Goal: Task Accomplishment & Management: Use online tool/utility

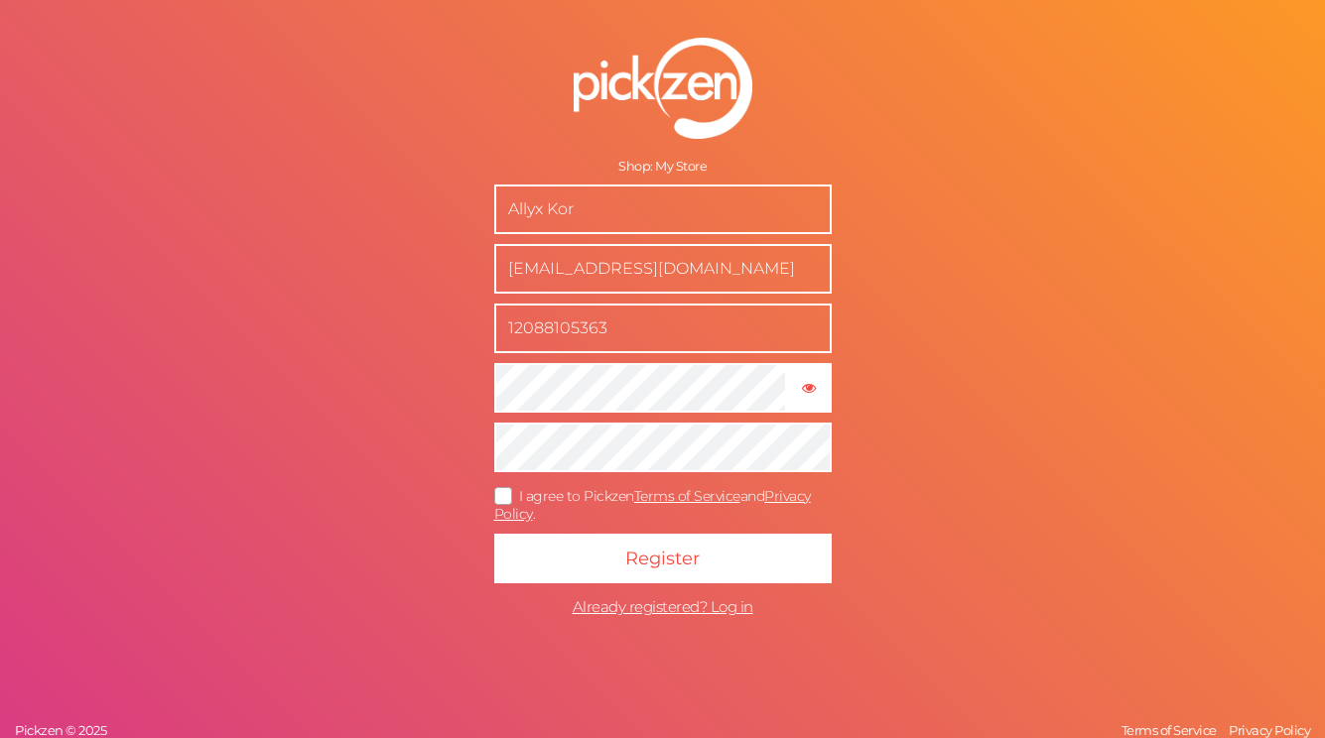
click at [637, 323] on input "12088105363" at bounding box center [662, 329] width 337 height 50
click at [802, 384] on icon "button" at bounding box center [809, 388] width 14 height 14
click at [495, 496] on icon at bounding box center [504, 495] width 32 height 11
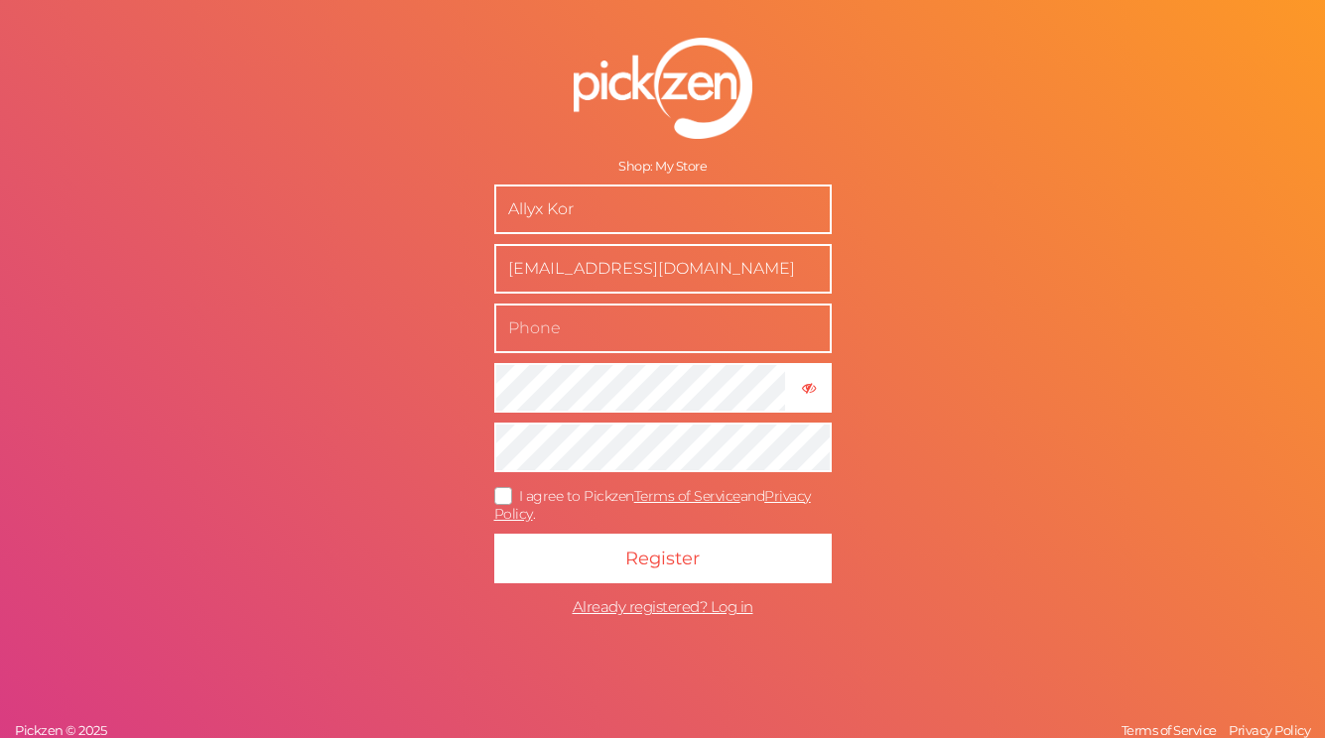
click at [0, 0] on input "I agree to Pickzen Terms of Service and Privacy Policy ." at bounding box center [0, 0] width 0 height 0
click at [562, 209] on input "Allyx Kor" at bounding box center [662, 210] width 337 height 50
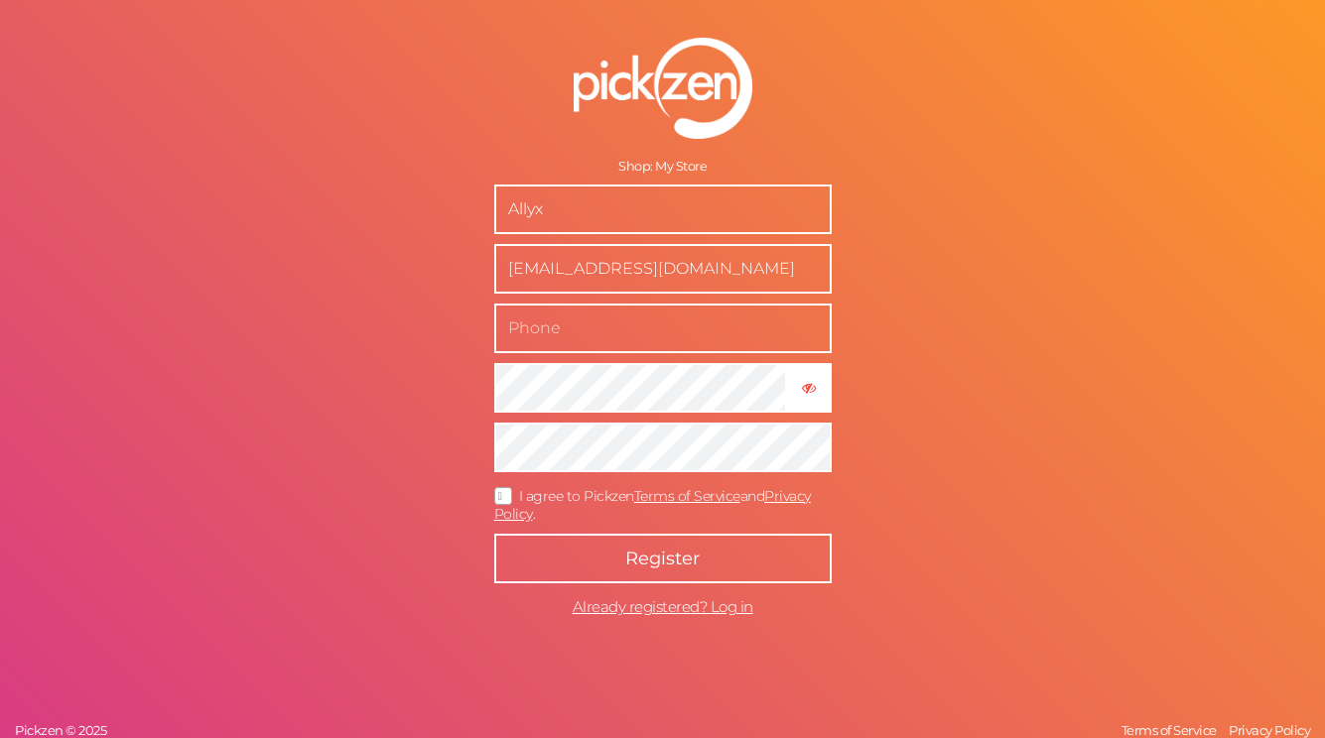
type input "Allyx"
click at [662, 563] on span "Register" at bounding box center [662, 559] width 74 height 22
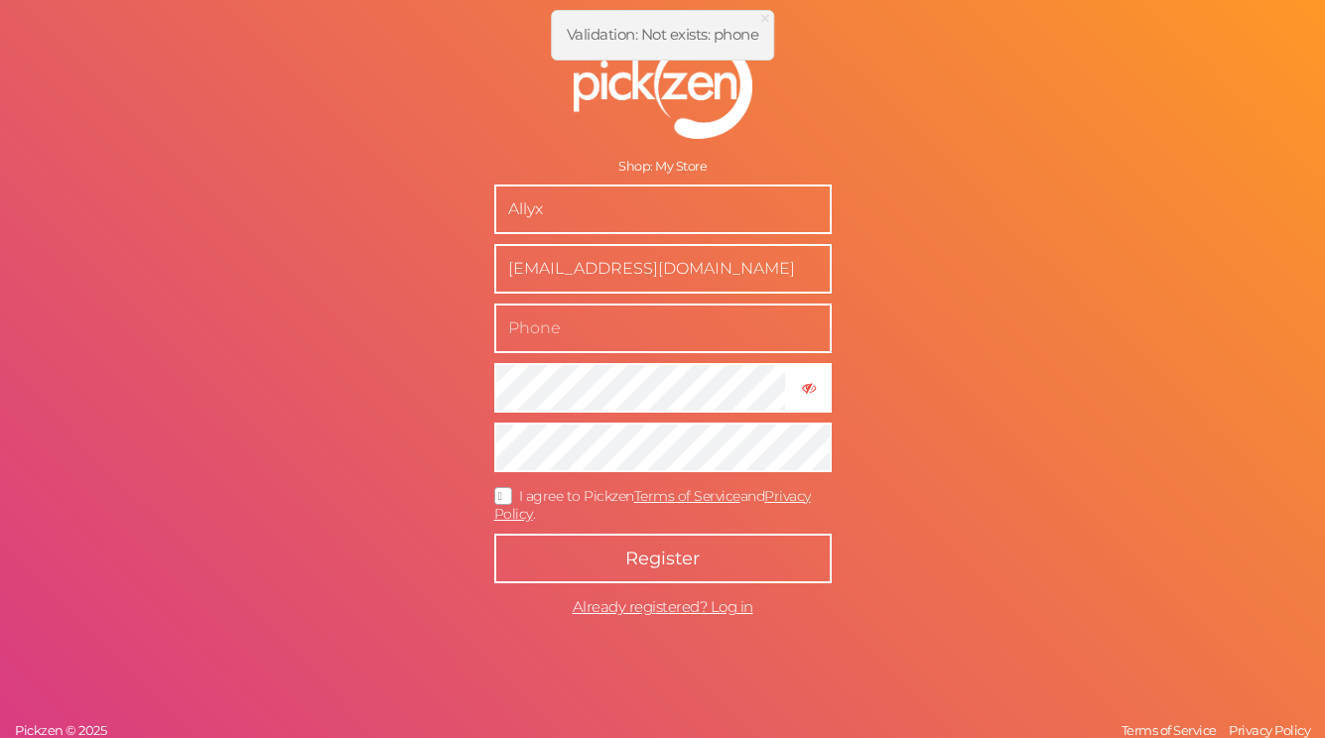
click at [647, 334] on input "text" at bounding box center [662, 329] width 337 height 50
type input "2088105363"
click at [688, 568] on span "Register" at bounding box center [662, 559] width 74 height 22
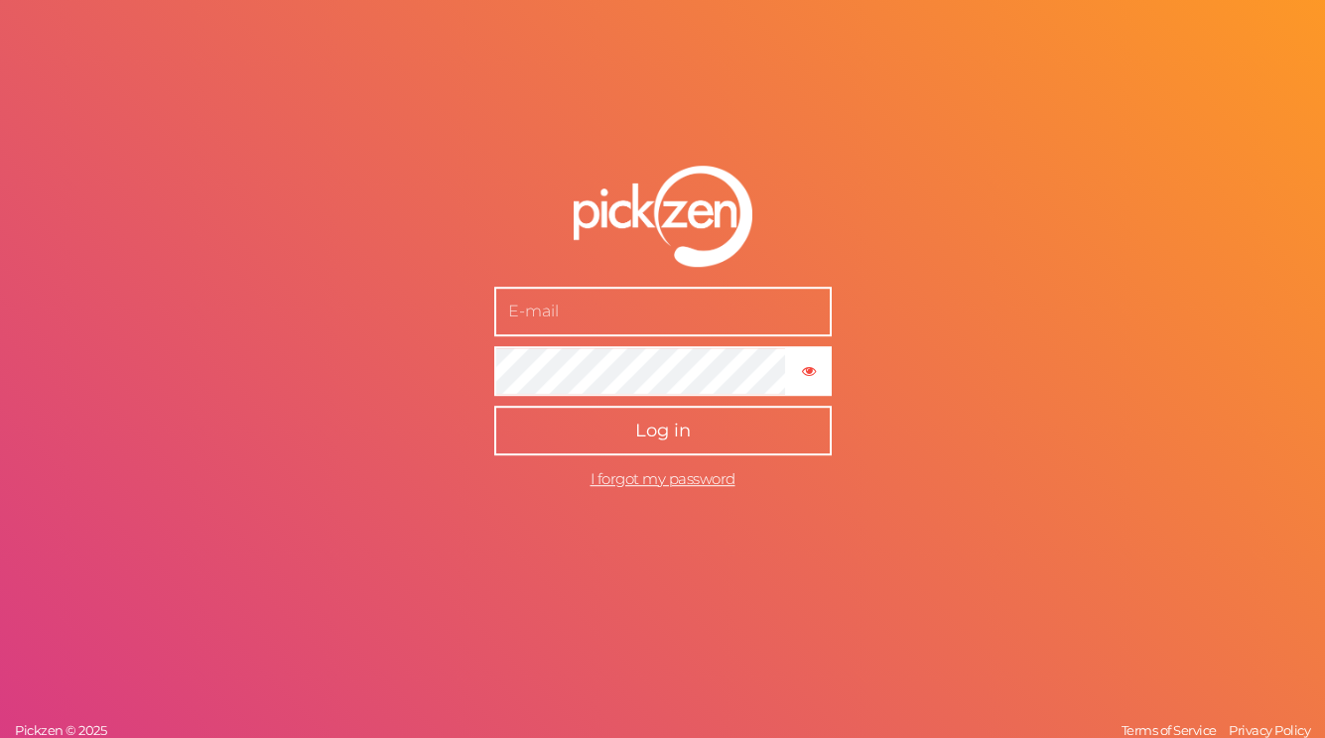
type input "2088105363"
click at [713, 439] on button "Log in" at bounding box center [662, 431] width 337 height 50
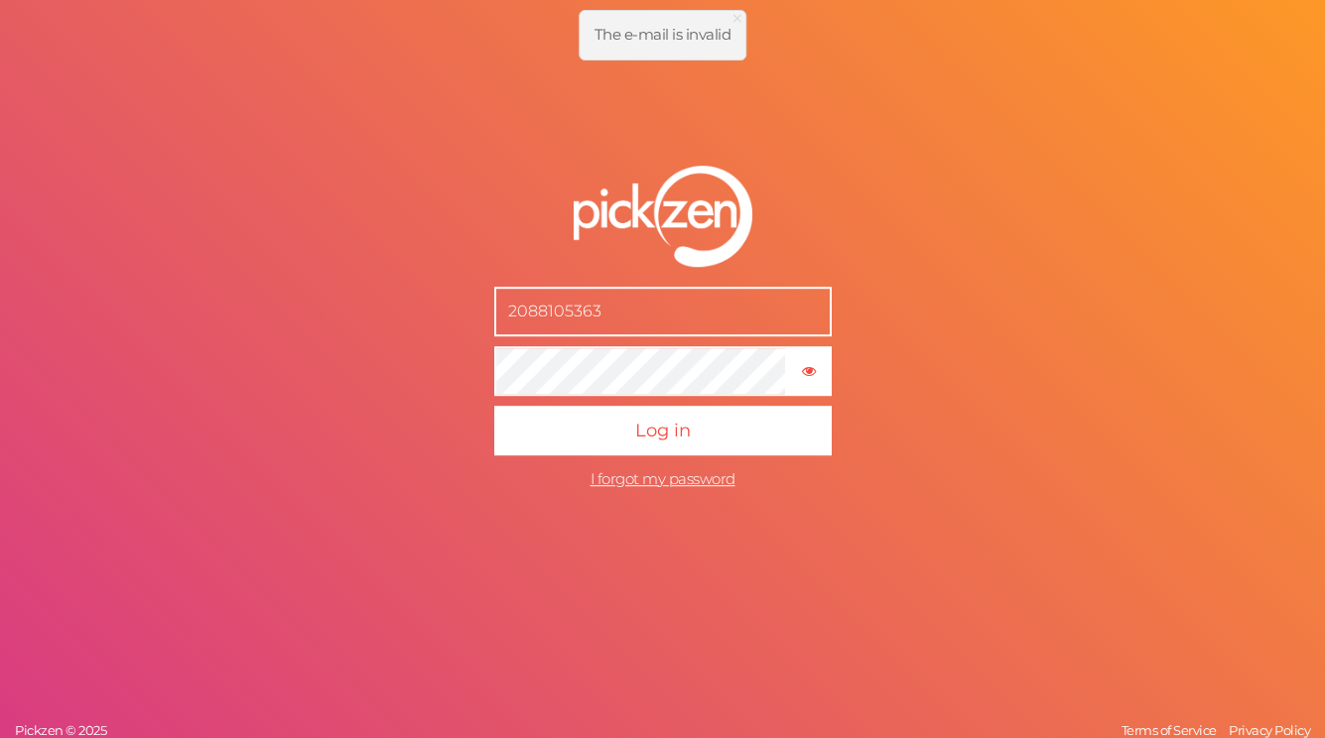
click at [694, 292] on input "2088105363" at bounding box center [662, 312] width 337 height 50
type input "[EMAIL_ADDRESS][DOMAIN_NAME]"
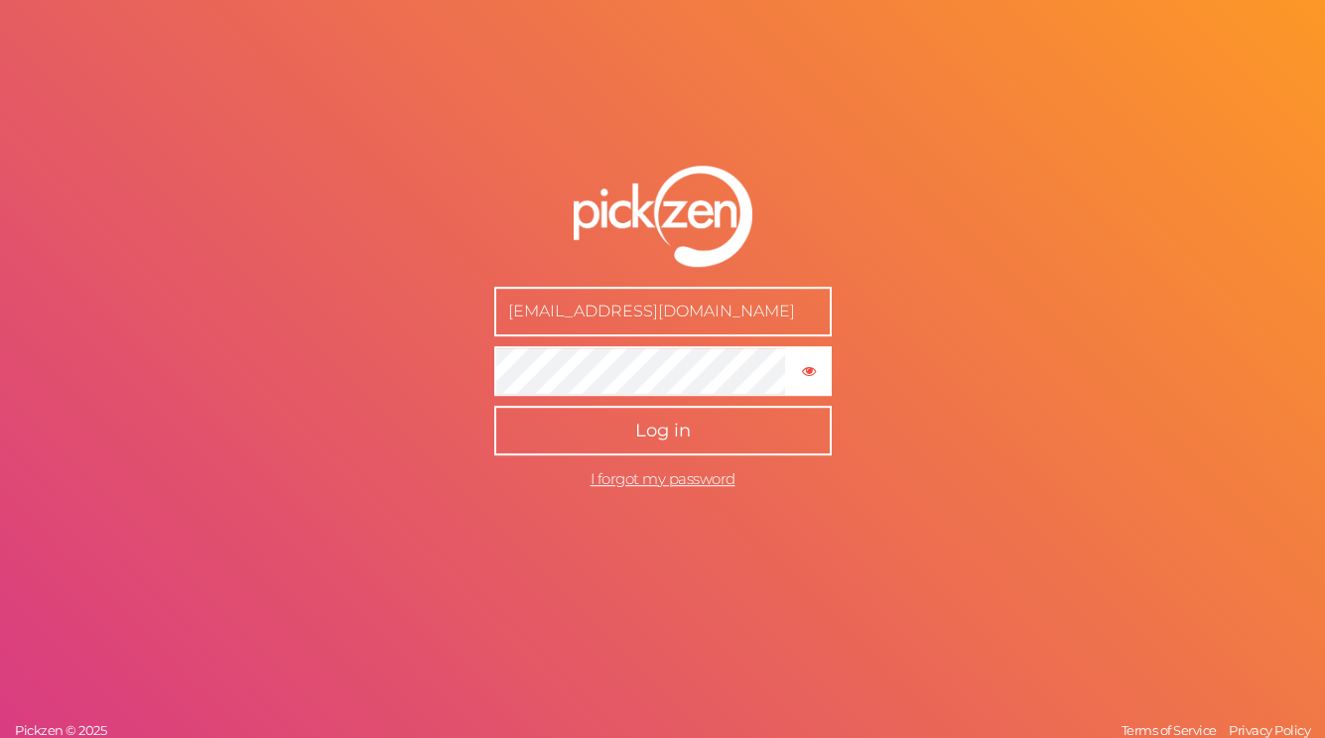
click at [722, 429] on button "Log in" at bounding box center [662, 431] width 337 height 50
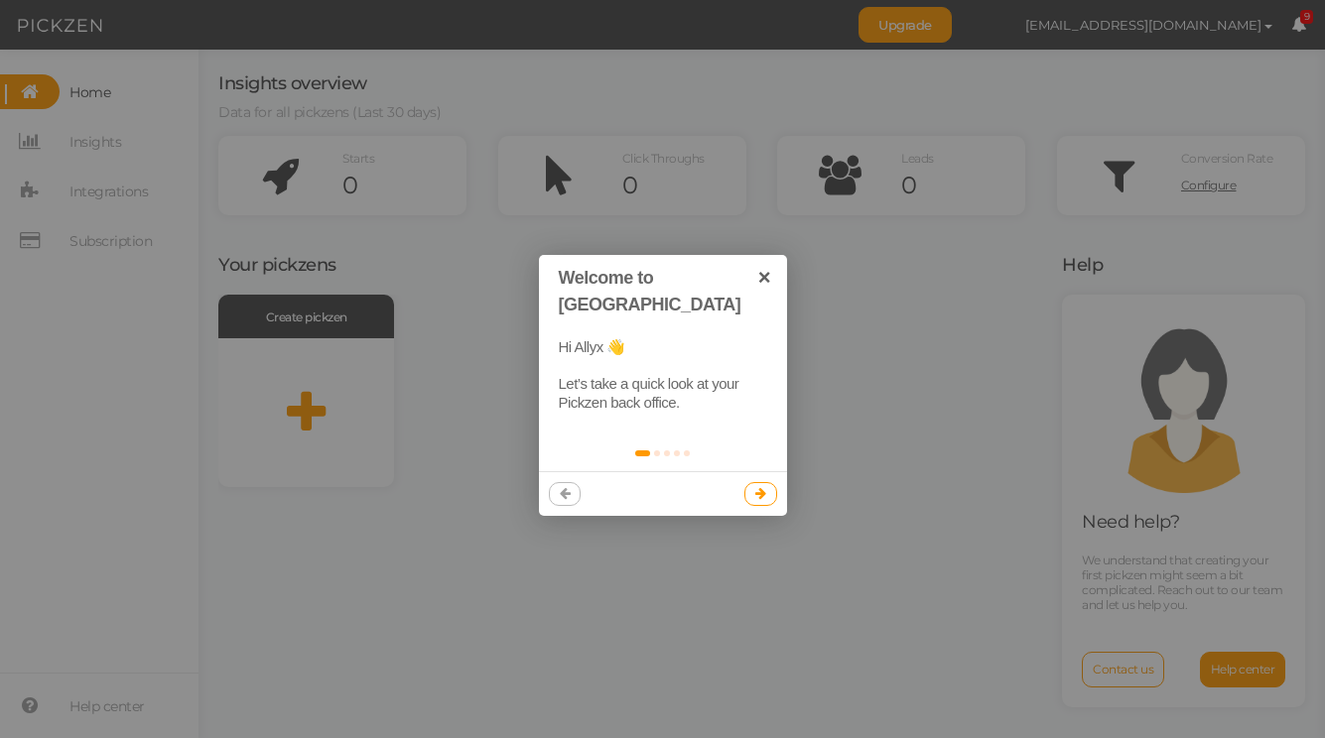
click at [756, 487] on icon at bounding box center [760, 493] width 11 height 13
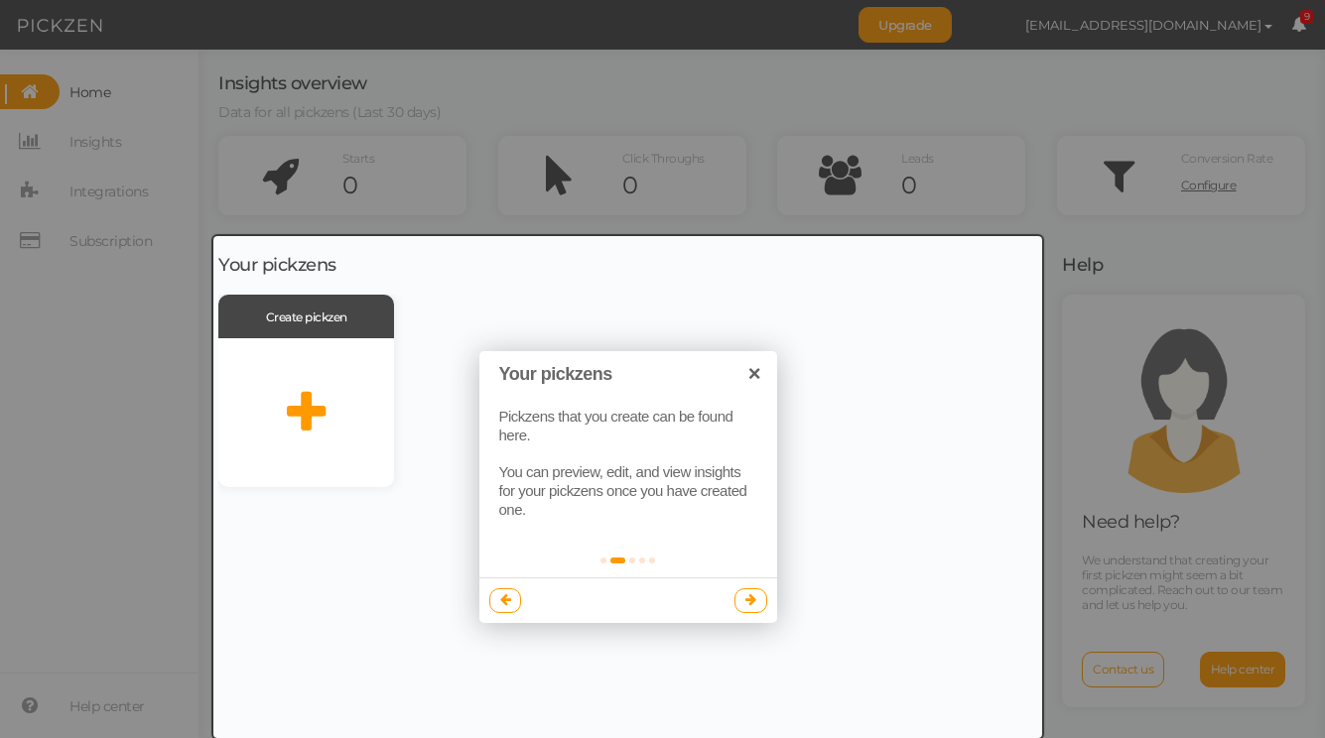
click at [751, 602] on icon at bounding box center [750, 599] width 11 height 13
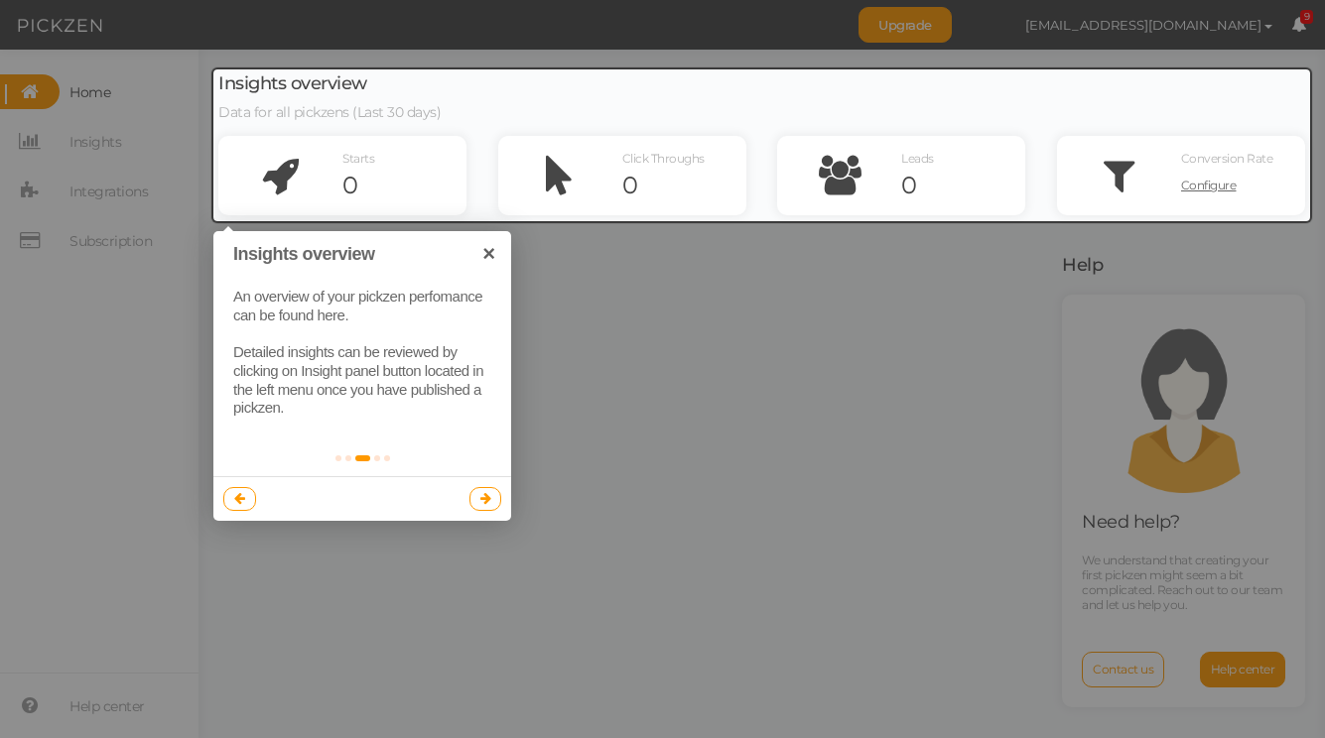
click at [484, 500] on icon at bounding box center [485, 498] width 11 height 13
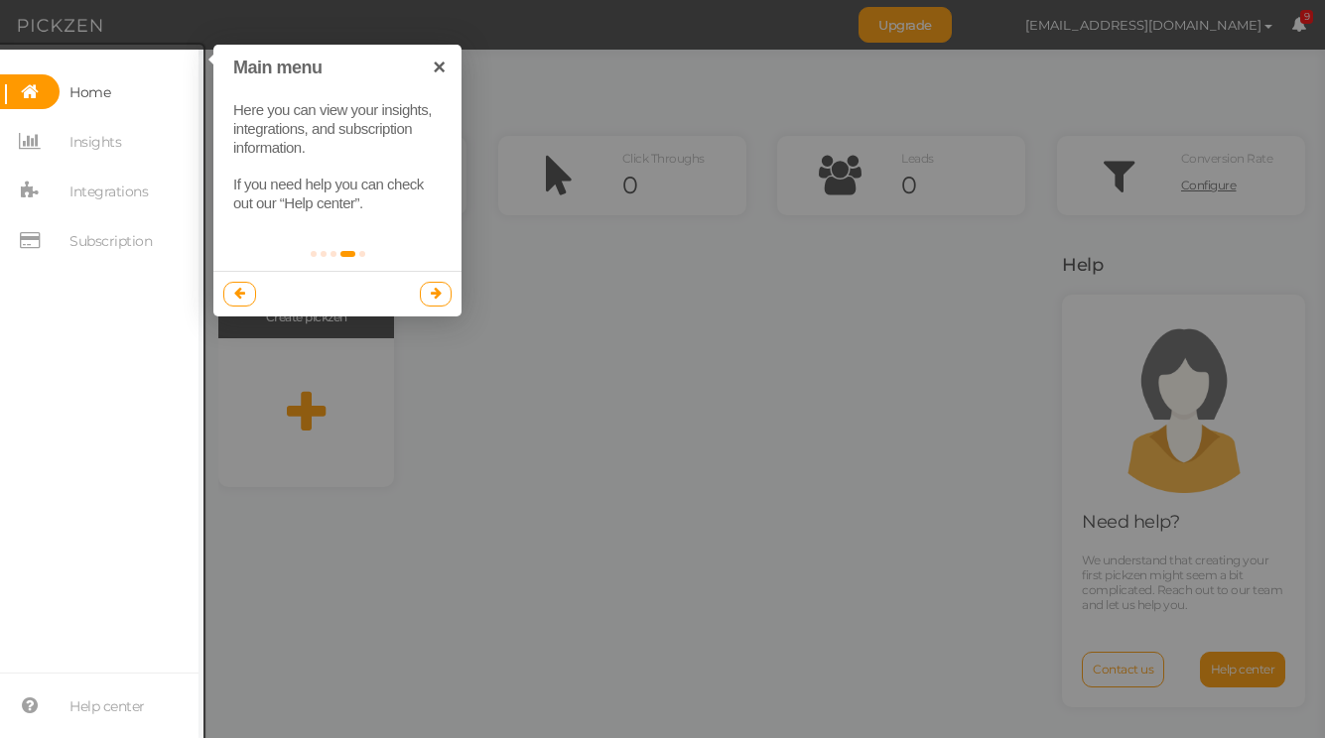
click at [439, 284] on link at bounding box center [436, 294] width 33 height 24
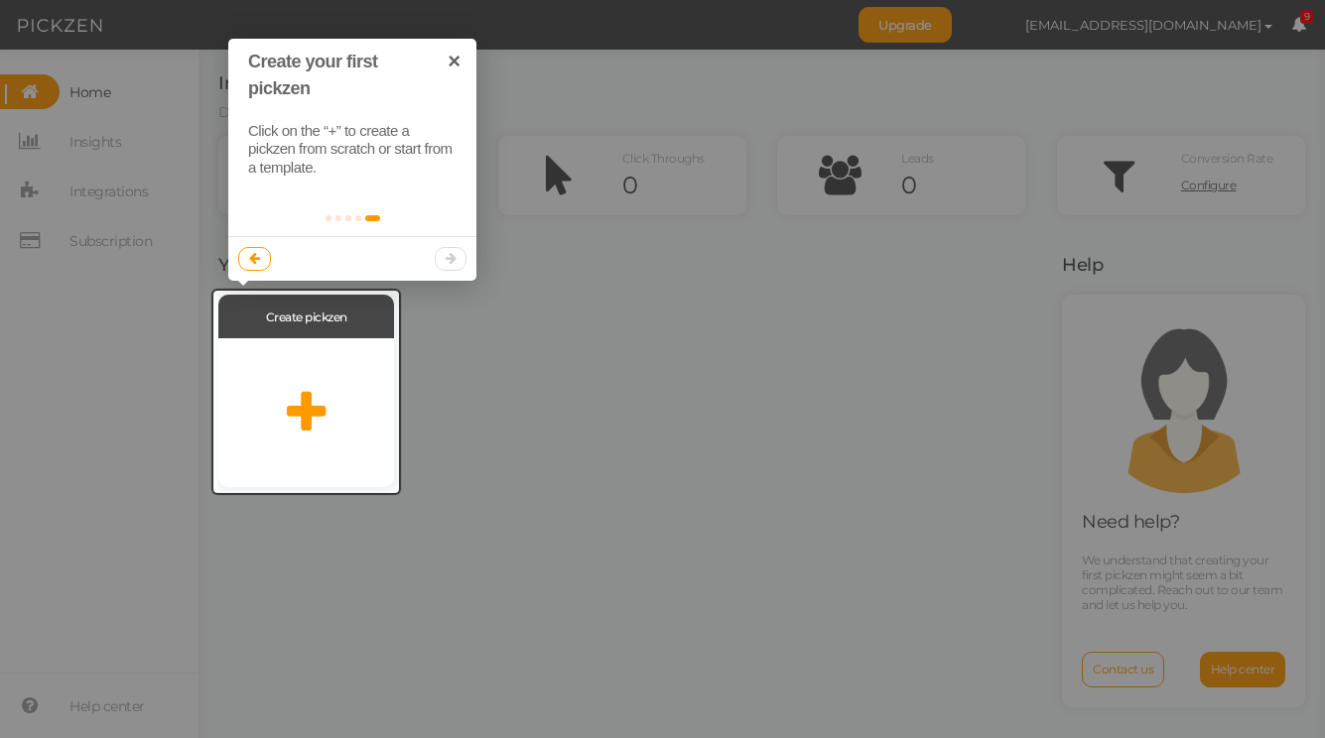
click at [451, 262] on div at bounding box center [352, 258] width 248 height 45
click at [454, 63] on link "×" at bounding box center [454, 61] width 45 height 45
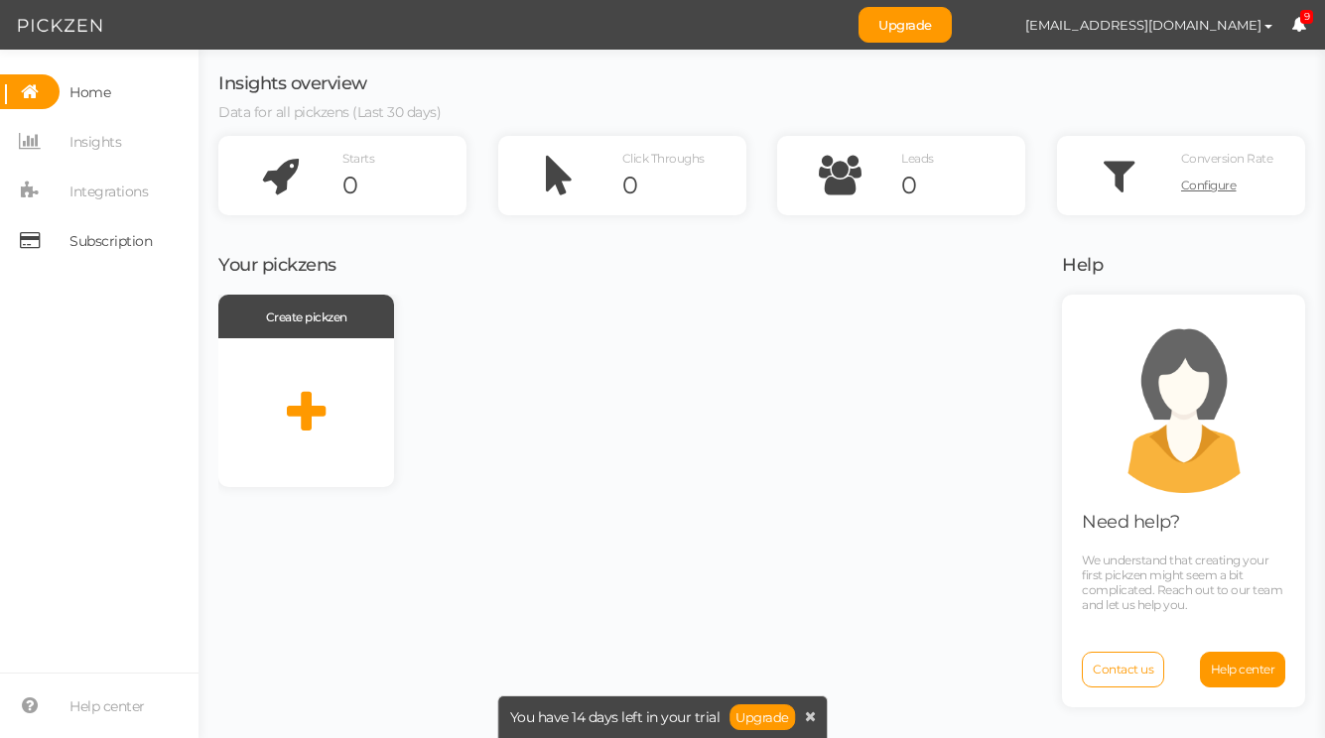
click at [124, 242] on span "Subscription" at bounding box center [110, 241] width 82 height 32
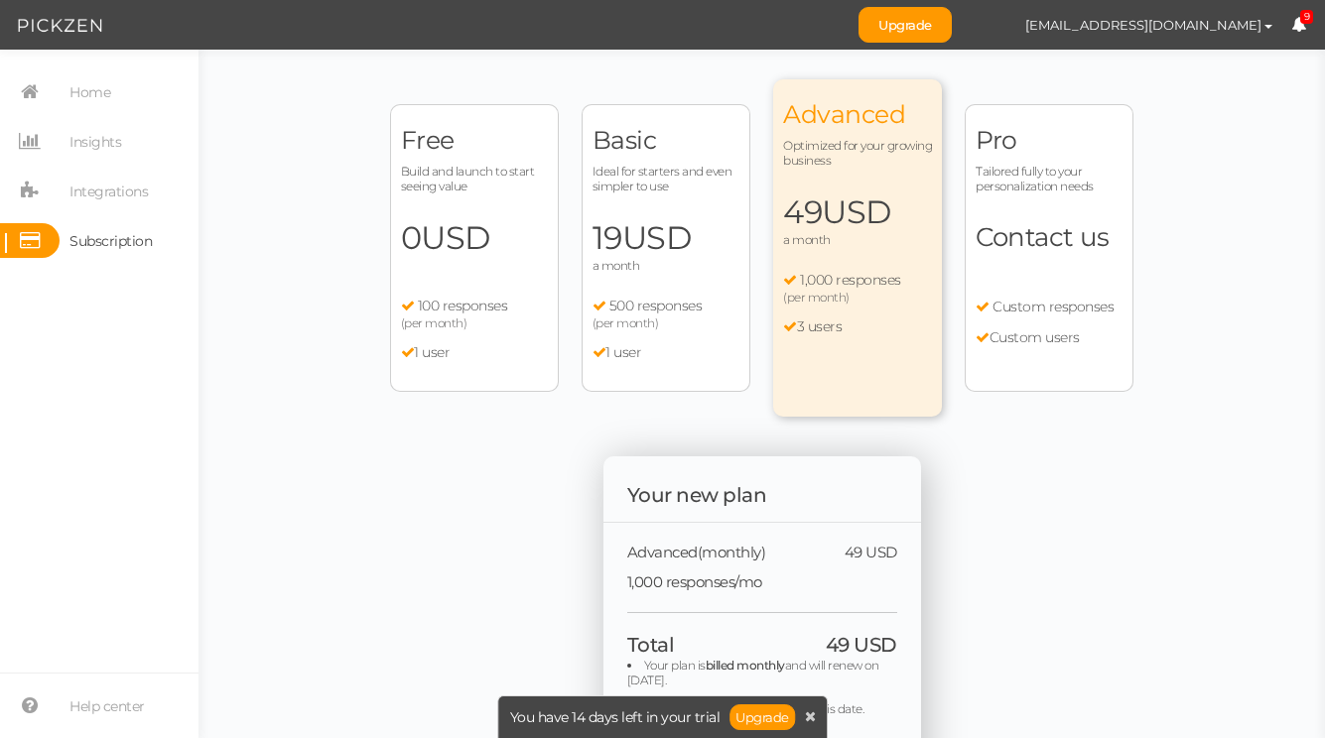
scroll to position [52, 0]
click at [500, 317] on div "(per month)" at bounding box center [474, 321] width 147 height 15
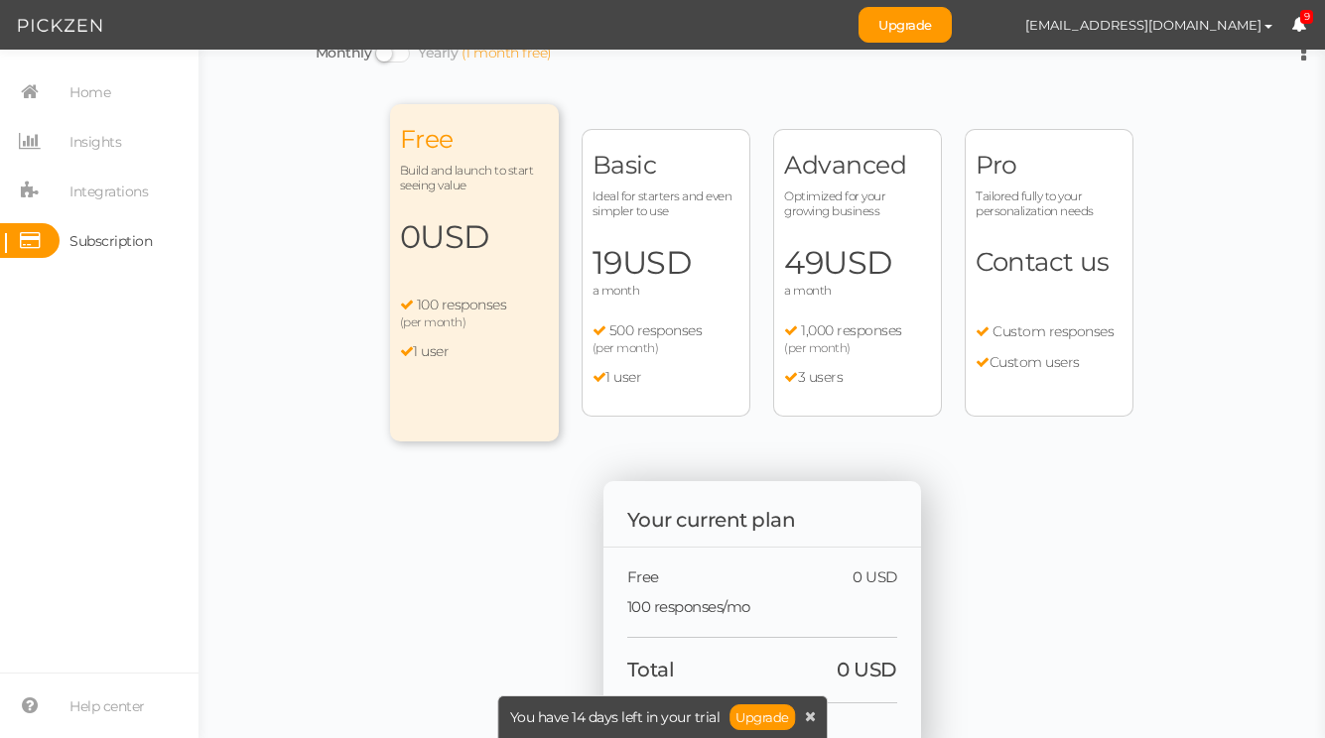
scroll to position [0, 0]
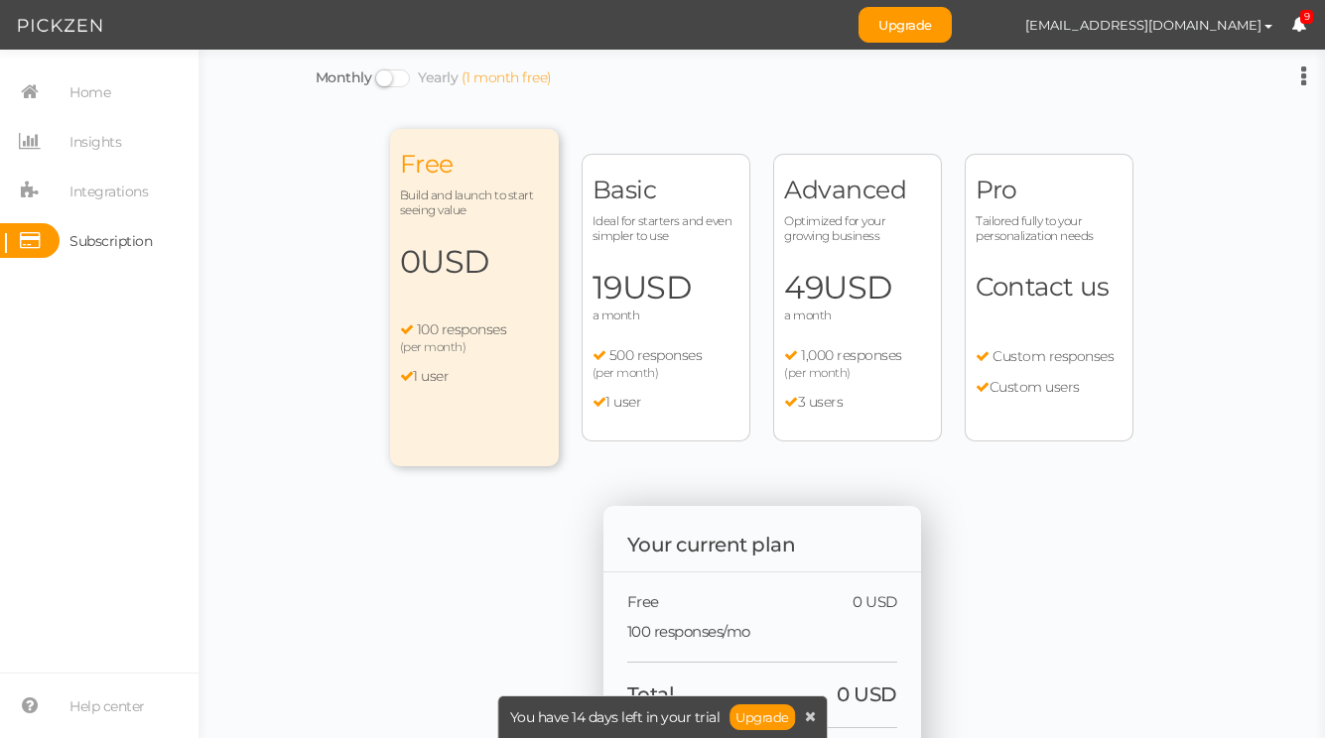
click at [648, 398] on li "1 user" at bounding box center [665, 403] width 147 height 18
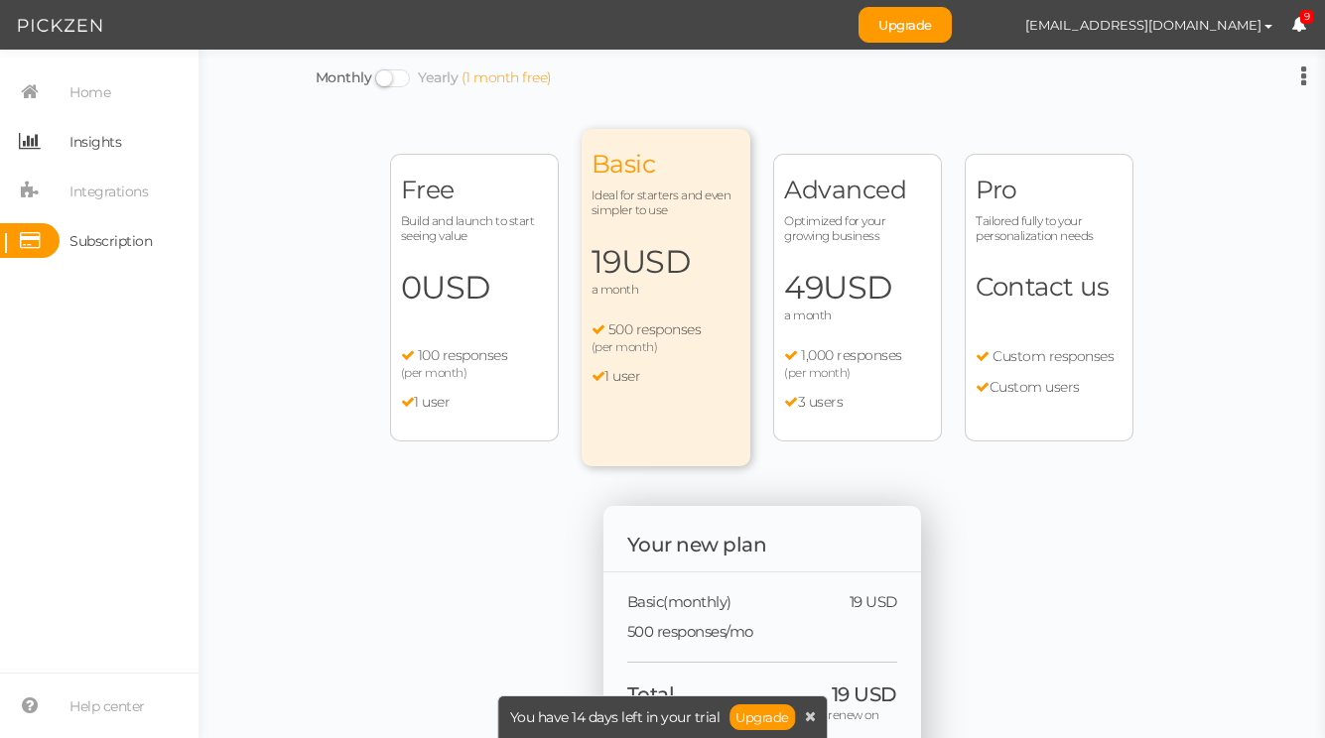
click at [104, 135] on span "Insights" at bounding box center [95, 142] width 52 height 32
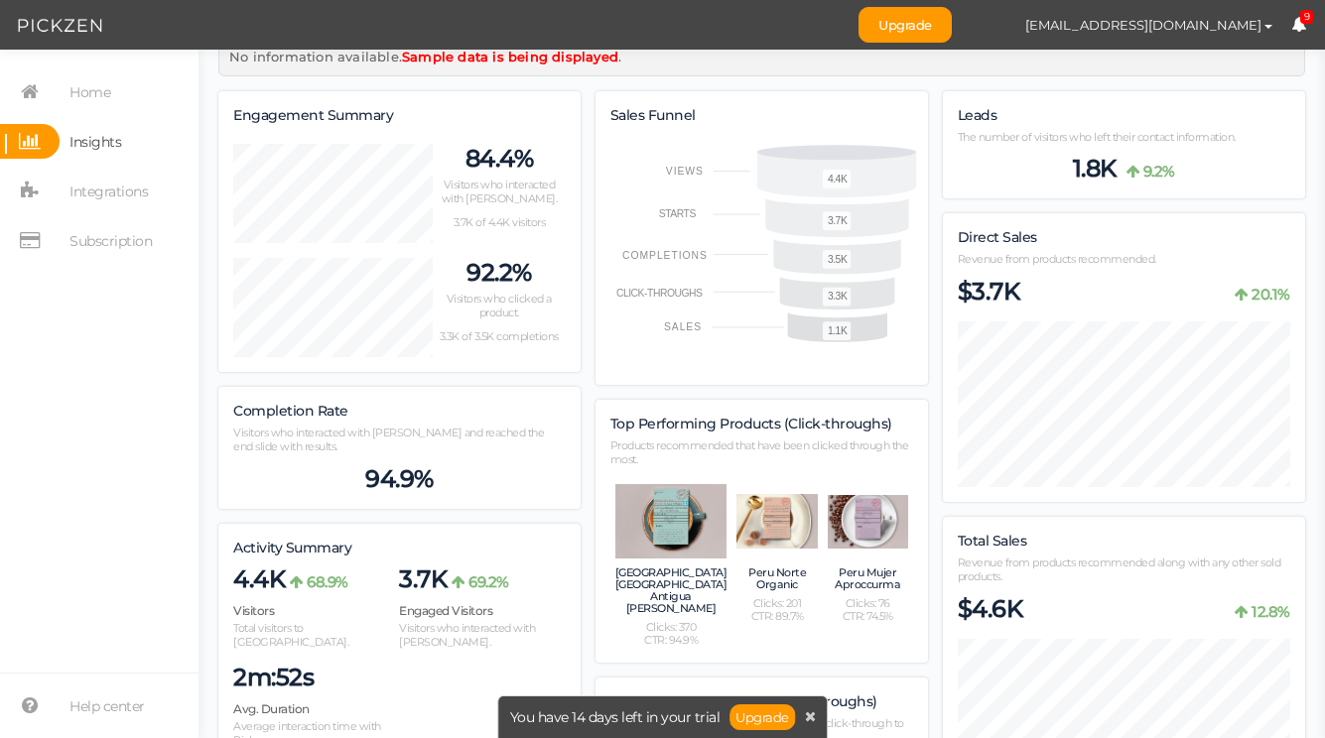
scroll to position [149, 0]
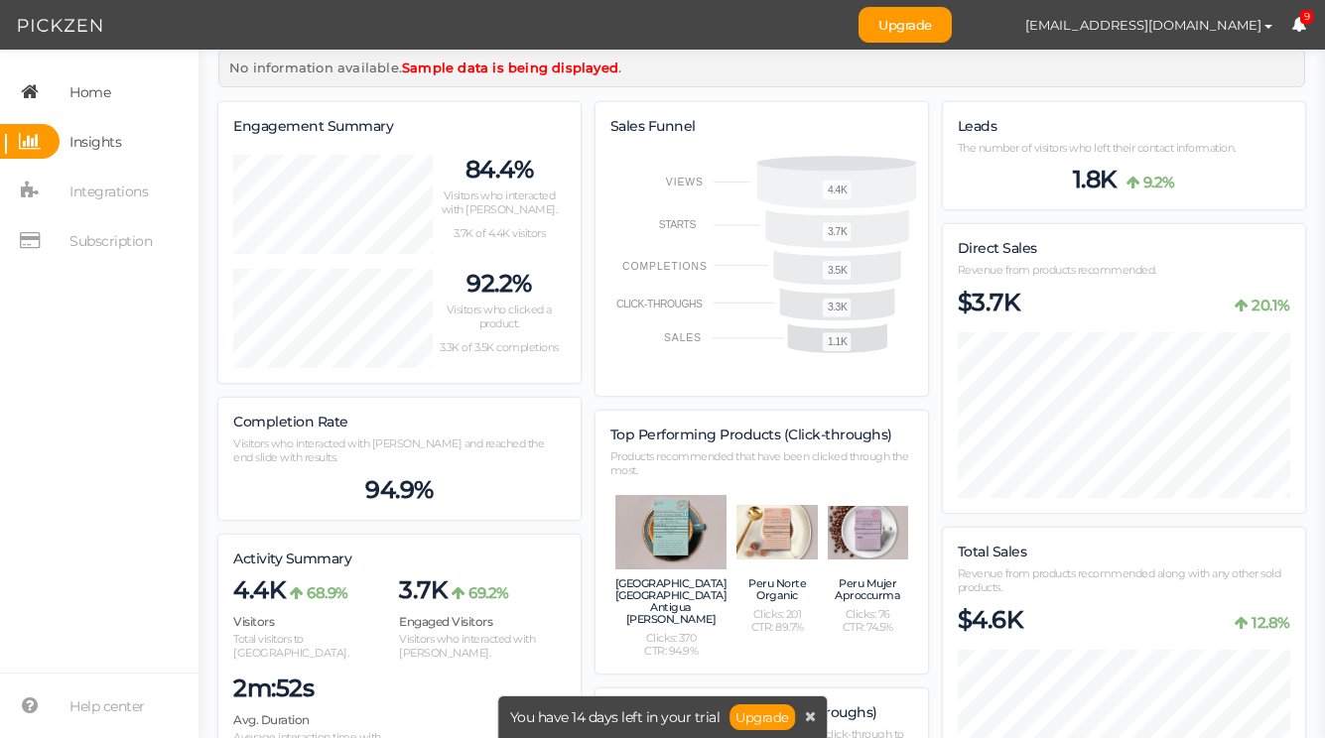
click at [86, 104] on span "Home" at bounding box center [89, 92] width 41 height 32
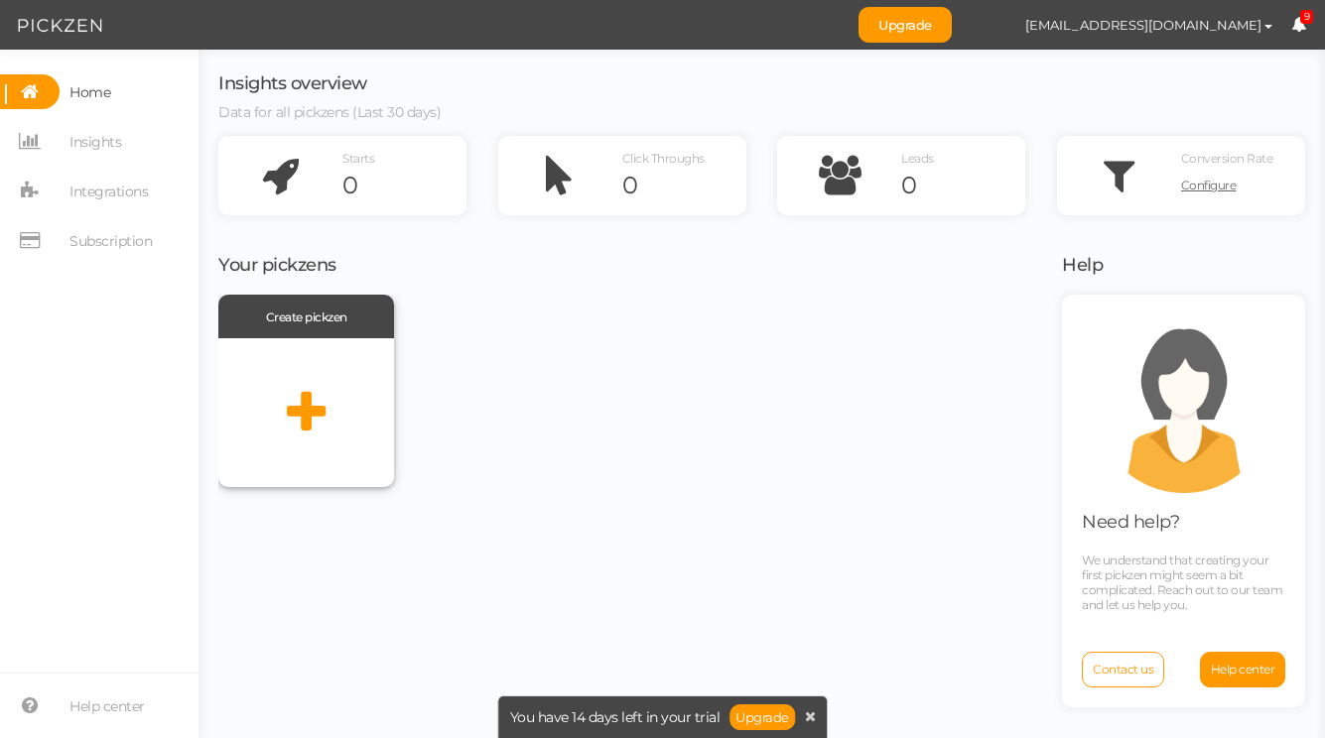
click at [327, 410] on div at bounding box center [306, 412] width 176 height 149
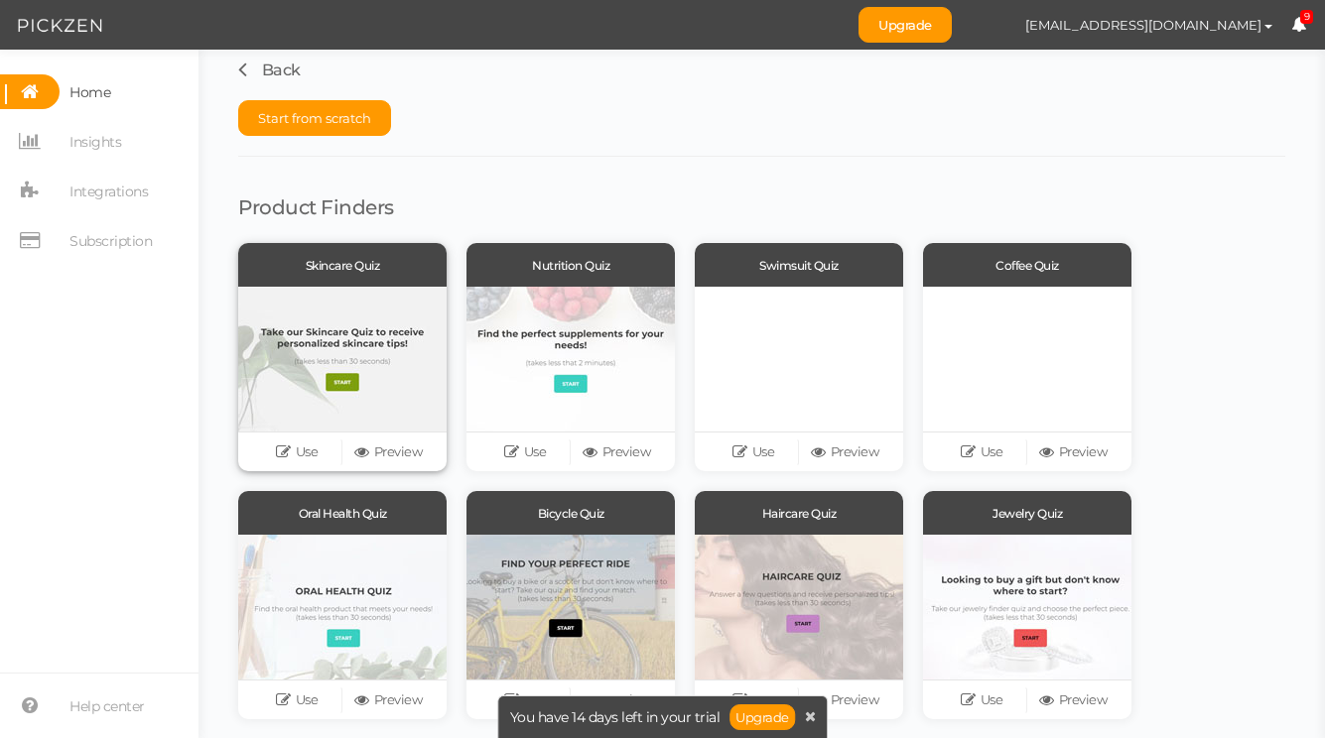
scroll to position [22, 0]
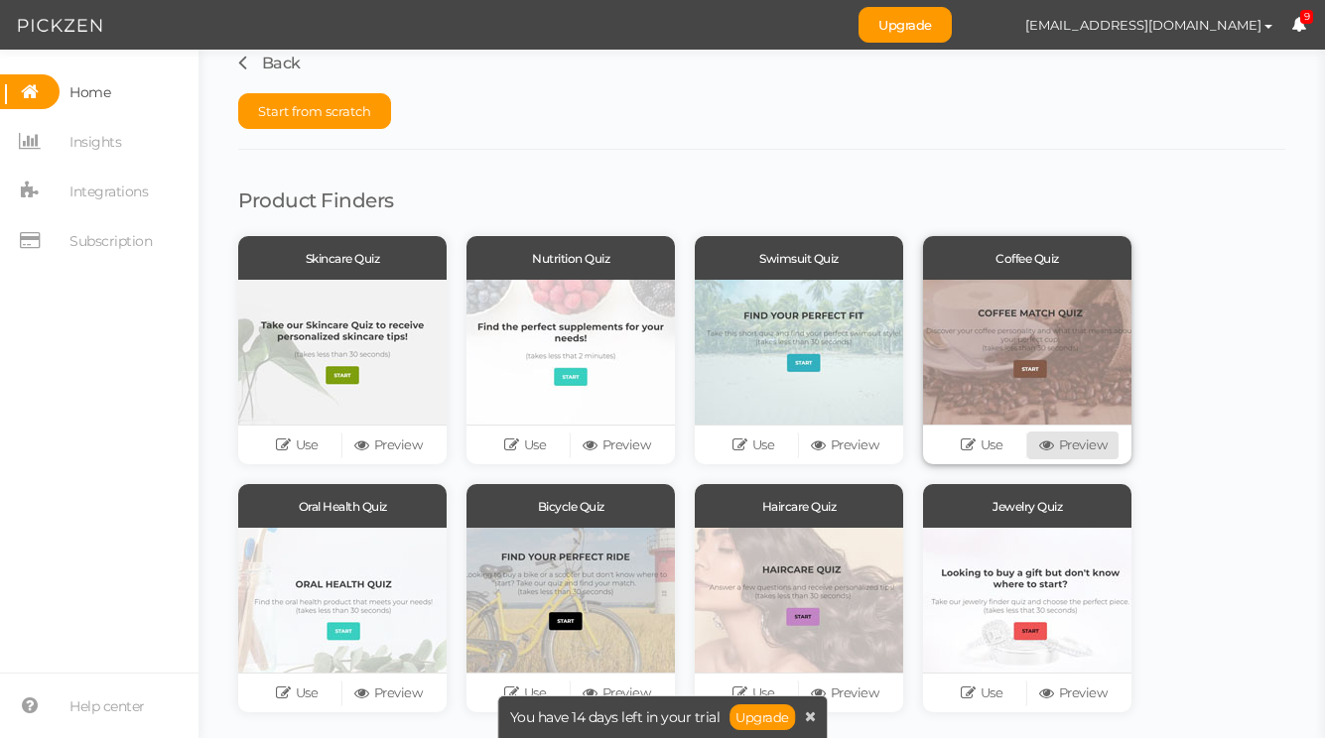
click at [1067, 450] on link "Preview" at bounding box center [1072, 446] width 91 height 28
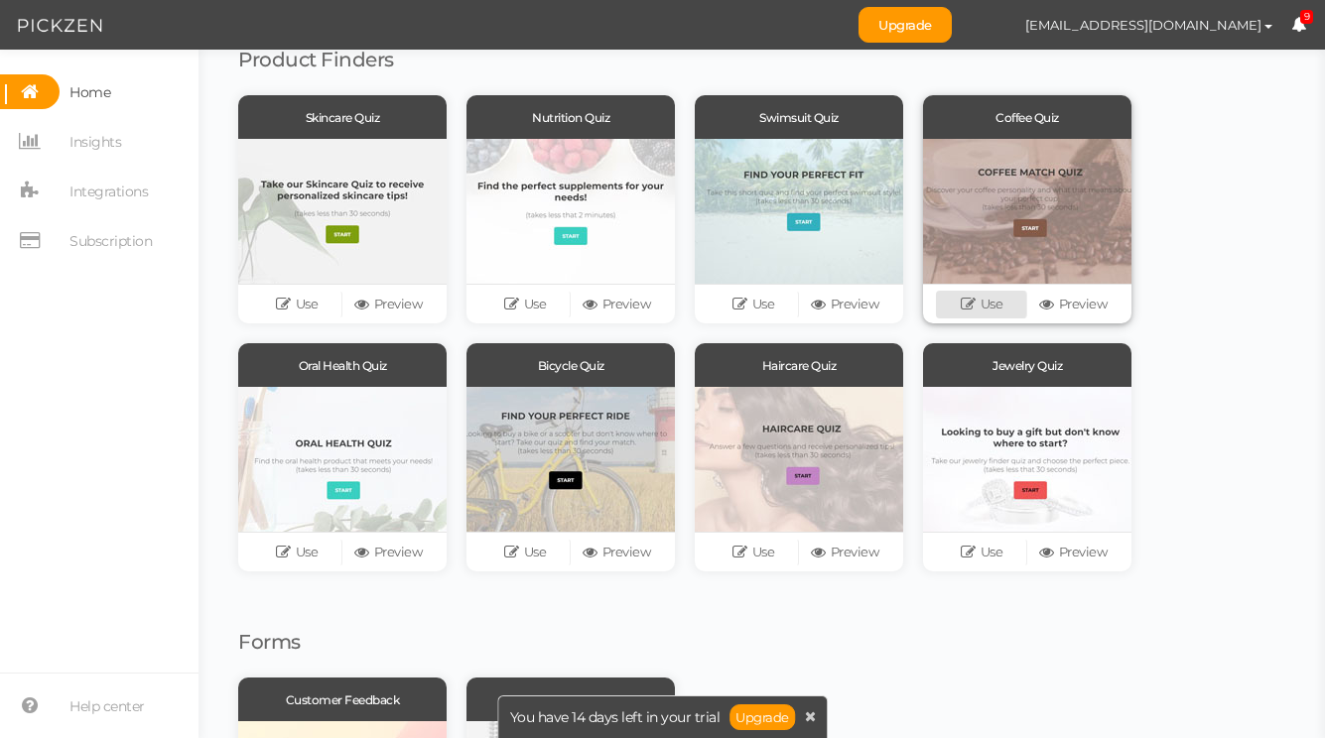
scroll to position [154, 0]
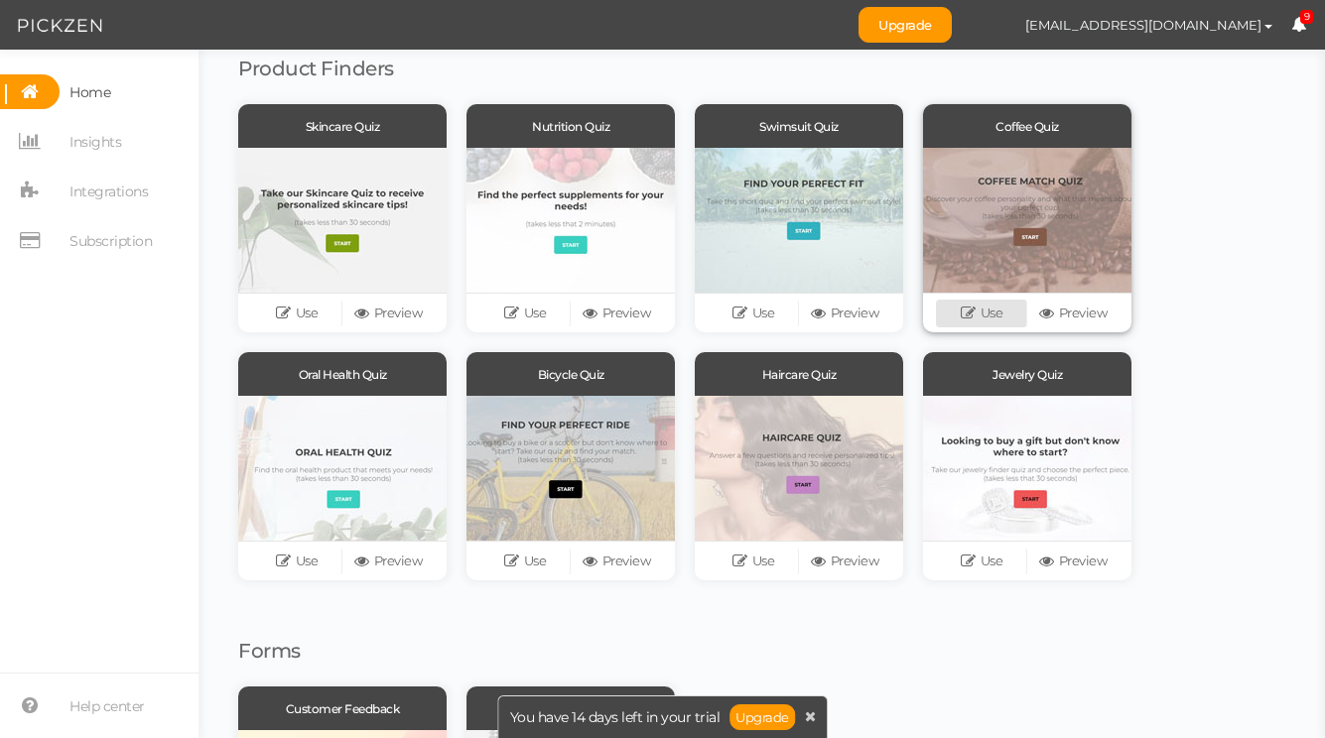
click at [962, 317] on icon at bounding box center [971, 313] width 20 height 15
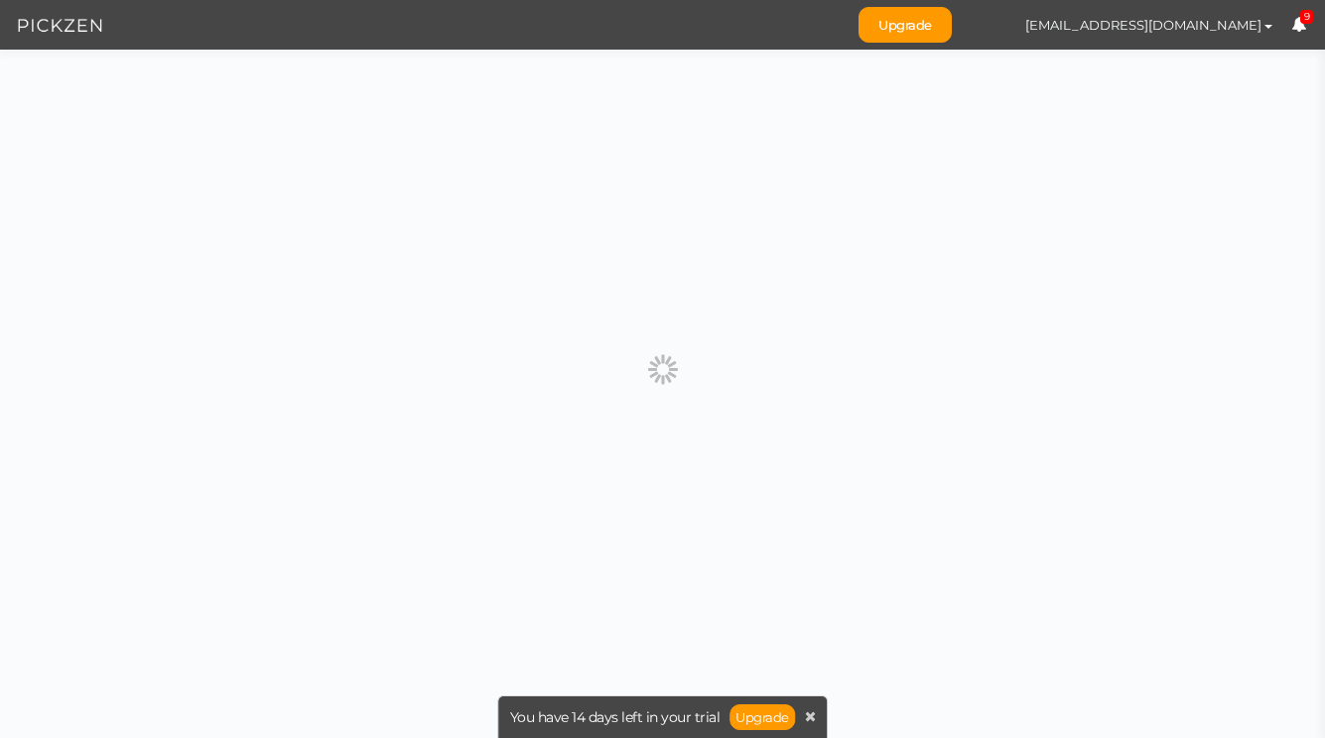
scroll to position [0, 0]
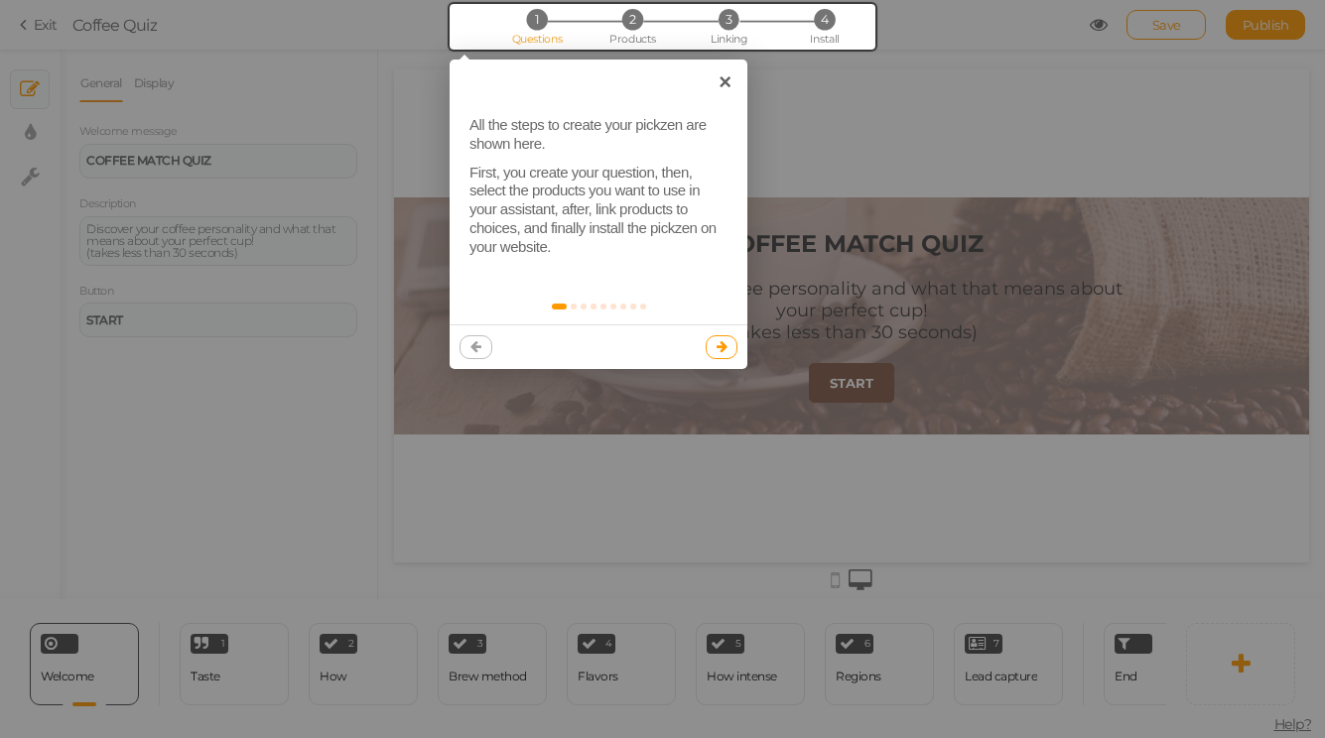
click at [718, 347] on icon at bounding box center [722, 346] width 11 height 13
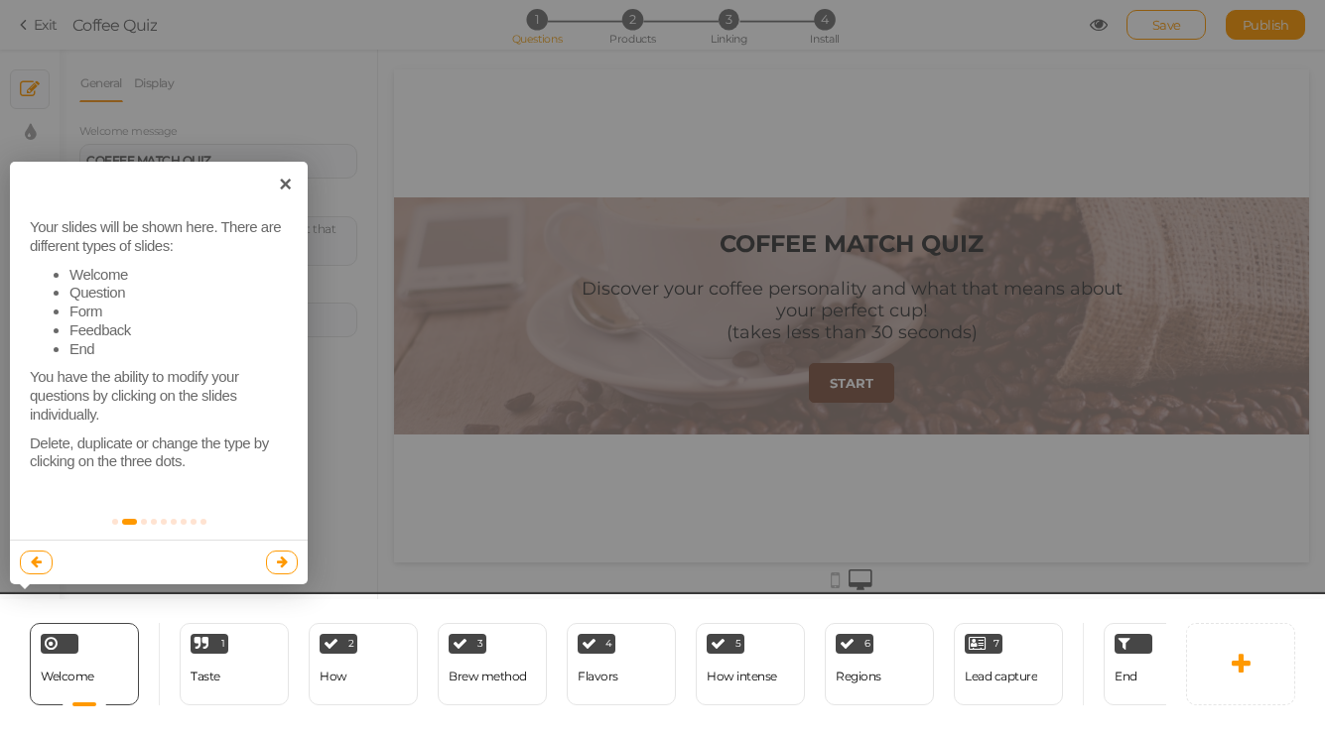
click at [288, 558] on link at bounding box center [282, 563] width 33 height 24
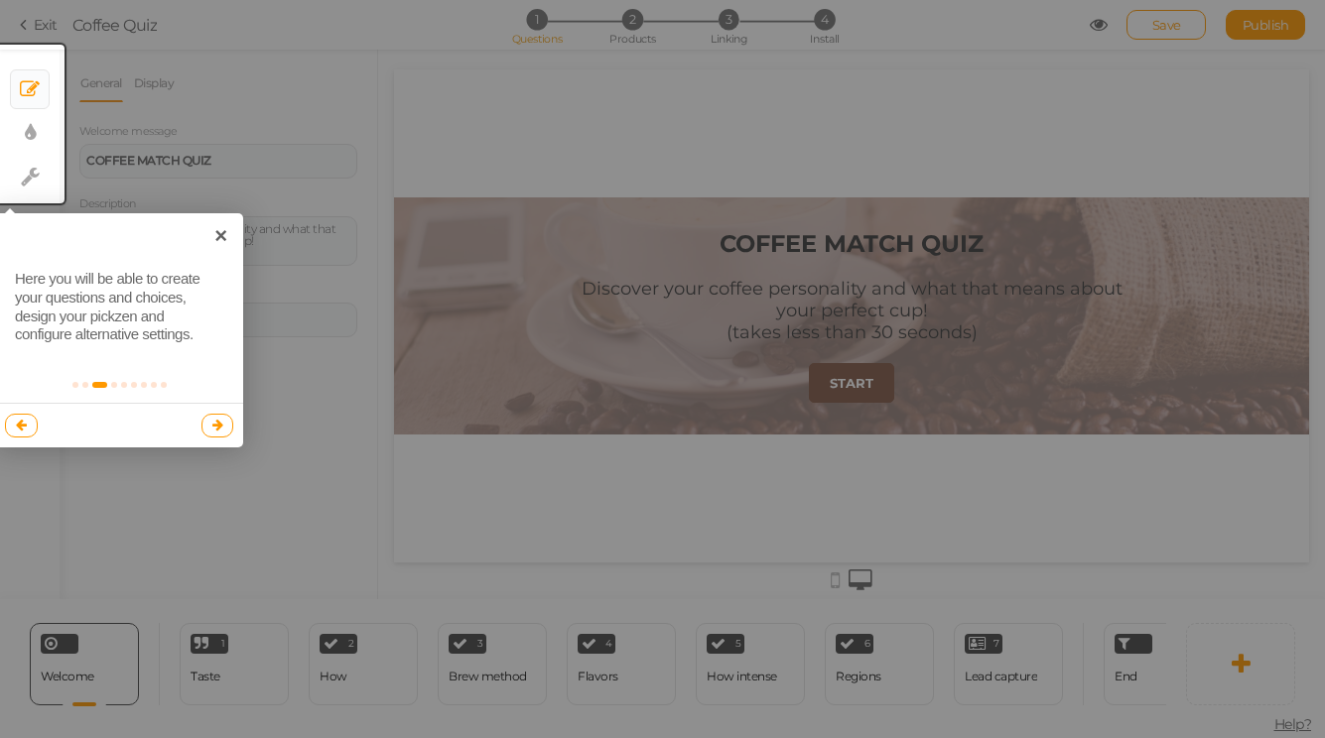
click at [220, 423] on icon at bounding box center [217, 425] width 11 height 13
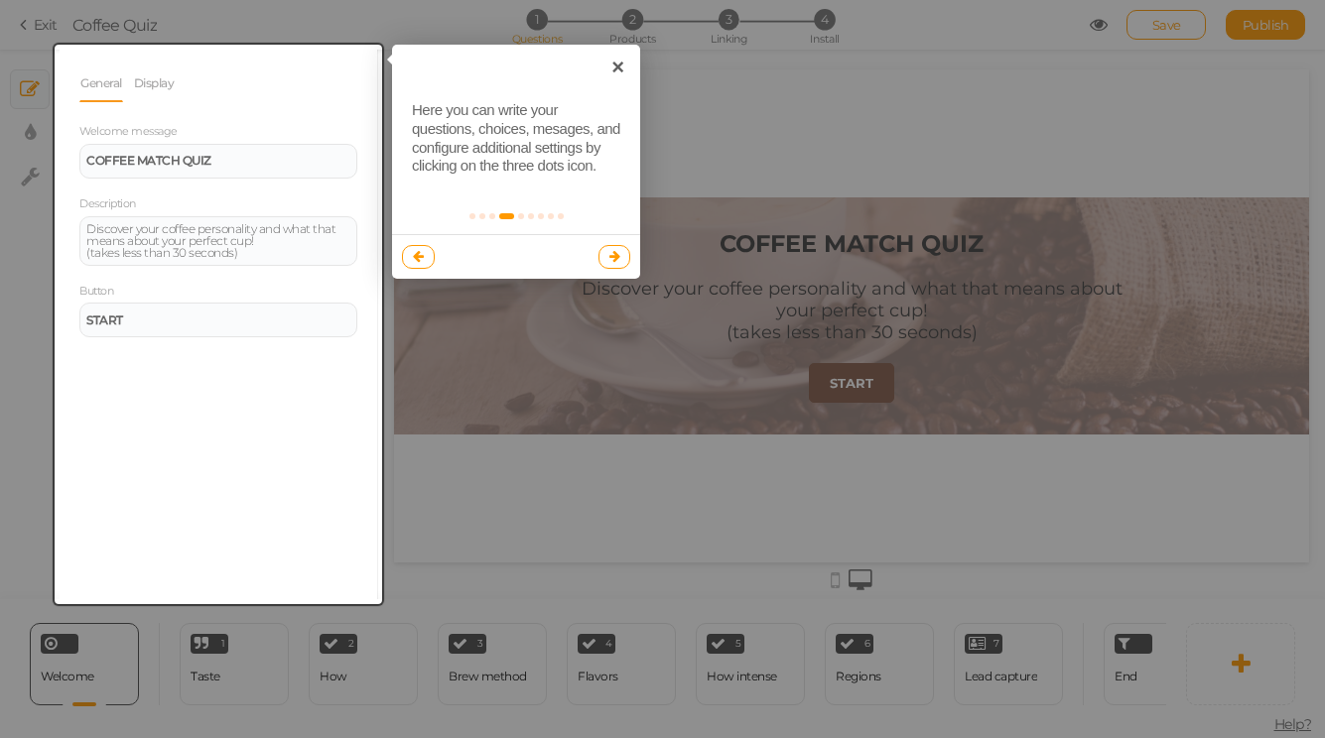
click at [613, 256] on icon at bounding box center [614, 256] width 11 height 13
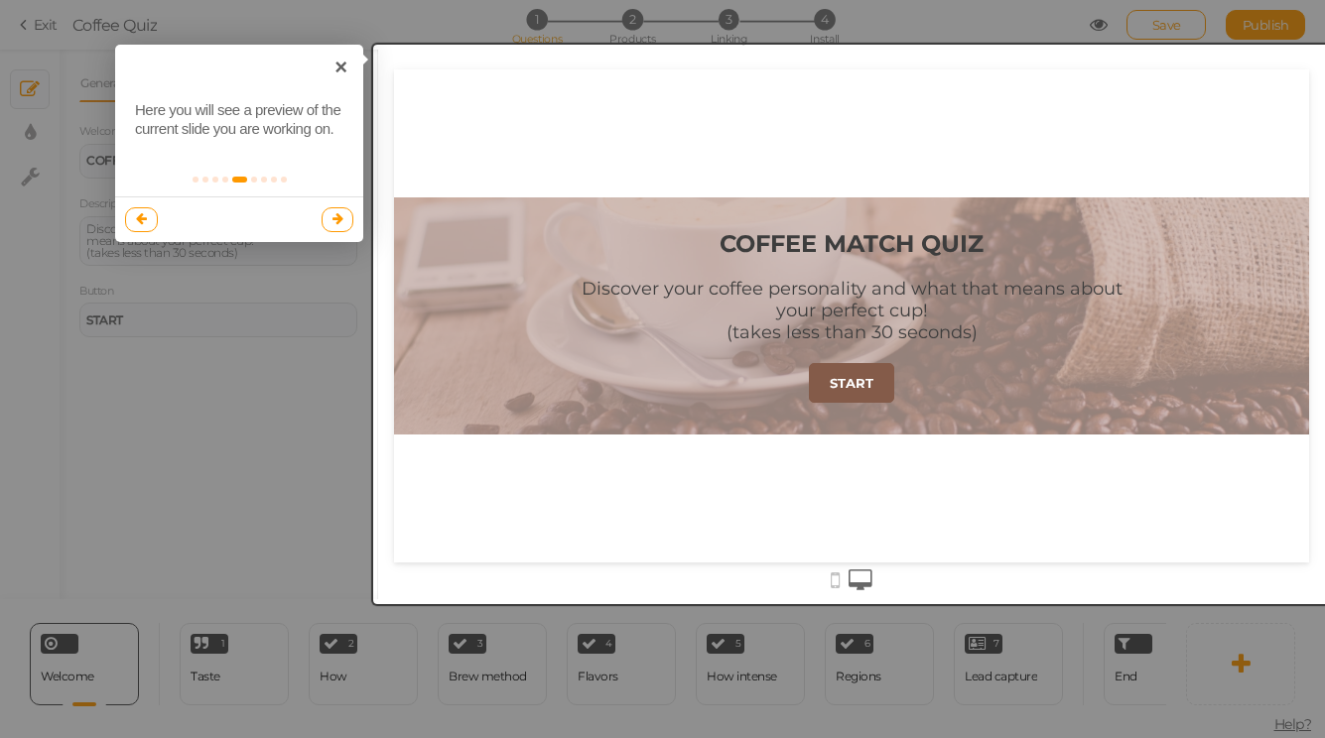
click at [340, 218] on icon at bounding box center [337, 218] width 11 height 13
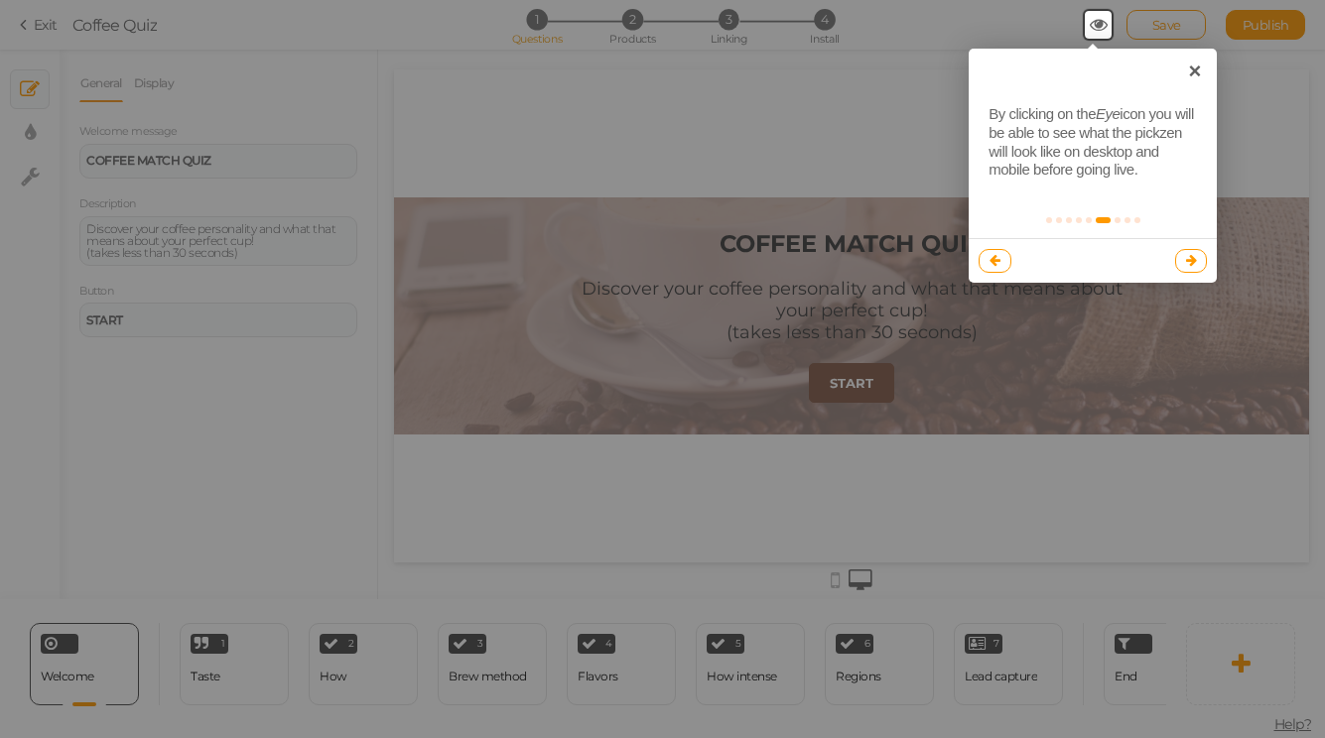
click at [1186, 254] on icon at bounding box center [1191, 260] width 11 height 13
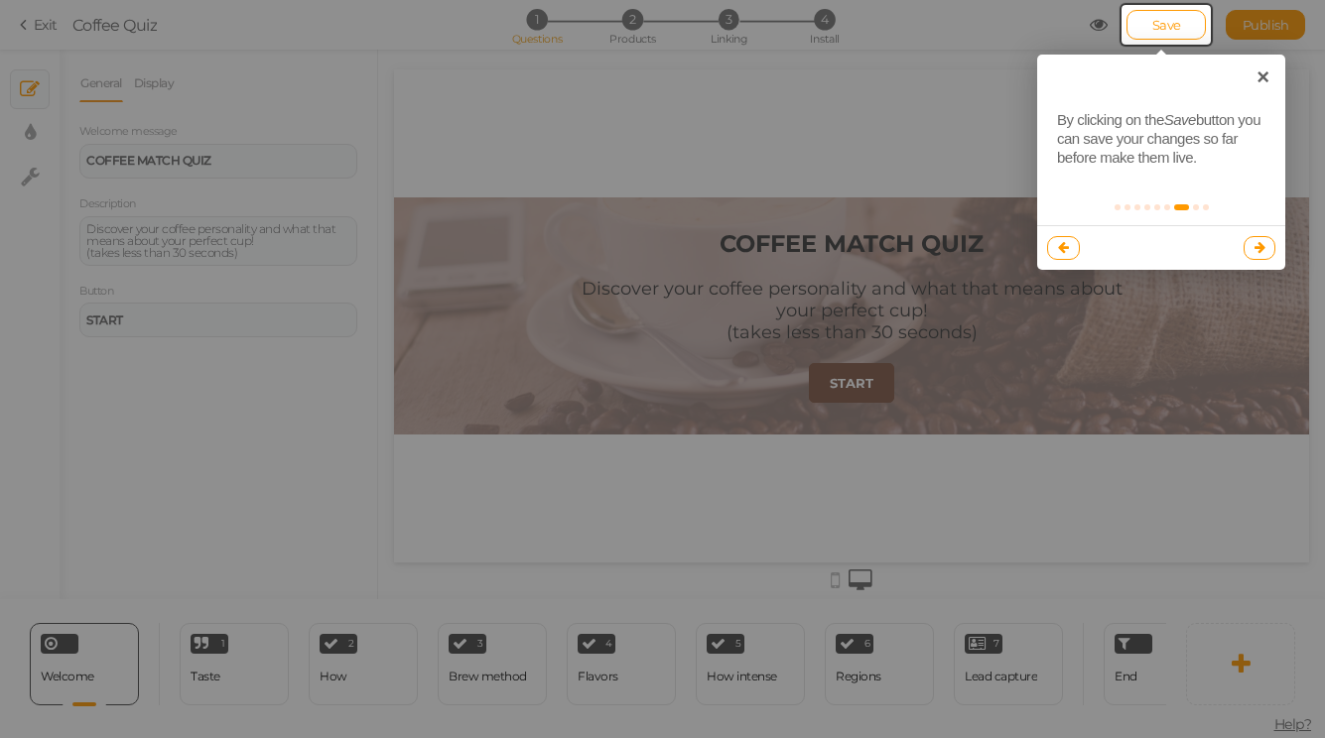
click at [1256, 245] on icon at bounding box center [1259, 247] width 11 height 13
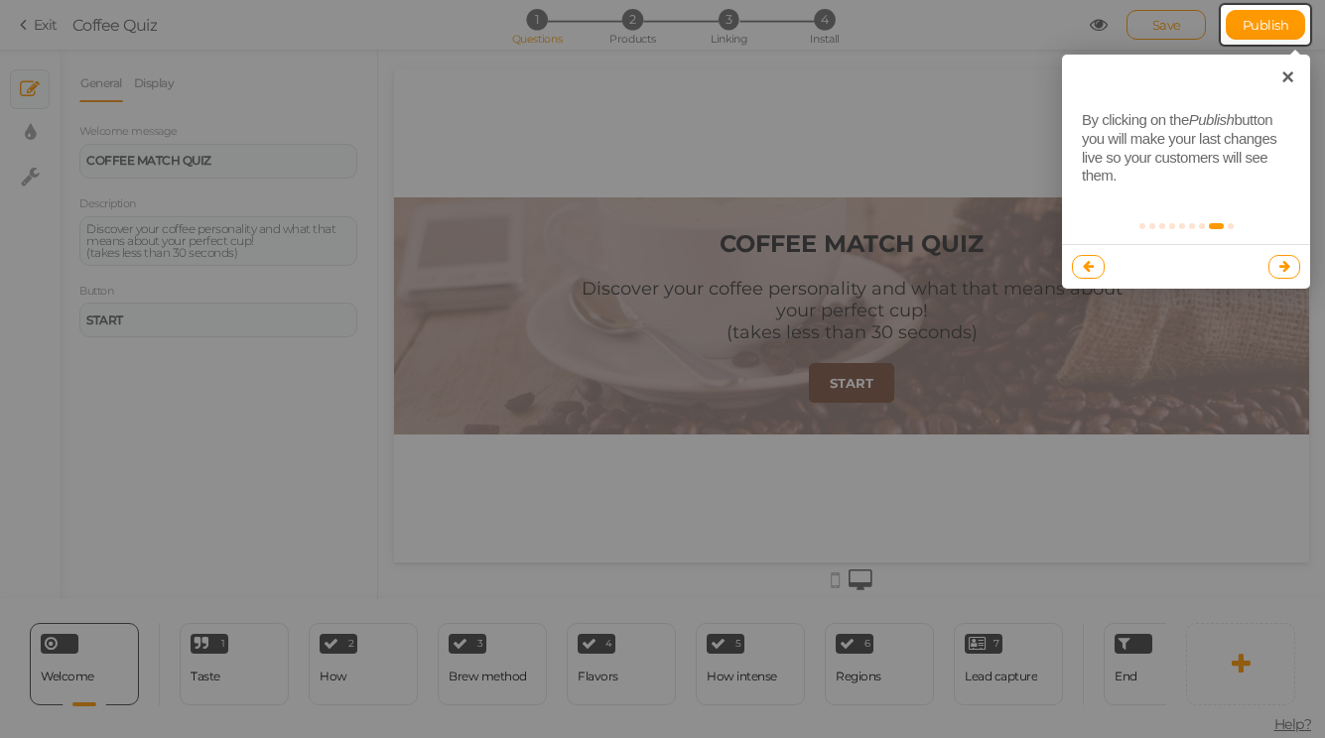
click at [1288, 266] on icon at bounding box center [1284, 266] width 11 height 13
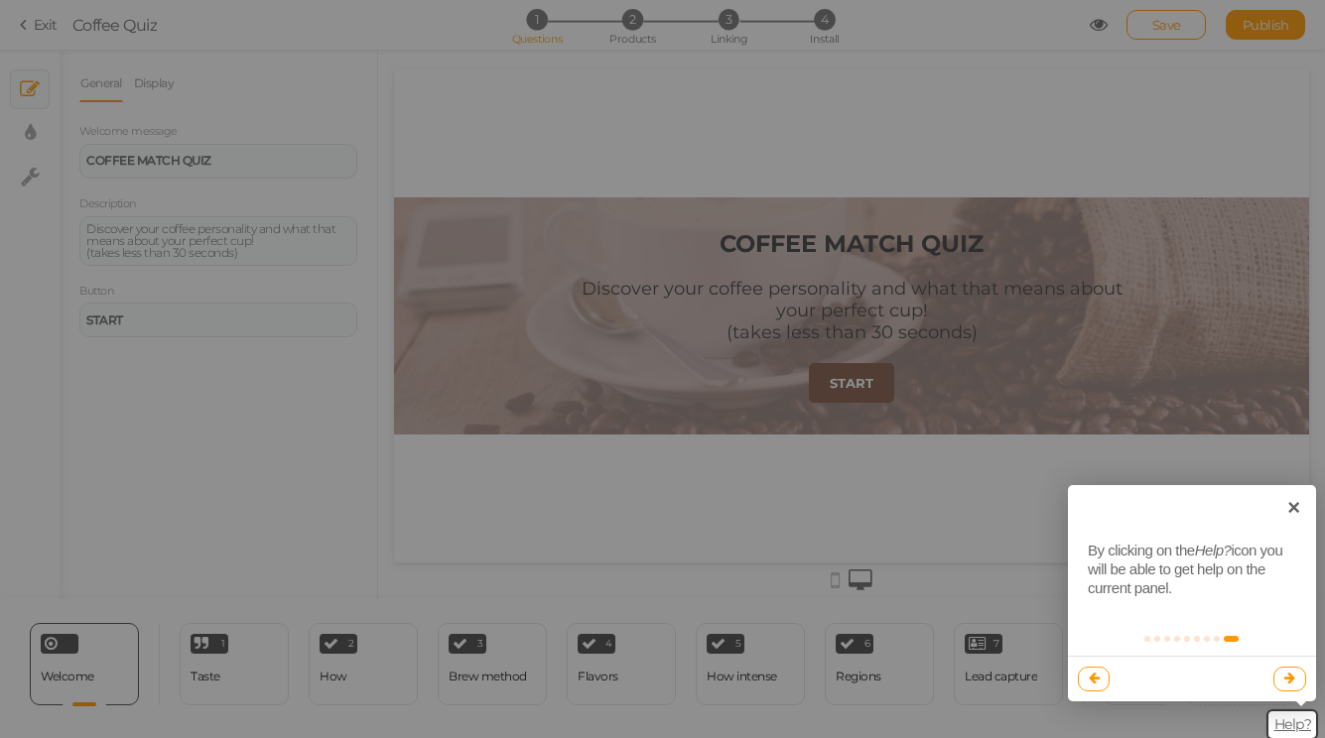
click at [1288, 682] on icon at bounding box center [1289, 678] width 11 height 13
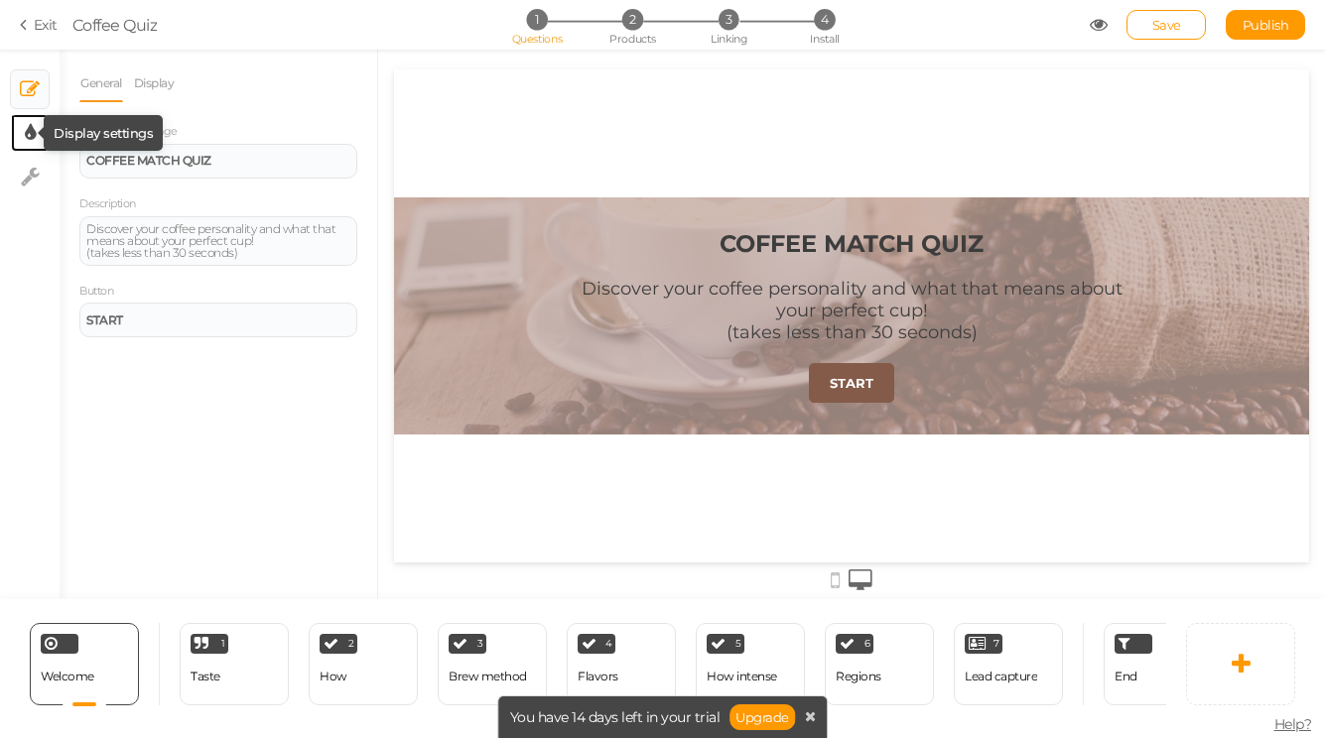
click at [28, 137] on icon at bounding box center [30, 133] width 11 height 20
select select "2"
select select "montserrat"
select select "fade"
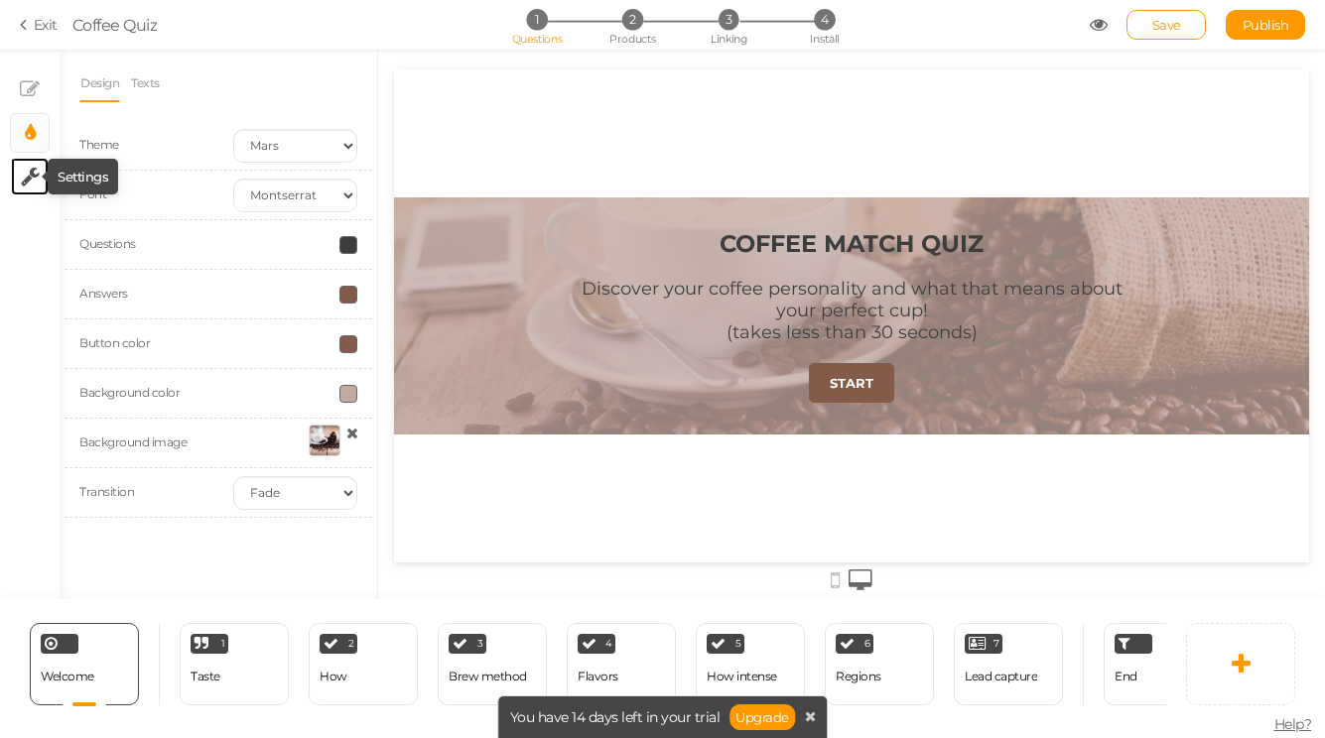
click at [36, 179] on icon at bounding box center [30, 177] width 19 height 20
select select "en"
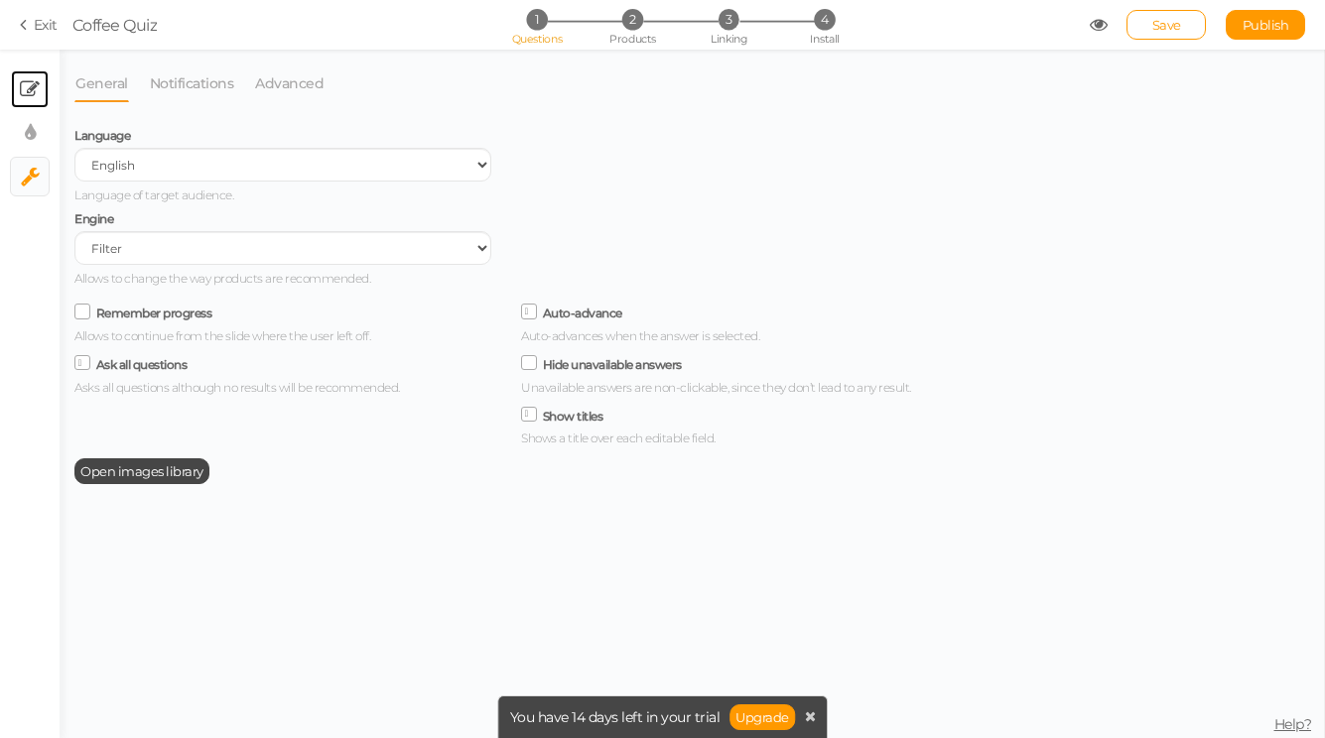
click at [29, 102] on link "× Slides" at bounding box center [30, 89] width 38 height 38
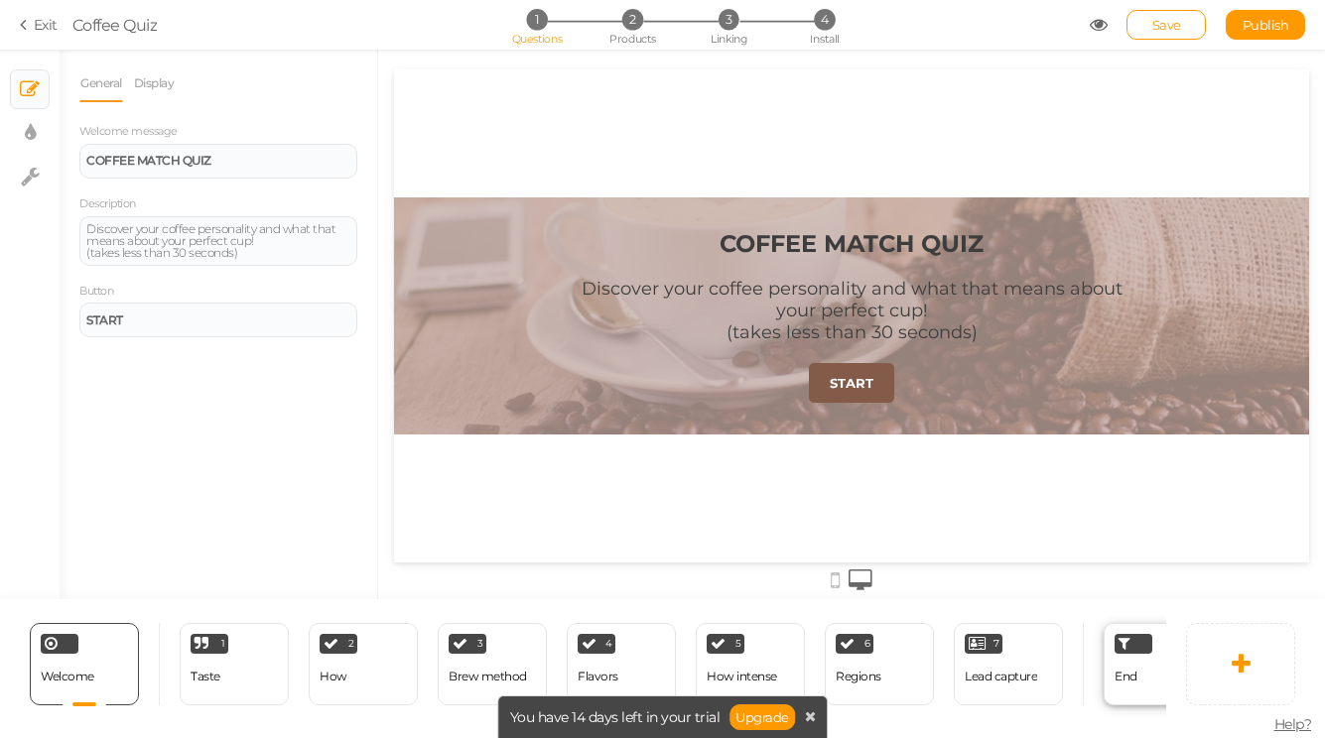
click at [1139, 676] on div "End" at bounding box center [1158, 664] width 109 height 82
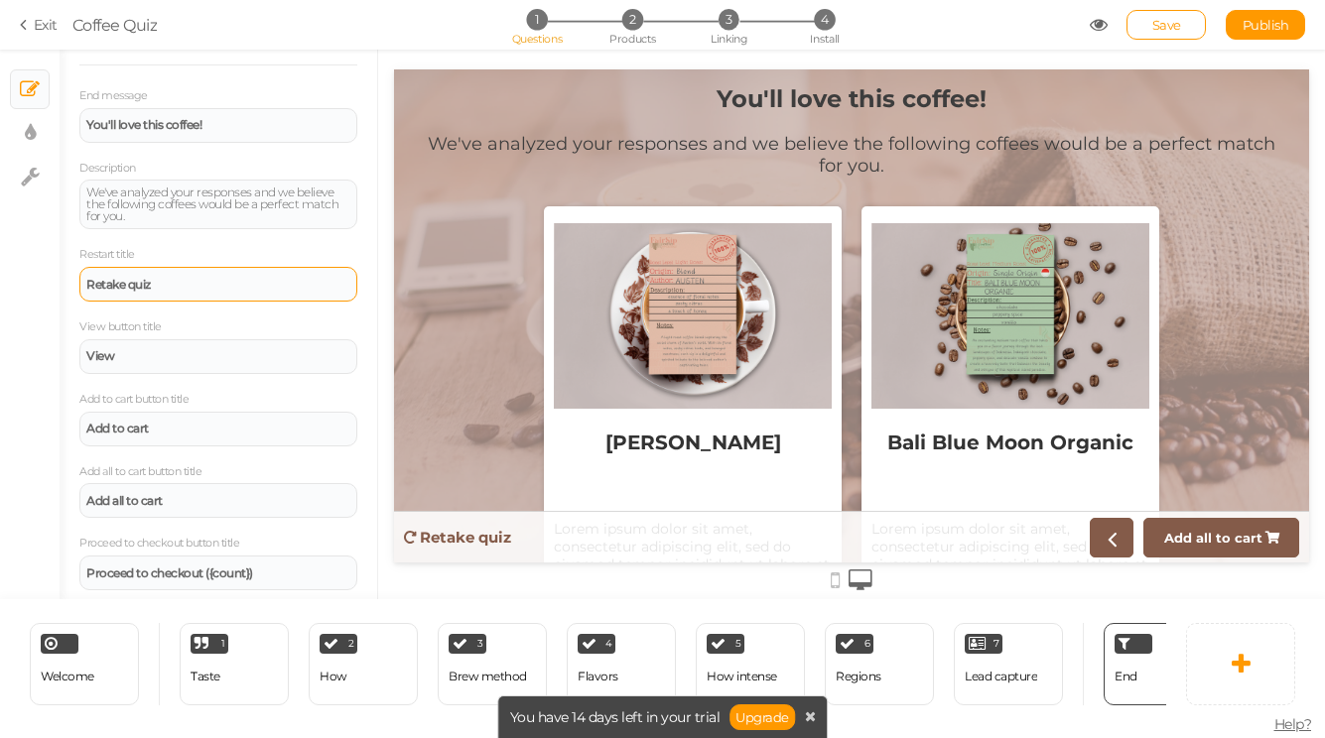
scroll to position [213, 0]
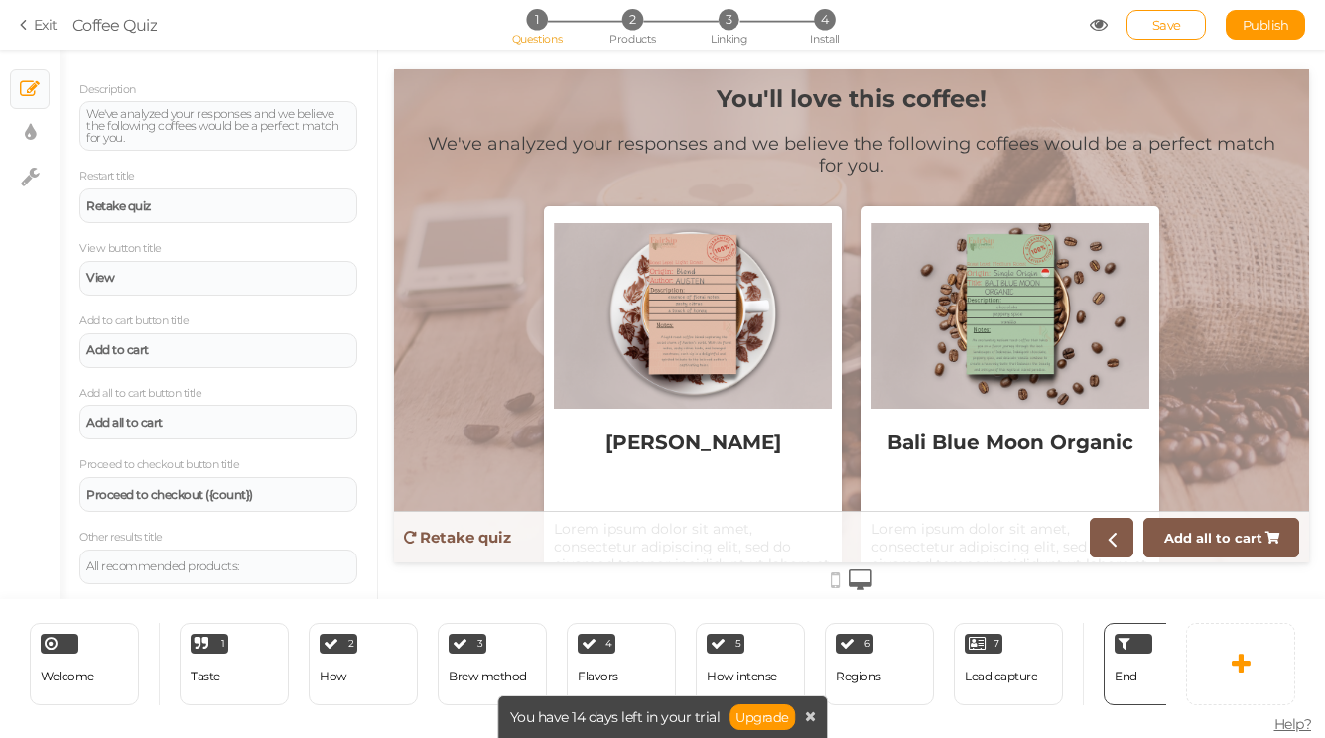
click at [604, 462] on div "[PERSON_NAME]" at bounding box center [693, 467] width 278 height 105
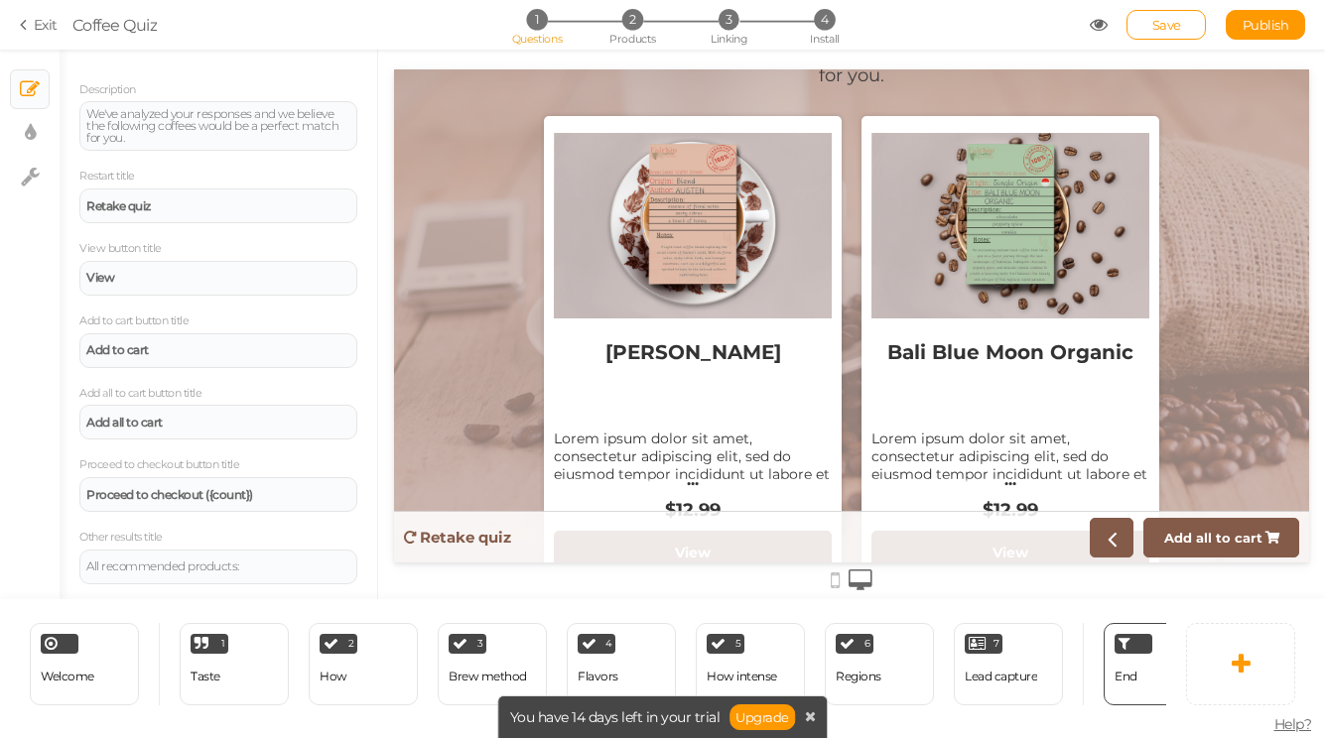
scroll to position [0, 0]
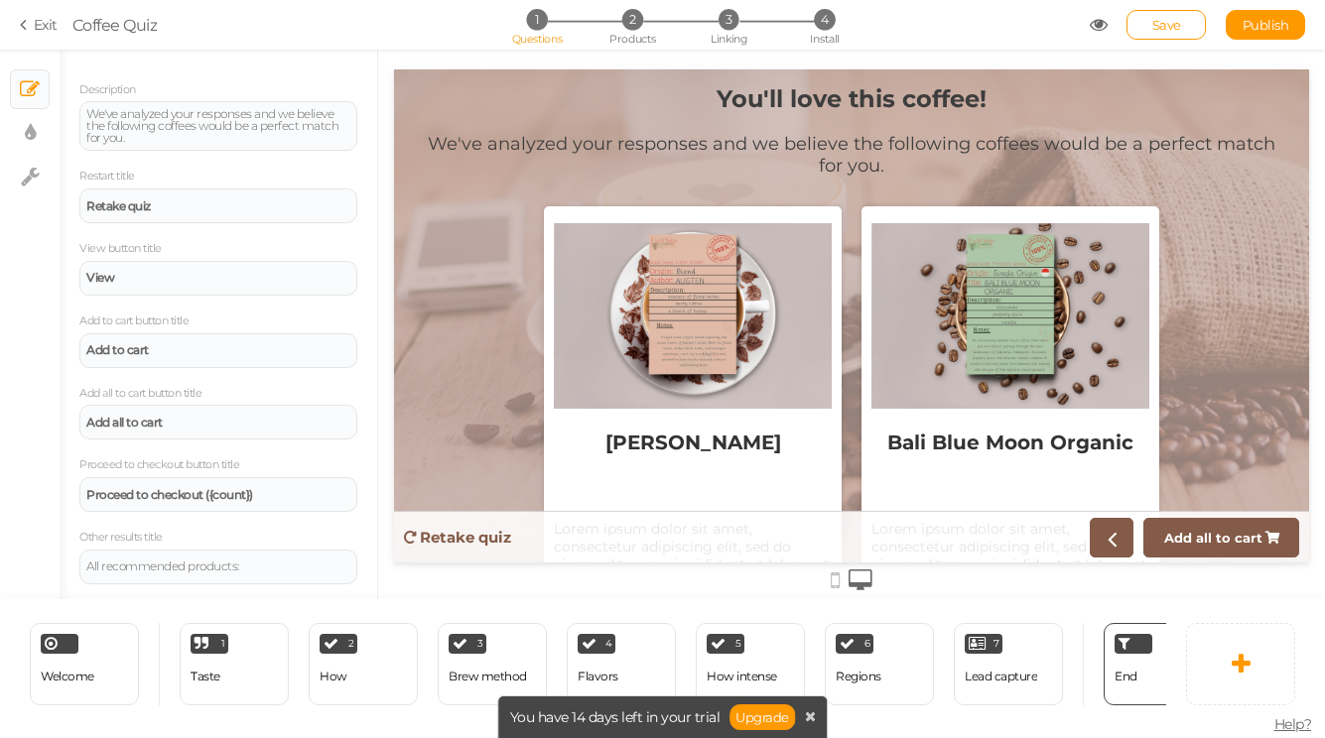
click at [35, 38] on section "Exit Coffee Quiz 1 Questions 2 Products 3 Linking 4 Install Save Publish" at bounding box center [662, 25] width 1325 height 50
click at [35, 36] on section "Exit Coffee Quiz 1 Questions 2 Products 3 Linking 4 Install Save Publish" at bounding box center [662, 25] width 1325 height 50
click at [44, 20] on link "Exit" at bounding box center [39, 25] width 38 height 20
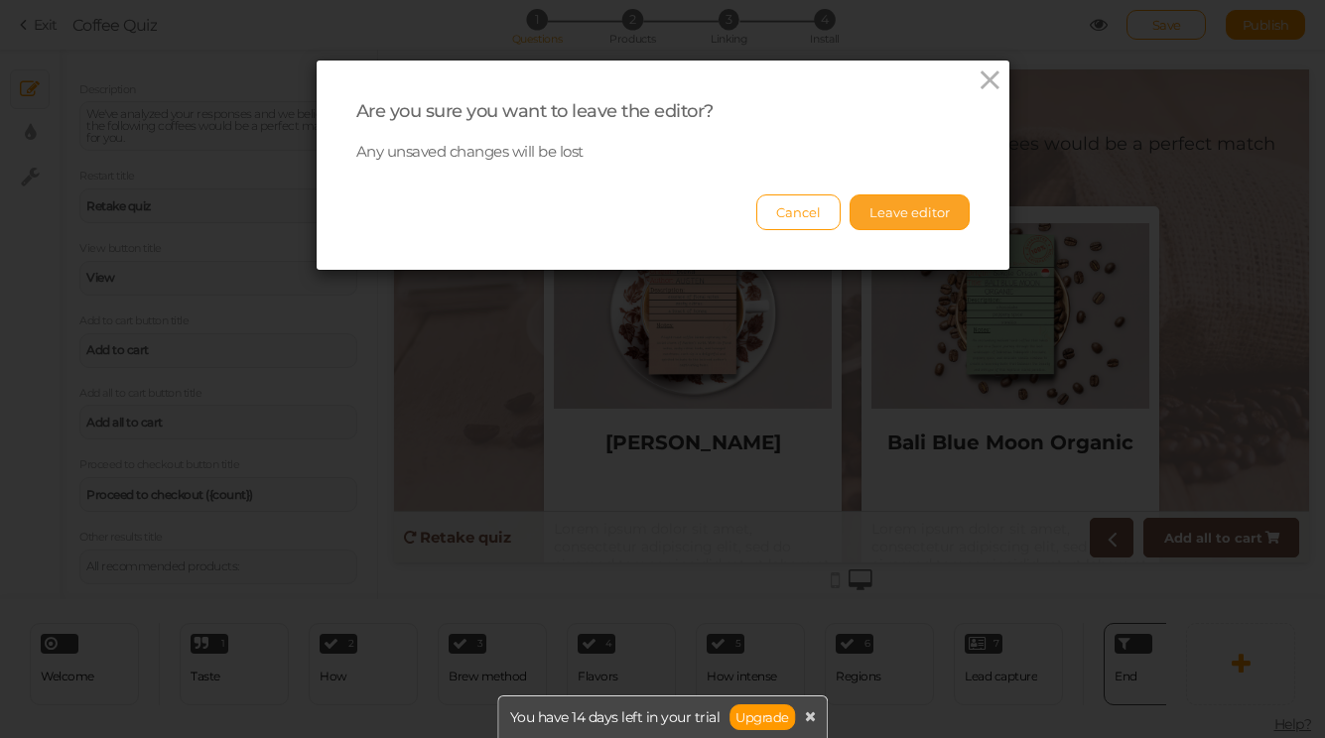
click at [900, 215] on button "Leave editor" at bounding box center [910, 213] width 120 height 36
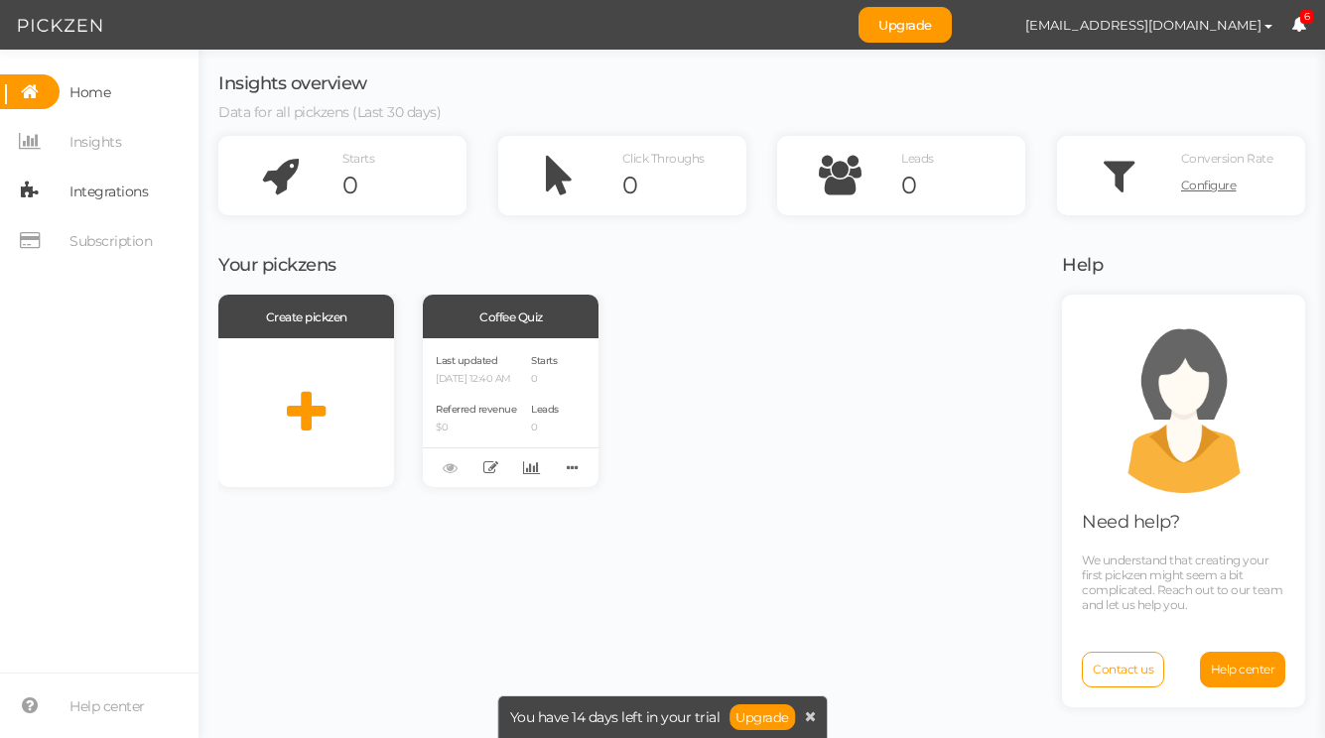
click at [98, 197] on span "Integrations" at bounding box center [108, 192] width 78 height 32
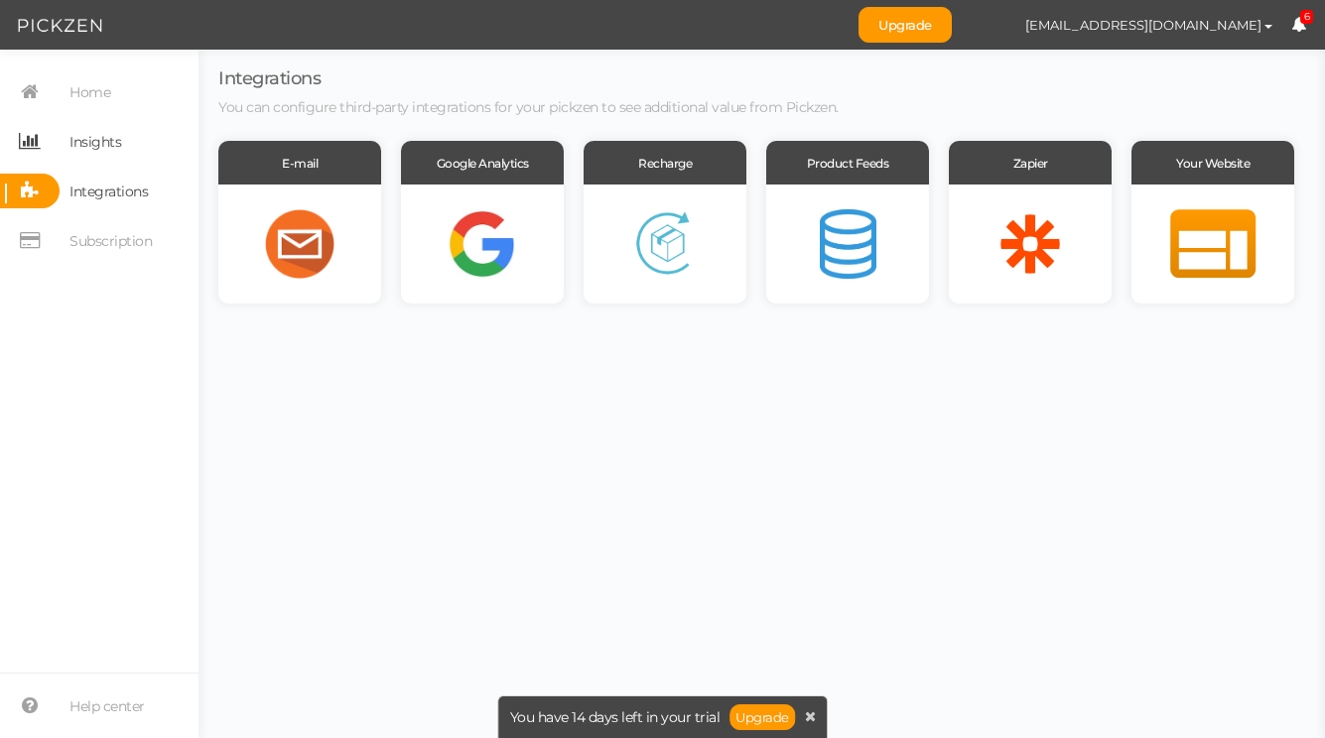
click at [100, 136] on span "Insights" at bounding box center [95, 142] width 52 height 32
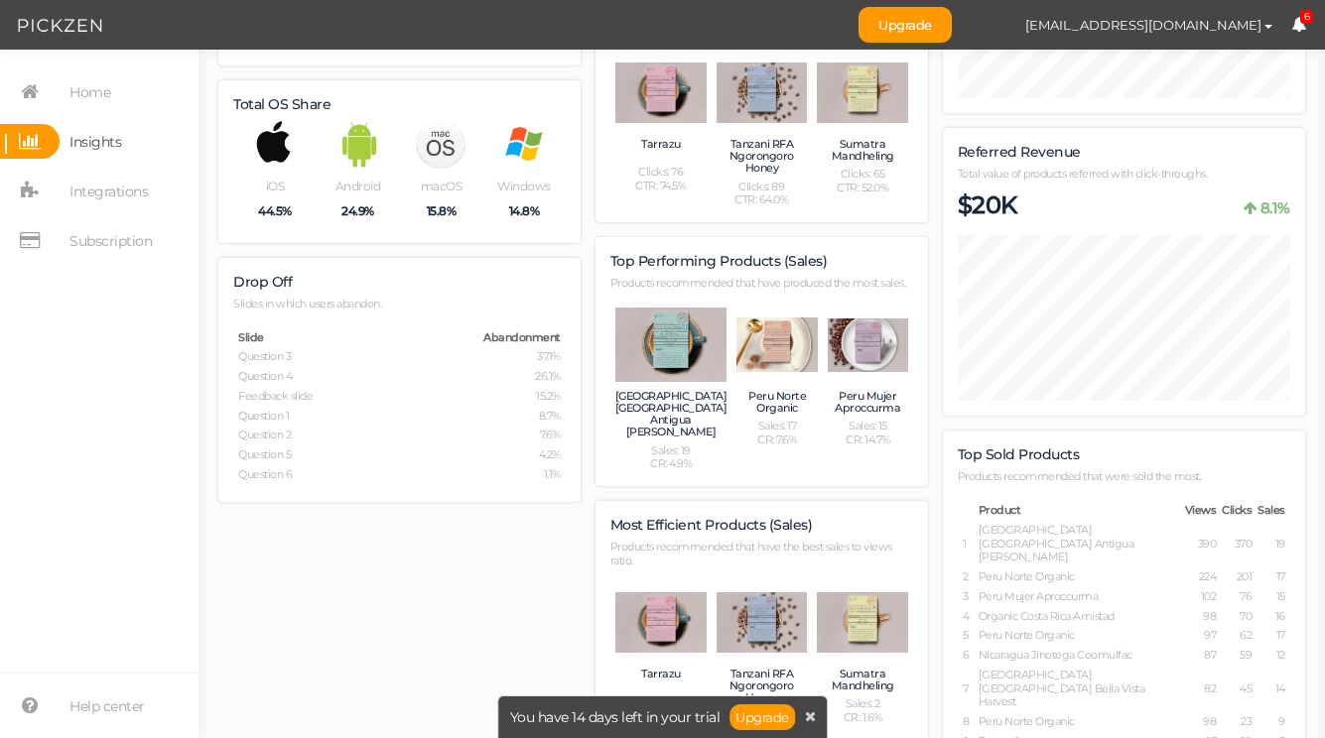
scroll to position [831, 0]
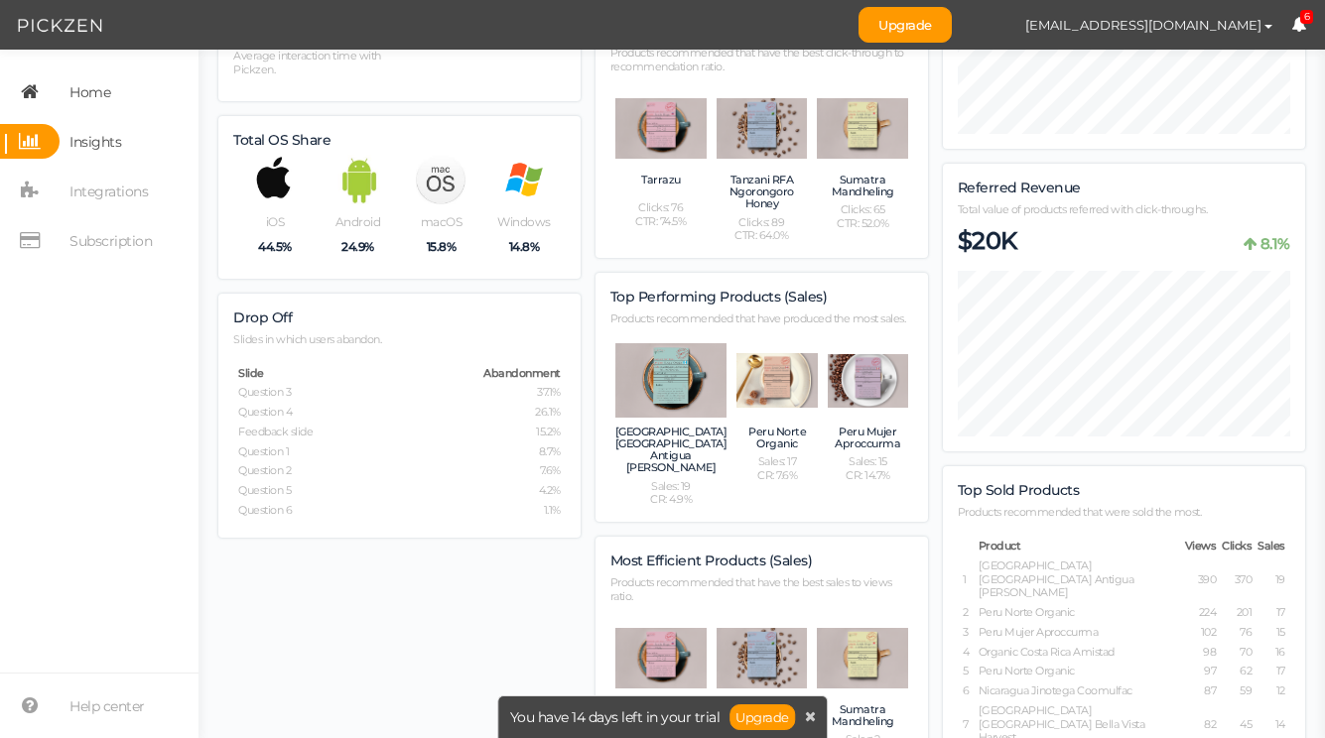
click at [97, 99] on span "Home" at bounding box center [89, 92] width 41 height 32
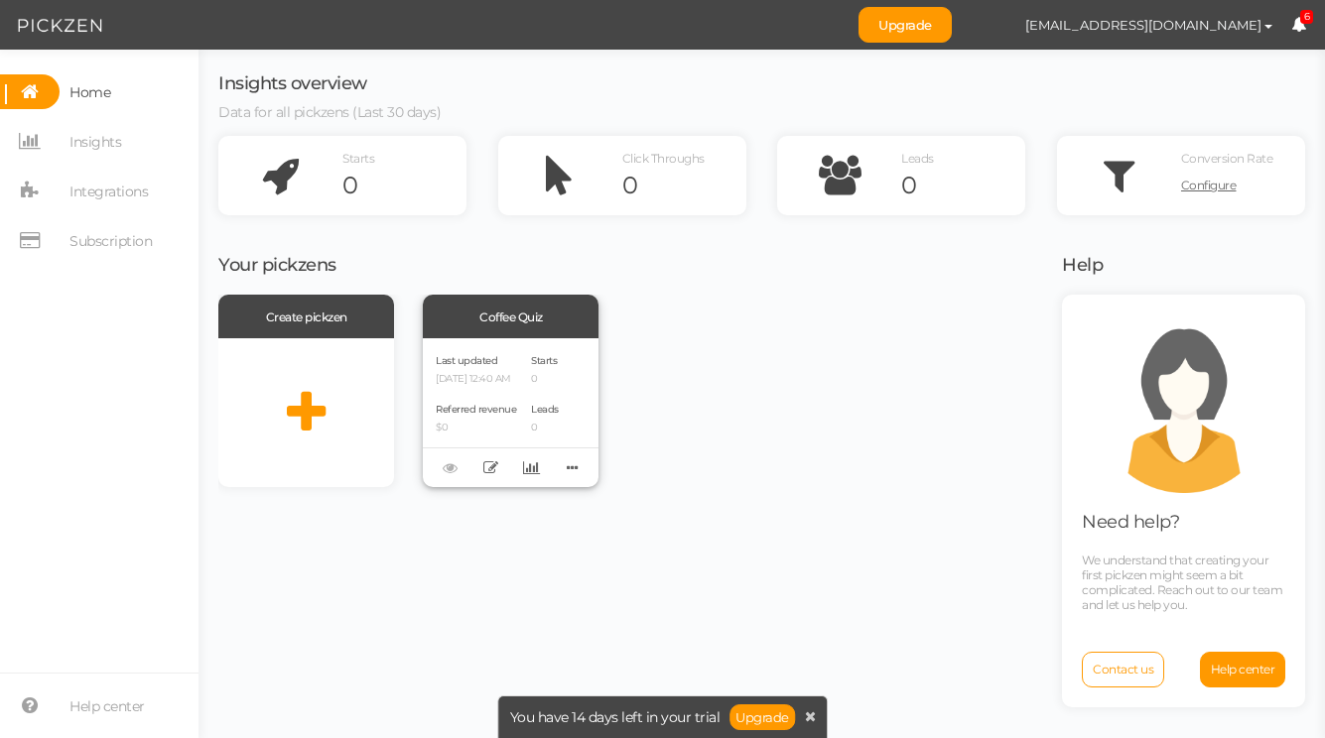
click at [493, 380] on p "[DATE] 12:40 AM" at bounding box center [476, 379] width 80 height 13
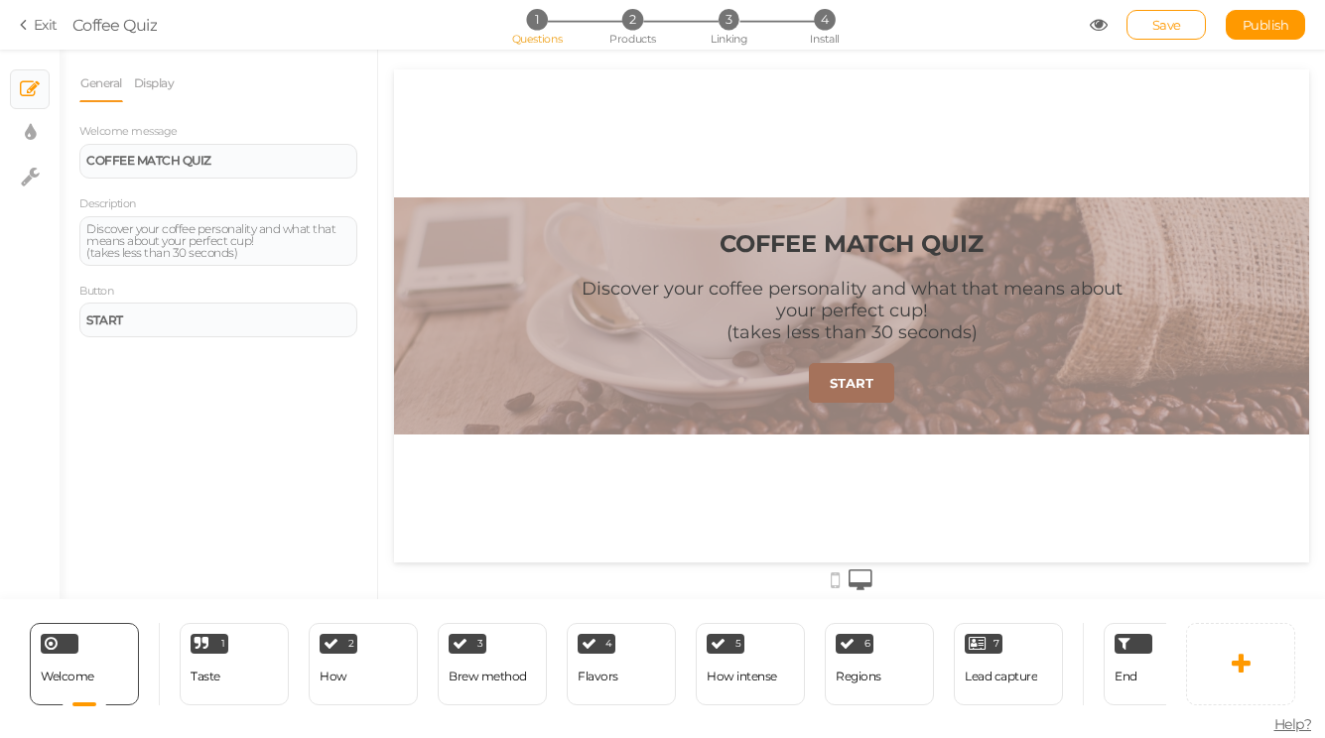
click at [846, 376] on strong "START" at bounding box center [852, 383] width 44 height 16
click at [217, 656] on div "1 Taste × Define the conditions to show this slide. Clone Change type Delete" at bounding box center [234, 664] width 109 height 82
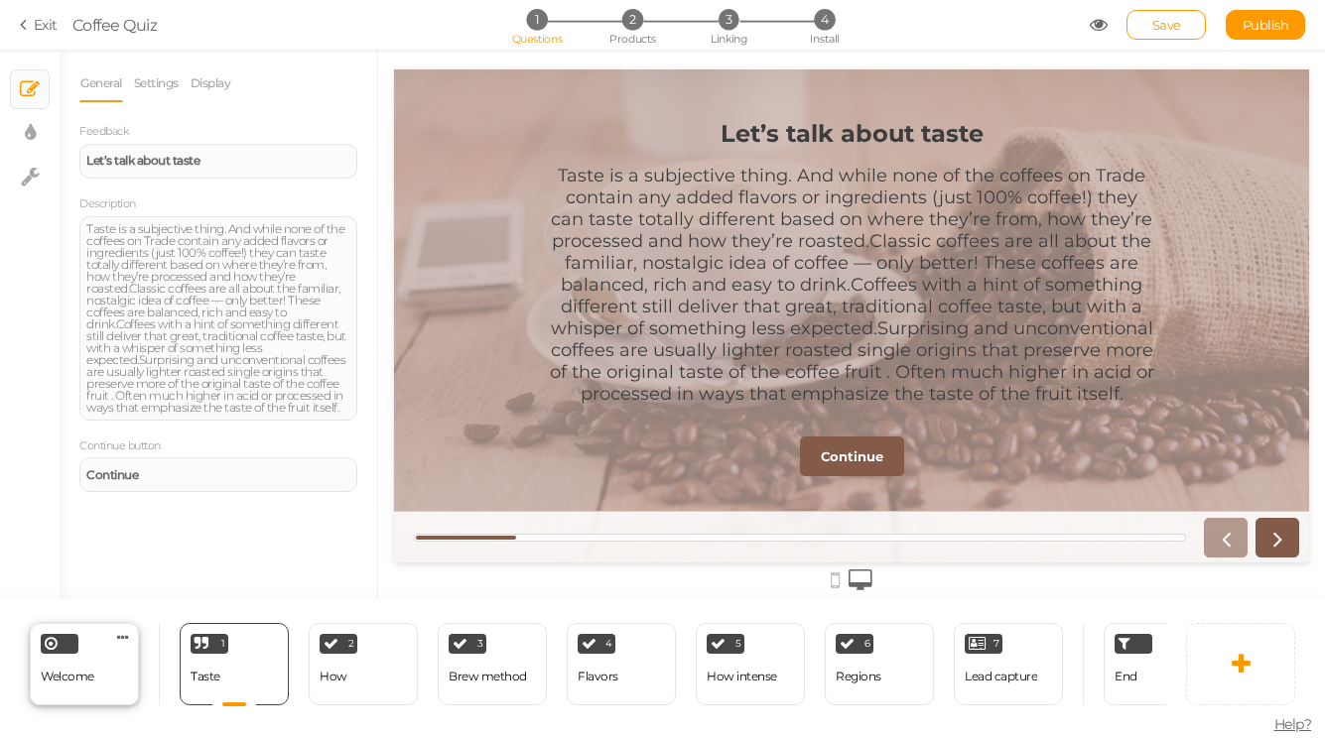
click at [102, 659] on div "Welcome Delete" at bounding box center [84, 664] width 109 height 82
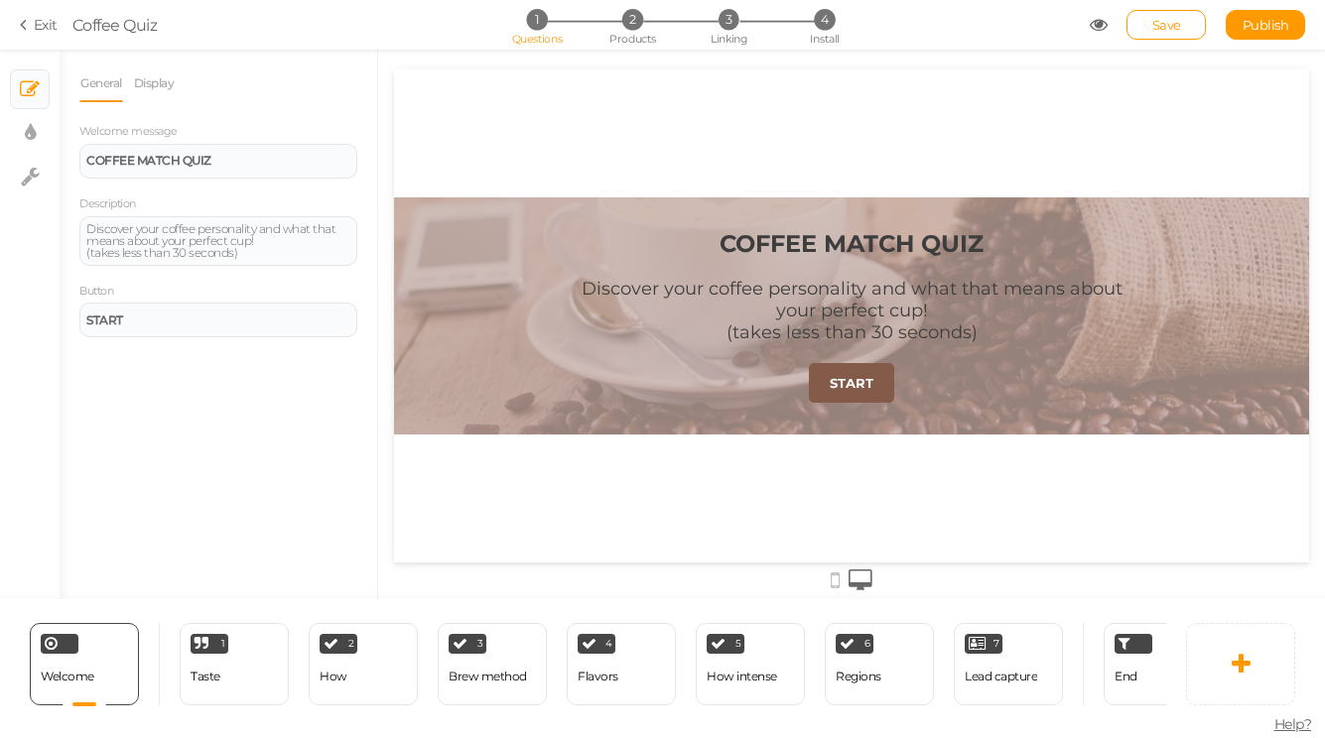
click at [34, 37] on section "Exit Coffee Quiz 1 Questions 2 Products 3 Linking 4 Install Save Publish" at bounding box center [662, 25] width 1325 height 50
click at [30, 27] on icon at bounding box center [27, 25] width 14 height 18
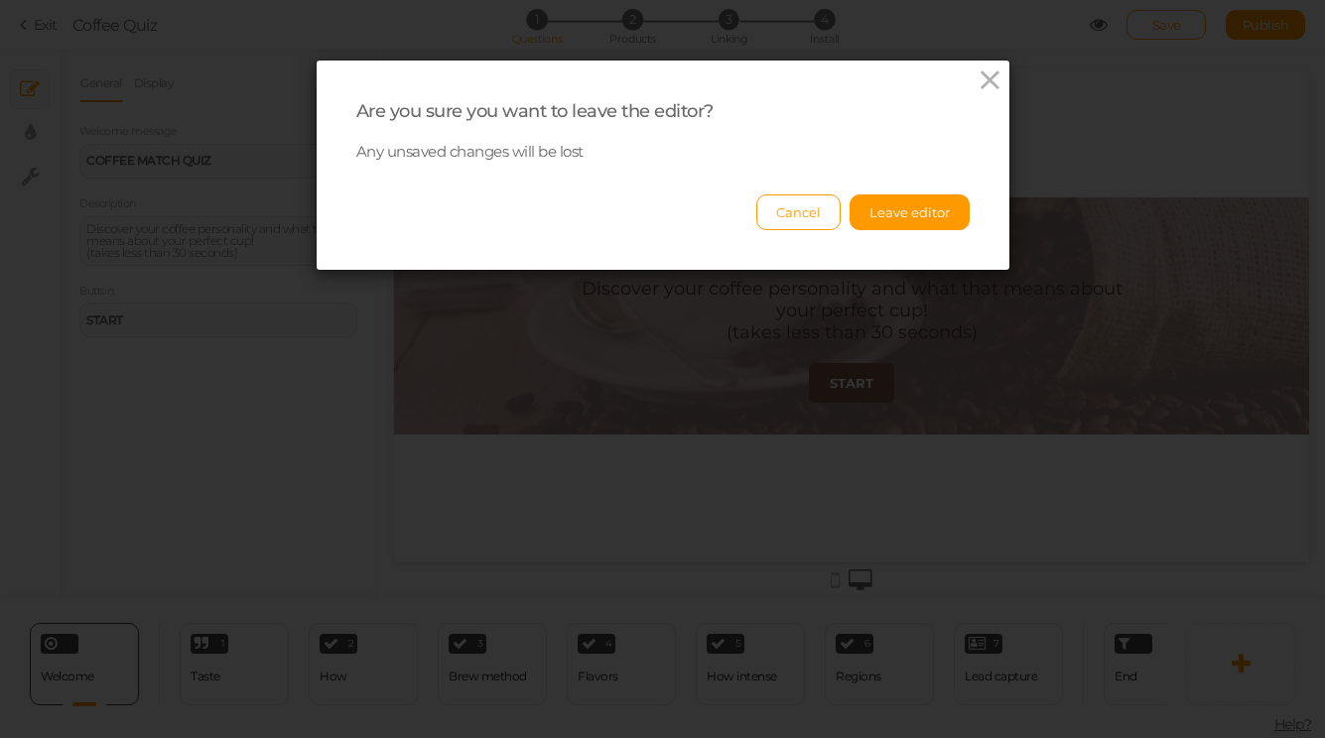
click at [917, 230] on div "Are you sure you want to leave the editor? Any unsaved changes will be lost Can…" at bounding box center [663, 165] width 693 height 209
click at [905, 216] on button "Leave editor" at bounding box center [910, 213] width 120 height 36
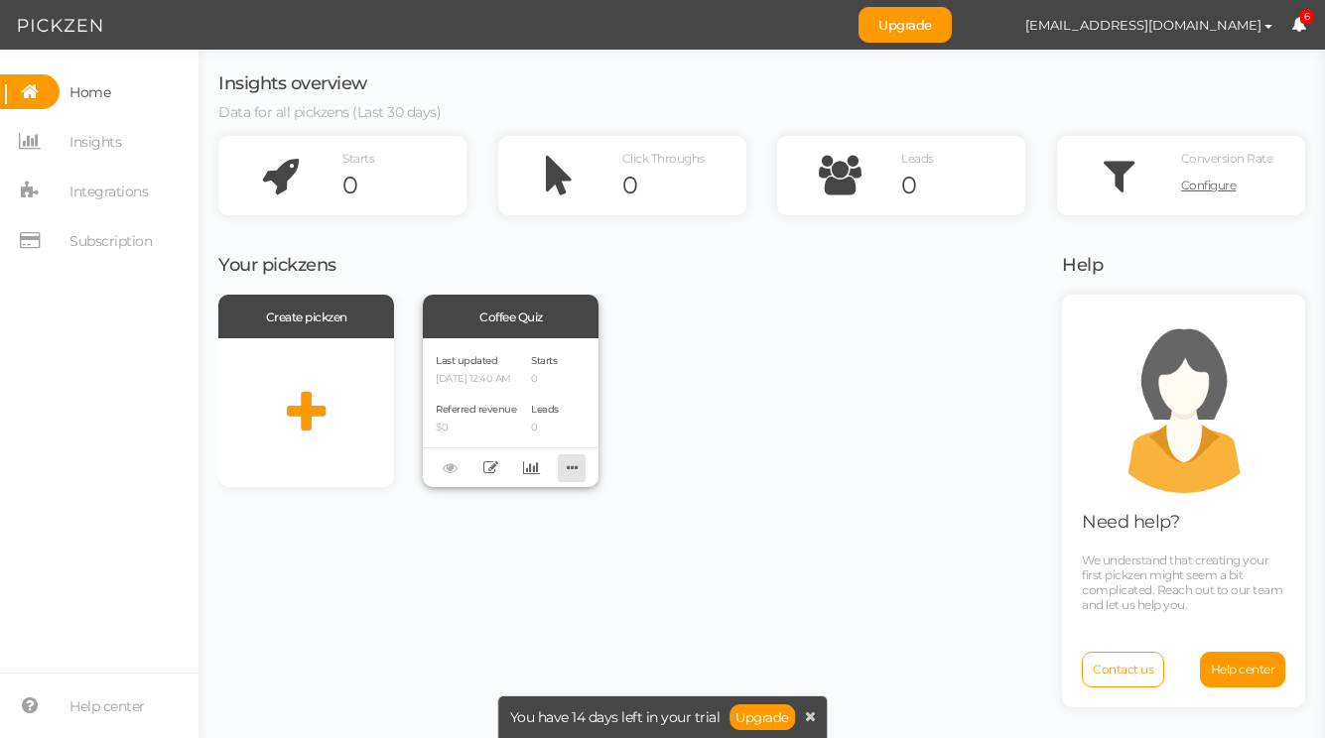
click at [571, 468] on icon at bounding box center [573, 468] width 28 height 31
click at [659, 461] on div "Create pickzen Coffee Quiz Last updated [DATE] 12:40 AM Referred revenue $0 Sta…" at bounding box center [627, 391] width 819 height 193
click at [523, 475] on icon at bounding box center [531, 467] width 17 height 15
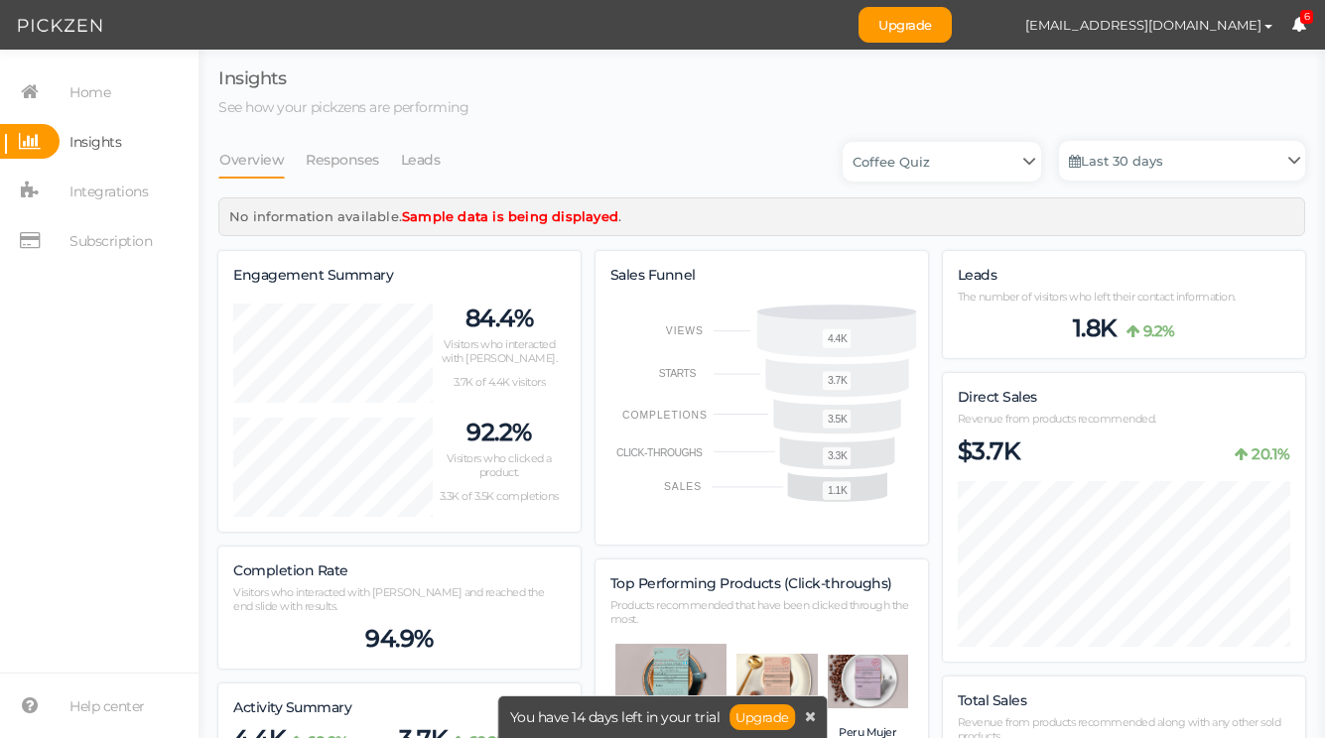
scroll to position [2207, 1087]
click at [348, 166] on link "Responses" at bounding box center [342, 160] width 75 height 38
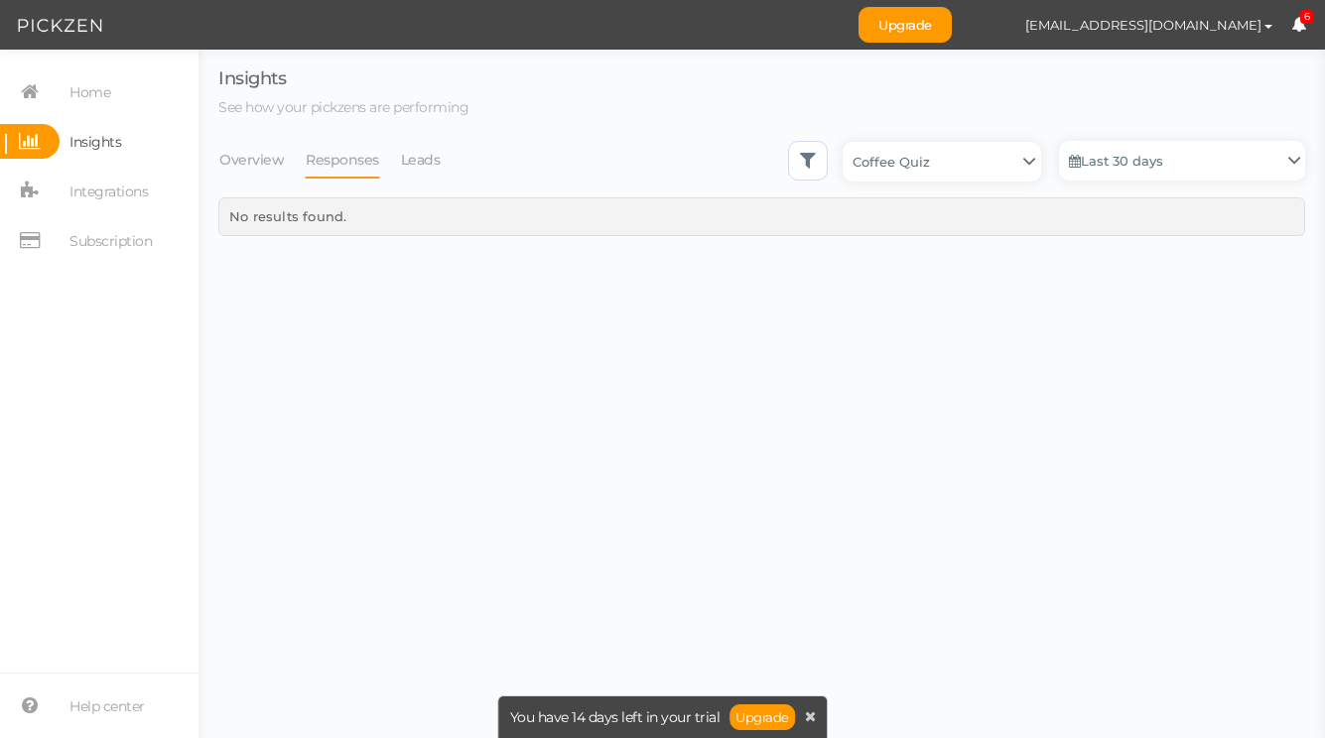
click at [394, 169] on li "Responses" at bounding box center [352, 160] width 95 height 38
click at [244, 166] on link "Overview" at bounding box center [251, 160] width 66 height 38
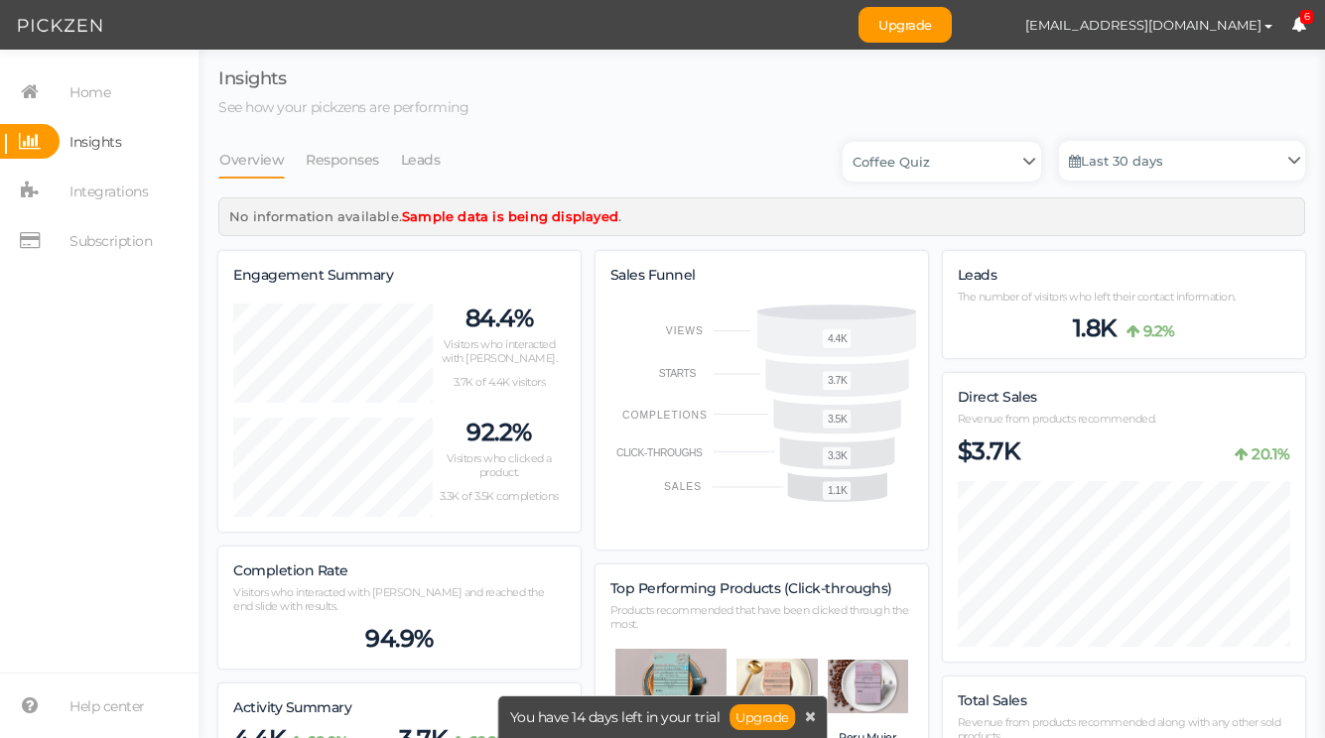
scroll to position [0, 0]
click at [101, 196] on span "Integrations" at bounding box center [108, 192] width 78 height 32
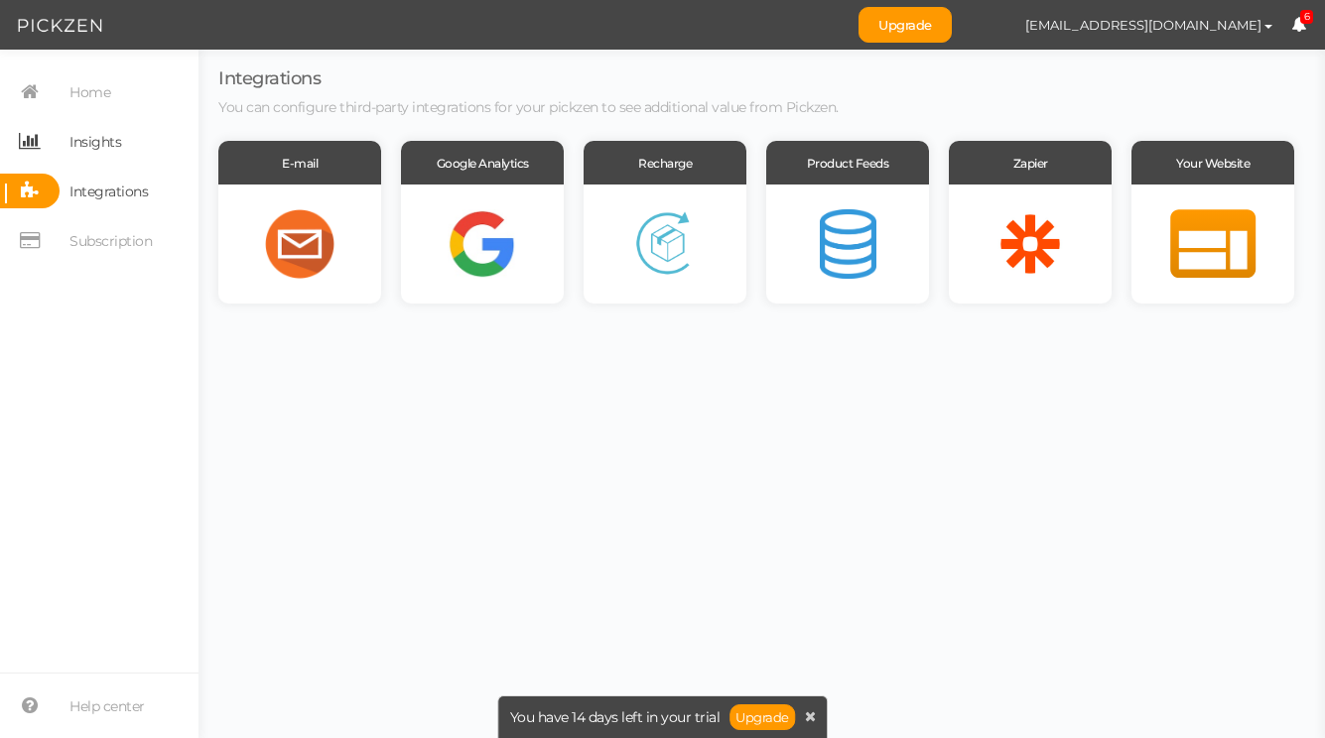
click at [95, 135] on span "Insights" at bounding box center [95, 142] width 52 height 32
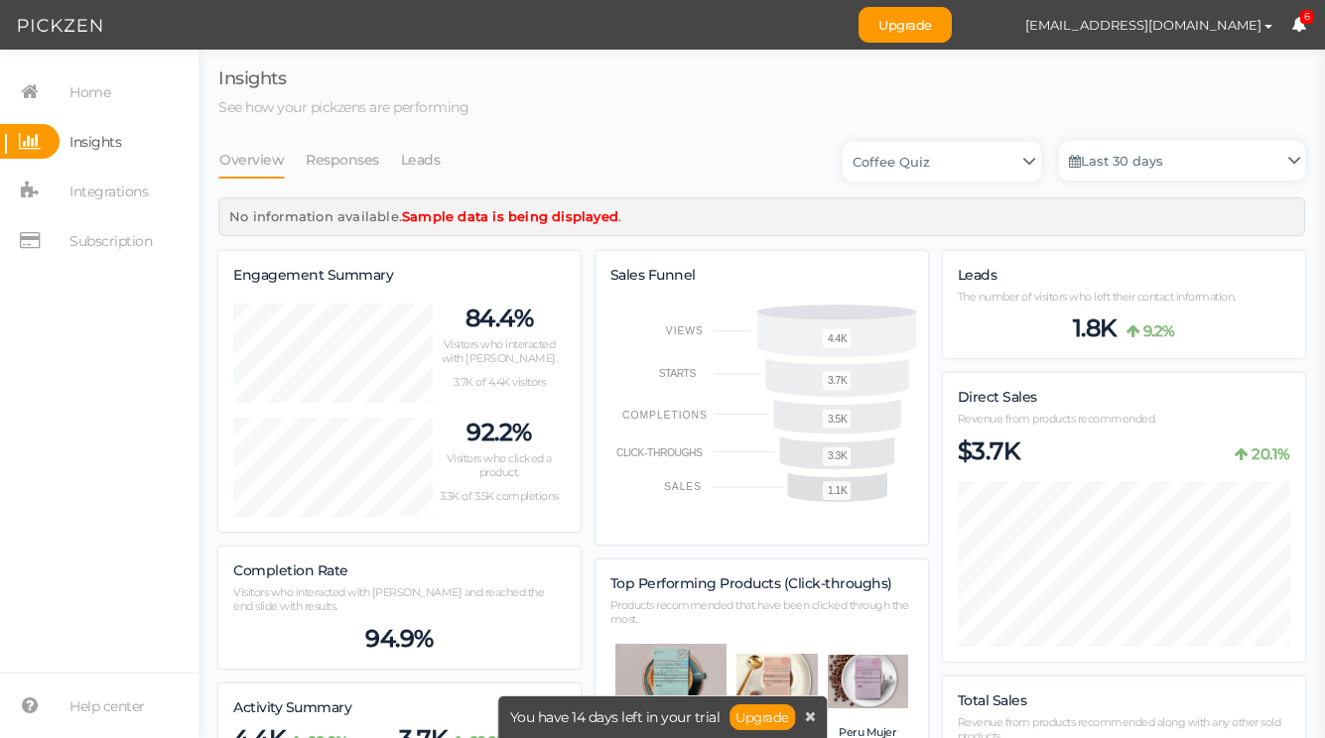
scroll to position [990201, 991323]
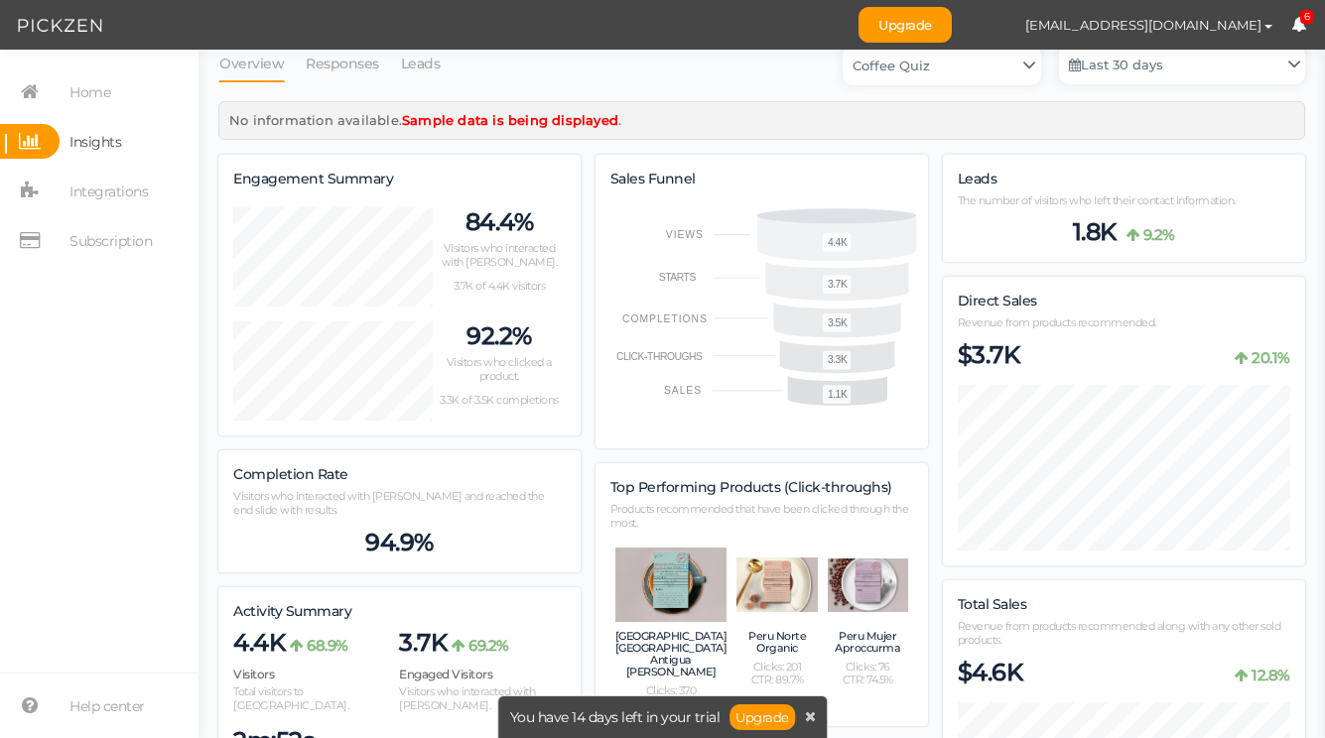
click at [734, 502] on div "Top Performing Products (Click-throughs) Products recommended that have been cl…" at bounding box center [761, 594] width 332 height 263
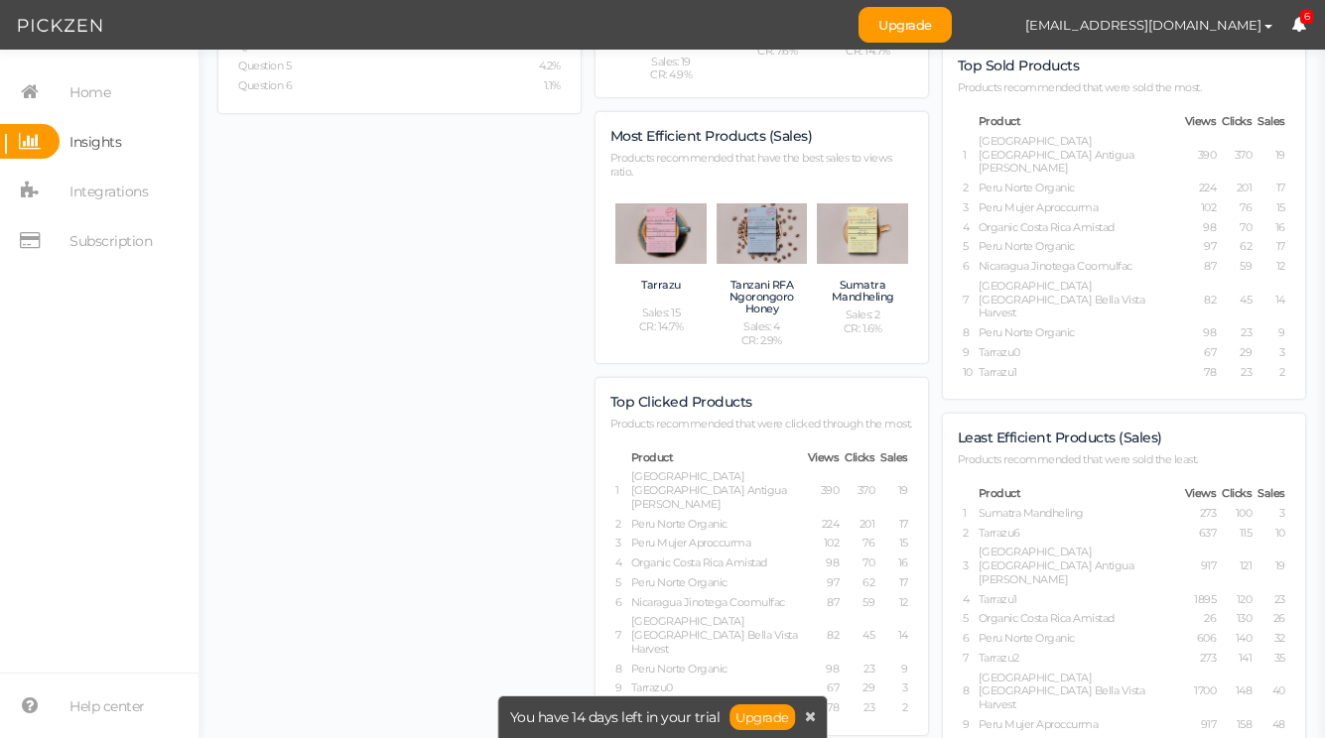
click at [1043, 545] on td "[GEOGRAPHIC_DATA] [GEOGRAPHIC_DATA] Antigua [PERSON_NAME]" at bounding box center [1079, 566] width 202 height 43
click at [1019, 429] on span "Least Efficient Products (Sales)" at bounding box center [1060, 438] width 204 height 18
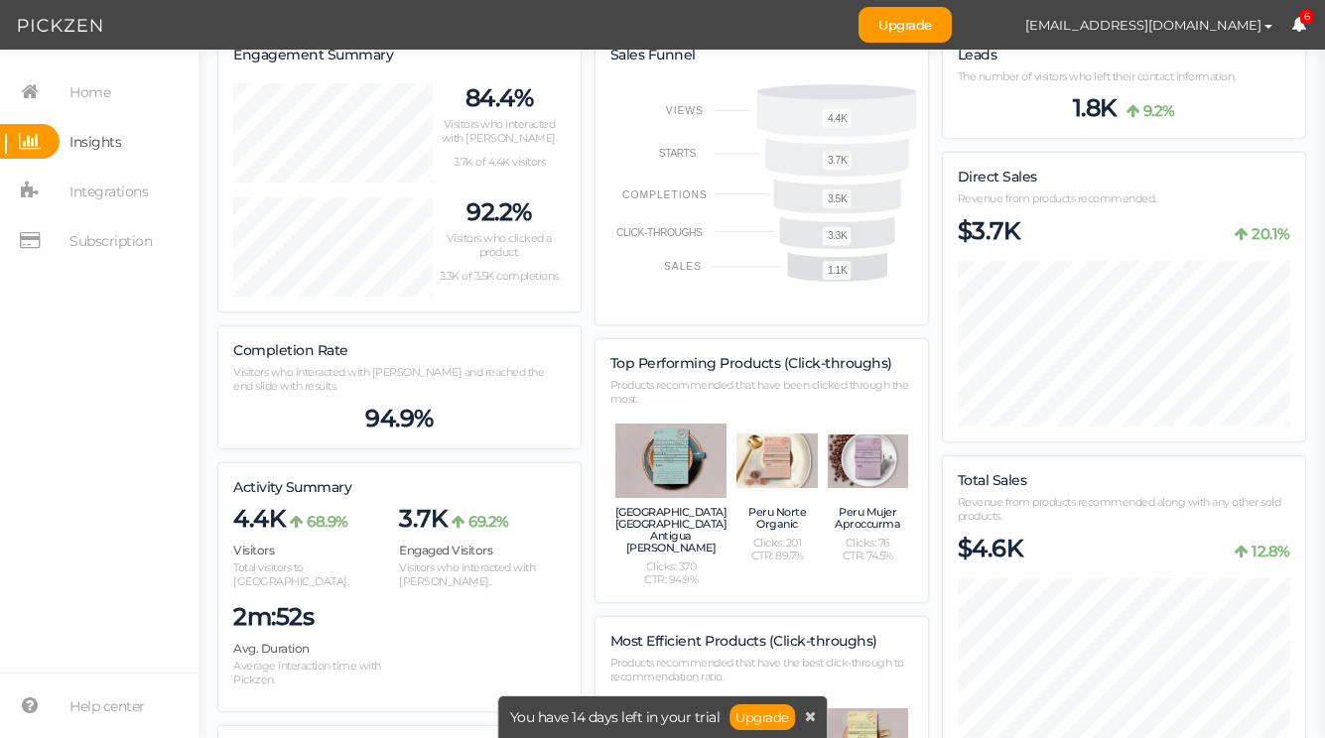
scroll to position [162, 0]
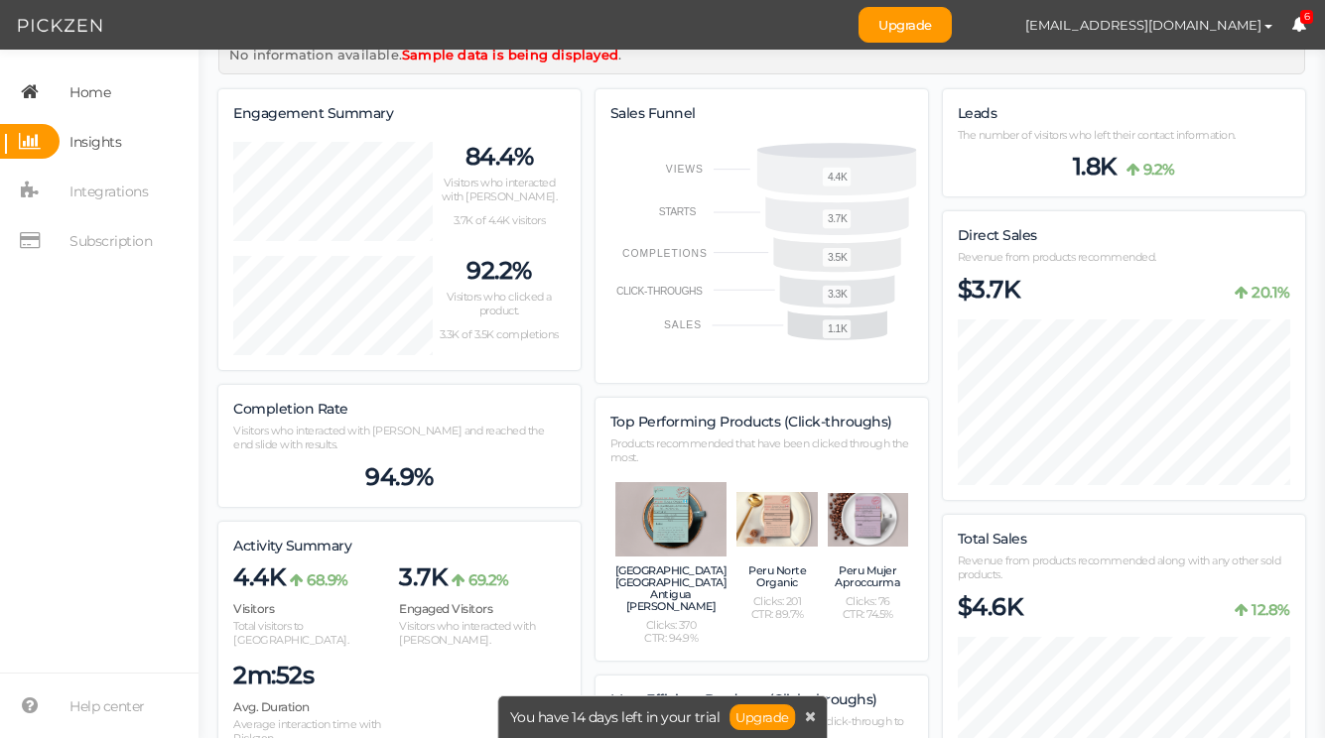
click at [94, 93] on span "Home" at bounding box center [89, 92] width 41 height 32
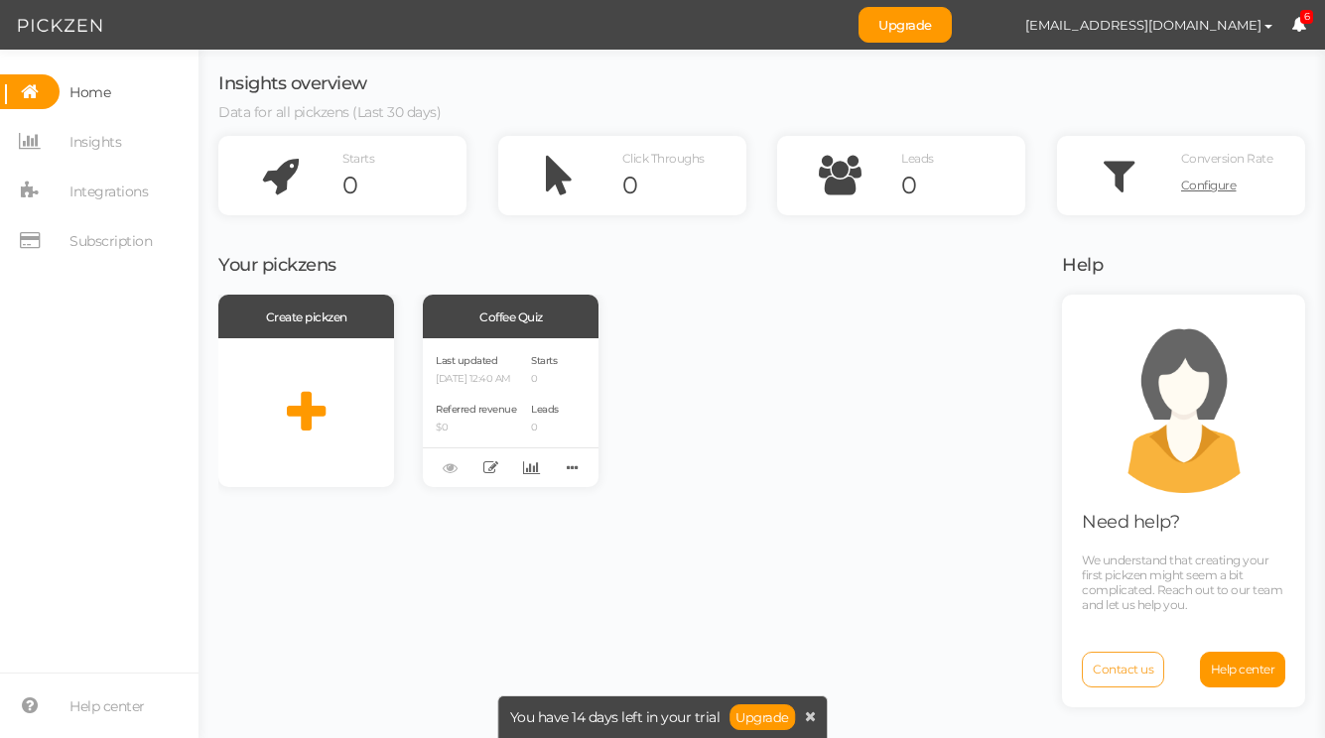
click at [1111, 657] on link "Contact us" at bounding box center [1123, 670] width 82 height 36
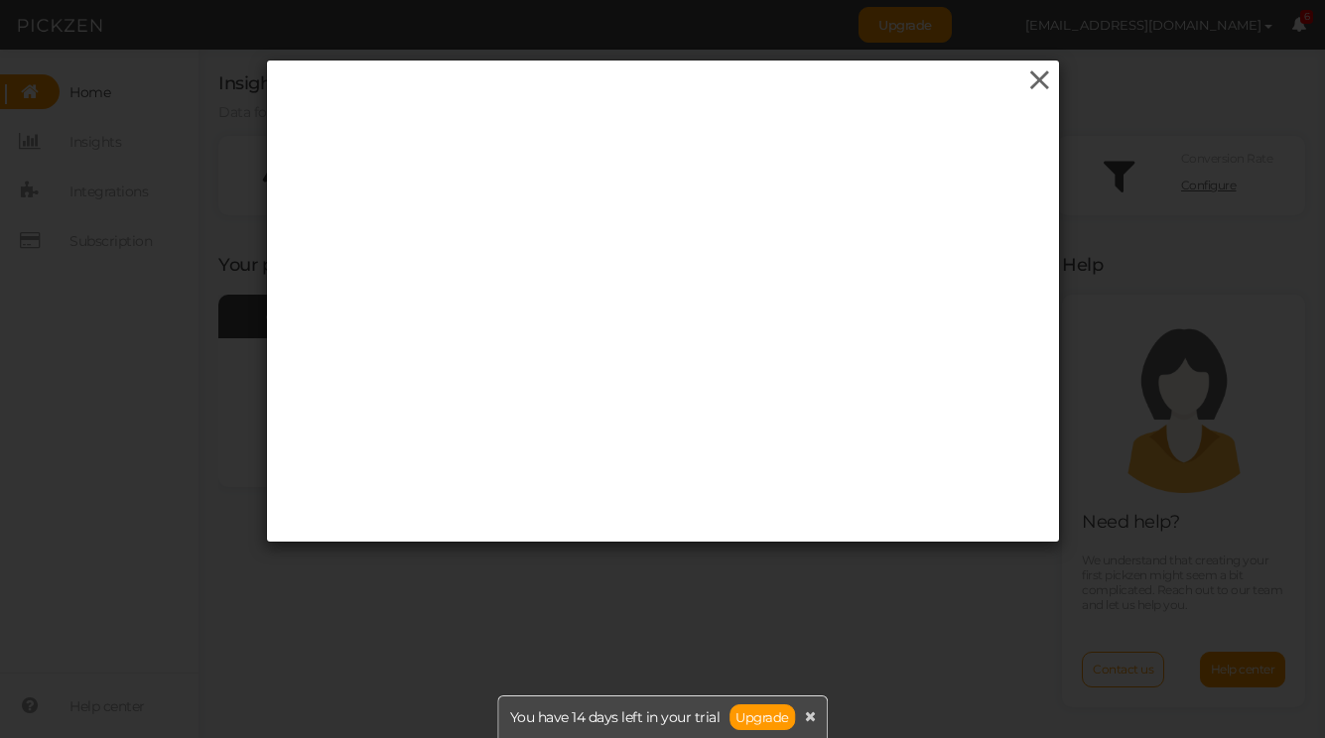
click at [1038, 72] on icon at bounding box center [1039, 80] width 29 height 30
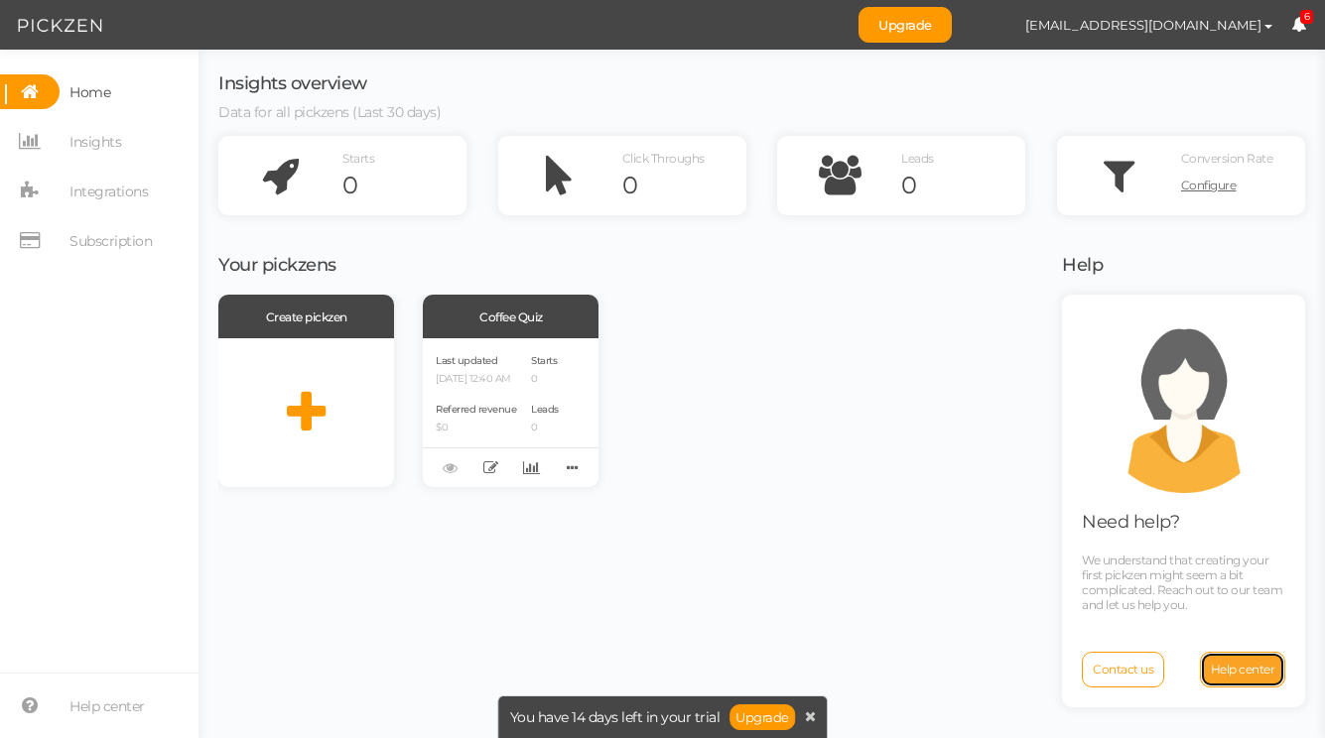
click at [1224, 674] on span "Help center" at bounding box center [1243, 669] width 65 height 15
click at [491, 382] on p "[DATE] 12:40 AM" at bounding box center [476, 379] width 80 height 13
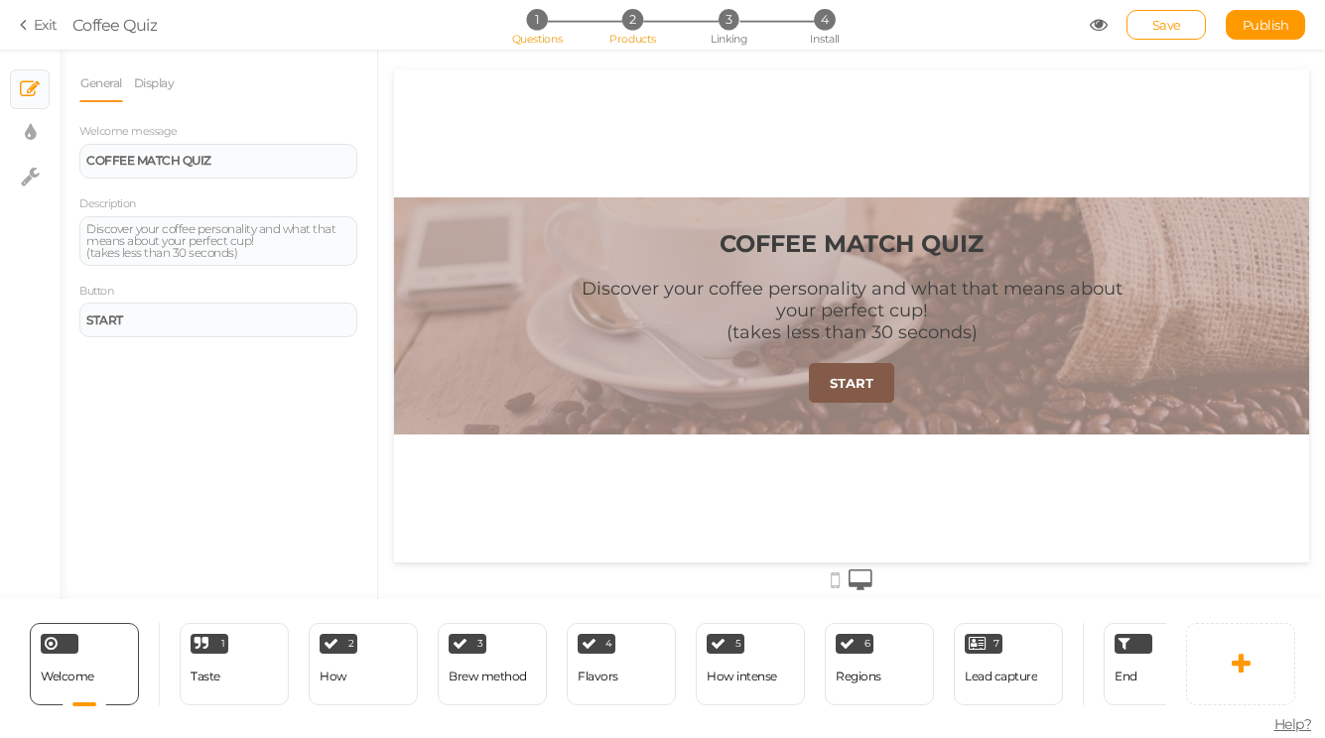
click at [631, 27] on span "2" at bounding box center [632, 19] width 21 height 21
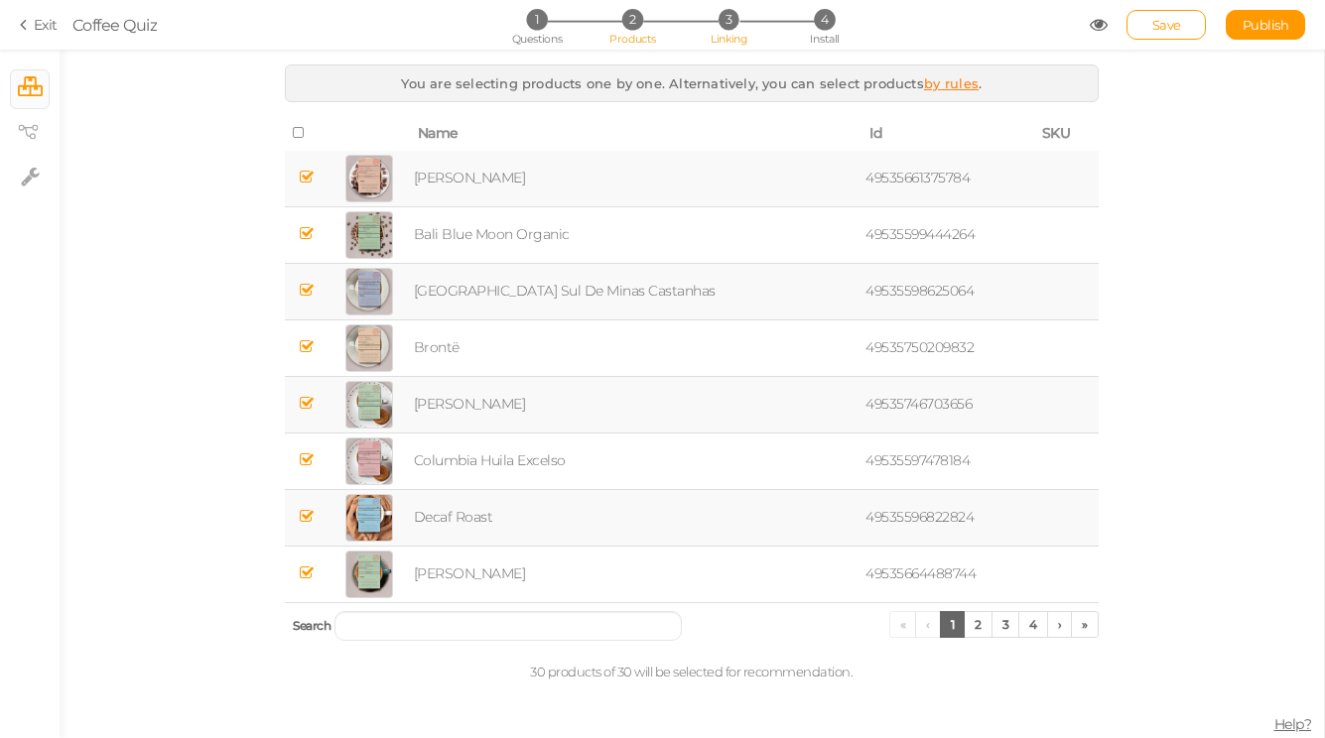
click at [716, 25] on li "3 Linking" at bounding box center [728, 19] width 92 height 21
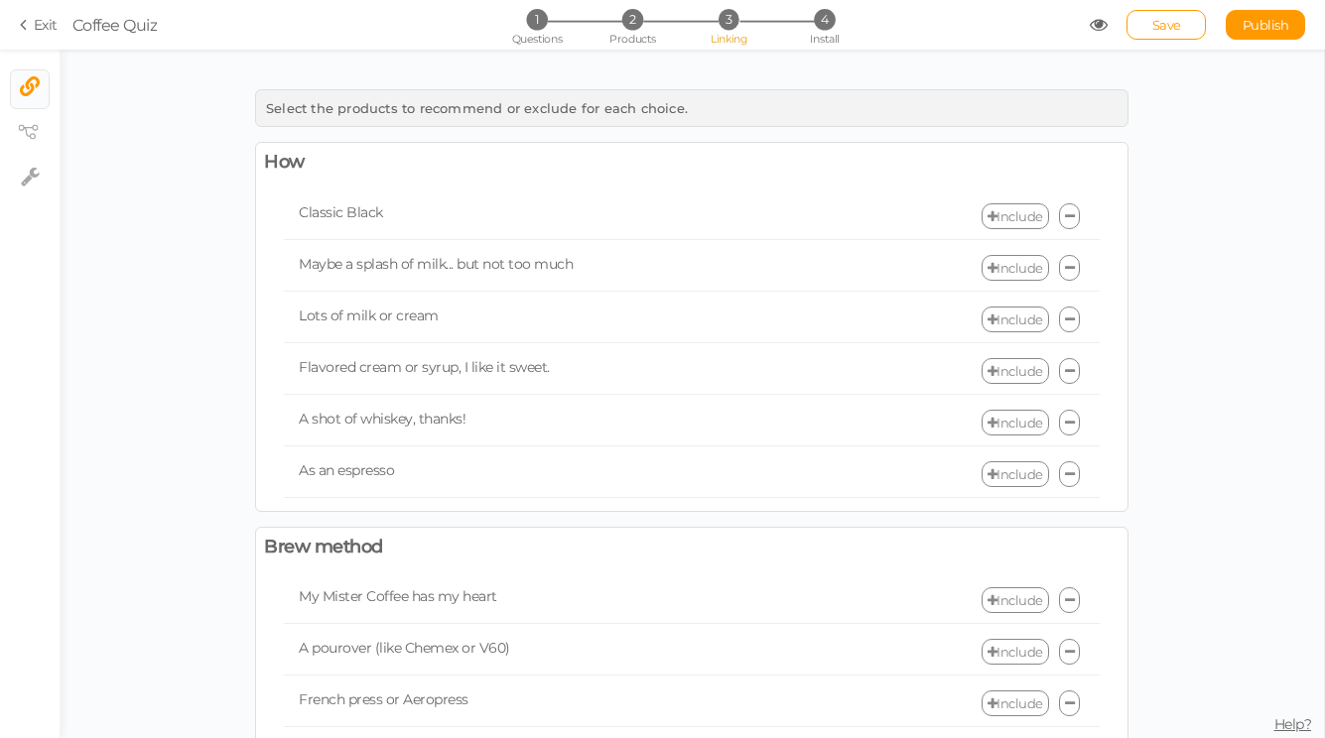
click at [987, 214] on icon at bounding box center [992, 216] width 10 height 13
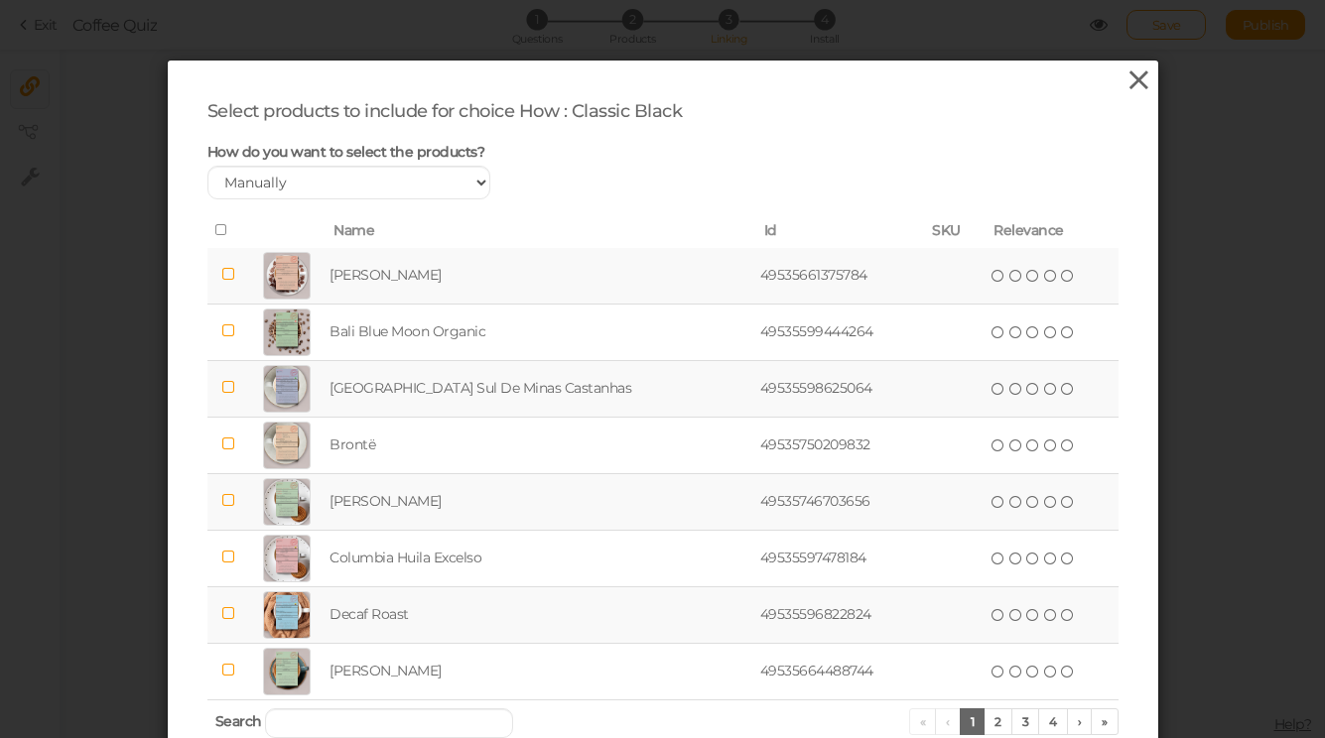
click at [1138, 81] on icon at bounding box center [1138, 80] width 29 height 30
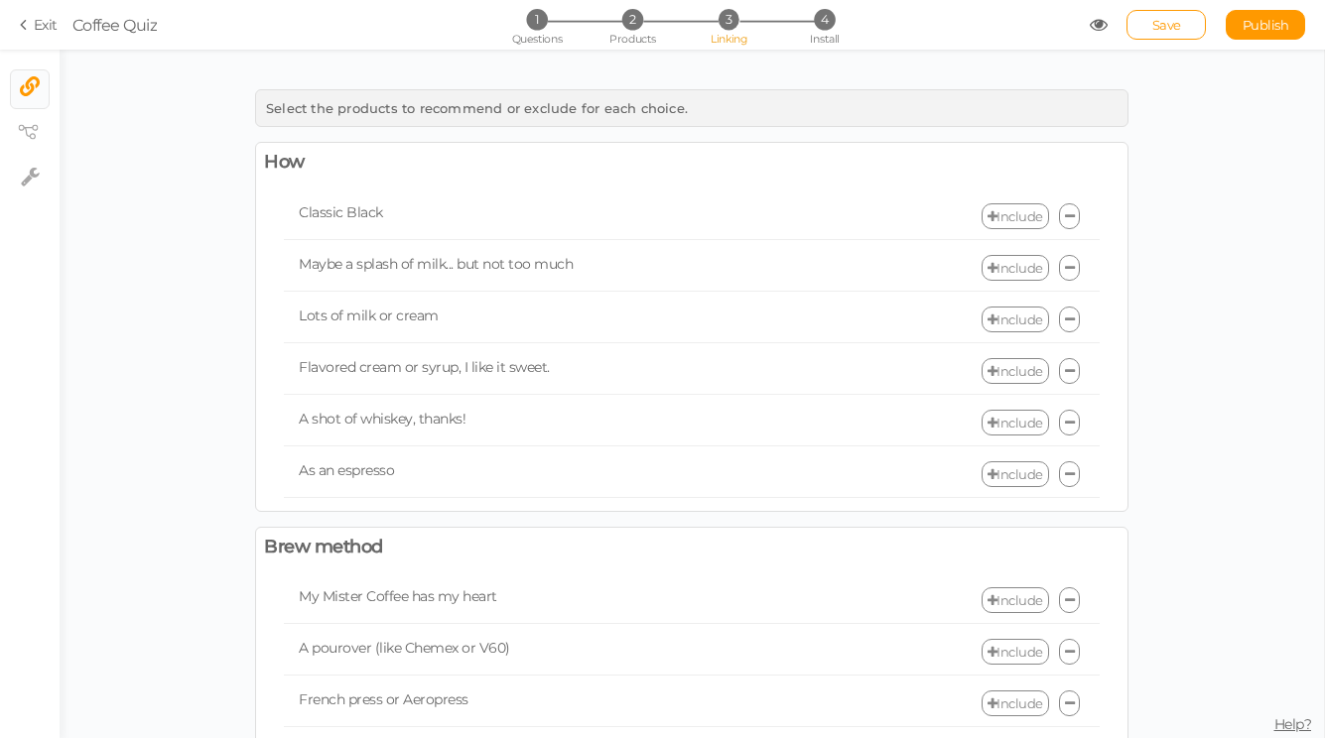
click at [740, 231] on div "Classic Black Include" at bounding box center [692, 217] width 816 height 47
click at [739, 221] on div "Include" at bounding box center [896, 216] width 408 height 26
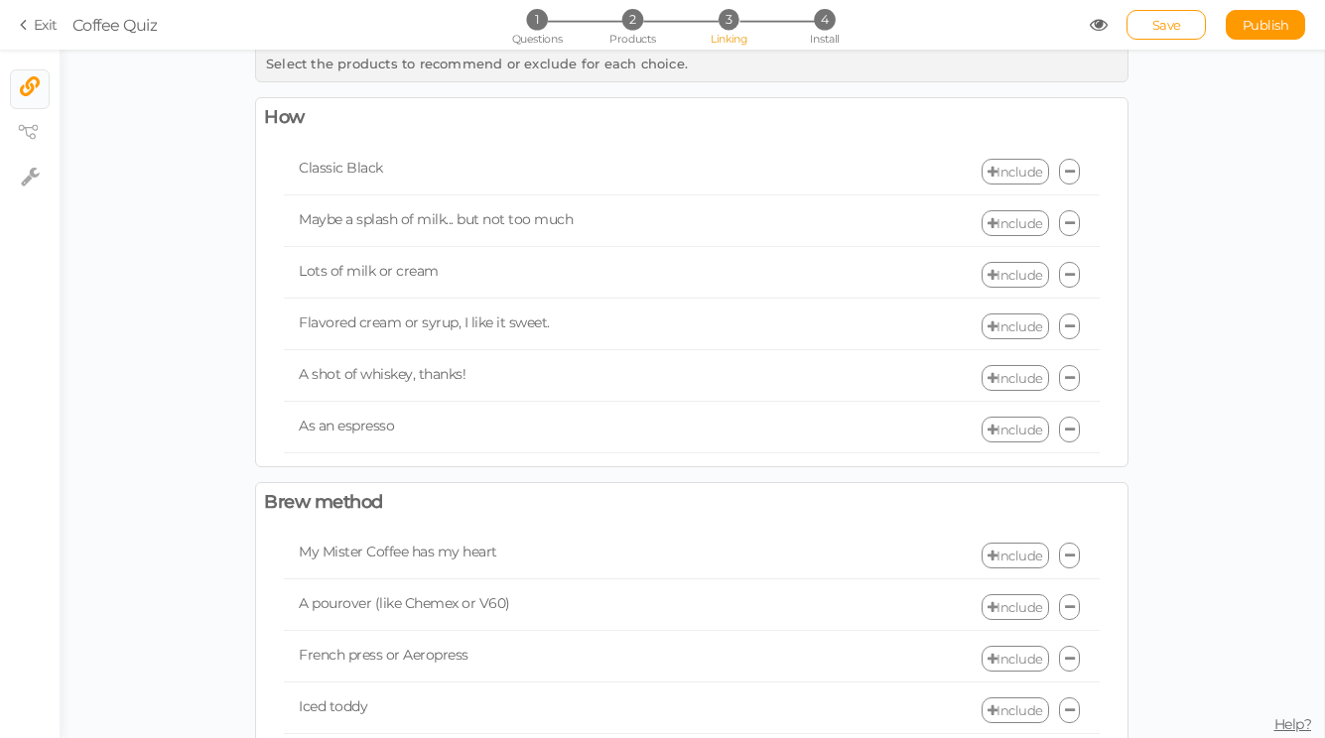
scroll to position [71, 0]
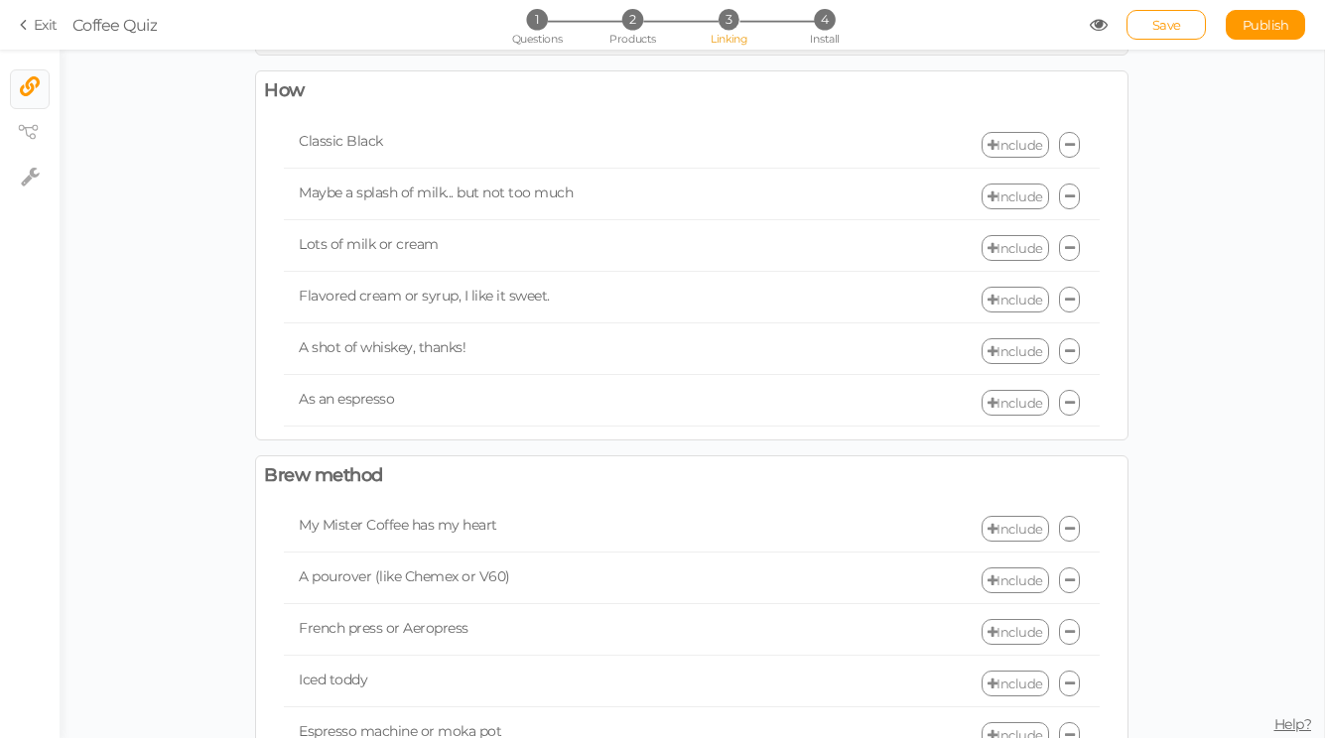
click at [1010, 141] on link "Include" at bounding box center [1014, 145] width 67 height 26
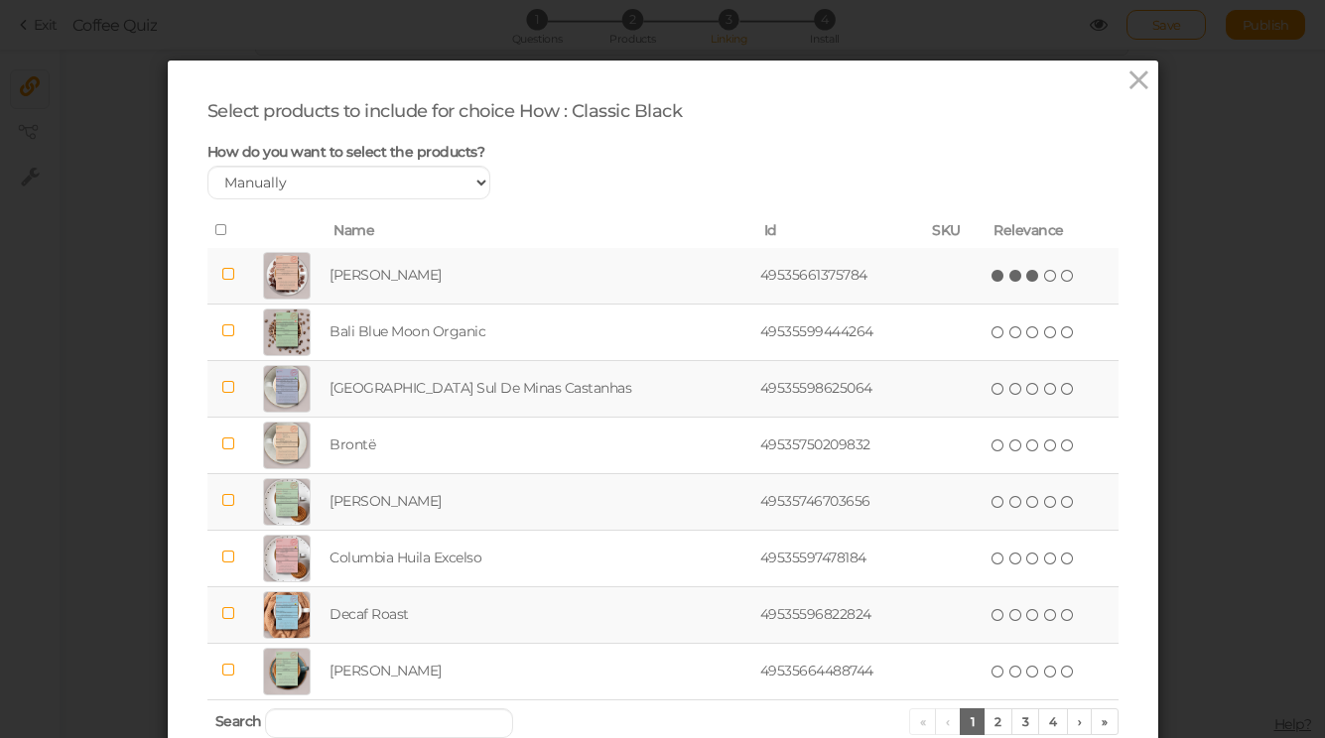
click at [1026, 277] on icon at bounding box center [1033, 276] width 14 height 14
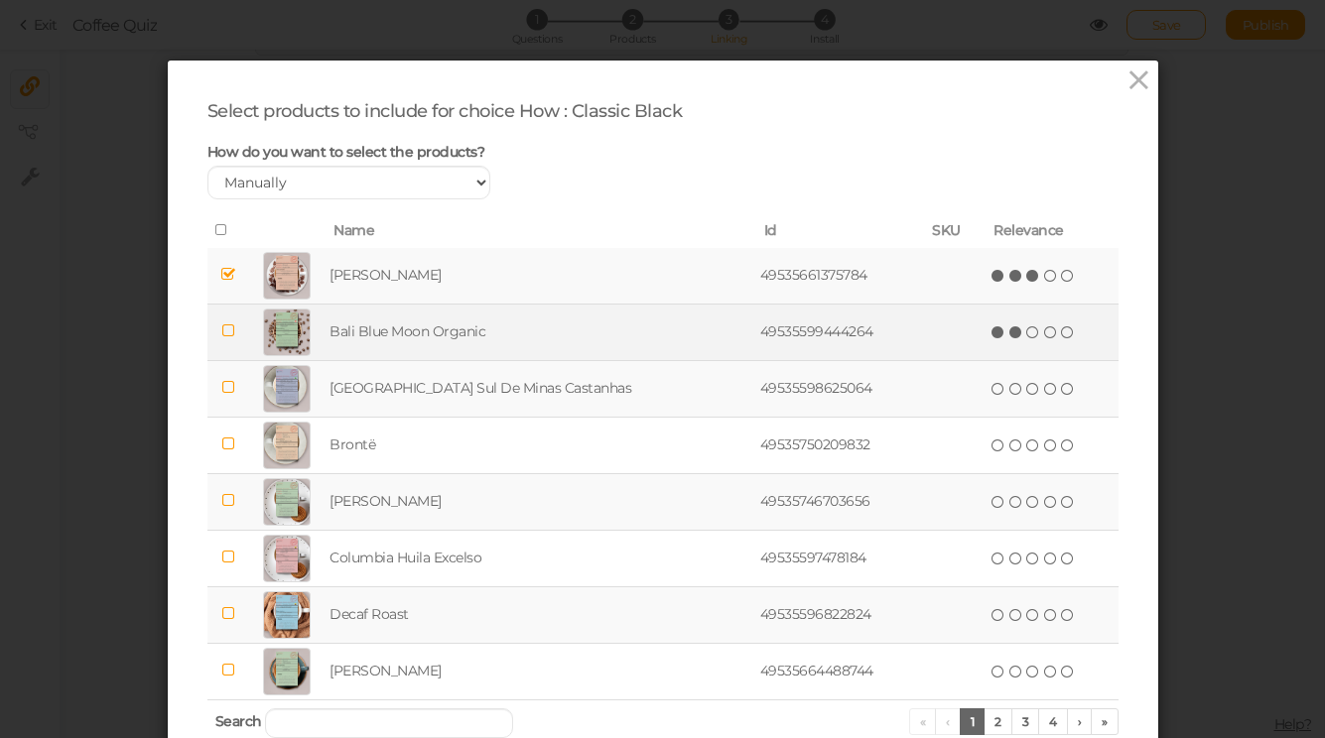
click at [1009, 338] on icon at bounding box center [1016, 333] width 14 height 14
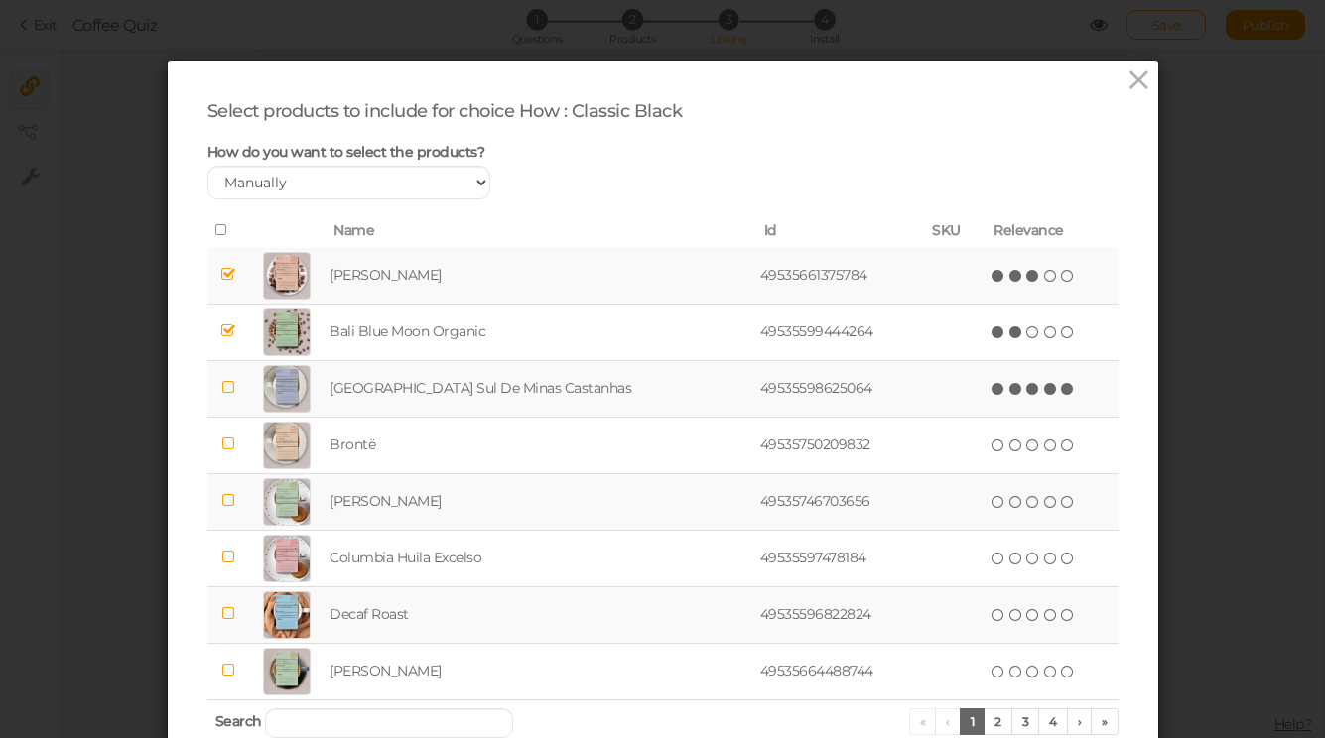
click at [1061, 393] on icon at bounding box center [1068, 389] width 14 height 14
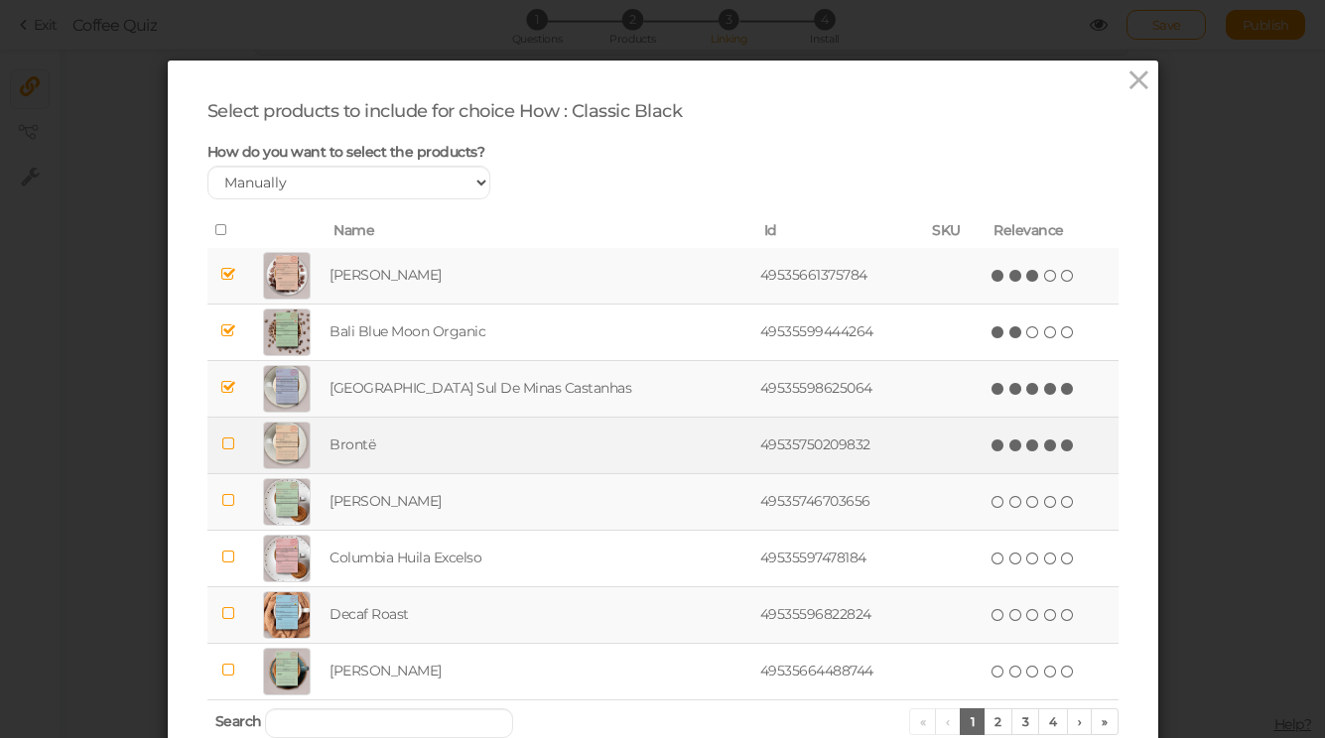
click at [1061, 449] on icon at bounding box center [1068, 446] width 14 height 14
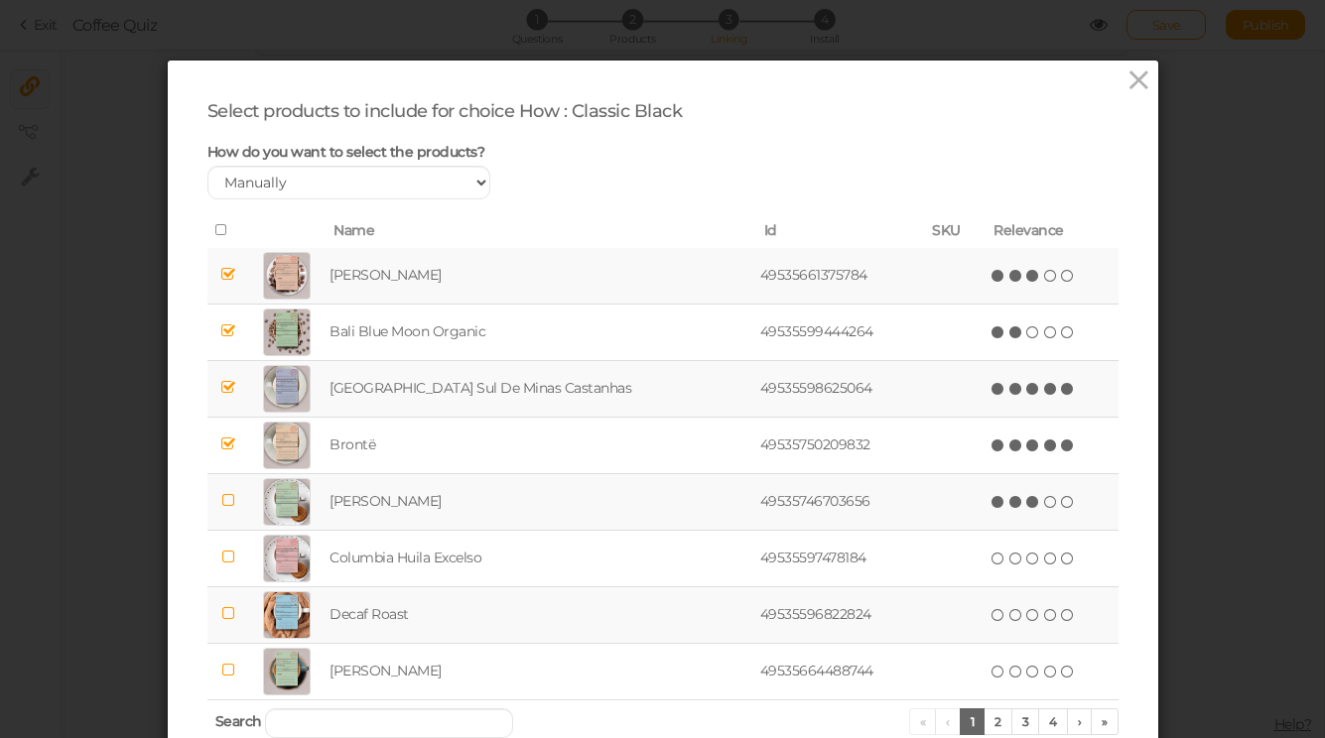
click at [1026, 504] on icon at bounding box center [1033, 502] width 14 height 14
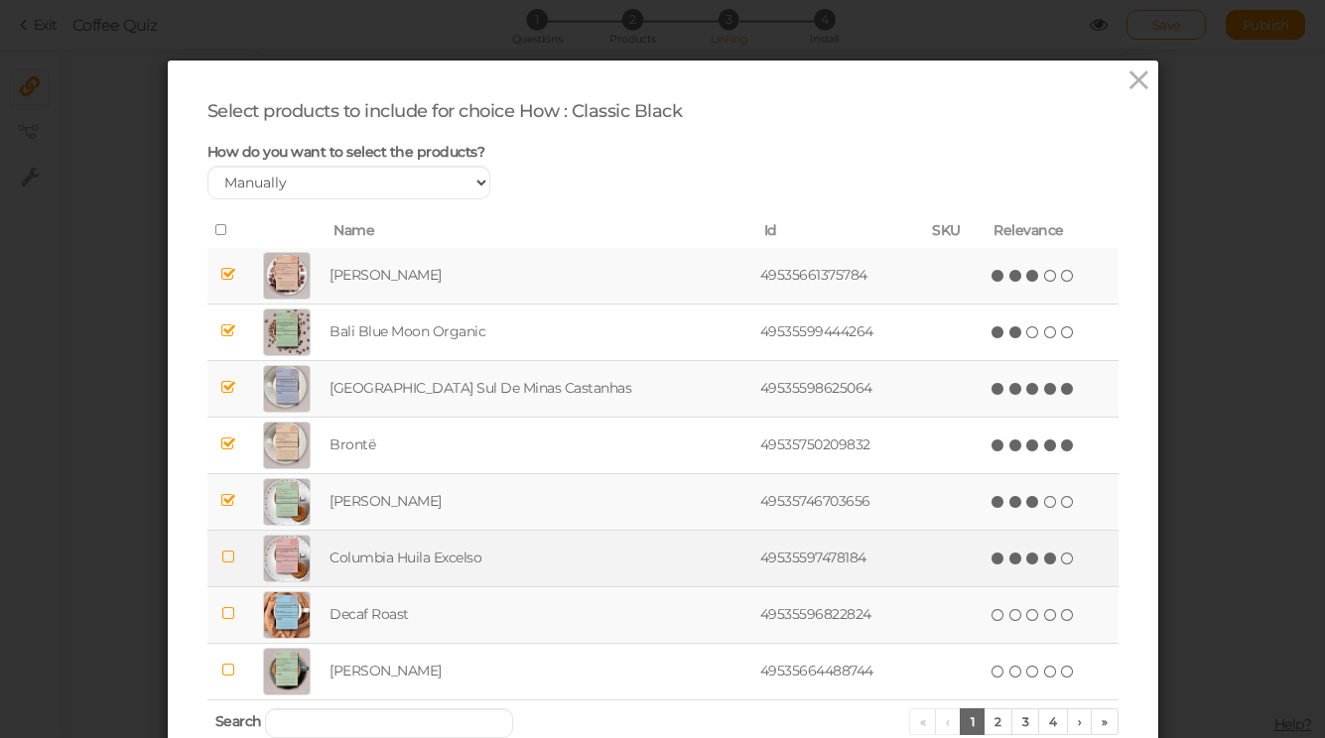
click at [1044, 565] on icon at bounding box center [1051, 559] width 14 height 14
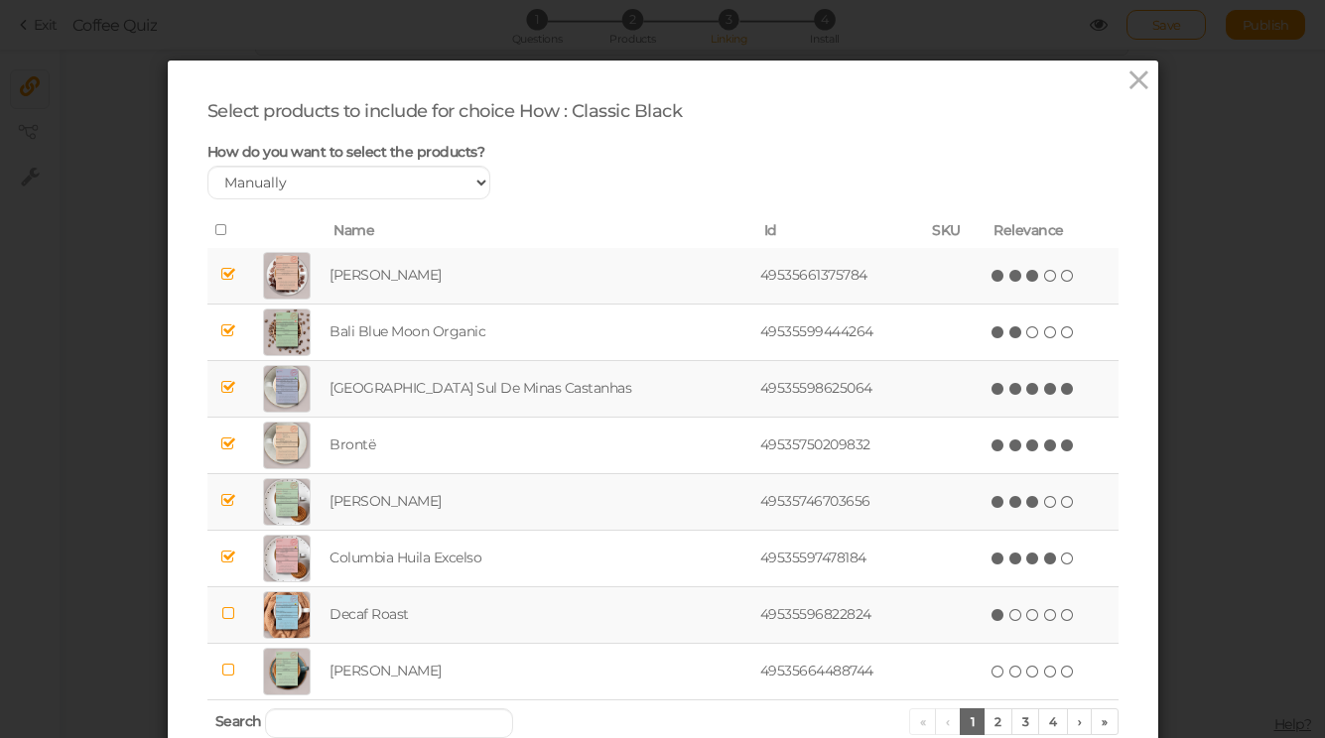
click at [991, 611] on icon at bounding box center [998, 615] width 14 height 14
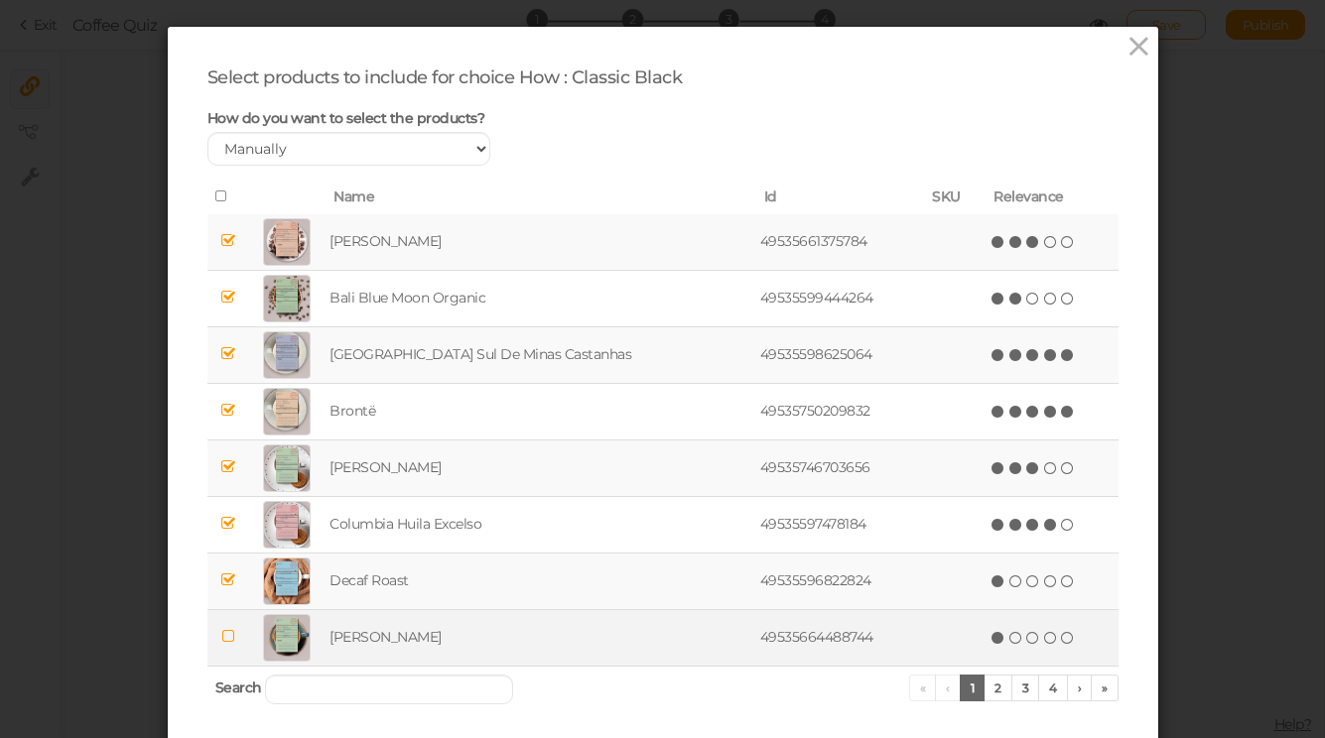
click at [991, 643] on icon at bounding box center [998, 638] width 14 height 14
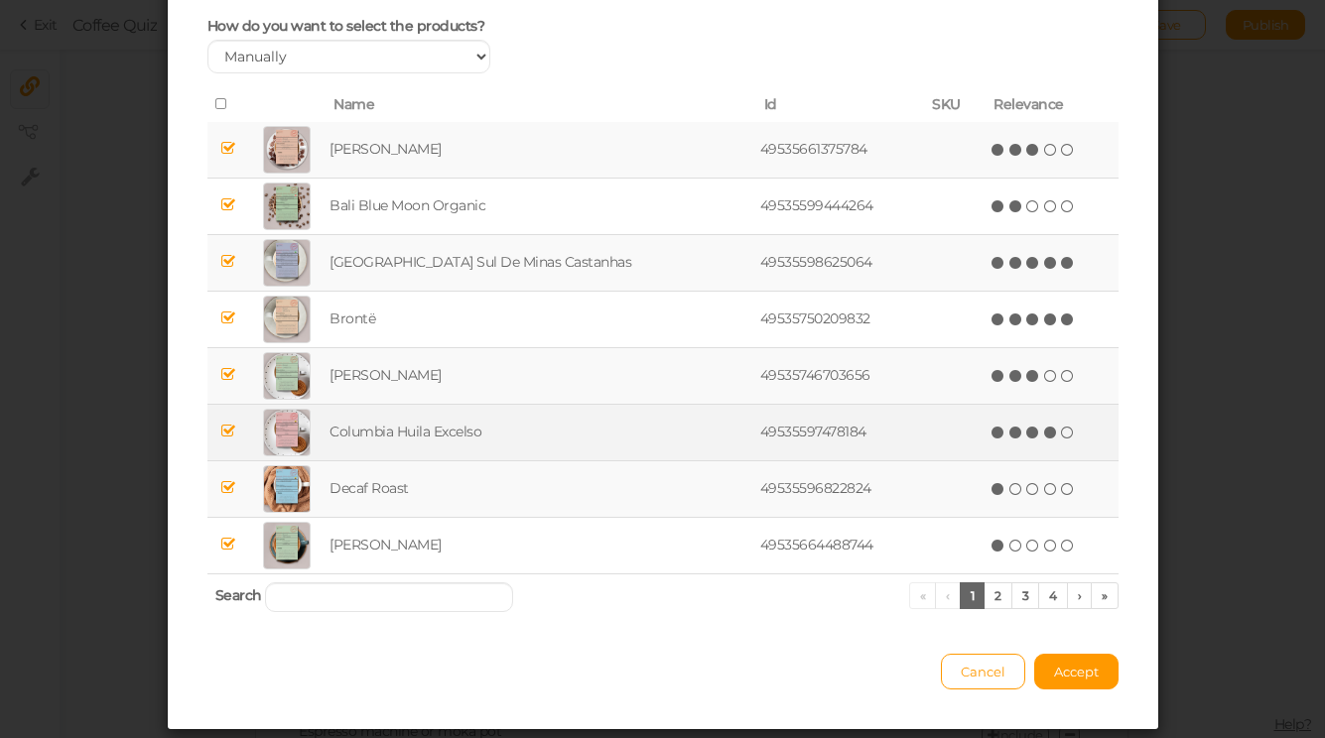
scroll to position [97, 0]
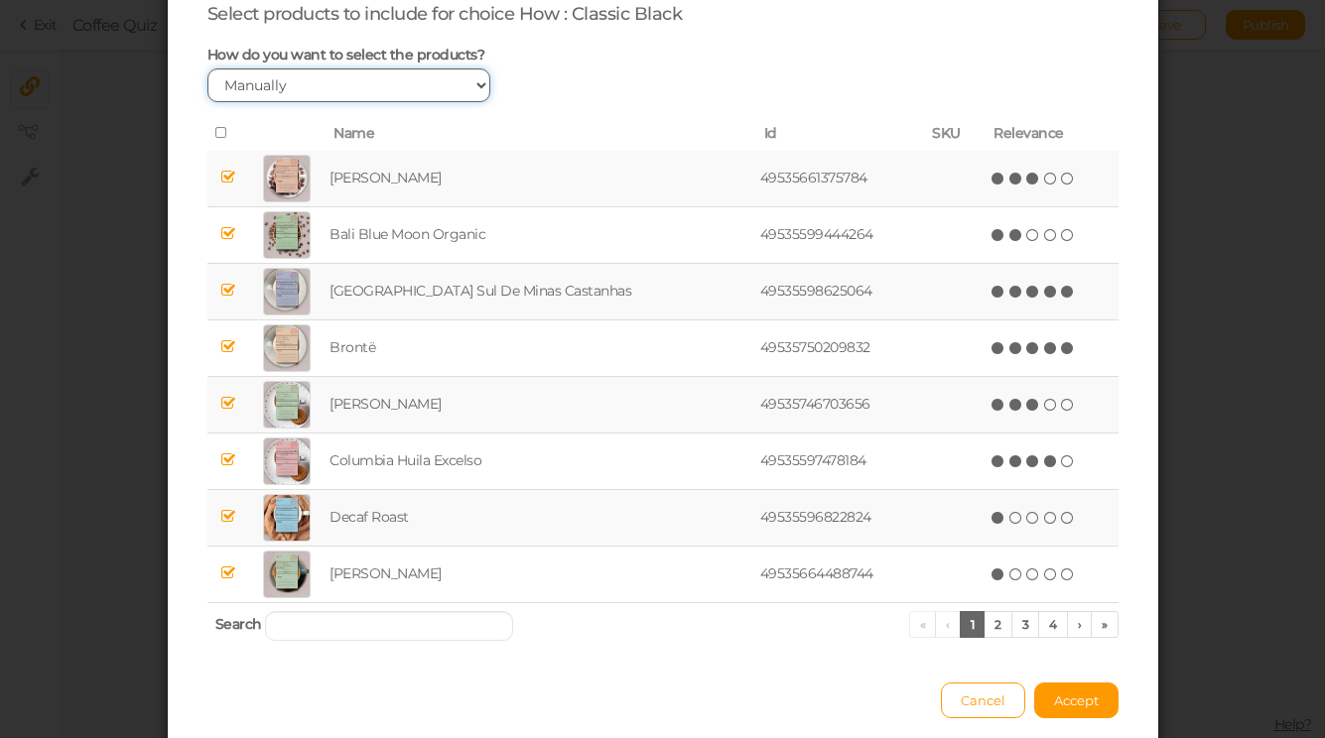
click at [467, 73] on select "Manually By tags By price" at bounding box center [349, 85] width 284 height 34
click at [1101, 709] on button "Accept" at bounding box center [1076, 701] width 84 height 36
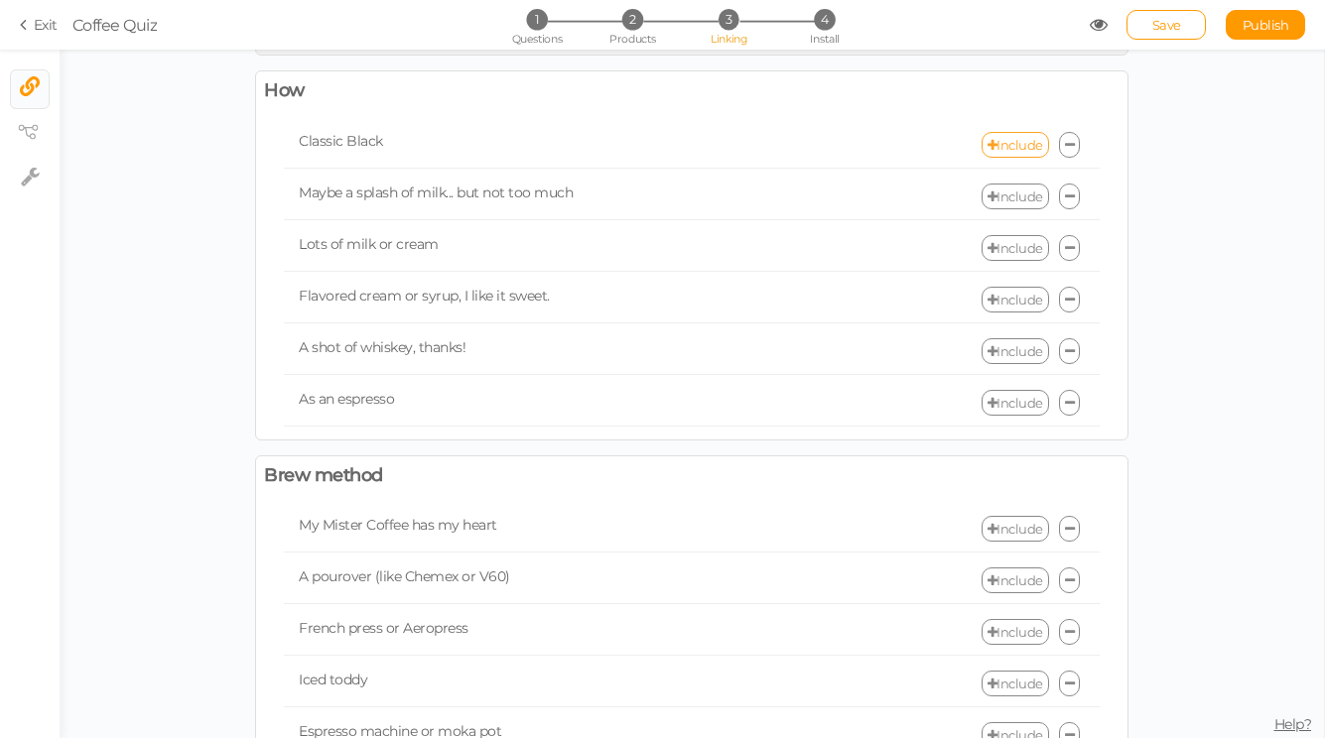
click at [1008, 149] on link "Include" at bounding box center [1014, 145] width 67 height 26
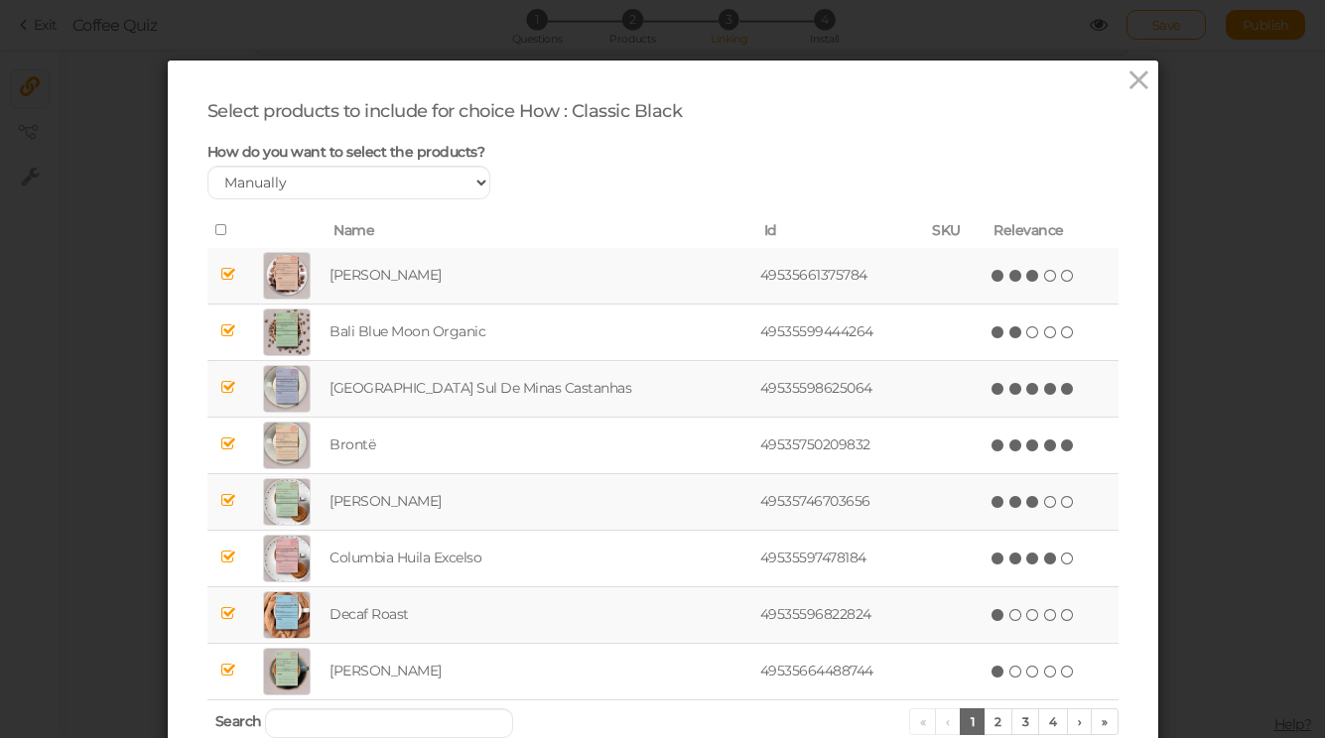
click at [231, 258] on td at bounding box center [228, 276] width 42 height 57
click at [235, 377] on td at bounding box center [228, 388] width 42 height 57
click at [233, 257] on td at bounding box center [228, 276] width 42 height 57
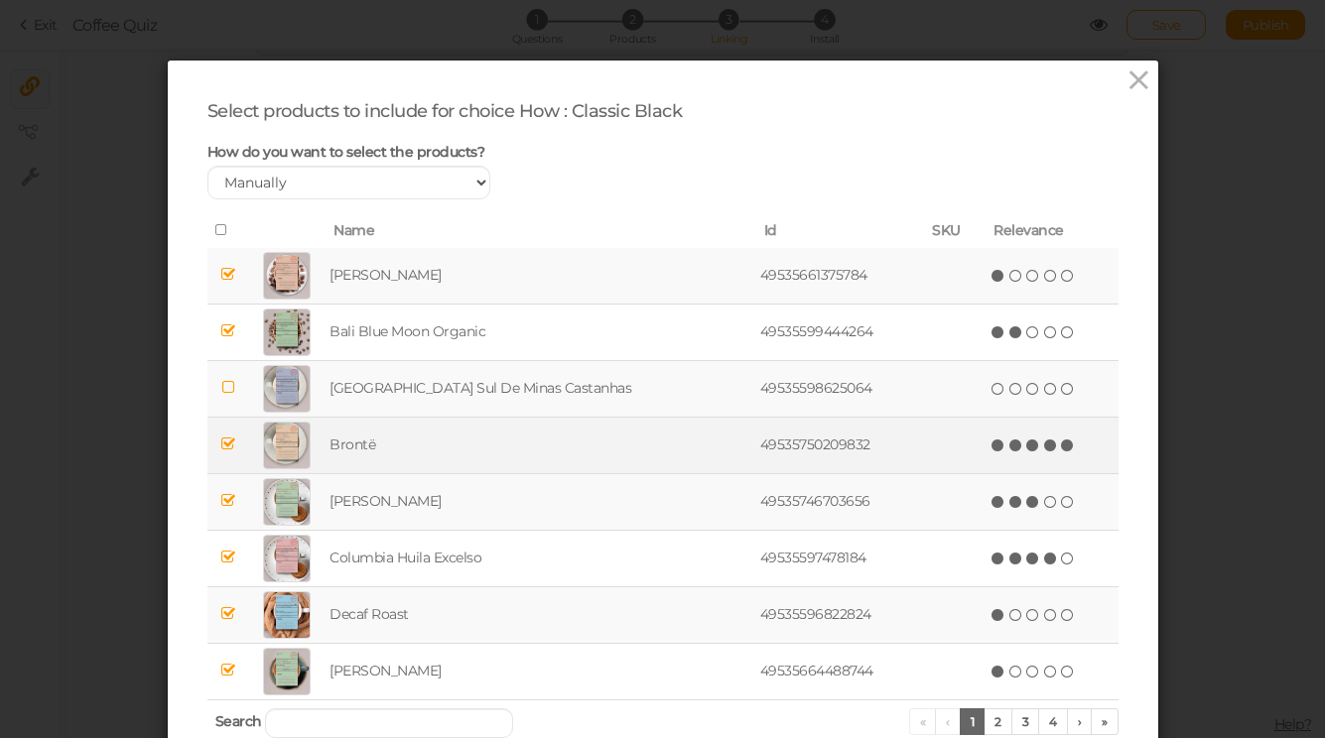
click at [231, 447] on icon at bounding box center [227, 444] width 14 height 15
click at [231, 496] on icon at bounding box center [227, 500] width 14 height 15
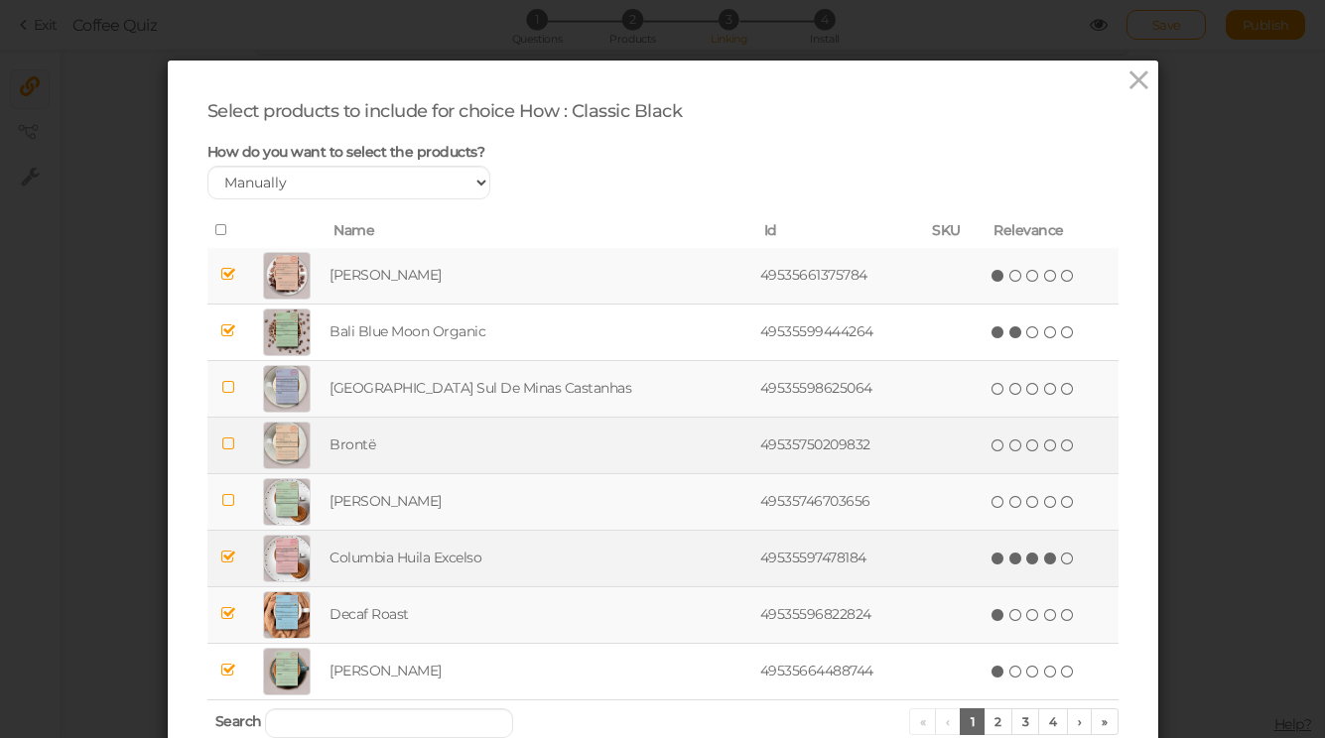
click at [234, 569] on td at bounding box center [228, 558] width 42 height 57
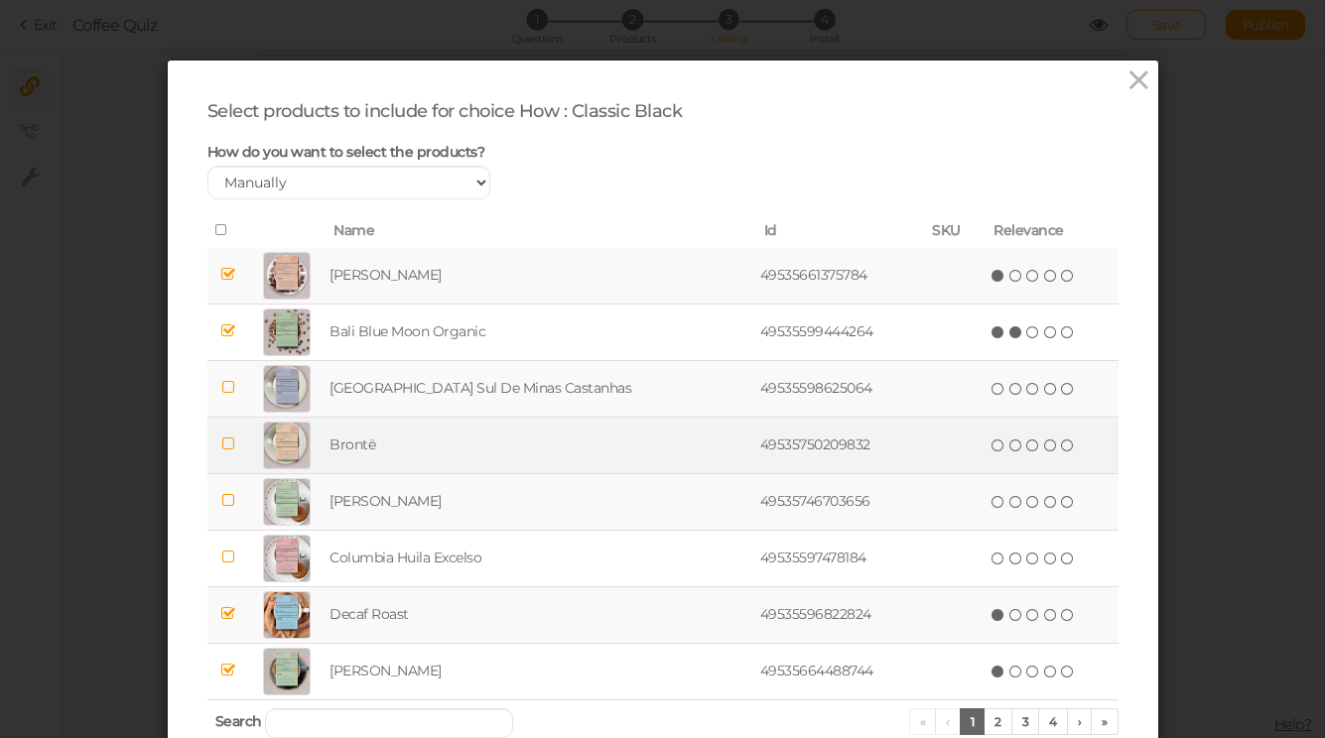
click at [234, 609] on icon at bounding box center [227, 613] width 14 height 15
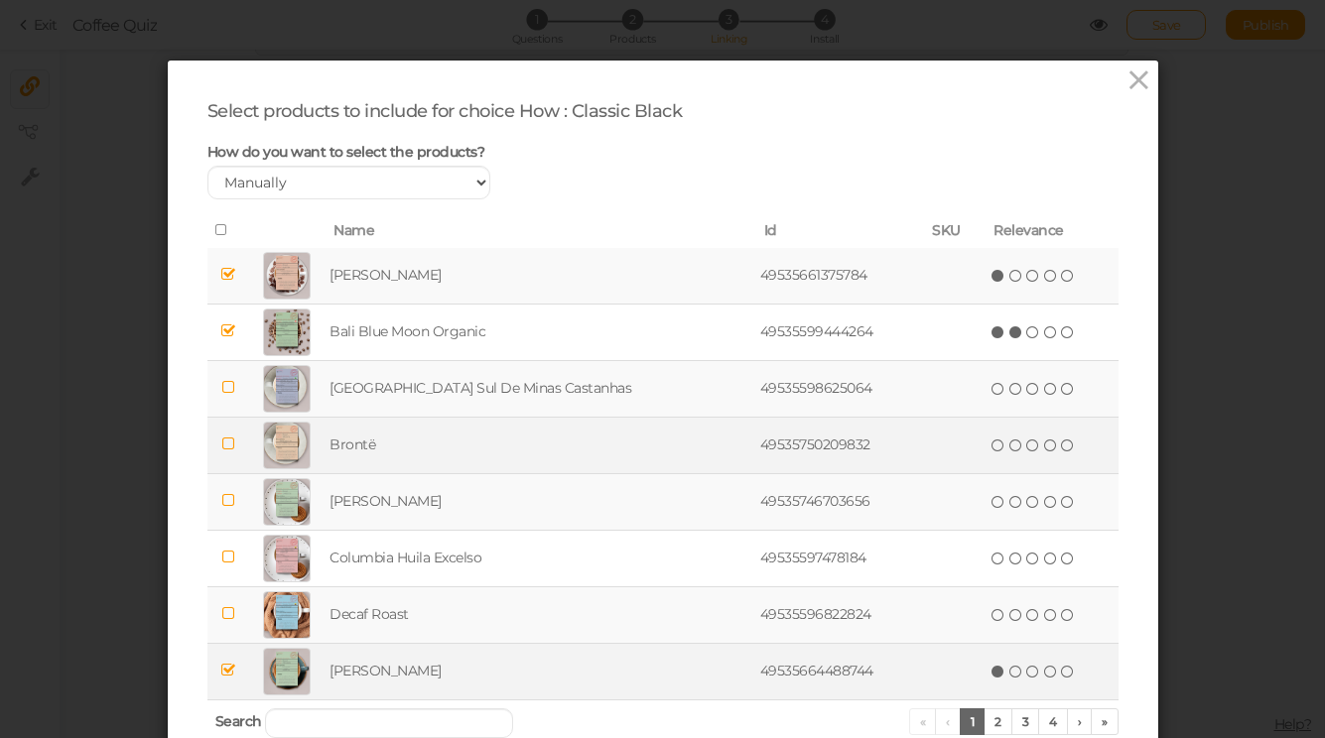
click at [234, 663] on icon at bounding box center [227, 670] width 14 height 15
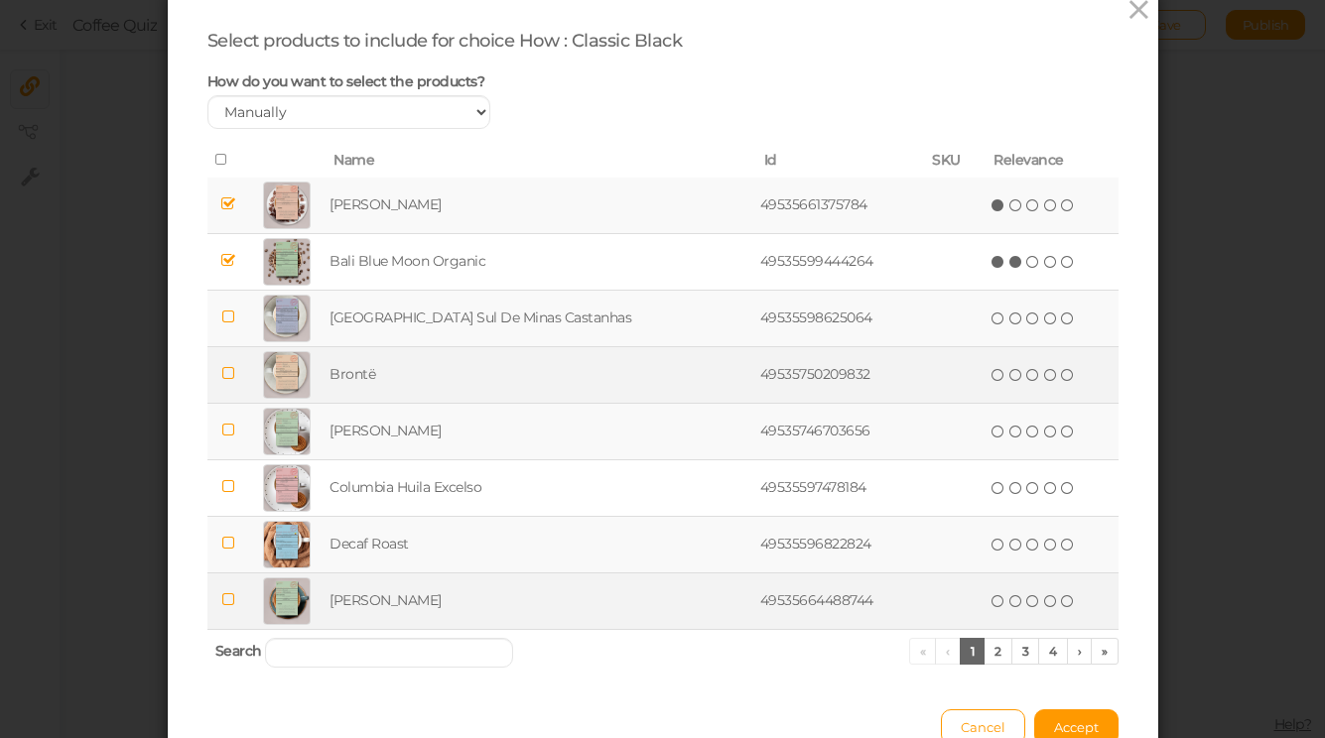
scroll to position [101, 0]
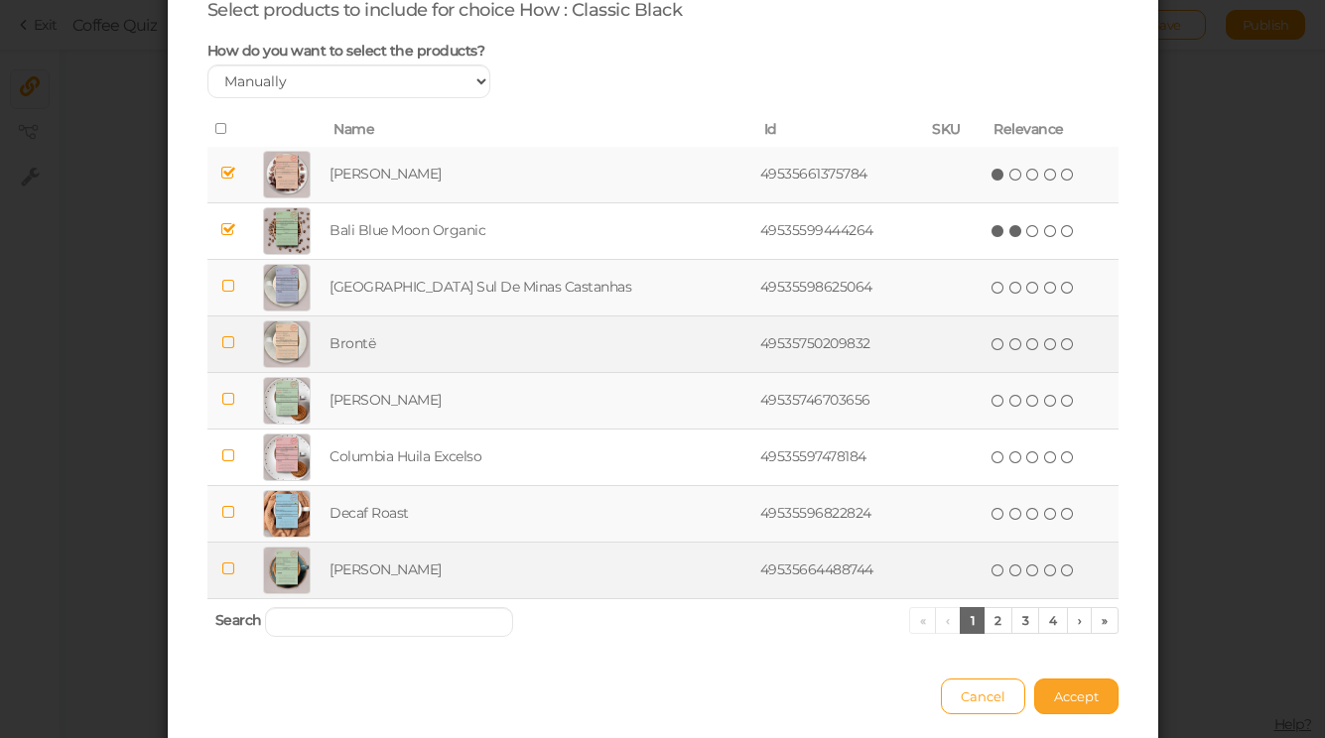
click at [1082, 686] on button "Accept" at bounding box center [1076, 697] width 84 height 36
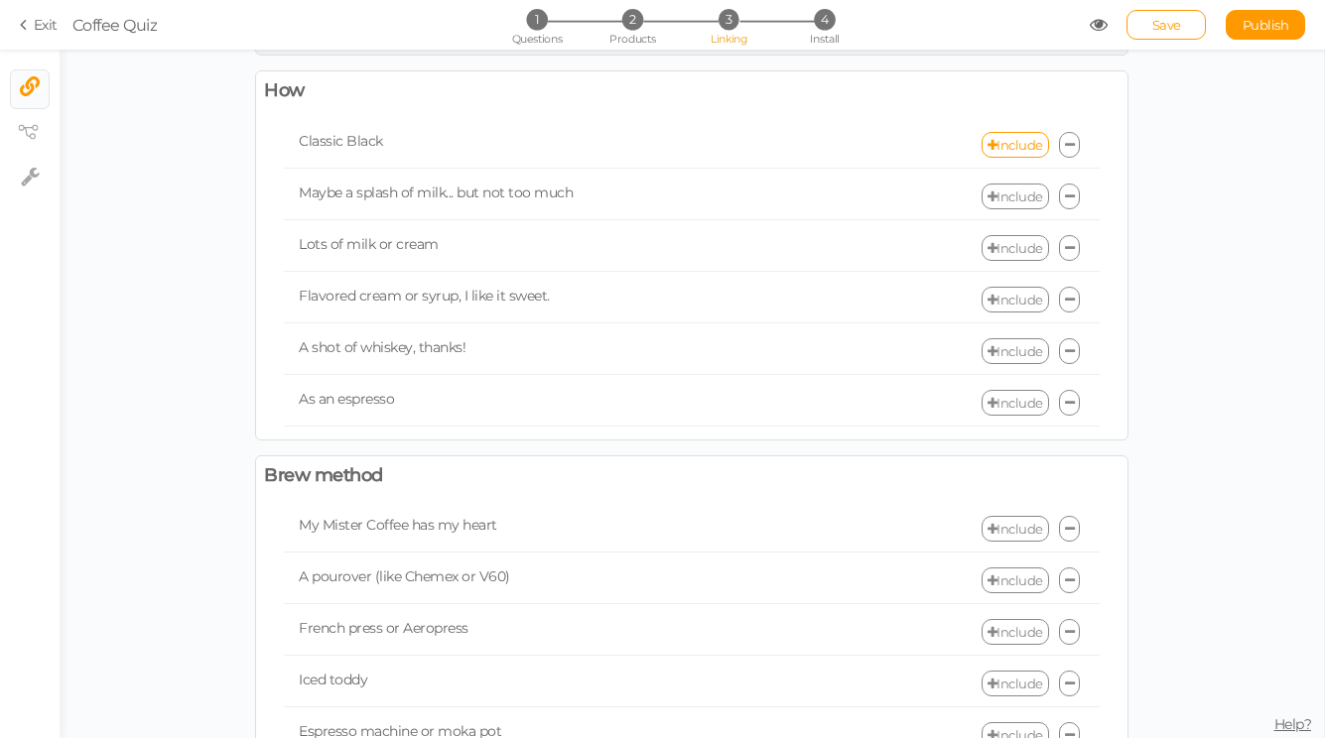
click at [1017, 196] on link "Include" at bounding box center [1014, 197] width 67 height 26
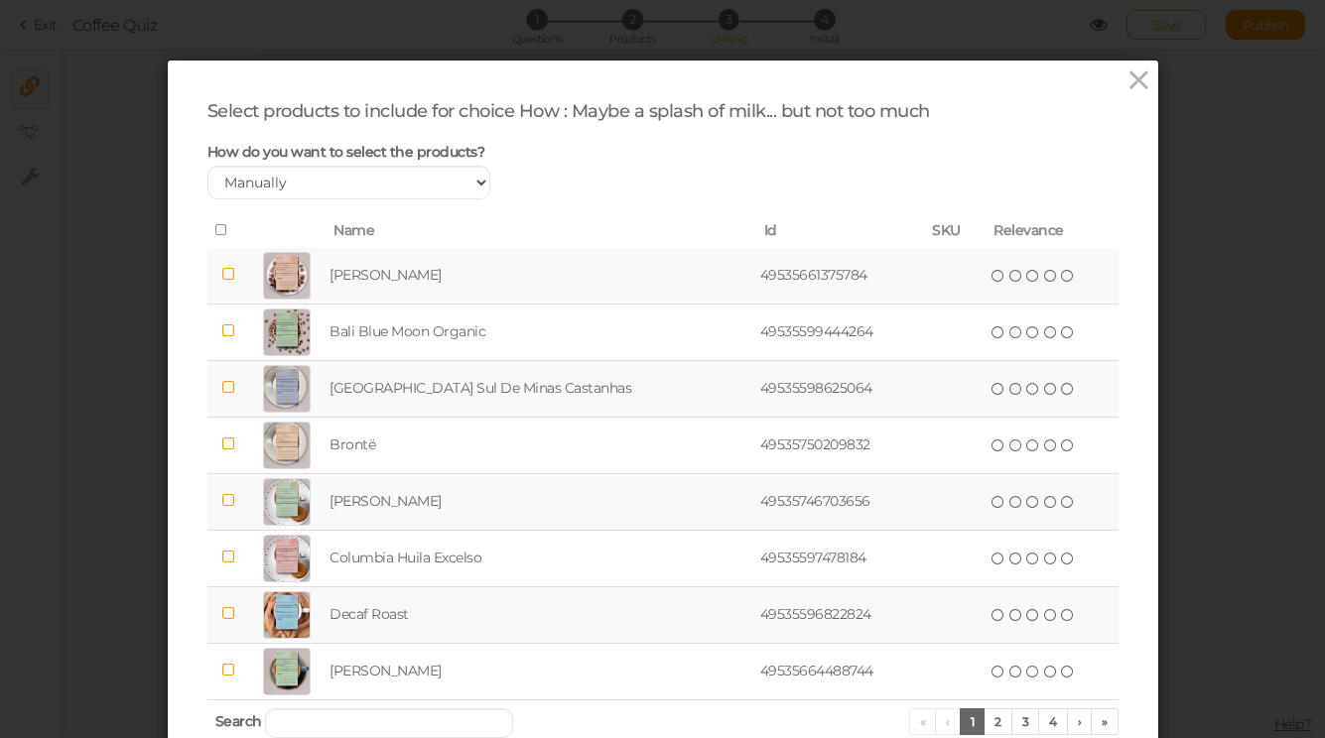
click at [232, 387] on icon at bounding box center [227, 387] width 14 height 15
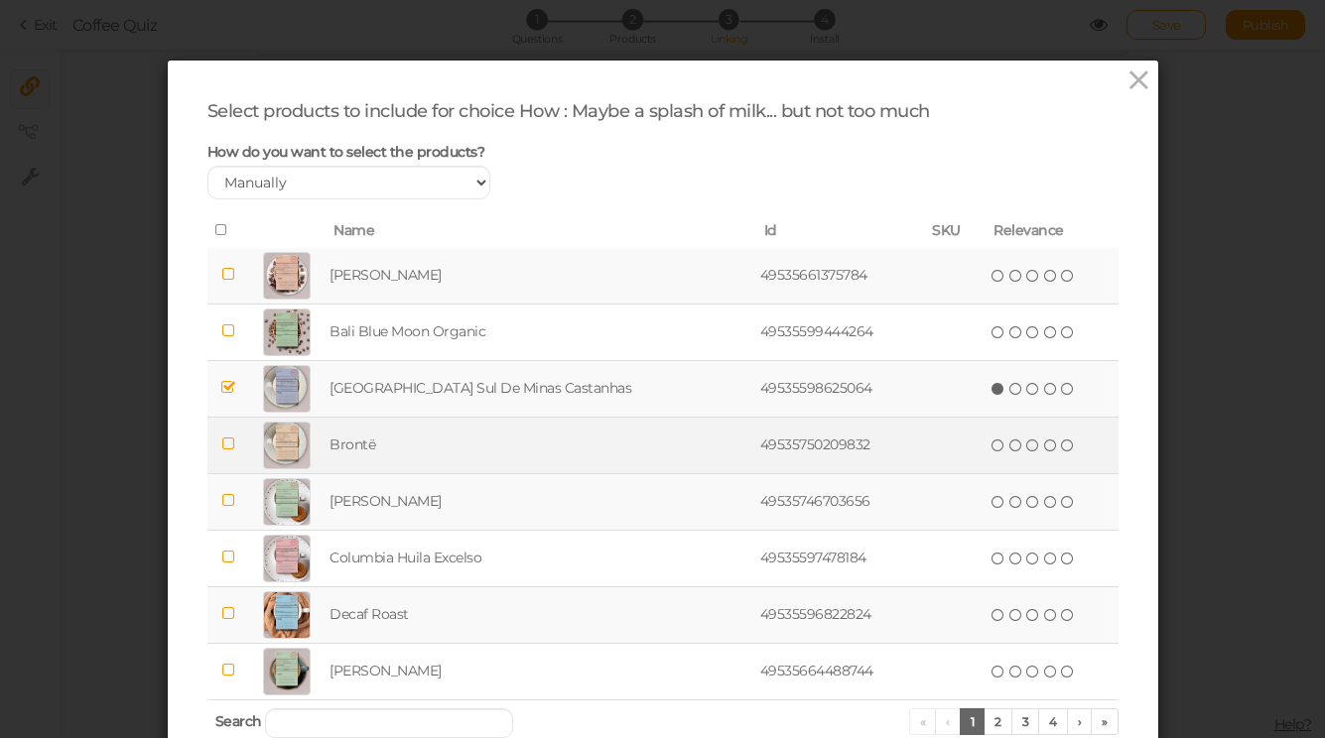
click at [232, 430] on td at bounding box center [228, 445] width 42 height 57
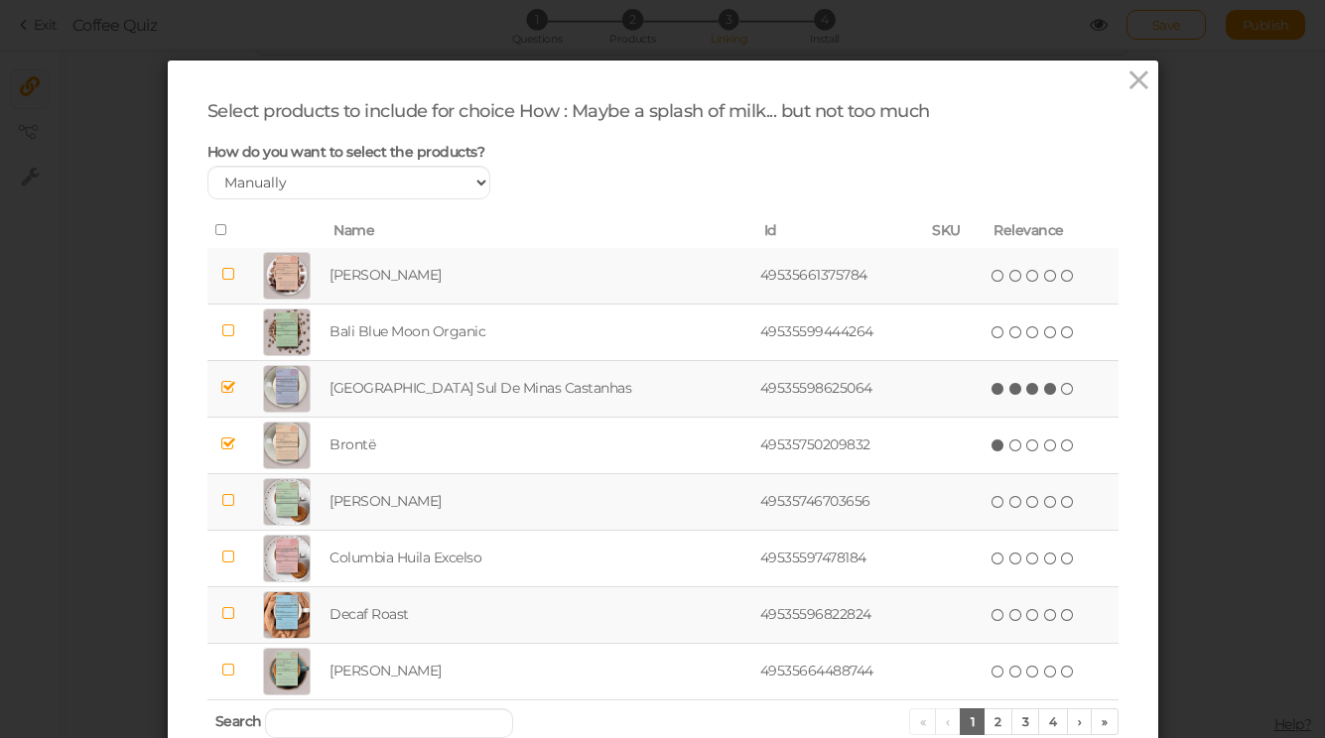
click at [1044, 391] on icon at bounding box center [1051, 389] width 14 height 14
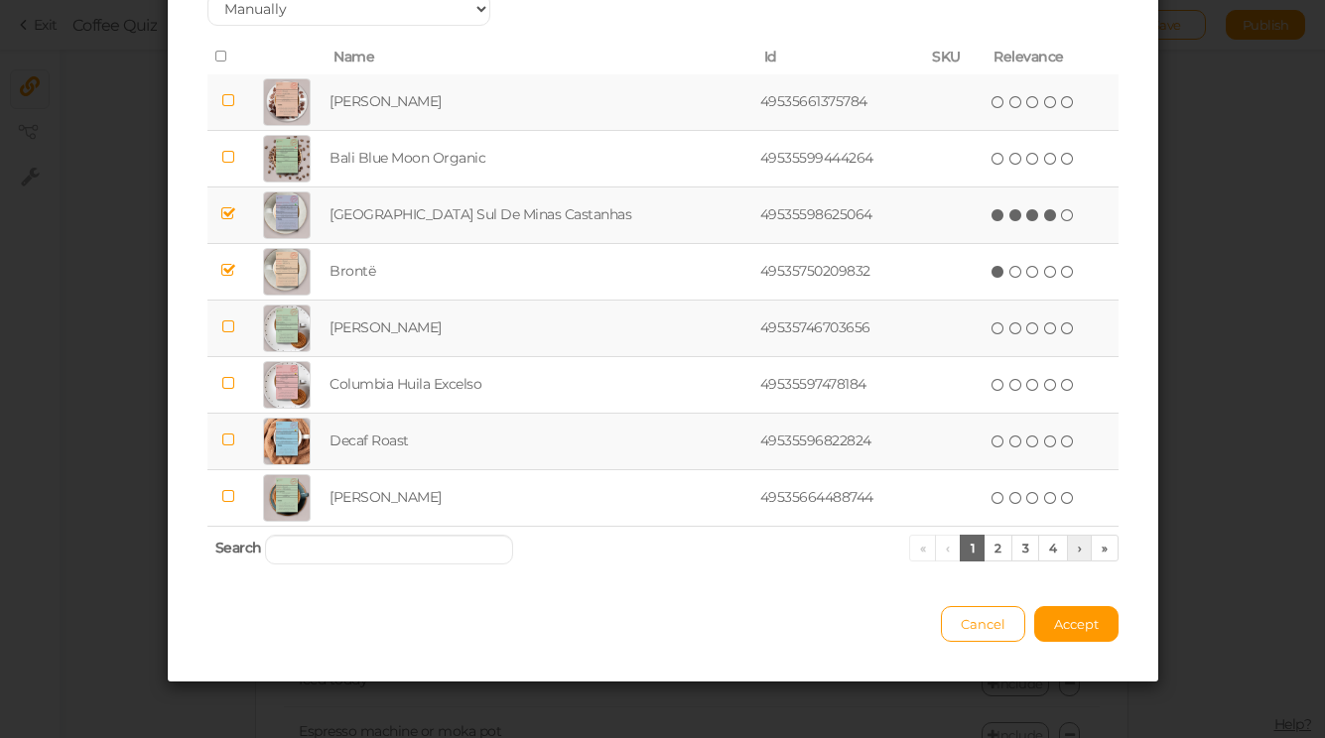
scroll to position [176, 0]
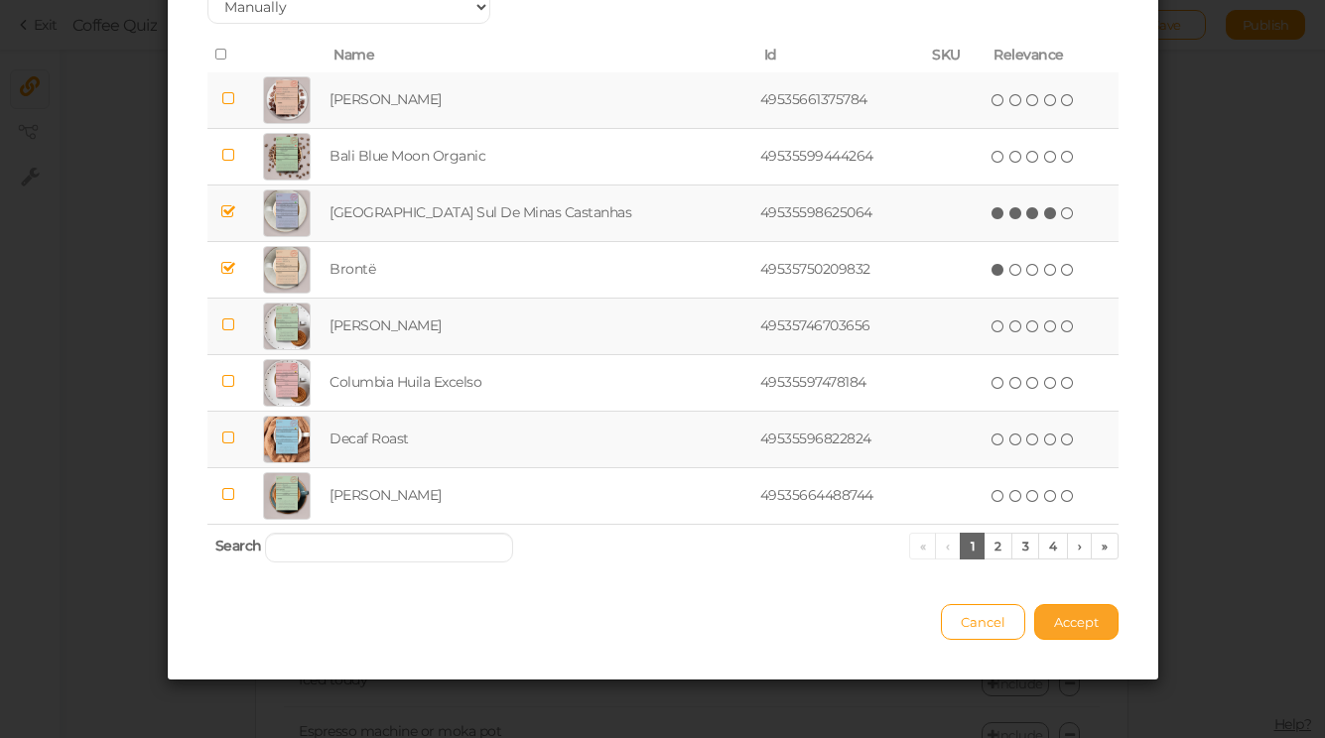
click at [1073, 616] on span "Accept" at bounding box center [1076, 622] width 45 height 16
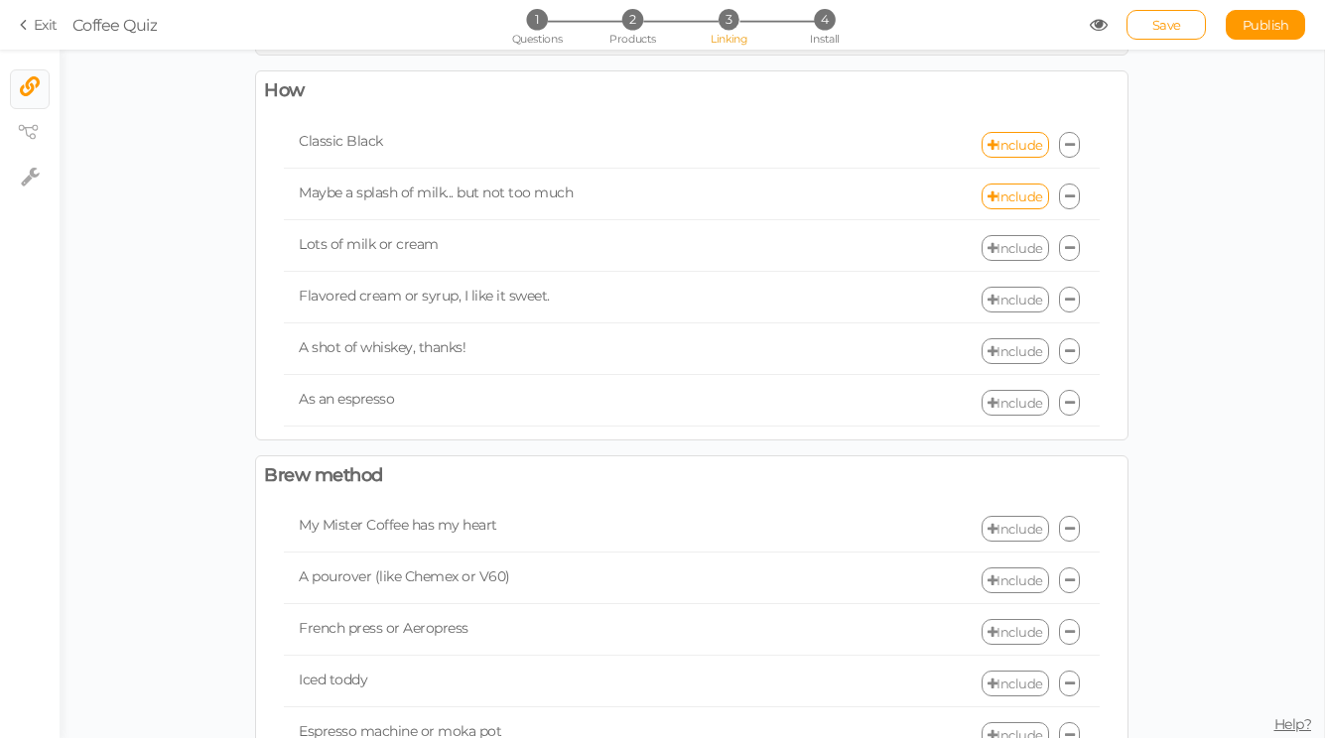
click at [1020, 254] on link "Include" at bounding box center [1014, 248] width 67 height 26
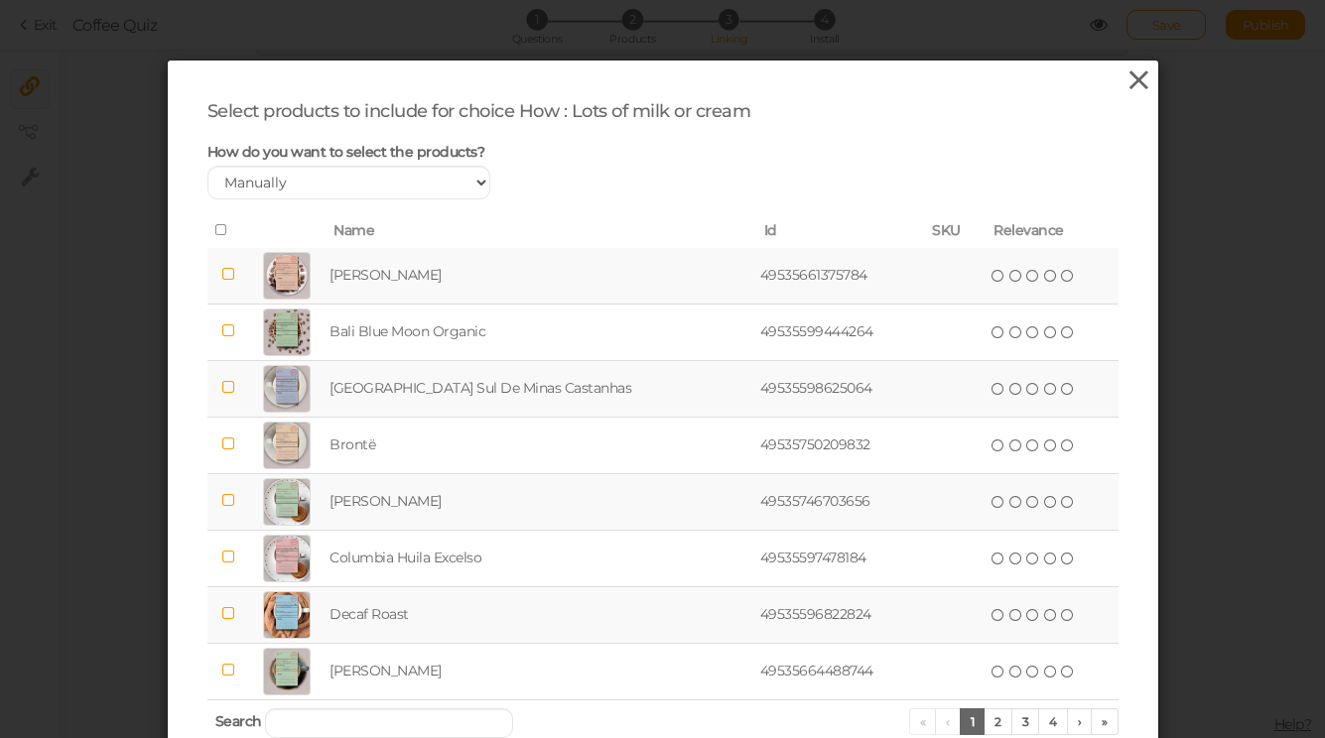
click at [1143, 74] on icon at bounding box center [1138, 80] width 29 height 30
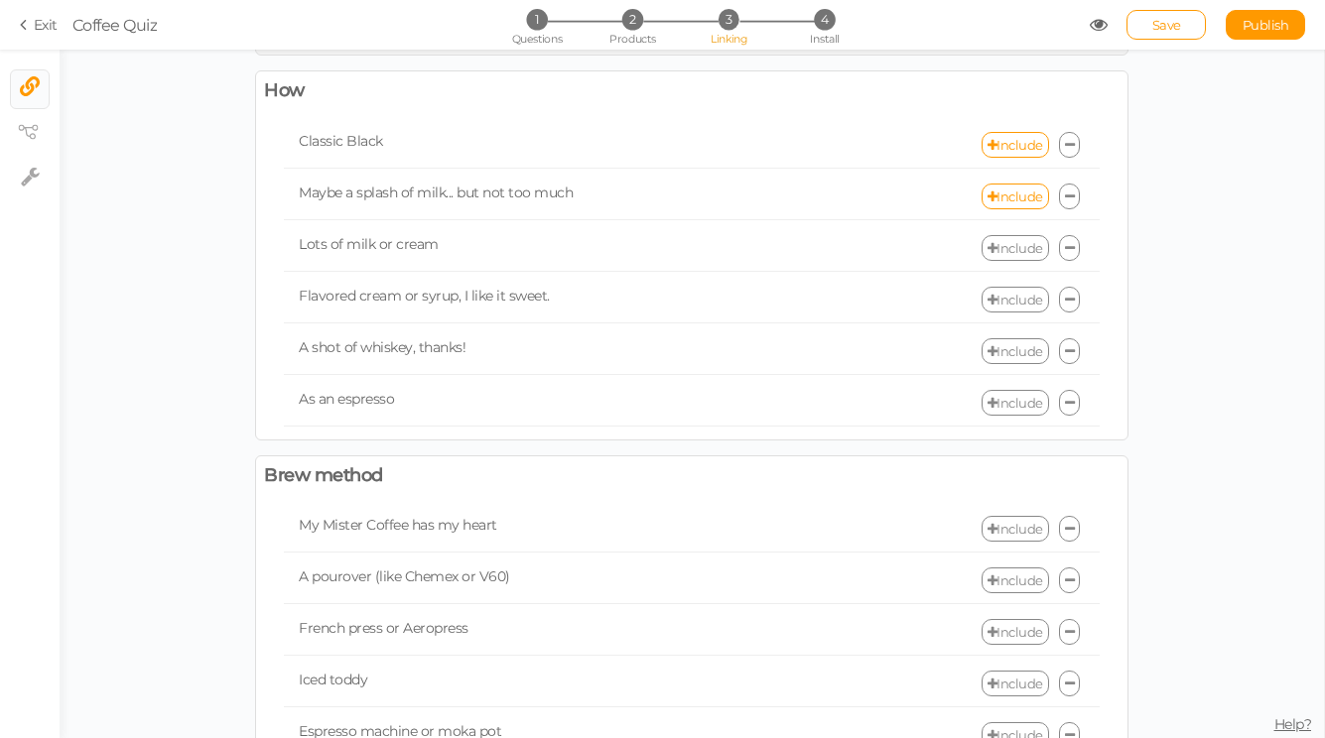
click at [1022, 255] on link "Include" at bounding box center [1014, 248] width 67 height 26
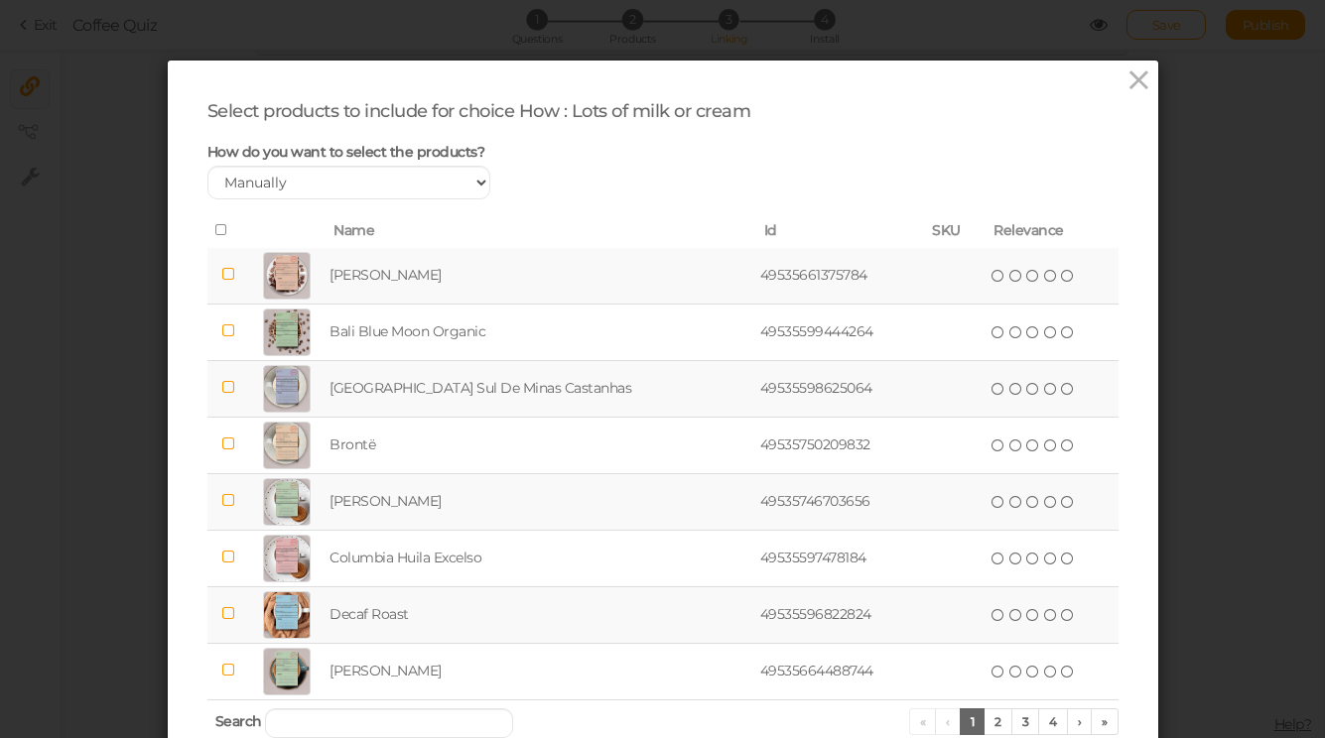
click at [234, 483] on td at bounding box center [228, 501] width 42 height 57
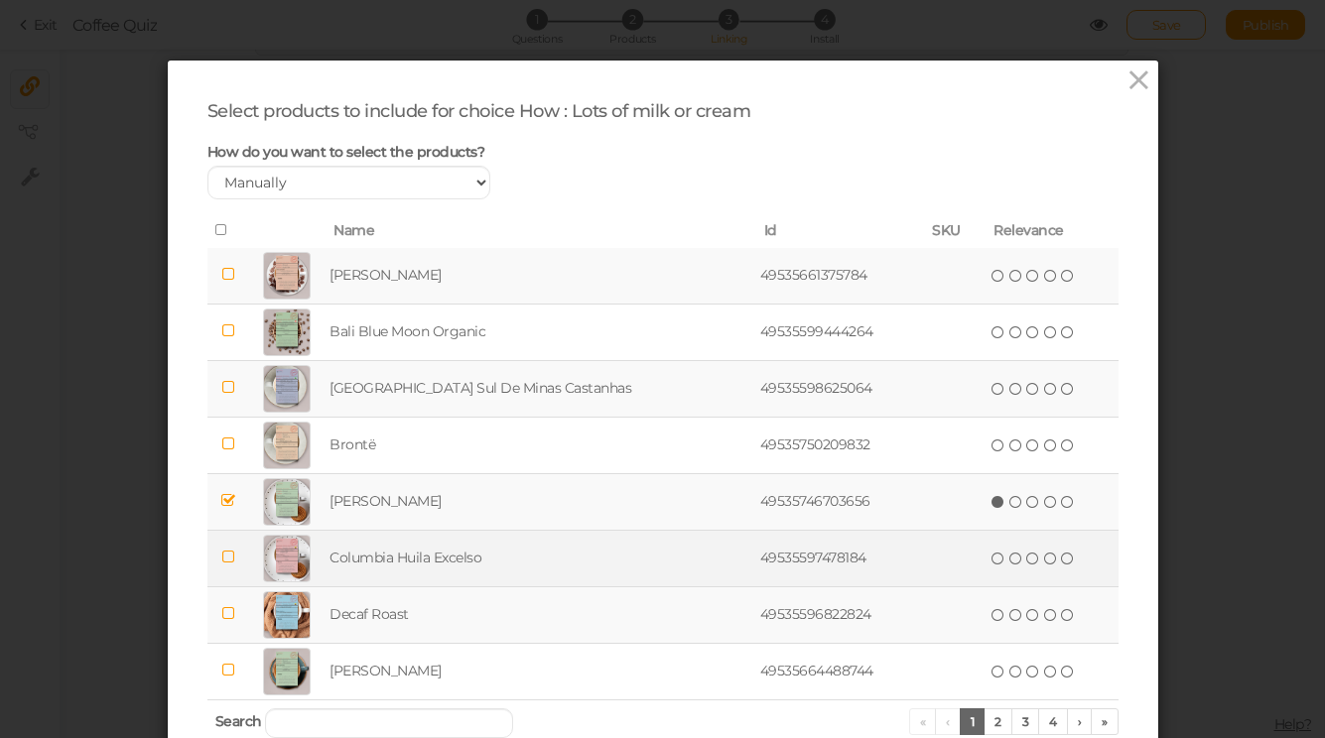
click at [232, 559] on icon at bounding box center [227, 557] width 14 height 15
click at [1044, 506] on icon at bounding box center [1051, 502] width 14 height 14
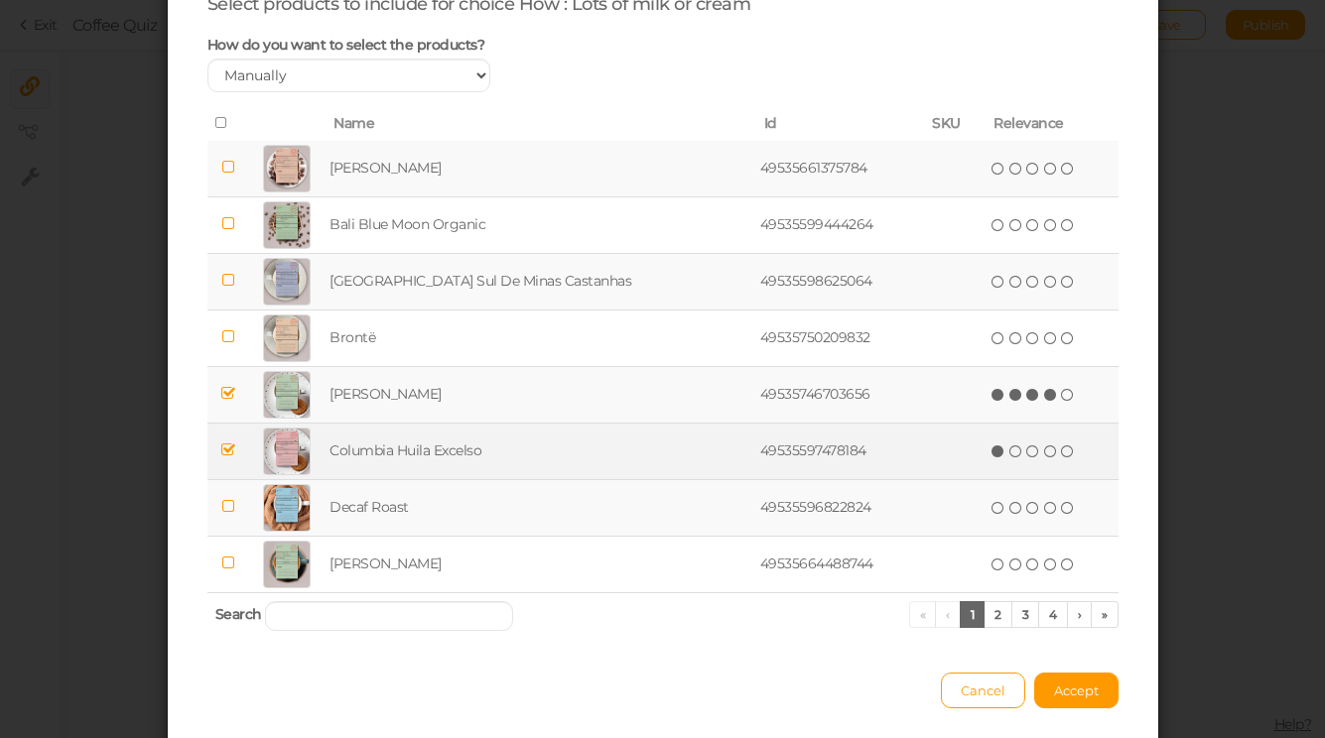
scroll to position [177, 0]
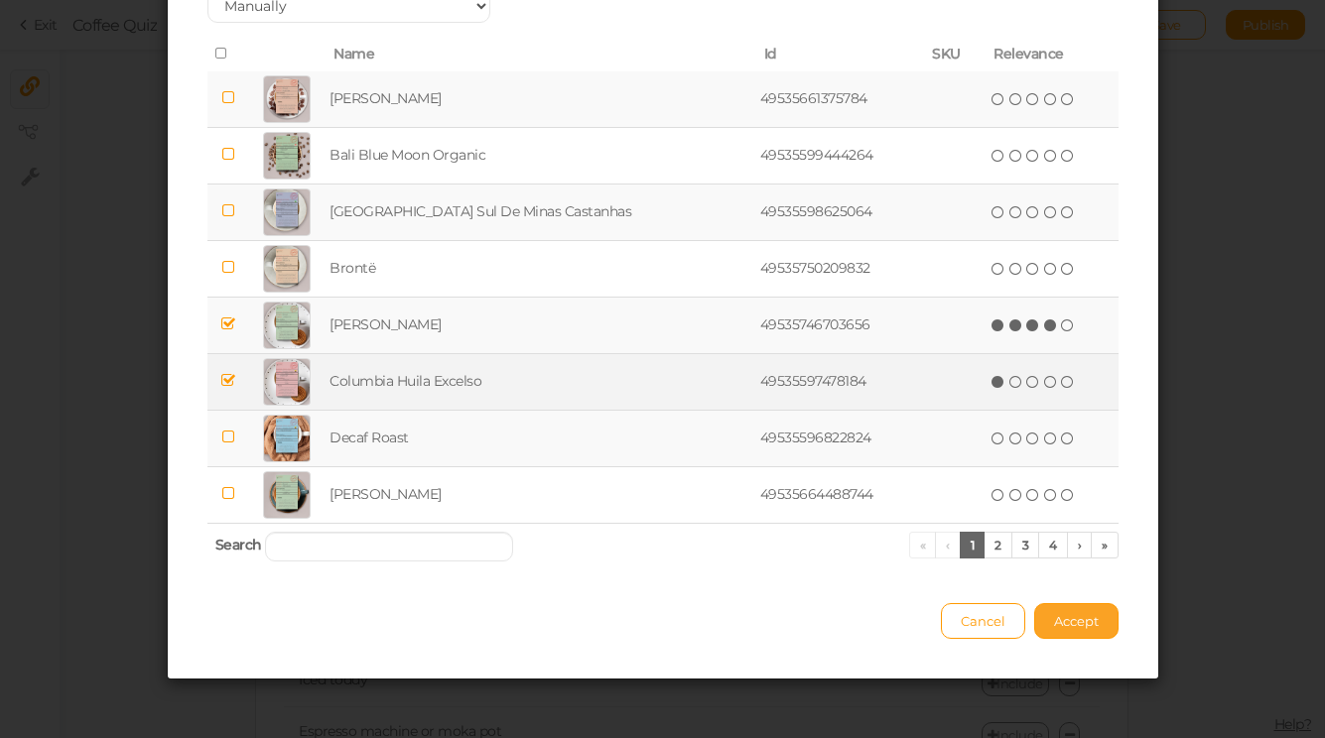
click at [1091, 603] on button "Accept" at bounding box center [1076, 621] width 84 height 36
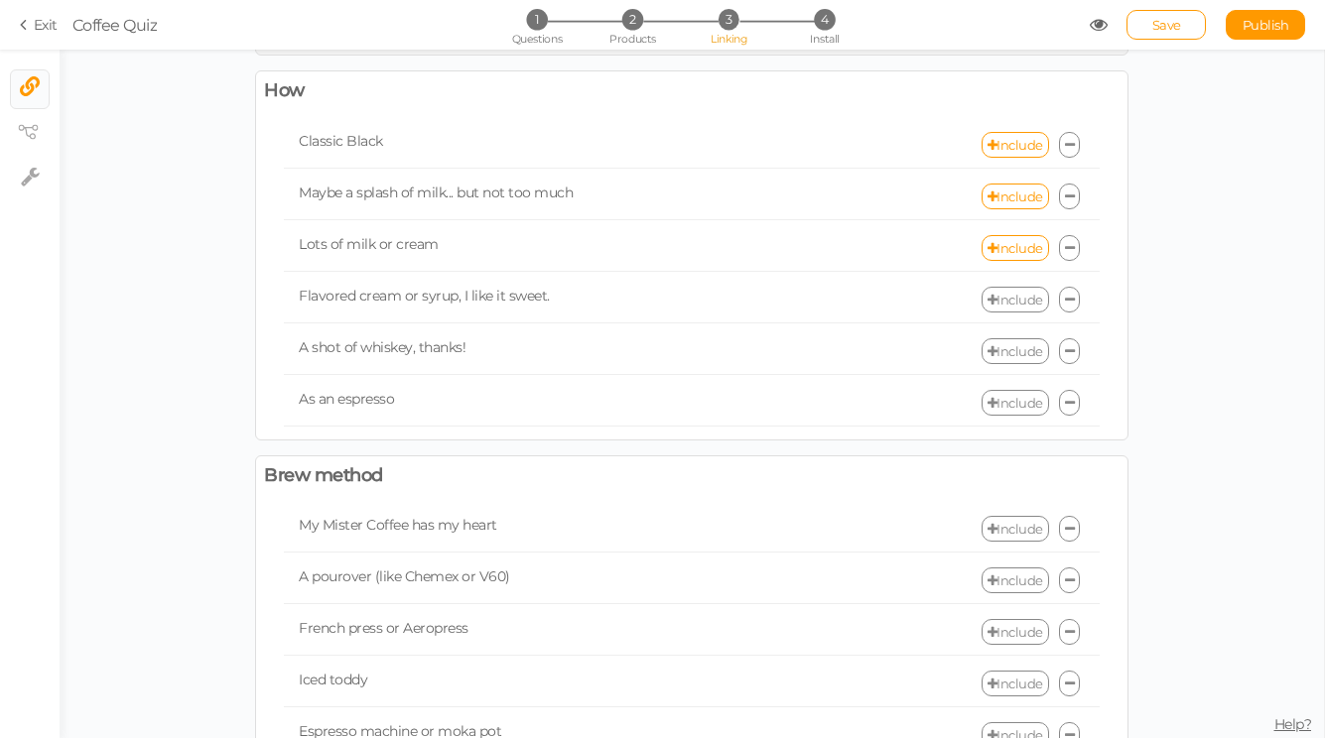
click at [1067, 291] on link at bounding box center [1070, 300] width 22 height 26
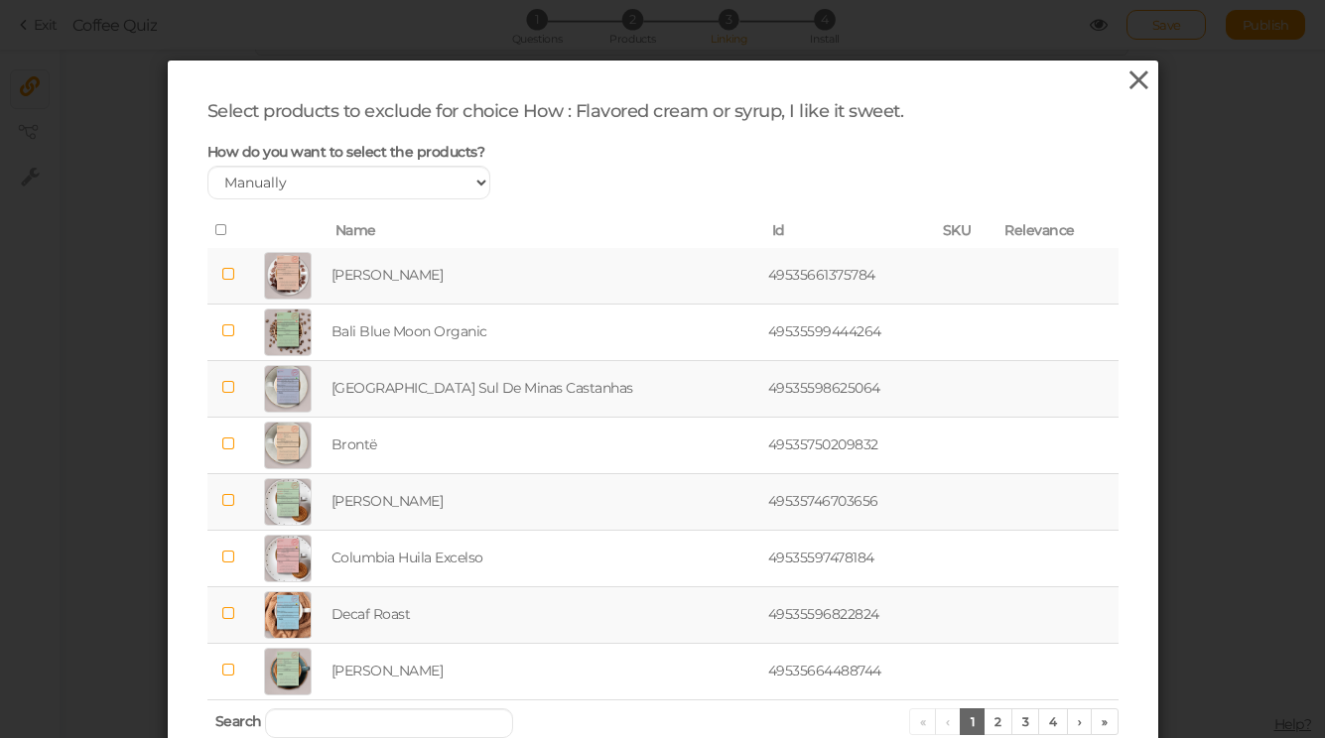
click at [1137, 87] on icon at bounding box center [1138, 80] width 29 height 30
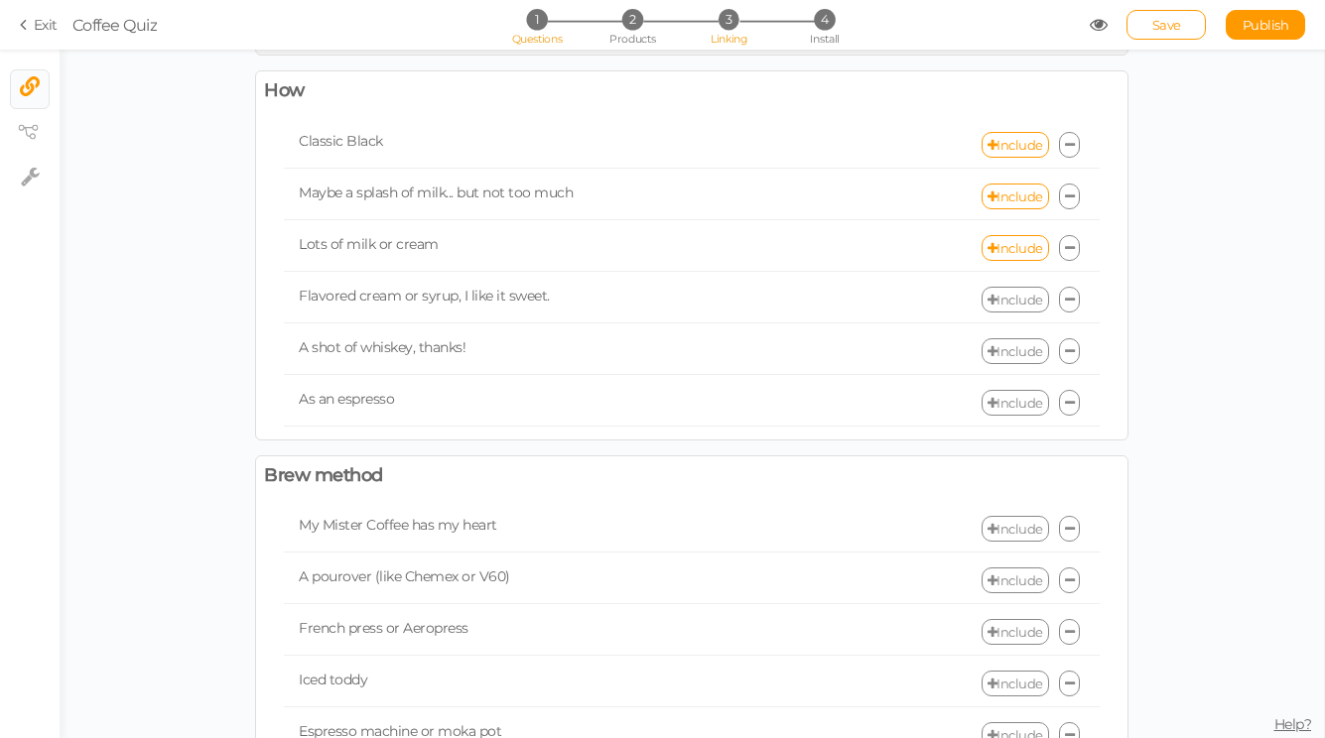
click at [545, 26] on li "1 Questions" at bounding box center [536, 19] width 92 height 21
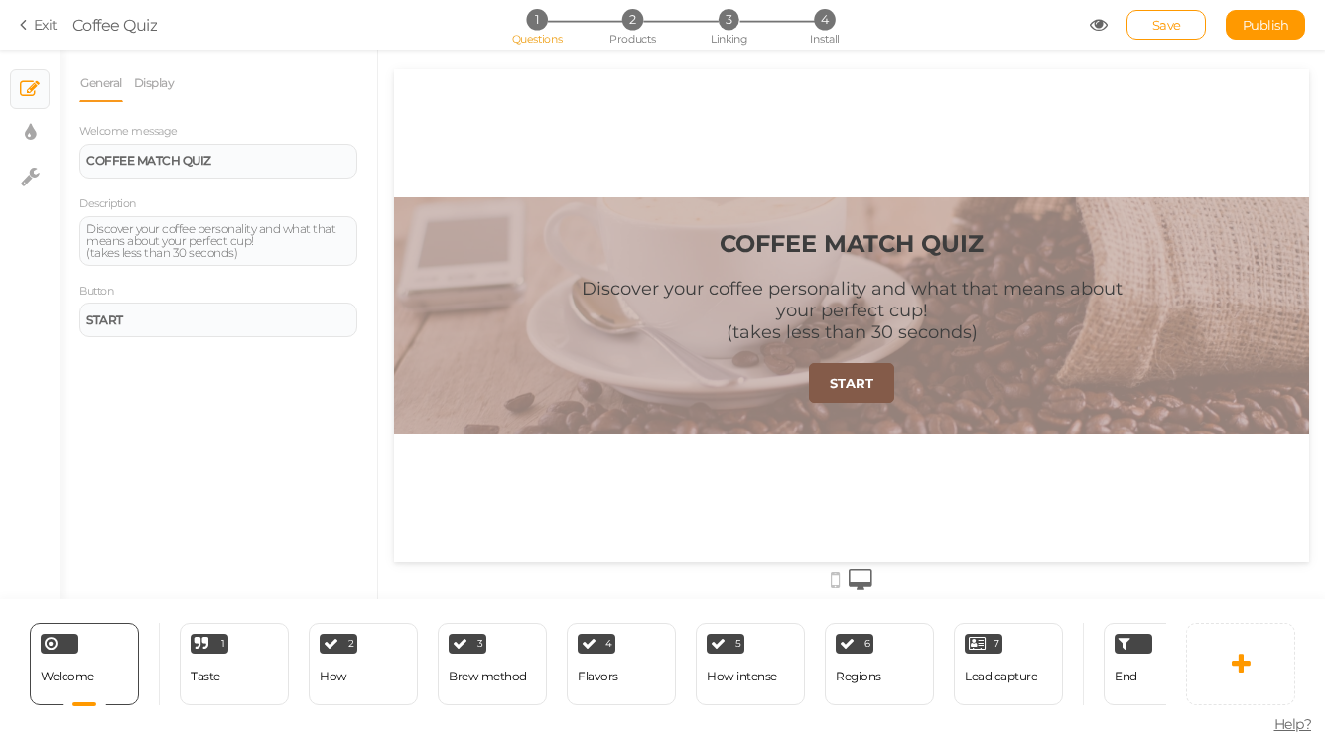
scroll to position [0, 0]
click at [190, 691] on div "1 Taste × Define the conditions to show this slide. Clone Change type Delete" at bounding box center [234, 664] width 109 height 82
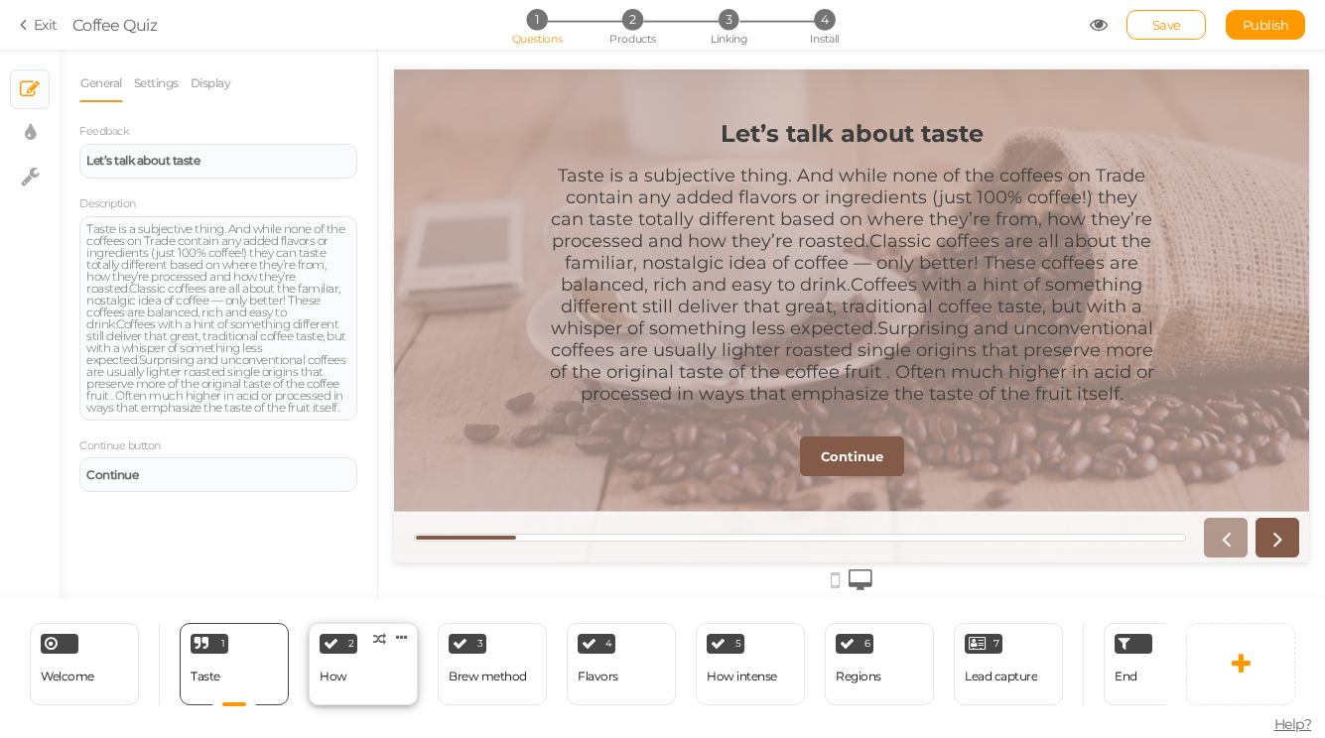
click at [347, 676] on div "2 How × Define the conditions to show this slide. Clone Change type Delete" at bounding box center [363, 664] width 109 height 82
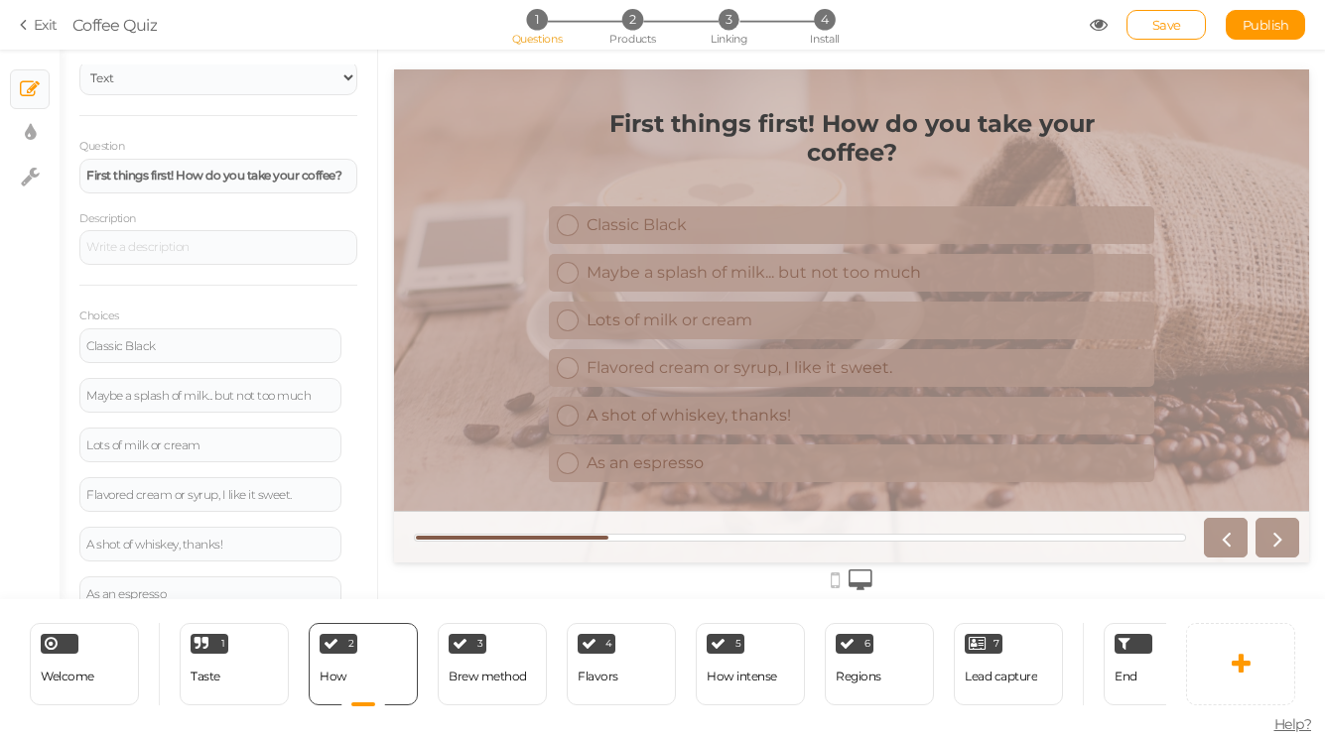
scroll to position [157, 0]
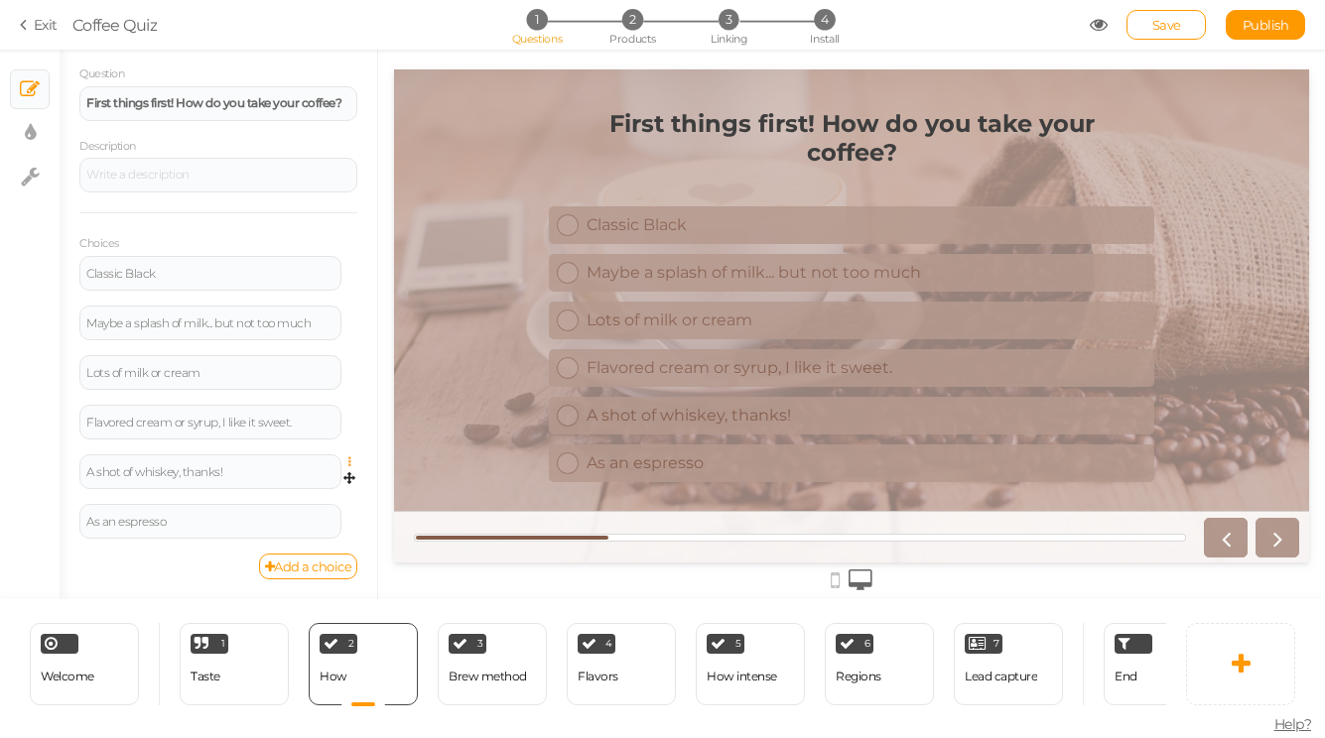
click at [352, 462] on icon at bounding box center [354, 463] width 13 height 12
click at [334, 506] on link "Delete" at bounding box center [277, 511] width 157 height 21
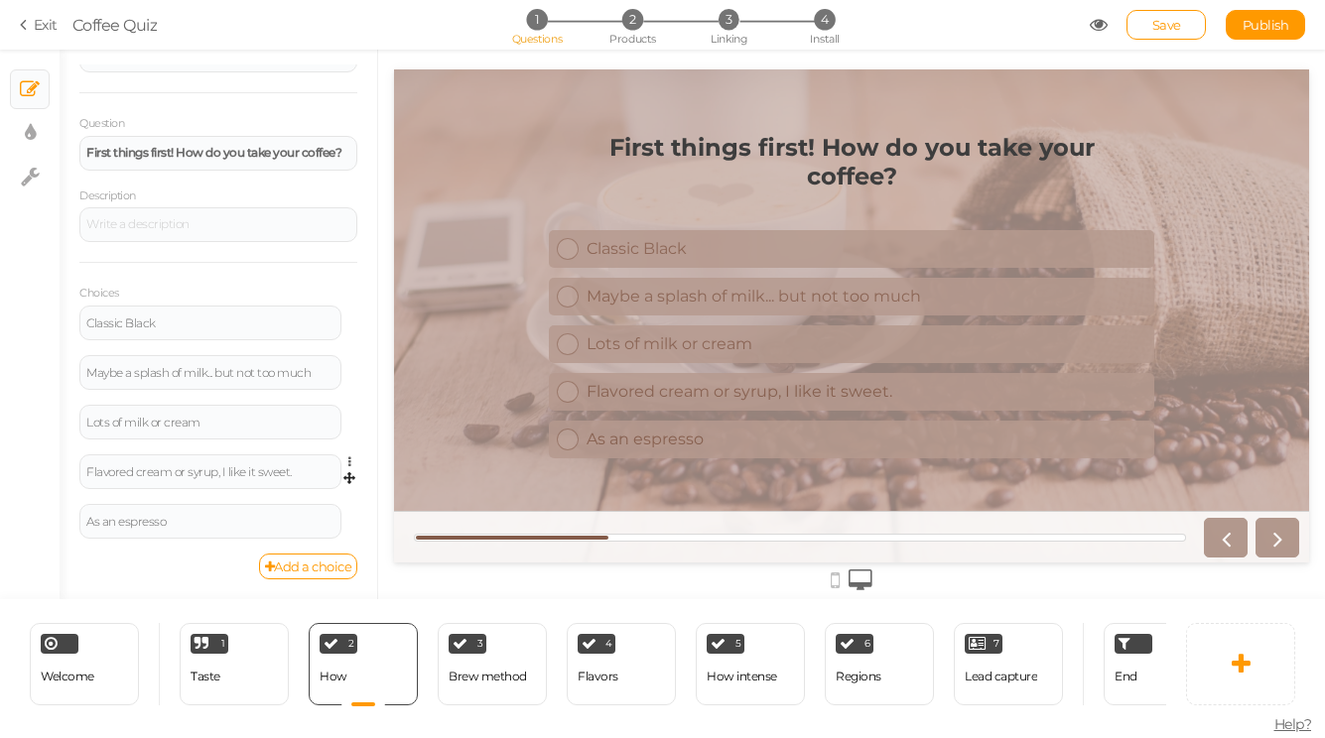
click at [347, 458] on link at bounding box center [354, 462] width 17 height 15
click at [337, 512] on link "Delete" at bounding box center [277, 511] width 157 height 21
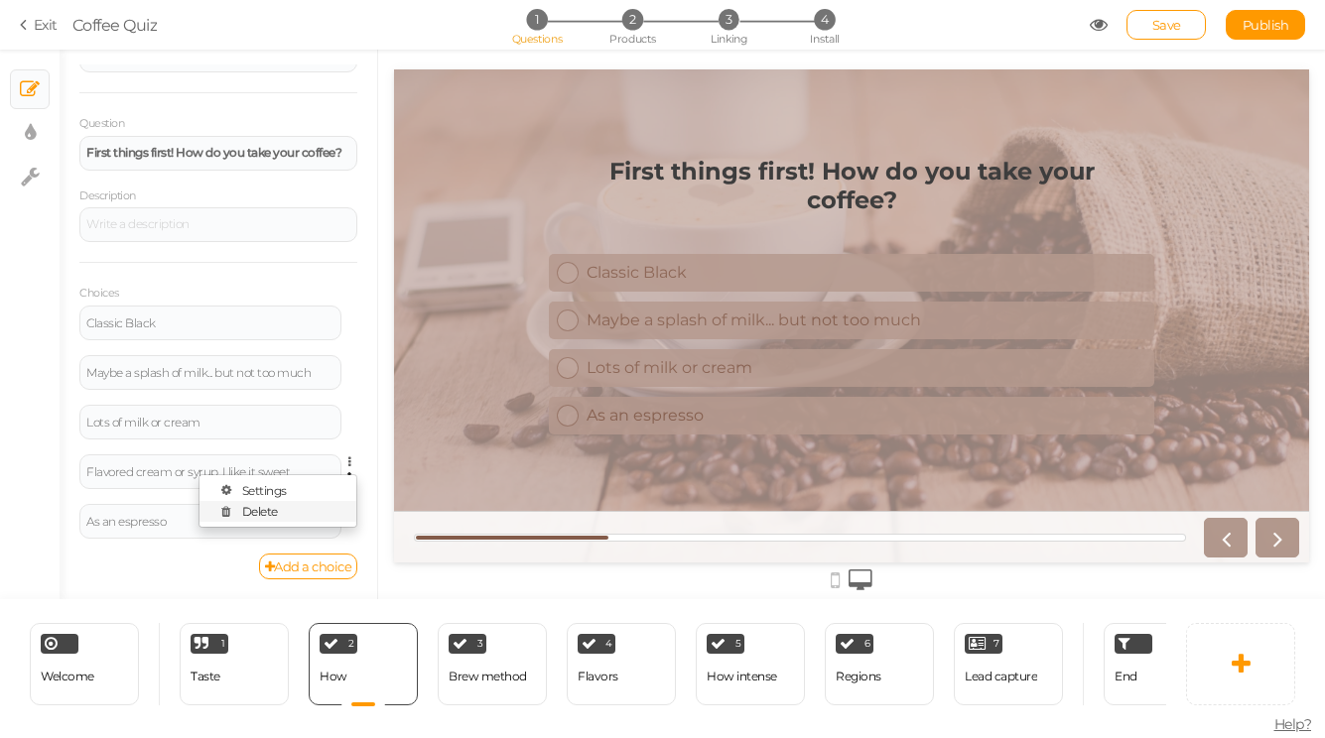
scroll to position [58, 0]
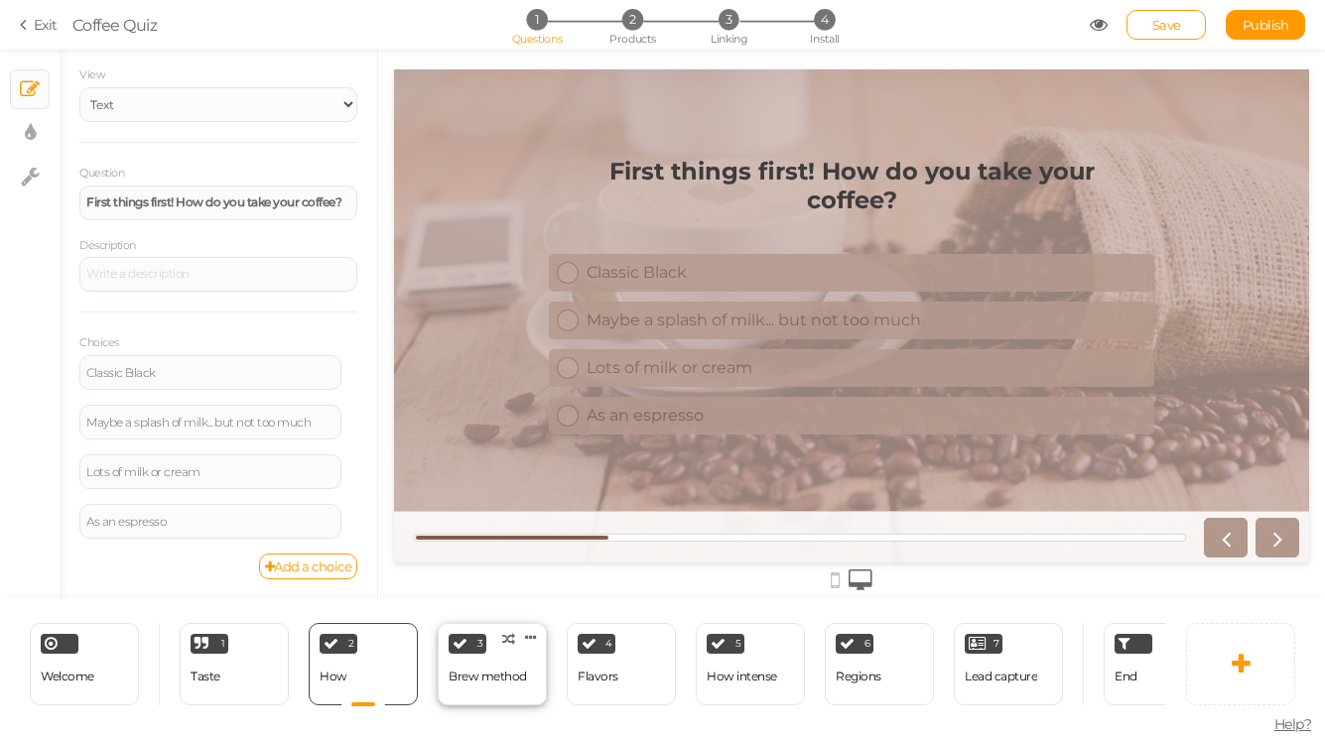
click at [468, 661] on div "Brew method" at bounding box center [488, 677] width 78 height 35
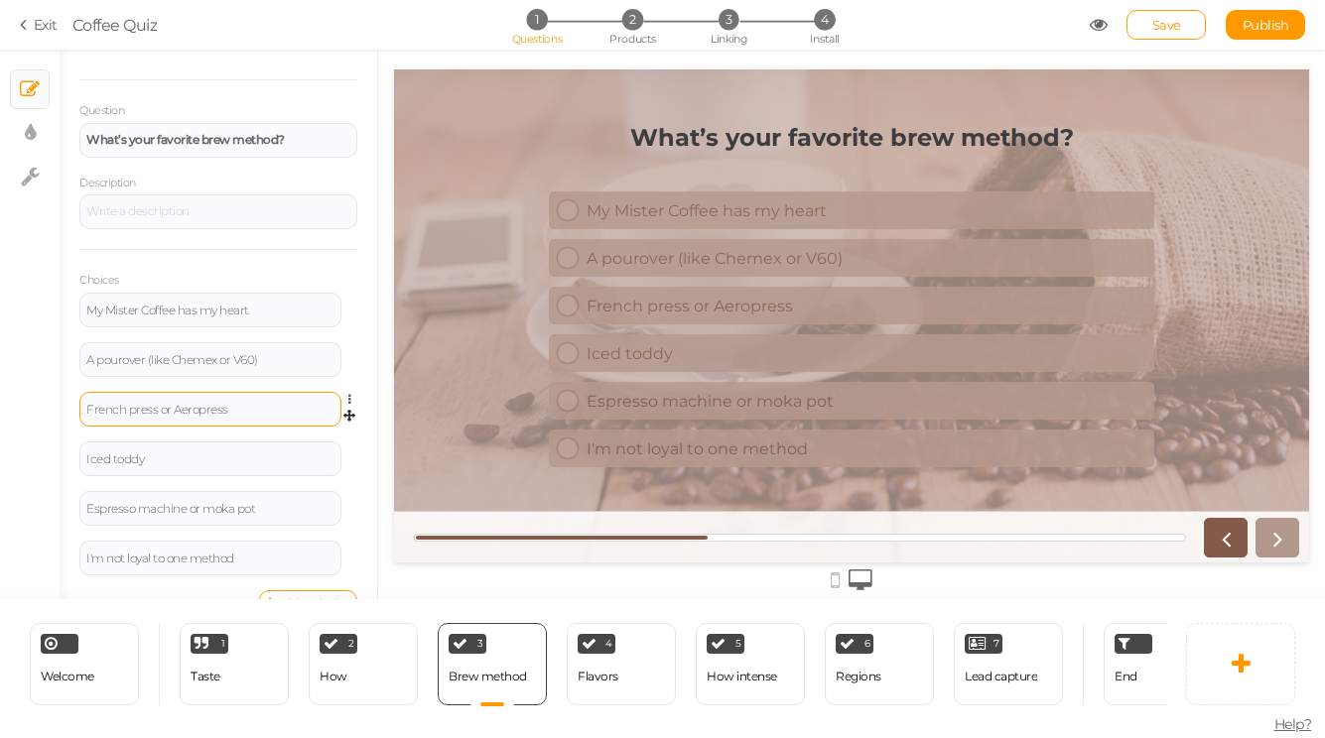
scroll to position [124, 0]
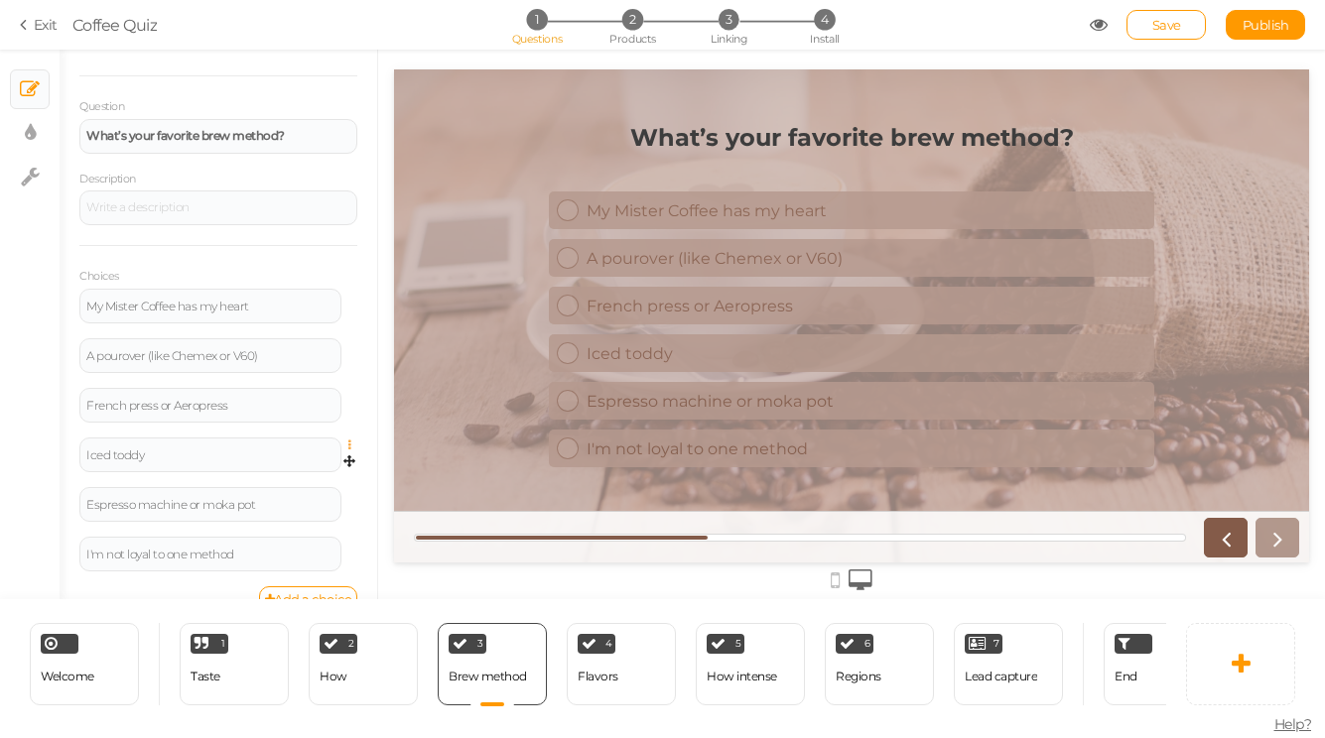
click at [348, 442] on icon at bounding box center [354, 446] width 13 height 12
click at [340, 494] on link "Delete" at bounding box center [277, 494] width 157 height 21
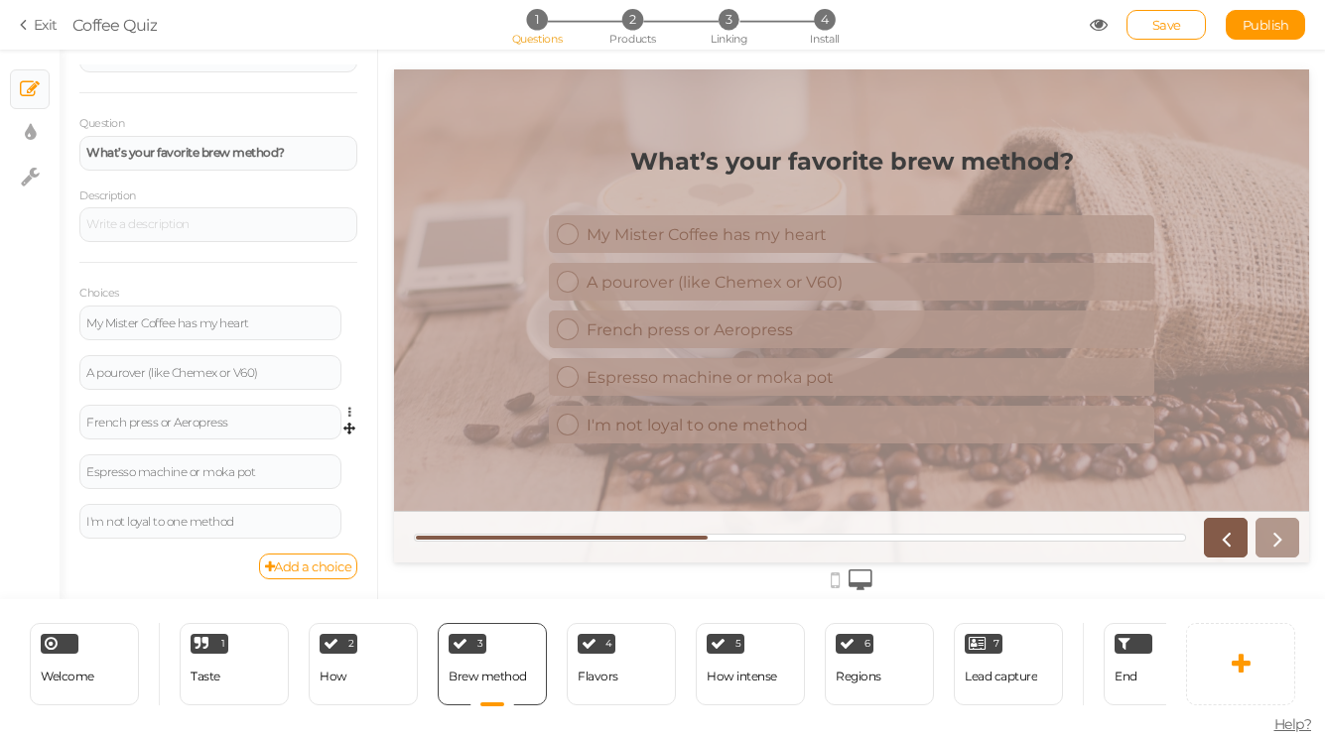
click at [347, 413] on link at bounding box center [354, 412] width 17 height 15
click at [275, 421] on div "French press or Aeropress" at bounding box center [210, 423] width 248 height 12
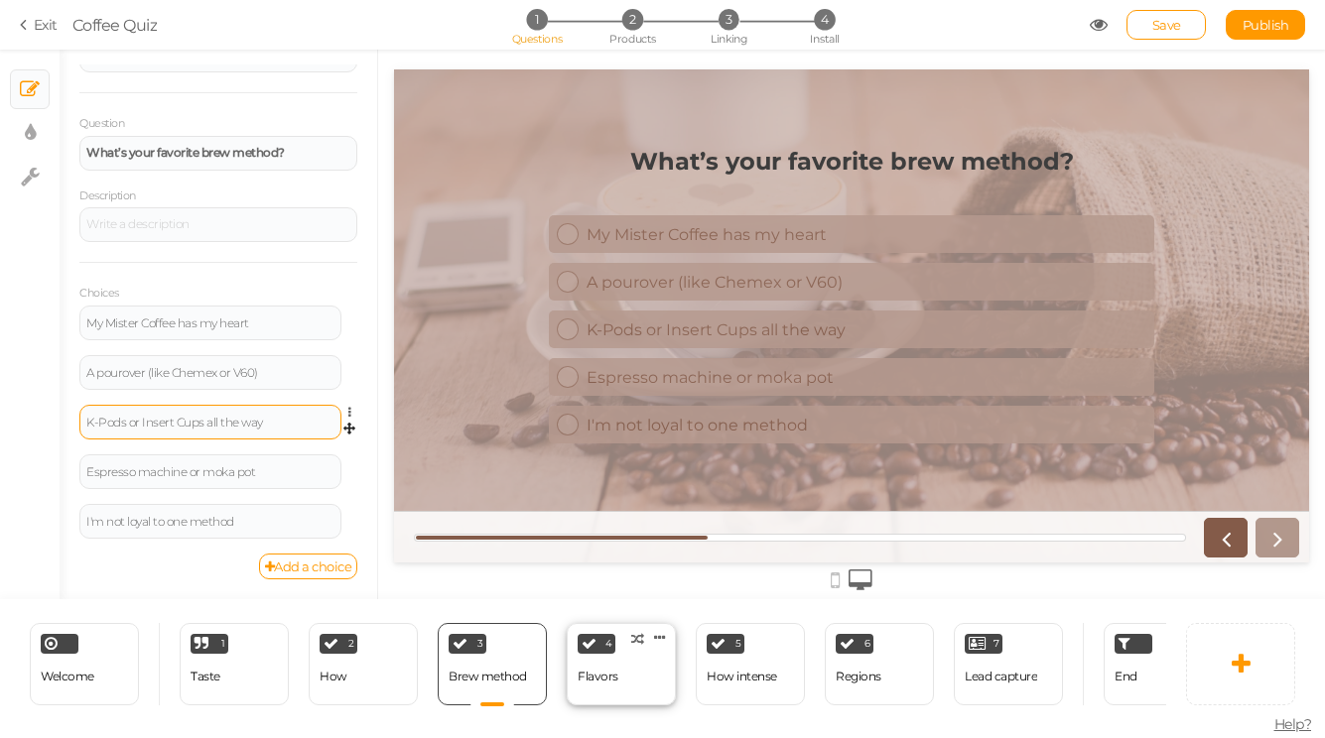
click at [614, 672] on div "Flavors" at bounding box center [598, 677] width 41 height 14
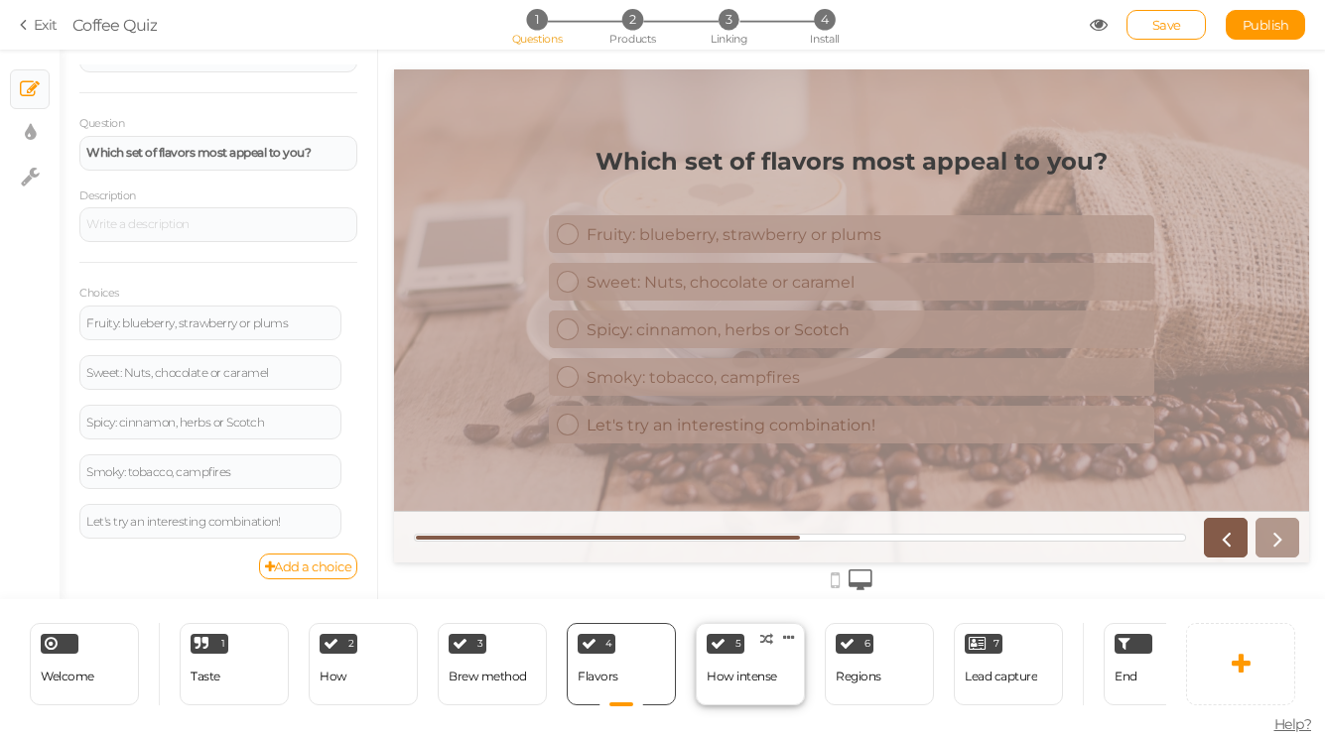
click at [760, 667] on div "How intense" at bounding box center [742, 677] width 70 height 35
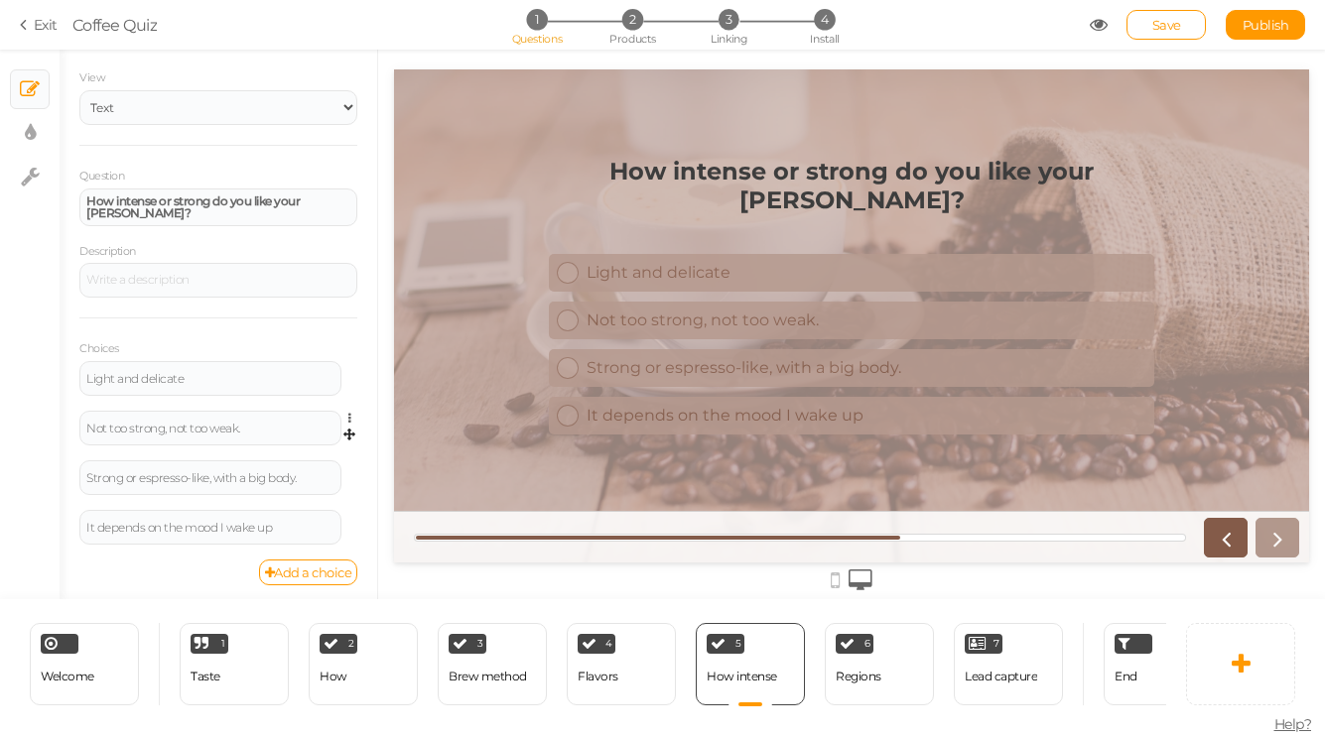
scroll to position [58, 0]
click at [858, 692] on div "Regions" at bounding box center [859, 677] width 46 height 35
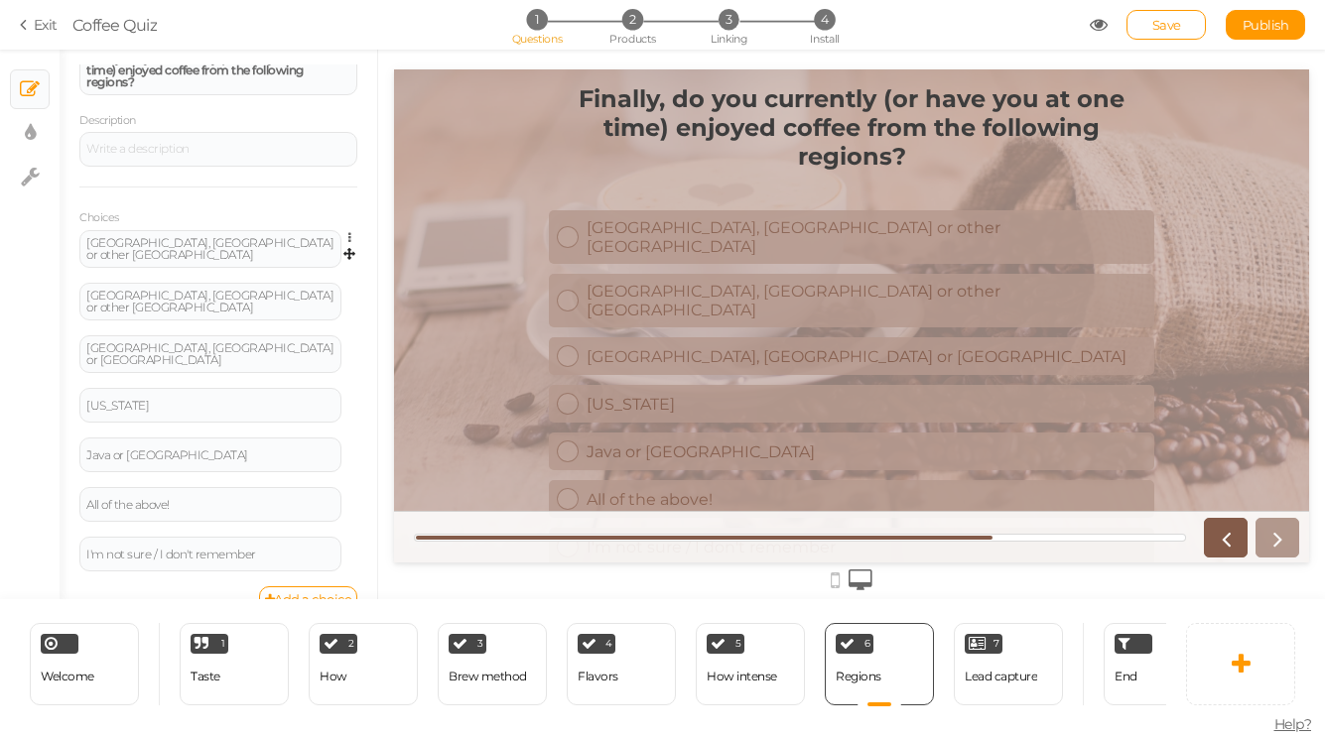
scroll to position [200, 0]
click at [348, 437] on icon at bounding box center [354, 443] width 13 height 12
click at [335, 485] on link "Delete" at bounding box center [277, 491] width 157 height 21
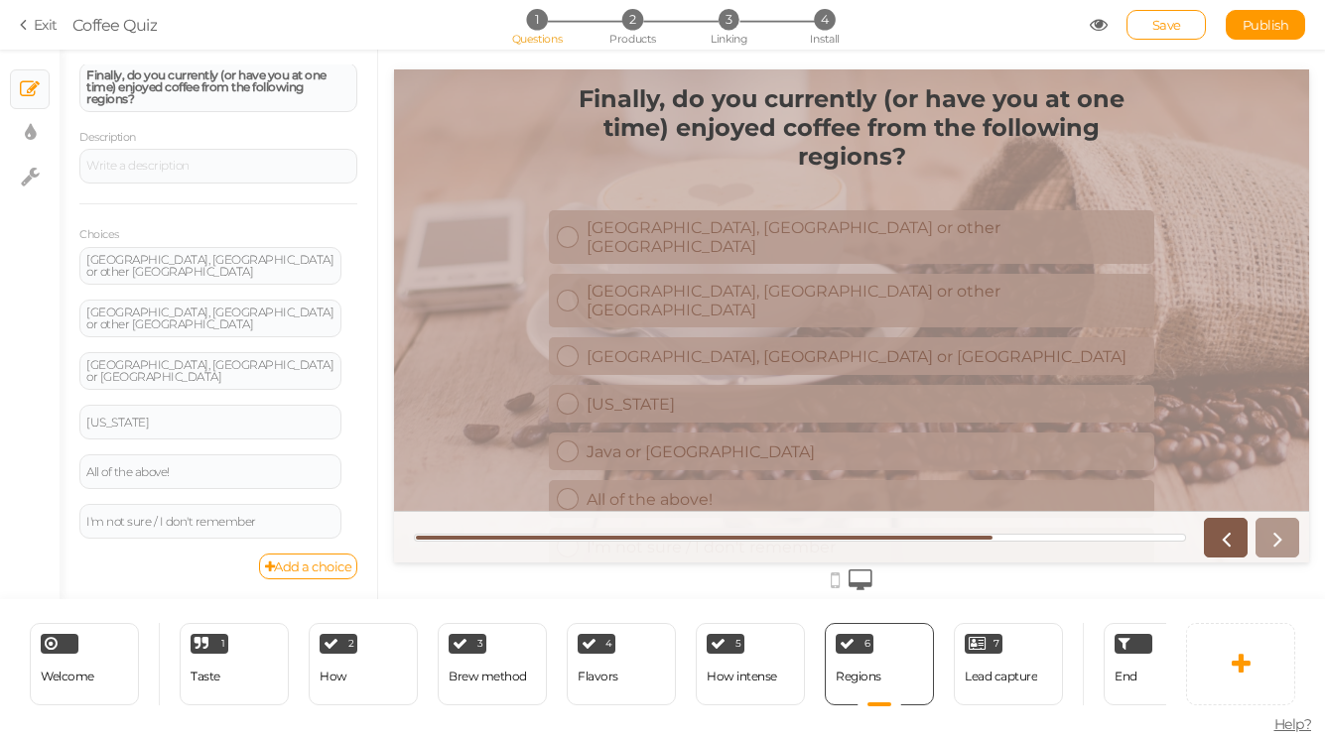
scroll to position [175, 0]
click at [348, 512] on icon at bounding box center [354, 518] width 13 height 12
click at [347, 411] on link at bounding box center [354, 418] width 17 height 15
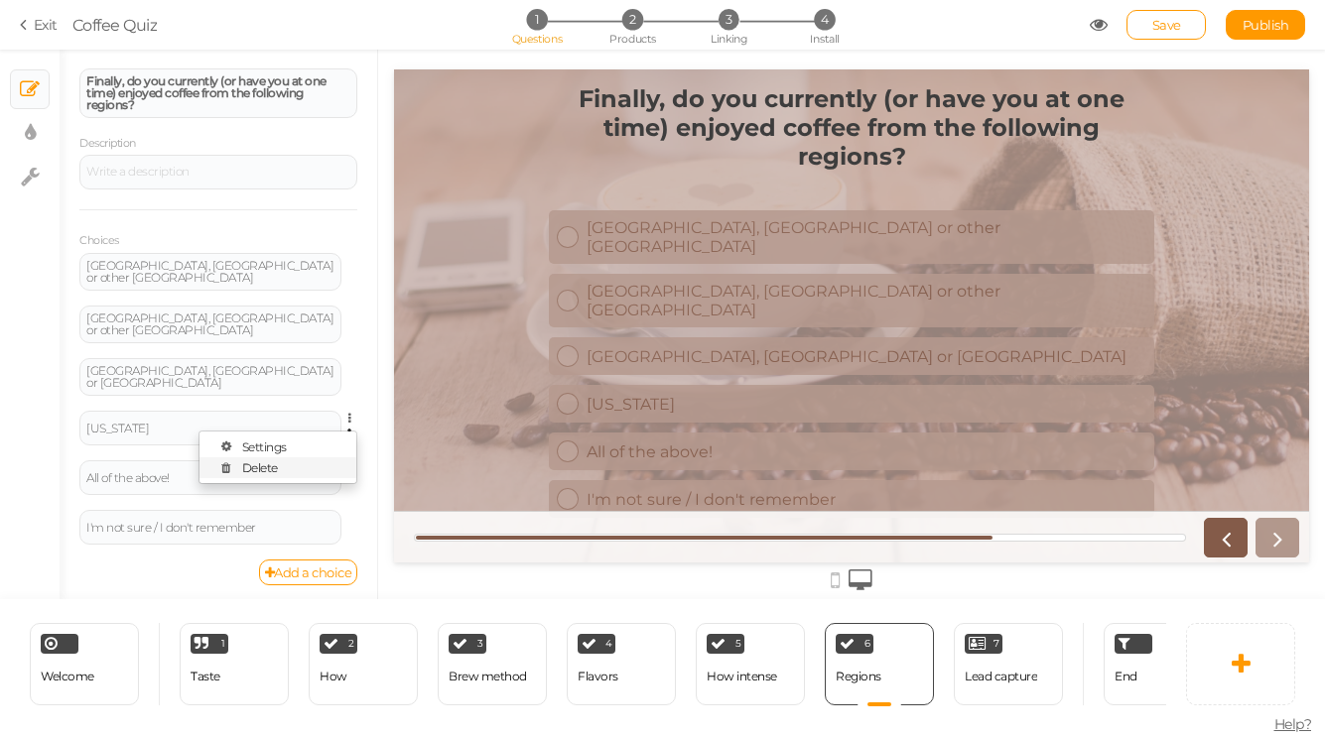
click at [335, 458] on link "Delete" at bounding box center [277, 468] width 157 height 21
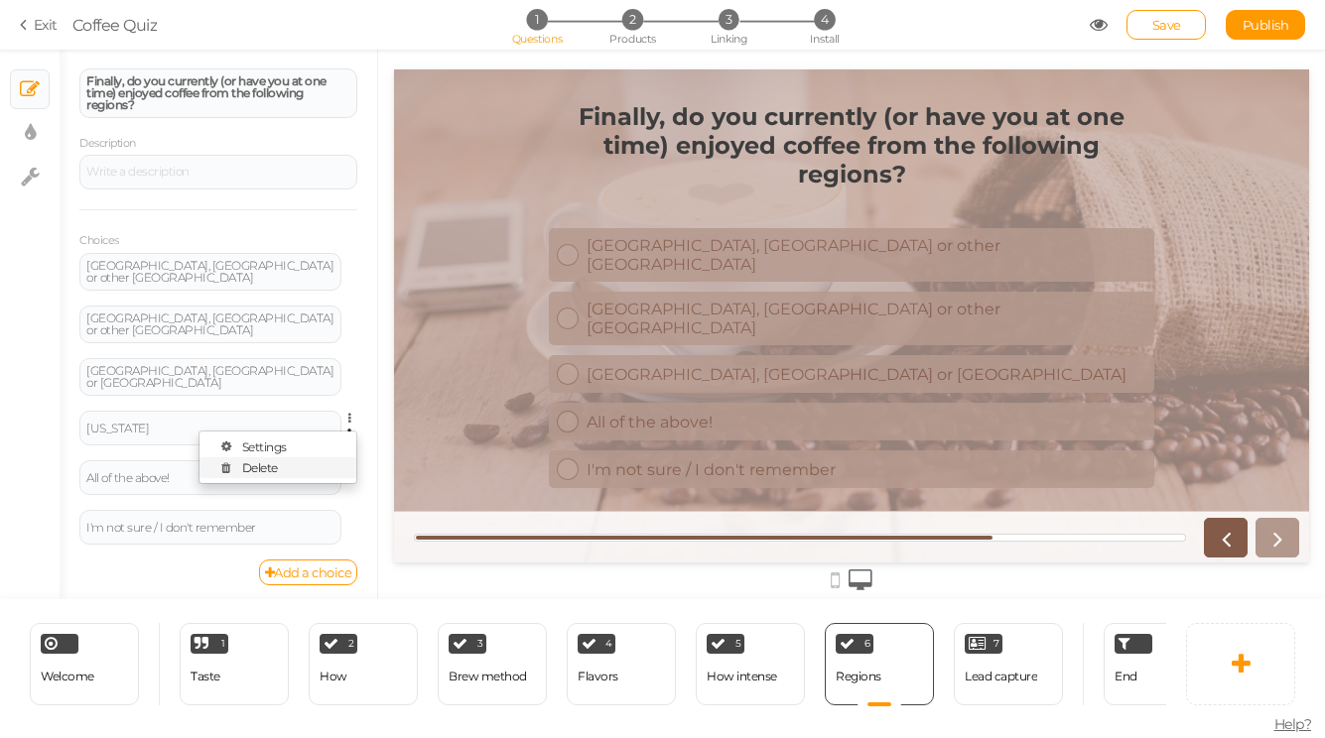
scroll to position [125, 0]
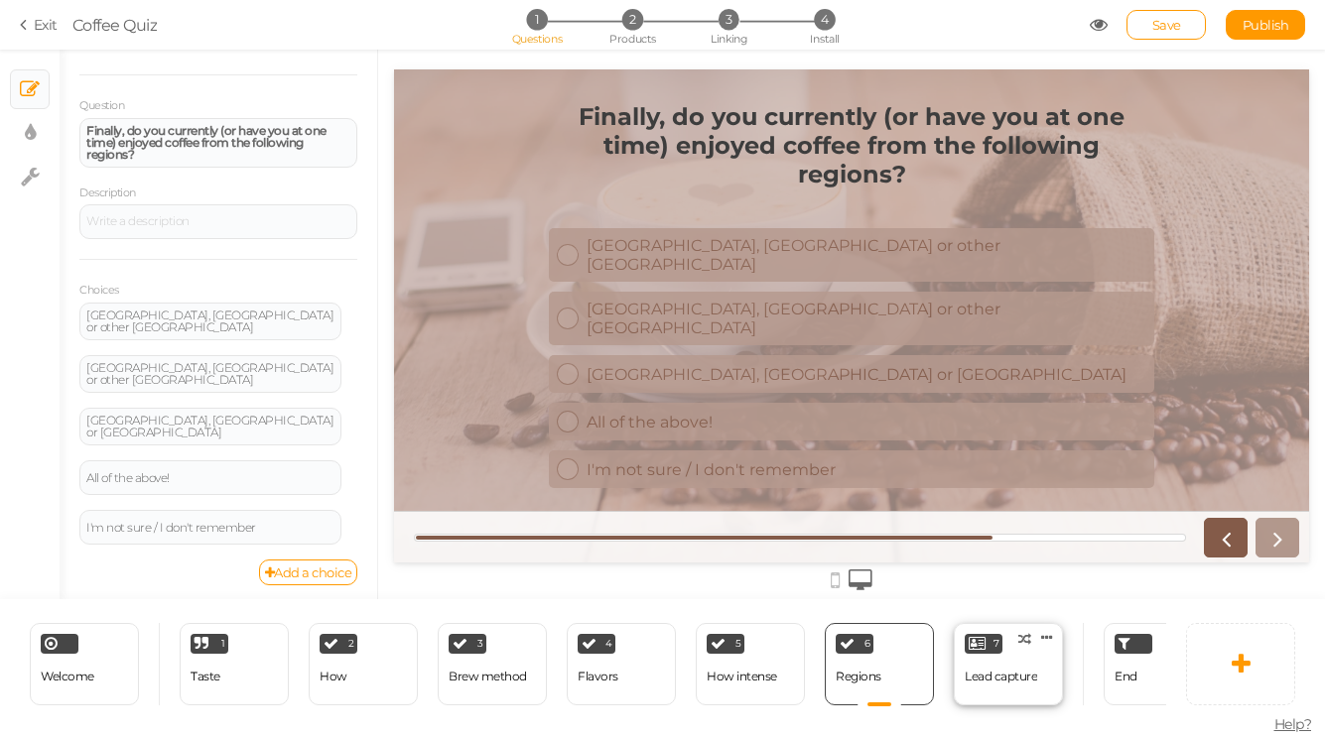
click at [994, 675] on div "Lead capture" at bounding box center [1001, 677] width 72 height 14
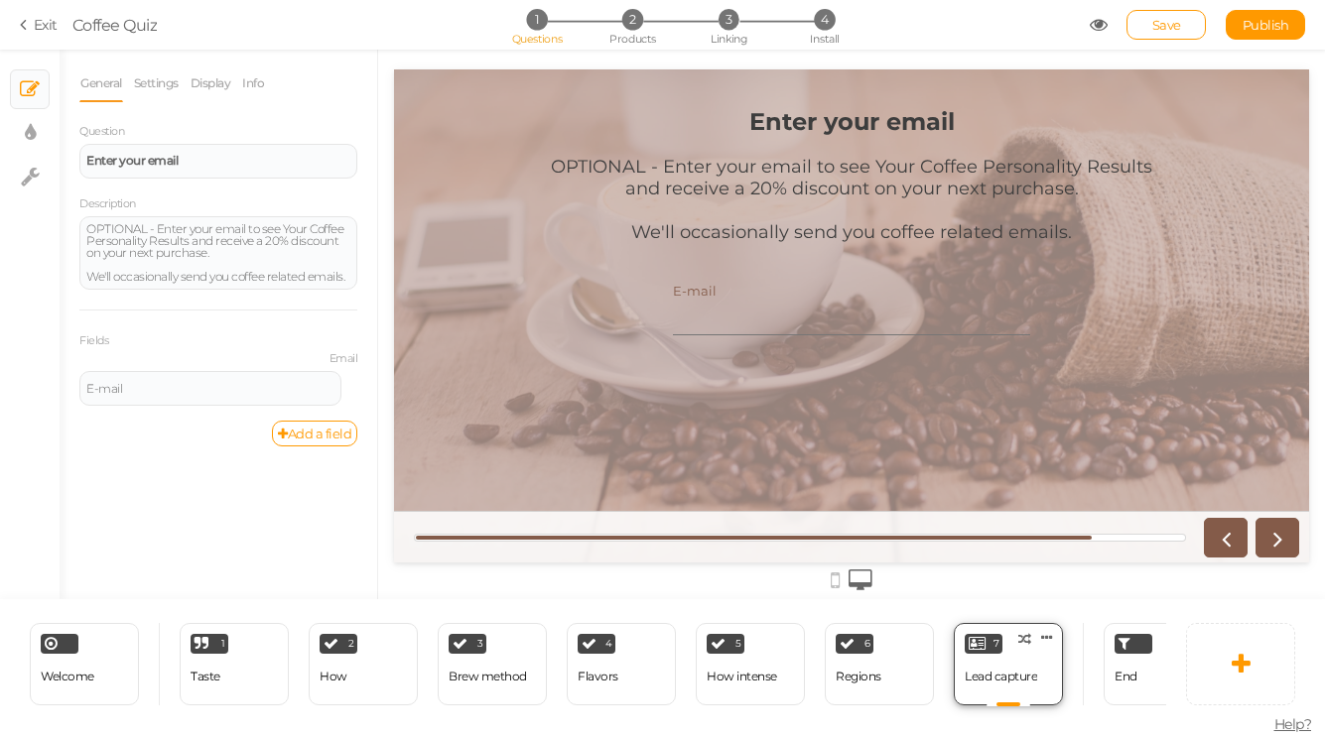
scroll to position [0, 0]
click at [638, 25] on span "2" at bounding box center [632, 19] width 21 height 21
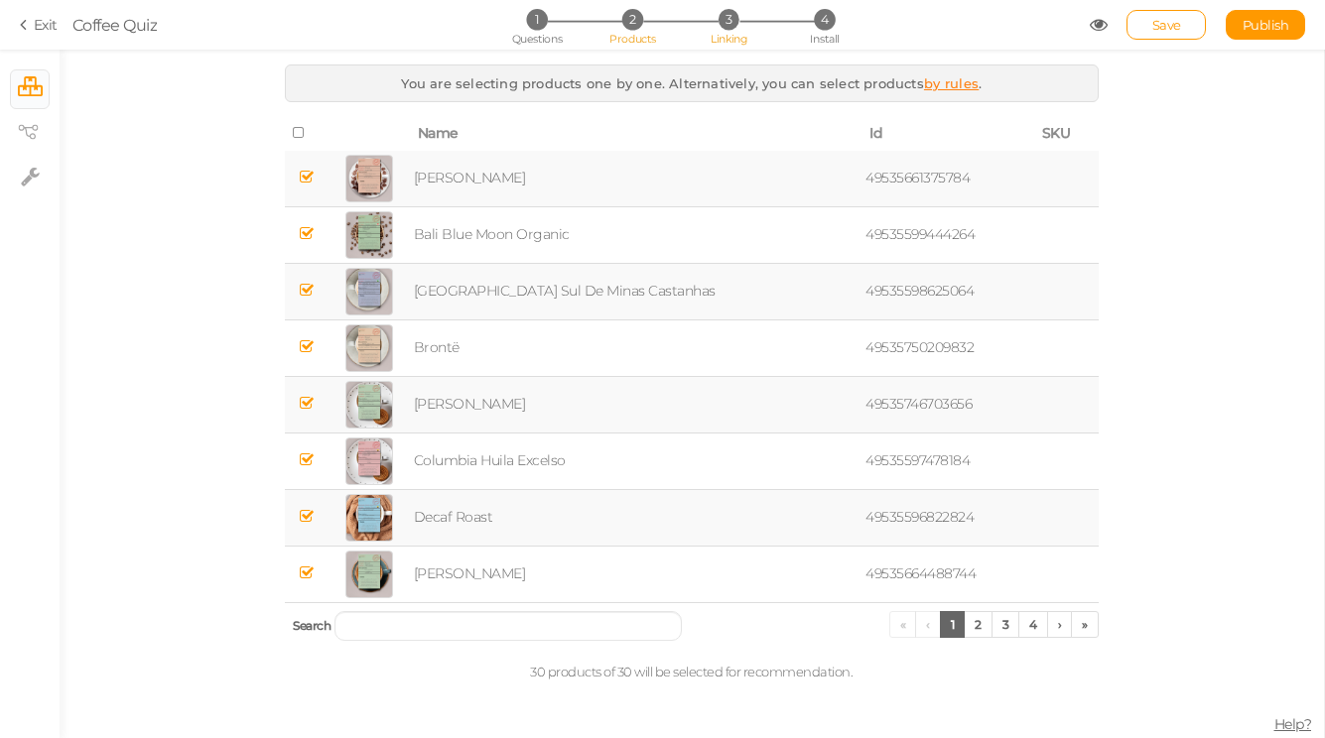
click at [738, 24] on li "3 Linking" at bounding box center [728, 19] width 92 height 21
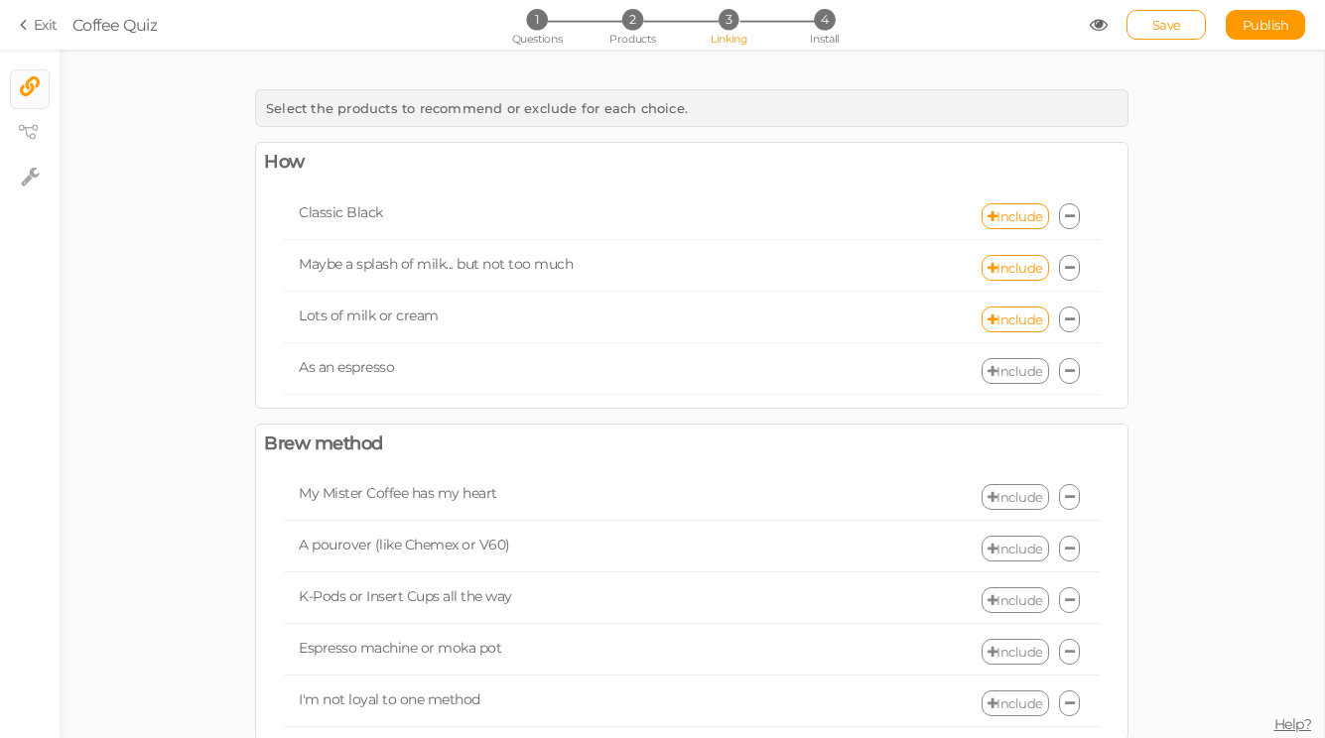
click at [1011, 370] on link "Include" at bounding box center [1014, 371] width 67 height 26
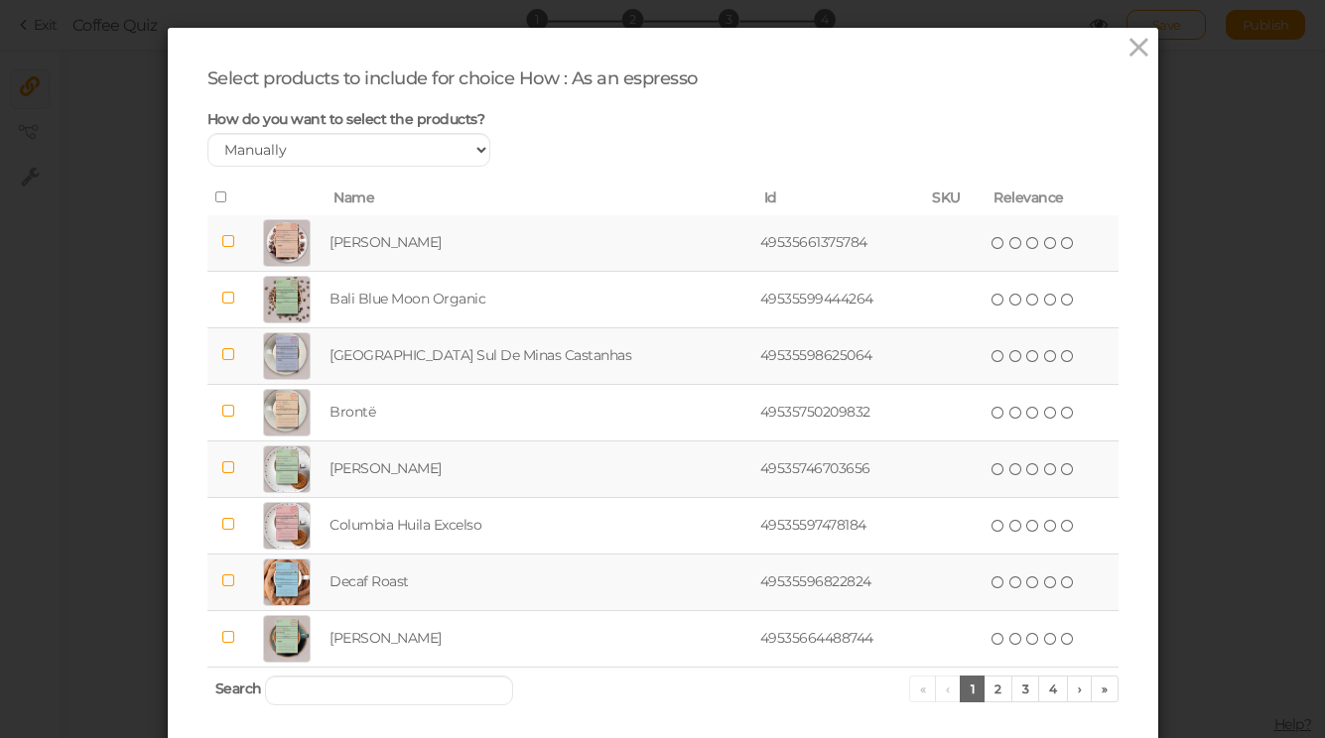
scroll to position [36, 0]
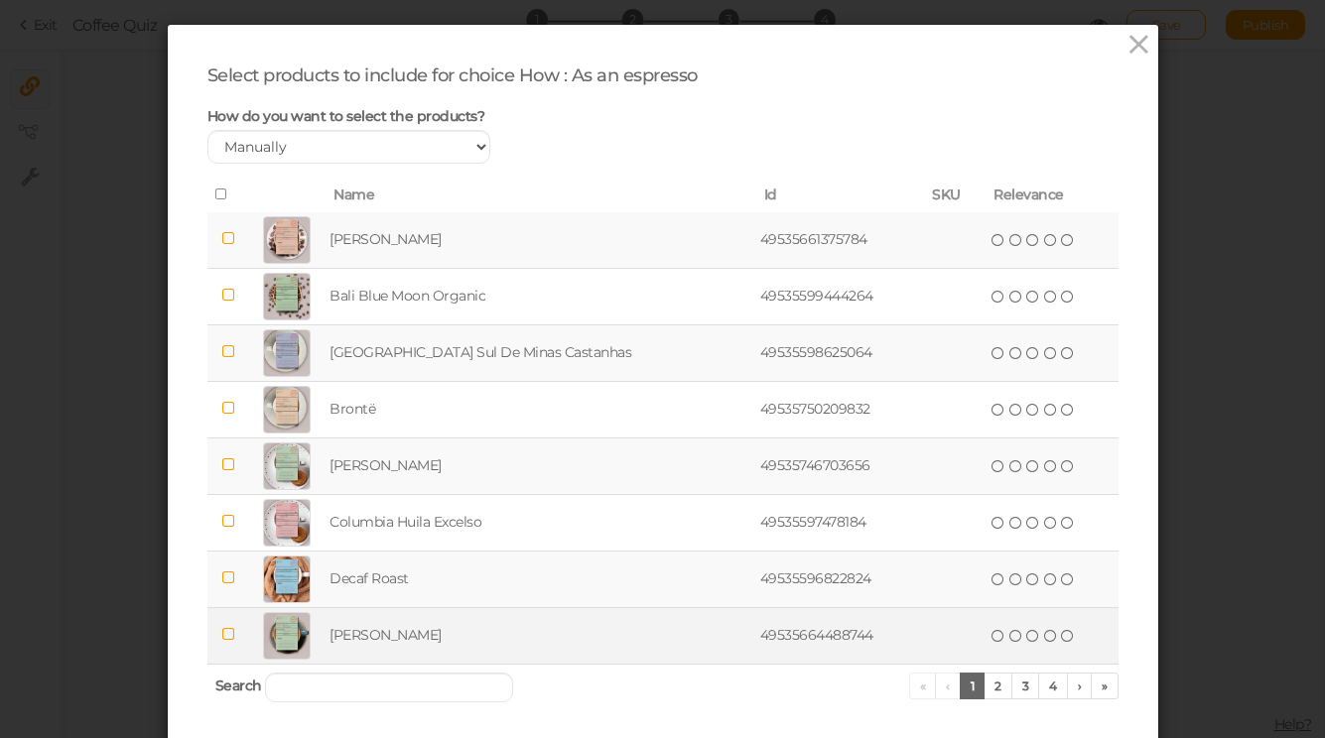
click at [1061, 642] on icon at bounding box center [1068, 636] width 14 height 14
click at [1061, 639] on icon at bounding box center [1068, 636] width 14 height 14
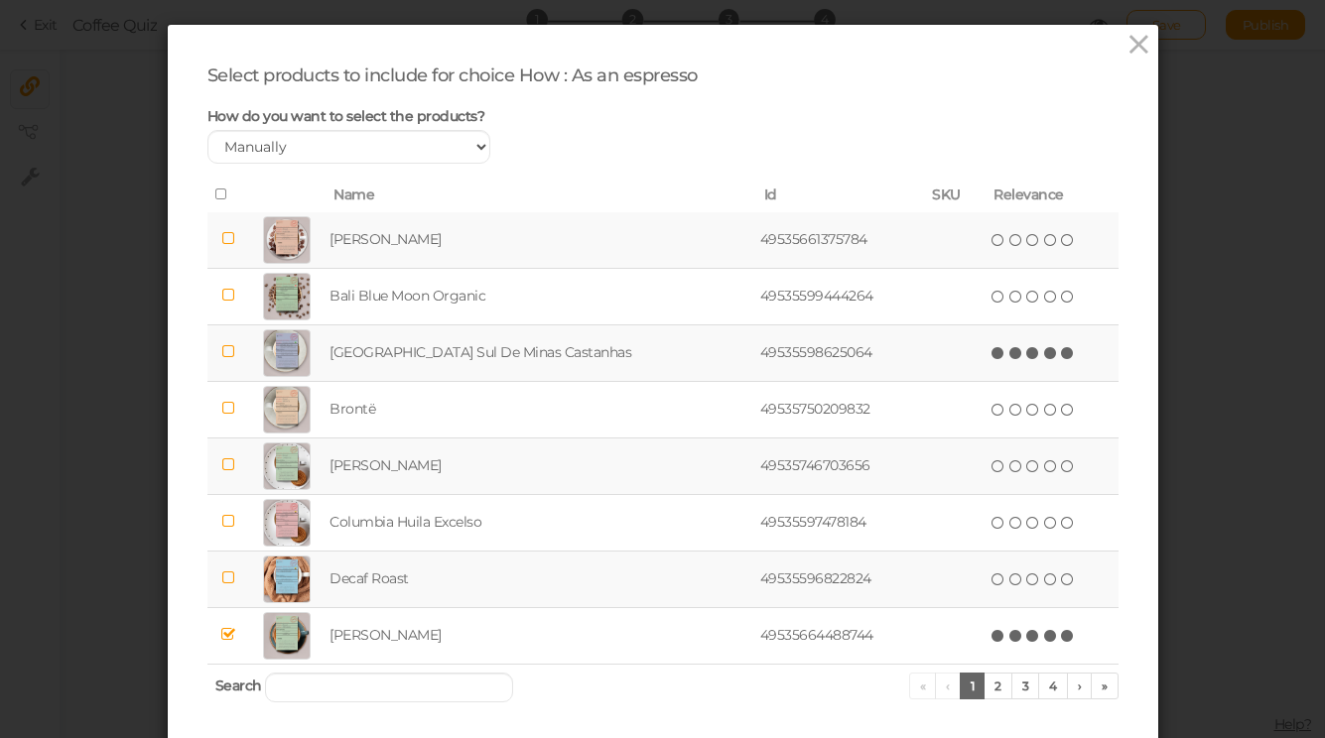
click at [1061, 355] on icon at bounding box center [1068, 353] width 14 height 14
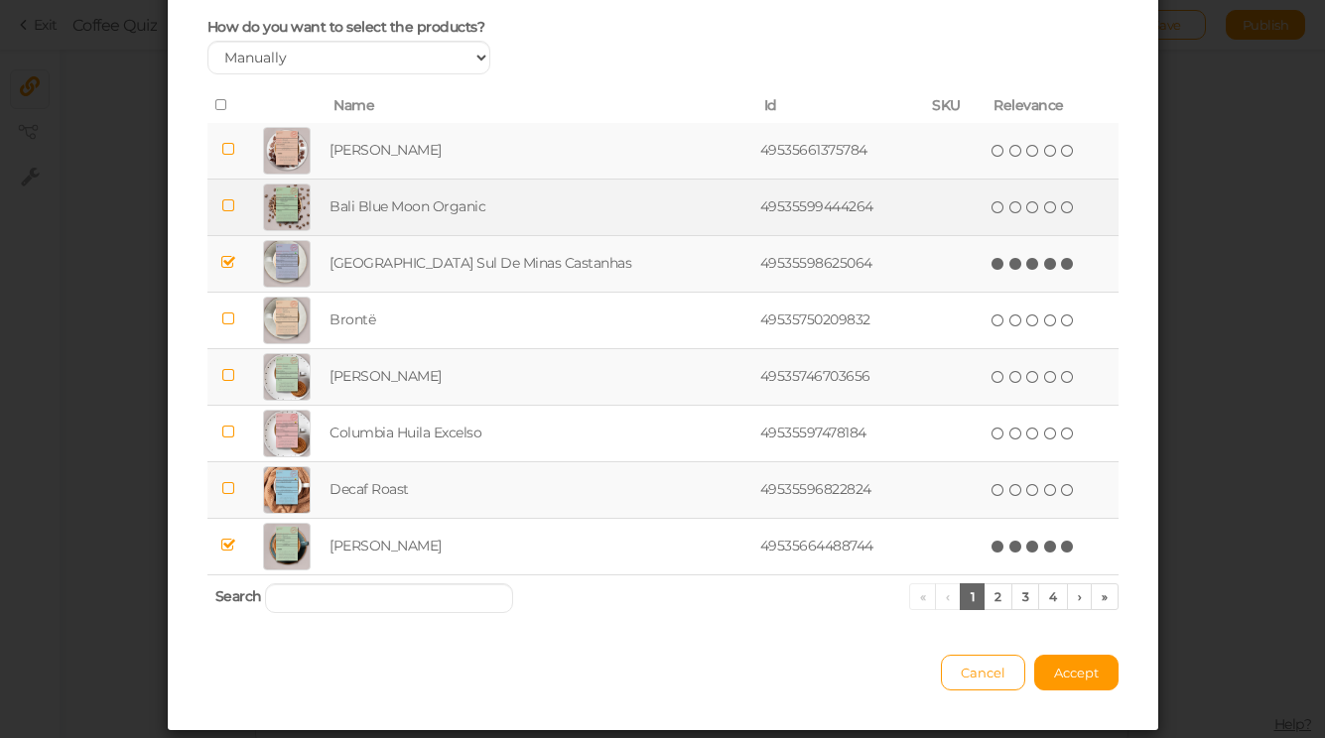
scroll to position [177, 0]
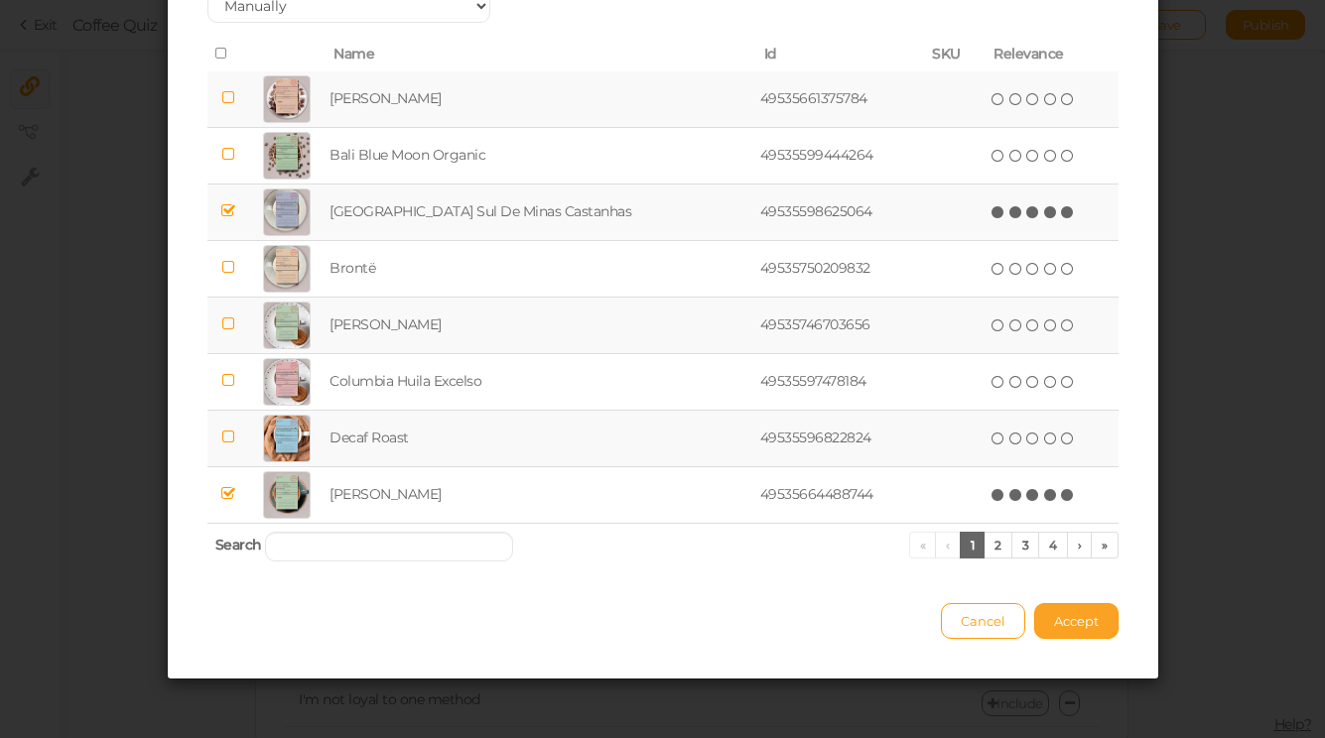
click at [1101, 615] on button "Accept" at bounding box center [1076, 621] width 84 height 36
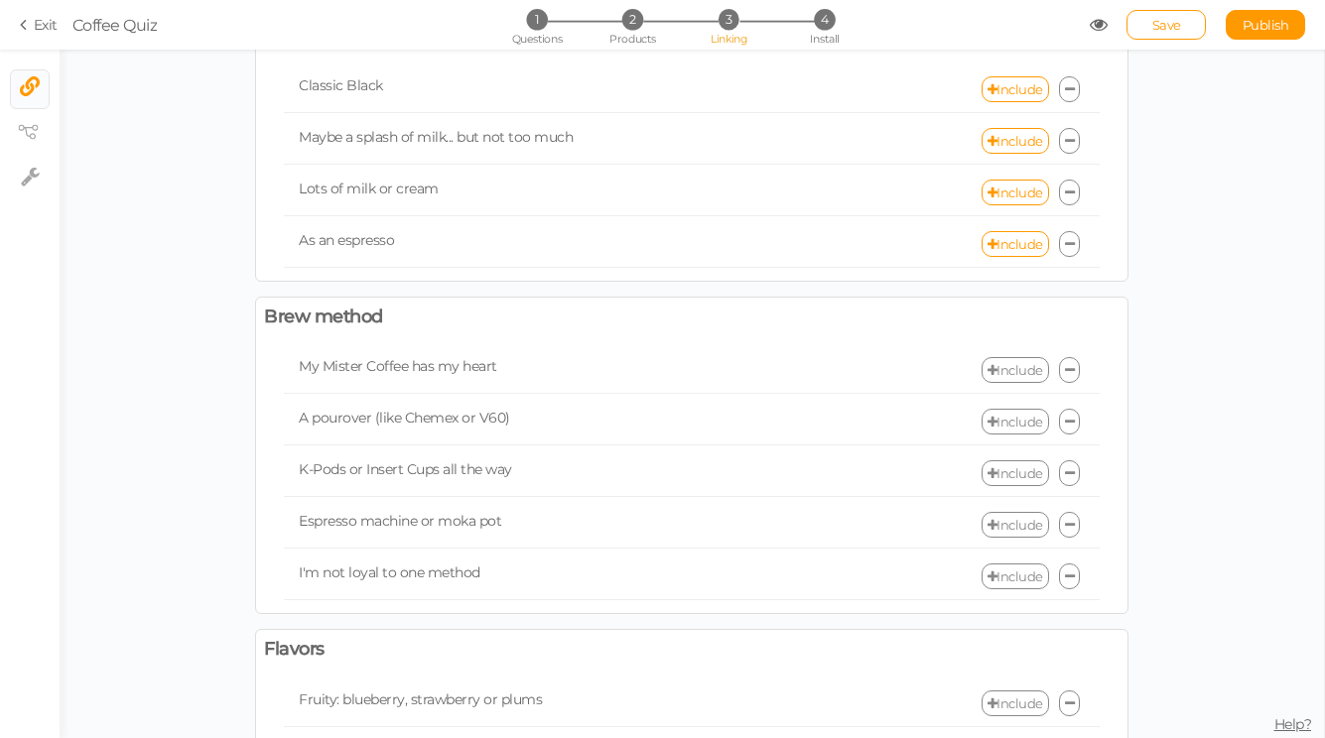
scroll to position [129, 0]
click at [997, 359] on link "Include" at bounding box center [1014, 368] width 67 height 26
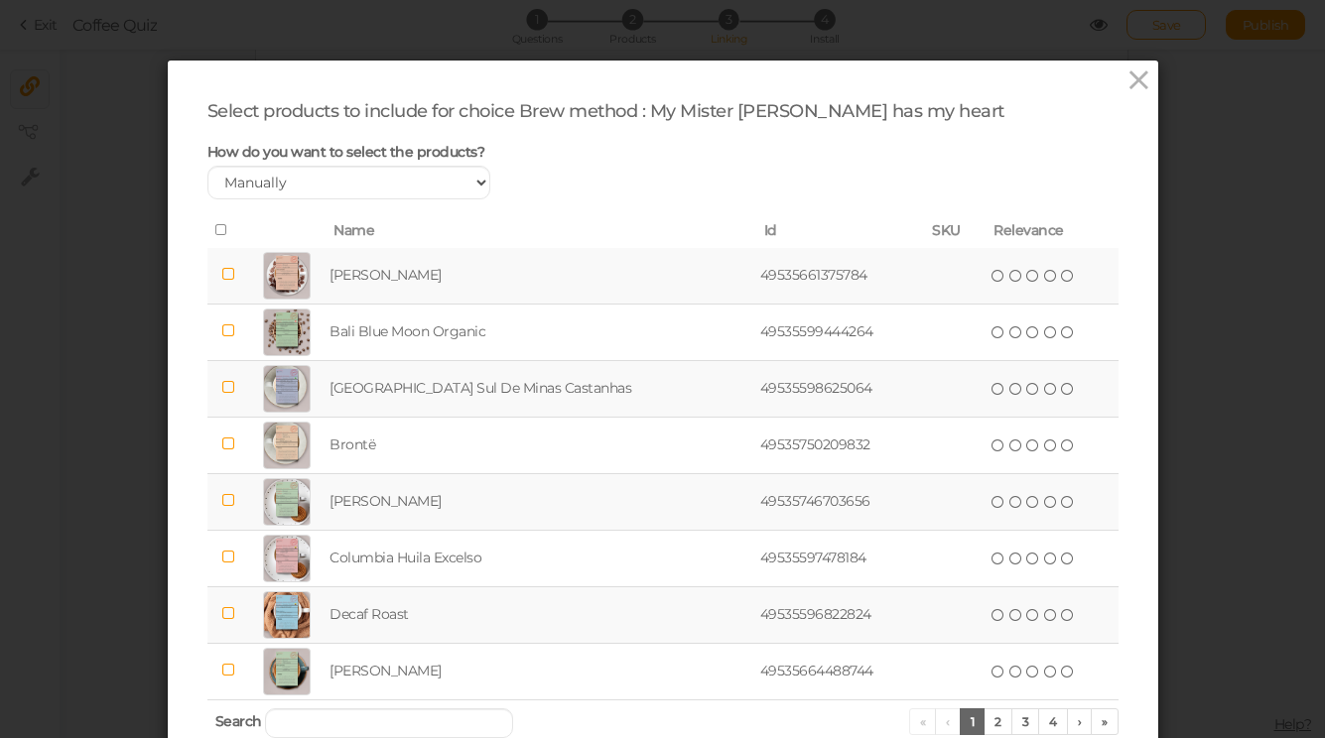
click at [213, 231] on th at bounding box center [228, 231] width 42 height 34
click at [218, 232] on icon at bounding box center [222, 230] width 14 height 14
click at [1061, 273] on icon at bounding box center [1068, 276] width 14 height 14
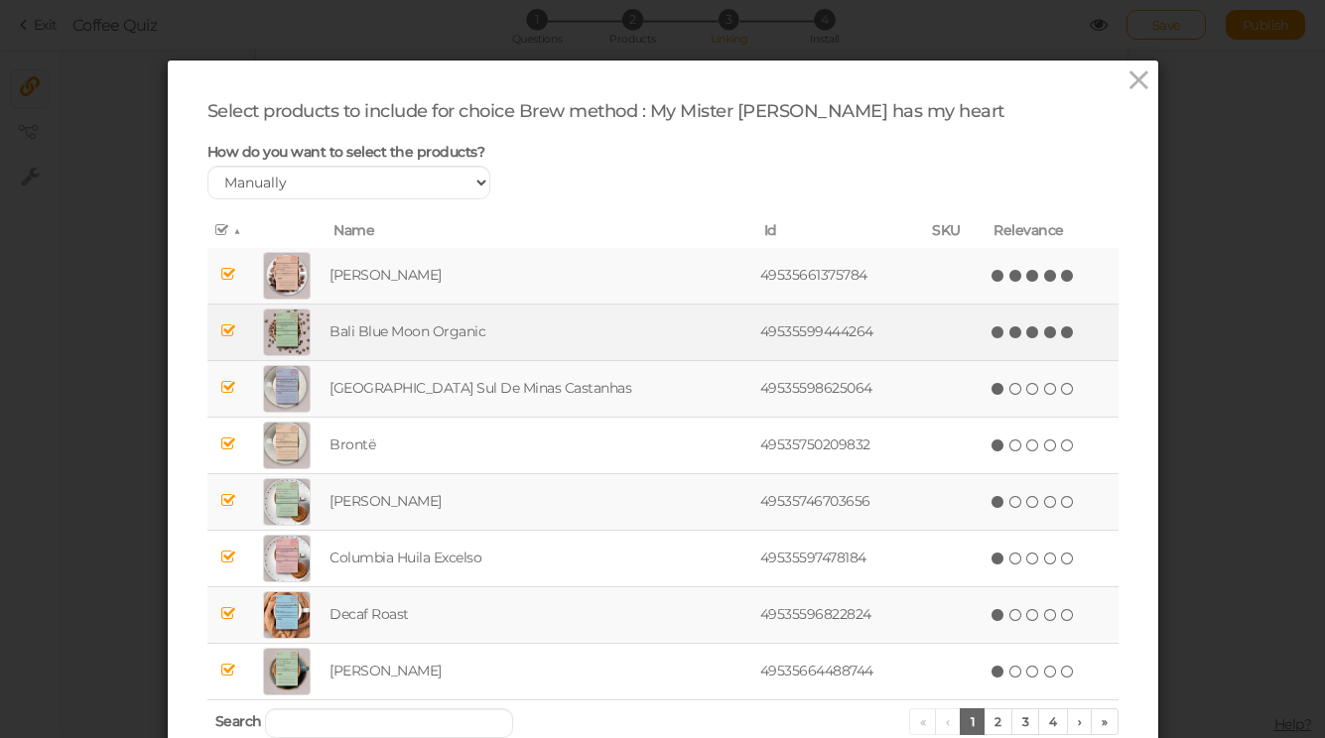
click at [1044, 340] on span "(*) (*) (*) (*) (*)" at bounding box center [1032, 332] width 87 height 22
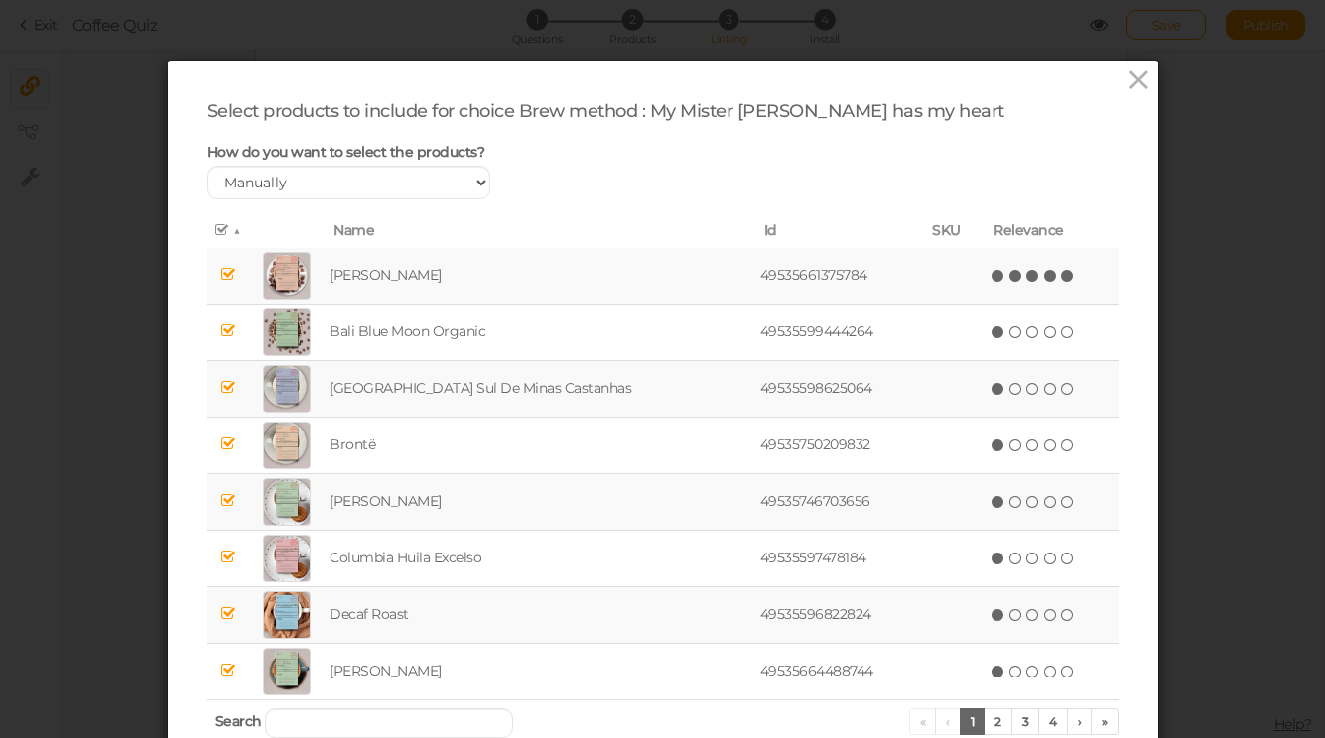
click at [1061, 388] on icon at bounding box center [1068, 389] width 14 height 14
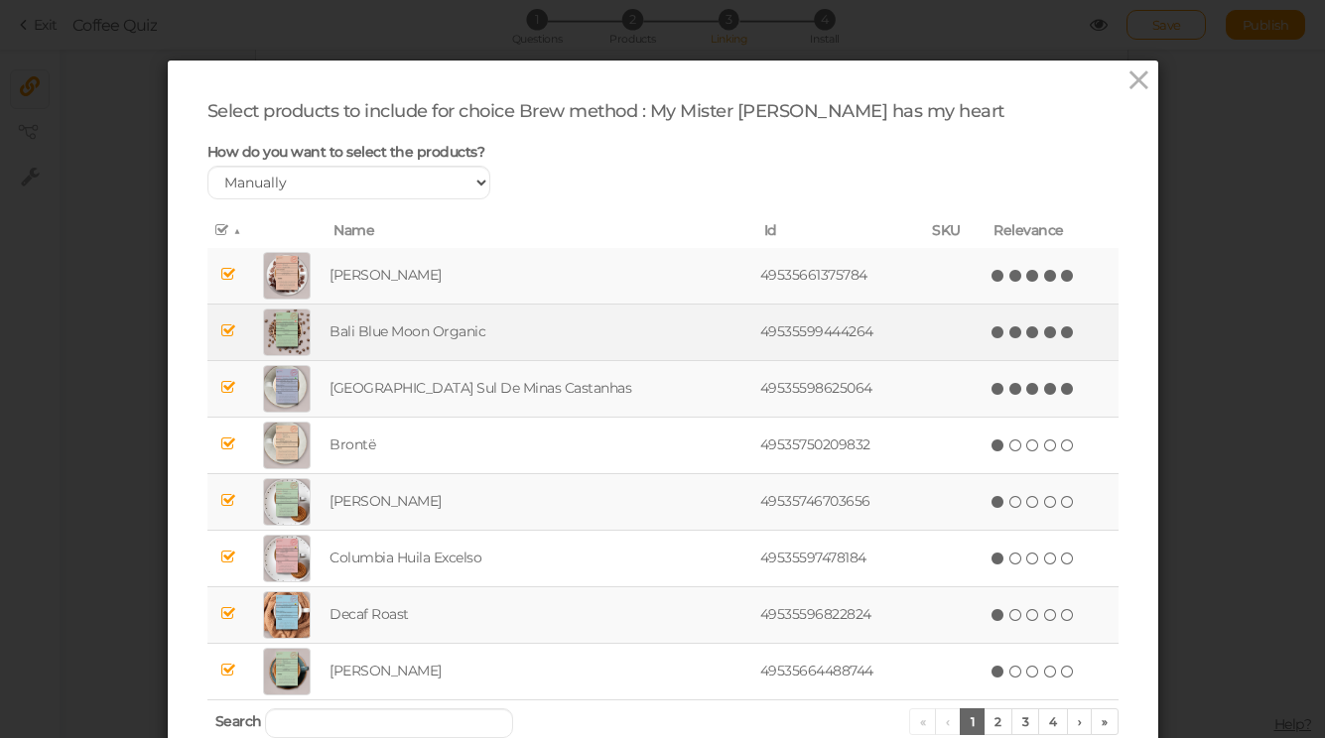
click at [1061, 328] on icon at bounding box center [1068, 333] width 14 height 14
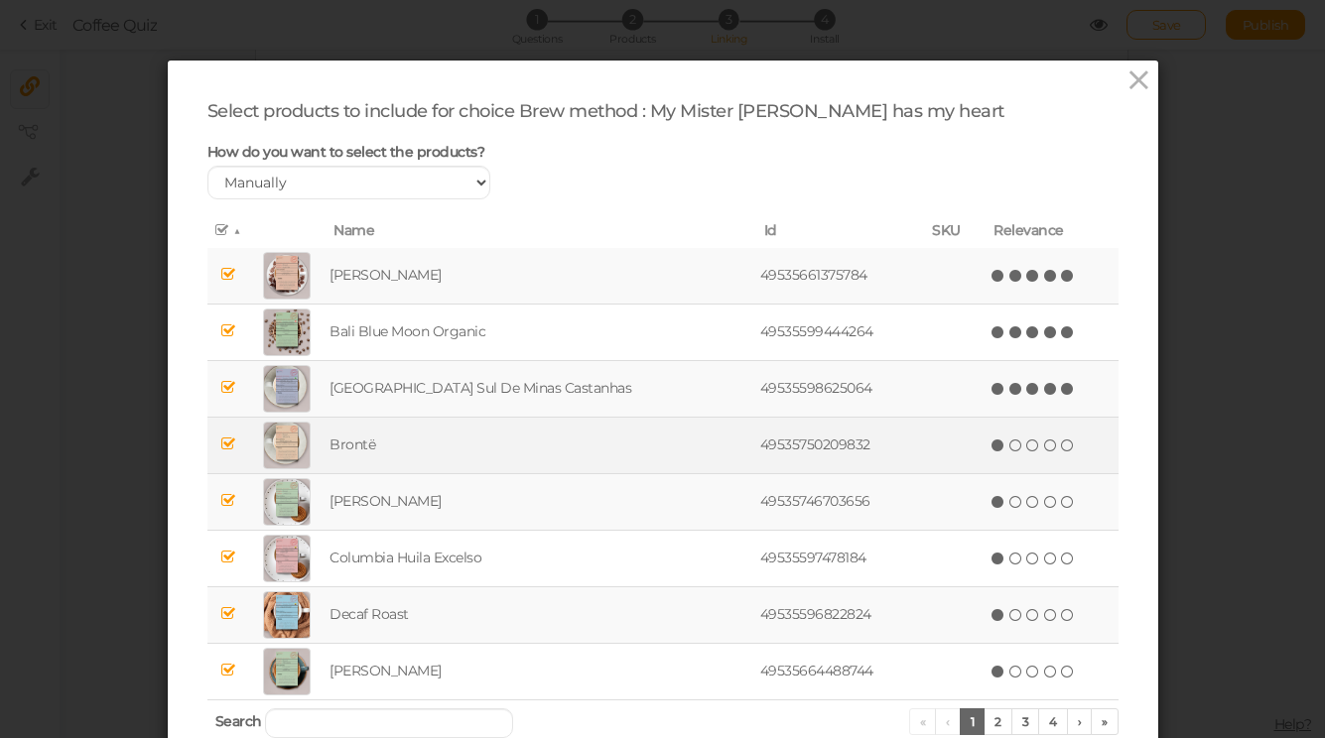
click at [1061, 447] on icon at bounding box center [1068, 446] width 14 height 14
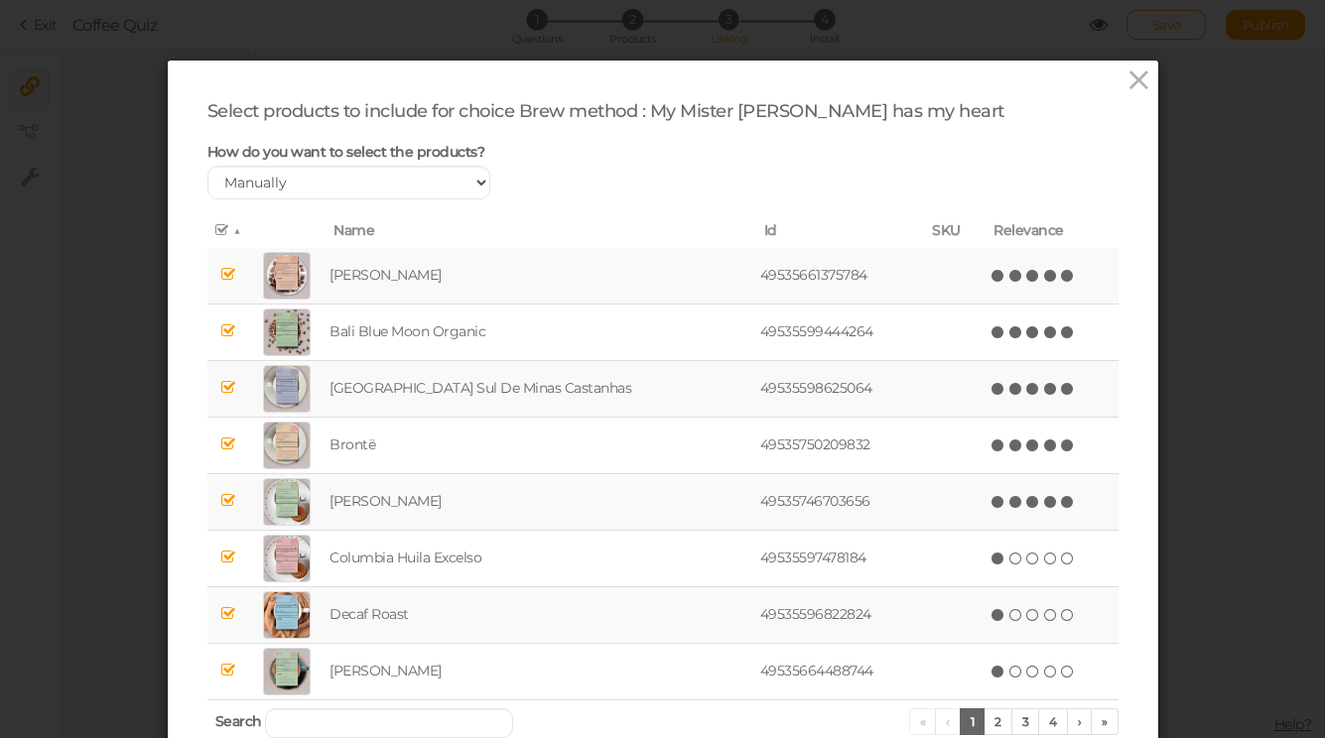
click at [1061, 507] on icon at bounding box center [1068, 502] width 14 height 14
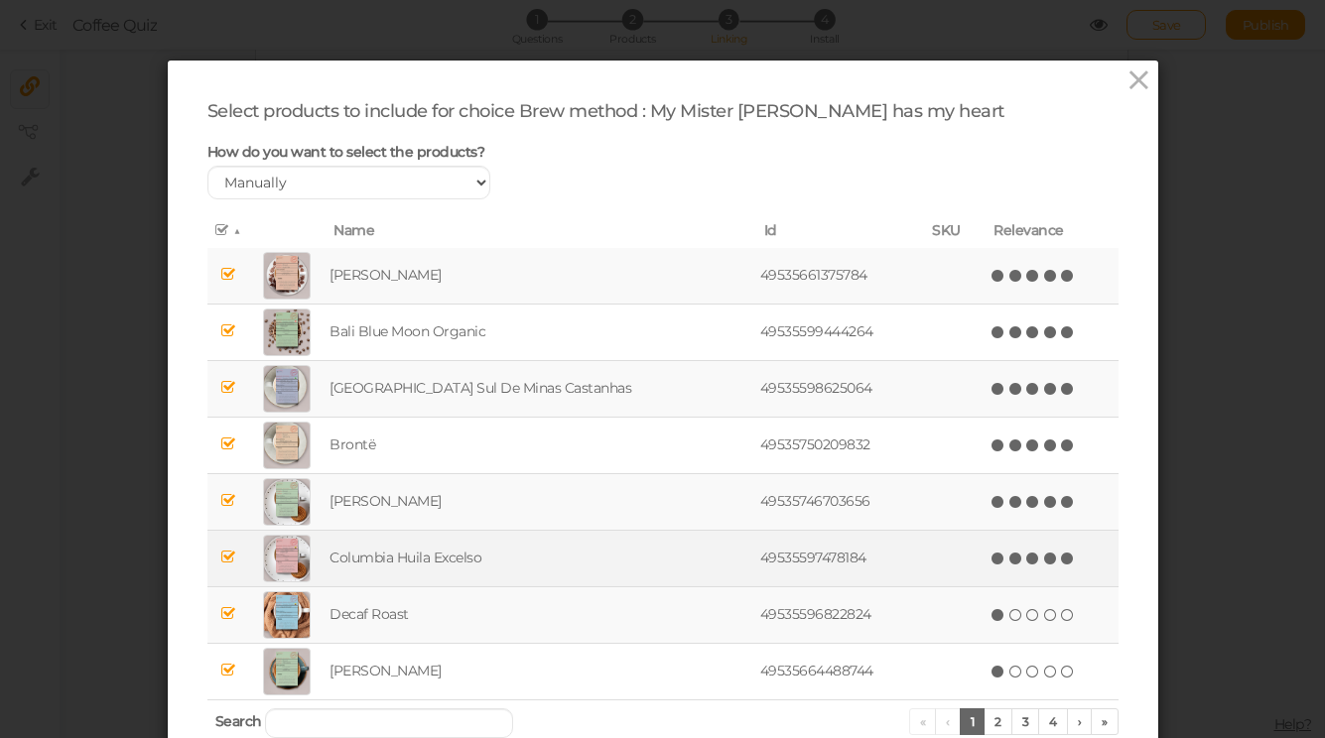
click at [1061, 563] on icon at bounding box center [1068, 559] width 14 height 14
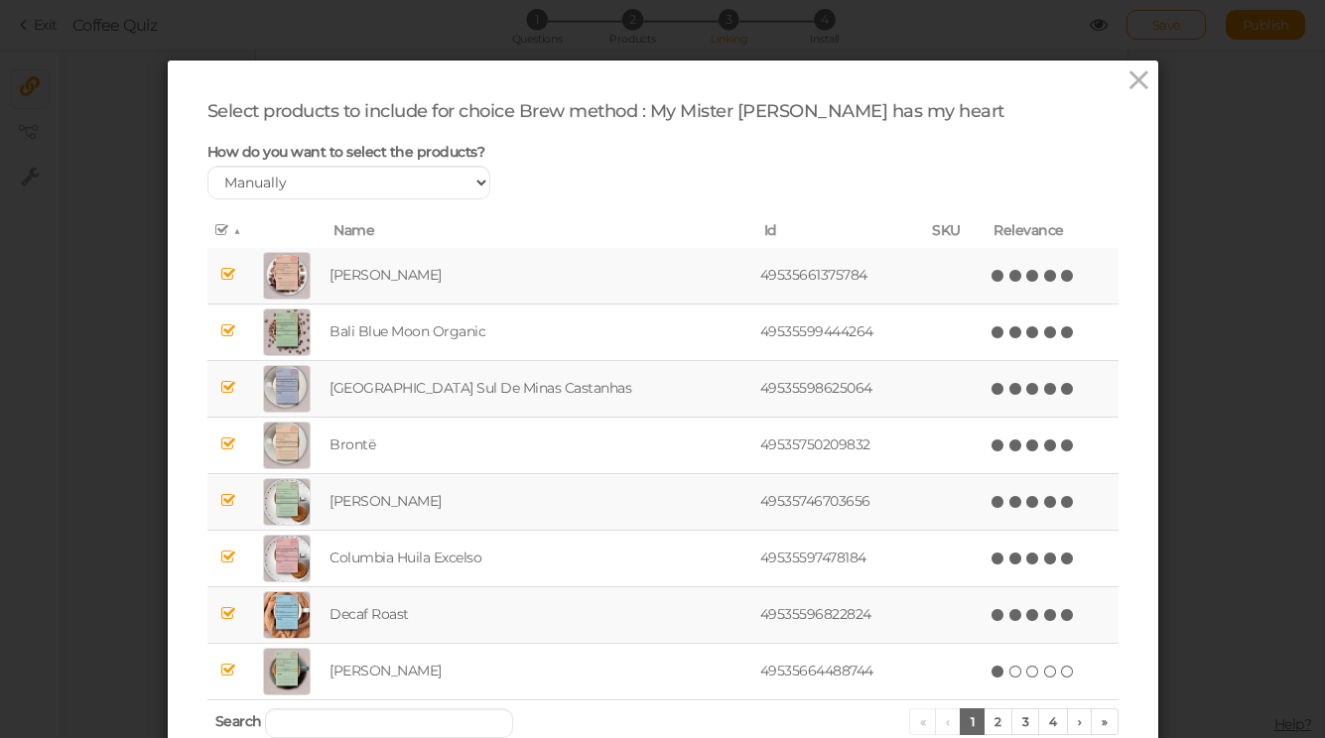
click at [1061, 620] on icon at bounding box center [1068, 615] width 14 height 14
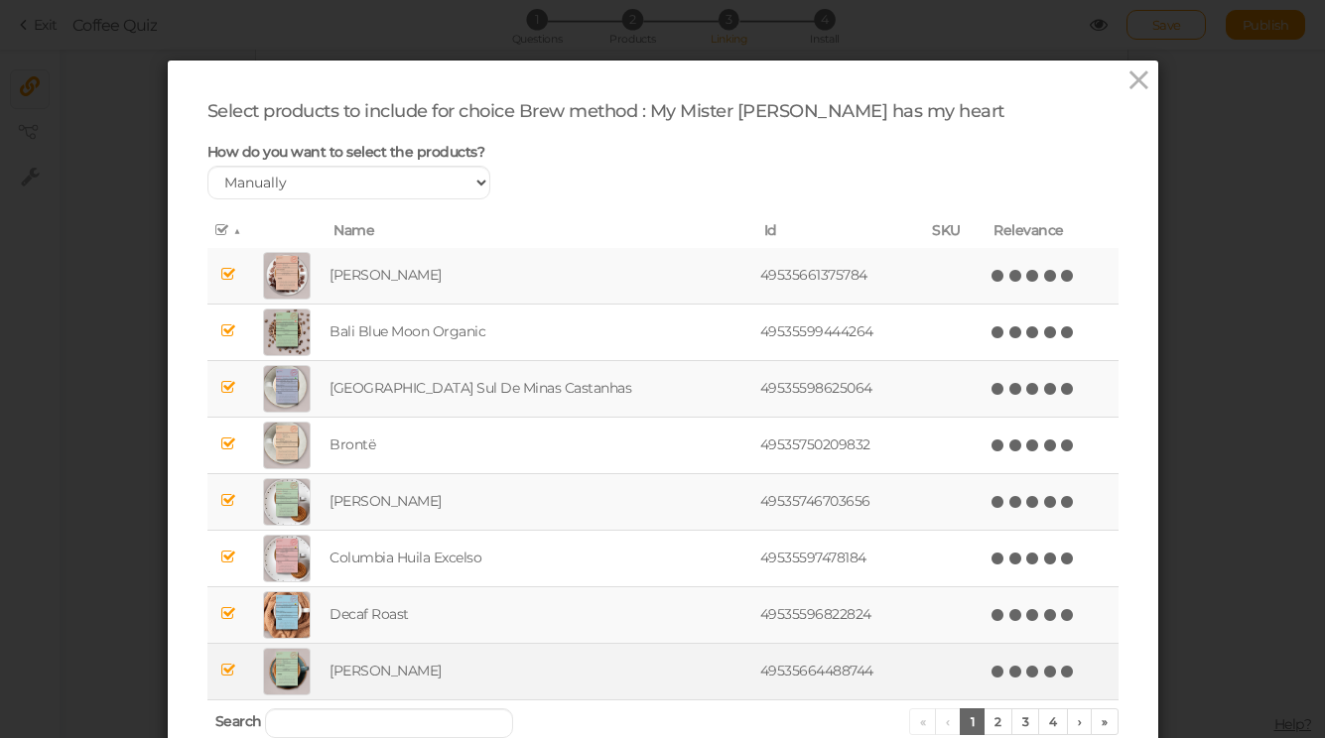
click at [1061, 673] on icon at bounding box center [1068, 672] width 14 height 14
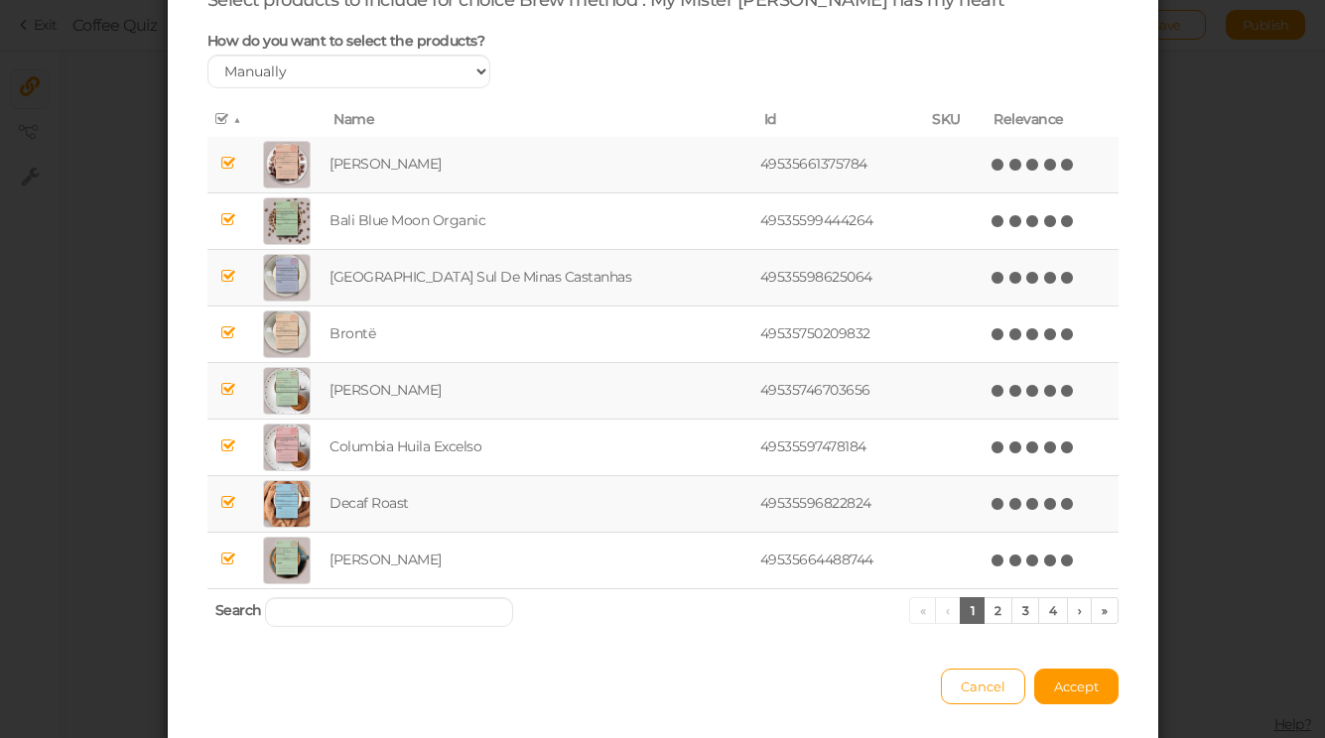
scroll to position [177, 0]
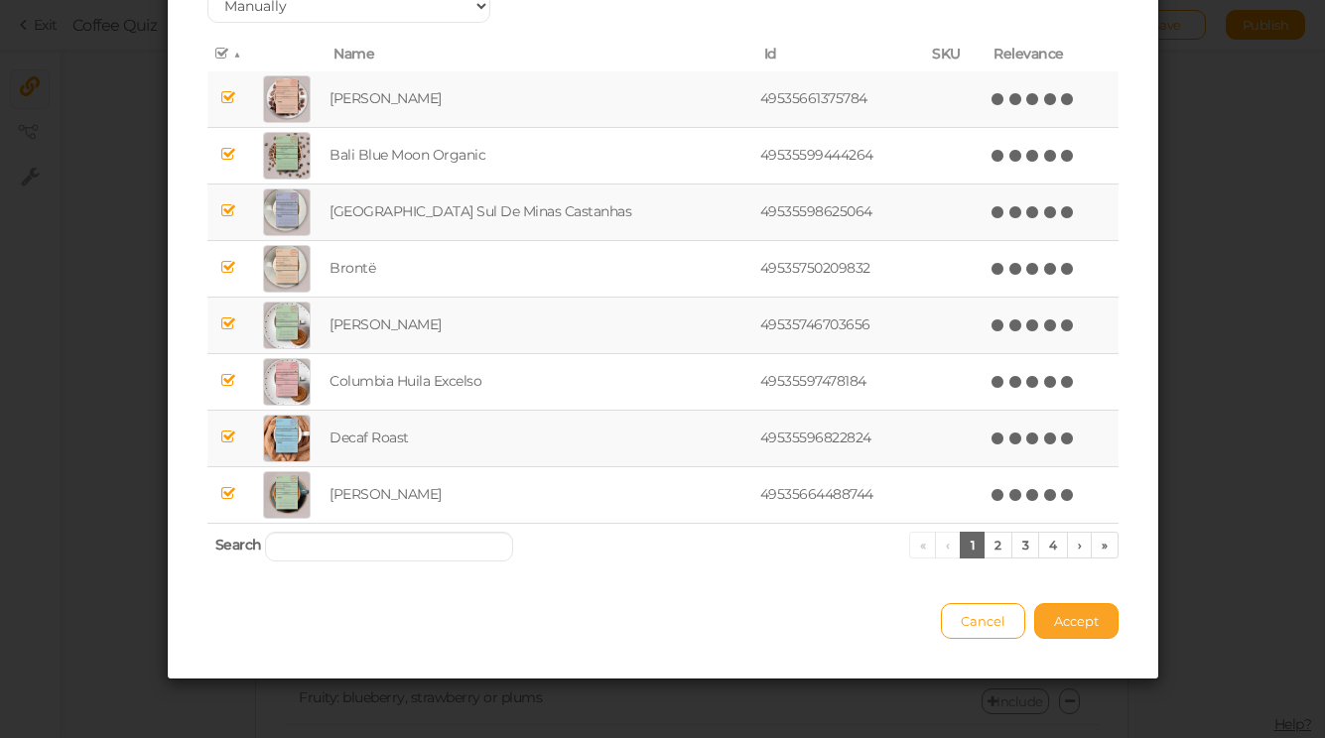
click at [1067, 628] on button "Accept" at bounding box center [1076, 621] width 84 height 36
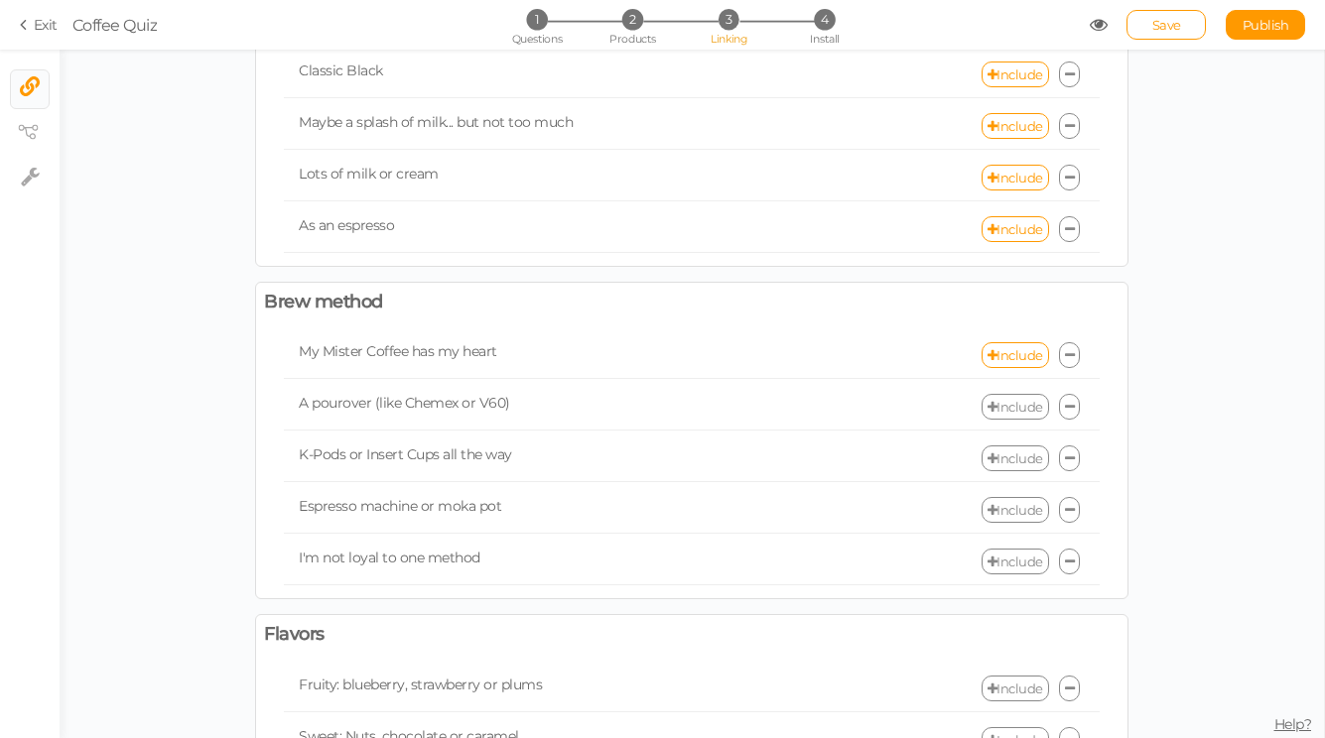
scroll to position [148, 0]
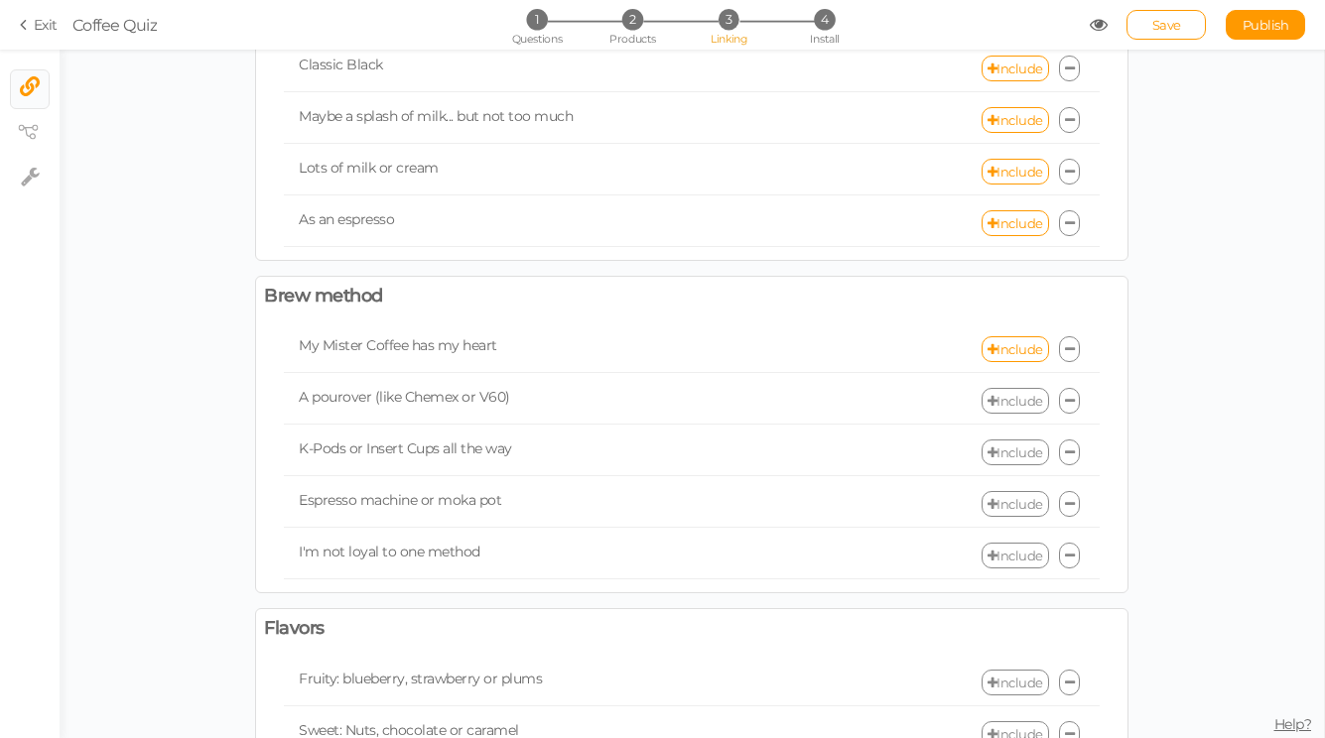
click at [1016, 409] on link "Include" at bounding box center [1014, 401] width 67 height 26
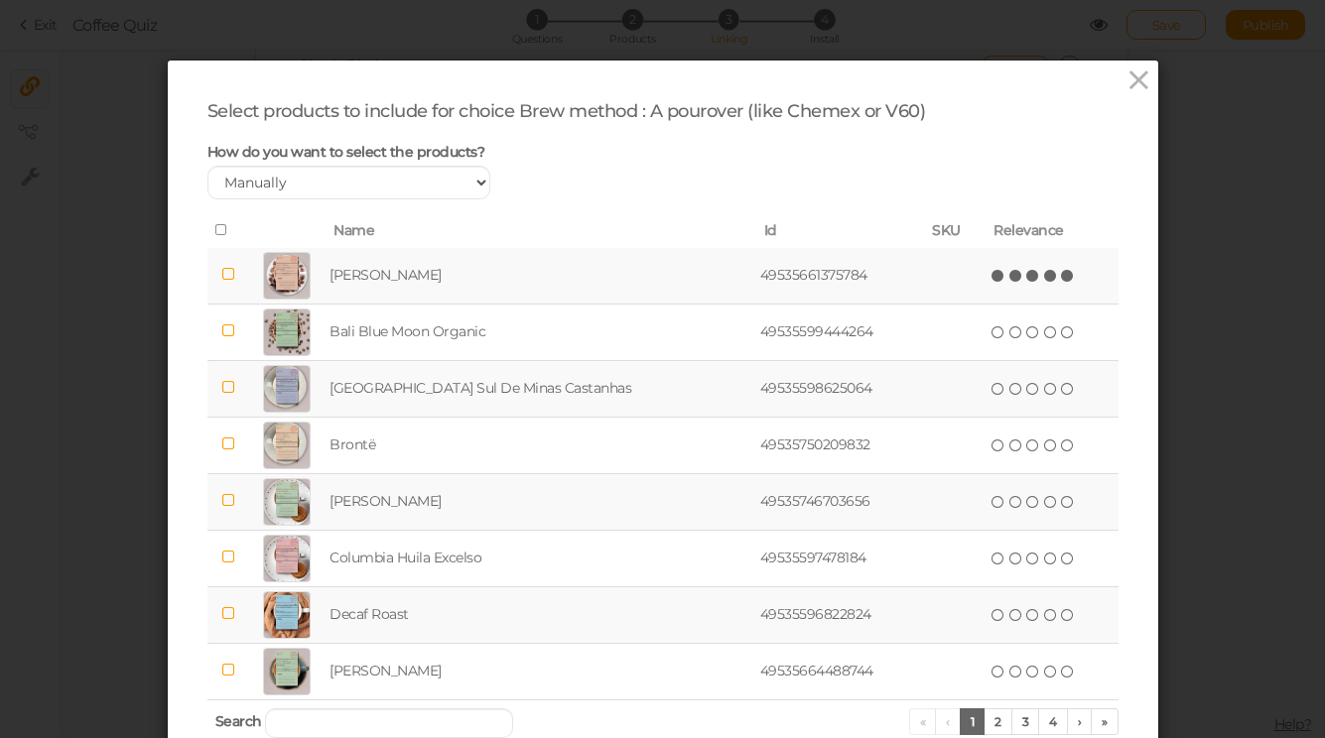
click at [1061, 278] on icon at bounding box center [1068, 276] width 14 height 14
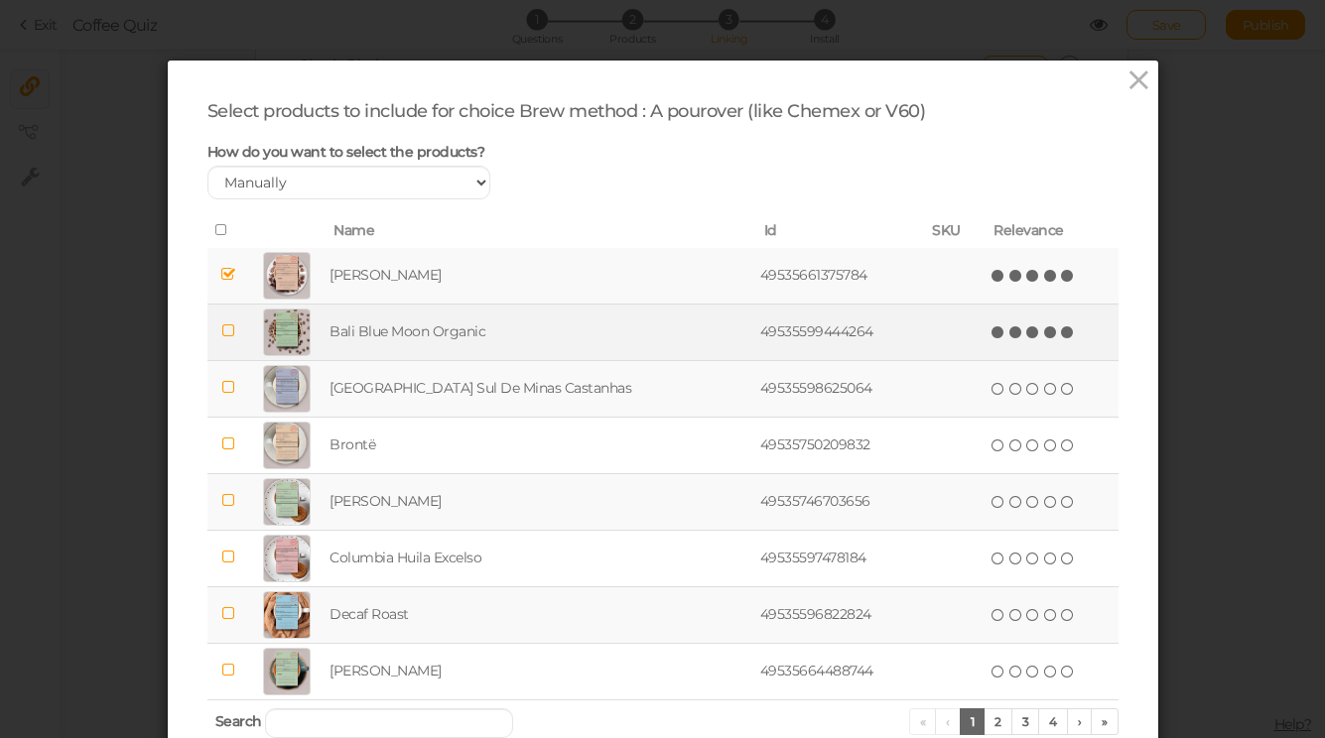
click at [1061, 333] on icon at bounding box center [1068, 333] width 14 height 14
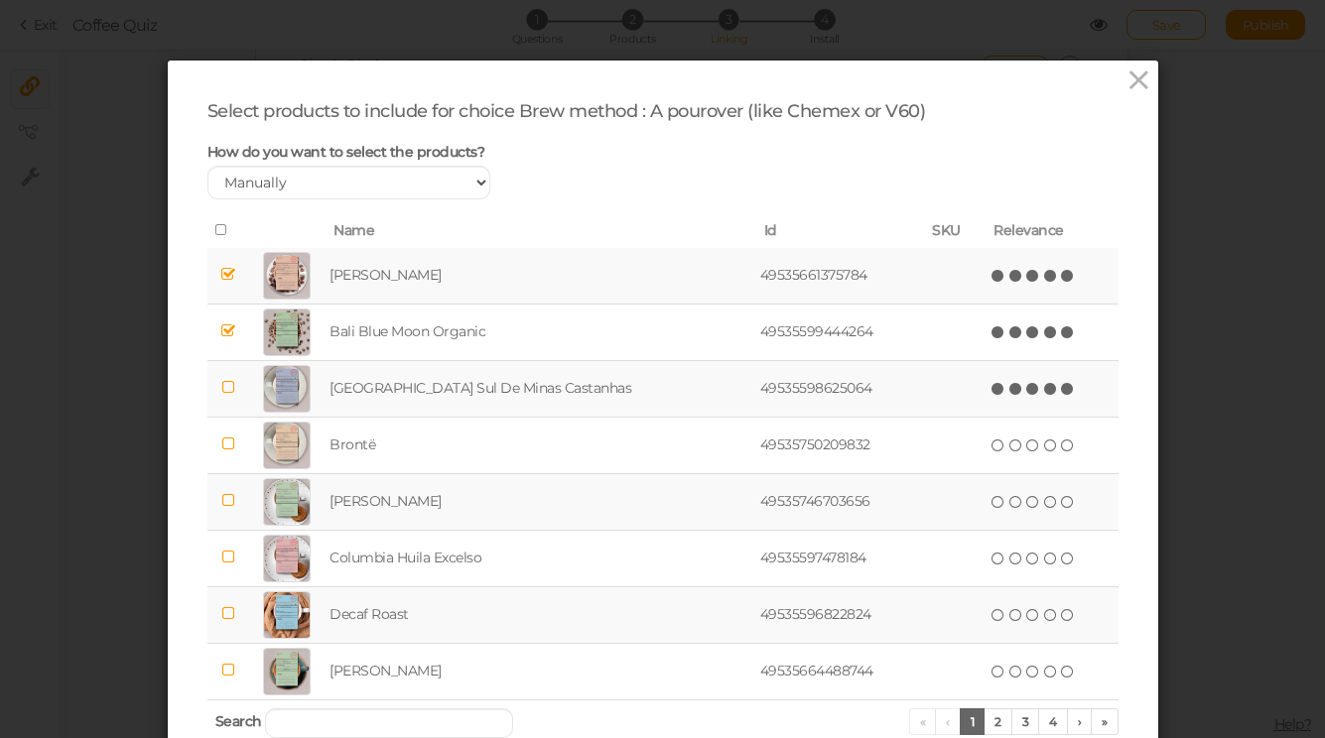
click at [1061, 391] on icon at bounding box center [1068, 389] width 14 height 14
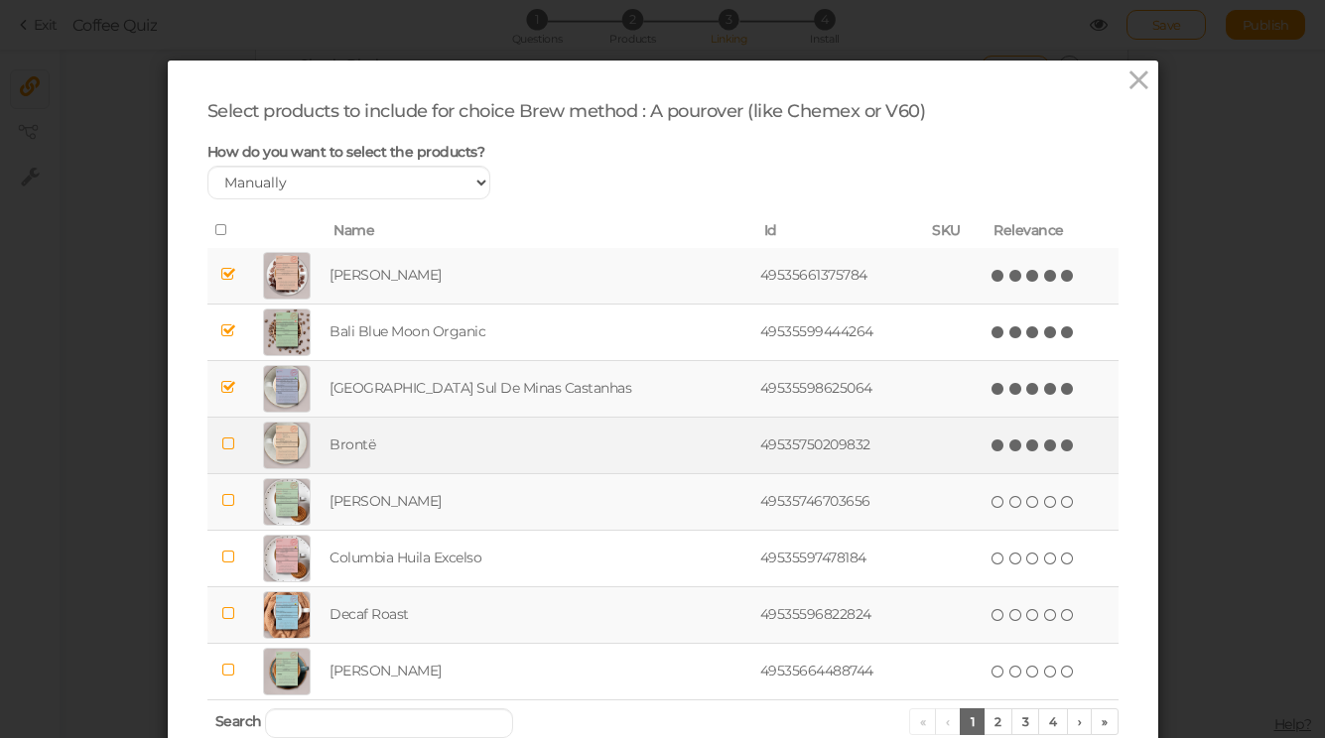
click at [1061, 440] on icon at bounding box center [1068, 446] width 14 height 14
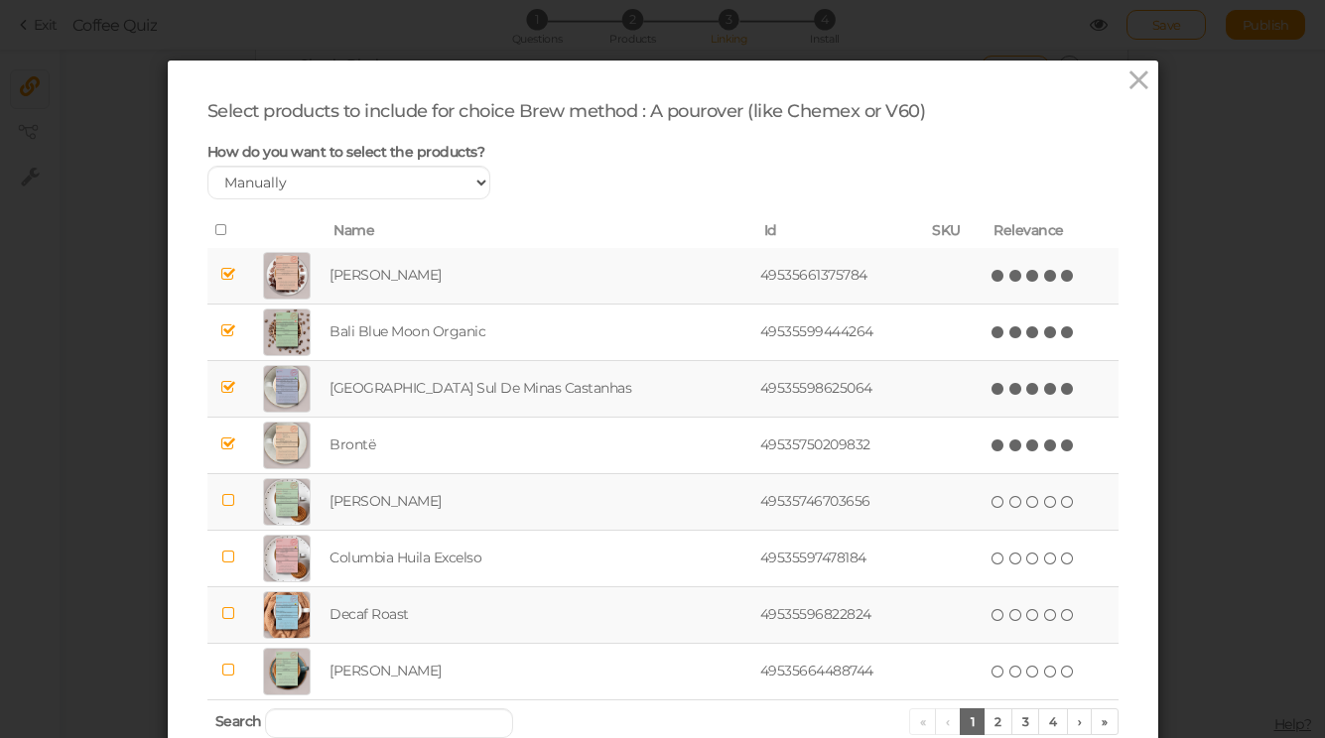
click at [1045, 493] on span "( ) ( ) ( ) ( ) ( )" at bounding box center [1032, 501] width 87 height 22
click at [1061, 504] on icon at bounding box center [1068, 502] width 14 height 14
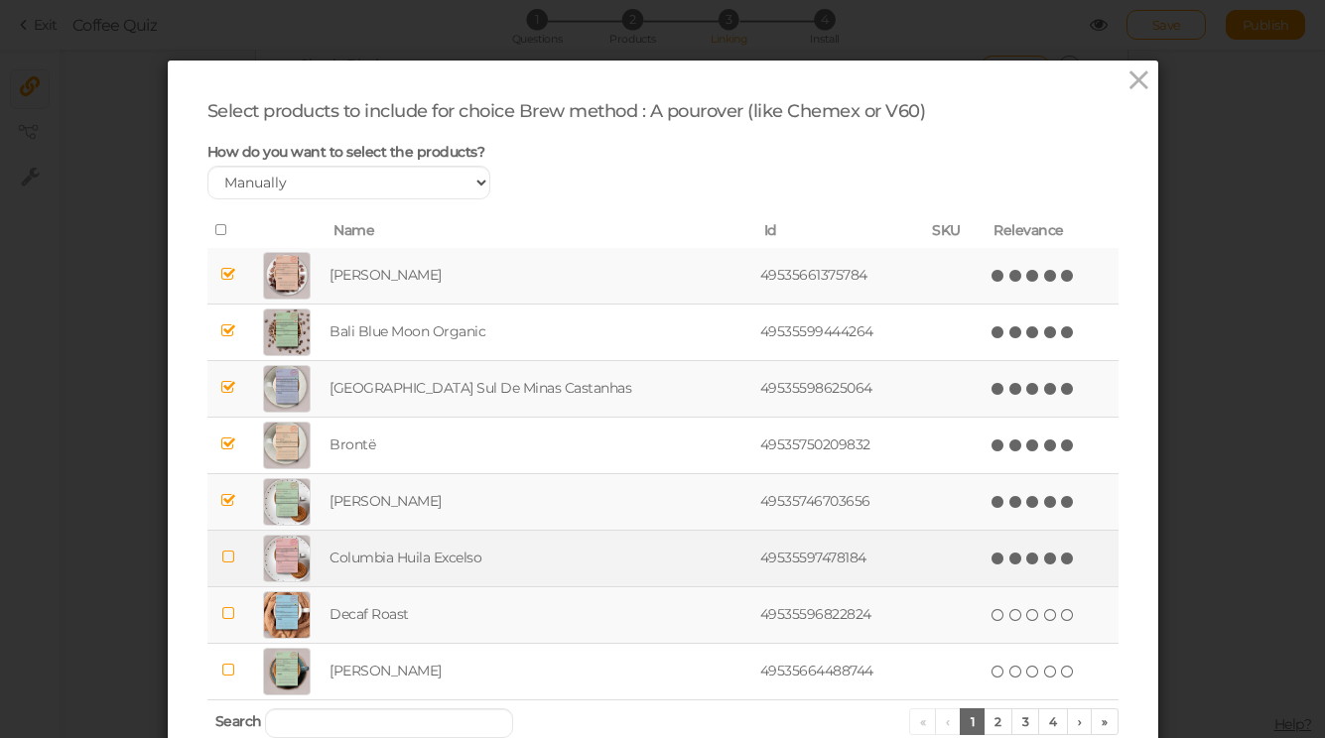
click at [1061, 564] on icon at bounding box center [1068, 559] width 14 height 14
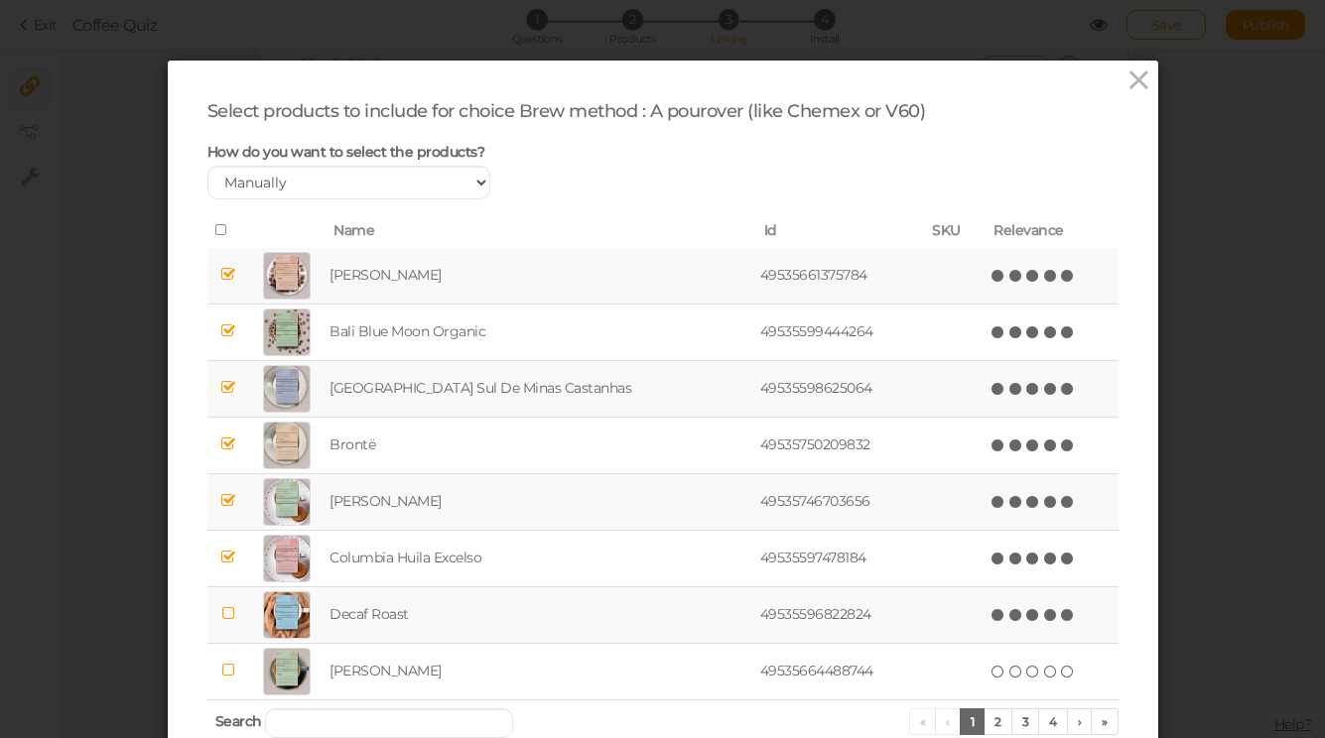
click at [1061, 619] on icon at bounding box center [1068, 615] width 14 height 14
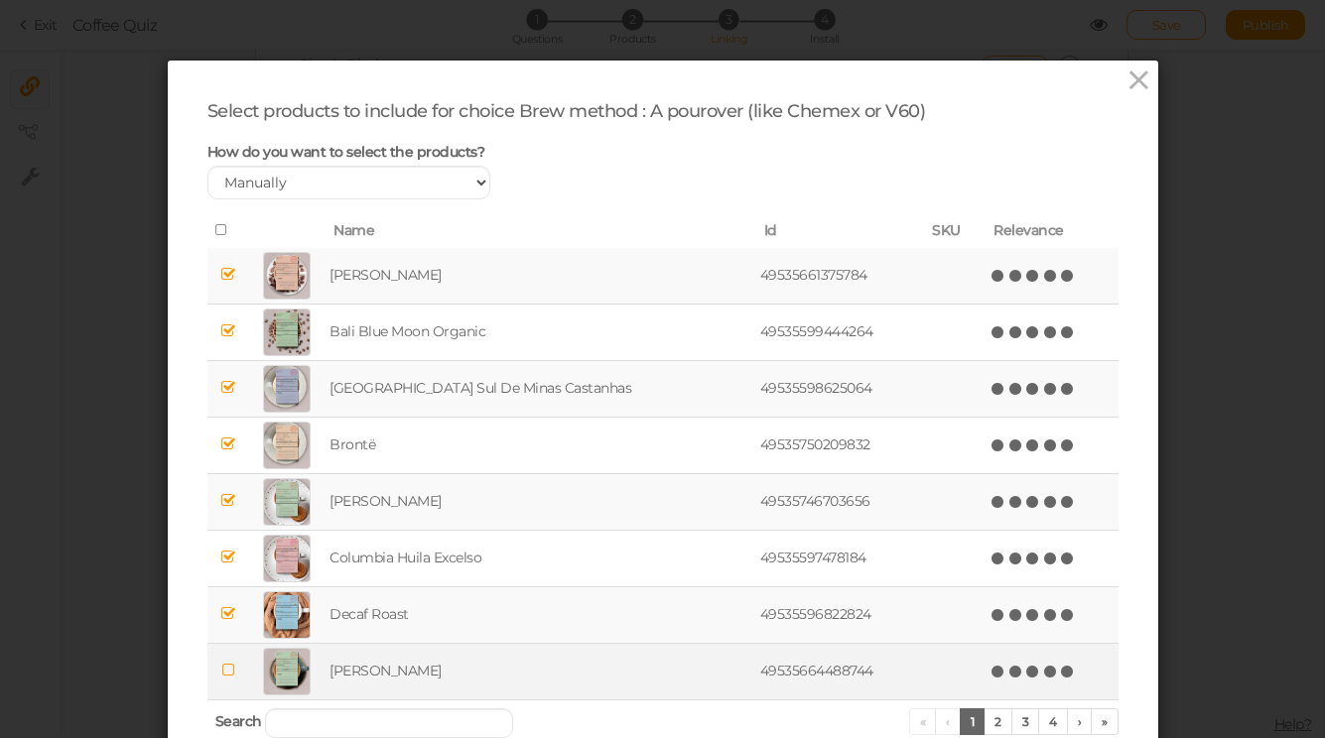
click at [1061, 670] on icon at bounding box center [1068, 672] width 14 height 14
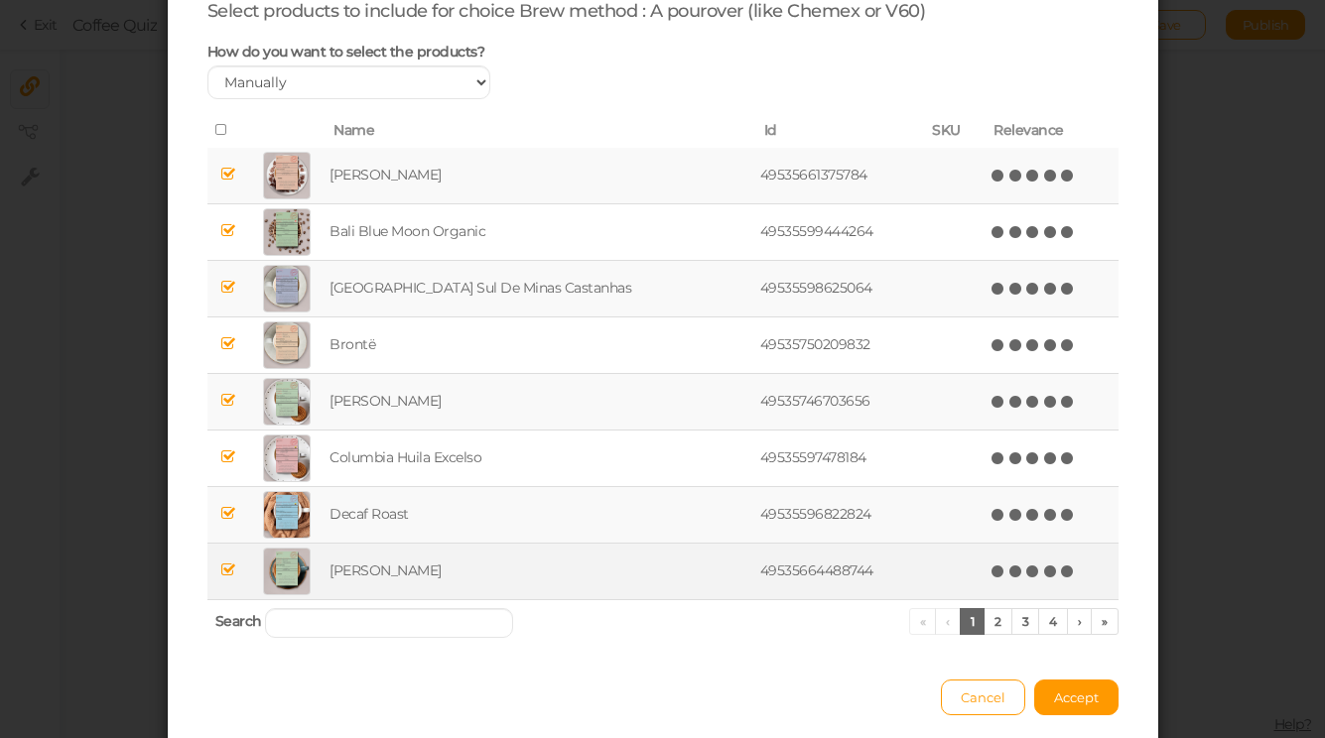
scroll to position [177, 0]
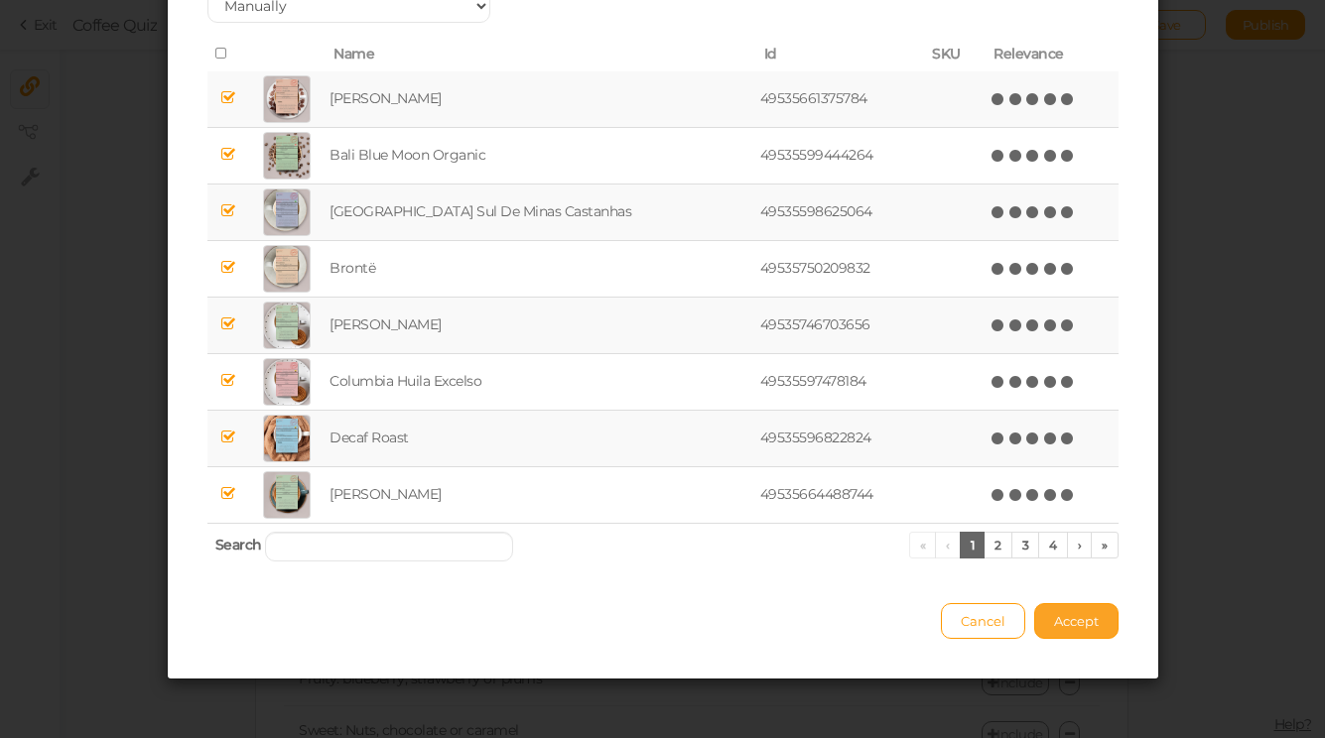
click at [1076, 626] on span "Accept" at bounding box center [1076, 621] width 45 height 16
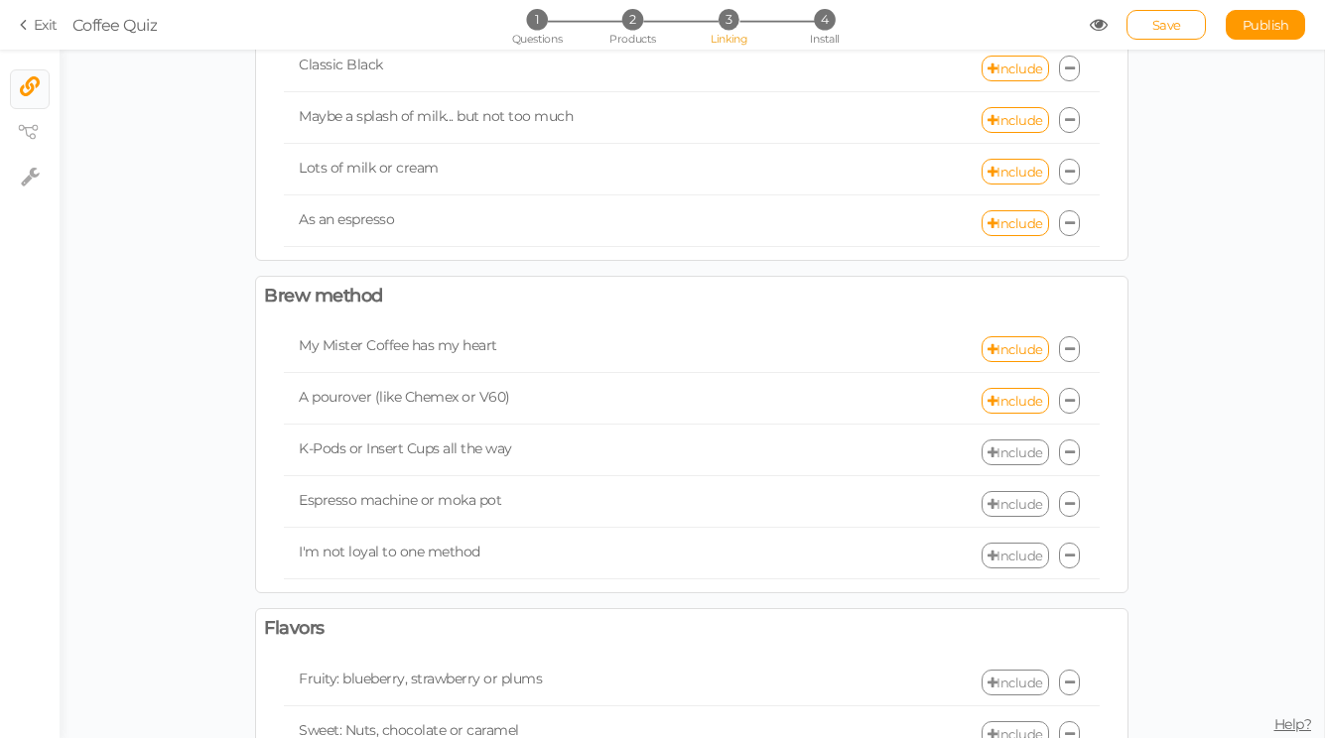
click at [1024, 459] on link "Include" at bounding box center [1014, 453] width 67 height 26
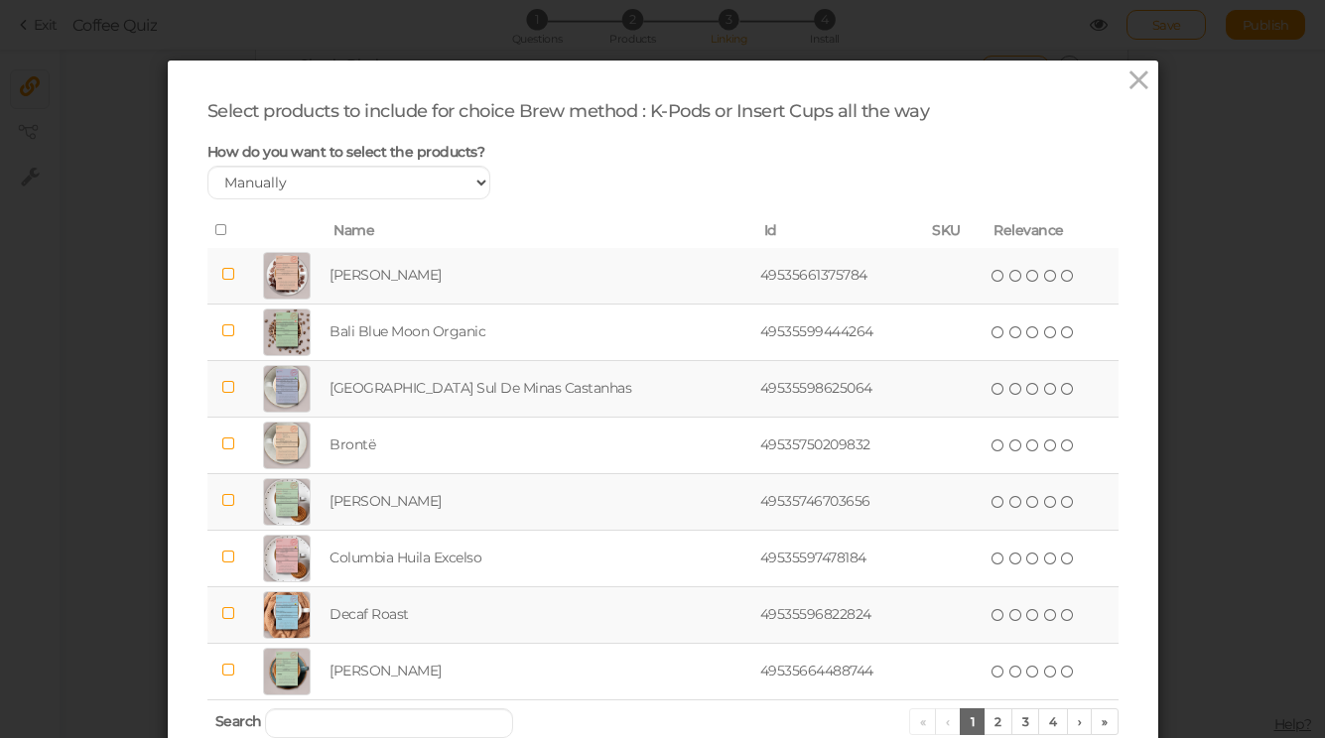
click at [223, 234] on icon at bounding box center [222, 230] width 14 height 14
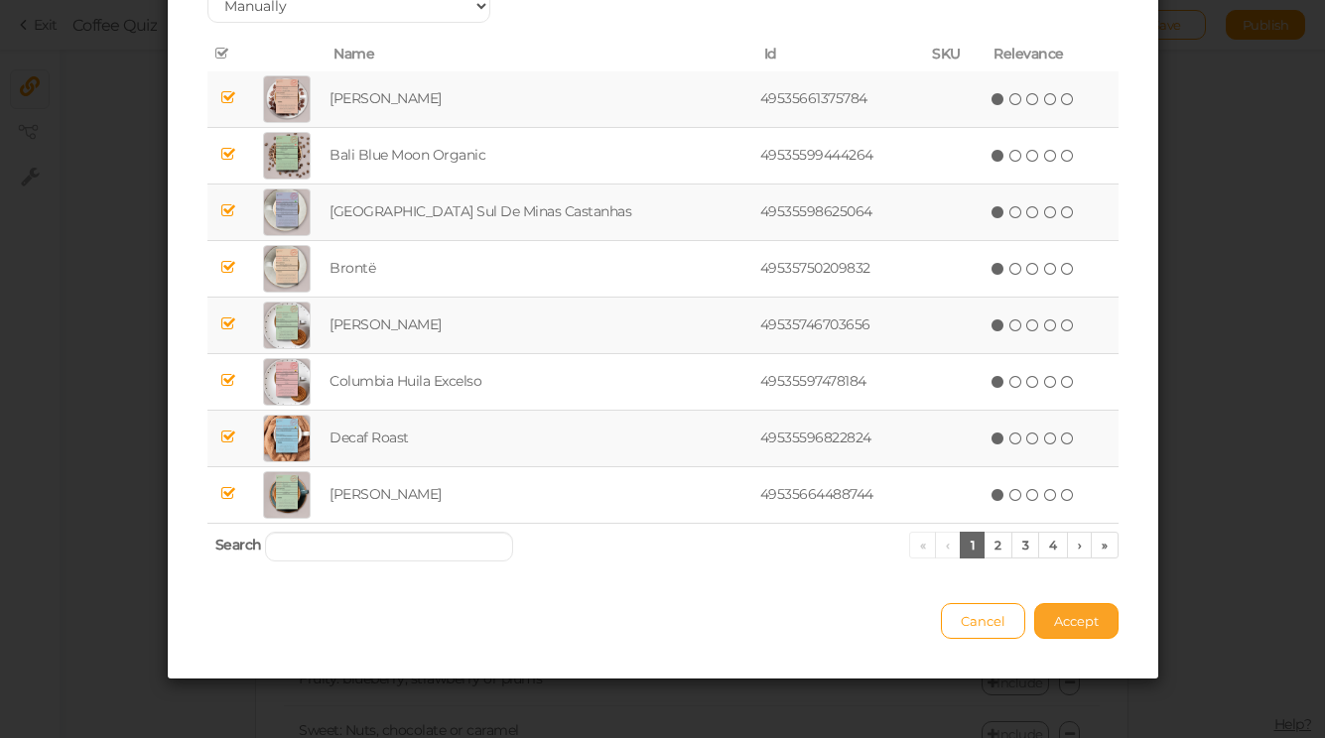
click at [1089, 611] on button "Accept" at bounding box center [1076, 621] width 84 height 36
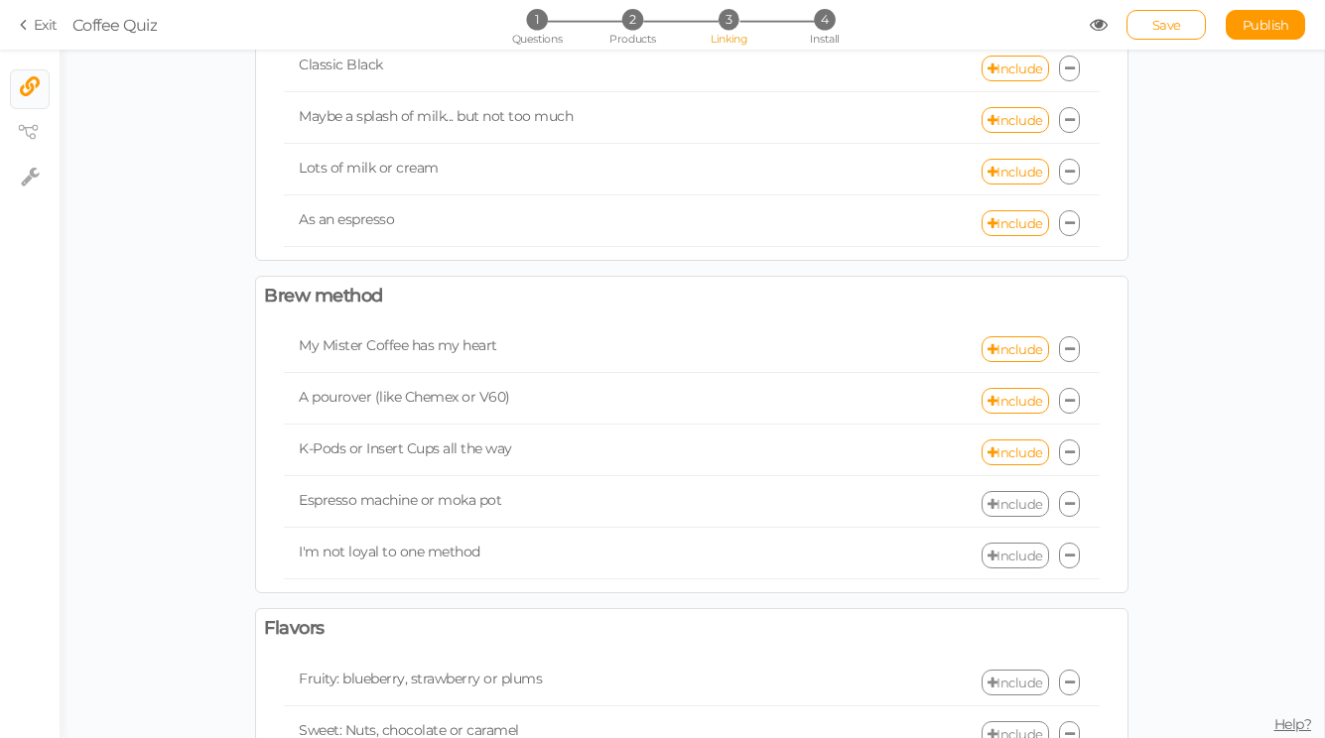
click at [1024, 515] on link "Include" at bounding box center [1014, 504] width 67 height 26
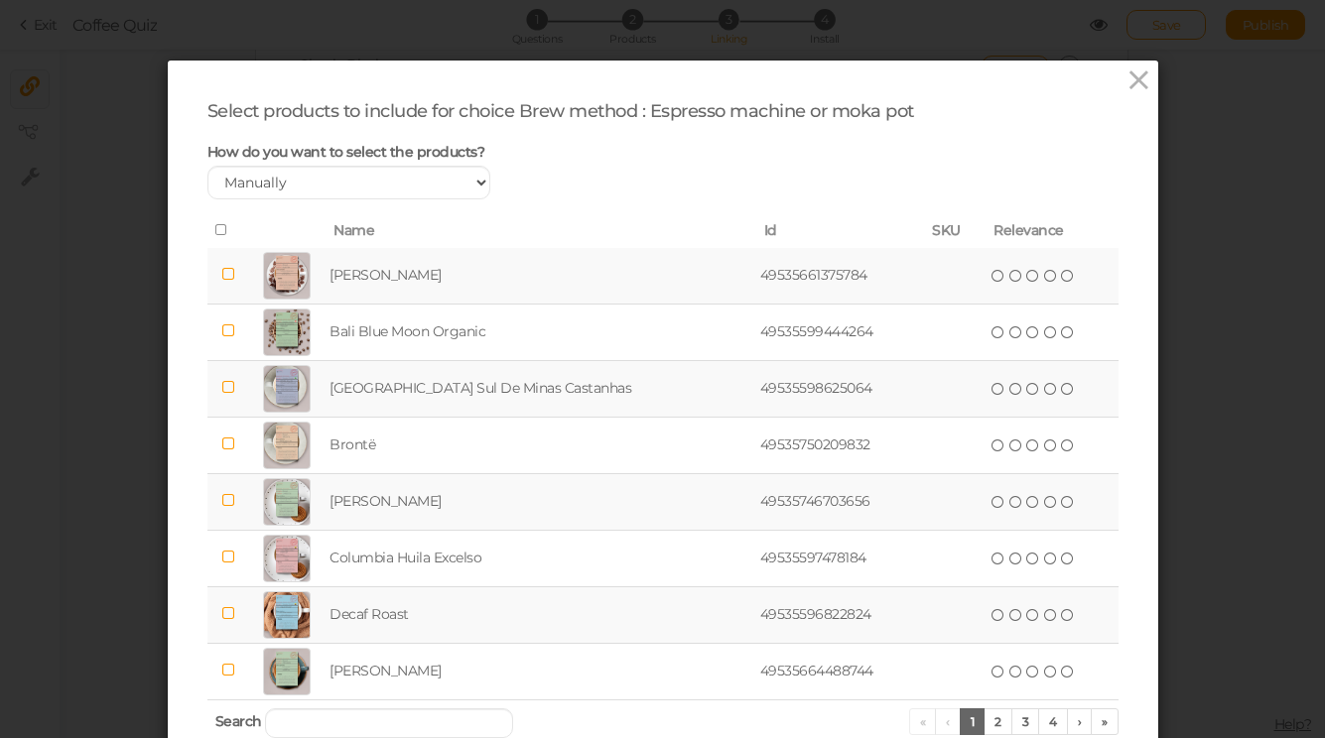
click at [221, 225] on icon at bounding box center [222, 230] width 14 height 14
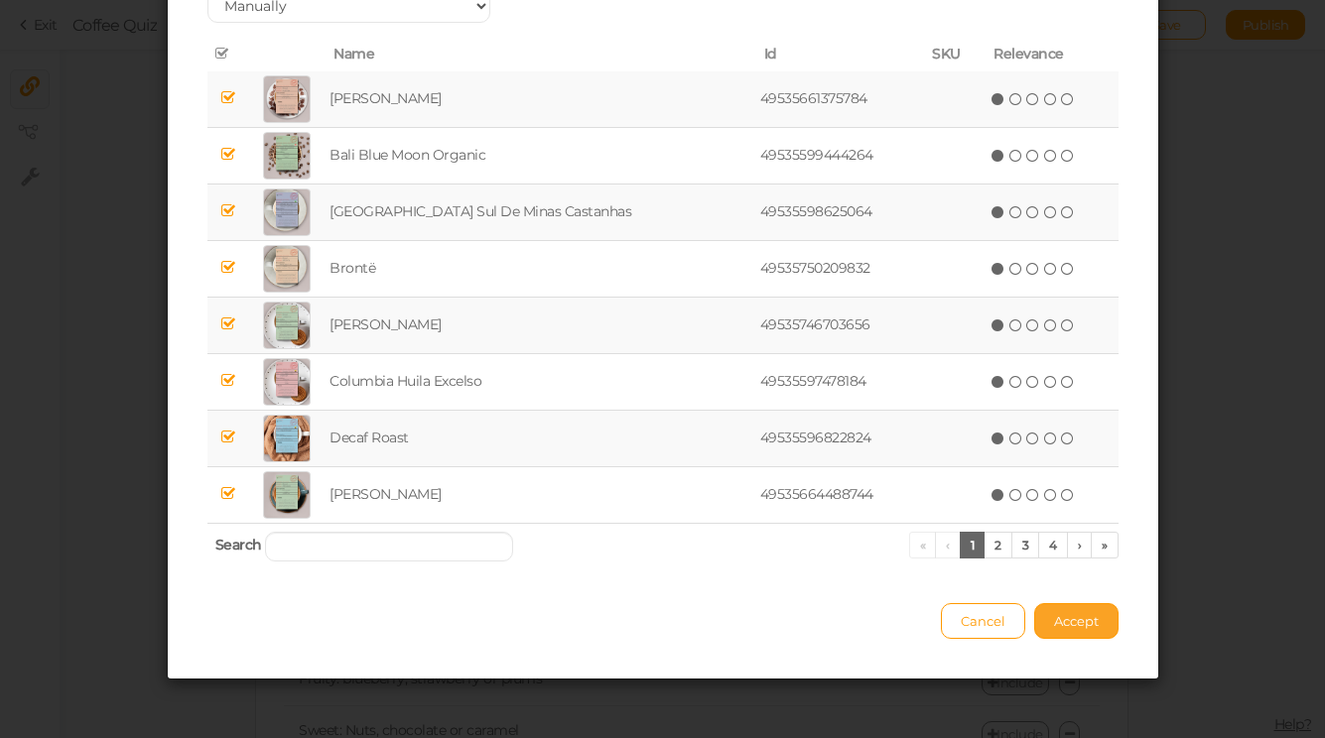
click at [1074, 631] on button "Accept" at bounding box center [1076, 621] width 84 height 36
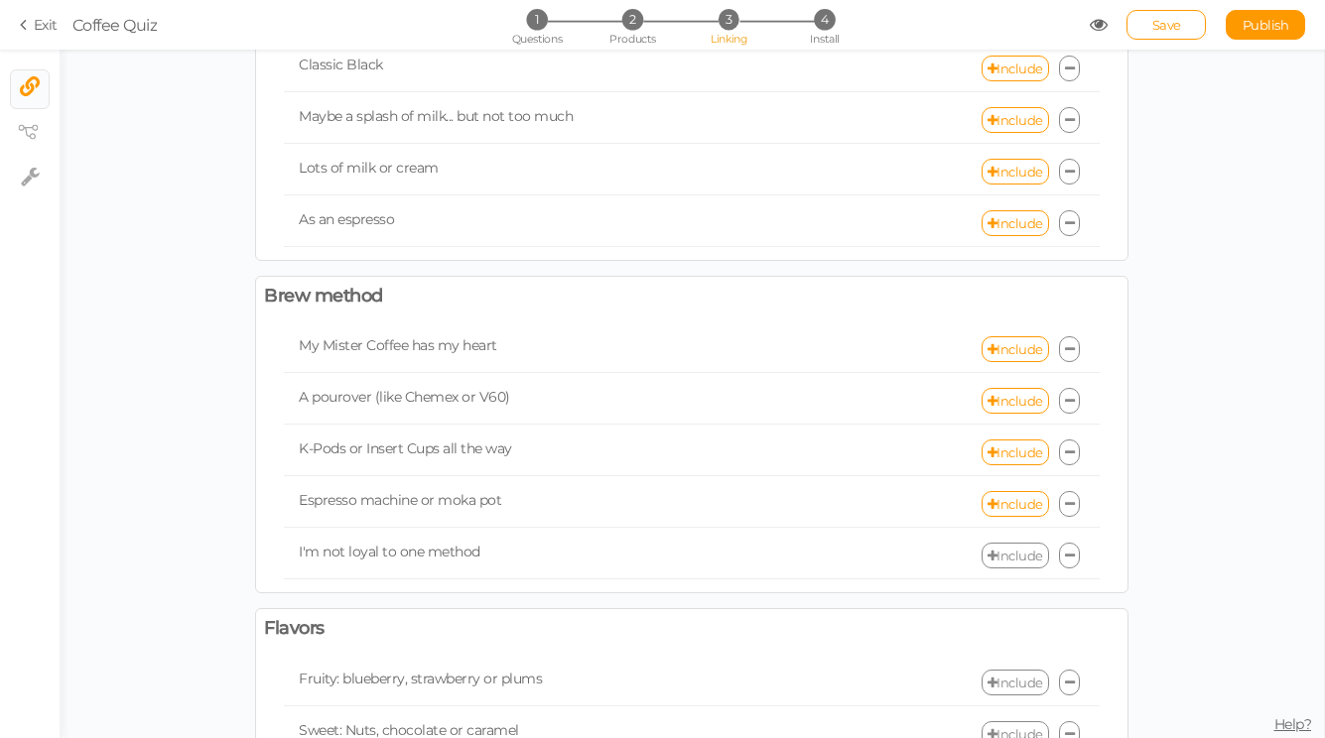
click at [1014, 564] on link "Include" at bounding box center [1014, 556] width 67 height 26
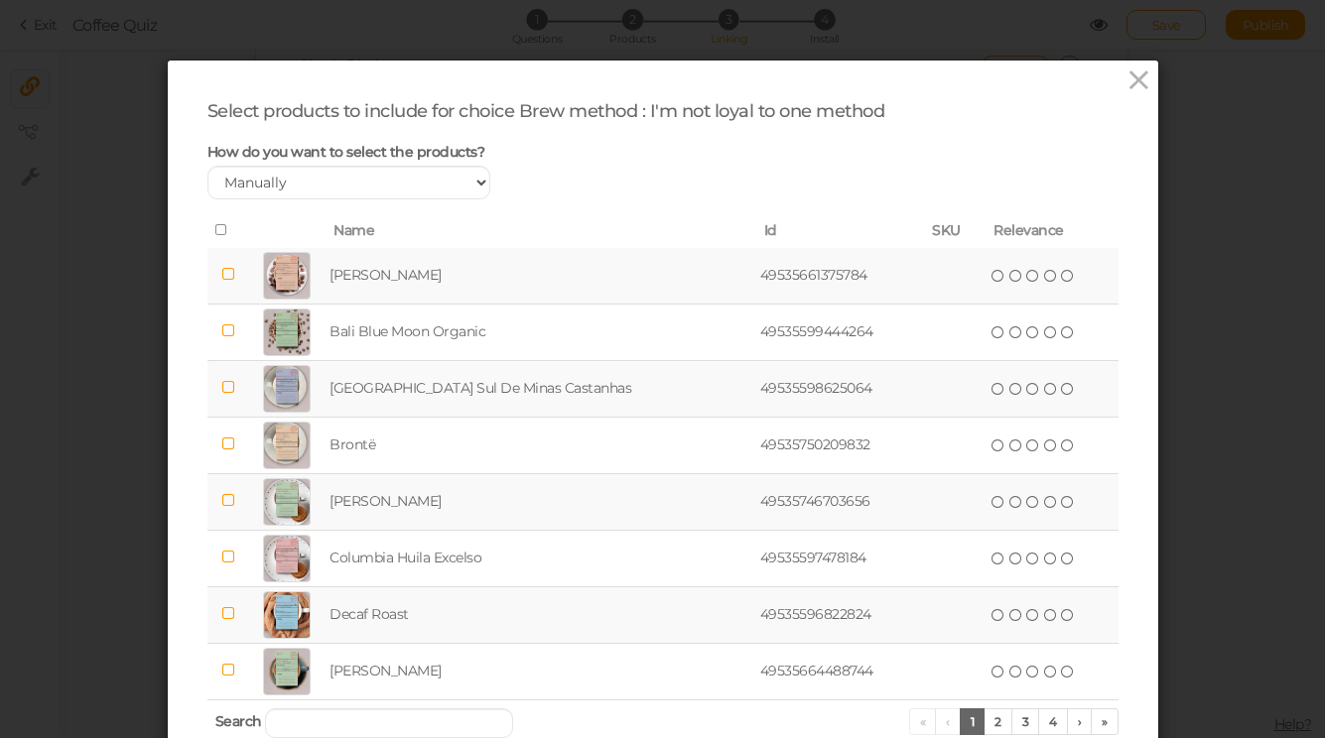
click at [217, 233] on icon at bounding box center [222, 230] width 14 height 14
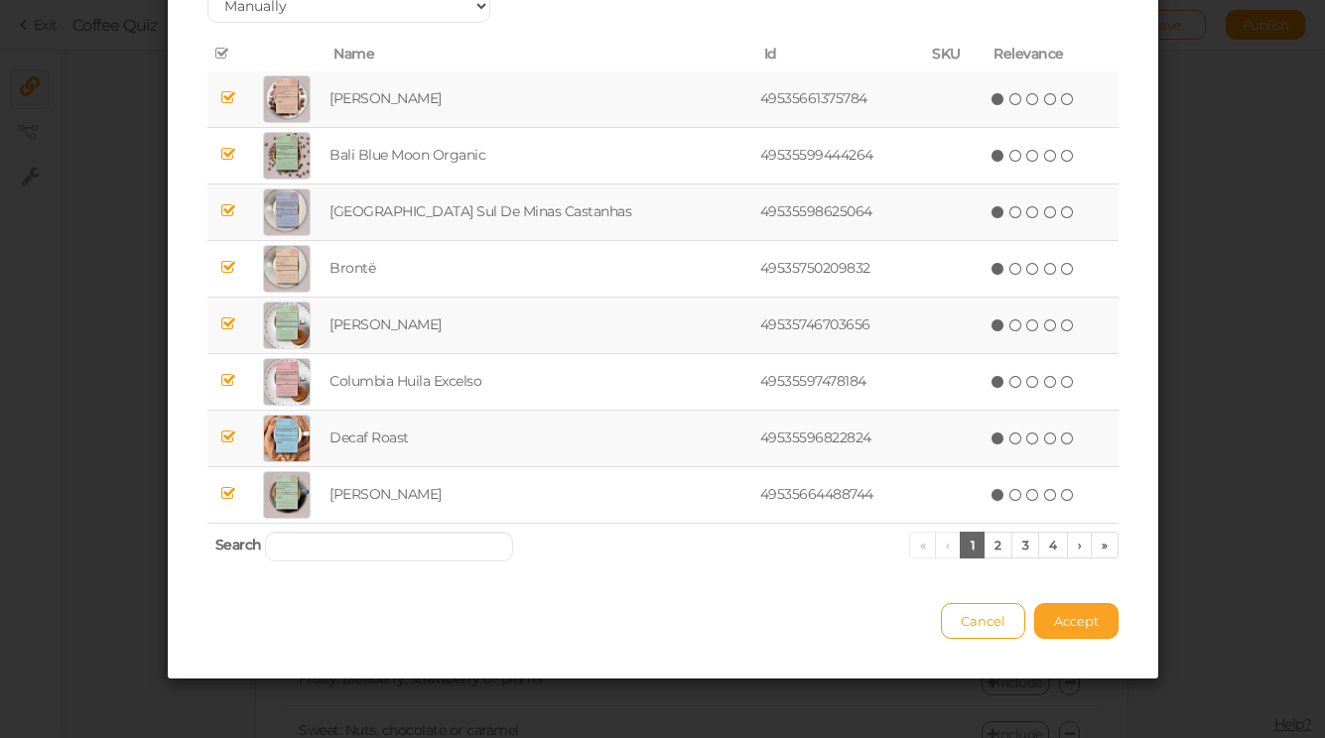
click at [1086, 624] on span "Accept" at bounding box center [1076, 621] width 45 height 16
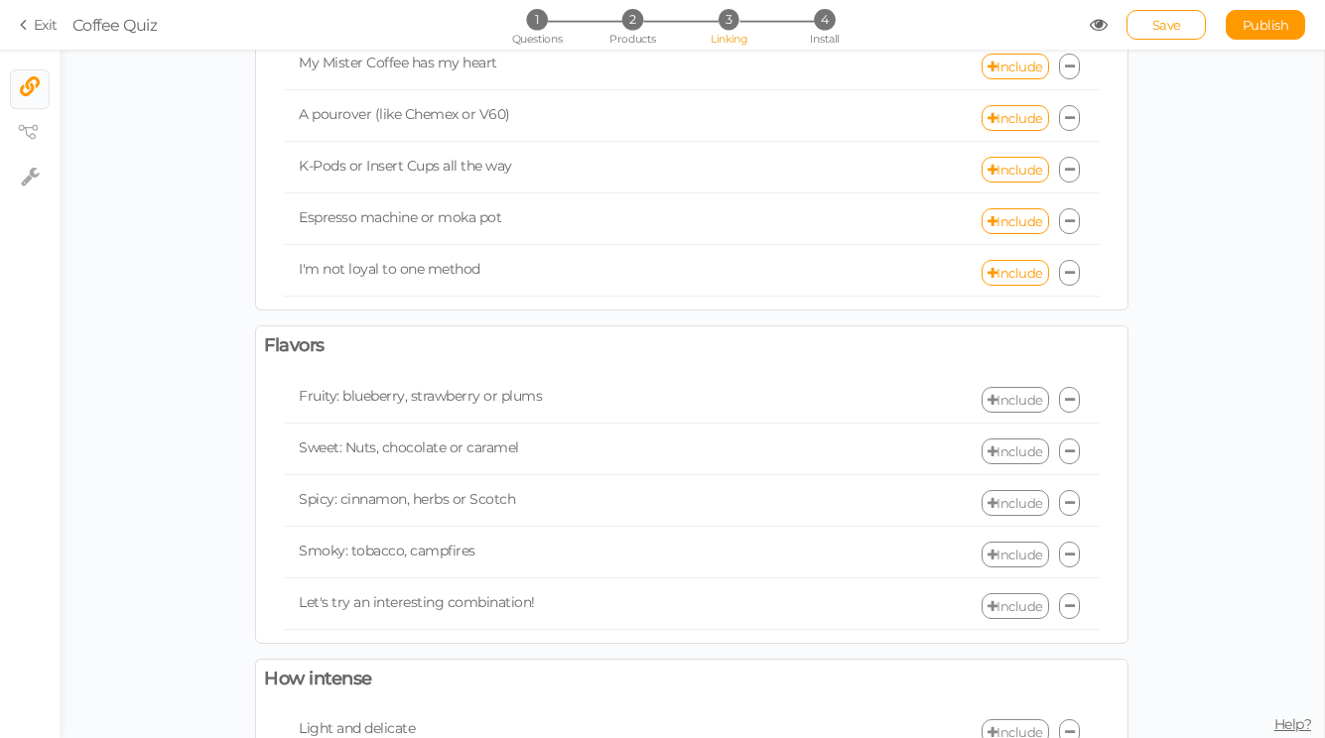
scroll to position [440, 0]
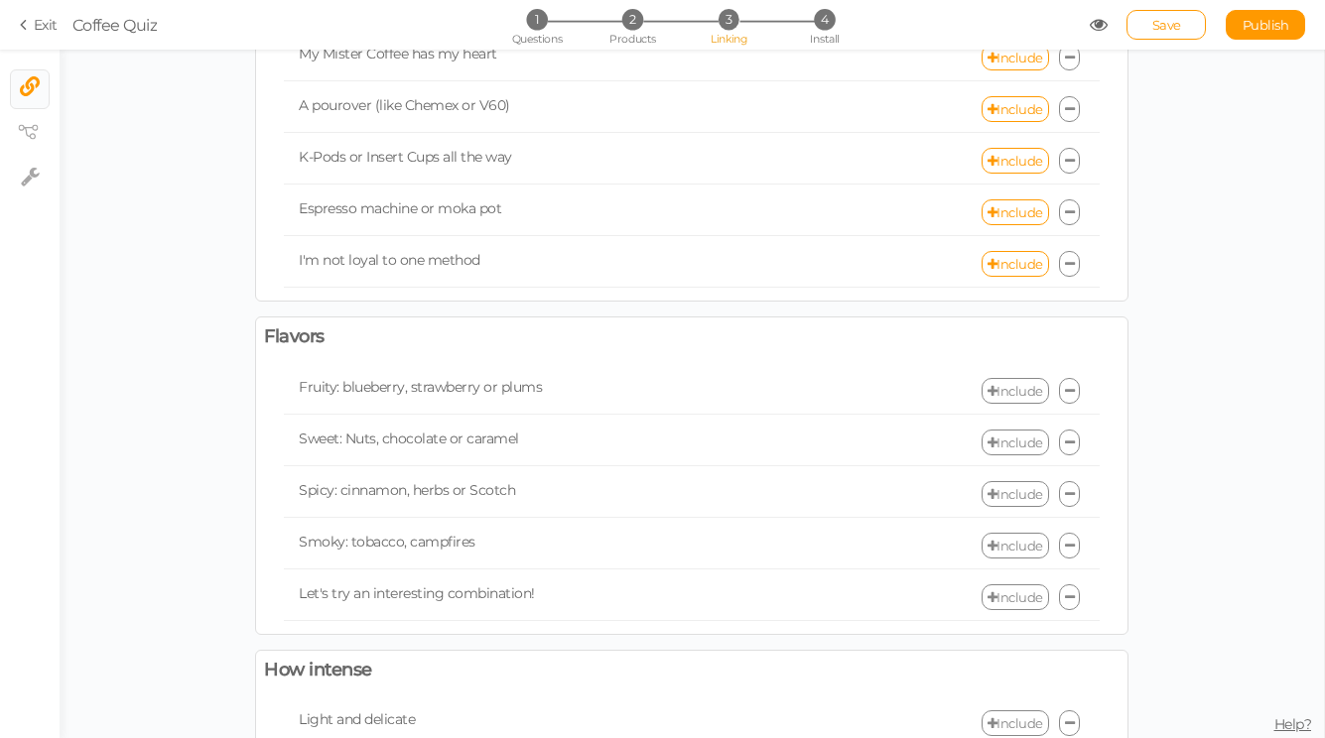
click at [1010, 388] on link "Include" at bounding box center [1014, 391] width 67 height 26
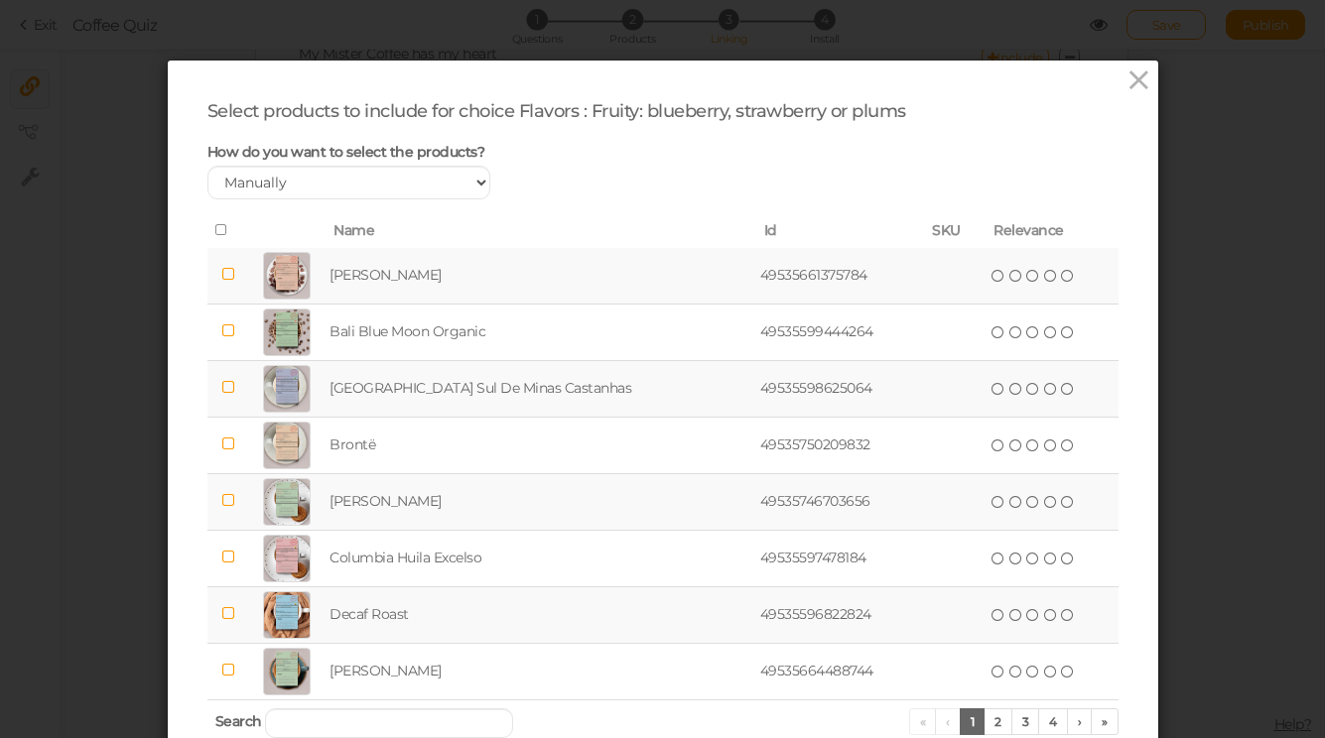
click at [224, 227] on icon at bounding box center [222, 230] width 14 height 14
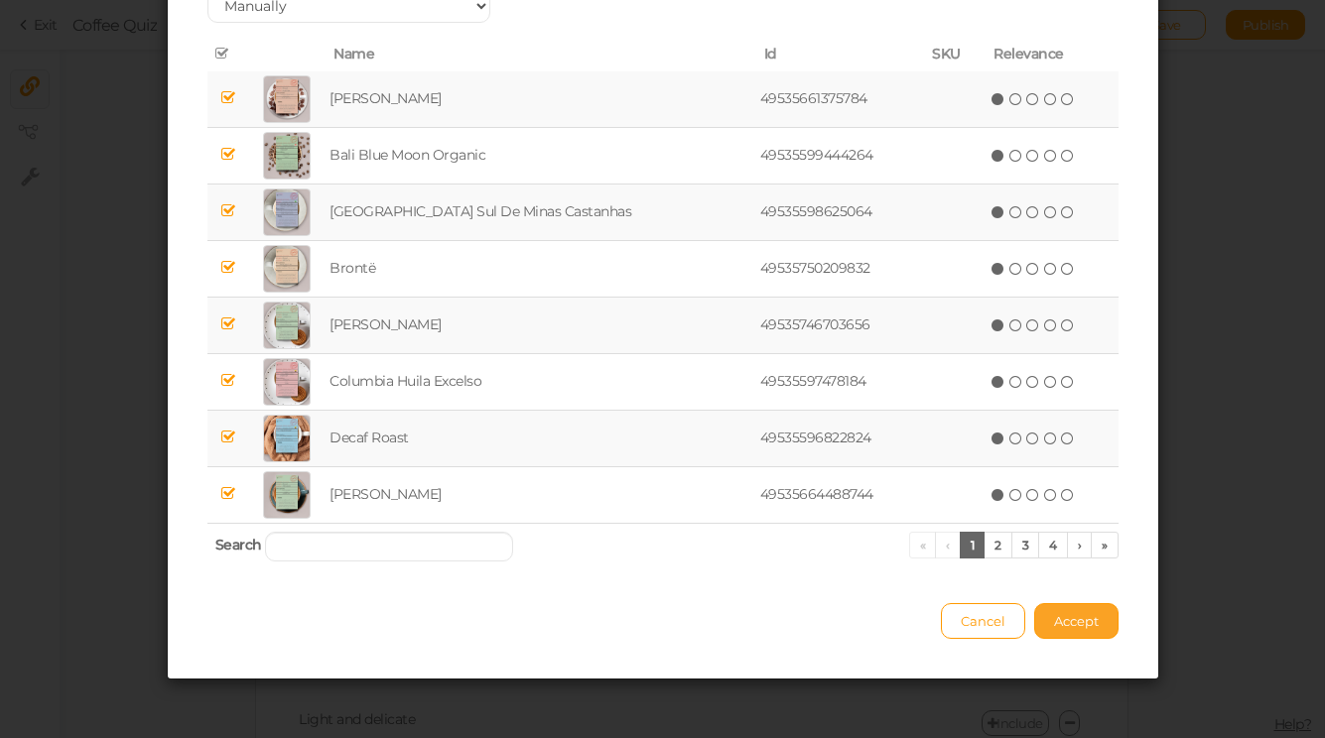
click at [1099, 618] on button "Accept" at bounding box center [1076, 621] width 84 height 36
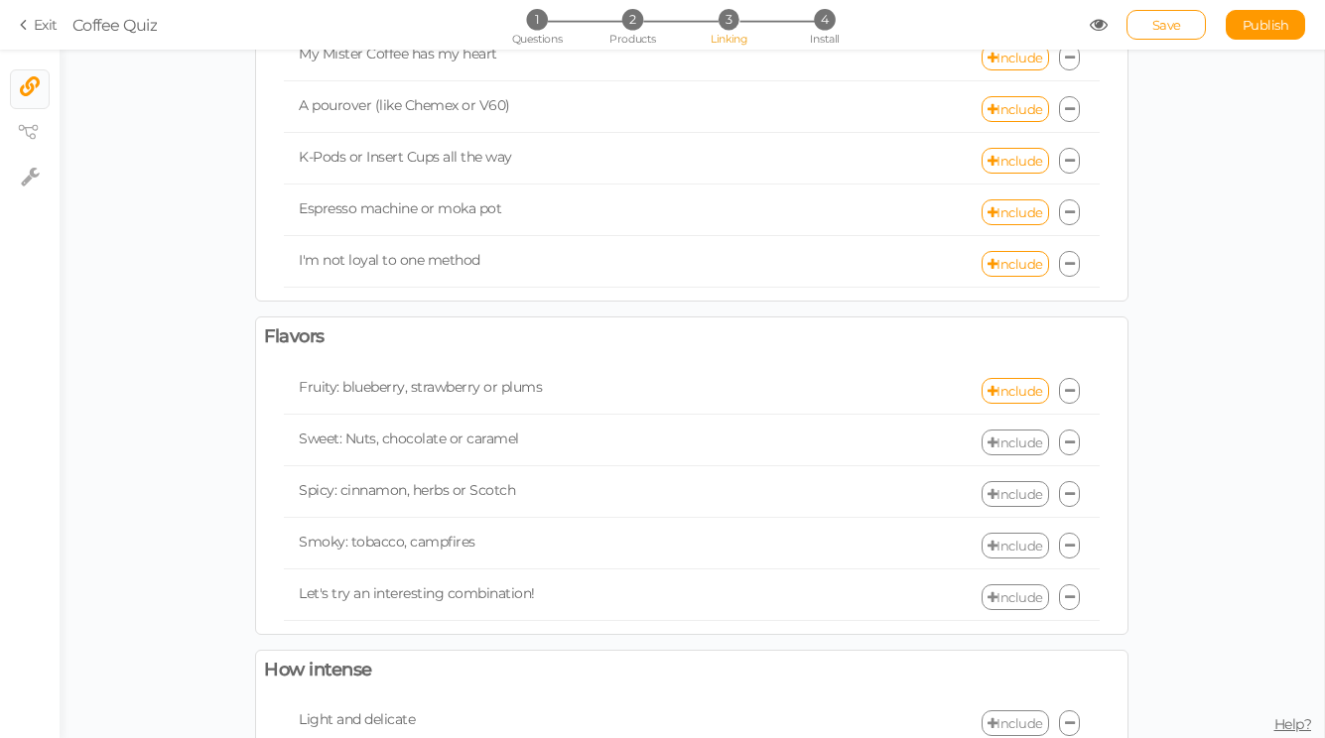
click at [1018, 443] on link "Include" at bounding box center [1014, 443] width 67 height 26
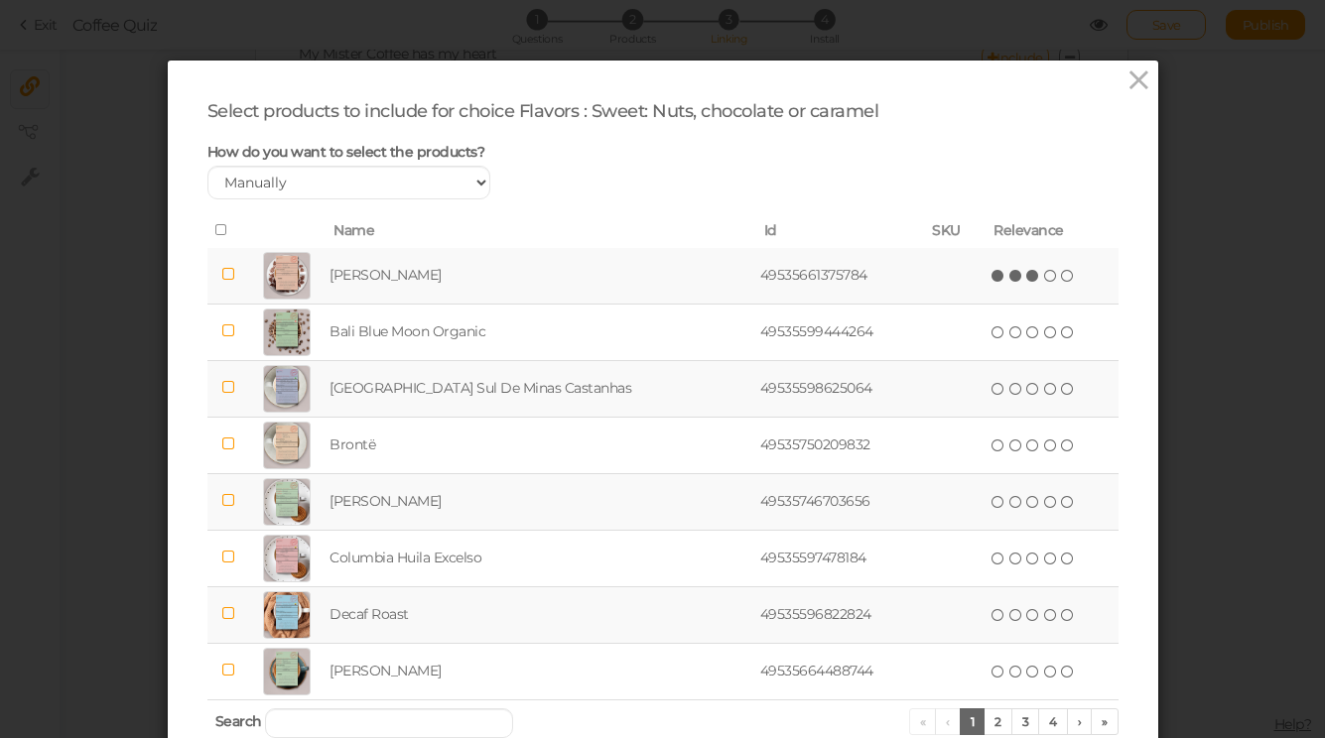
click at [1026, 276] on icon at bounding box center [1033, 276] width 14 height 14
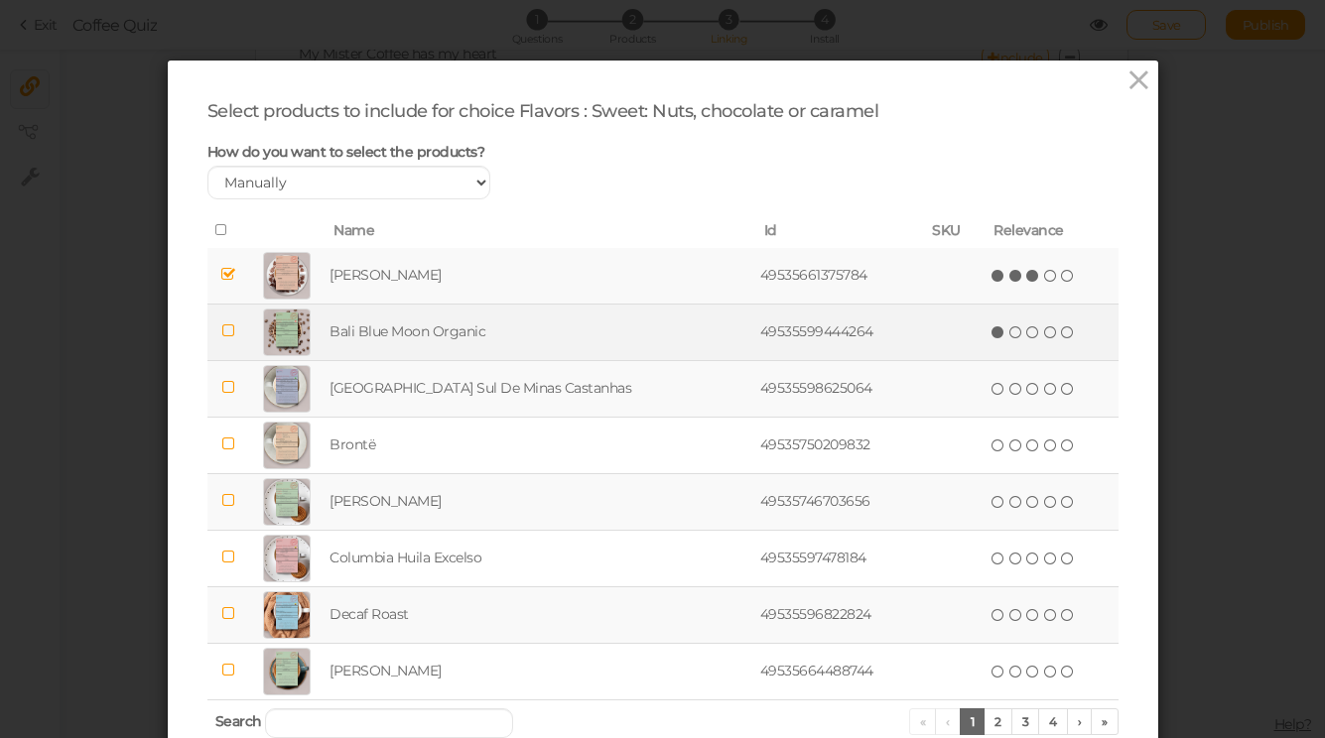
click at [991, 332] on icon at bounding box center [998, 333] width 14 height 14
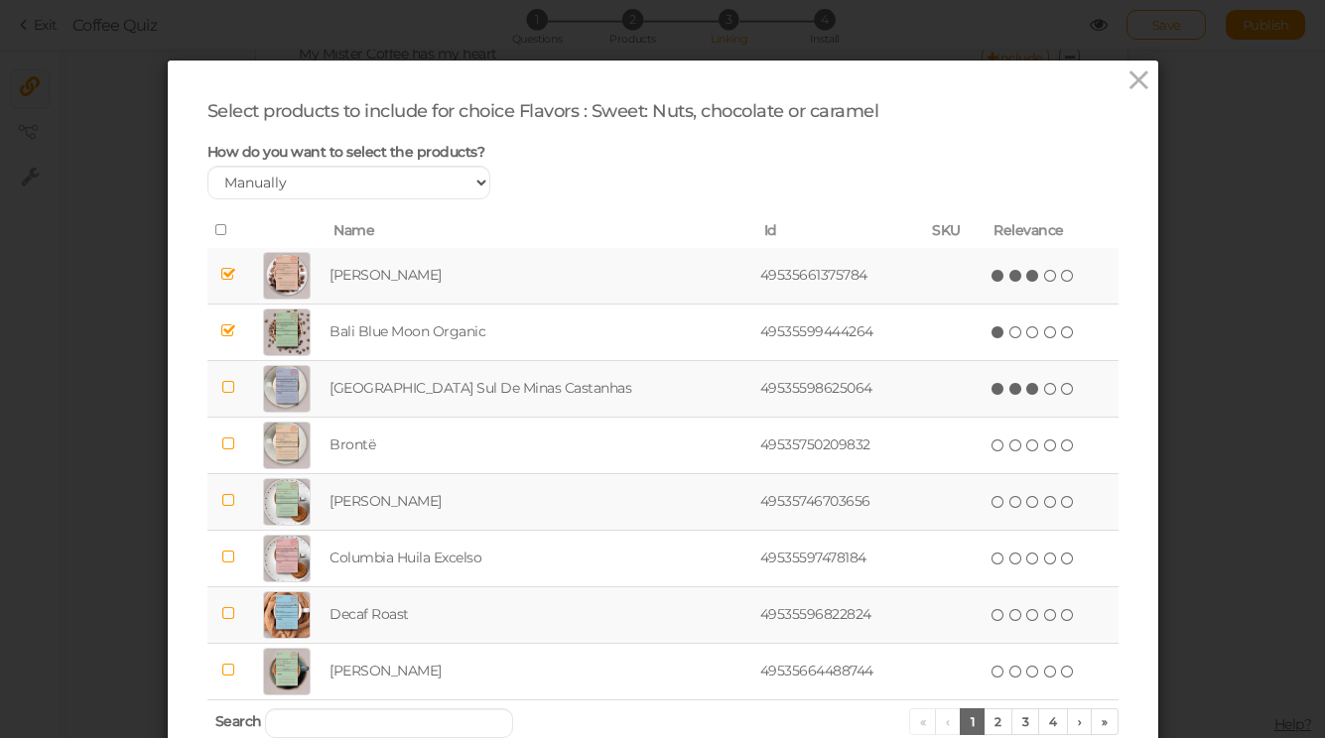
click at [1026, 387] on icon at bounding box center [1033, 389] width 14 height 14
click at [1061, 496] on icon at bounding box center [1068, 502] width 14 height 14
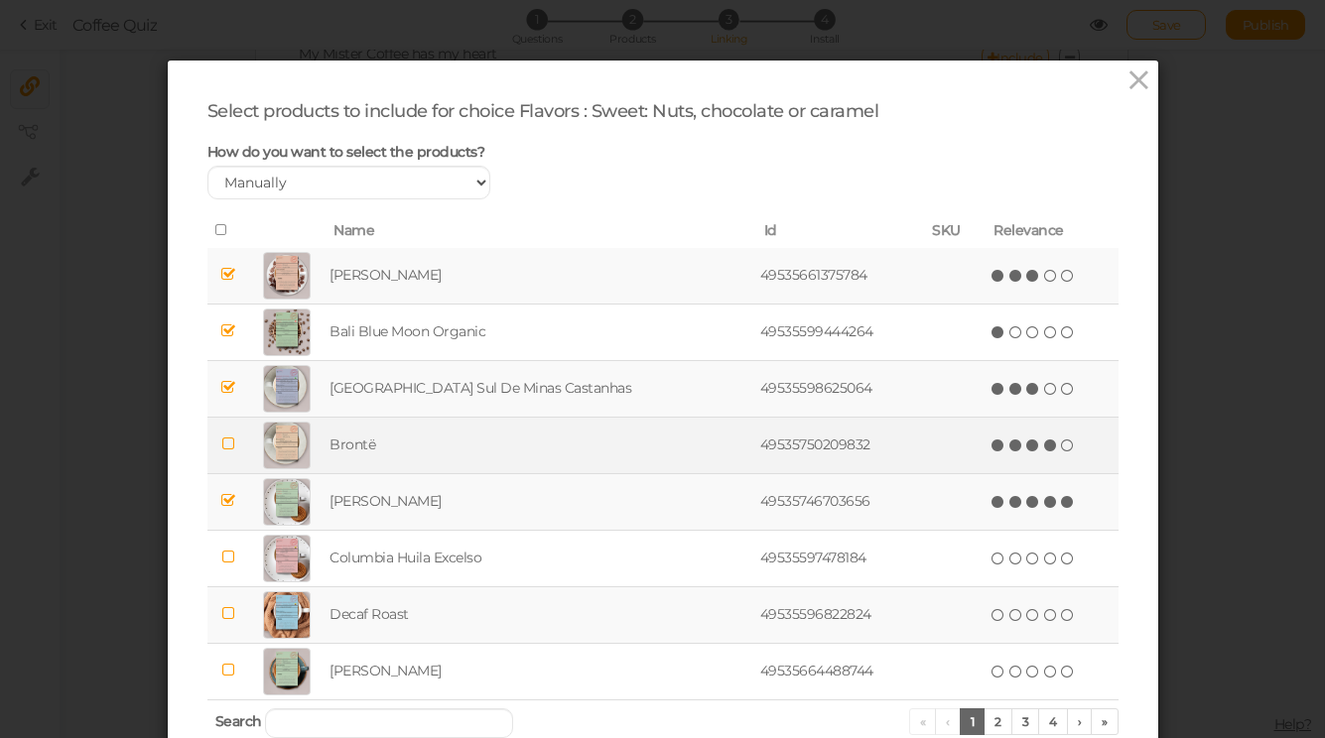
click at [1044, 440] on icon at bounding box center [1051, 446] width 14 height 14
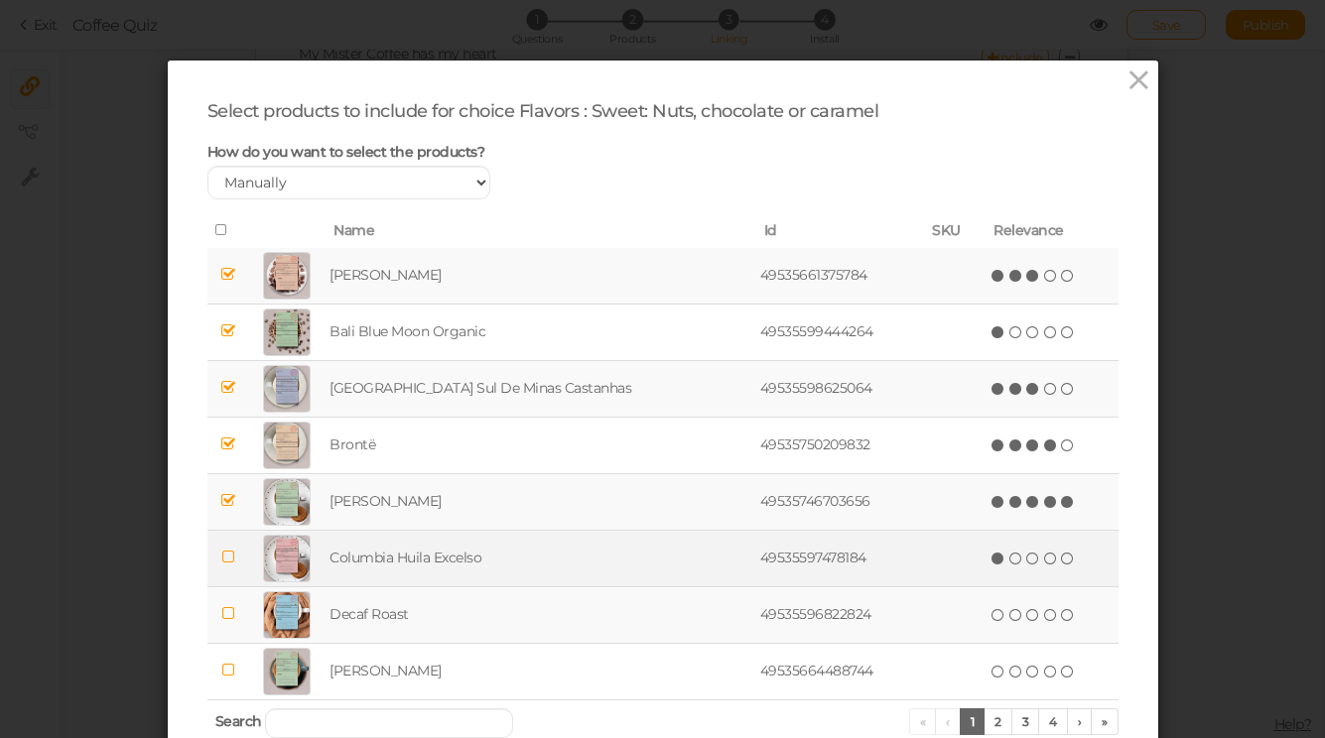
click at [991, 556] on icon at bounding box center [998, 559] width 14 height 14
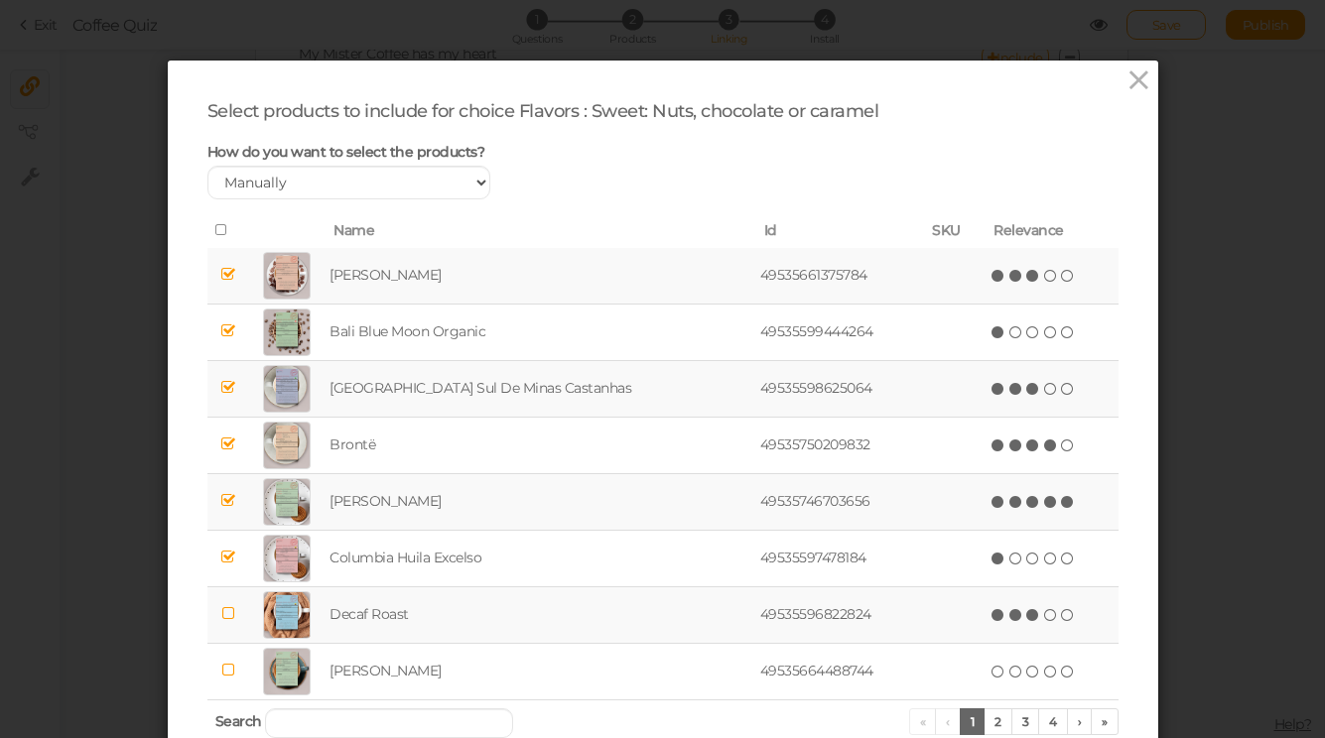
click at [1026, 619] on icon at bounding box center [1033, 615] width 14 height 14
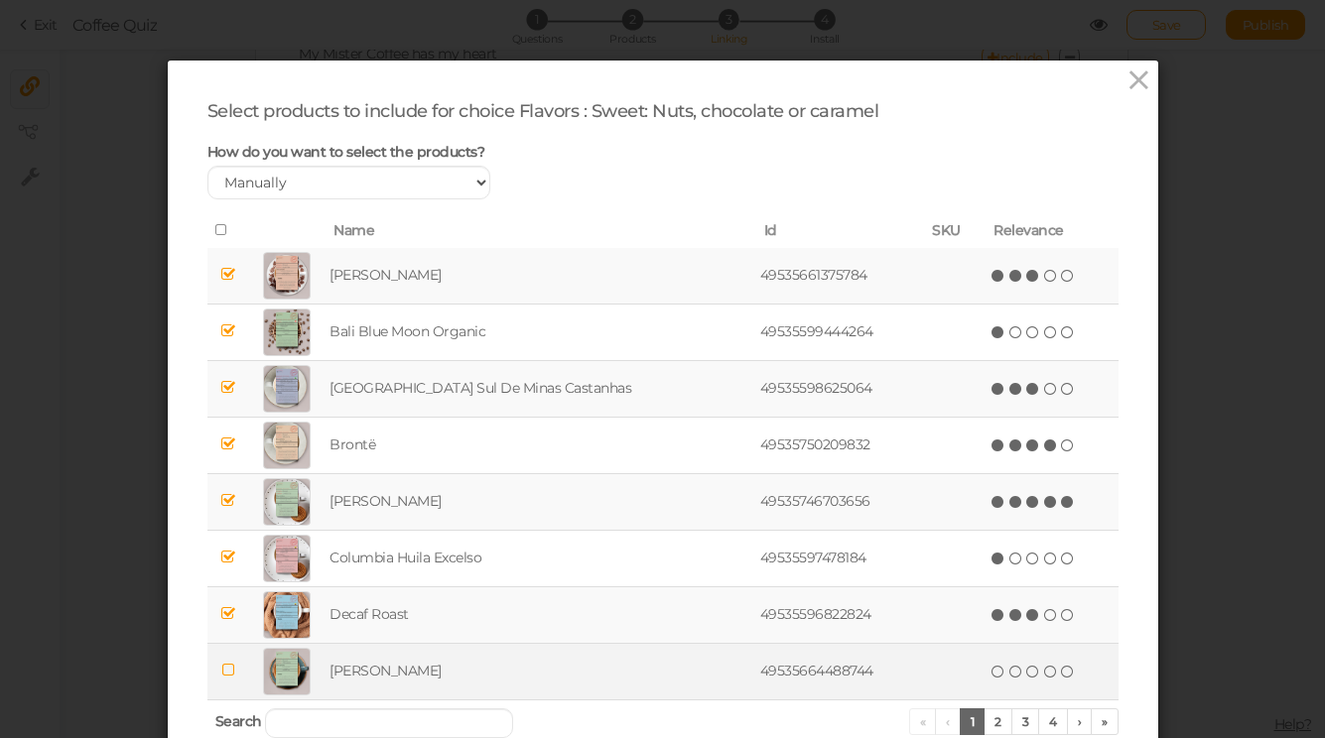
click at [991, 666] on icon at bounding box center [998, 672] width 14 height 14
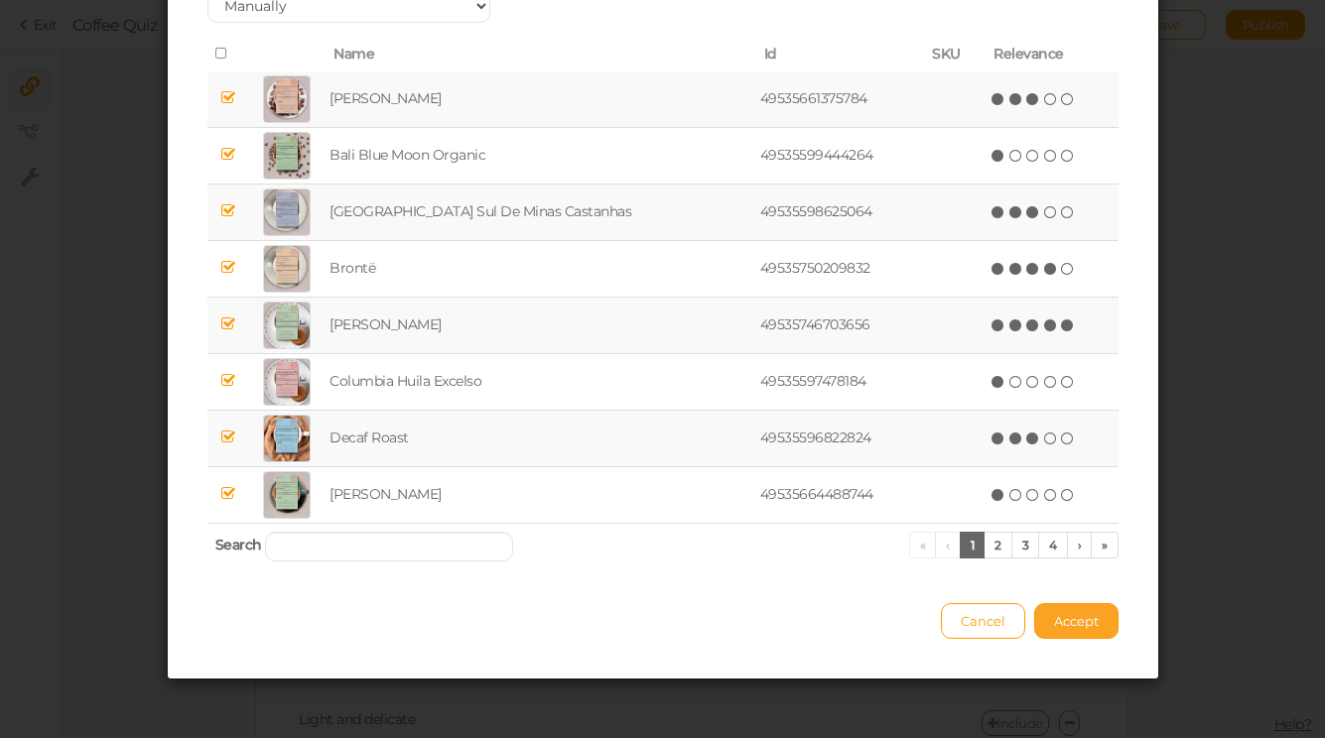
click at [1061, 618] on span "Accept" at bounding box center [1076, 621] width 45 height 16
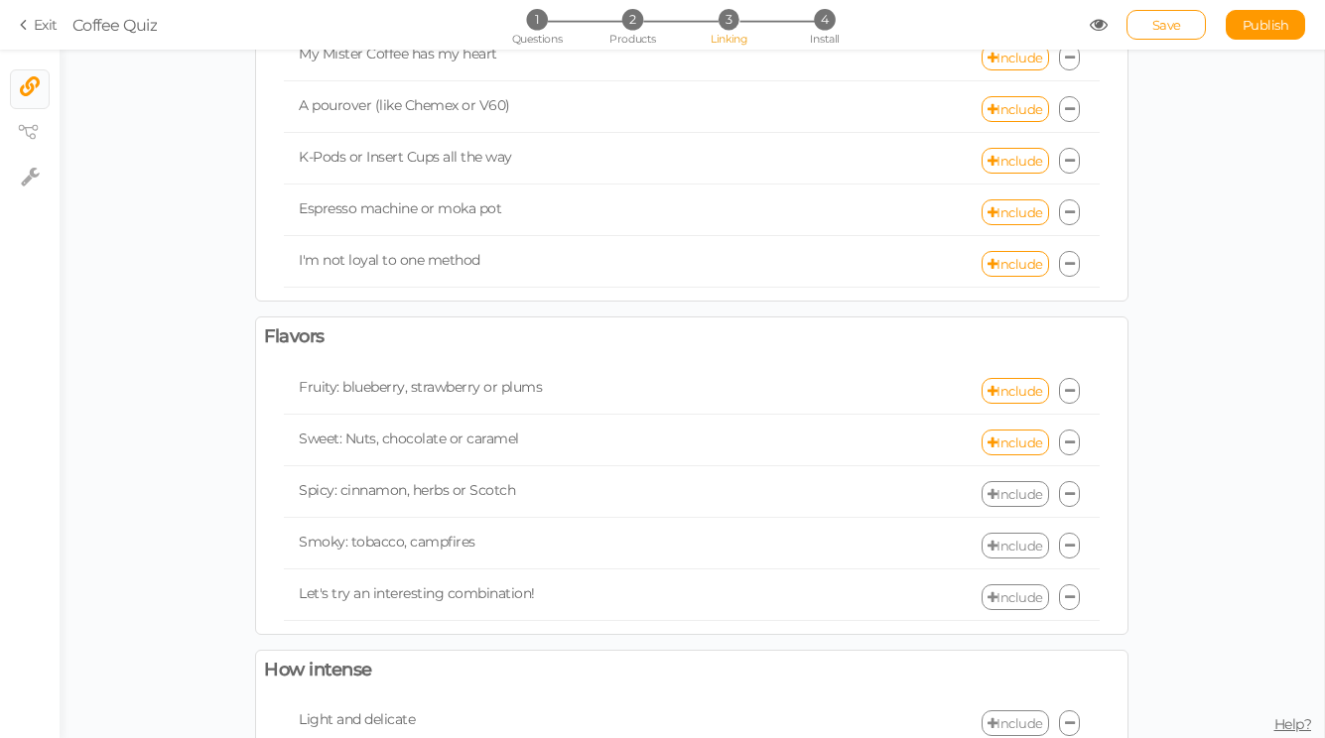
click at [1002, 500] on link "Include" at bounding box center [1014, 494] width 67 height 26
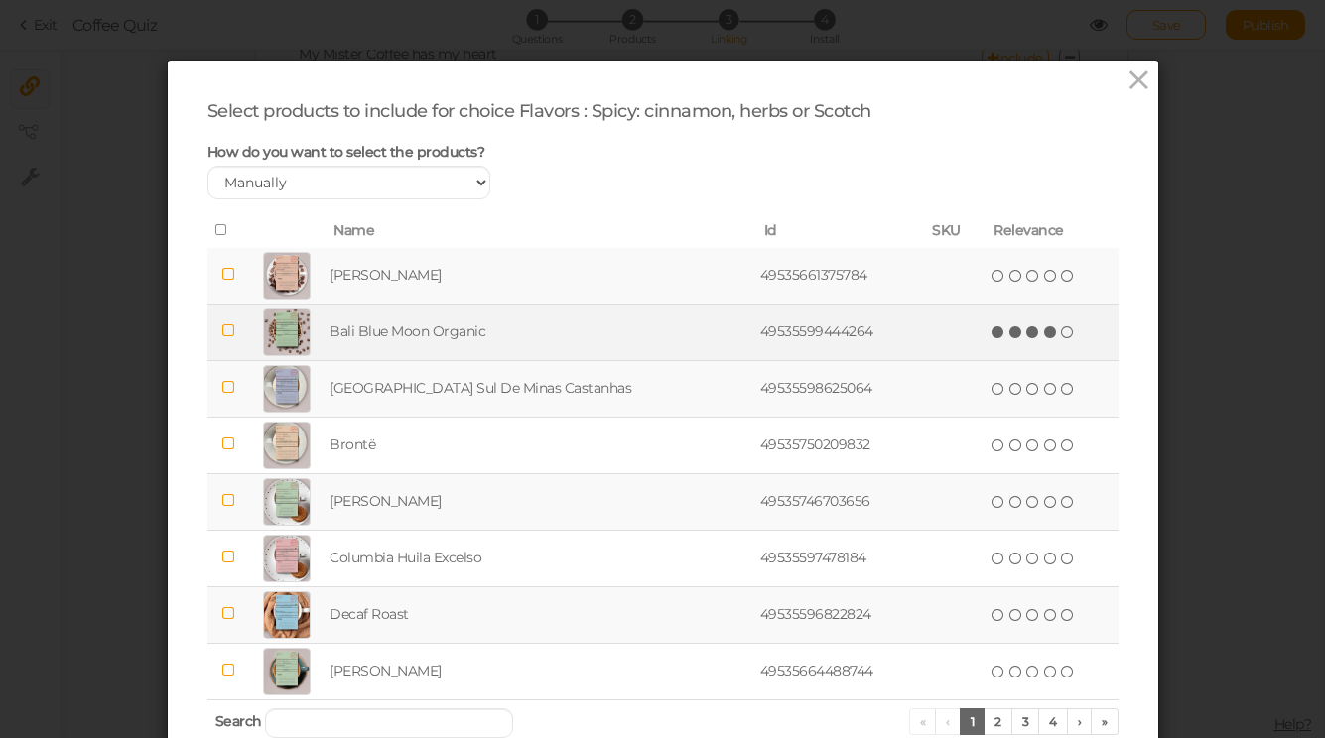
click at [1044, 330] on icon at bounding box center [1051, 333] width 14 height 14
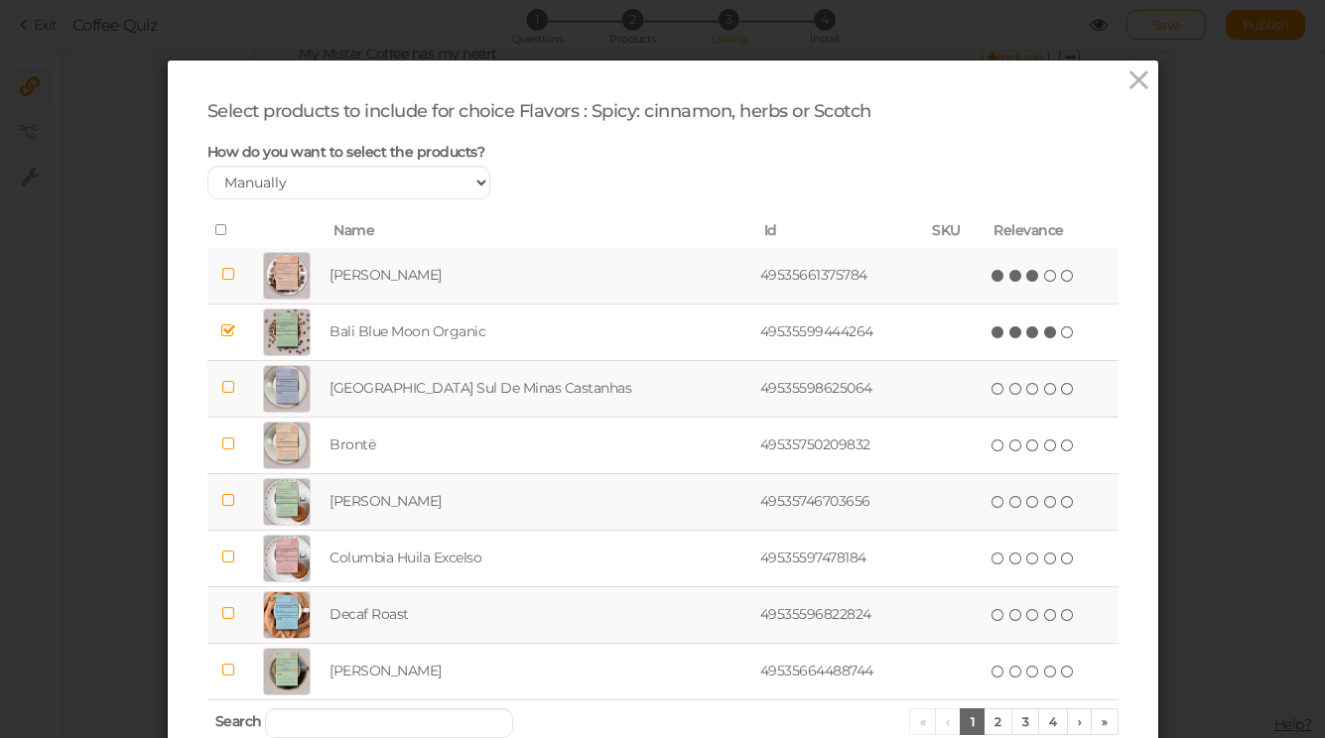
click at [1026, 279] on icon at bounding box center [1033, 276] width 14 height 14
click at [1061, 395] on icon at bounding box center [1068, 389] width 14 height 14
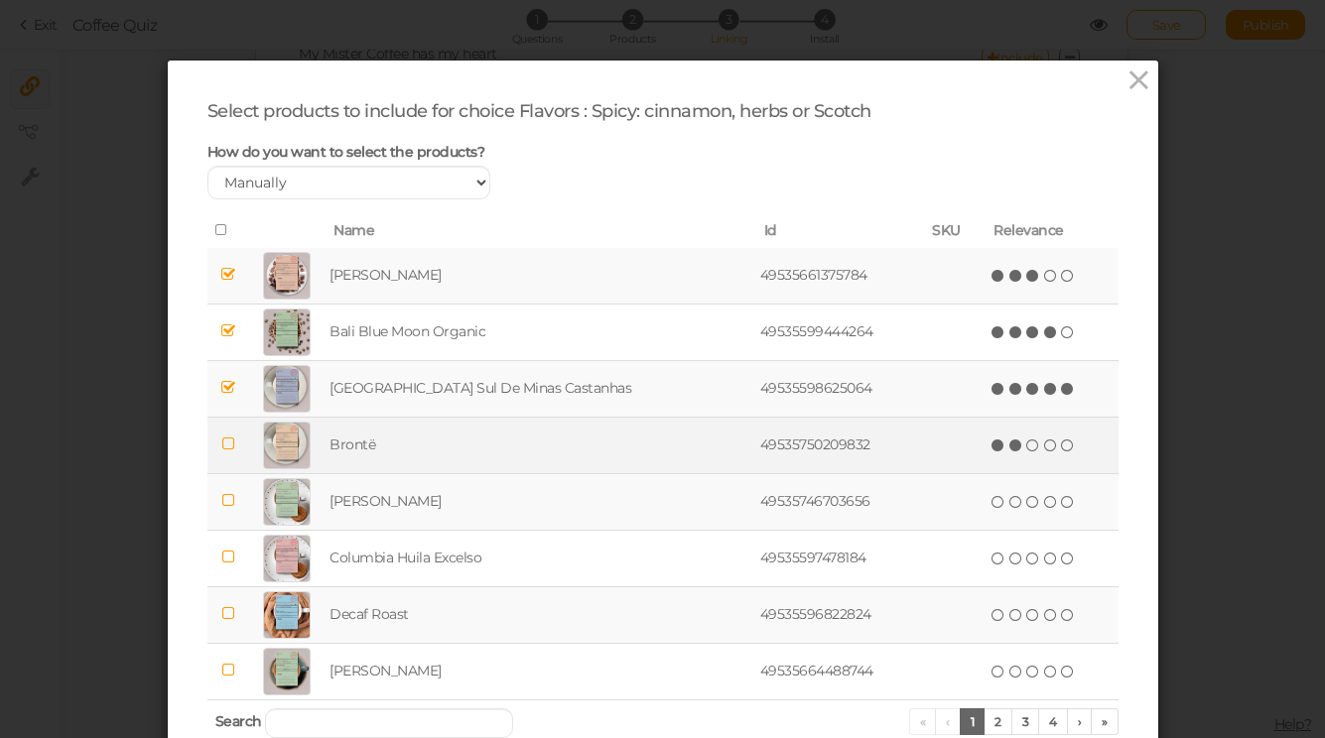
click at [1009, 451] on icon at bounding box center [1016, 446] width 14 height 14
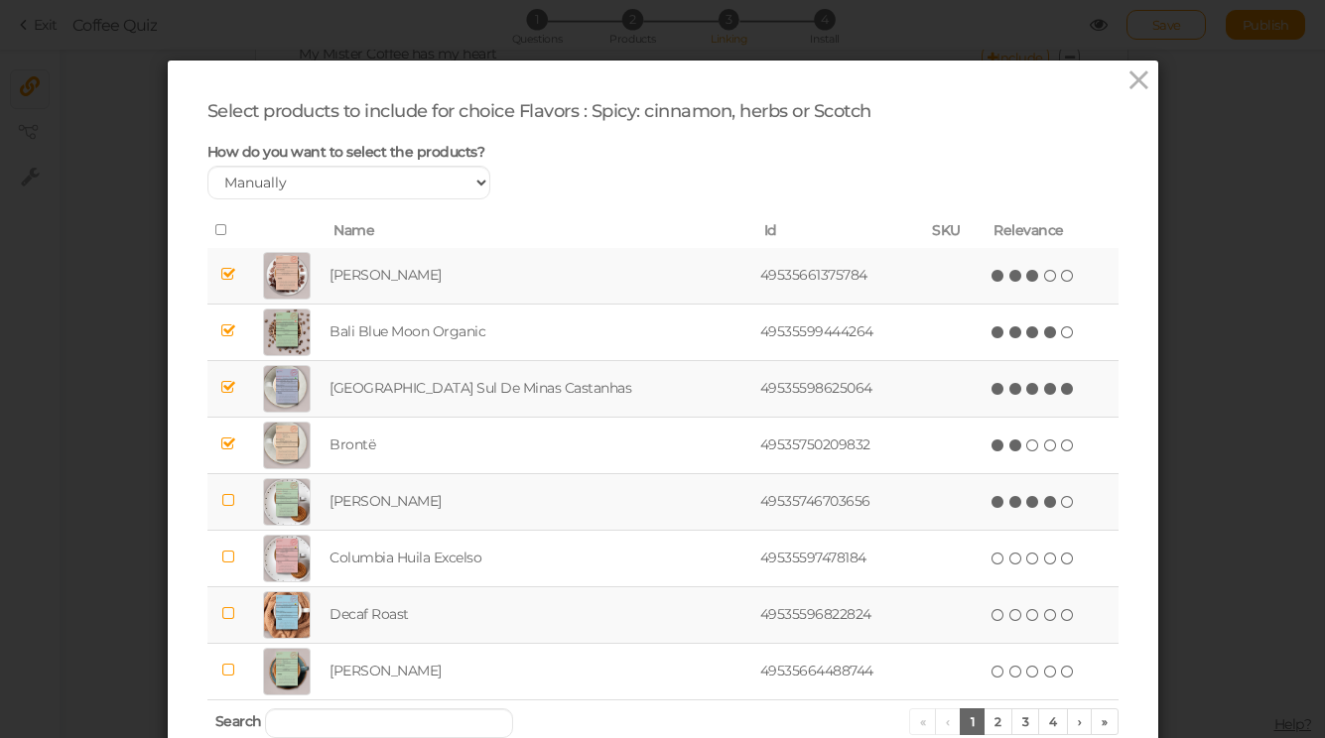
click at [1044, 505] on icon at bounding box center [1051, 502] width 14 height 14
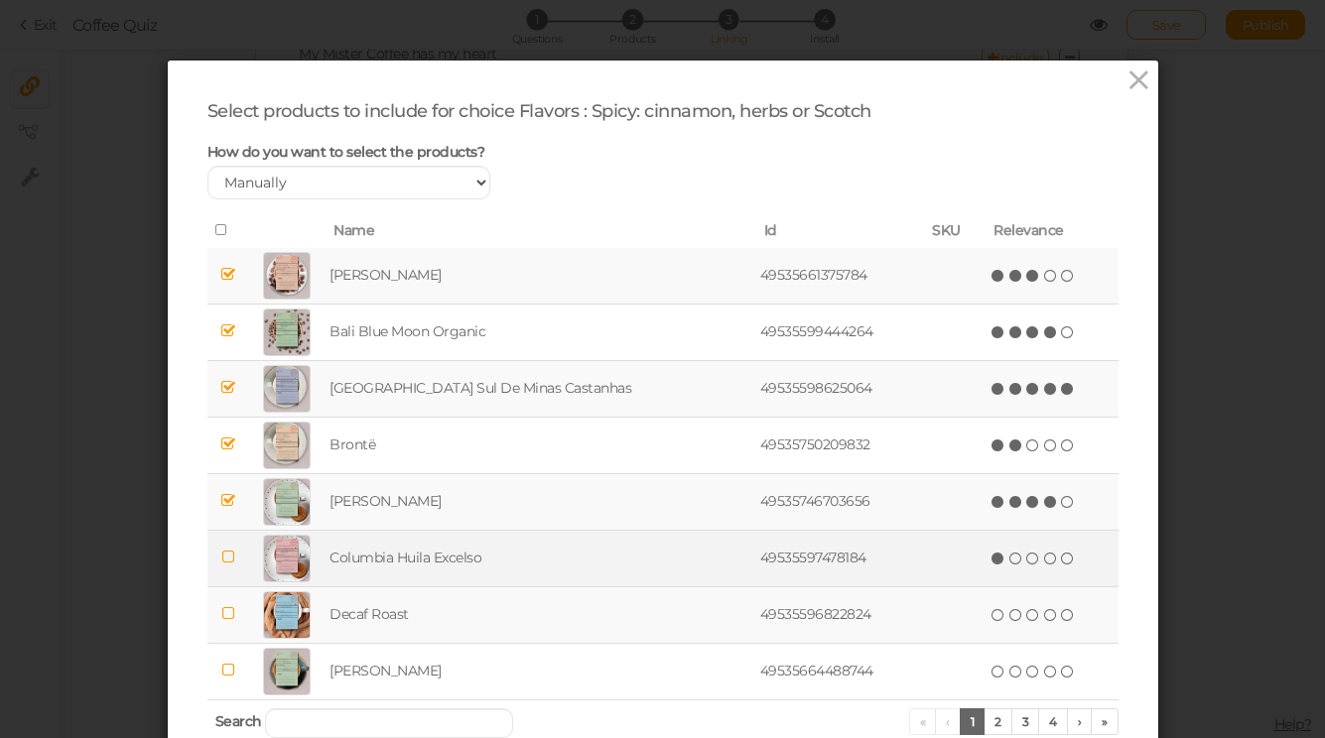
click at [991, 564] on icon at bounding box center [998, 559] width 14 height 14
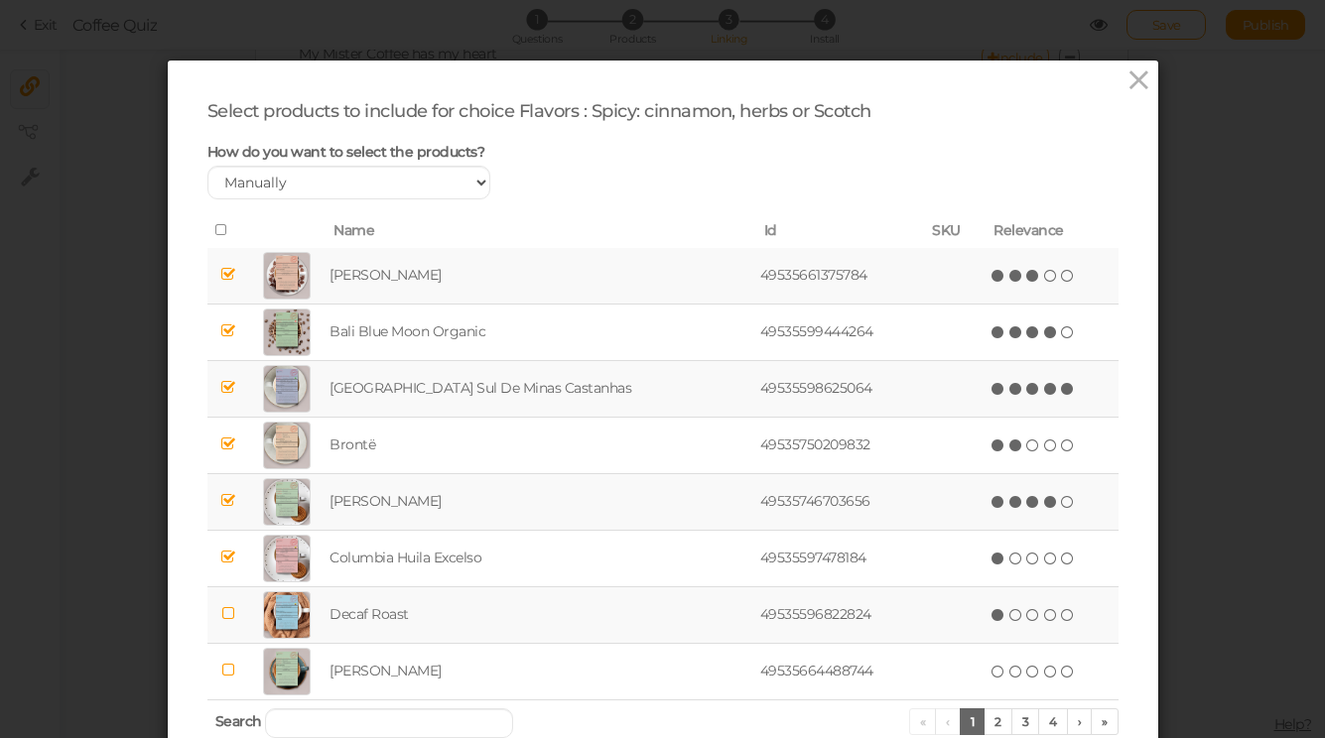
click at [991, 613] on icon at bounding box center [998, 615] width 14 height 14
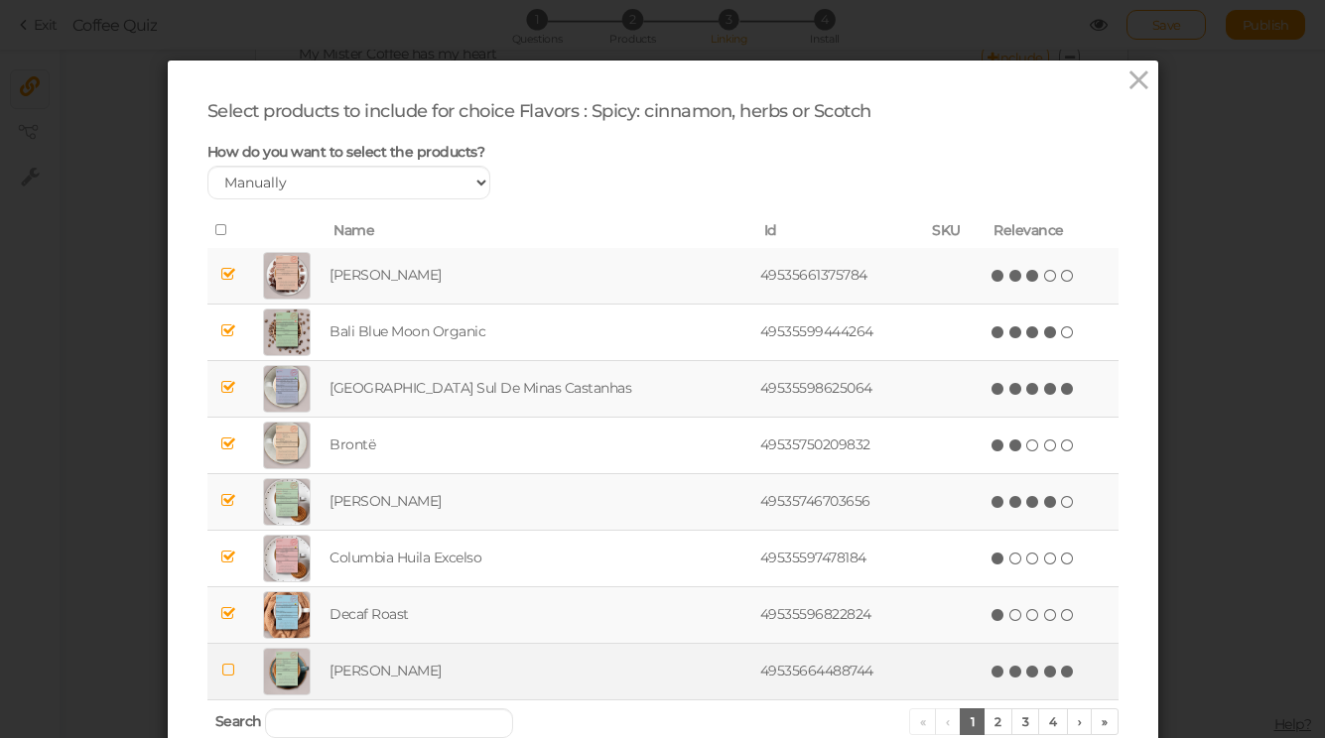
click at [1061, 677] on icon at bounding box center [1068, 672] width 14 height 14
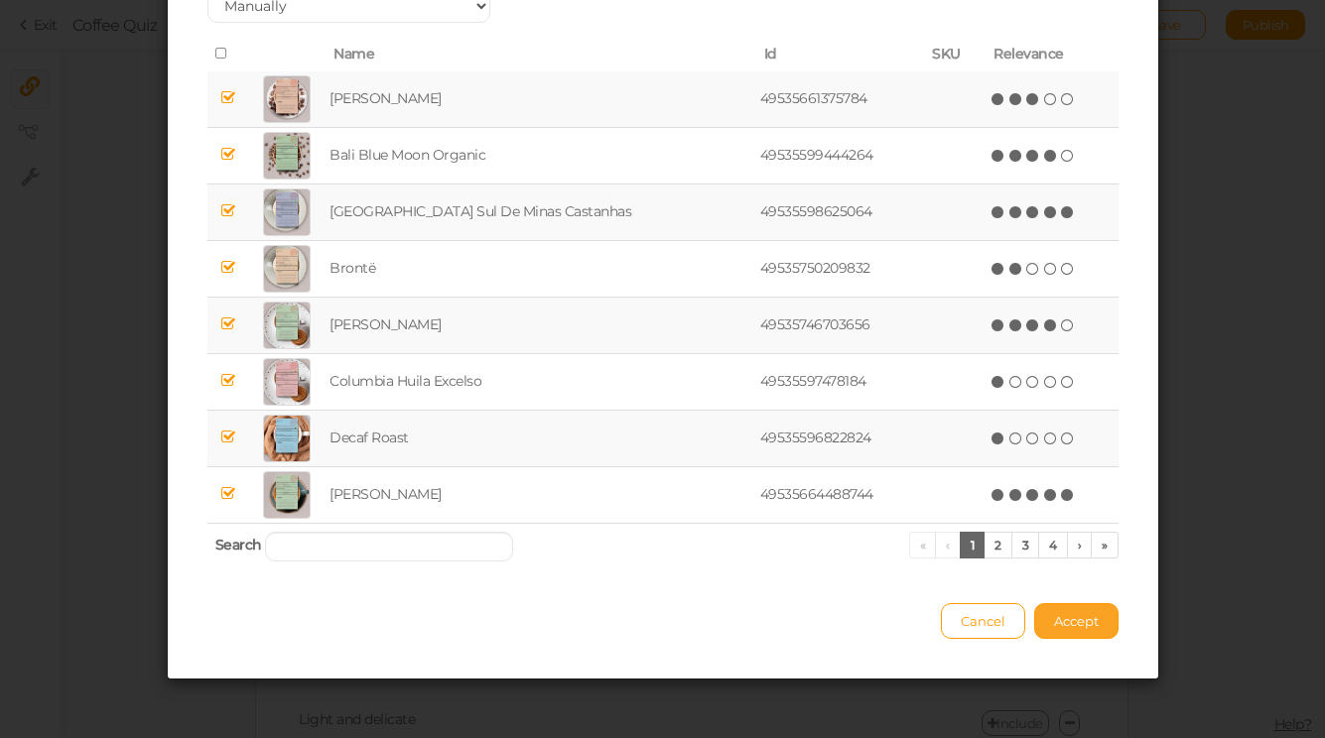
click at [1070, 626] on span "Accept" at bounding box center [1076, 621] width 45 height 16
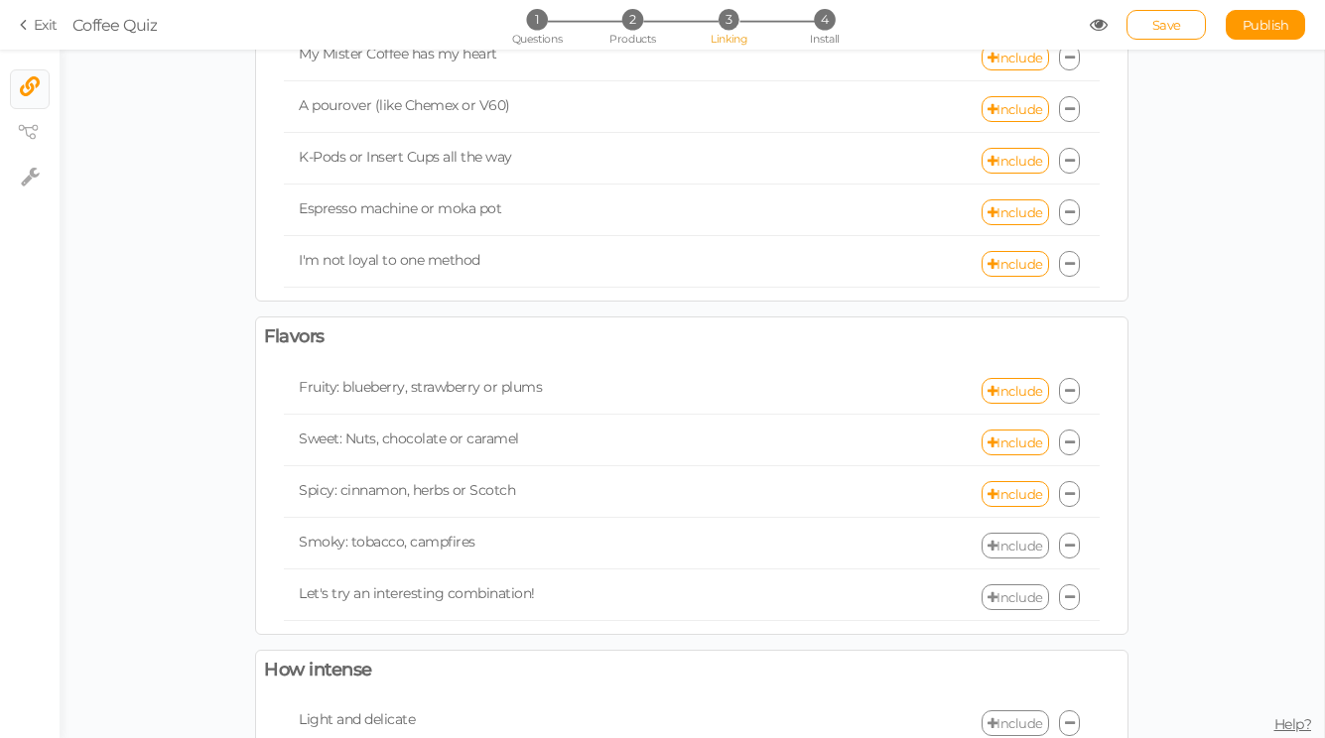
click at [1029, 549] on link "Include" at bounding box center [1014, 546] width 67 height 26
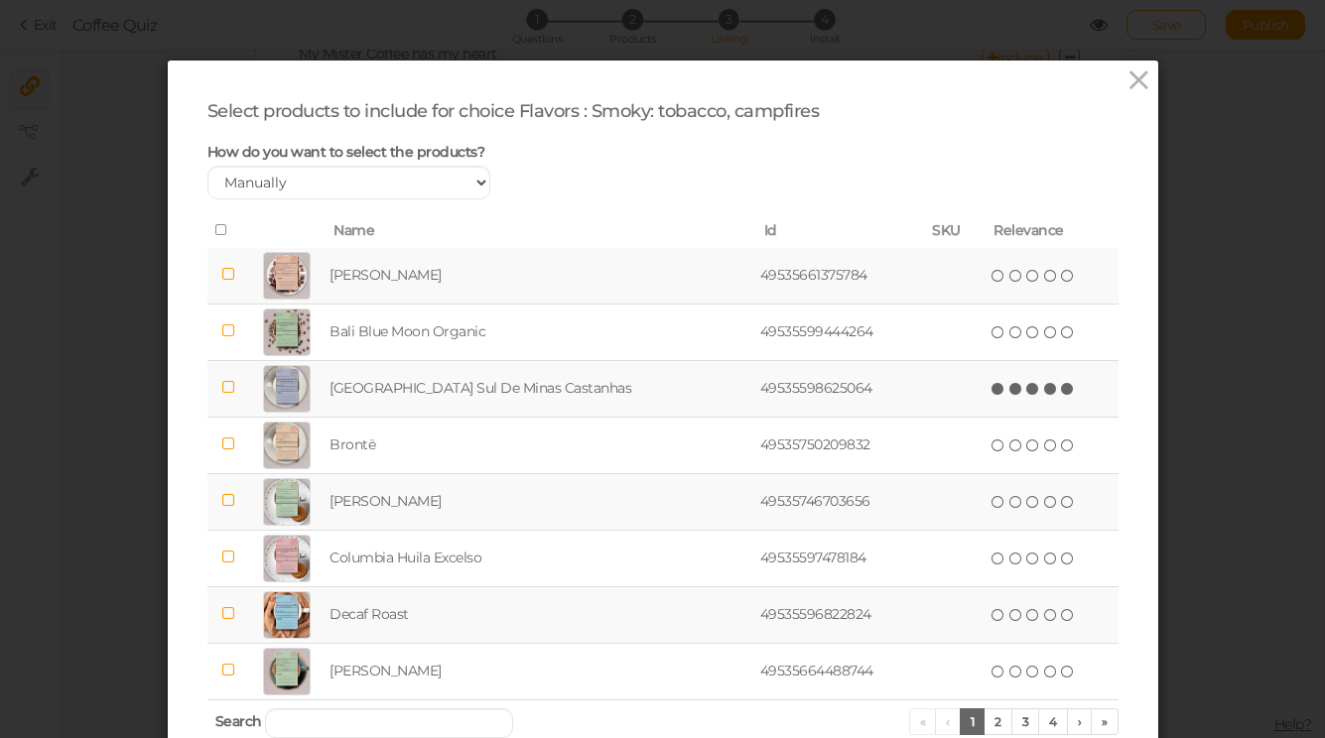
click at [1061, 385] on icon at bounding box center [1068, 389] width 14 height 14
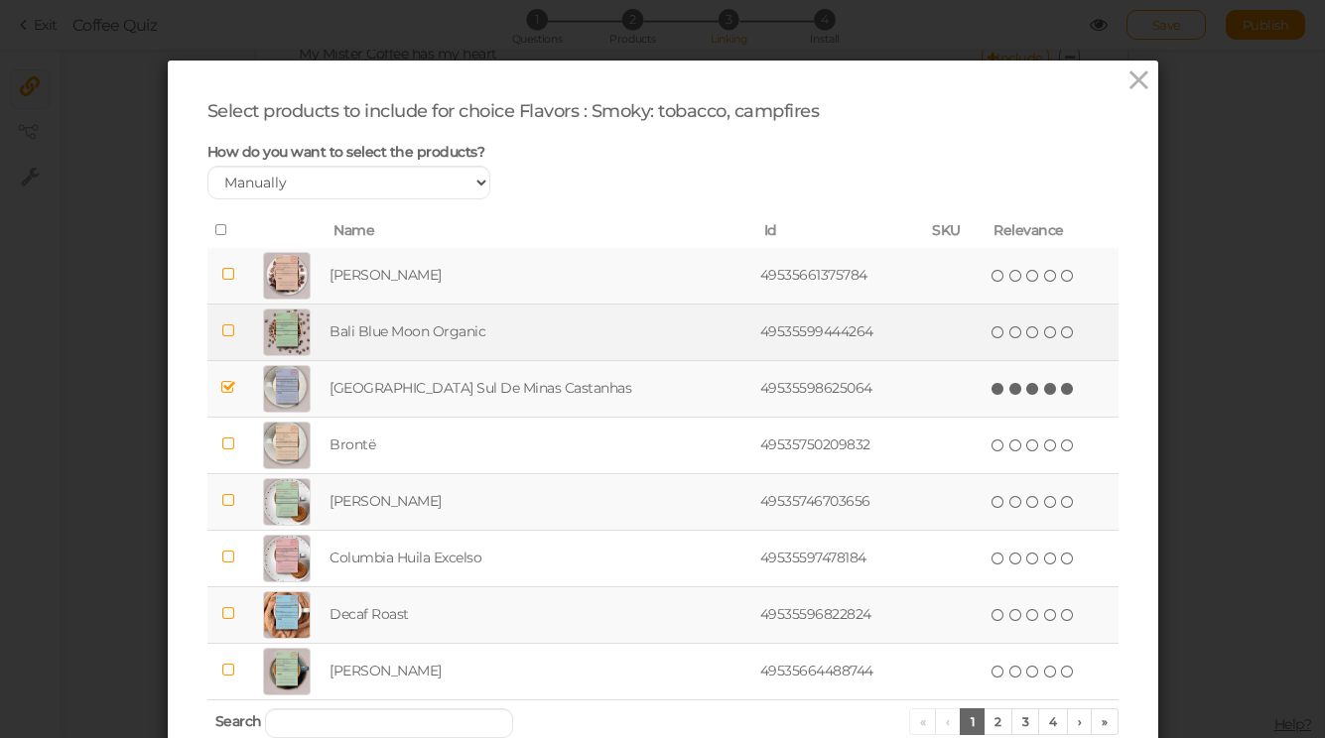
click at [956, 317] on td at bounding box center [955, 332] width 62 height 57
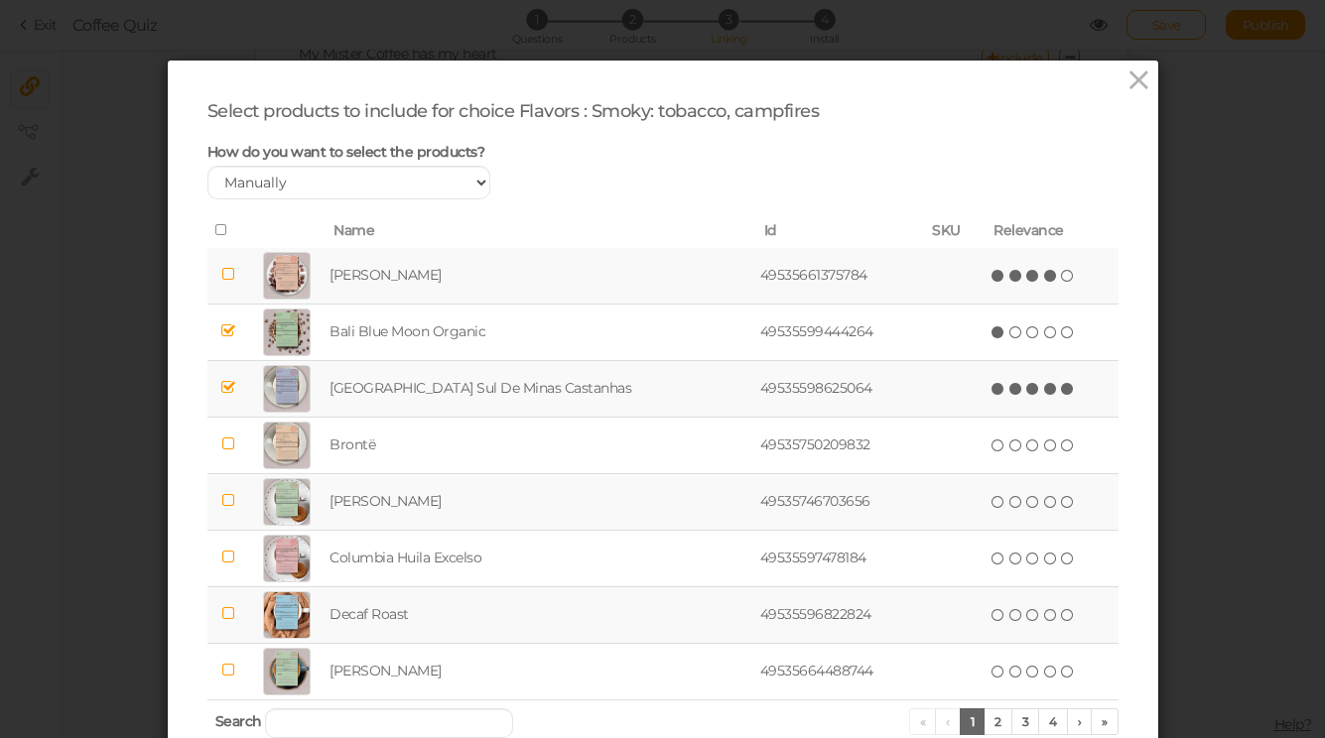
click at [1044, 281] on icon at bounding box center [1051, 276] width 14 height 14
click at [1044, 495] on icon at bounding box center [1051, 502] width 14 height 14
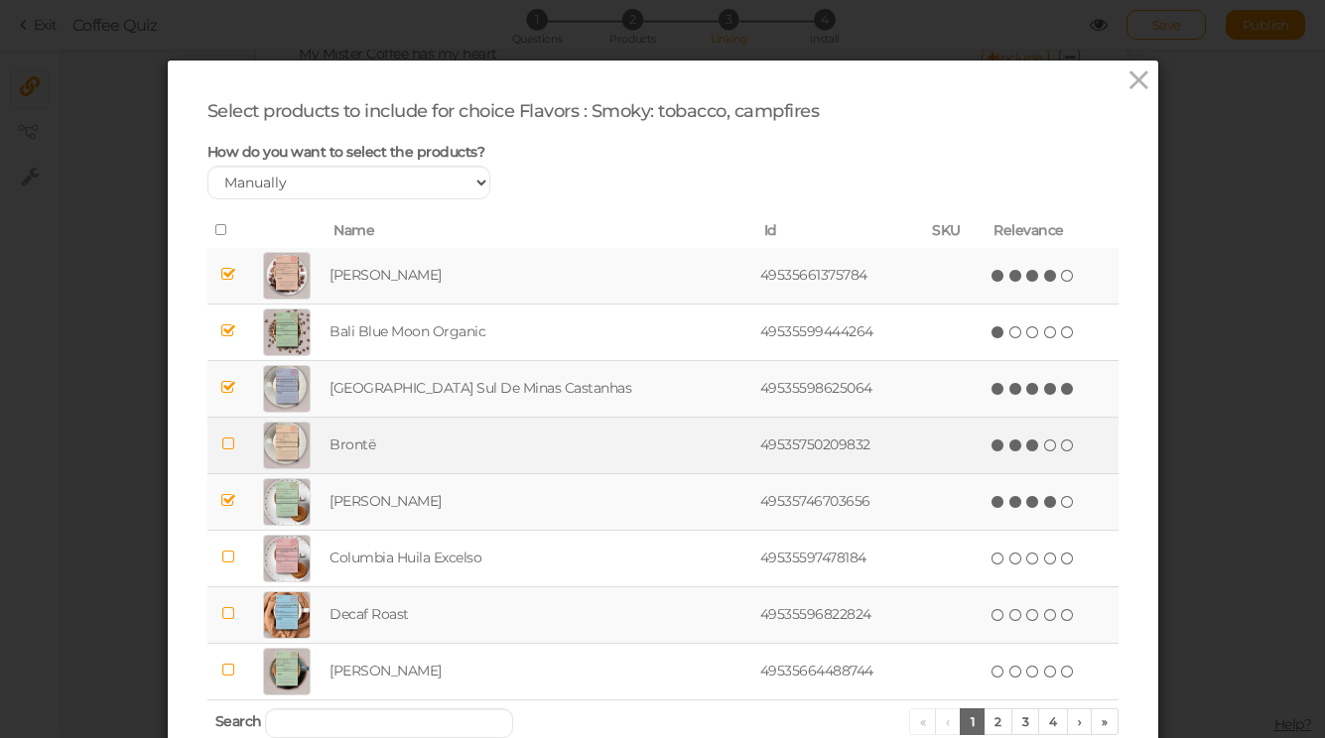
click at [1026, 447] on icon at bounding box center [1033, 446] width 14 height 14
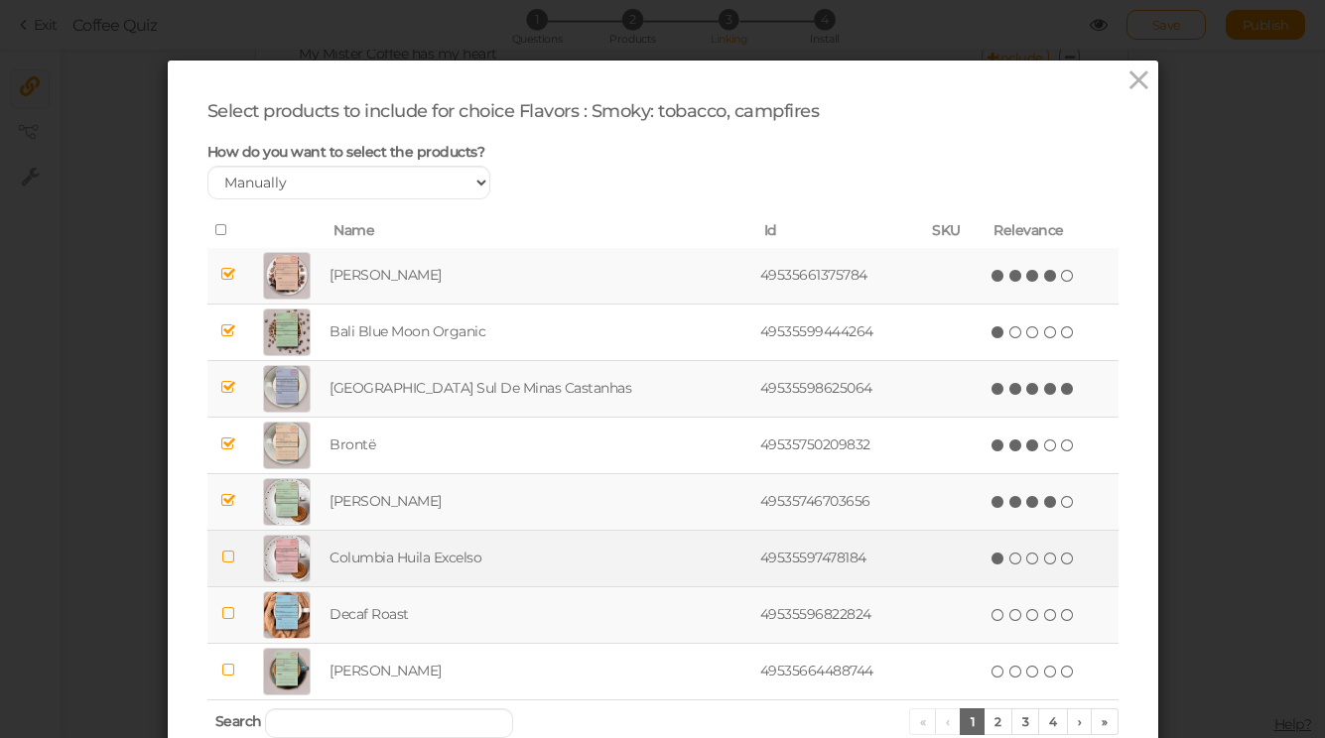
click at [991, 563] on icon at bounding box center [998, 559] width 14 height 14
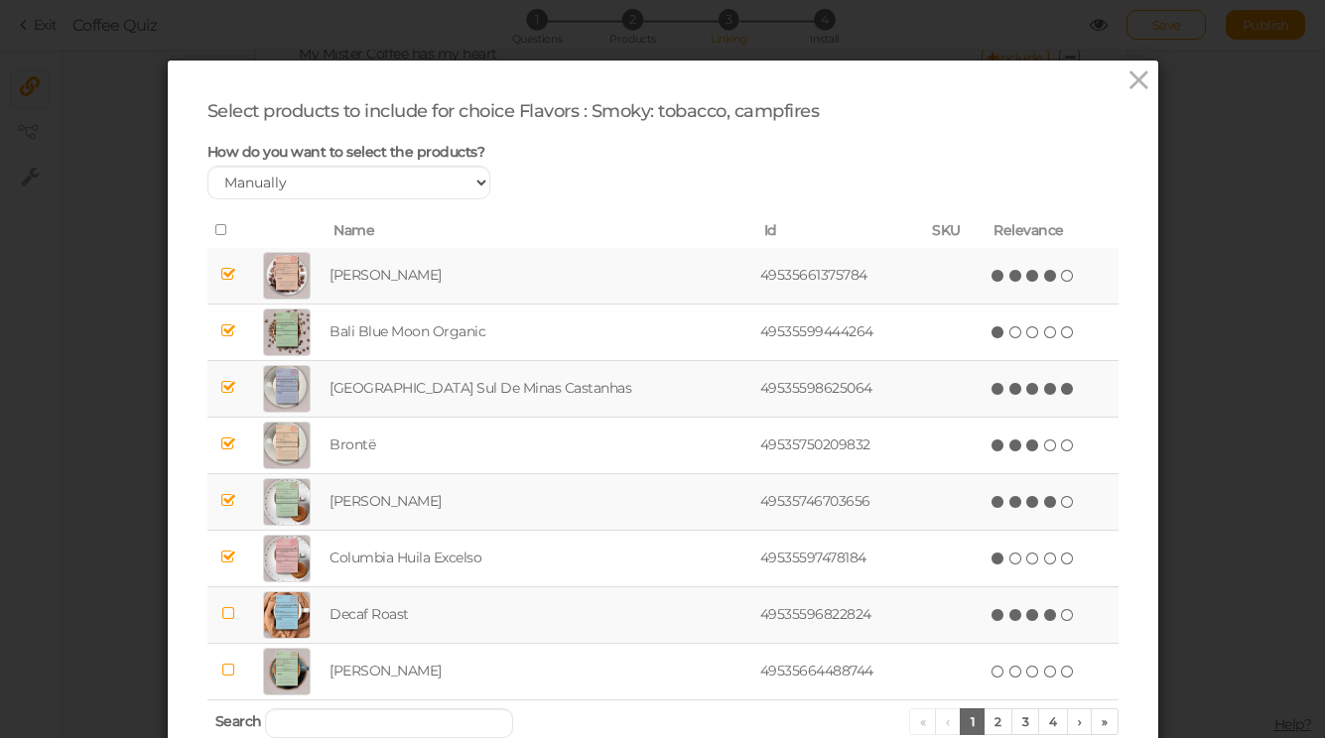
click at [1044, 616] on icon at bounding box center [1051, 615] width 14 height 14
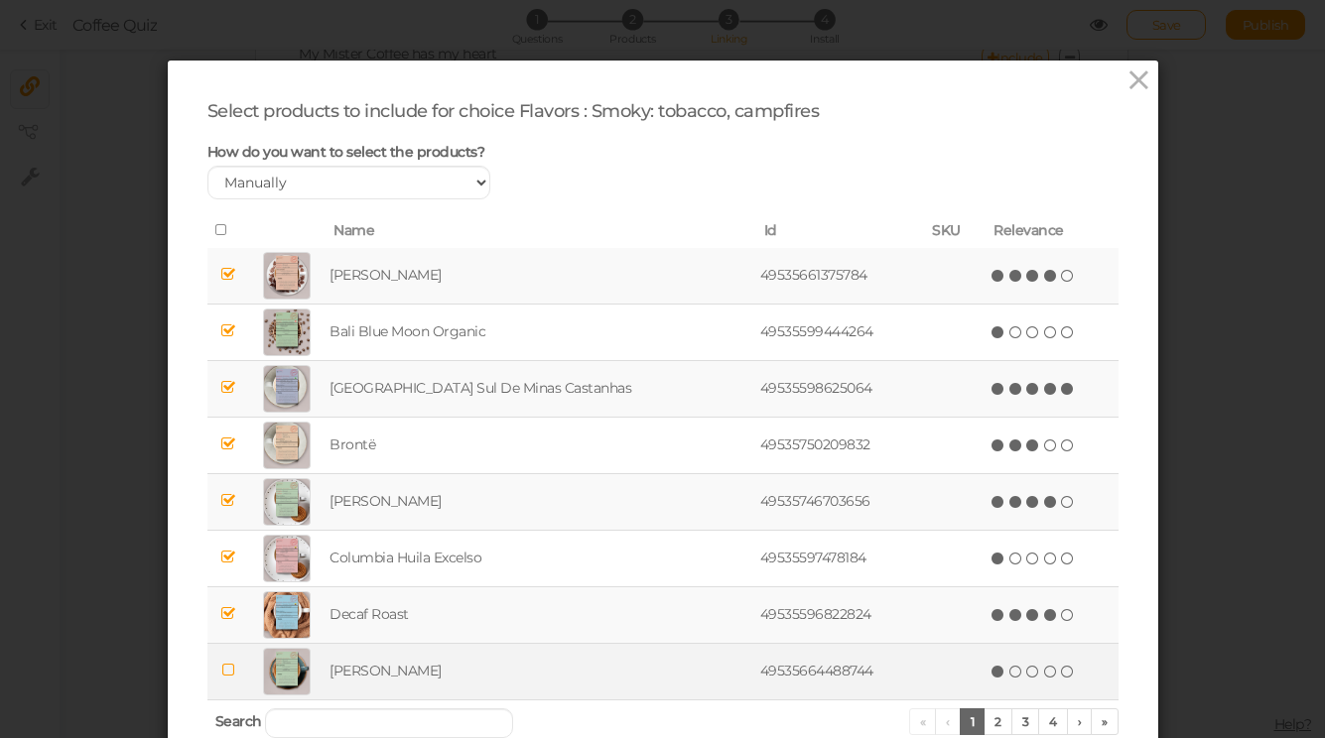
click at [991, 675] on icon at bounding box center [998, 672] width 14 height 14
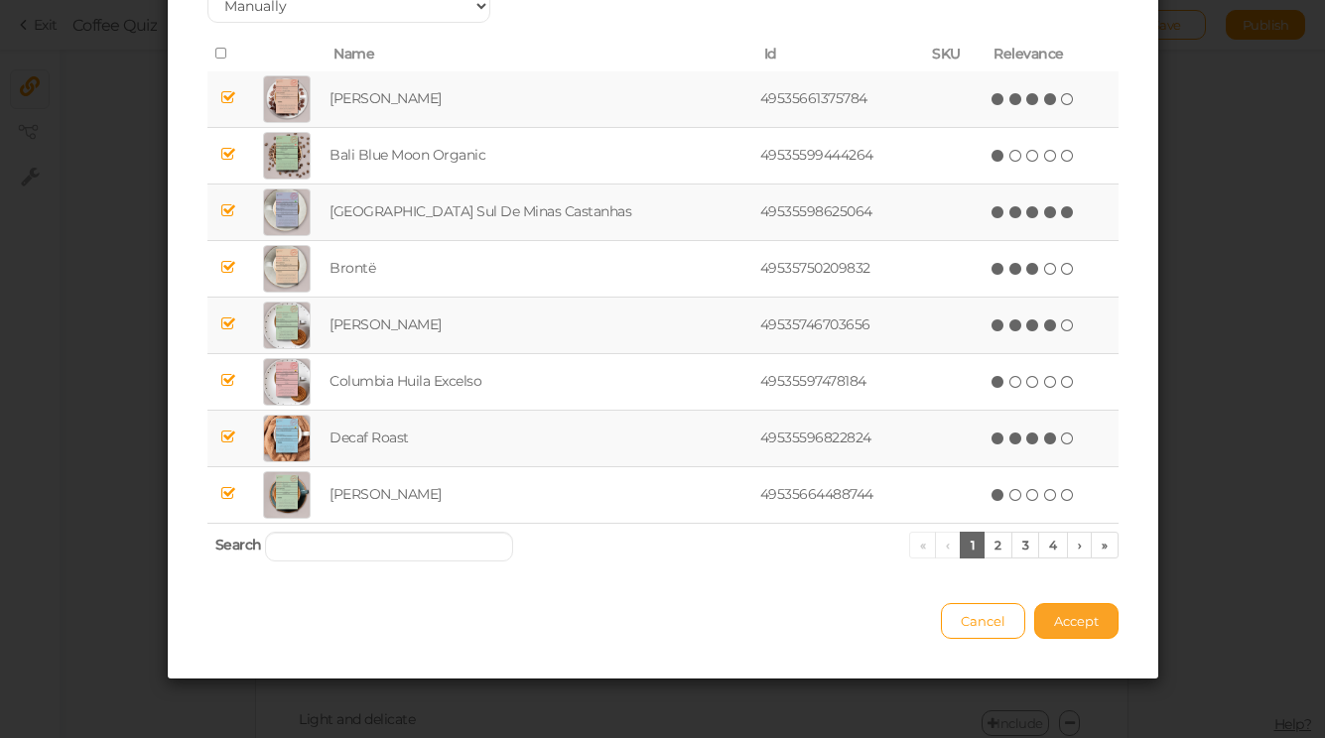
click at [1055, 636] on button "Accept" at bounding box center [1076, 621] width 84 height 36
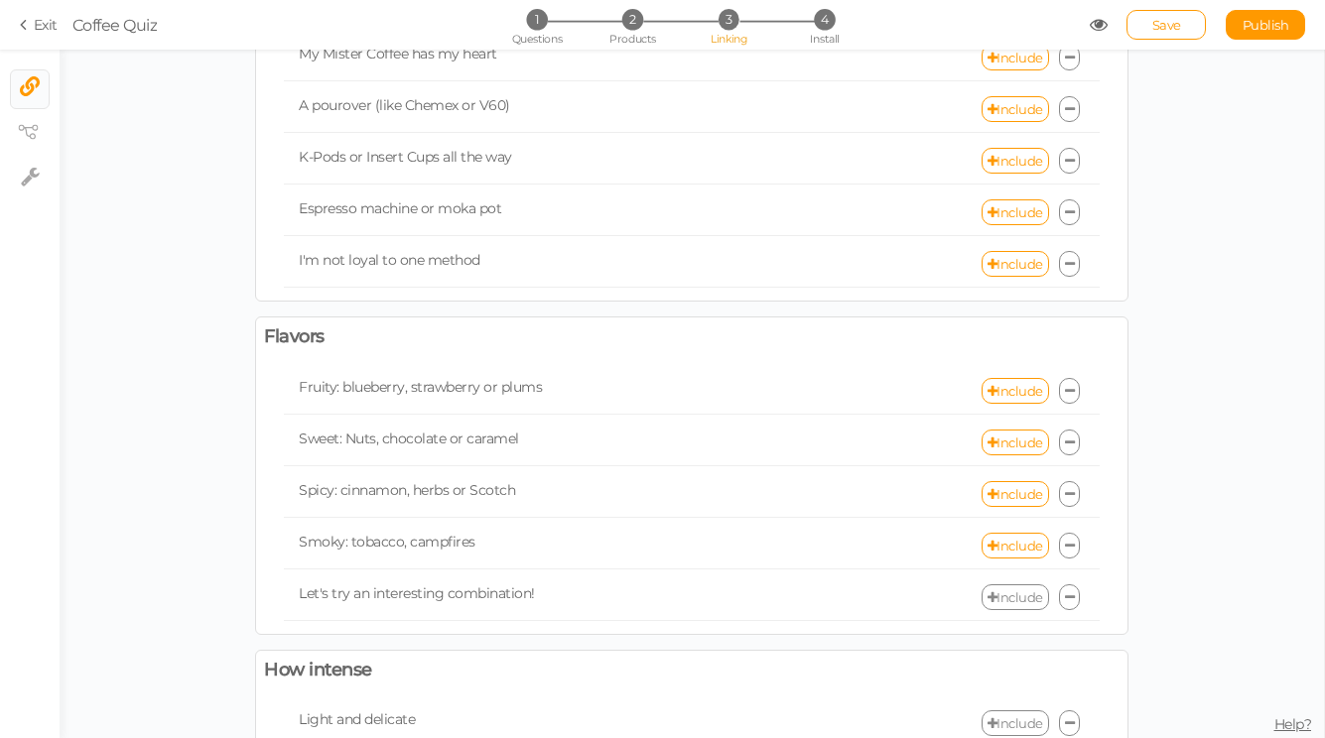
click at [1010, 599] on link "Include" at bounding box center [1014, 598] width 67 height 26
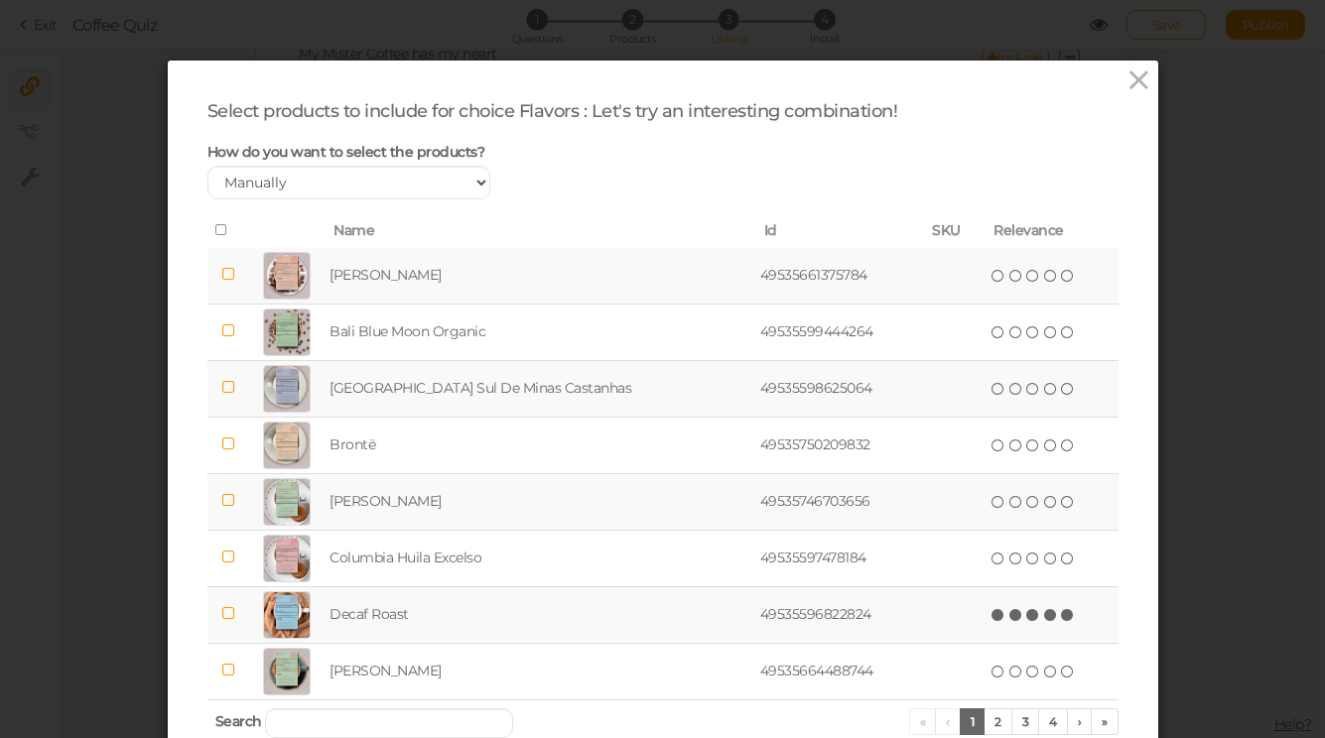
click at [1061, 614] on icon at bounding box center [1068, 615] width 14 height 14
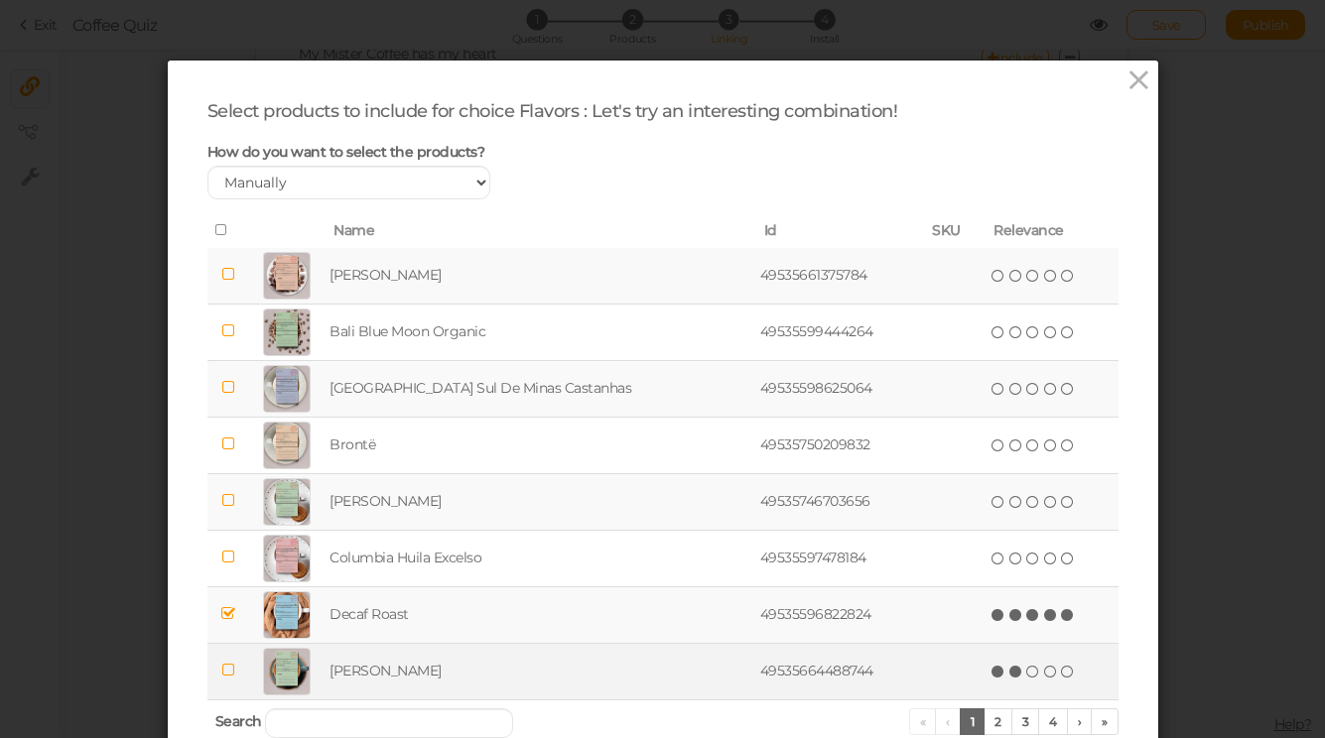
click at [1009, 672] on icon at bounding box center [1016, 672] width 14 height 14
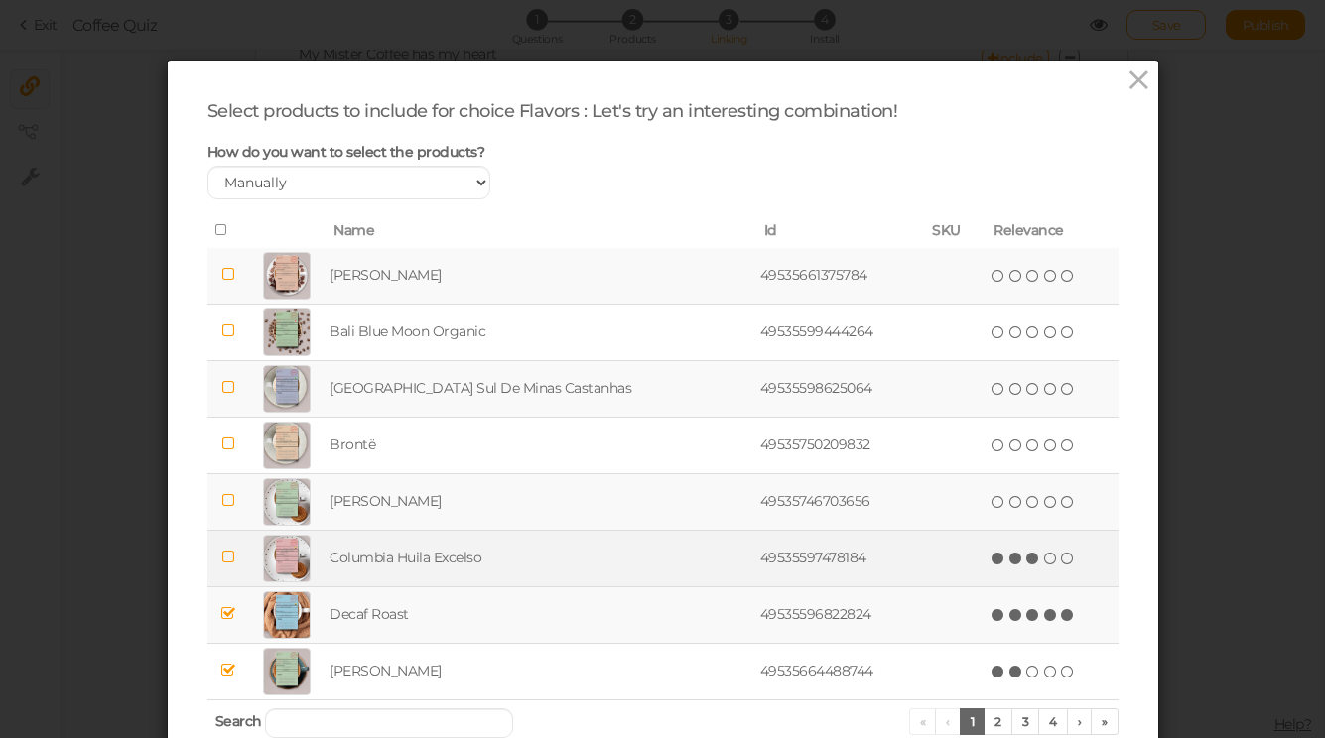
click at [1026, 559] on icon at bounding box center [1033, 559] width 14 height 14
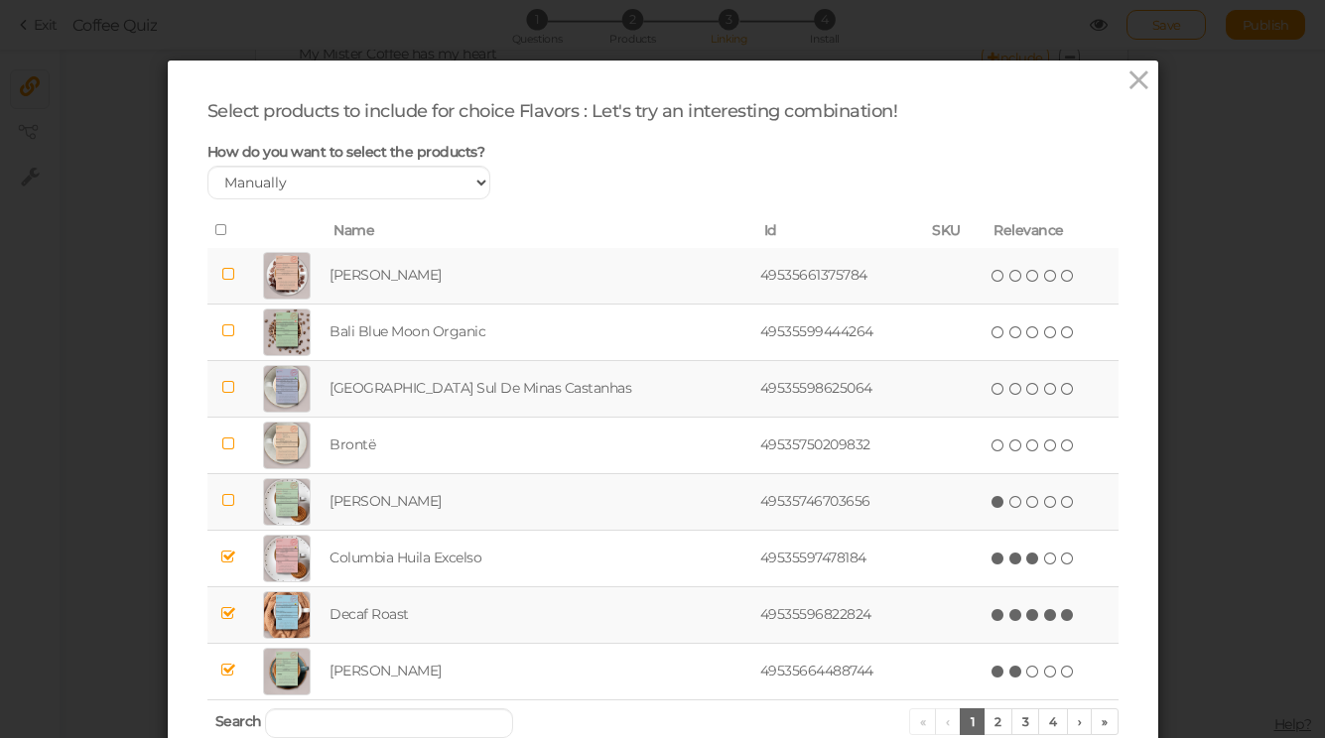
click at [991, 501] on icon at bounding box center [998, 502] width 14 height 14
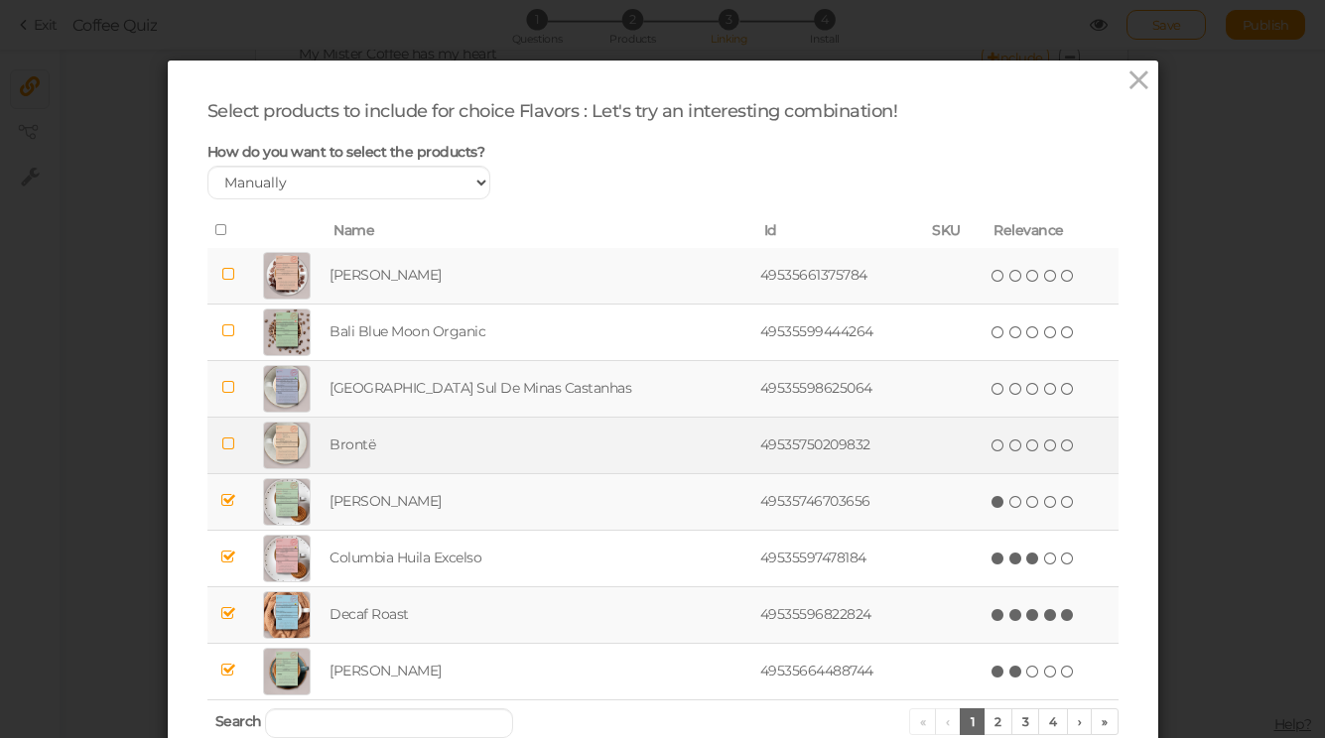
click at [991, 446] on icon at bounding box center [998, 446] width 14 height 14
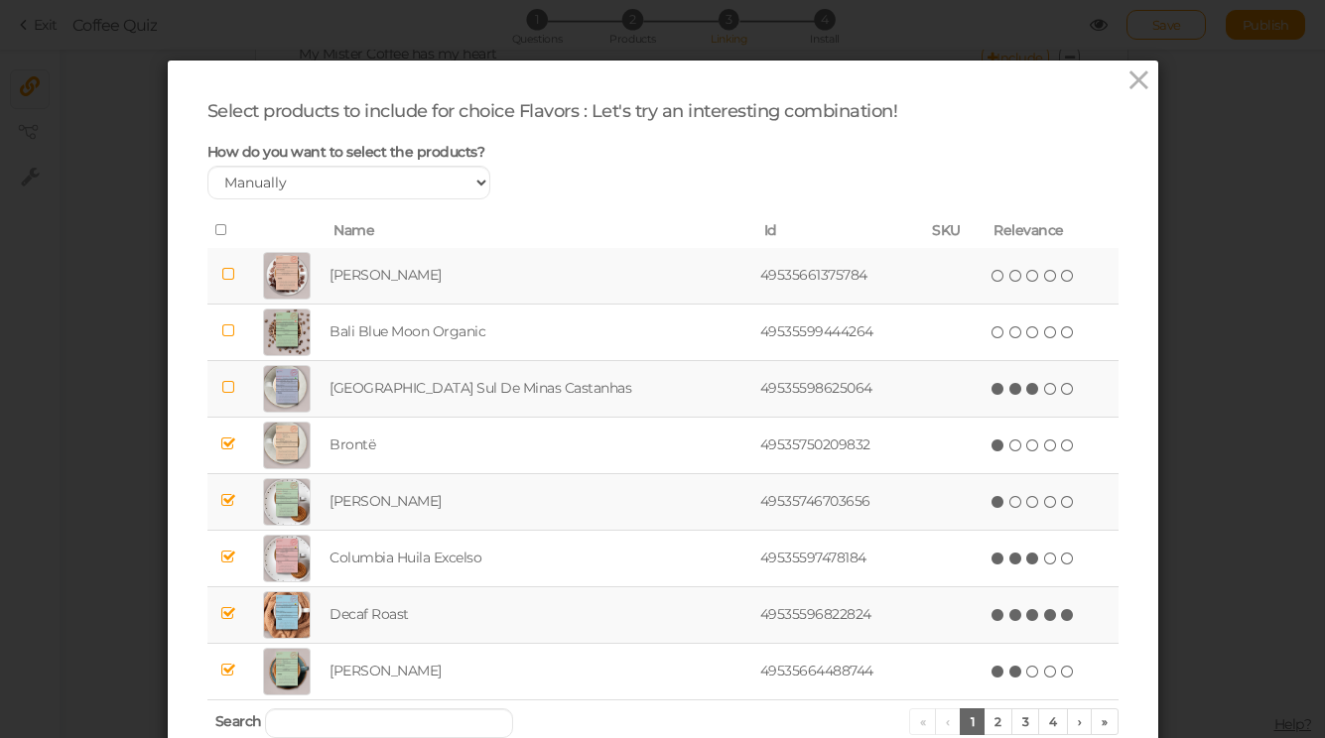
click at [1026, 389] on icon at bounding box center [1033, 389] width 14 height 14
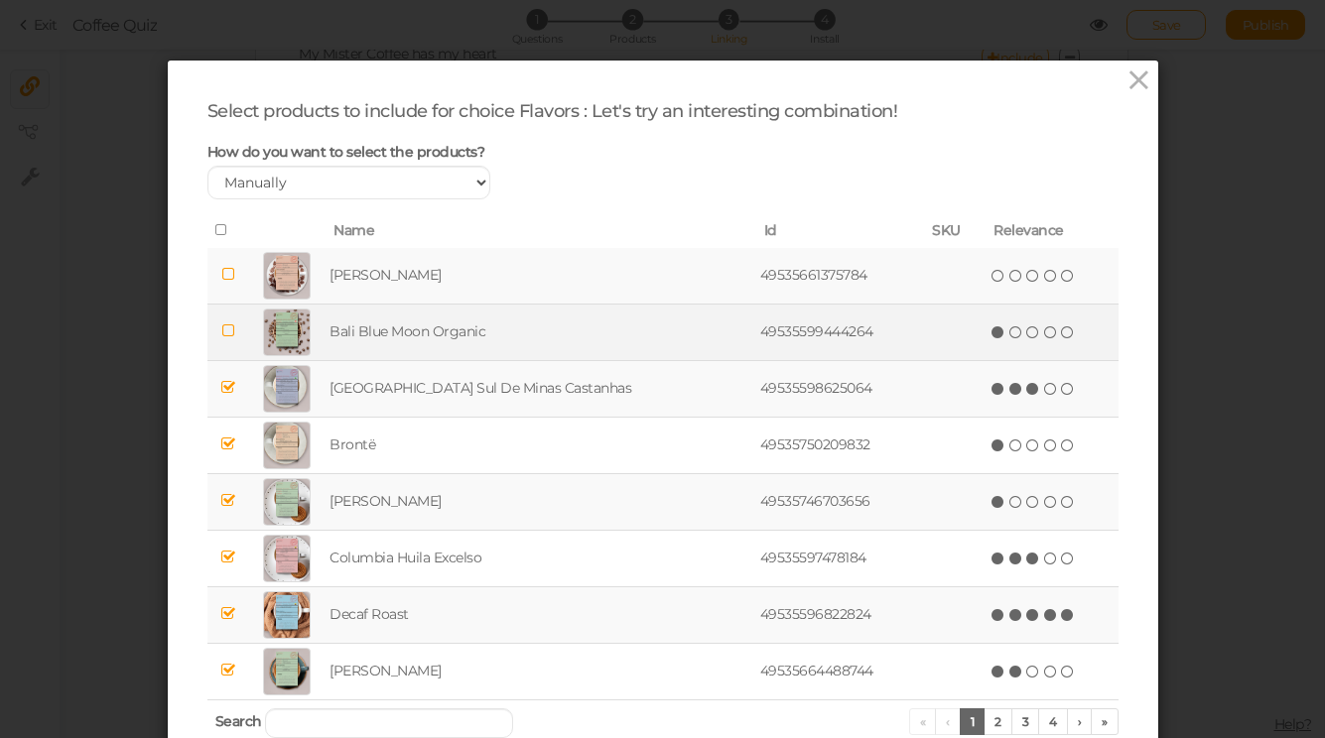
click at [989, 321] on span "(*) ( ) ( ) ( ) ( )" at bounding box center [1032, 332] width 87 height 22
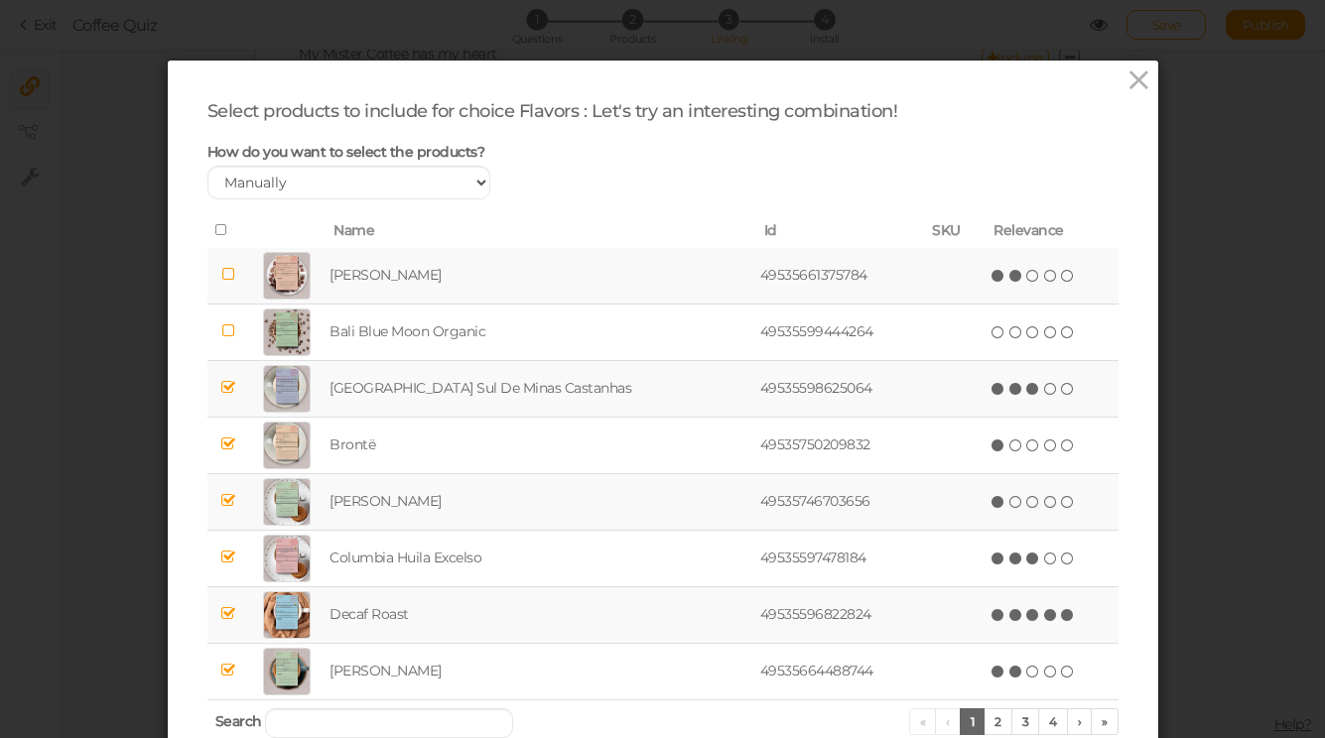
click at [1009, 276] on icon at bounding box center [1016, 276] width 14 height 14
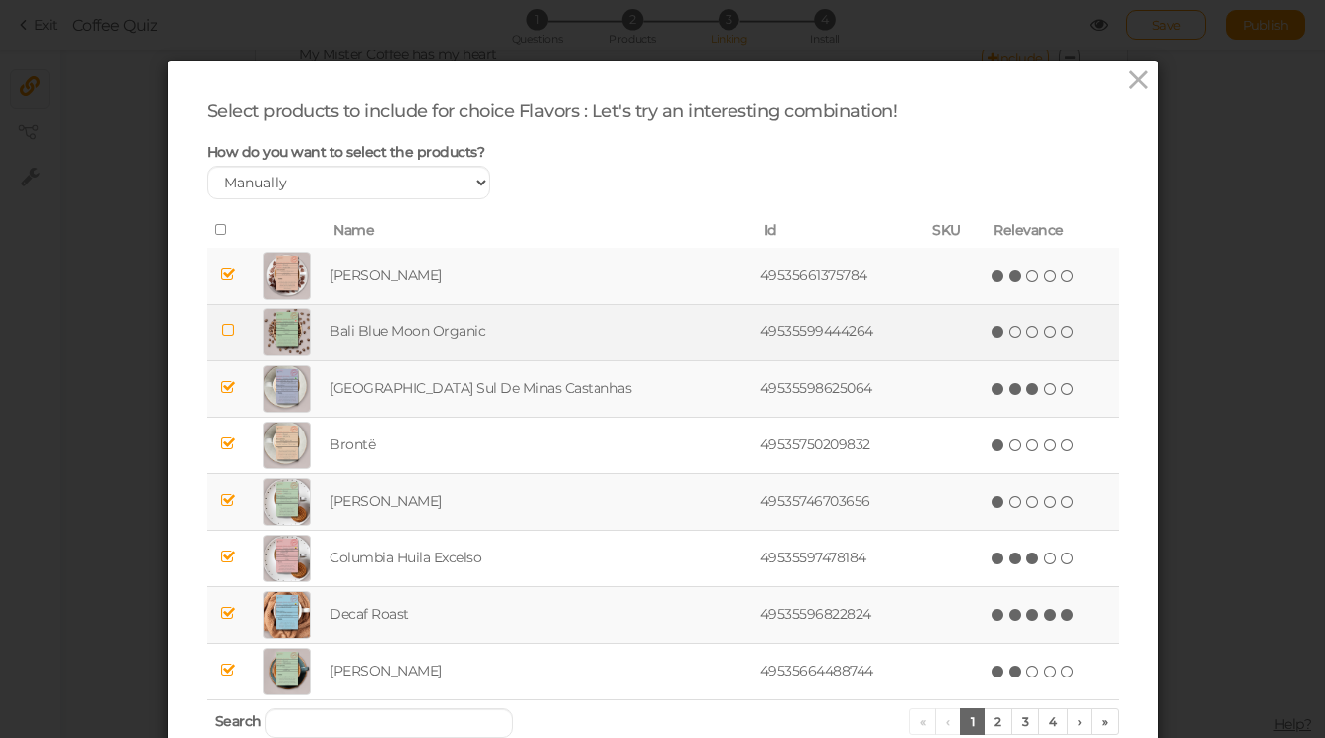
click at [991, 335] on icon at bounding box center [998, 333] width 14 height 14
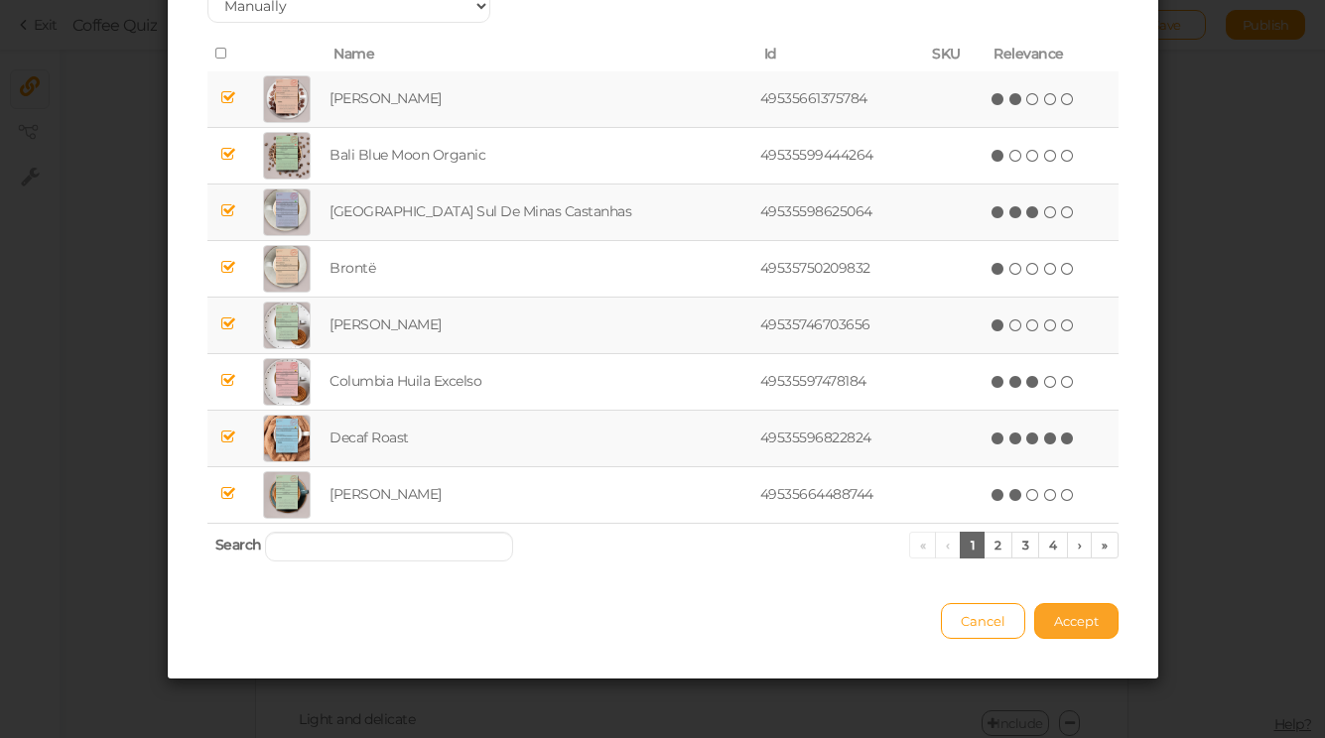
click at [1074, 615] on span "Accept" at bounding box center [1076, 621] width 45 height 16
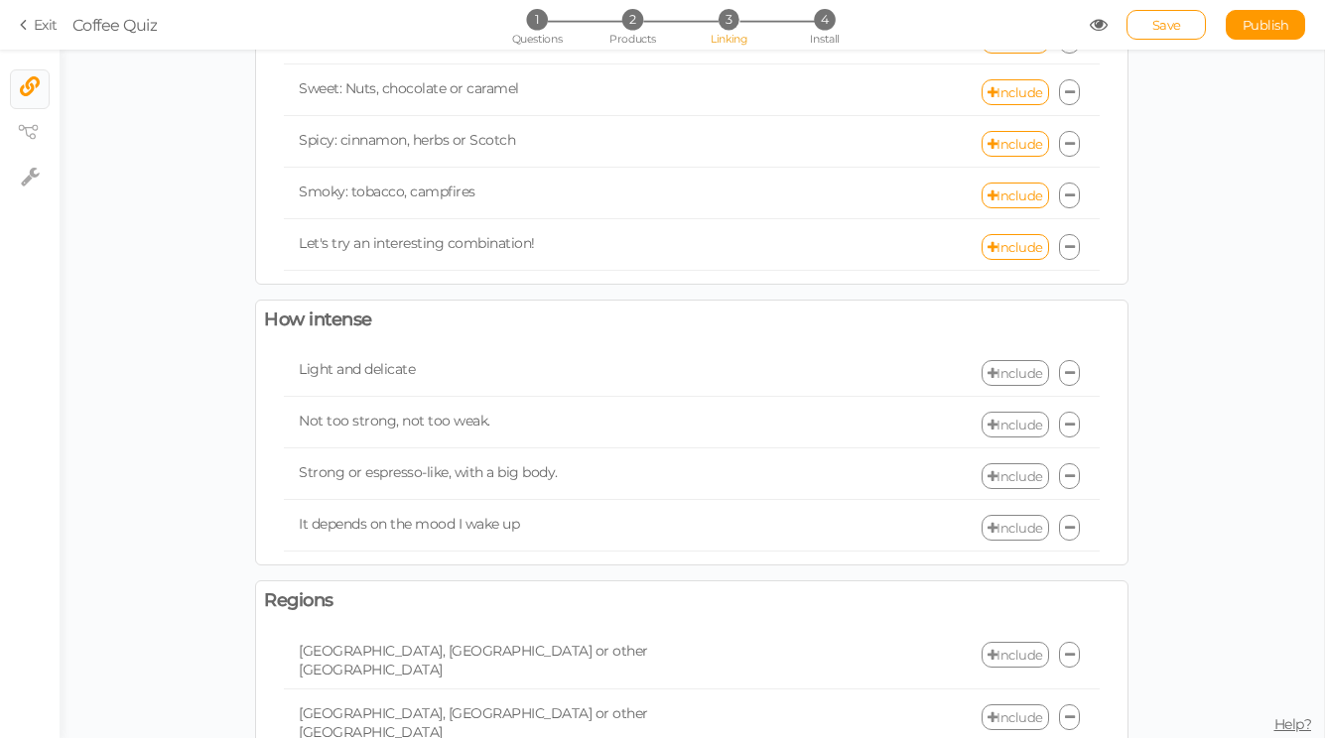
scroll to position [812, 0]
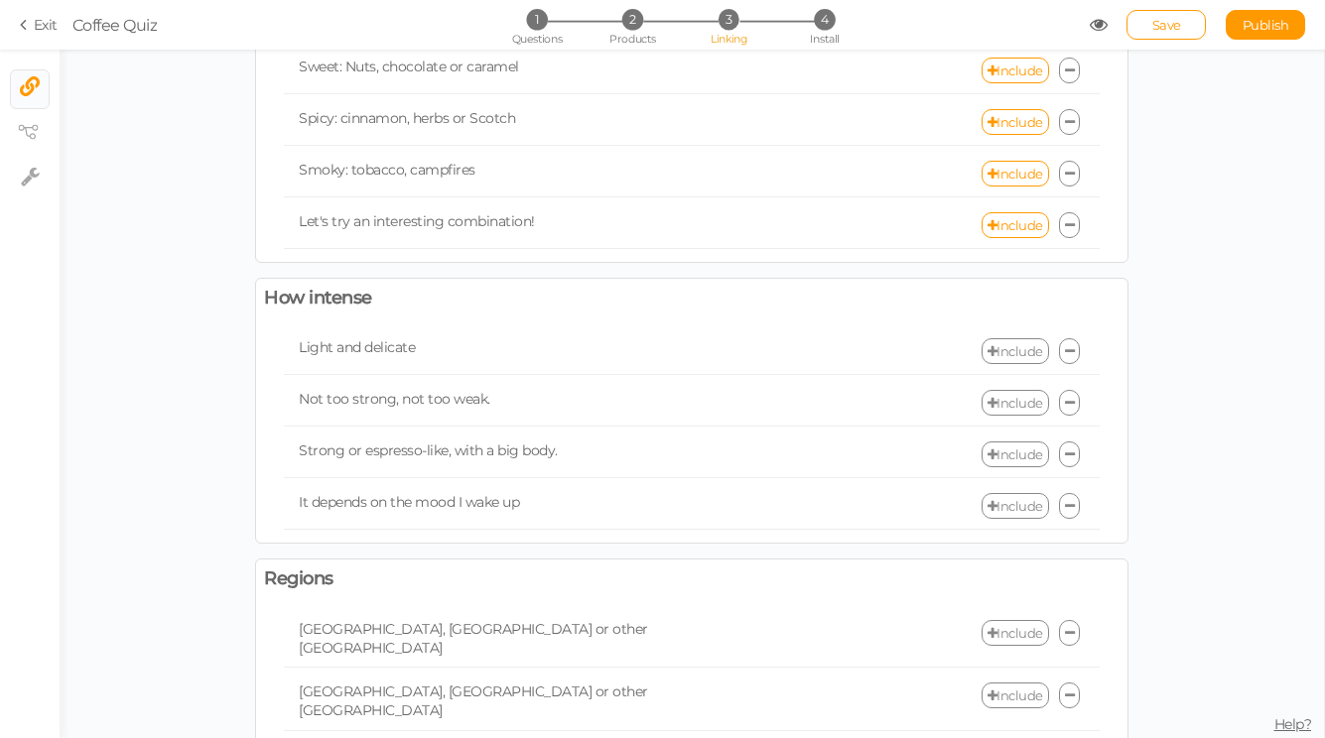
click at [1025, 344] on link "Include" at bounding box center [1014, 351] width 67 height 26
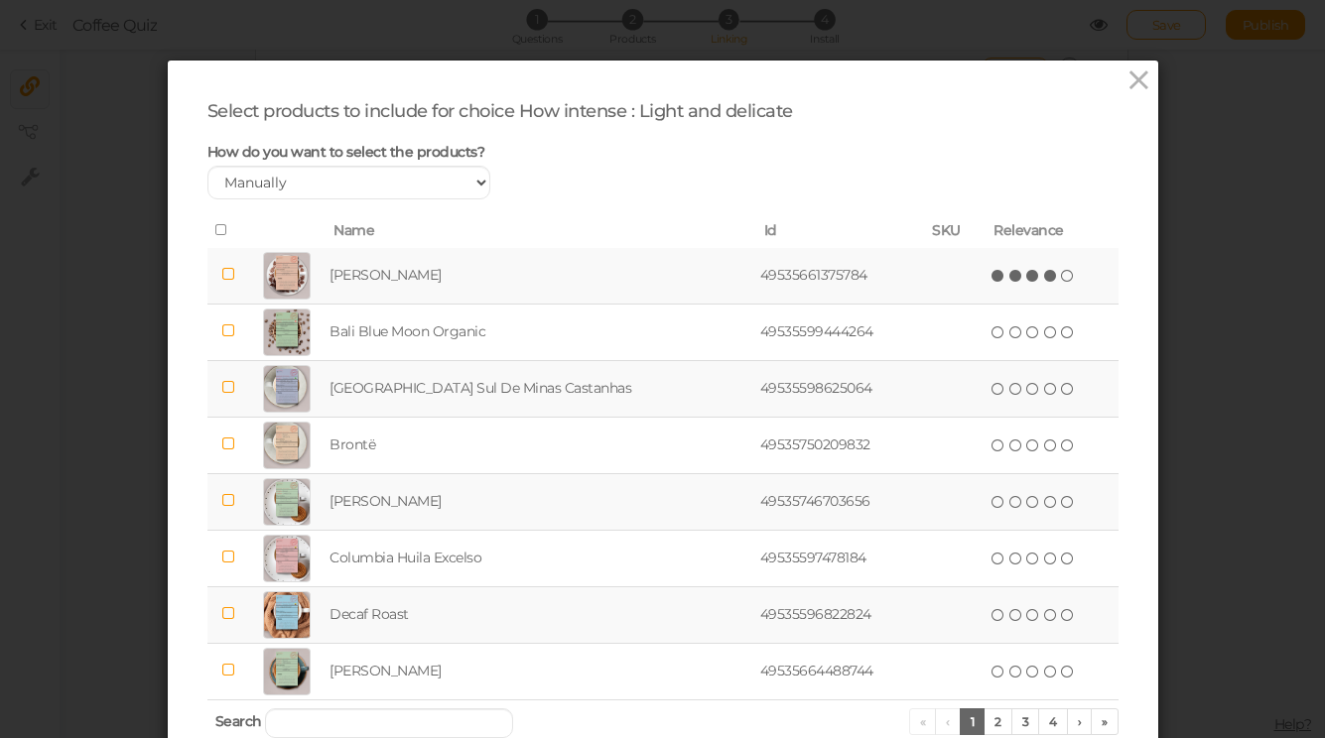
click at [1044, 277] on icon at bounding box center [1051, 276] width 14 height 14
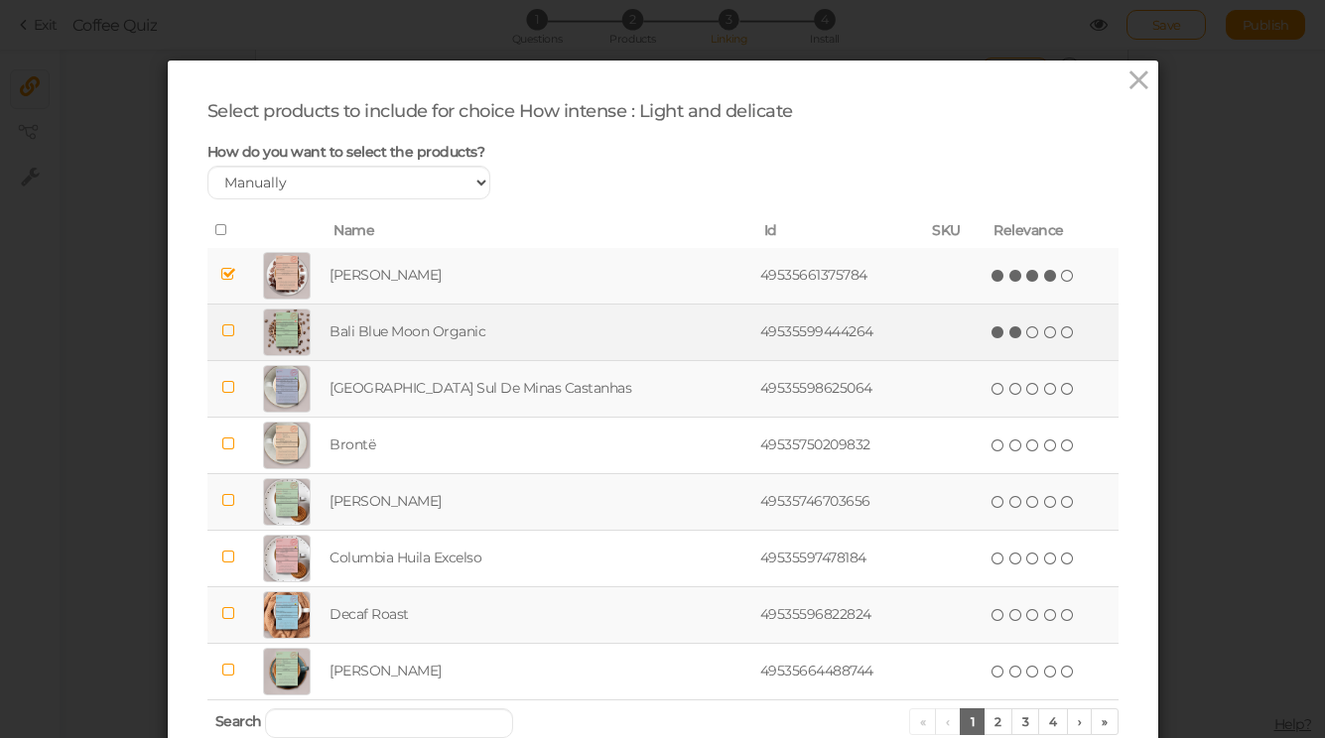
click at [993, 339] on span "(*) (*) ( ) ( ) ( )" at bounding box center [1032, 332] width 87 height 22
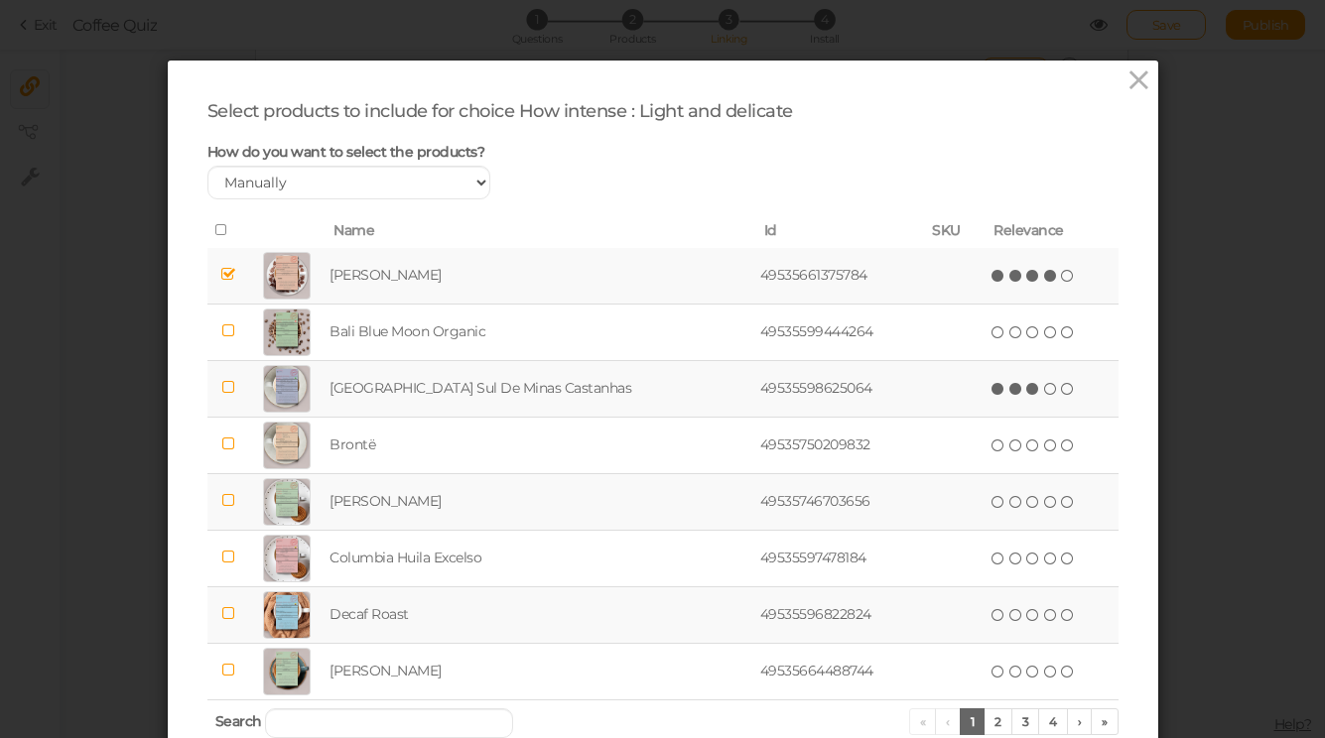
click at [1026, 382] on icon at bounding box center [1033, 389] width 14 height 14
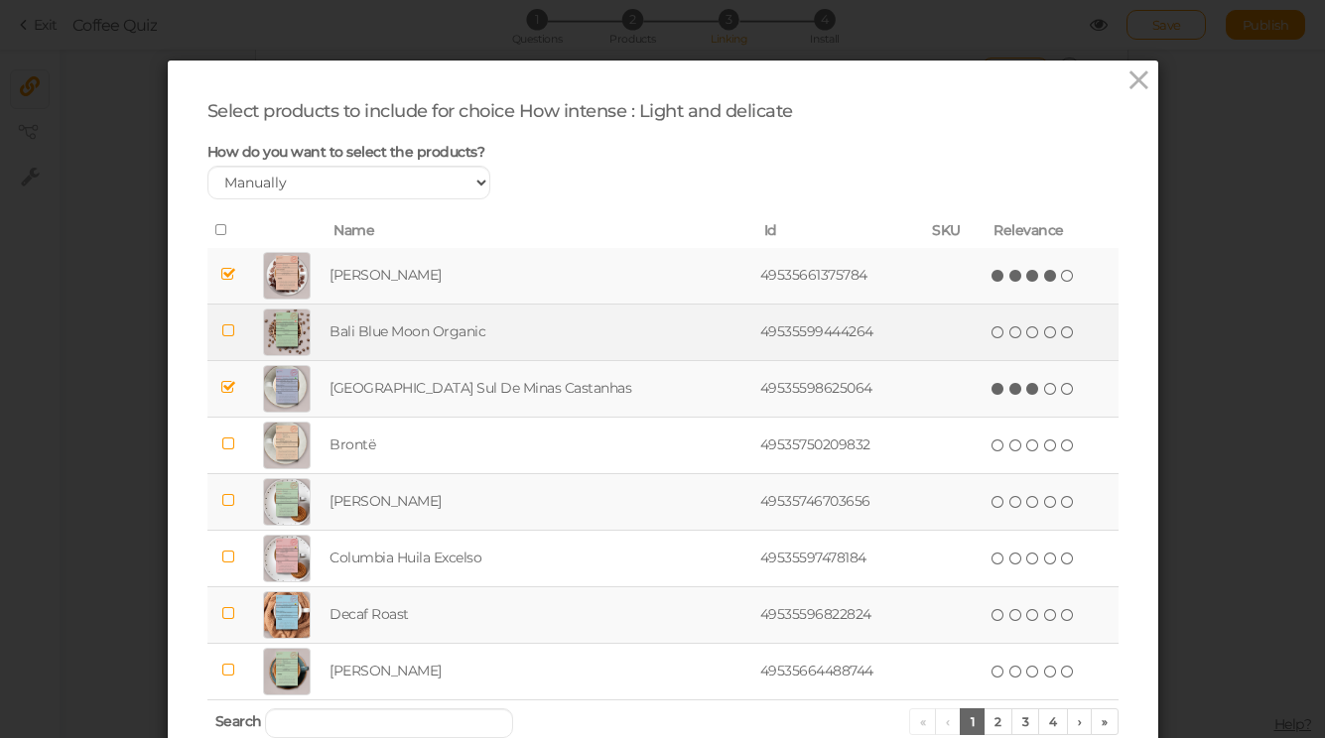
click at [986, 343] on td "( ) ( ) ( ) ( ) ( )" at bounding box center [1051, 332] width 132 height 57
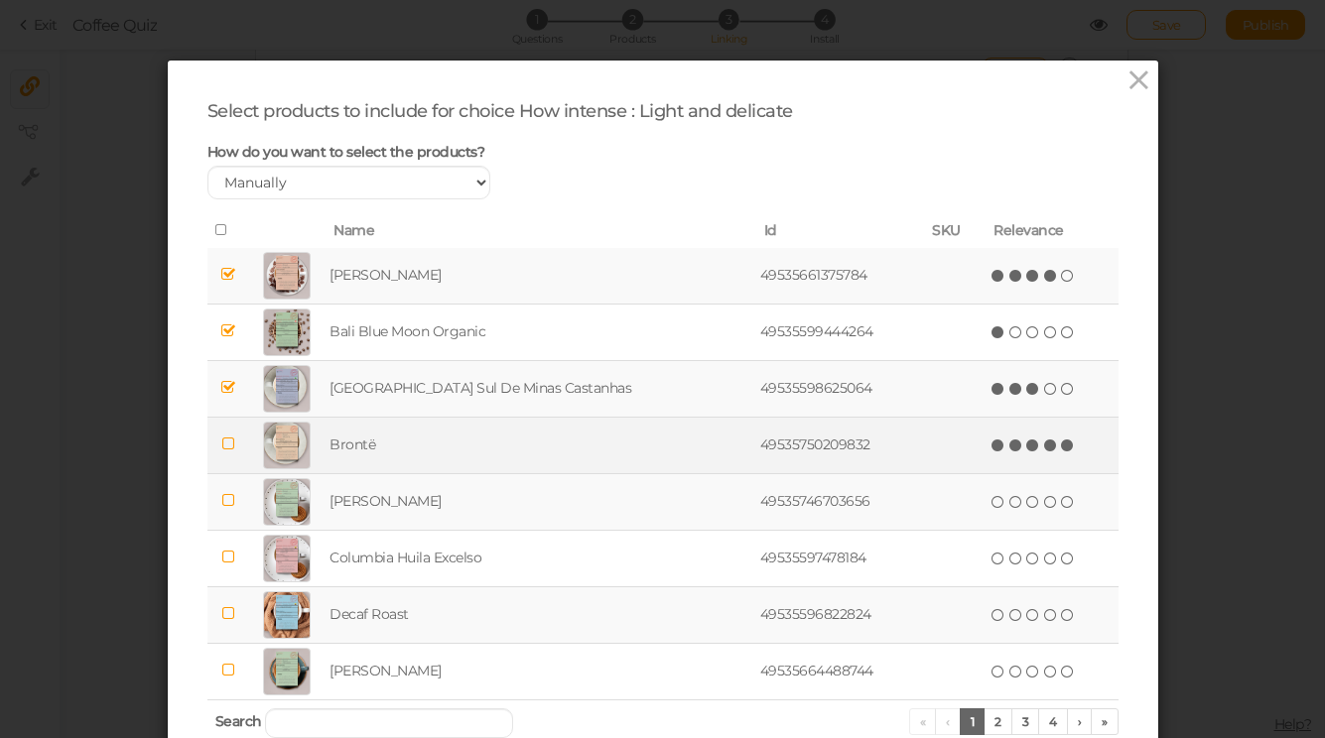
click at [1061, 446] on icon at bounding box center [1068, 446] width 14 height 14
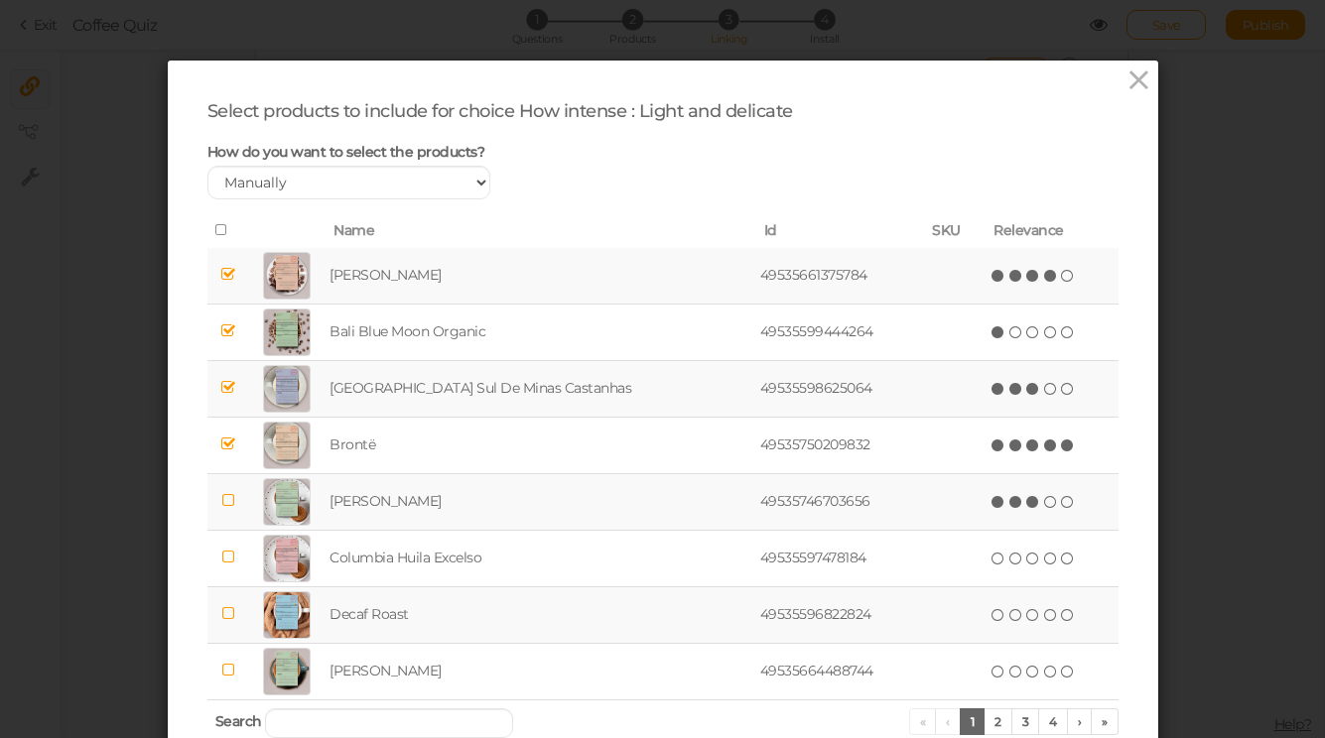
click at [1026, 500] on icon at bounding box center [1033, 502] width 14 height 14
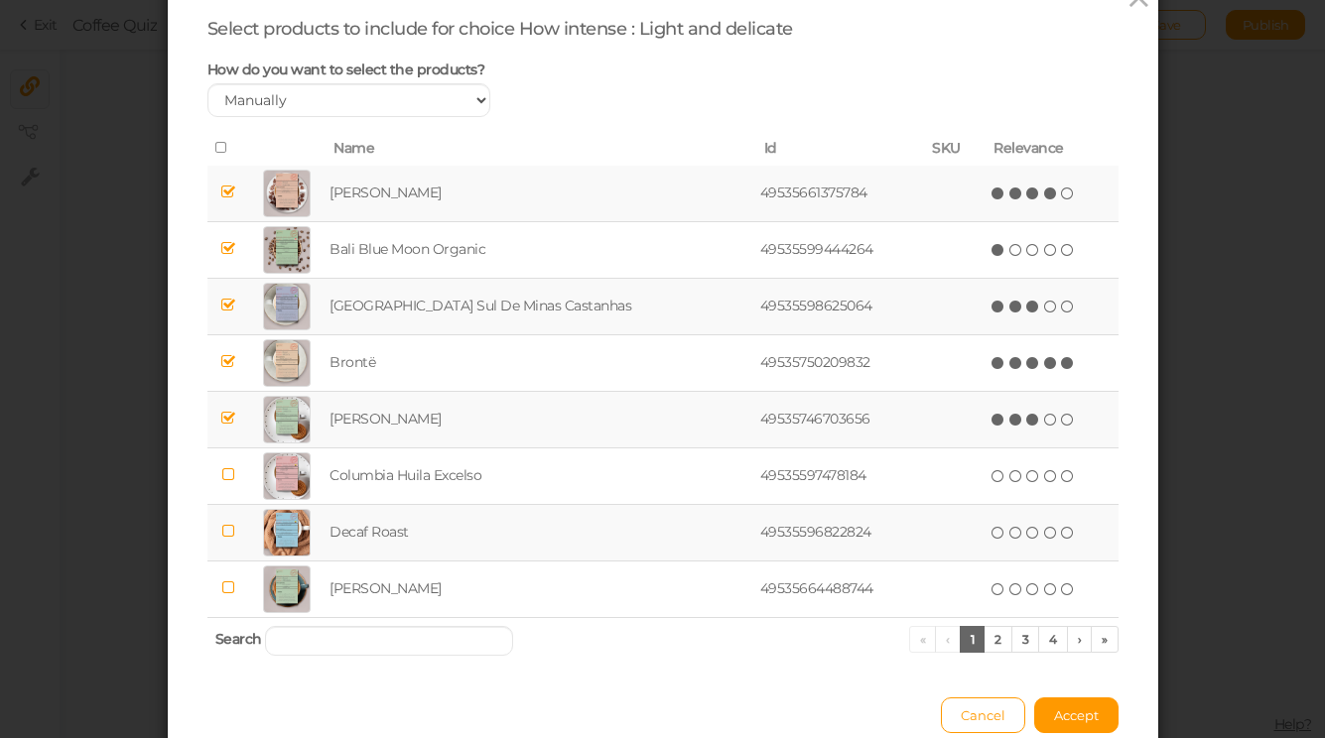
scroll to position [118, 0]
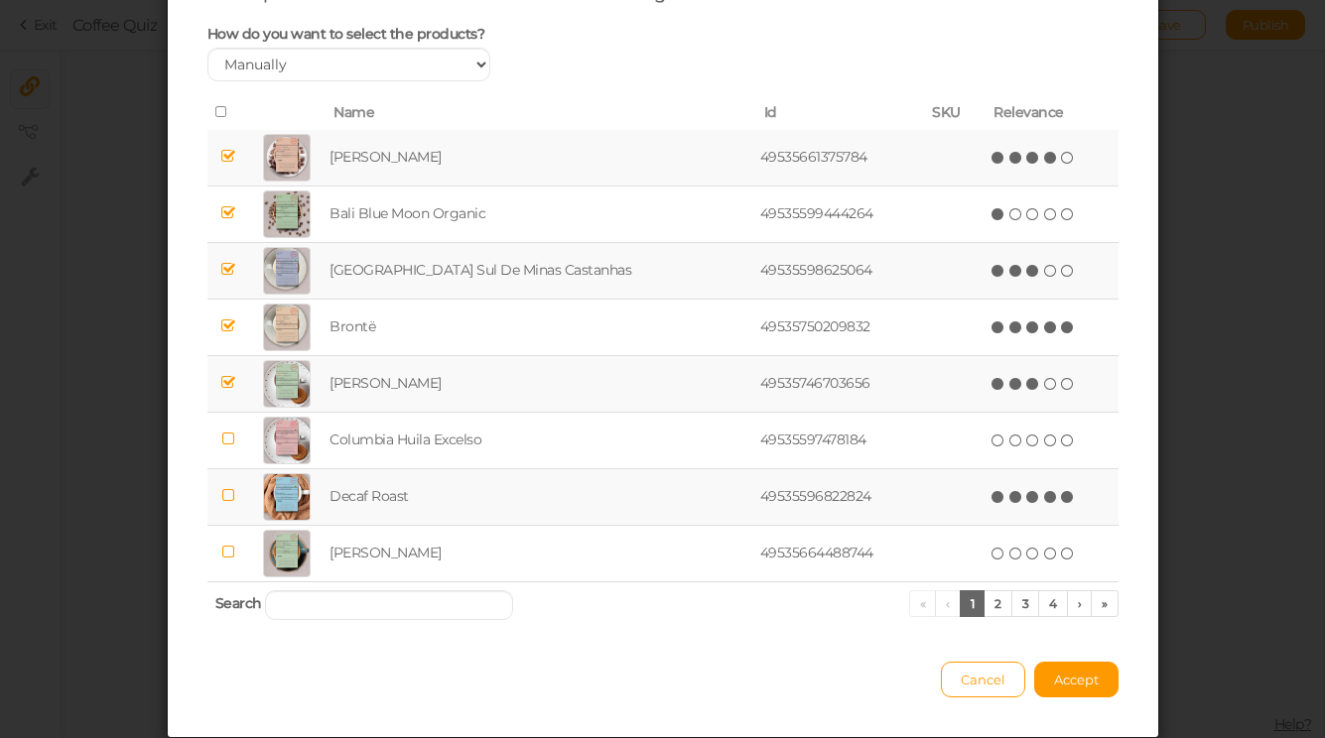
click at [1061, 503] on icon at bounding box center [1068, 497] width 14 height 14
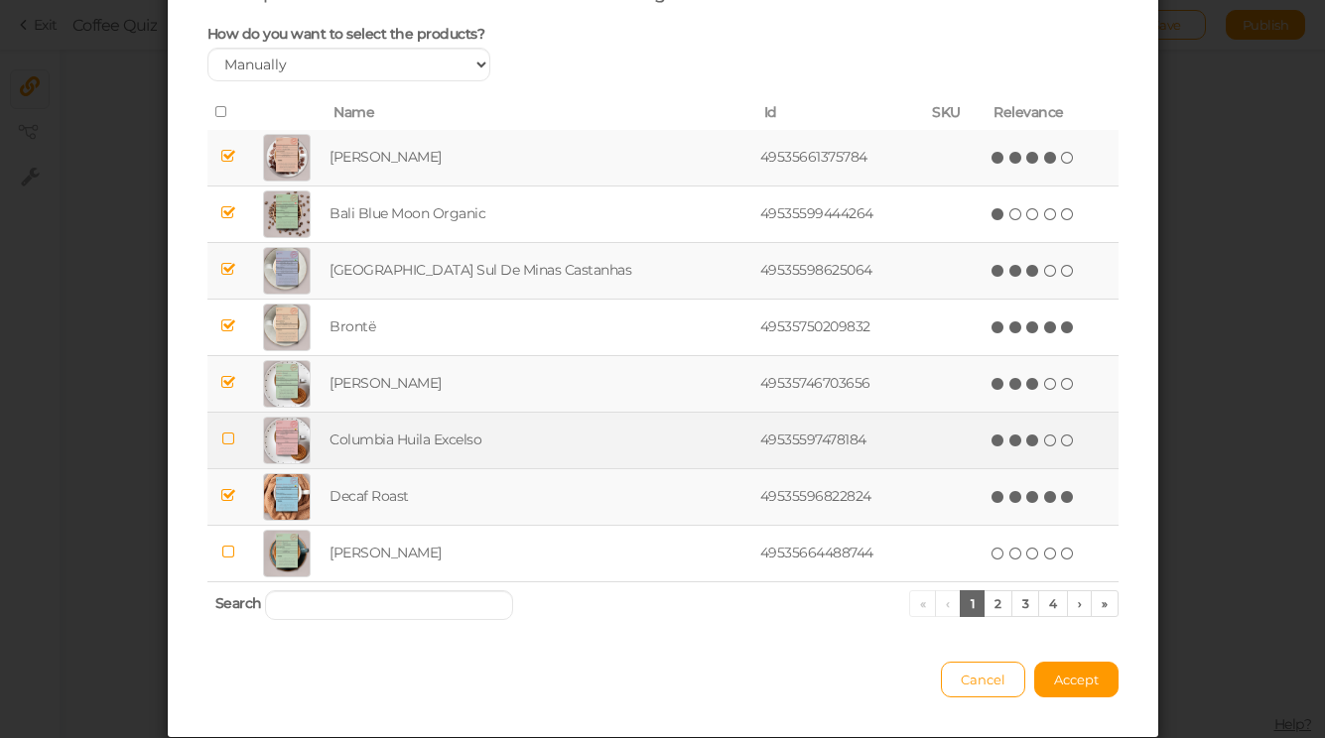
click at [1026, 442] on icon at bounding box center [1033, 441] width 14 height 14
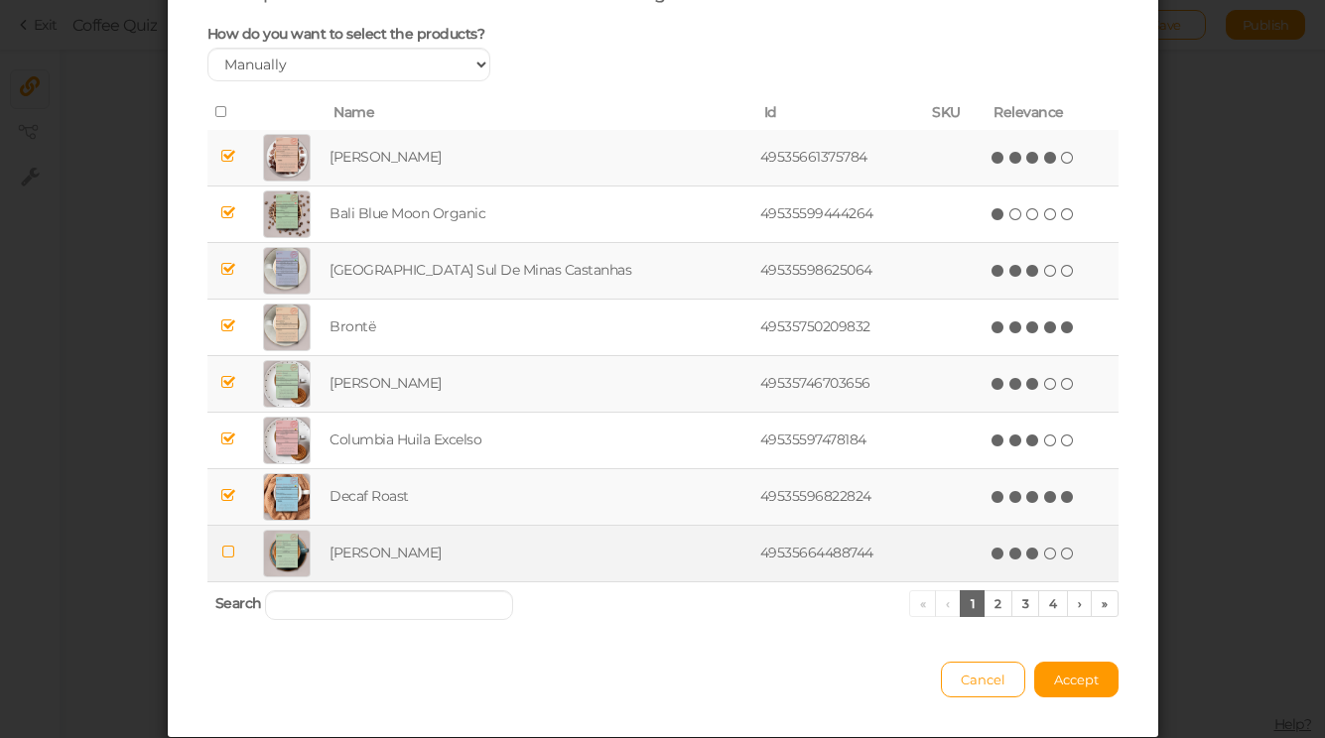
click at [1026, 550] on icon at bounding box center [1033, 554] width 14 height 14
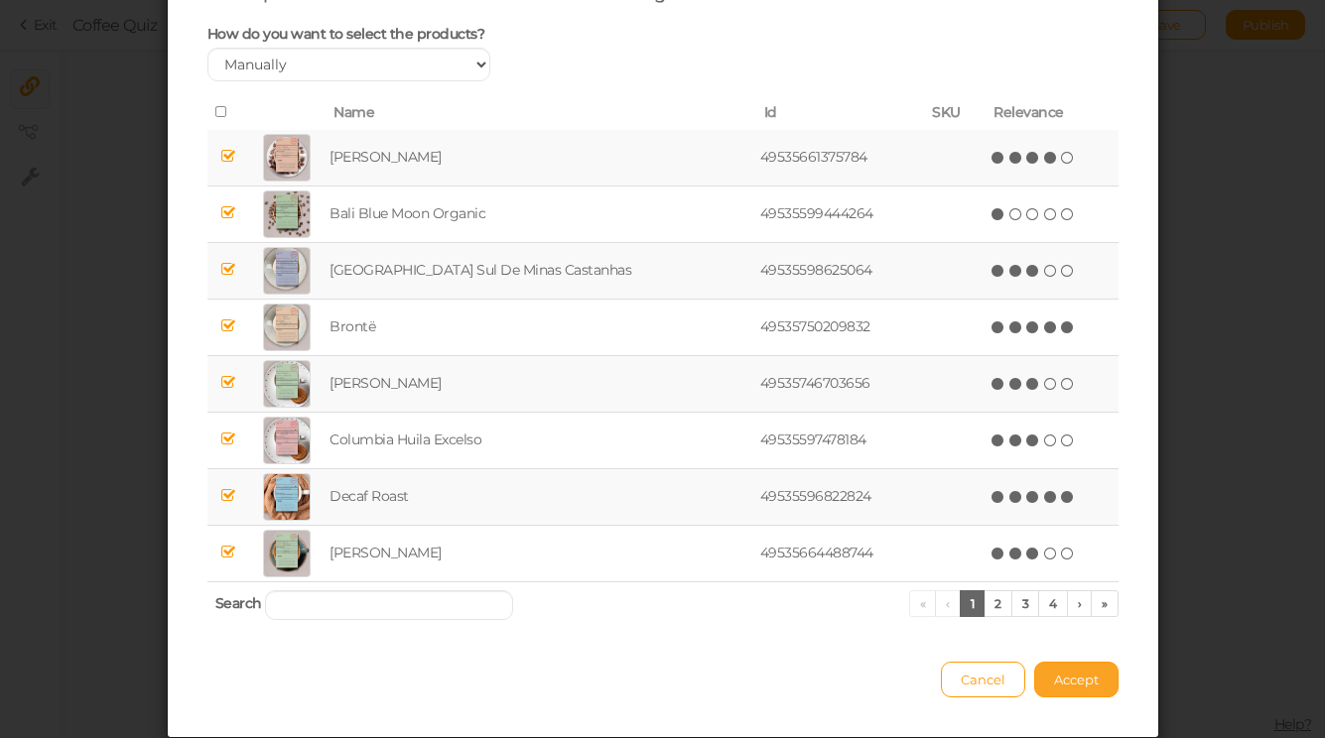
click at [1079, 675] on span "Accept" at bounding box center [1076, 680] width 45 height 16
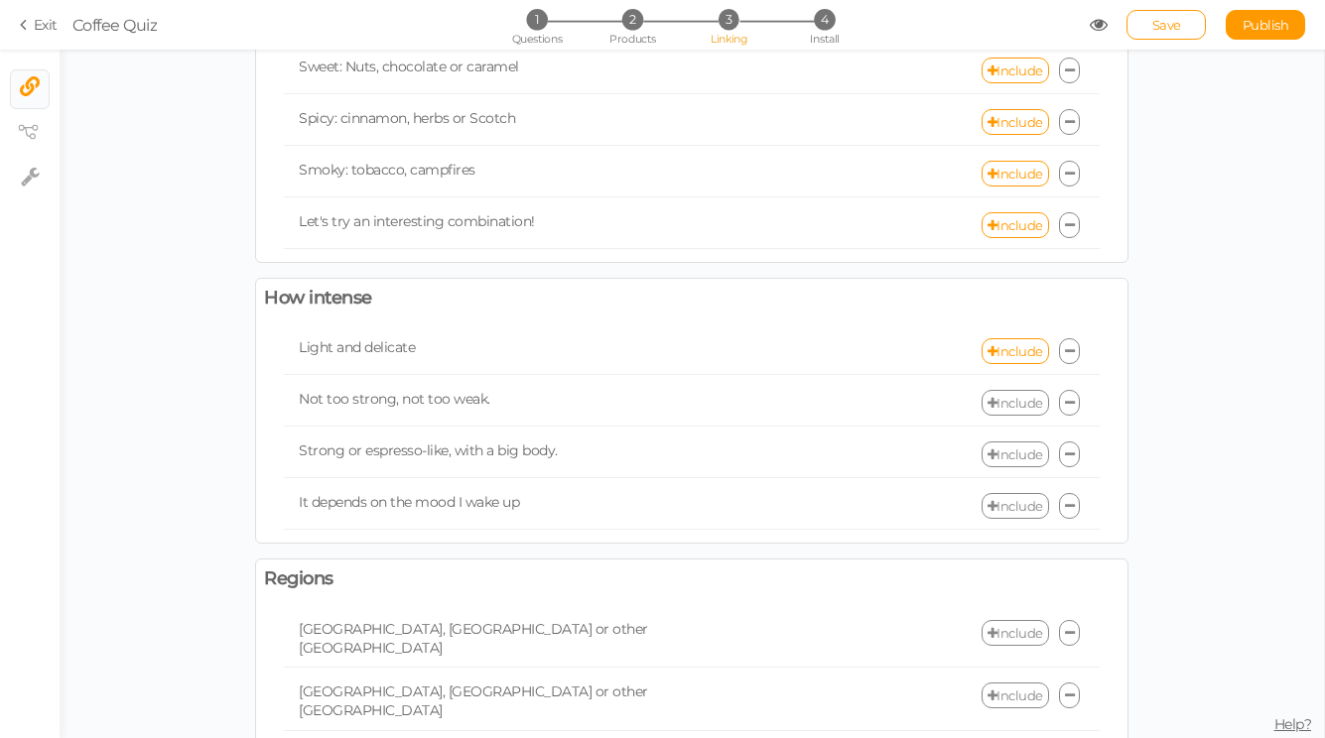
click at [1013, 423] on div "Not too strong, not too weak. Include" at bounding box center [692, 403] width 816 height 47
click at [1011, 406] on link "Include" at bounding box center [1014, 403] width 67 height 26
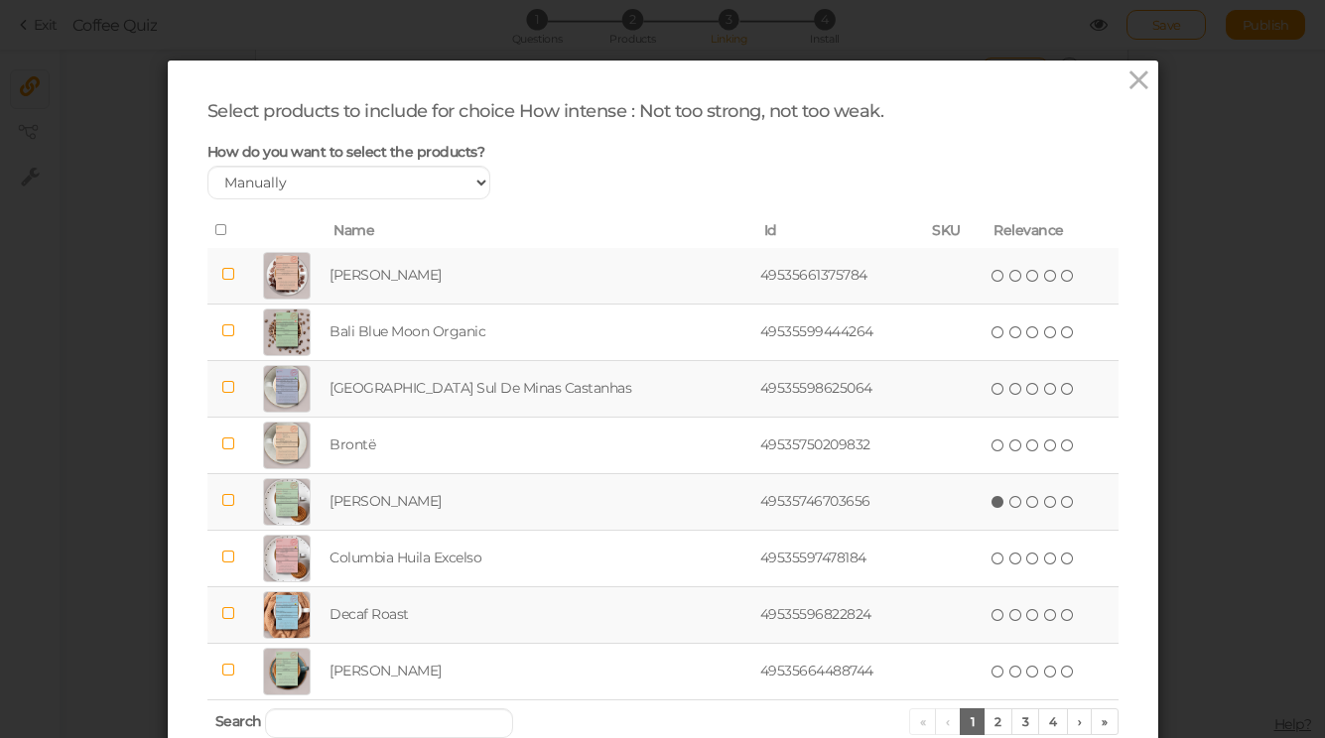
click at [991, 506] on icon at bounding box center [998, 502] width 14 height 14
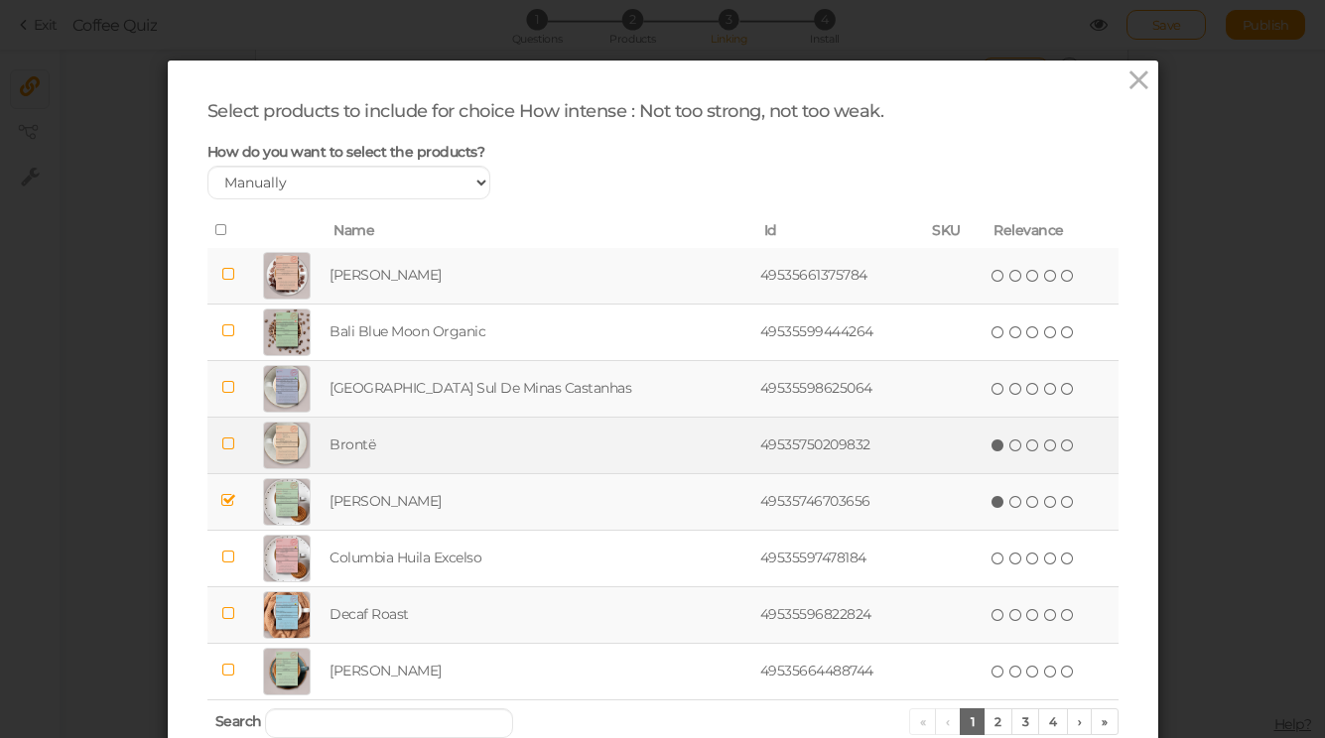
click at [991, 449] on icon at bounding box center [998, 446] width 14 height 14
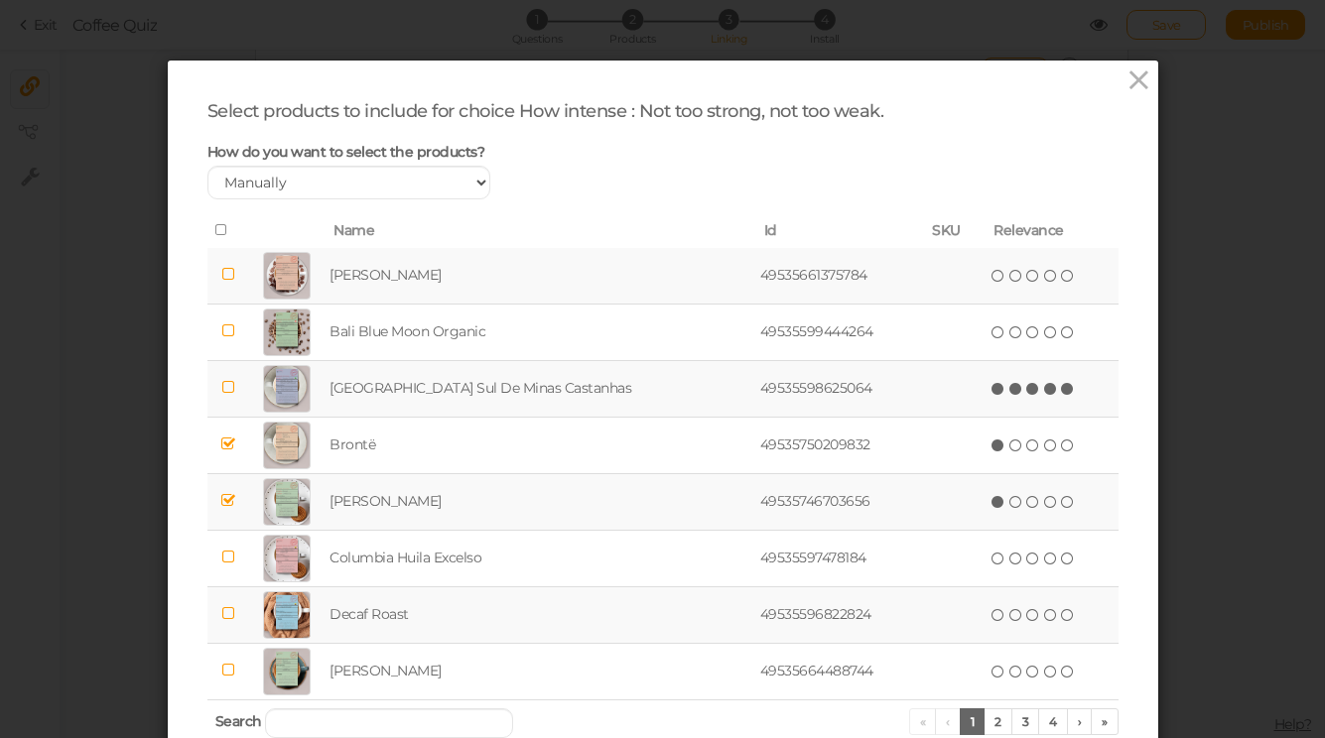
click at [1061, 389] on icon at bounding box center [1068, 389] width 14 height 14
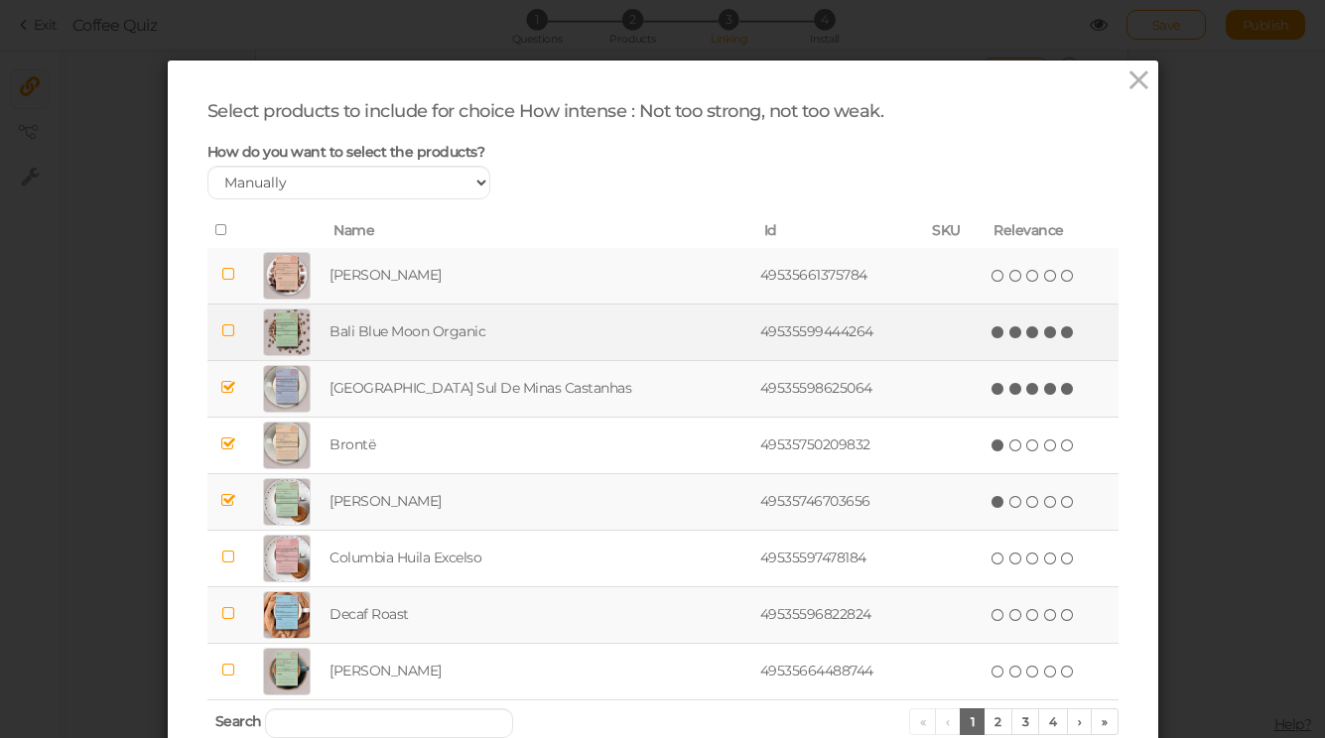
click at [1061, 327] on icon at bounding box center [1068, 333] width 14 height 14
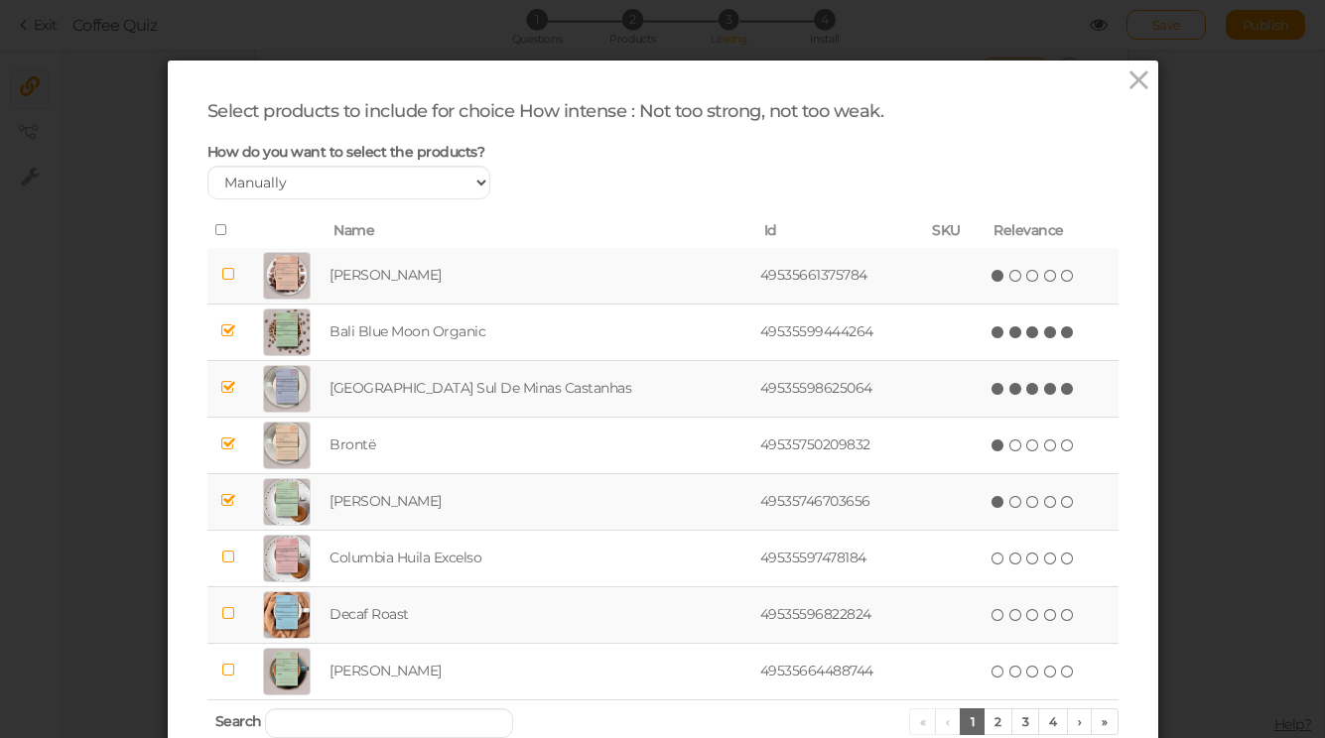
click at [991, 279] on icon at bounding box center [998, 276] width 14 height 14
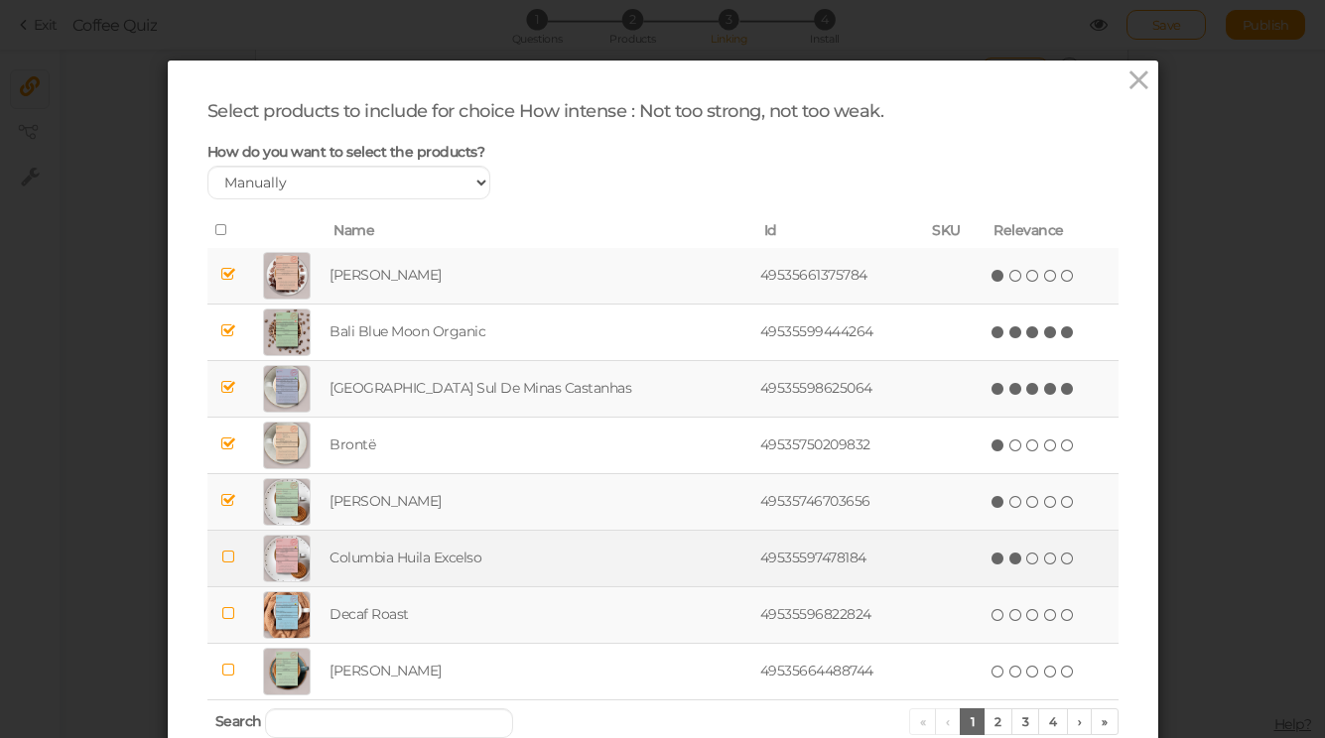
click at [1009, 563] on icon at bounding box center [1016, 559] width 14 height 14
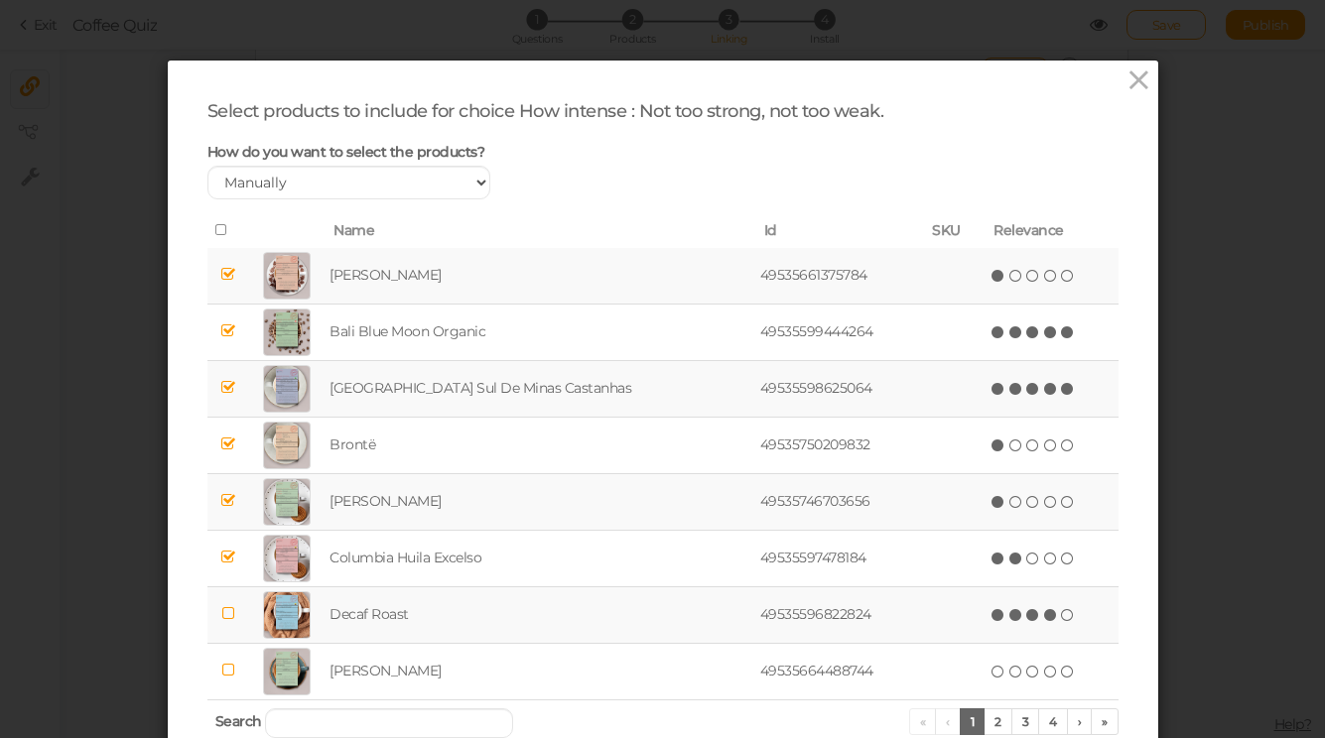
click at [1022, 622] on span "(*) (*) (*) (*) ( )" at bounding box center [1032, 614] width 87 height 22
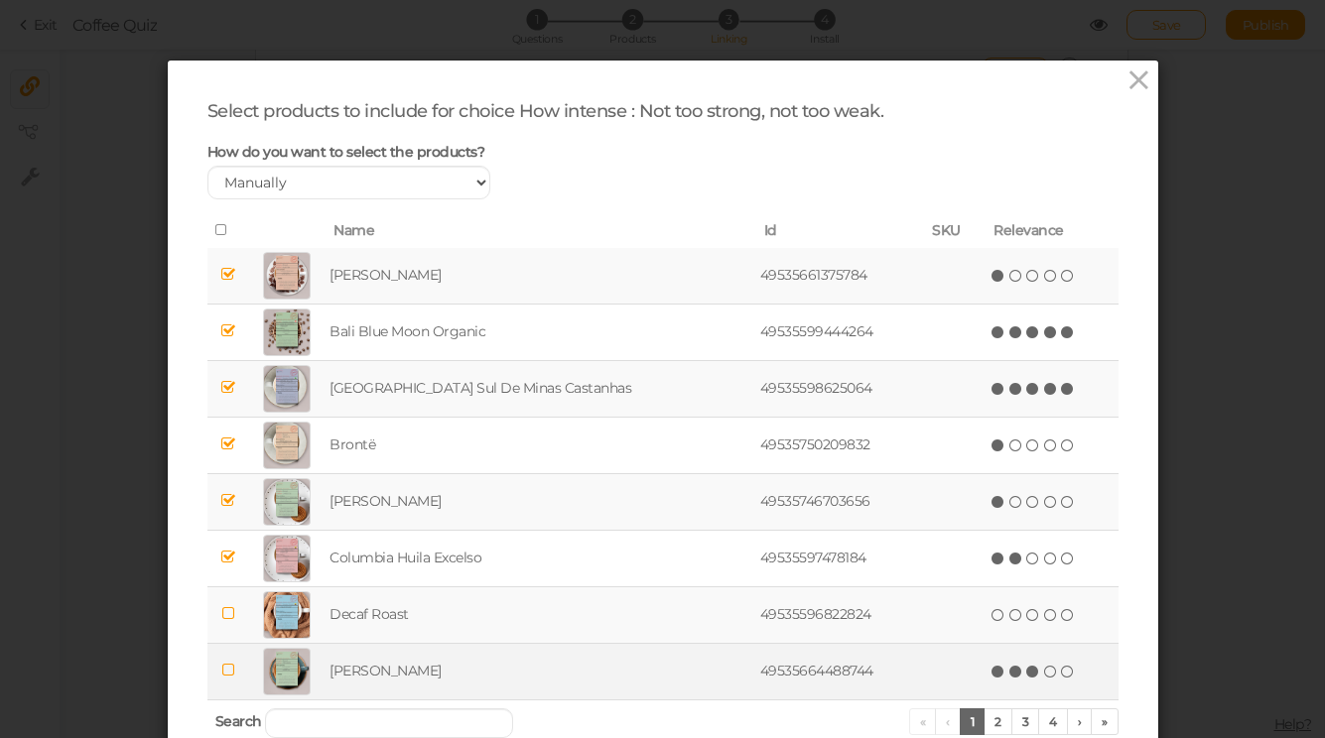
click at [1026, 672] on icon at bounding box center [1033, 672] width 14 height 14
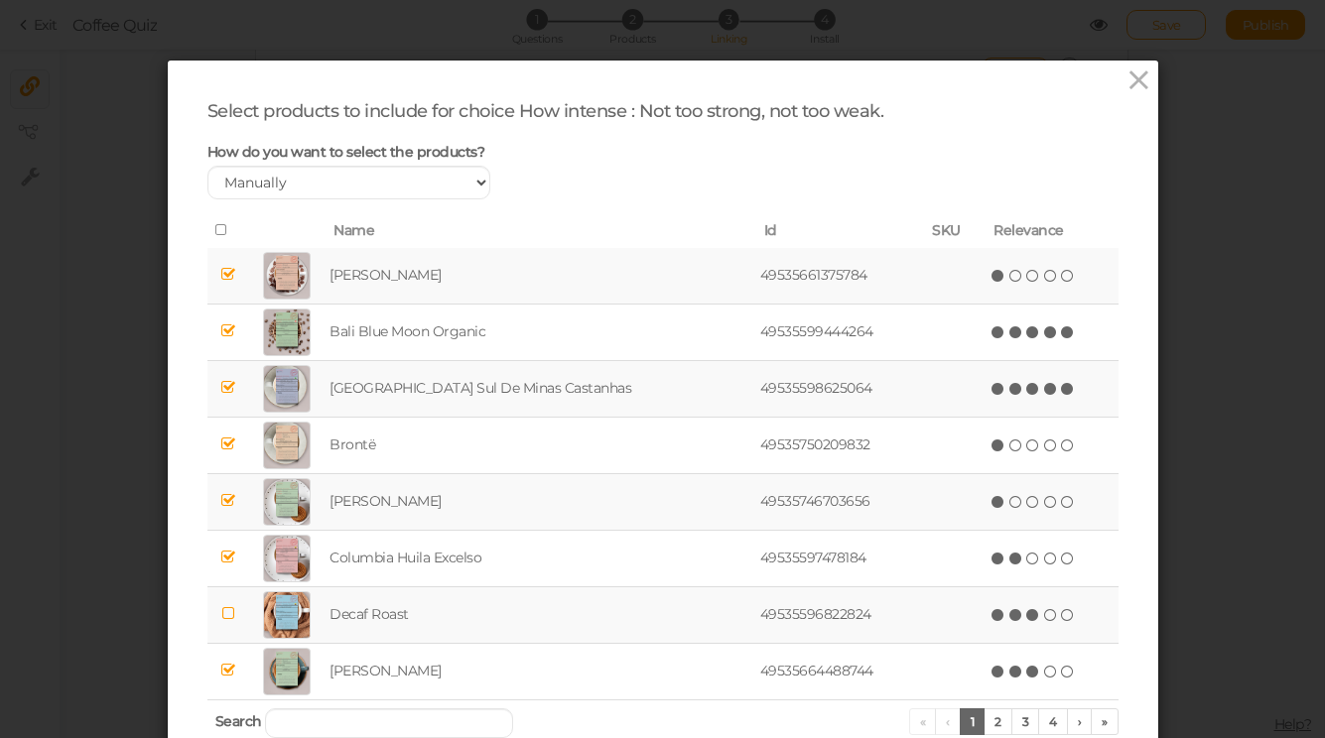
click at [1026, 618] on icon at bounding box center [1033, 615] width 14 height 14
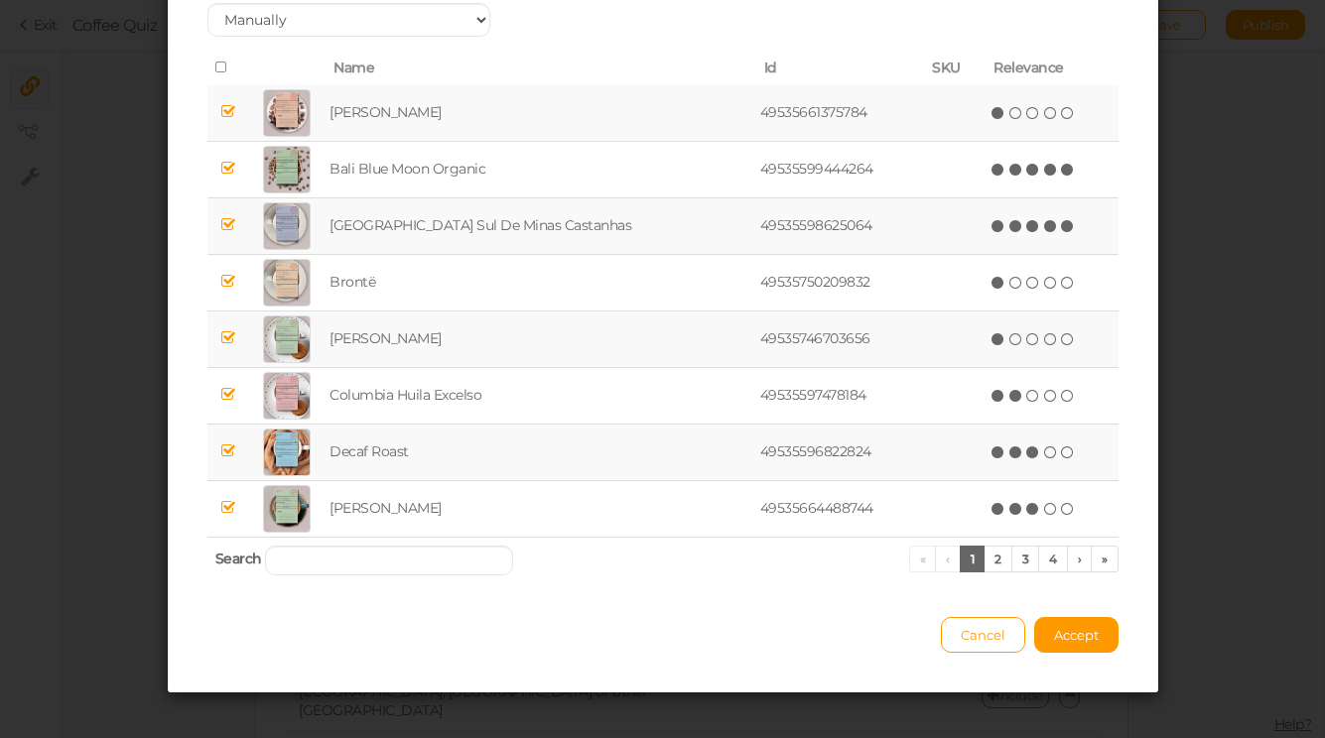
scroll to position [177, 0]
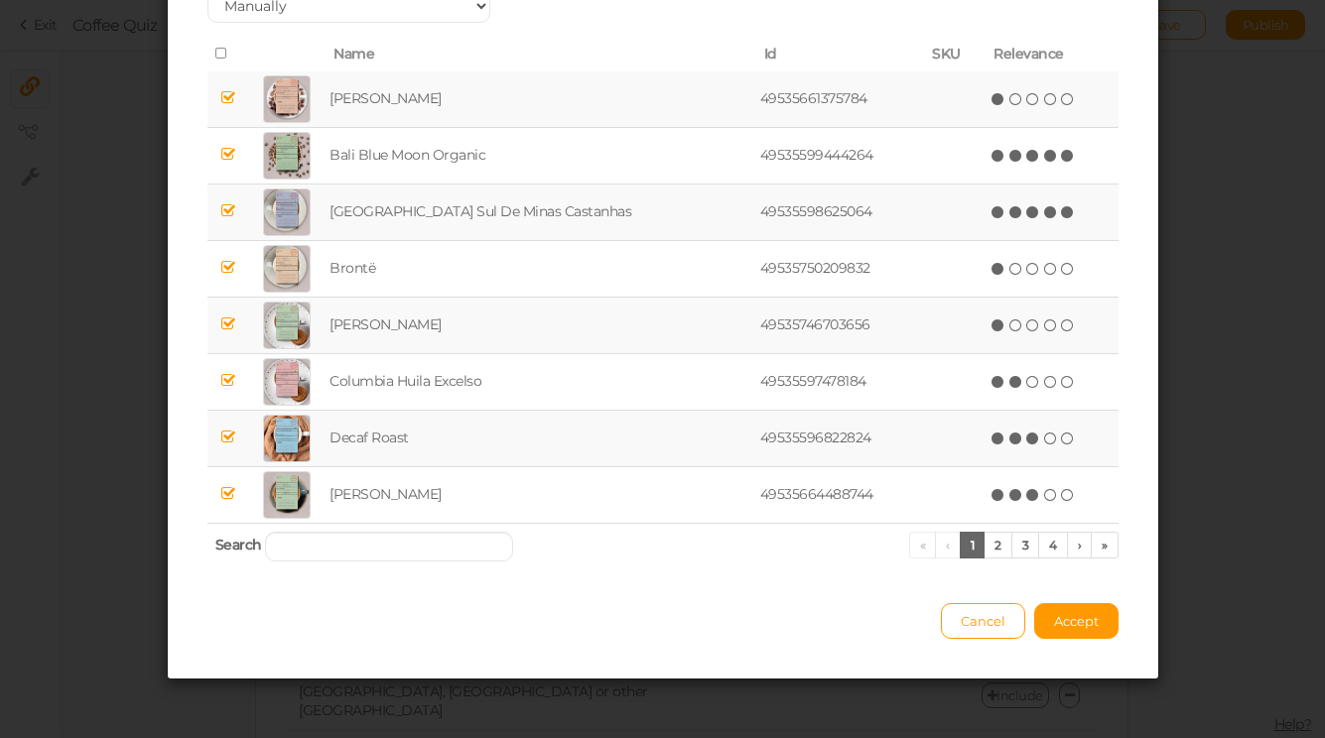
click at [1076, 638] on div "Select products to include for choice How intense : Not too strong, not too wea…" at bounding box center [663, 281] width 990 height 795
click at [1072, 613] on span "Accept" at bounding box center [1076, 621] width 45 height 16
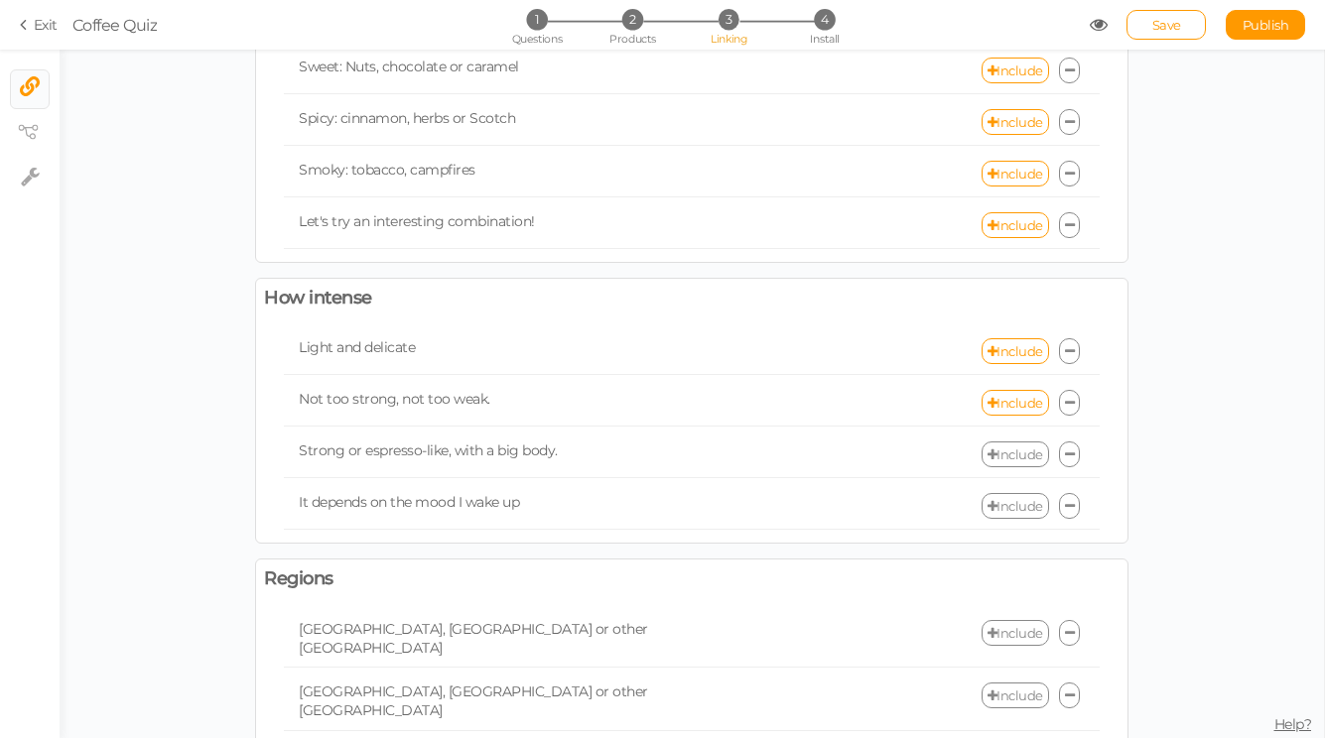
click at [1015, 458] on link "Include" at bounding box center [1014, 455] width 67 height 26
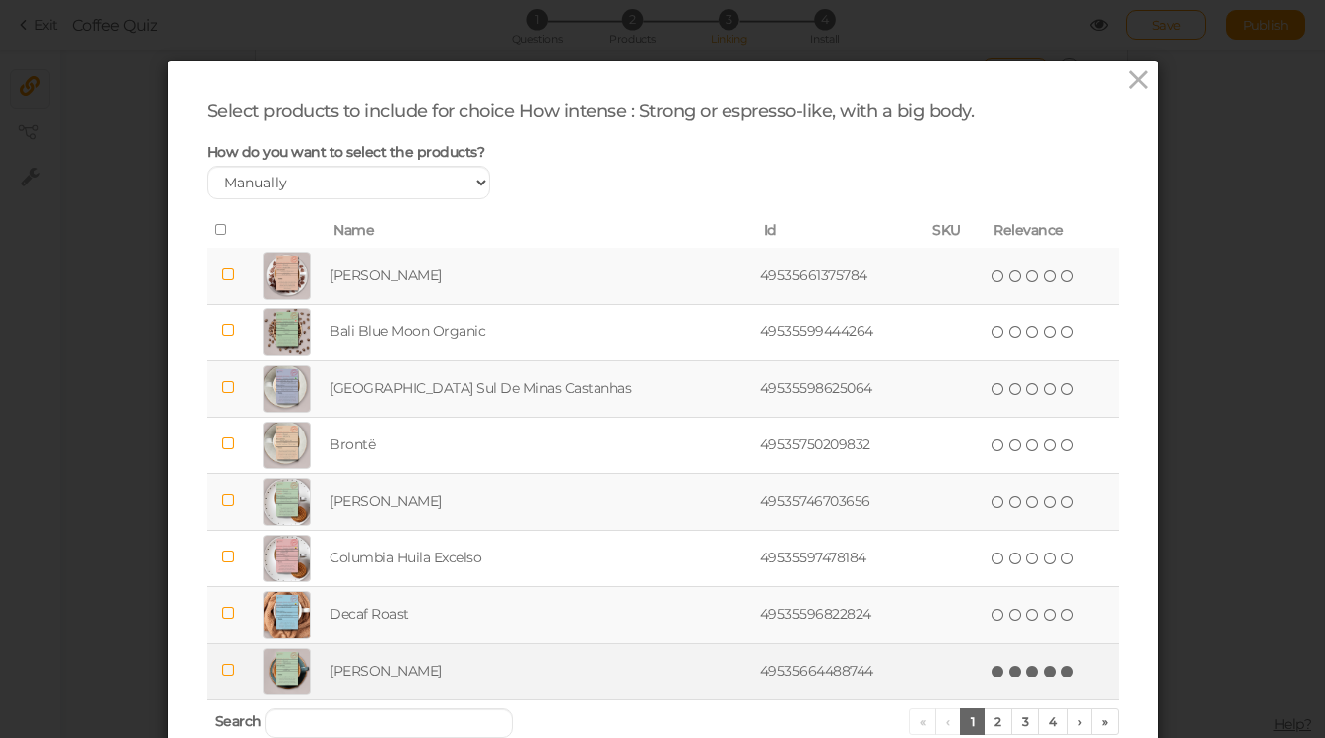
click at [1061, 672] on icon at bounding box center [1068, 672] width 14 height 14
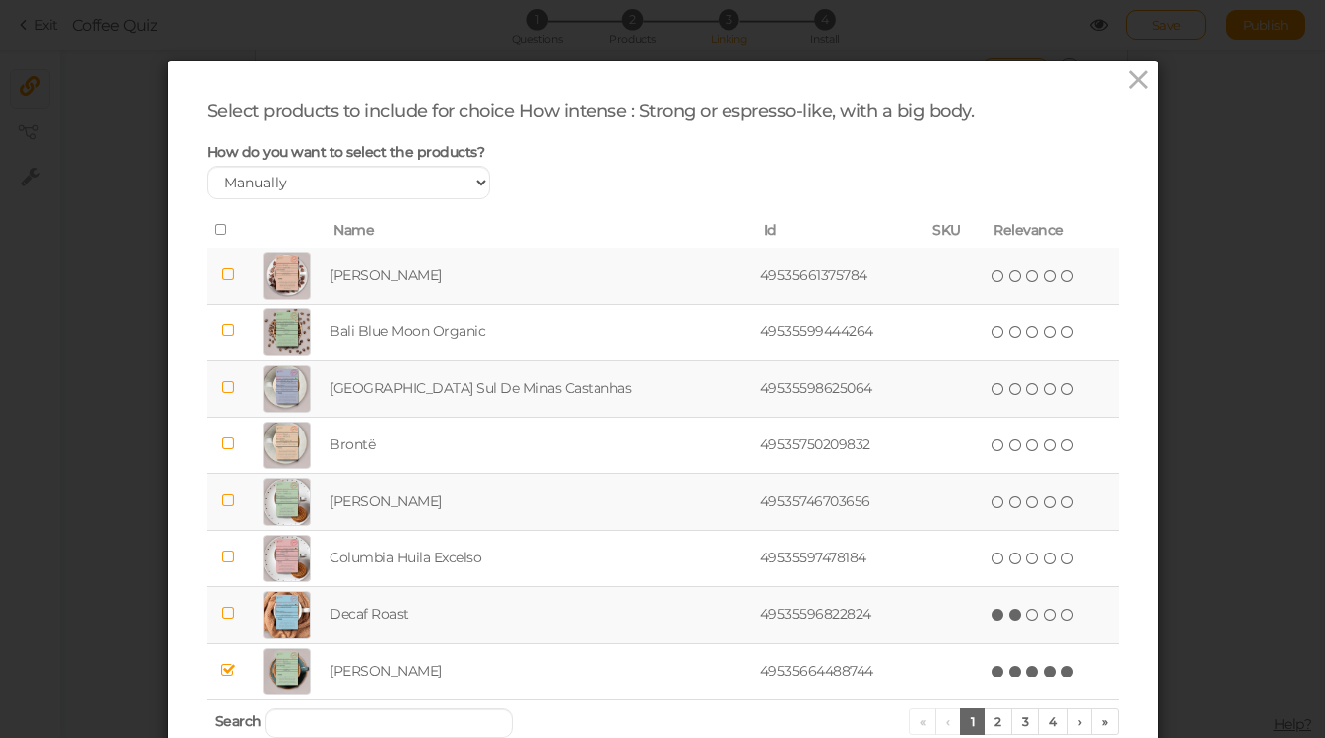
click at [1009, 613] on icon at bounding box center [1016, 615] width 14 height 14
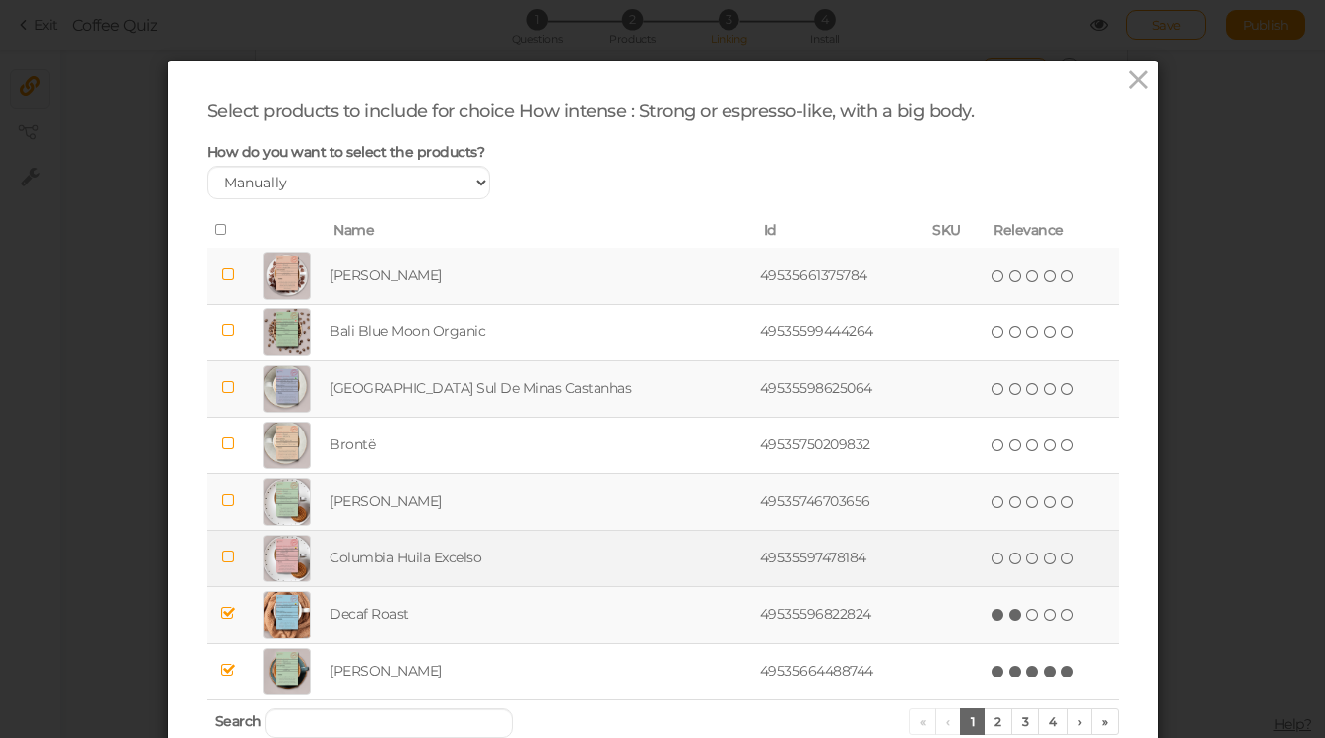
click at [992, 544] on td "( ) ( ) ( ) ( ) ( )" at bounding box center [1051, 558] width 132 height 57
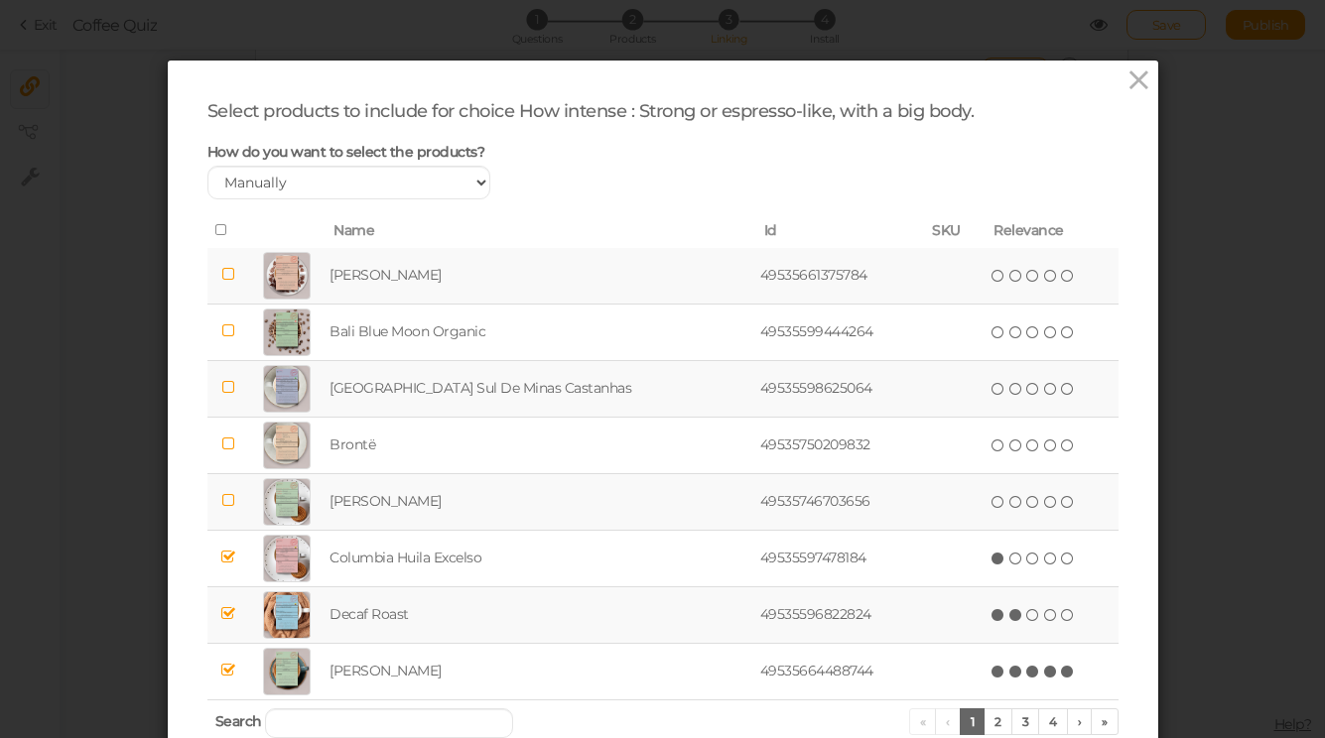
click at [991, 503] on icon at bounding box center [998, 502] width 14 height 14
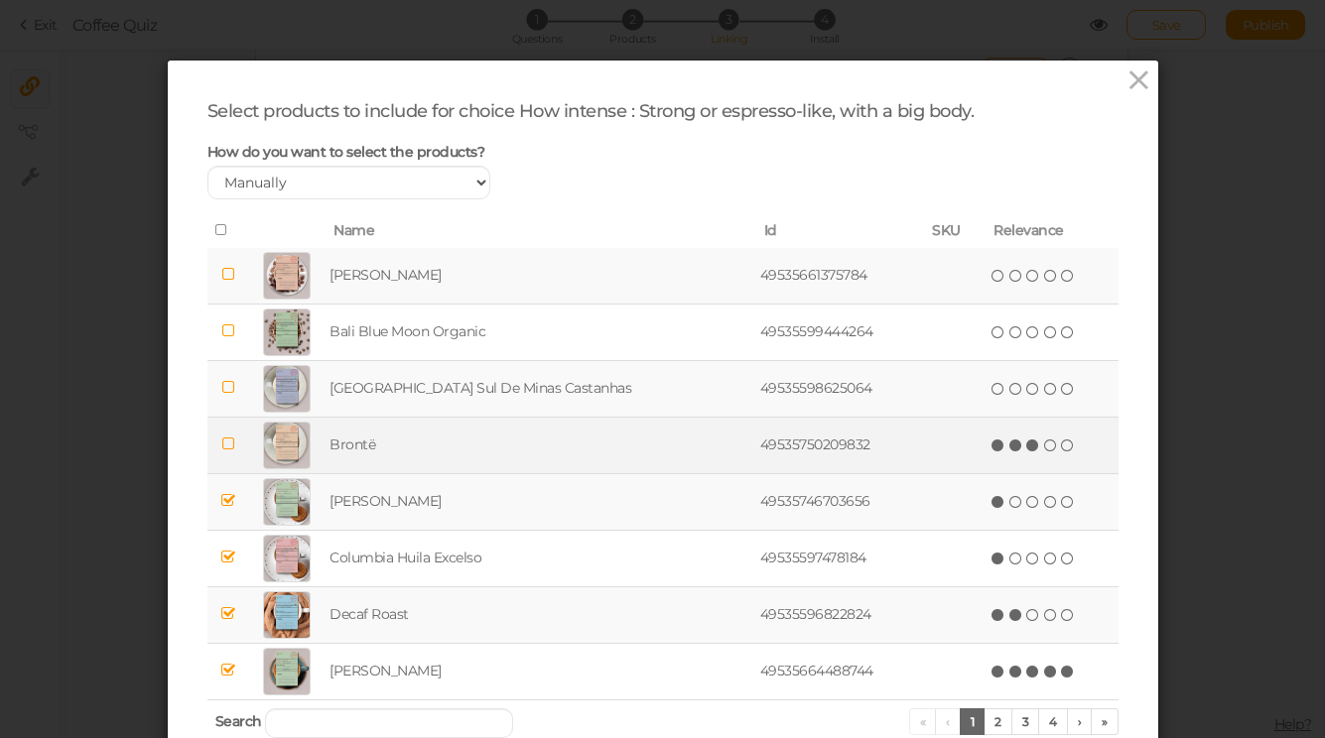
click at [1026, 447] on icon at bounding box center [1033, 446] width 14 height 14
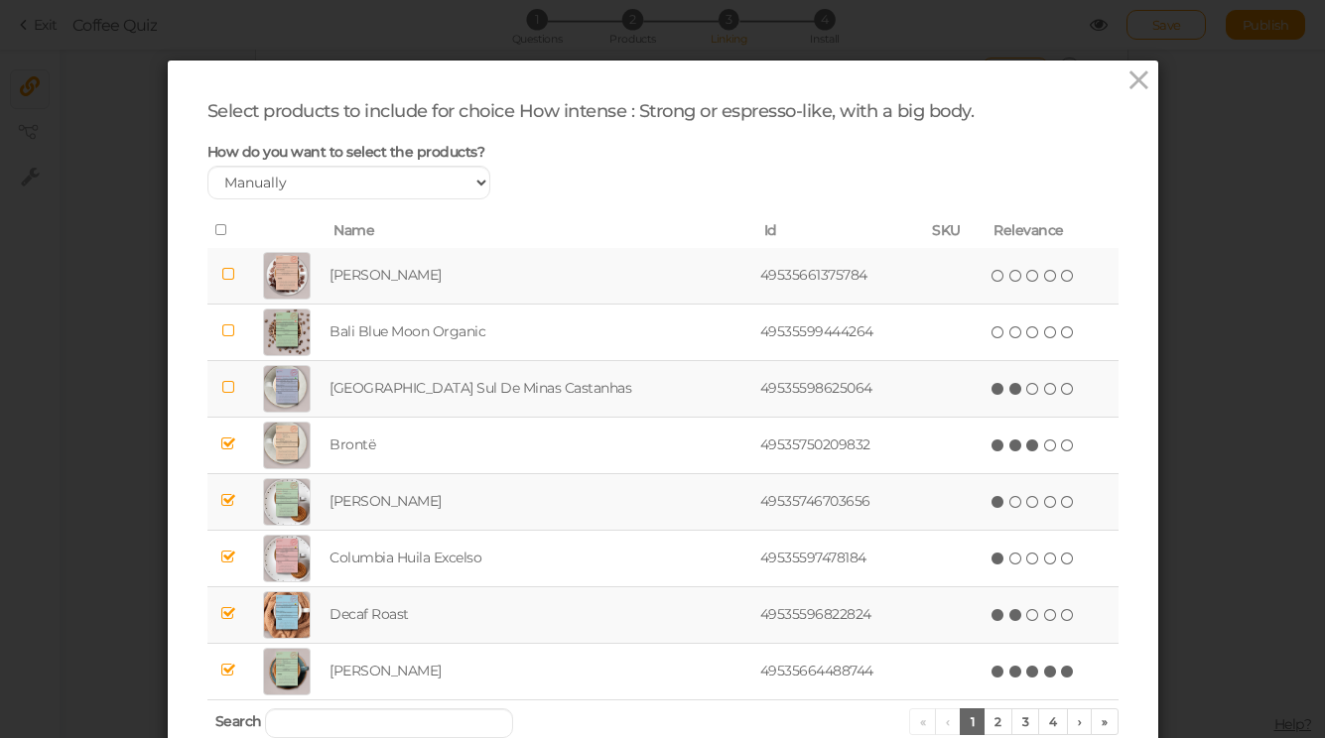
click at [989, 378] on span "(*) (*) ( ) ( ) ( )" at bounding box center [1032, 388] width 87 height 22
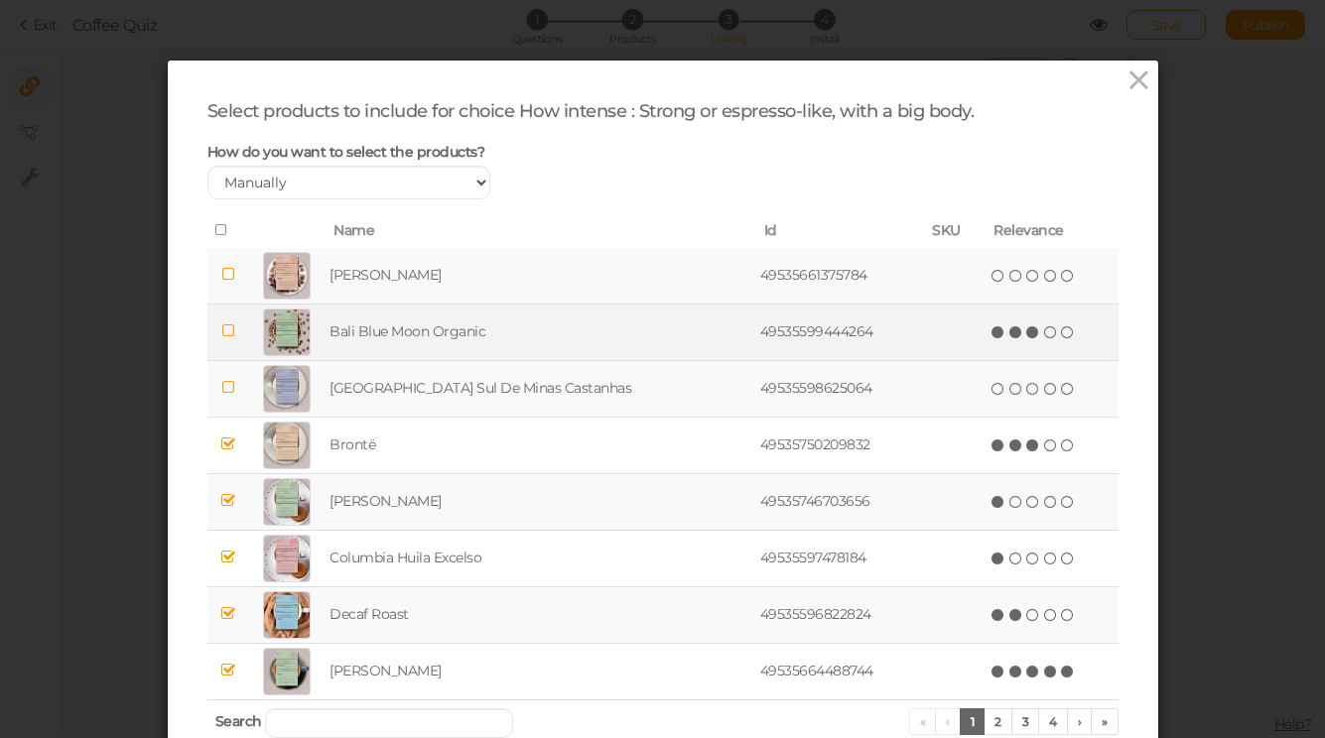
click at [1026, 333] on icon at bounding box center [1033, 333] width 14 height 14
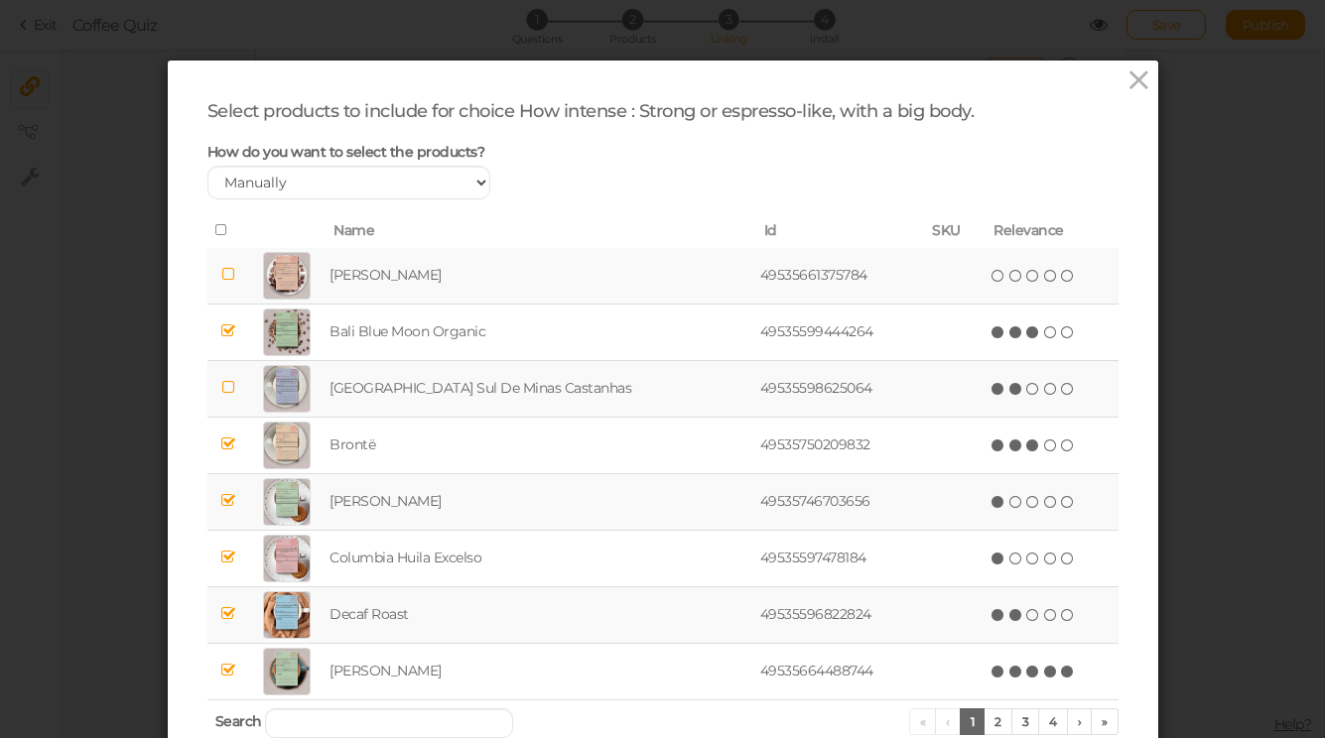
click at [1009, 389] on icon at bounding box center [1016, 389] width 14 height 14
click at [1009, 281] on icon at bounding box center [1016, 276] width 14 height 14
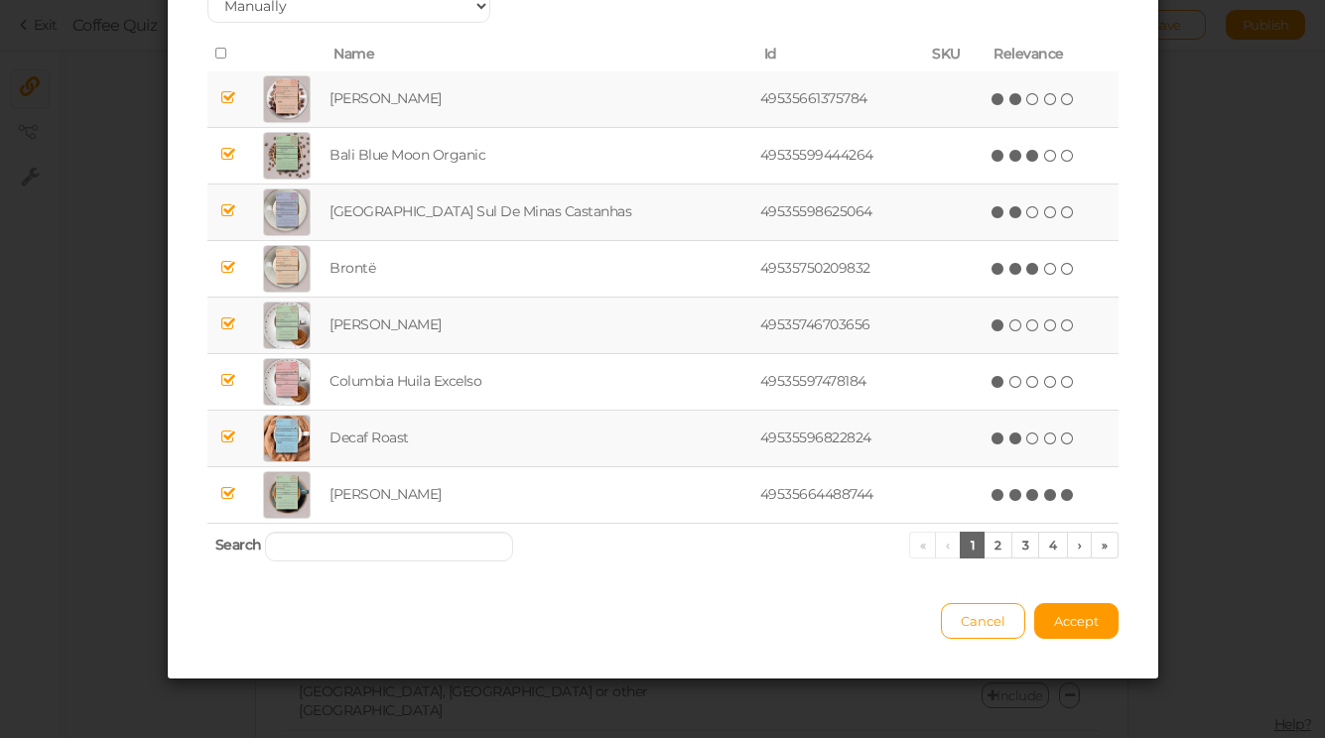
click at [1086, 596] on div "Cancel Accept" at bounding box center [662, 612] width 911 height 55
click at [1089, 613] on span "Accept" at bounding box center [1076, 621] width 45 height 16
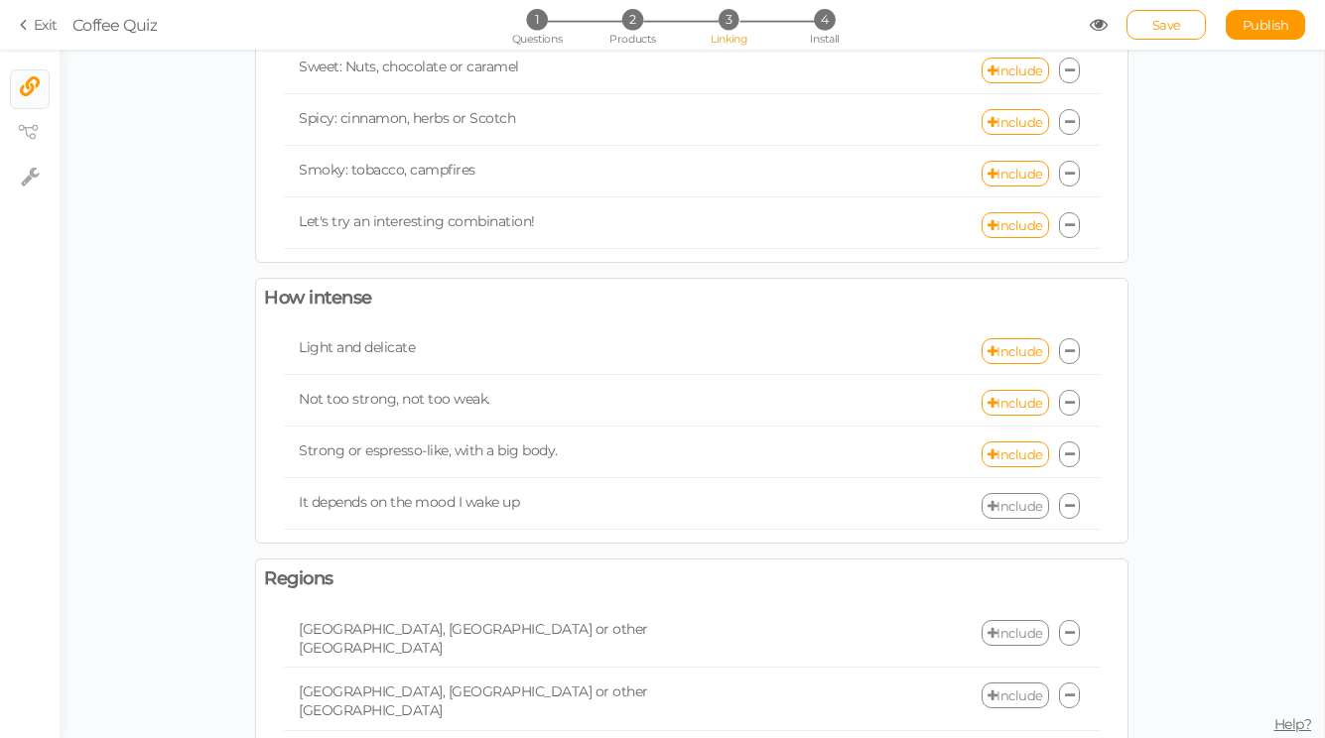
click at [1024, 512] on link "Include" at bounding box center [1014, 506] width 67 height 26
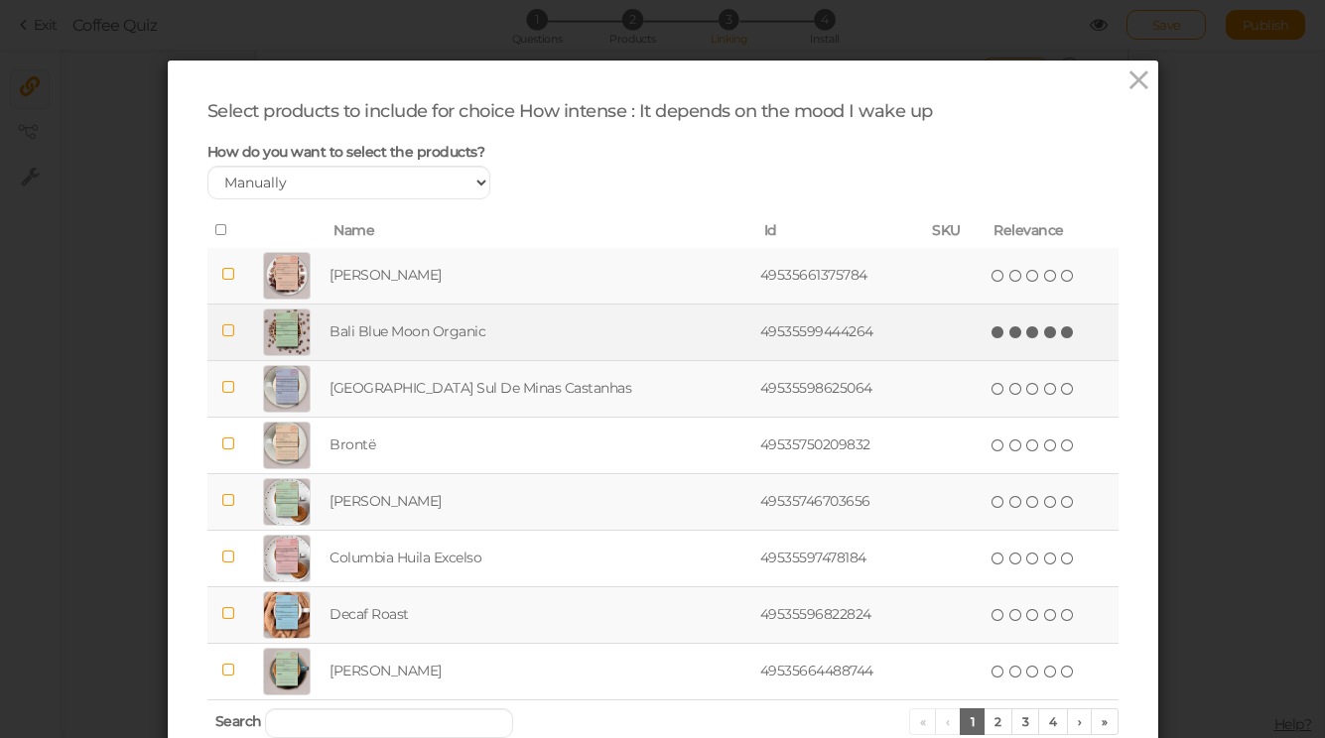
click at [1061, 332] on icon at bounding box center [1068, 333] width 14 height 14
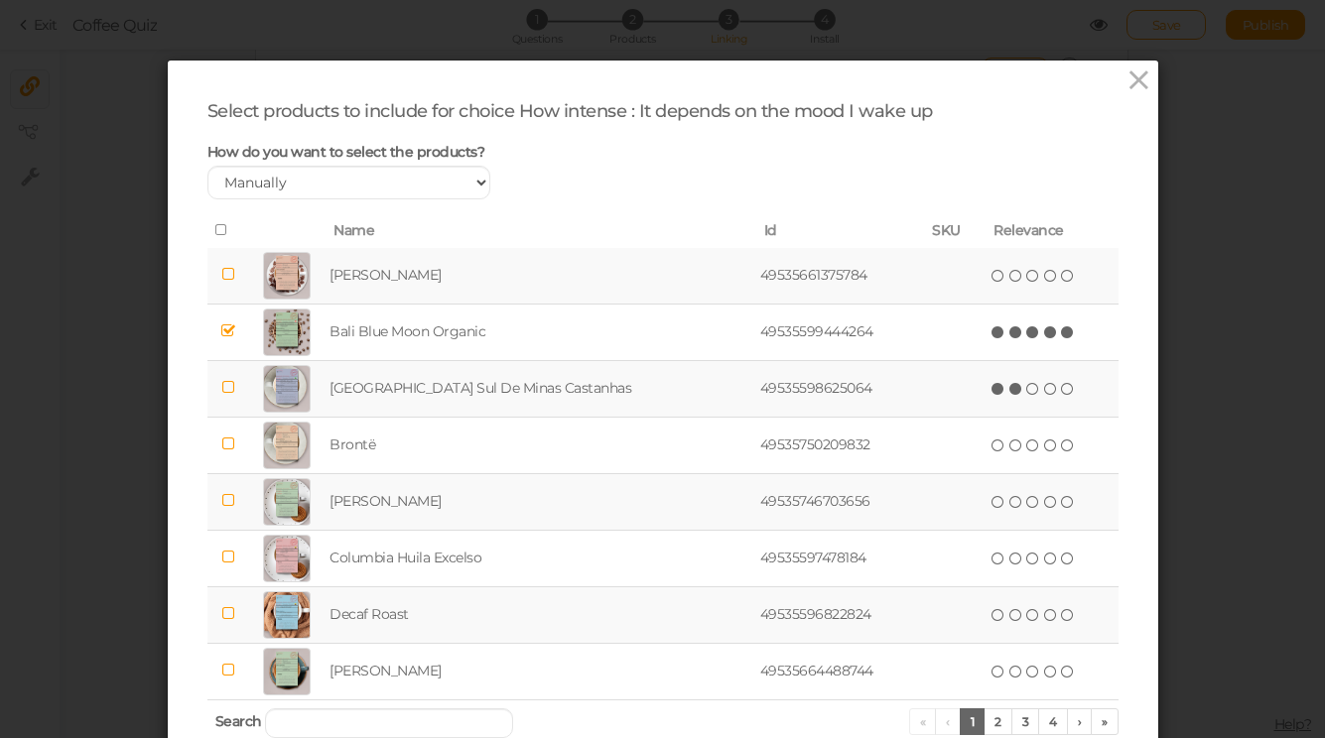
click at [1009, 387] on icon at bounding box center [1016, 389] width 14 height 14
click at [1009, 276] on icon at bounding box center [1016, 276] width 14 height 14
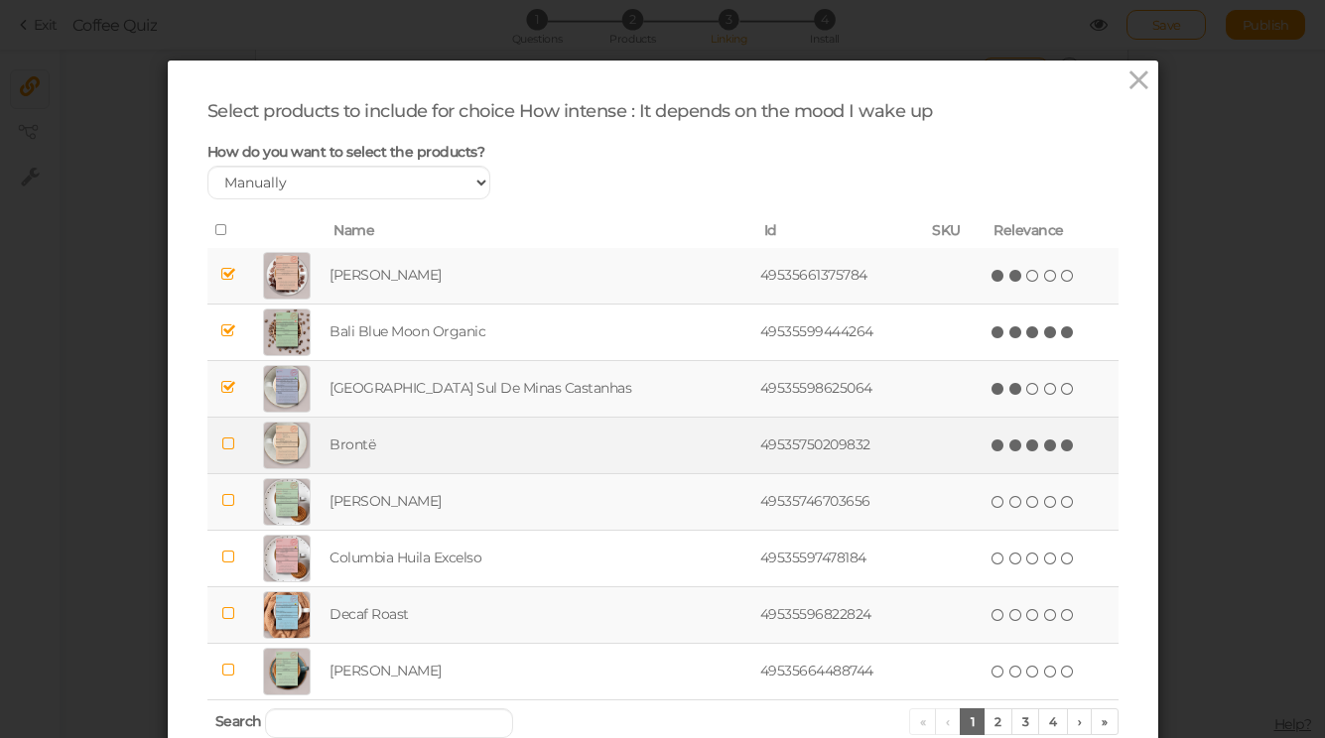
click at [1061, 450] on icon at bounding box center [1068, 446] width 14 height 14
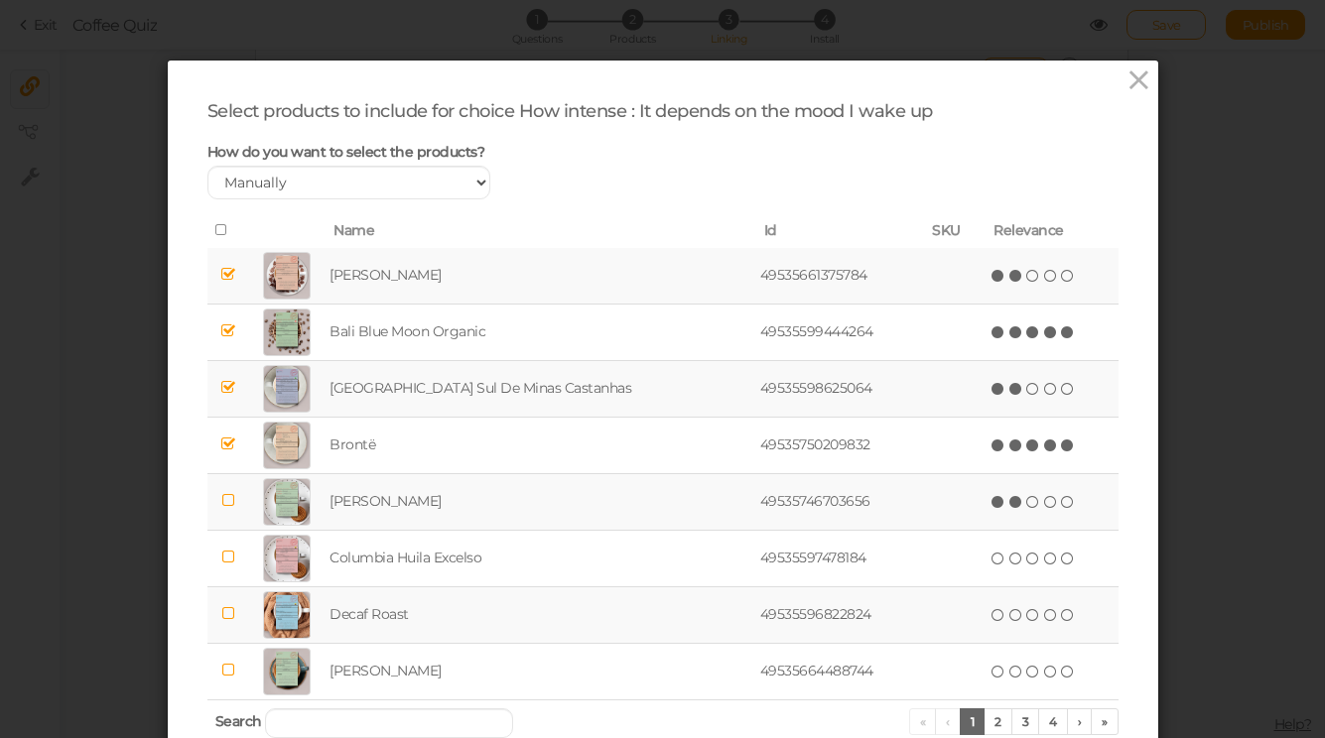
click at [1009, 508] on icon at bounding box center [1016, 502] width 14 height 14
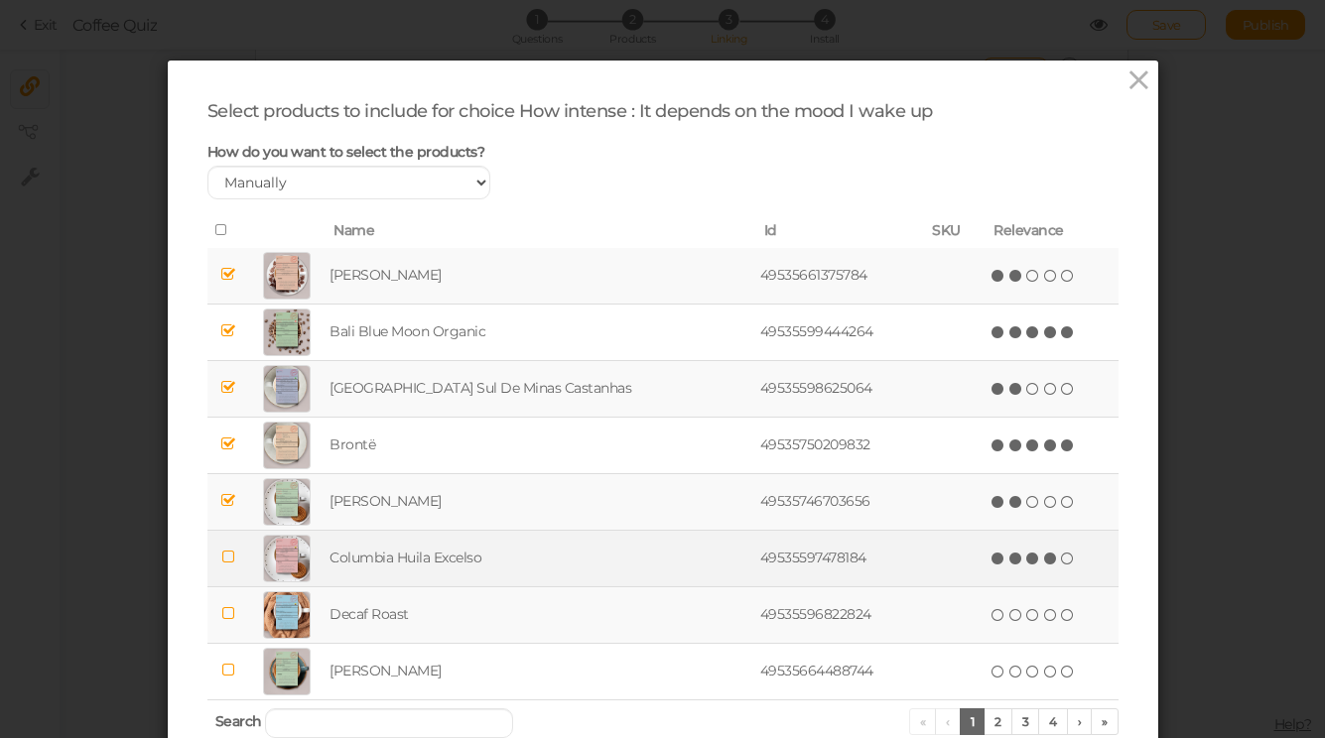
click at [1044, 557] on icon at bounding box center [1051, 559] width 14 height 14
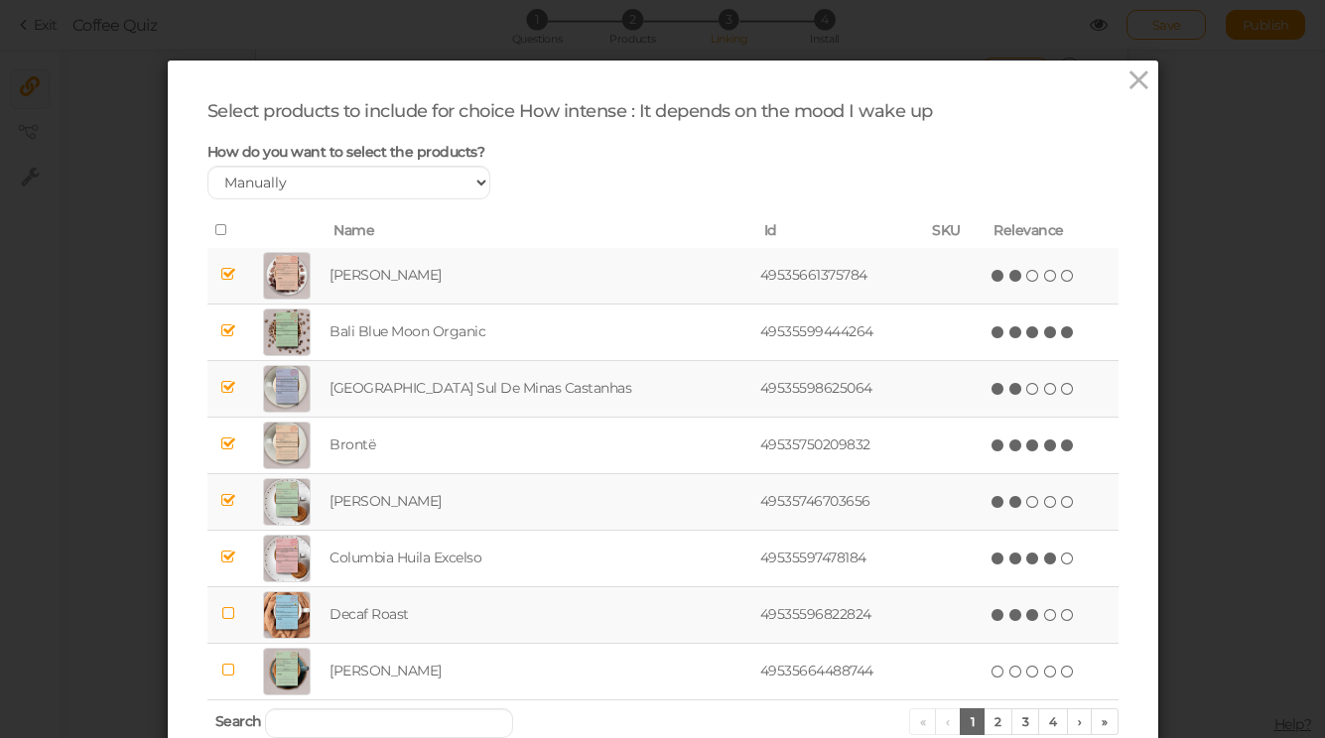
click at [1026, 613] on icon at bounding box center [1033, 615] width 14 height 14
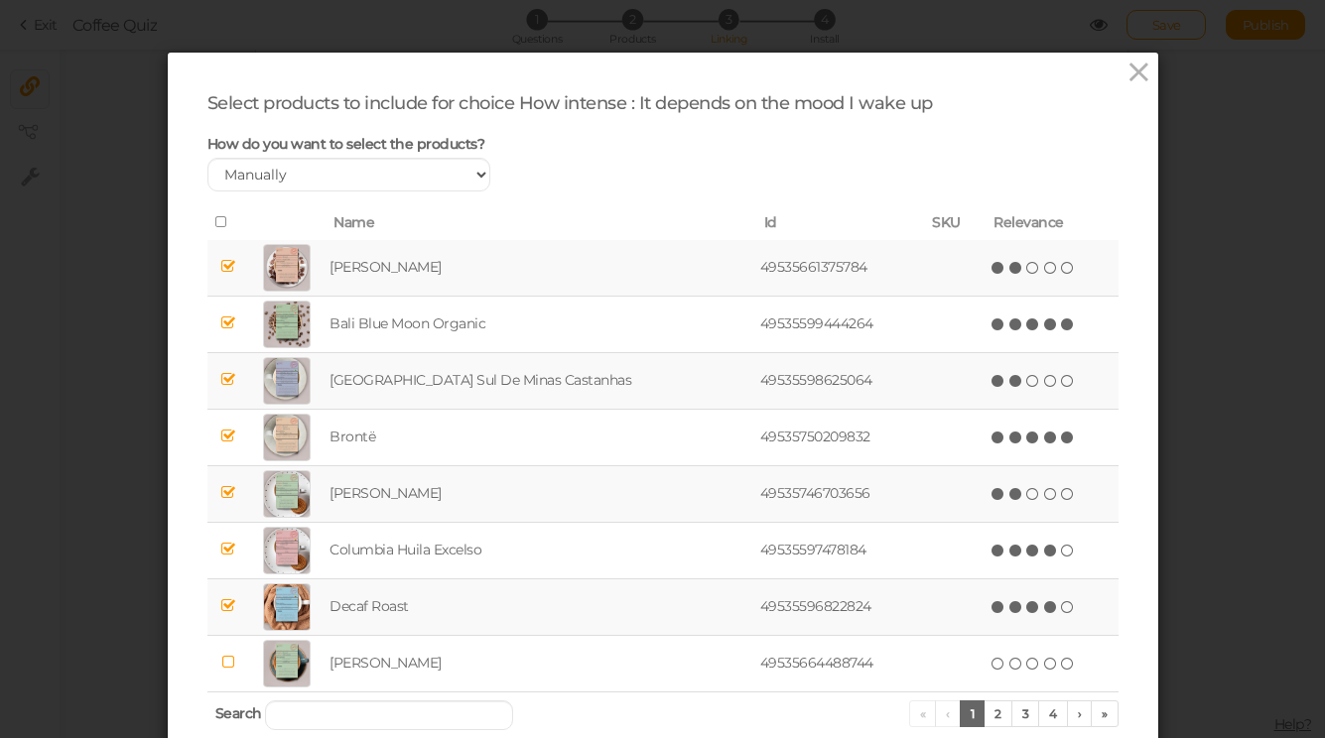
scroll to position [35, 0]
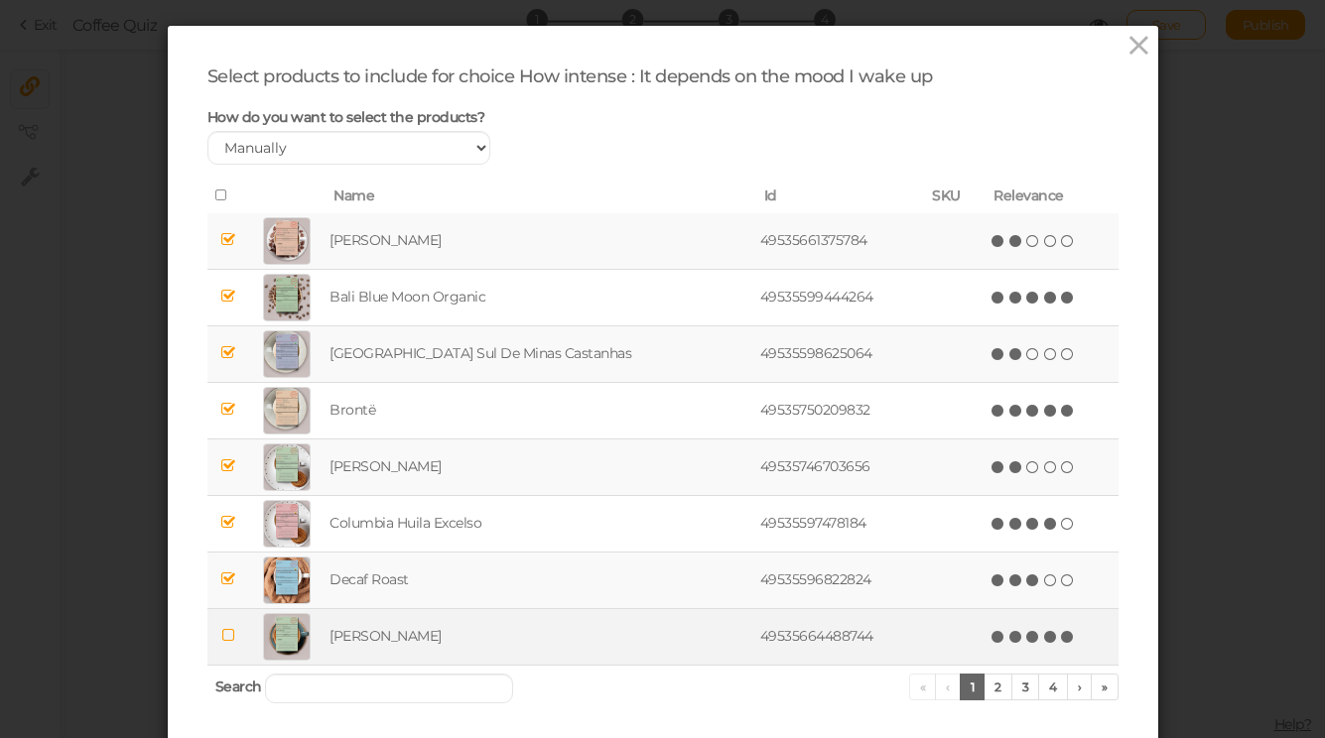
click at [1061, 639] on icon at bounding box center [1068, 637] width 14 height 14
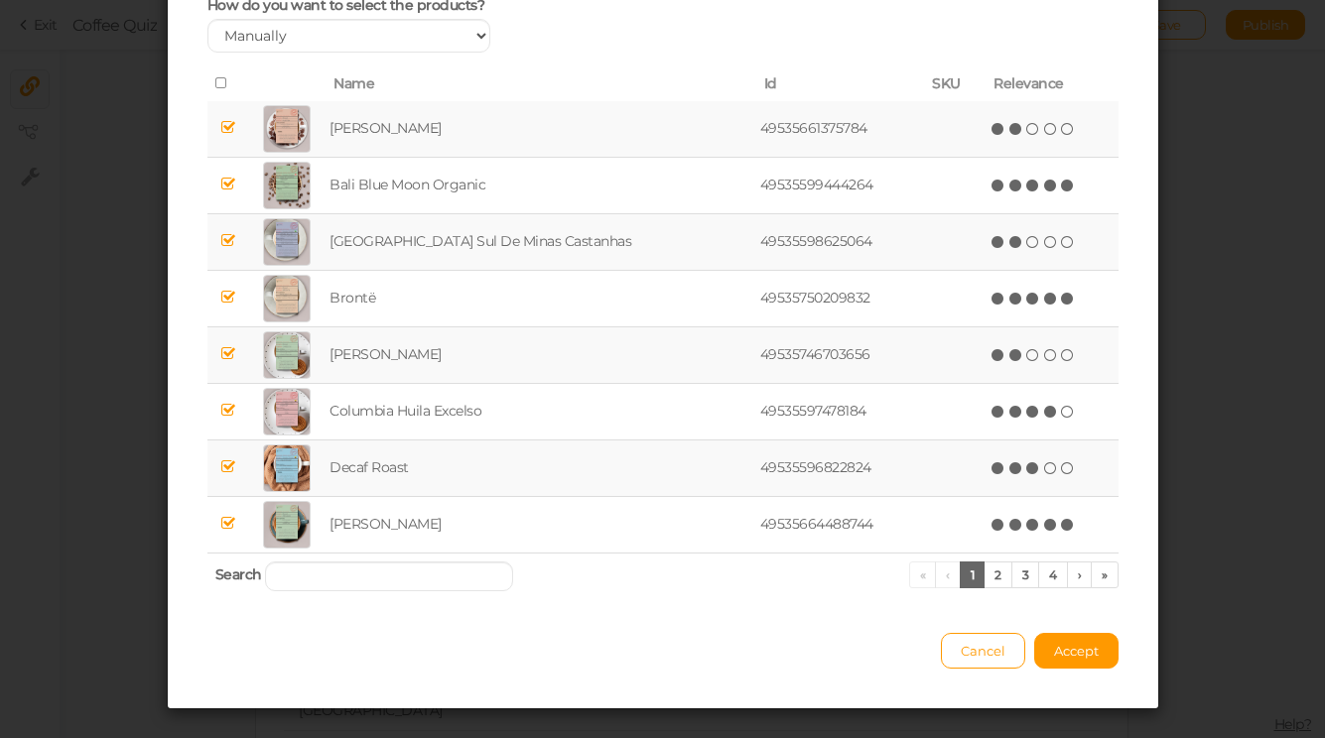
scroll to position [170, 0]
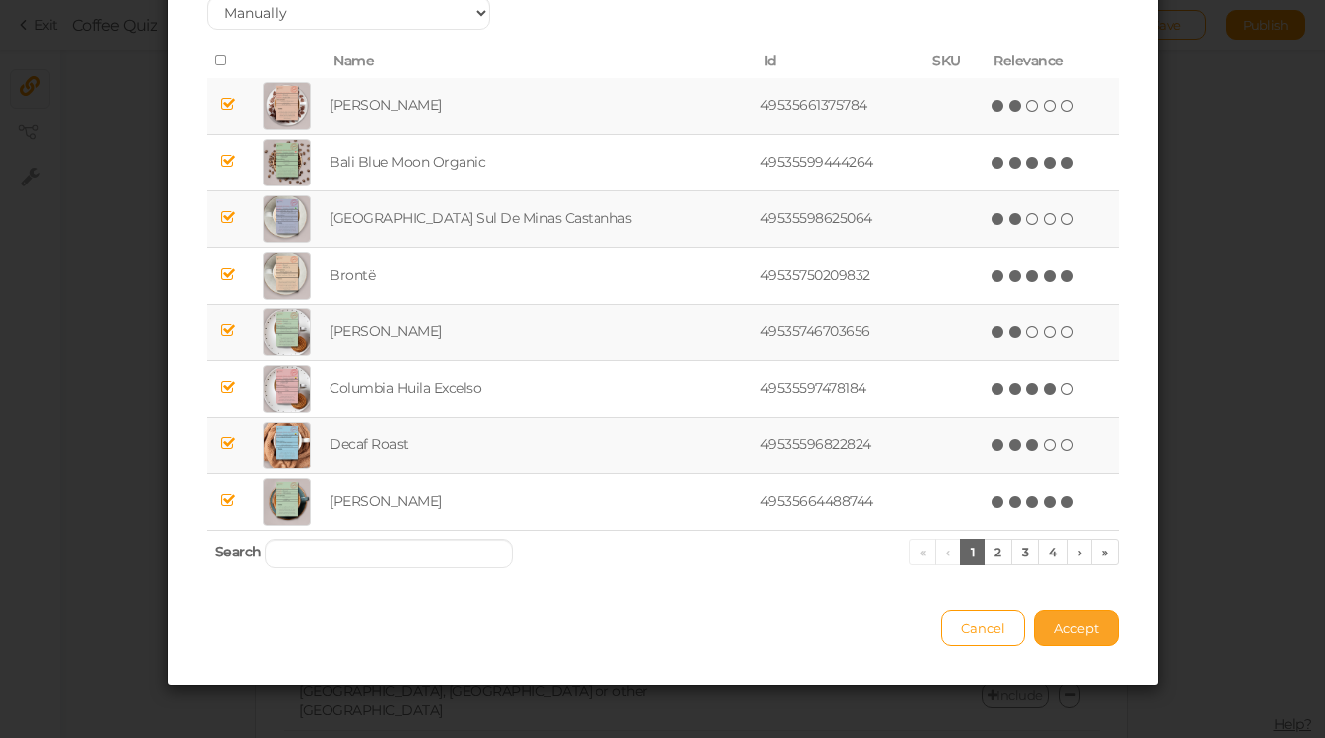
click at [1081, 623] on span "Accept" at bounding box center [1076, 628] width 45 height 16
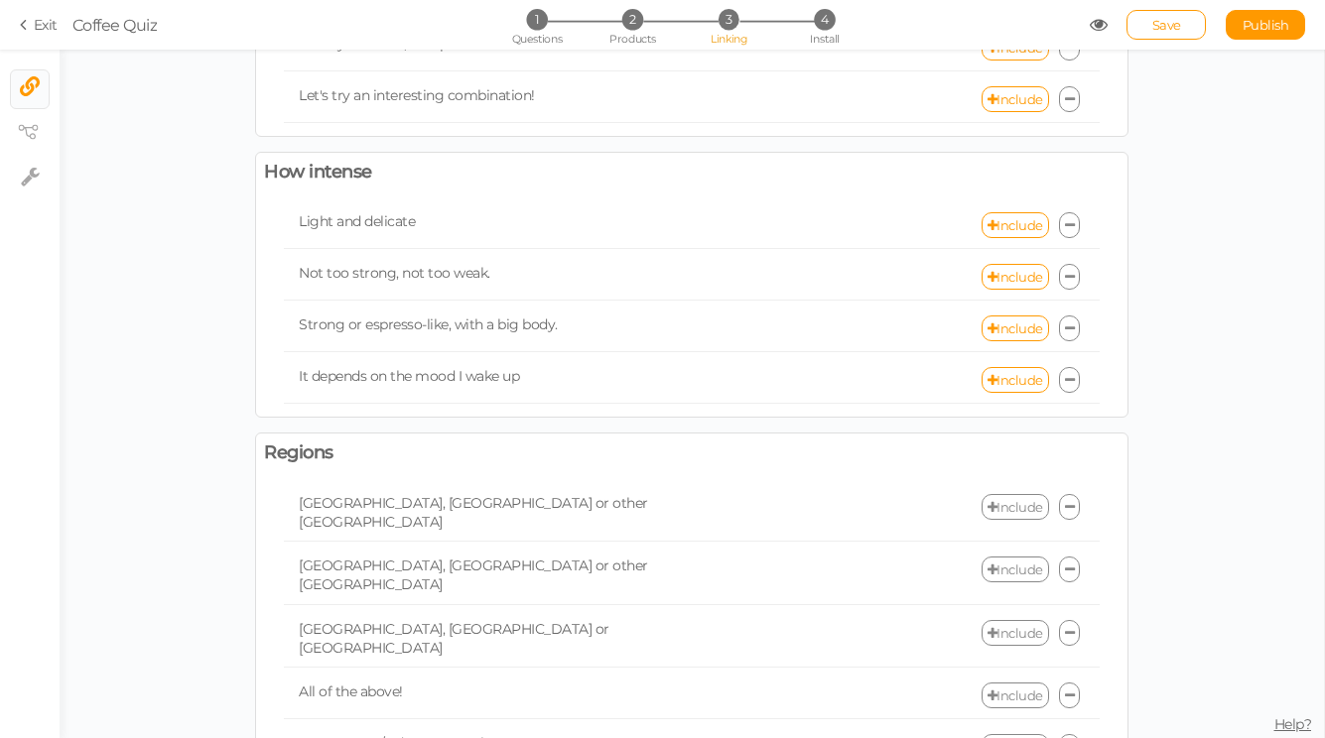
scroll to position [1001, 0]
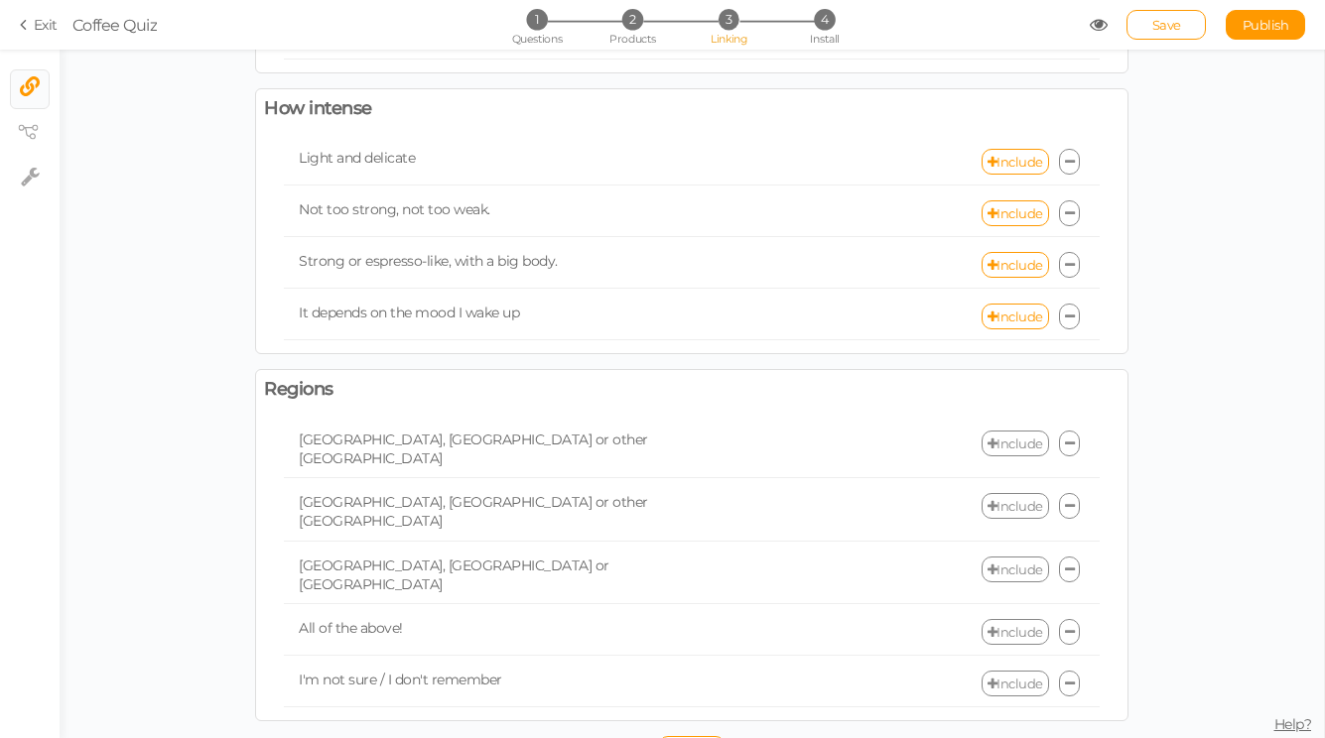
click at [1029, 446] on link "Include" at bounding box center [1014, 444] width 67 height 26
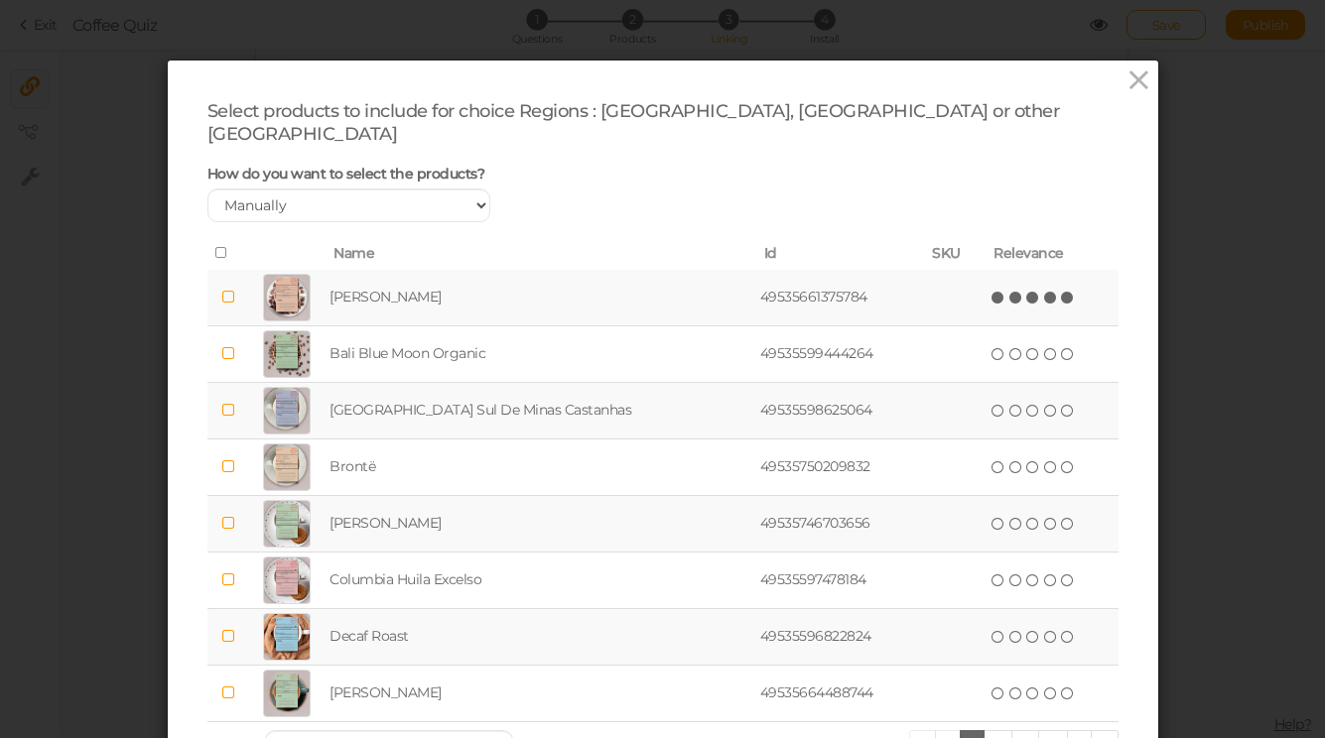
click at [1061, 291] on icon at bounding box center [1068, 298] width 14 height 14
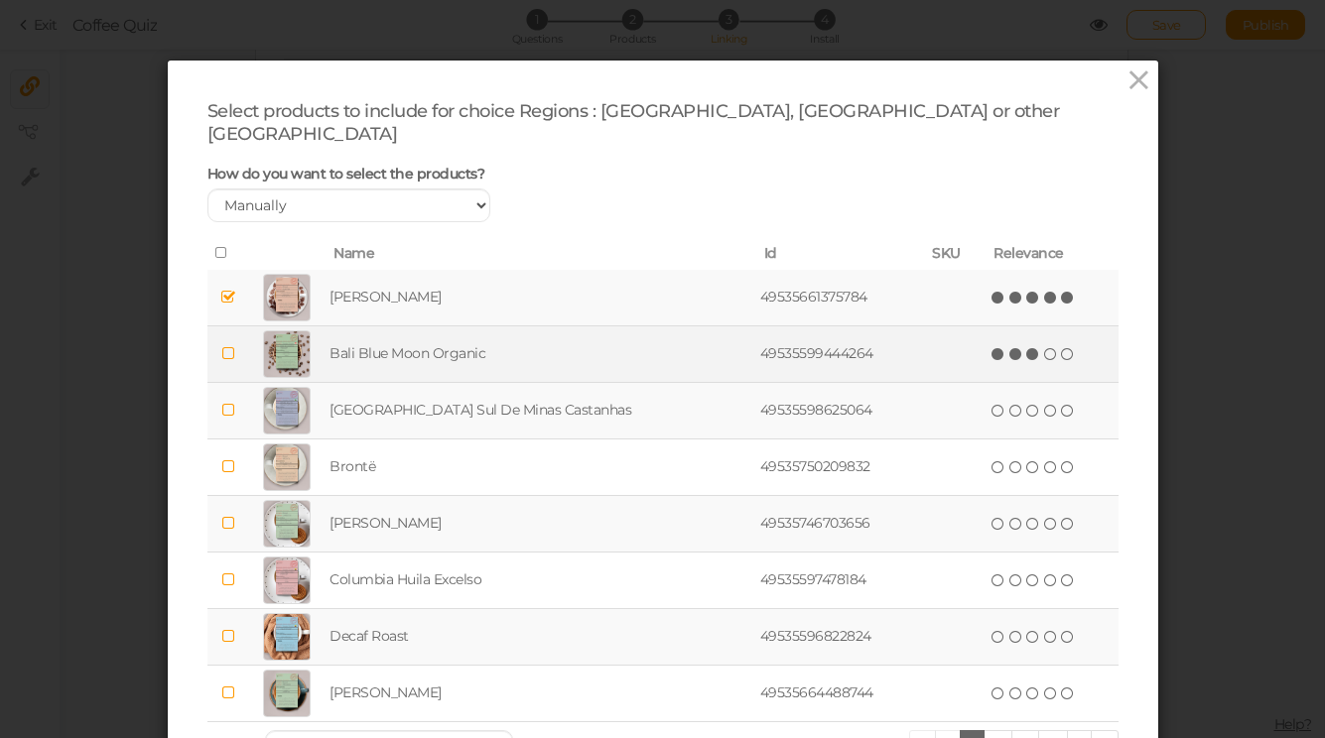
click at [1026, 347] on icon at bounding box center [1033, 354] width 14 height 14
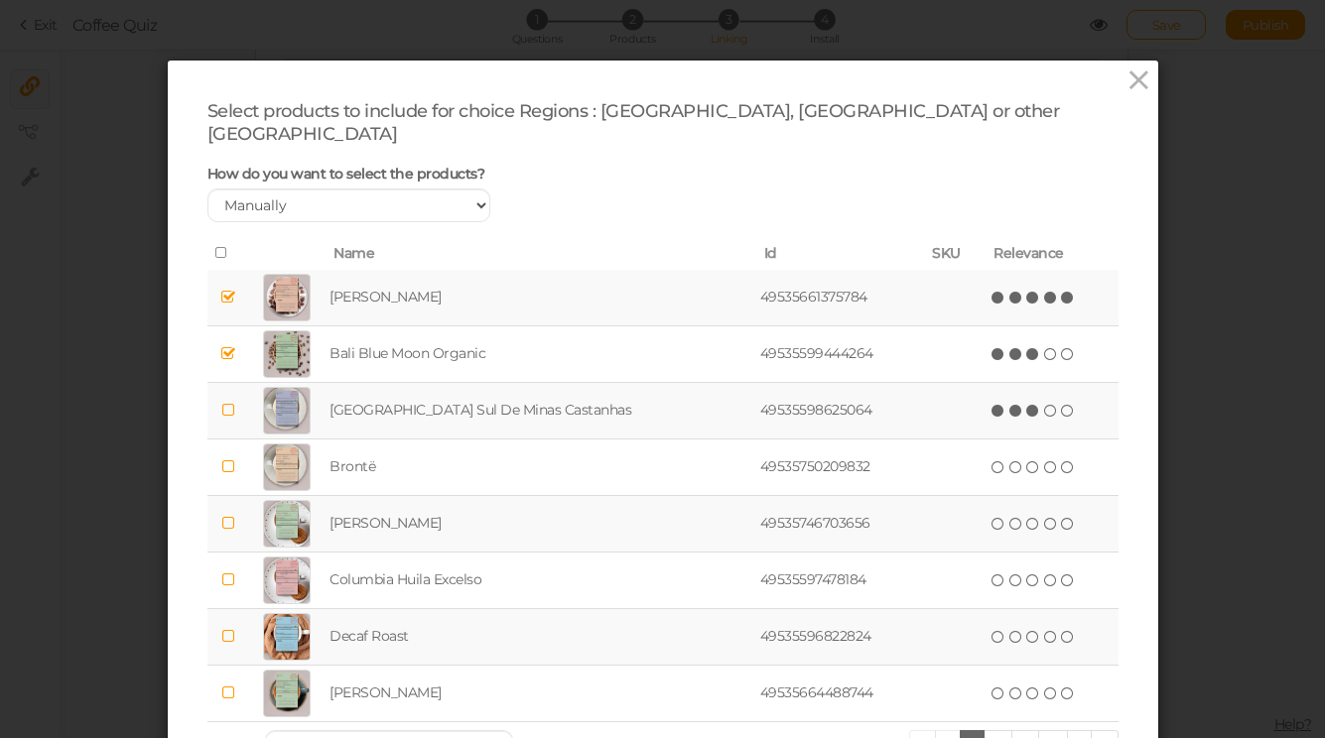
click at [1008, 399] on span "(*) (*) (*) ( ) ( )" at bounding box center [1032, 410] width 87 height 22
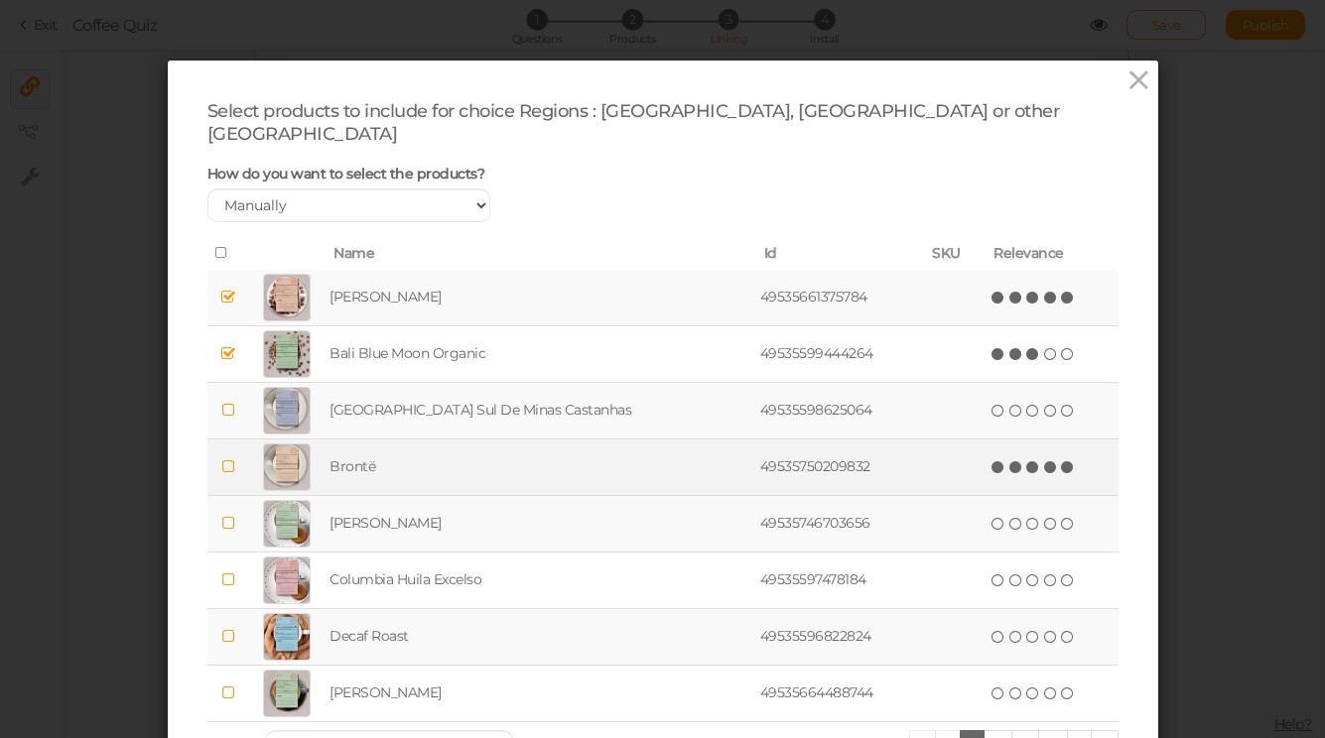
click at [1061, 460] on icon at bounding box center [1068, 467] width 14 height 14
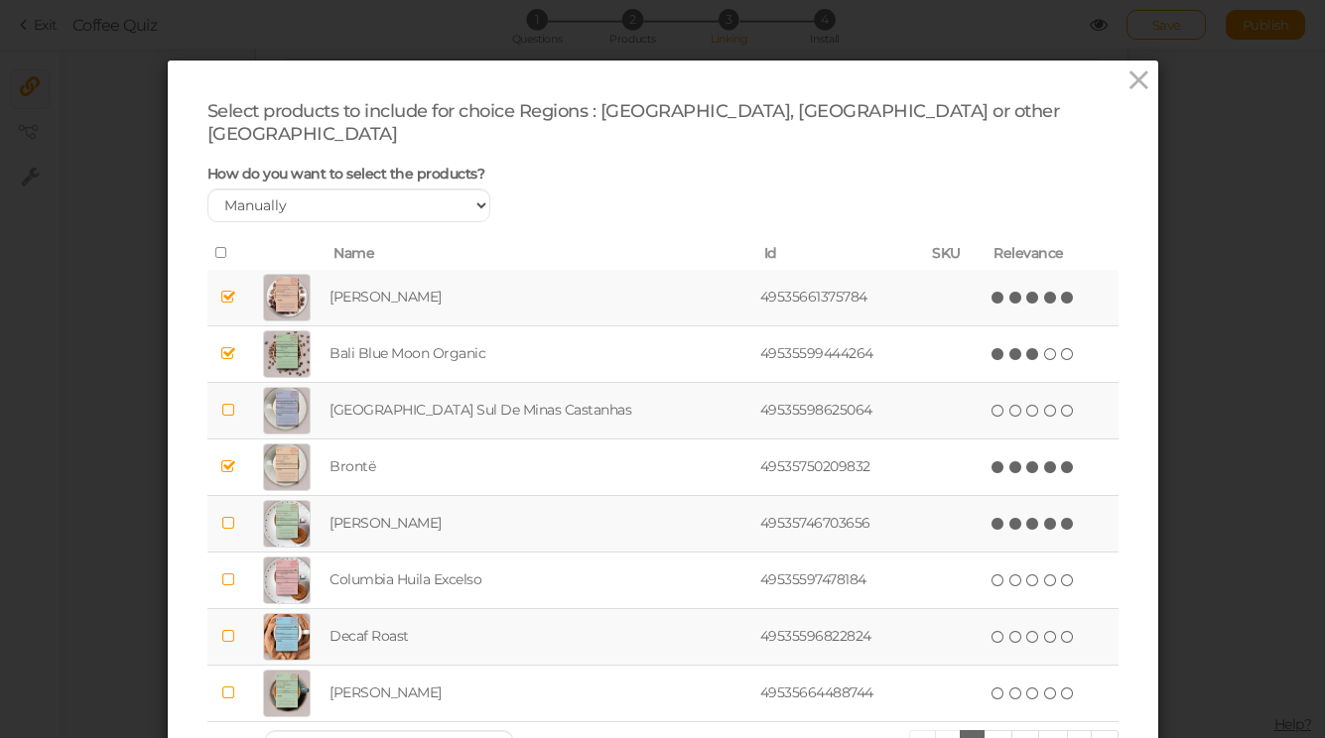
click at [1061, 517] on icon at bounding box center [1068, 524] width 14 height 14
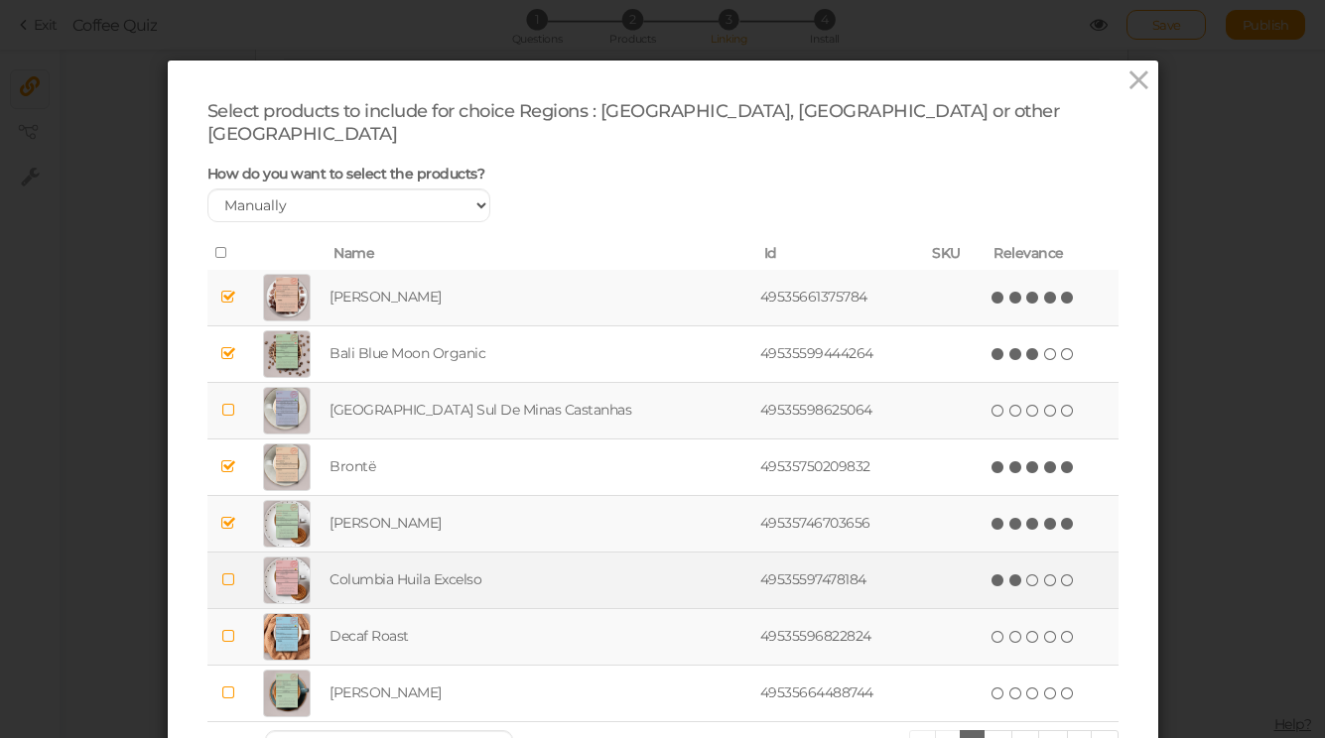
click at [1009, 574] on icon at bounding box center [1016, 581] width 14 height 14
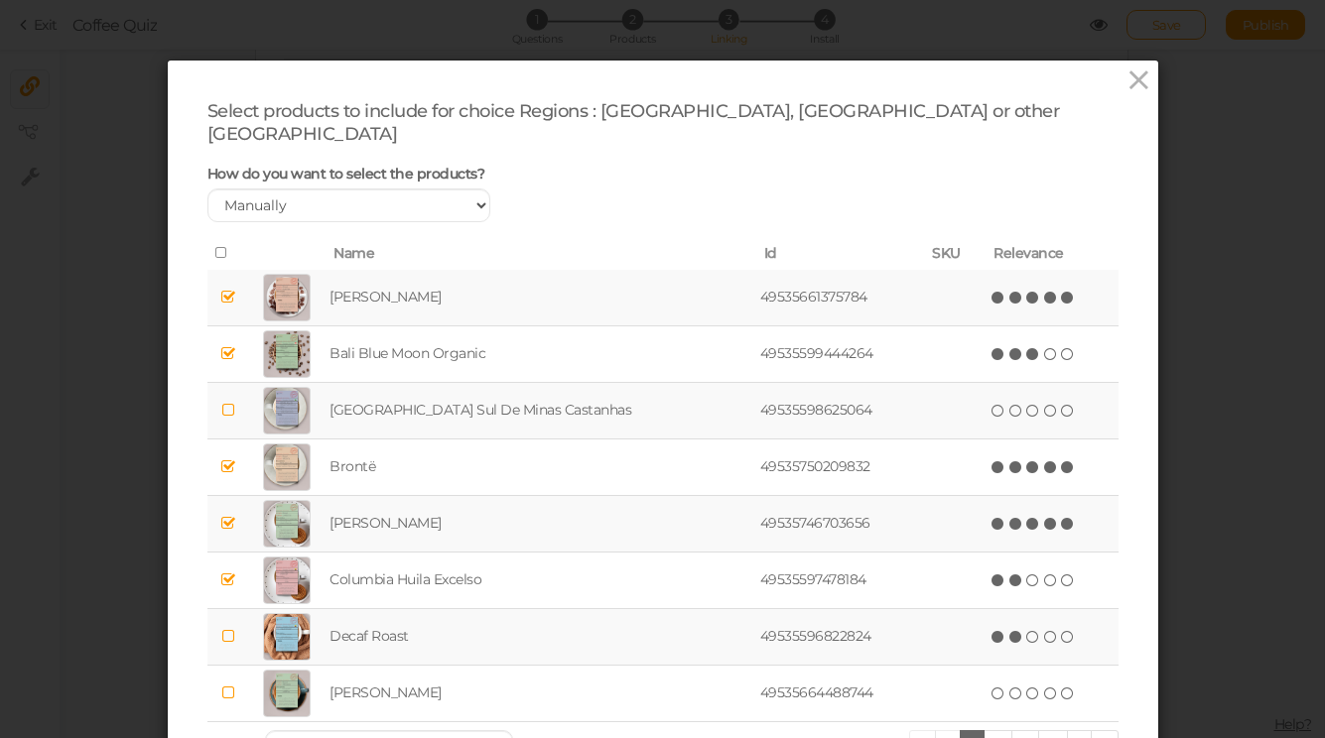
click at [1009, 630] on icon at bounding box center [1016, 637] width 14 height 14
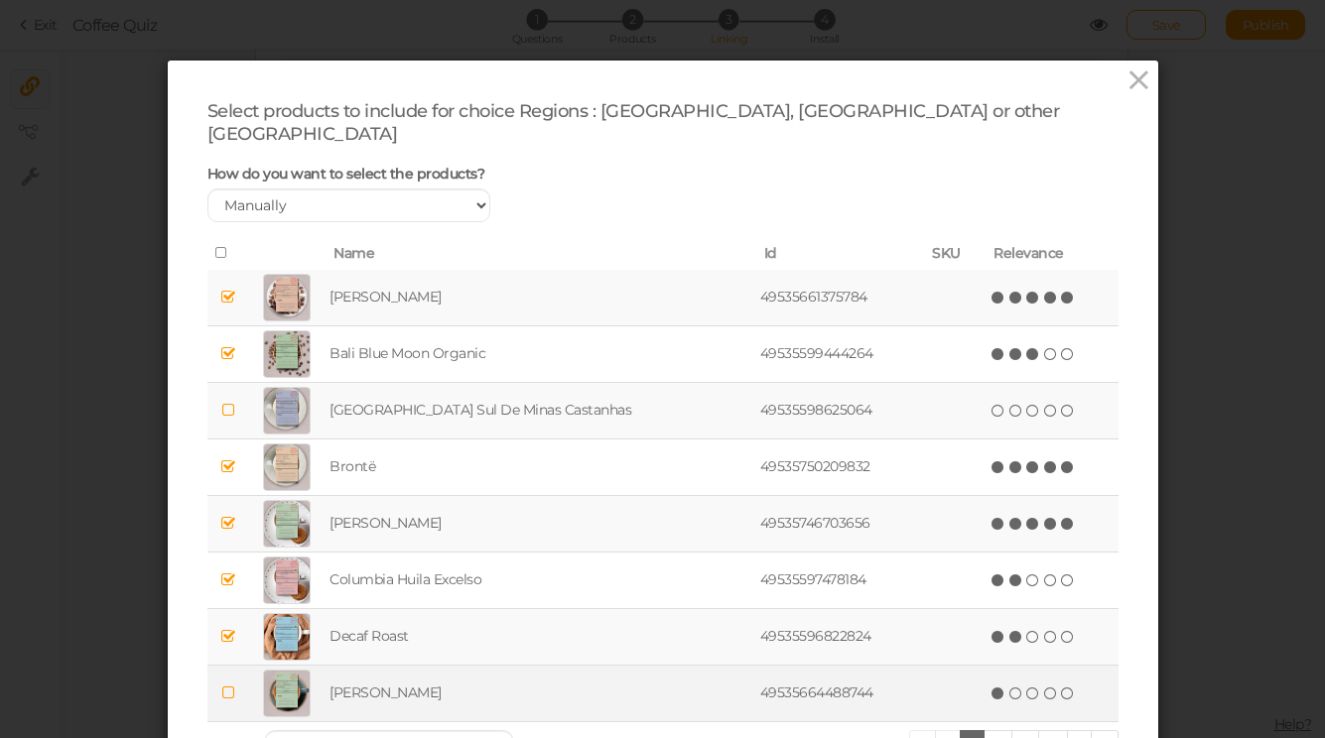
click at [991, 687] on icon at bounding box center [998, 694] width 14 height 14
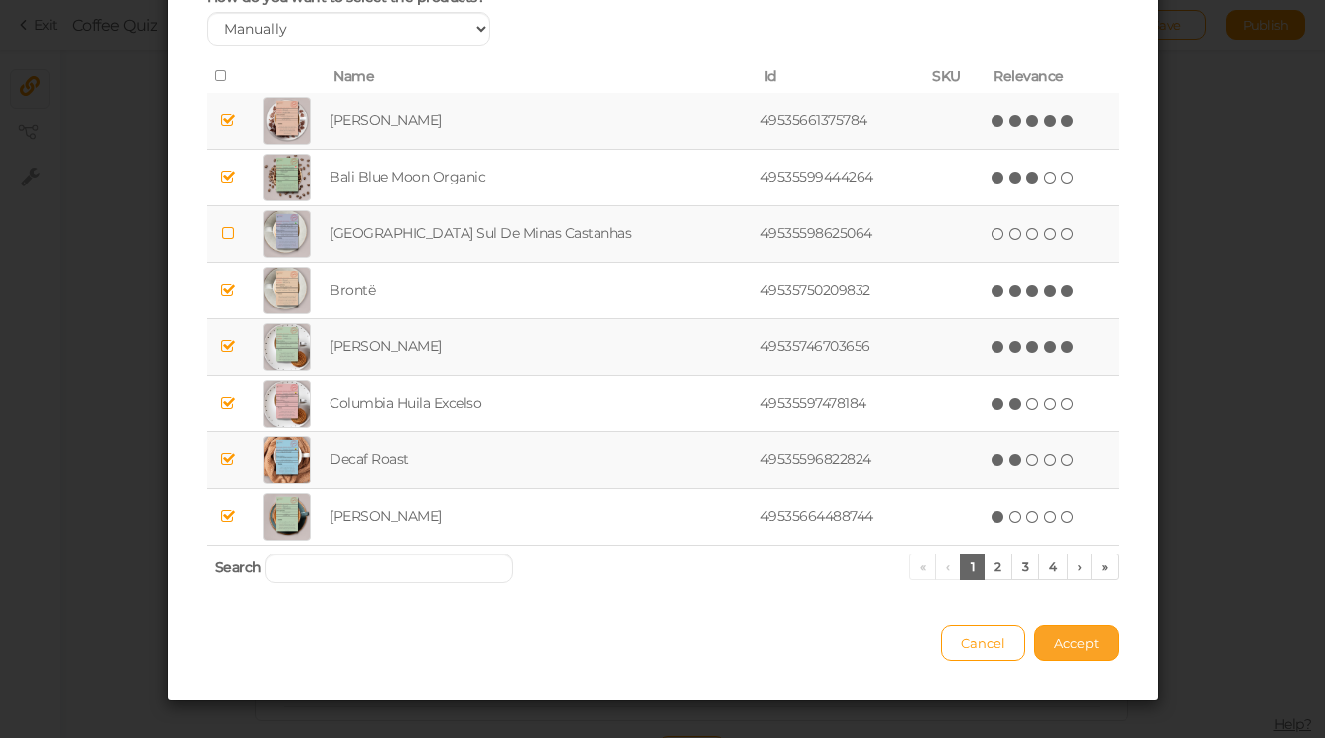
click at [1063, 635] on span "Accept" at bounding box center [1076, 643] width 45 height 16
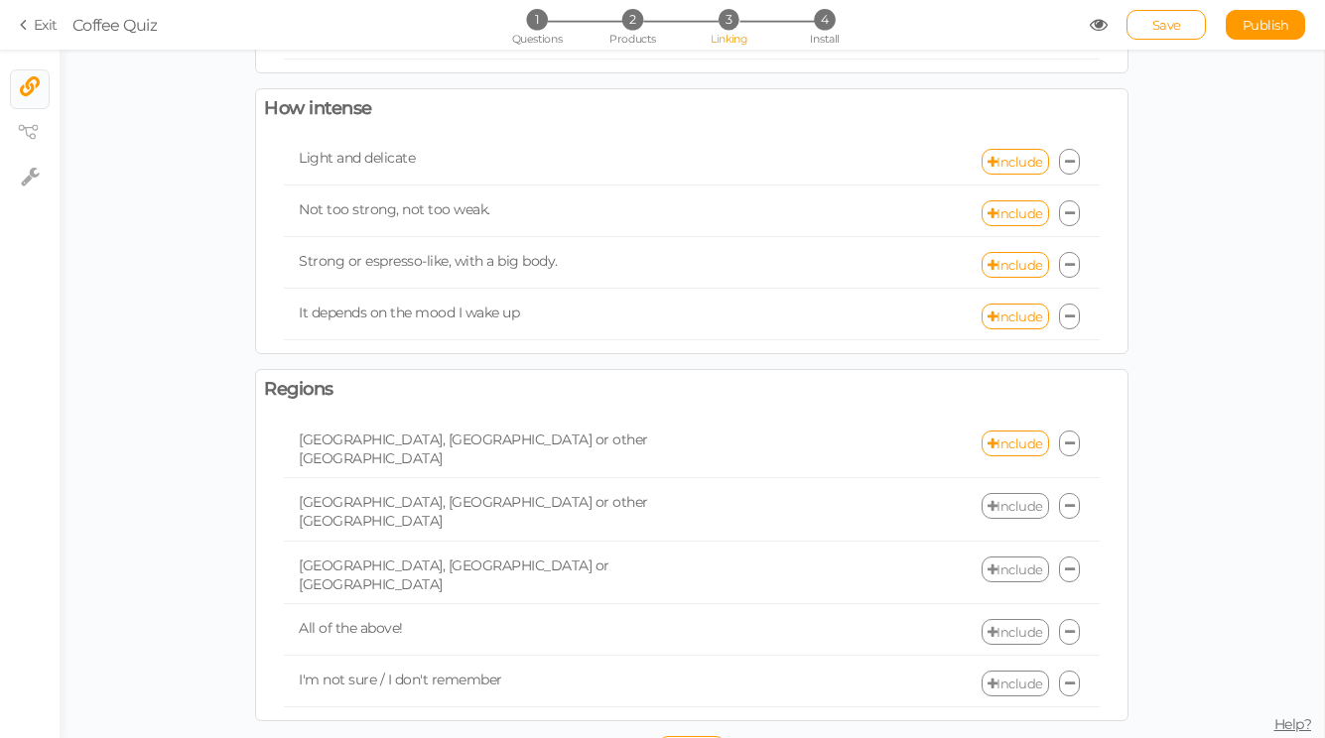
click at [1011, 507] on div "[GEOGRAPHIC_DATA], [GEOGRAPHIC_DATA] or other Central America Include" at bounding box center [692, 512] width 816 height 59
click at [1011, 495] on link "Include" at bounding box center [1014, 506] width 67 height 26
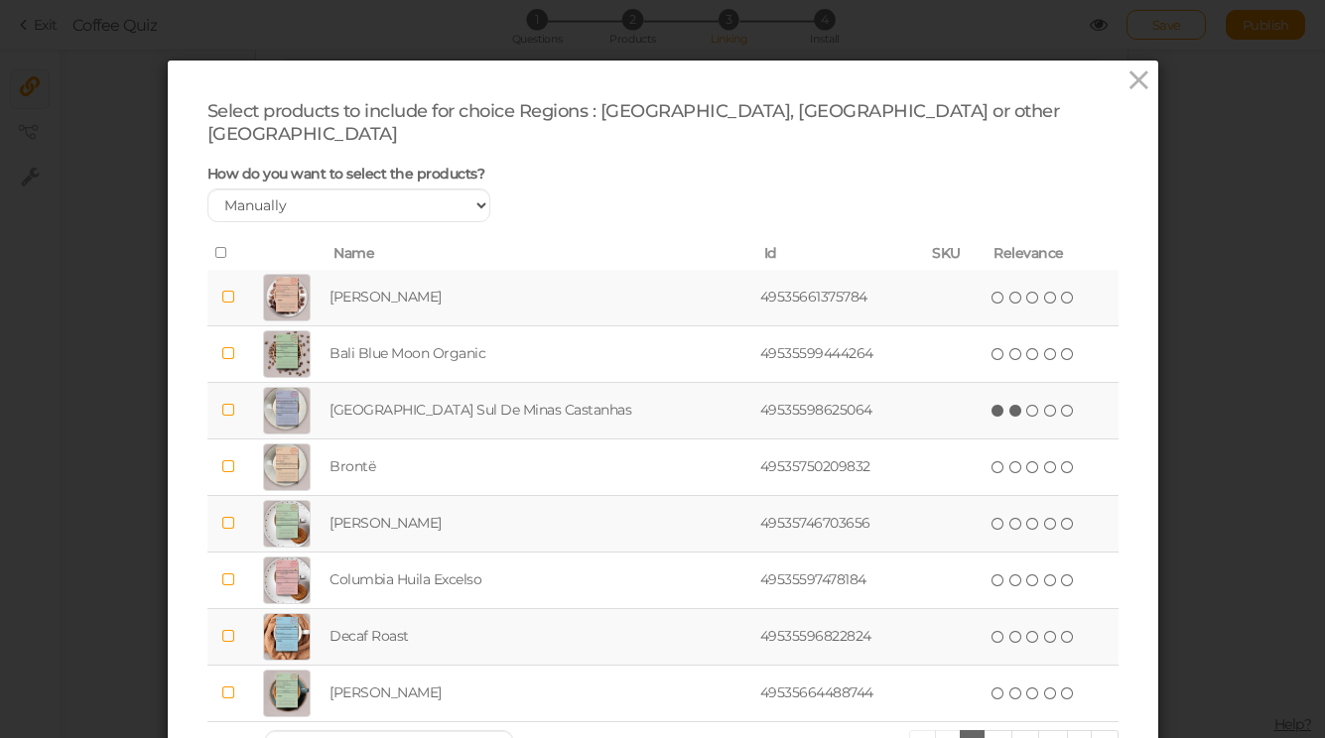
click at [1009, 404] on icon at bounding box center [1016, 411] width 14 height 14
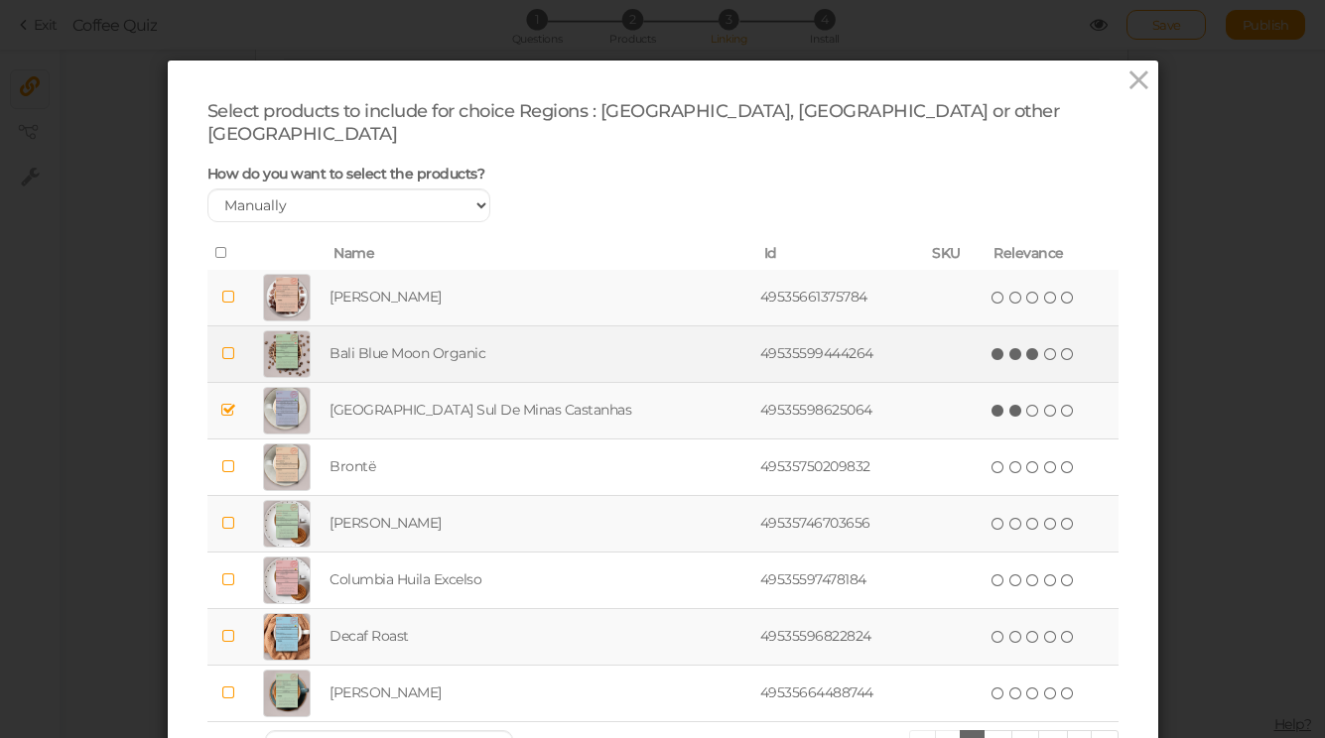
click at [1026, 347] on icon at bounding box center [1033, 354] width 14 height 14
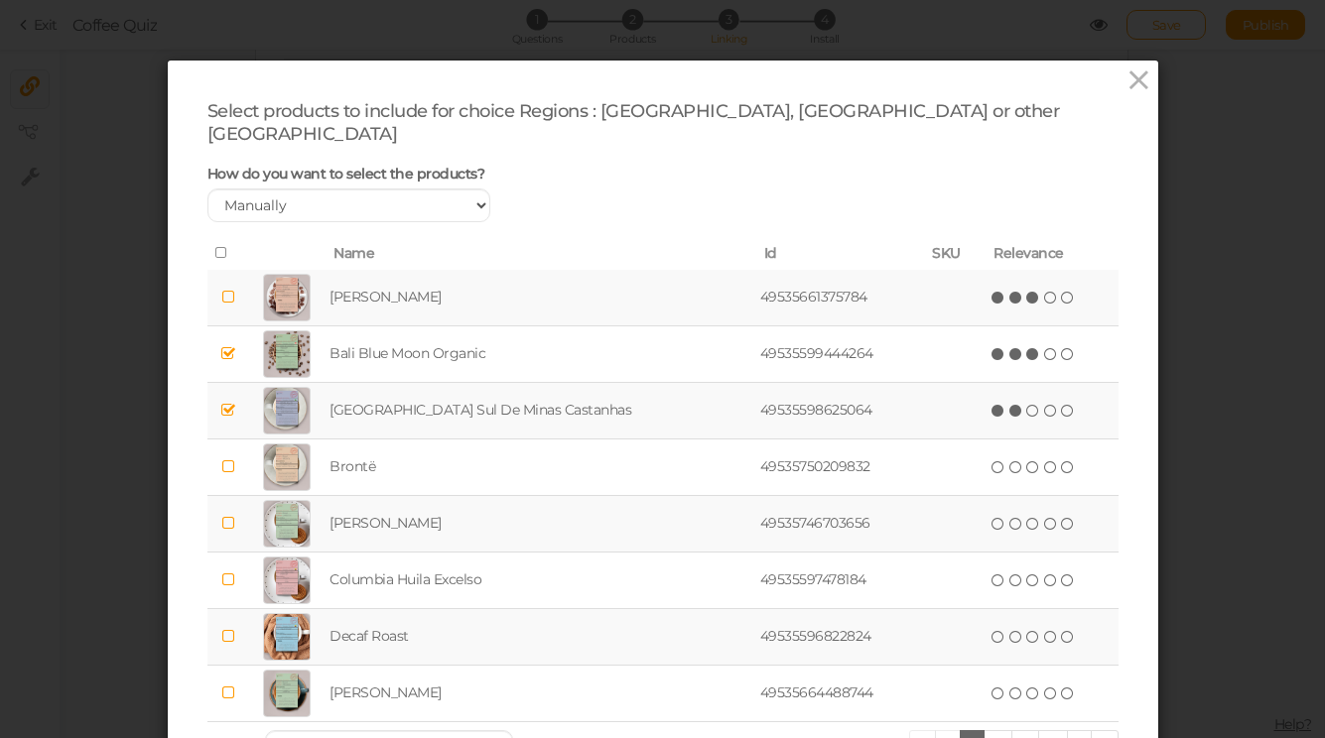
click at [1026, 291] on icon at bounding box center [1033, 298] width 14 height 14
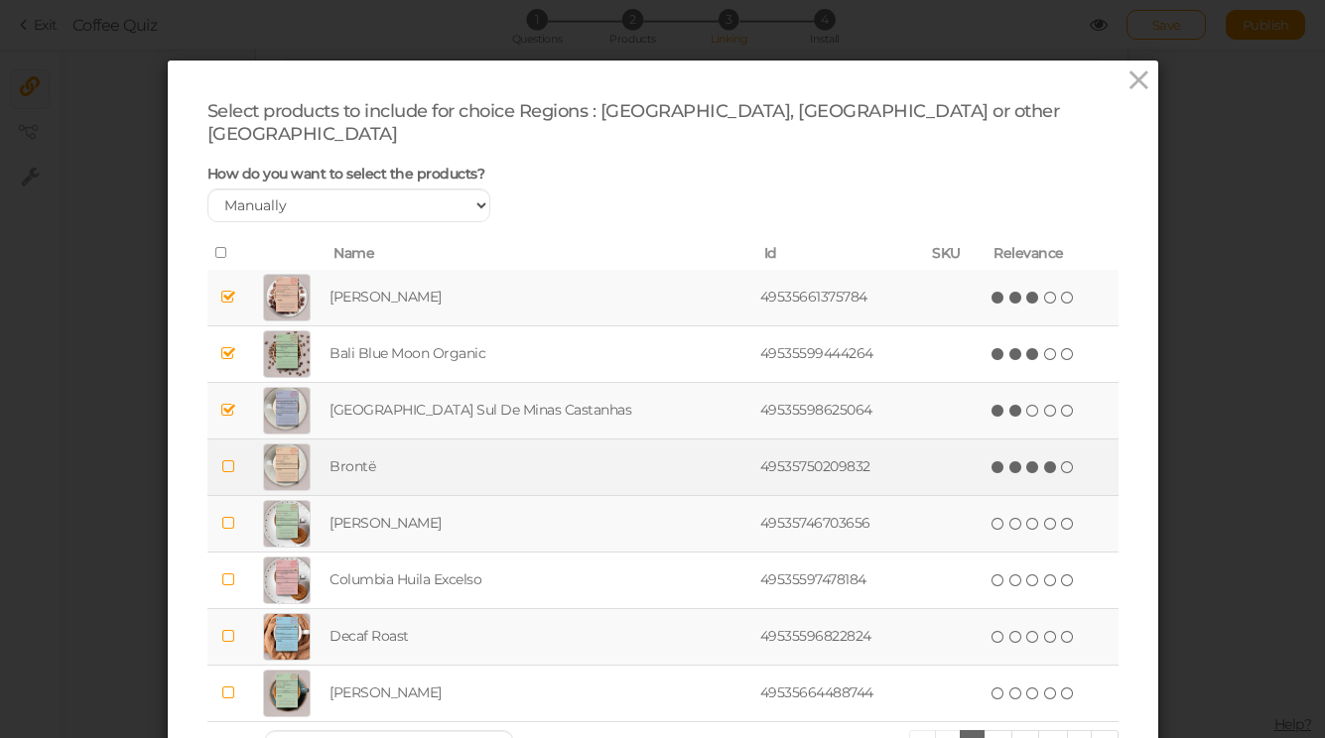
click at [1044, 460] on icon at bounding box center [1051, 467] width 14 height 14
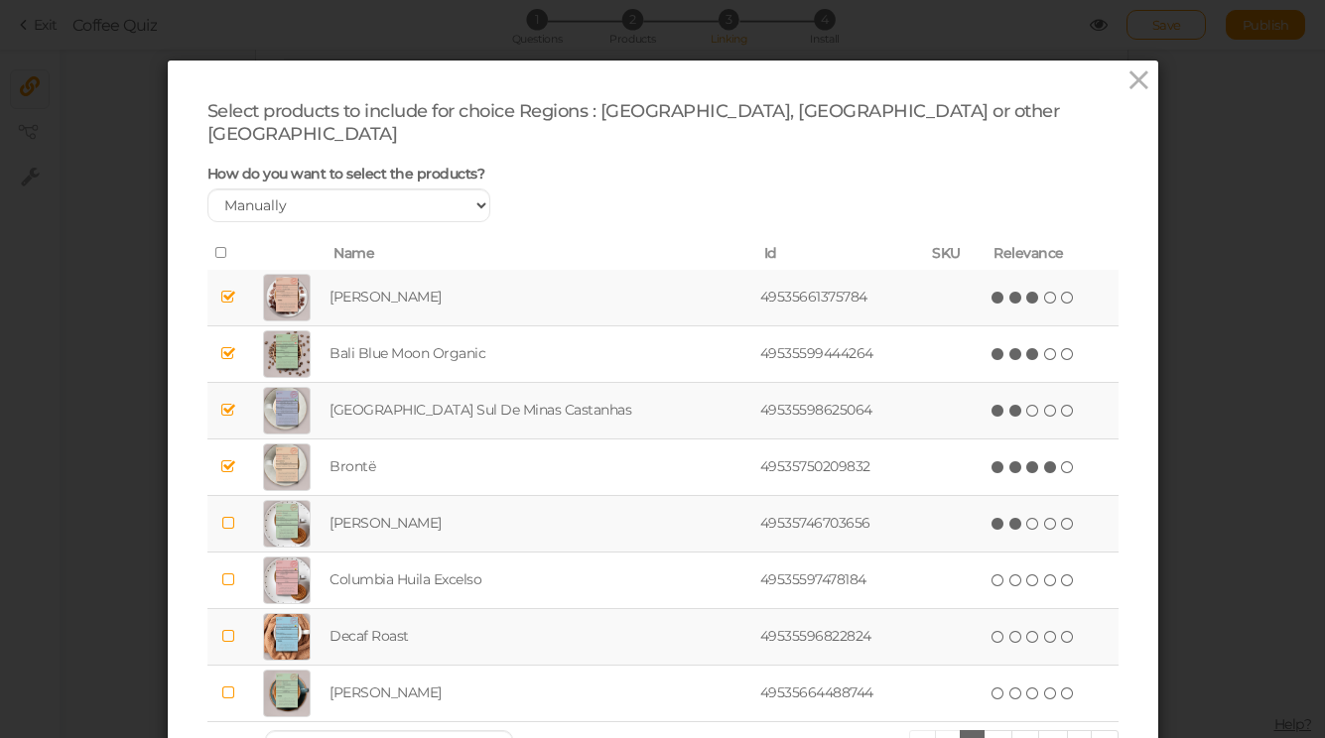
click at [1009, 517] on icon at bounding box center [1016, 524] width 14 height 14
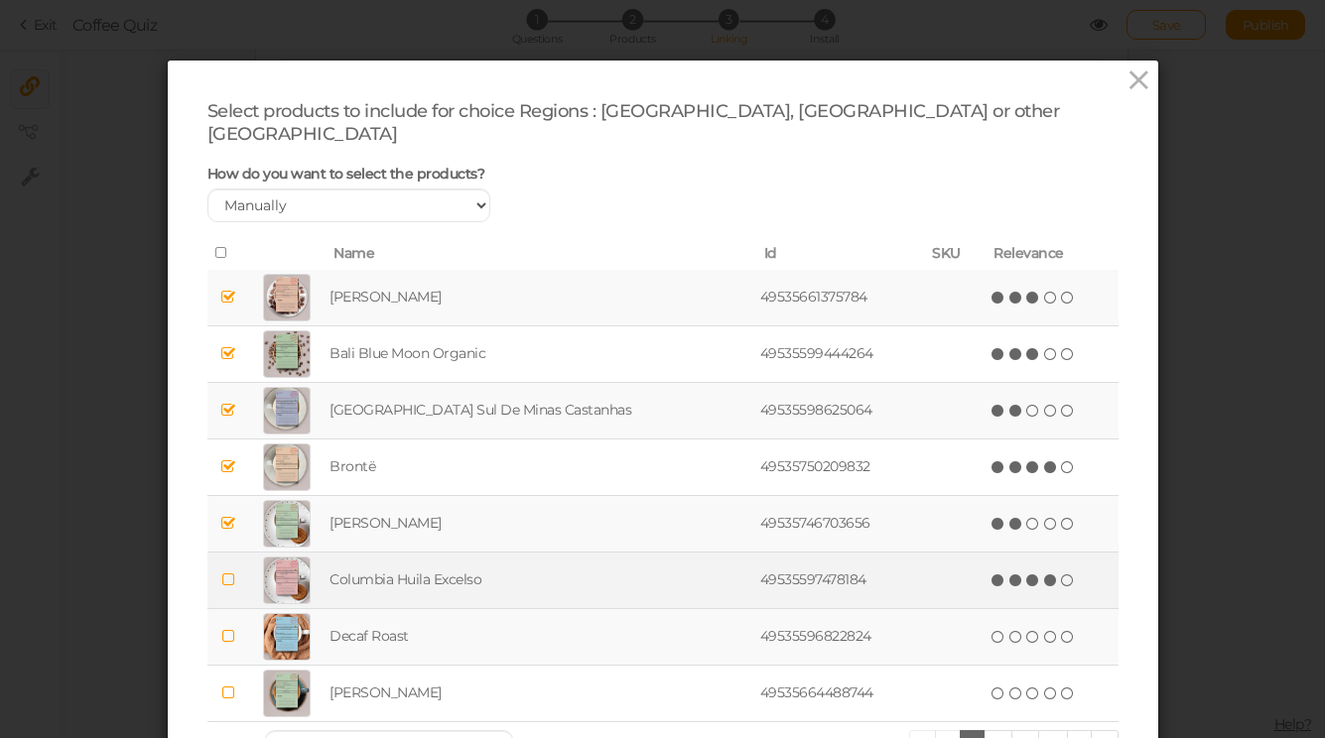
click at [1027, 569] on span "(*) (*) (*) (*) ( )" at bounding box center [1032, 580] width 87 height 22
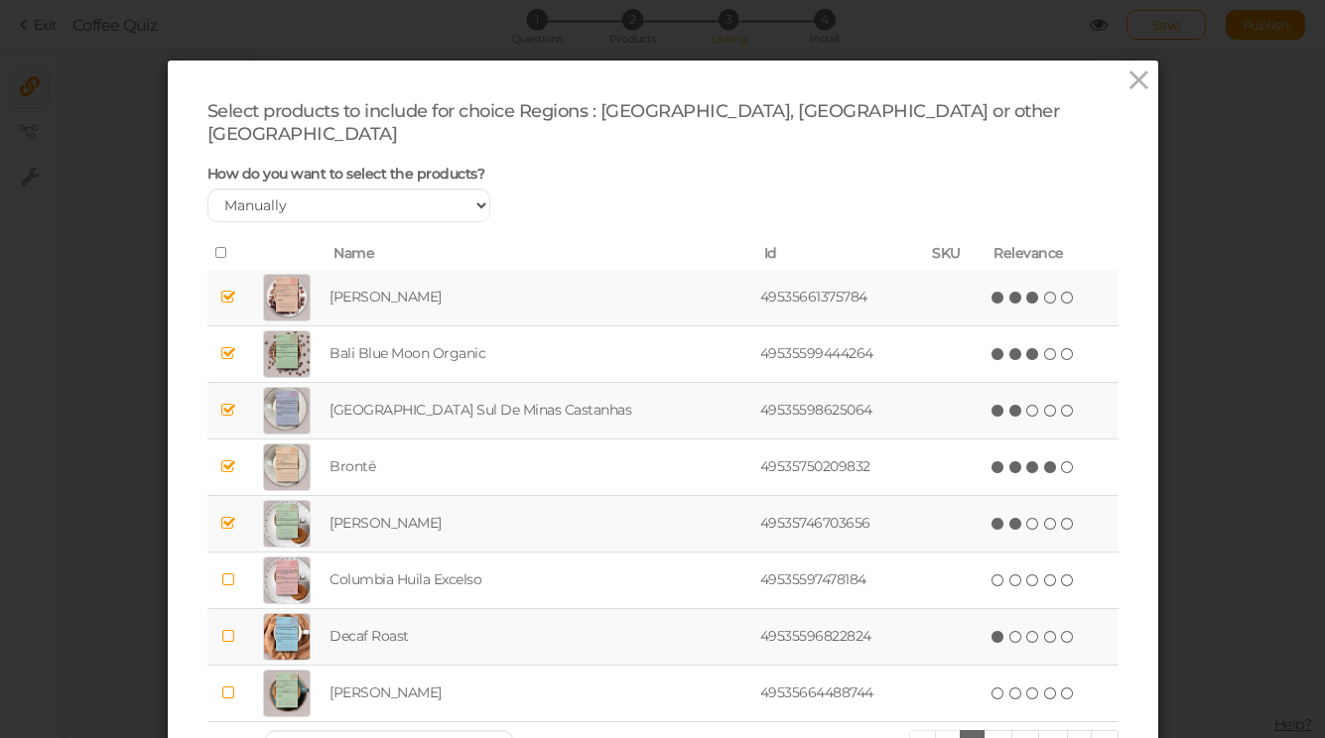
click at [991, 630] on icon at bounding box center [998, 637] width 14 height 14
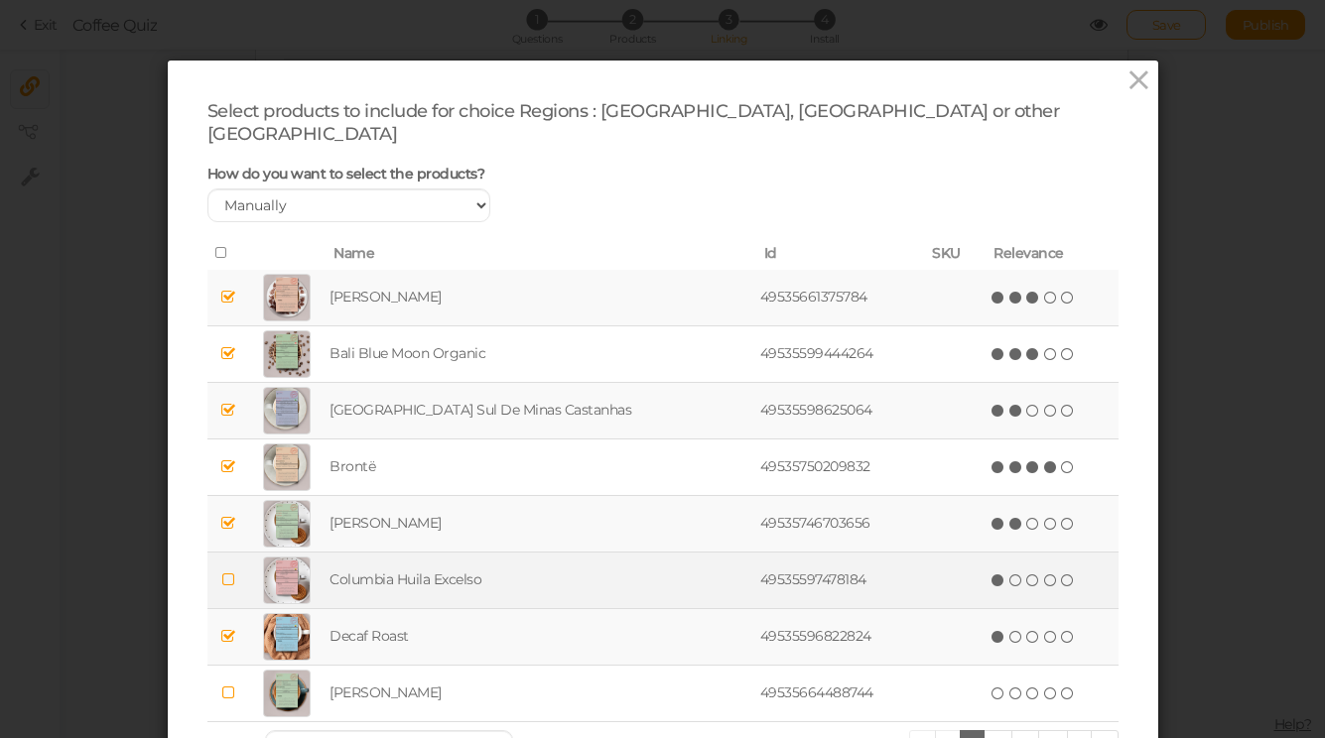
click at [991, 574] on icon at bounding box center [998, 581] width 14 height 14
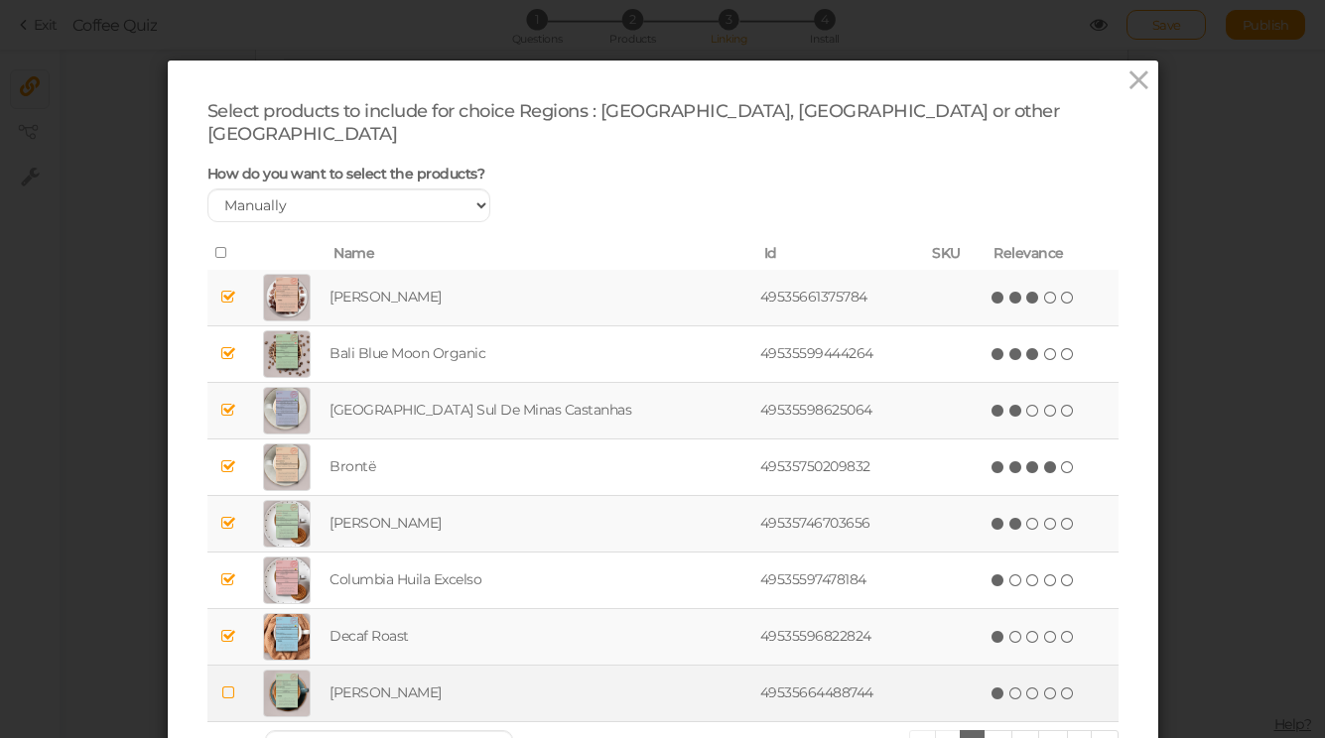
click at [991, 687] on icon at bounding box center [998, 694] width 14 height 14
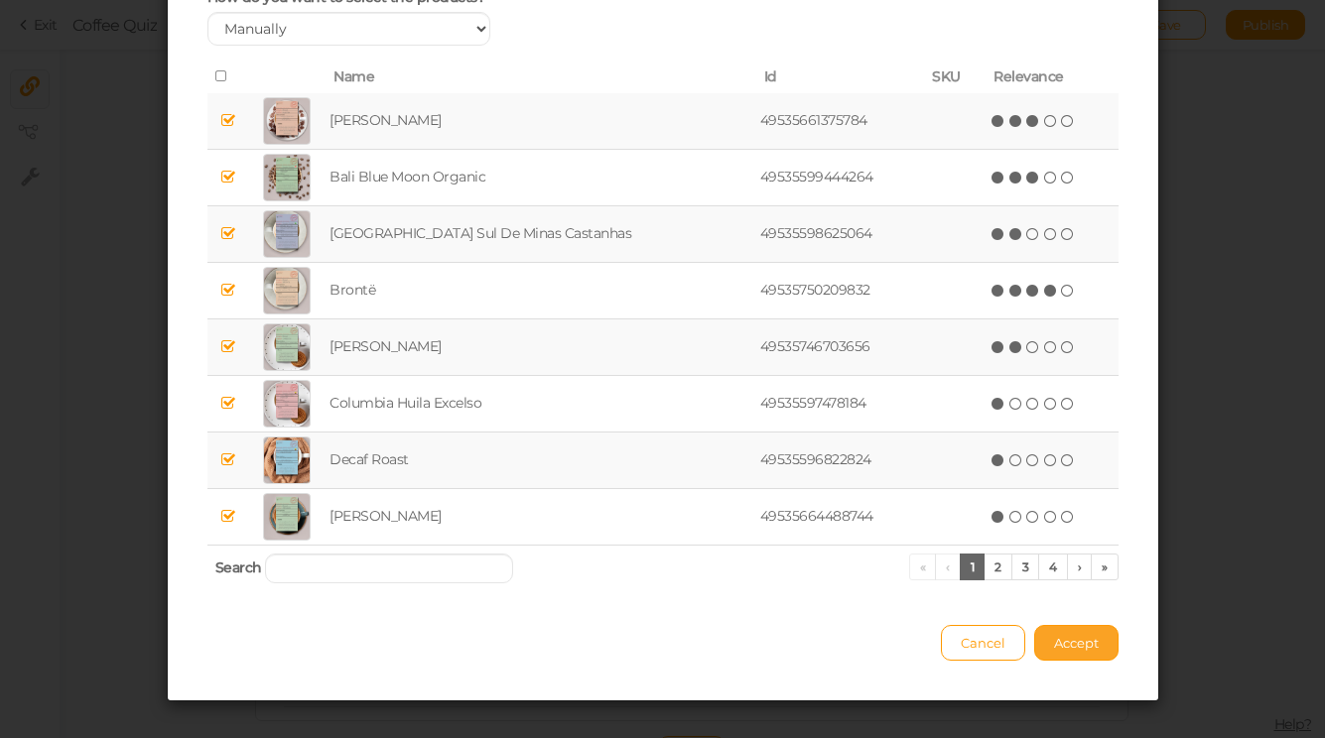
click at [1055, 633] on button "Accept" at bounding box center [1076, 643] width 84 height 36
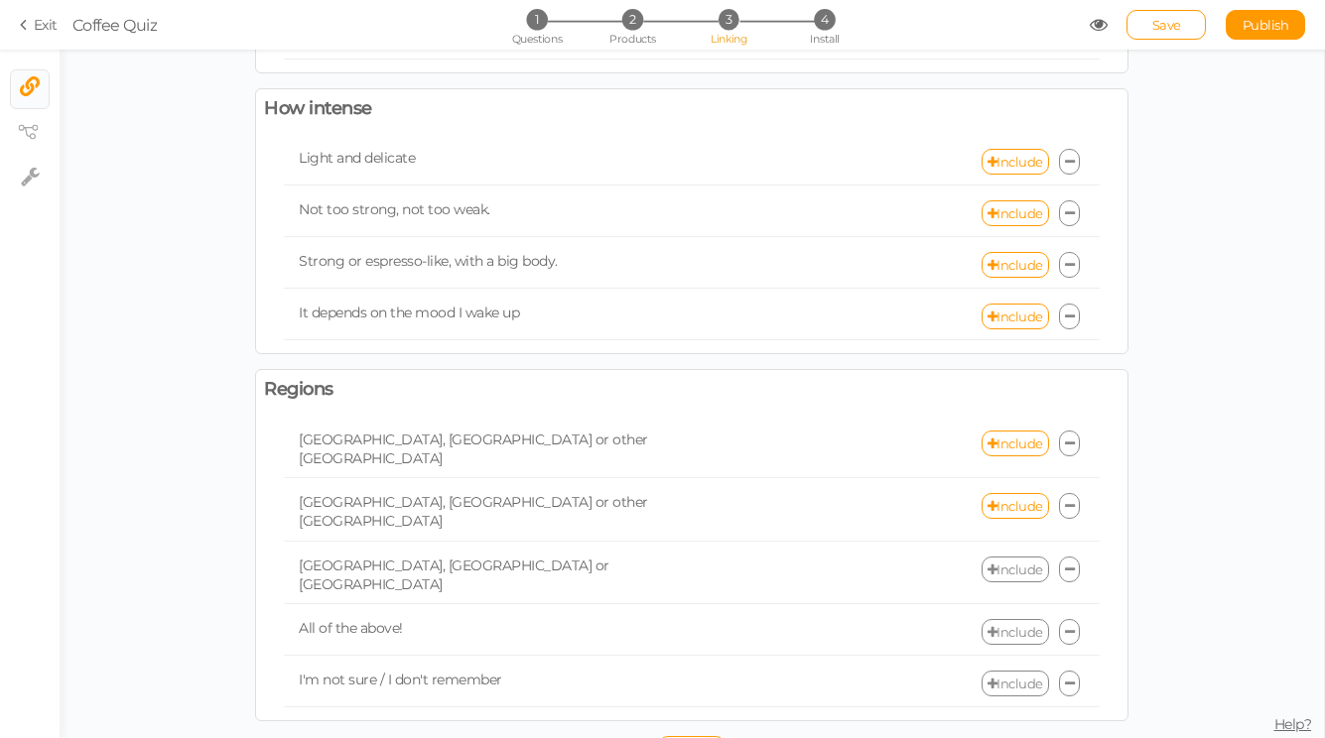
click at [1008, 557] on link "Include" at bounding box center [1014, 570] width 67 height 26
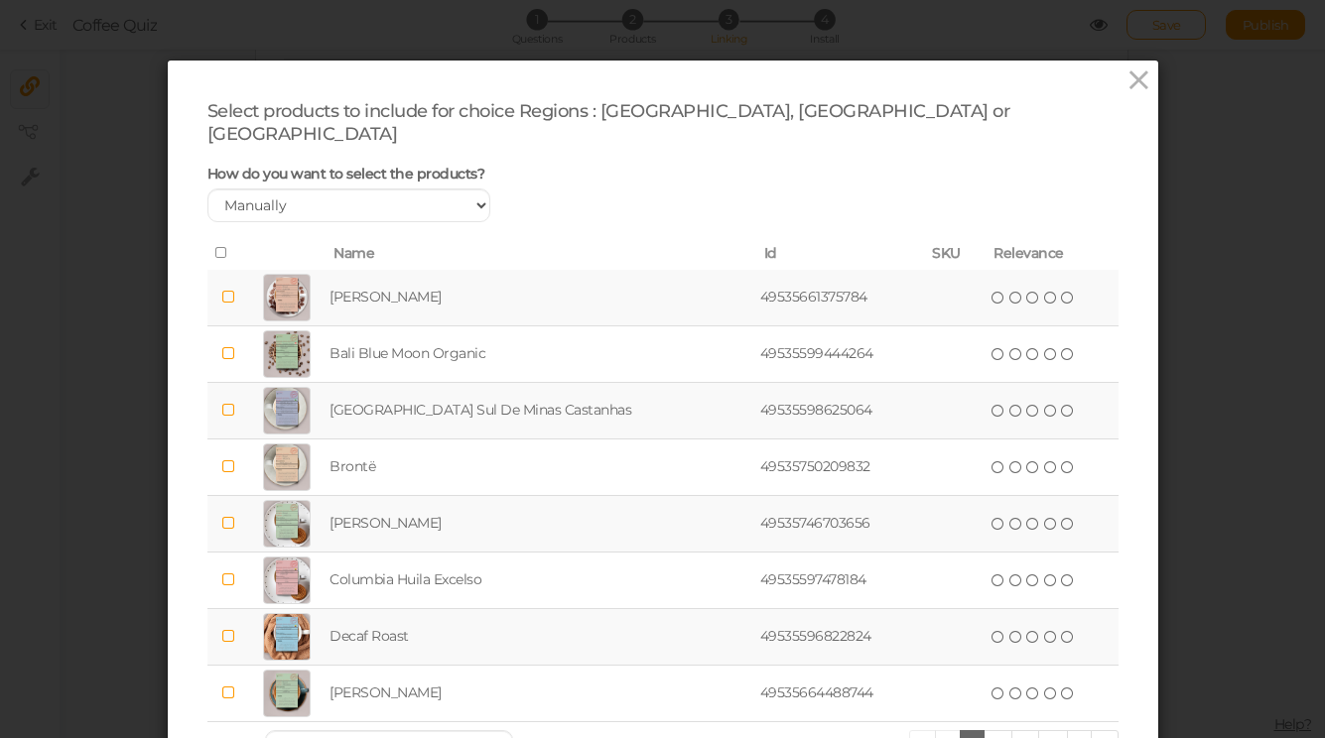
scroll to position [13, 0]
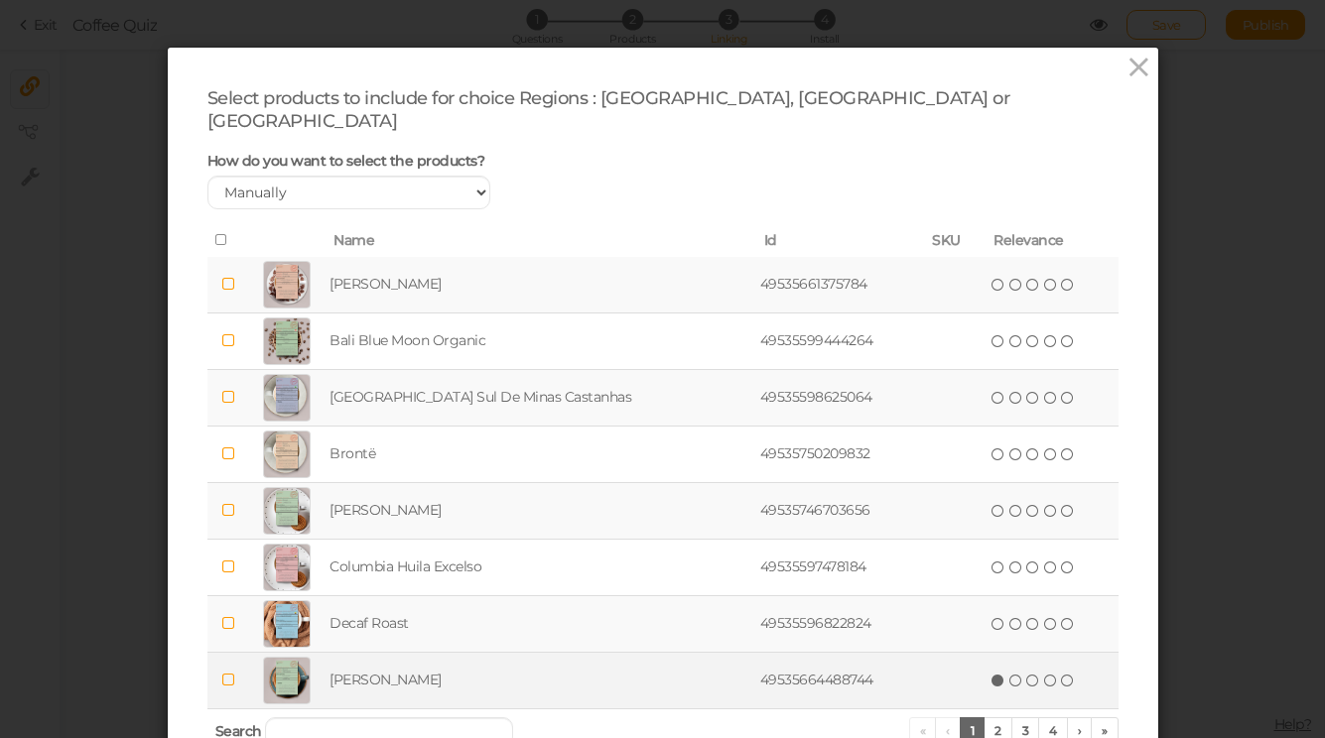
click at [991, 674] on icon at bounding box center [998, 681] width 14 height 14
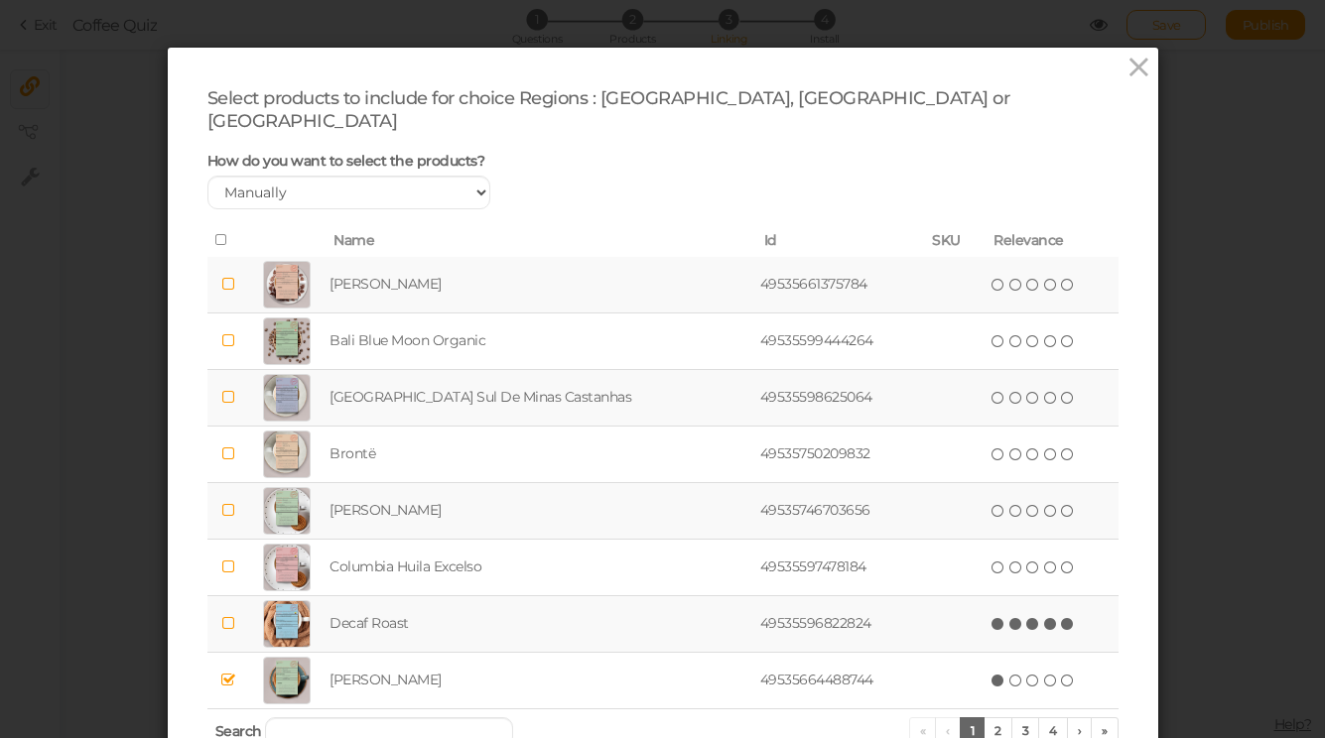
click at [1061, 617] on icon at bounding box center [1068, 624] width 14 height 14
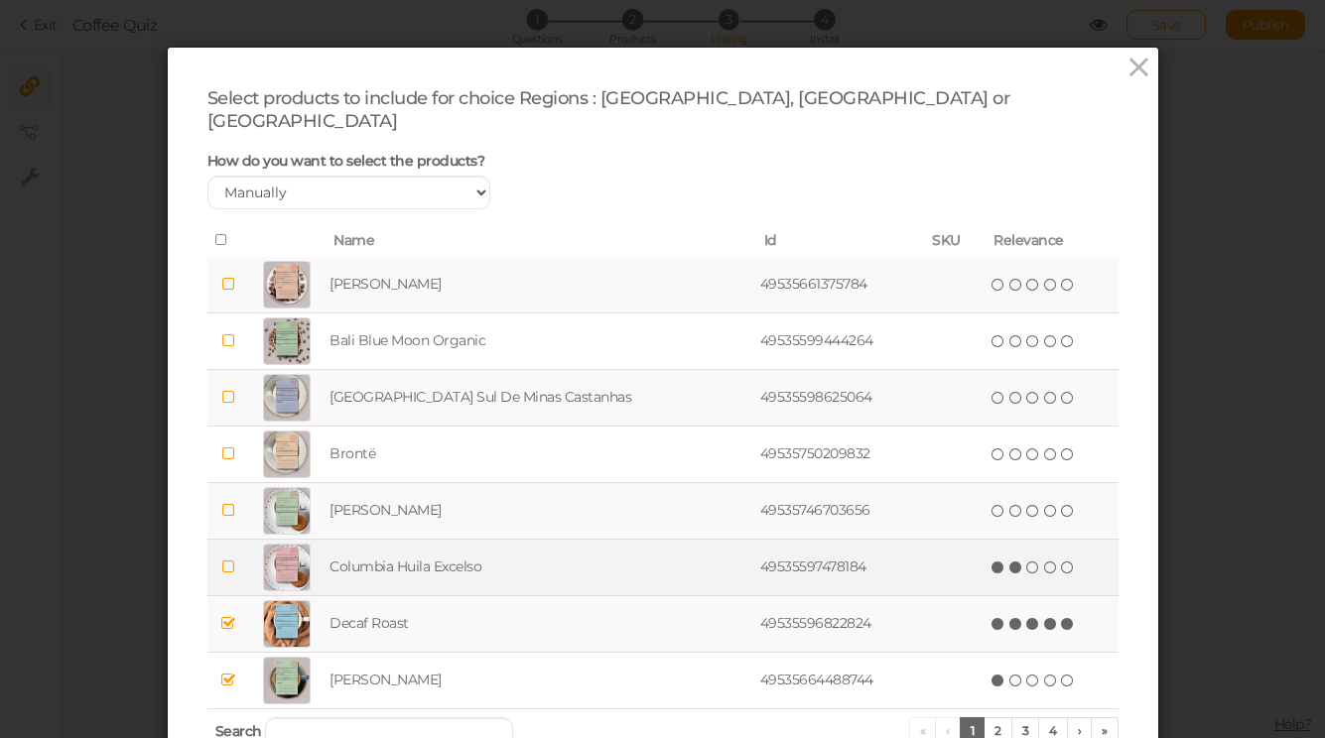
click at [1009, 561] on icon at bounding box center [1016, 568] width 14 height 14
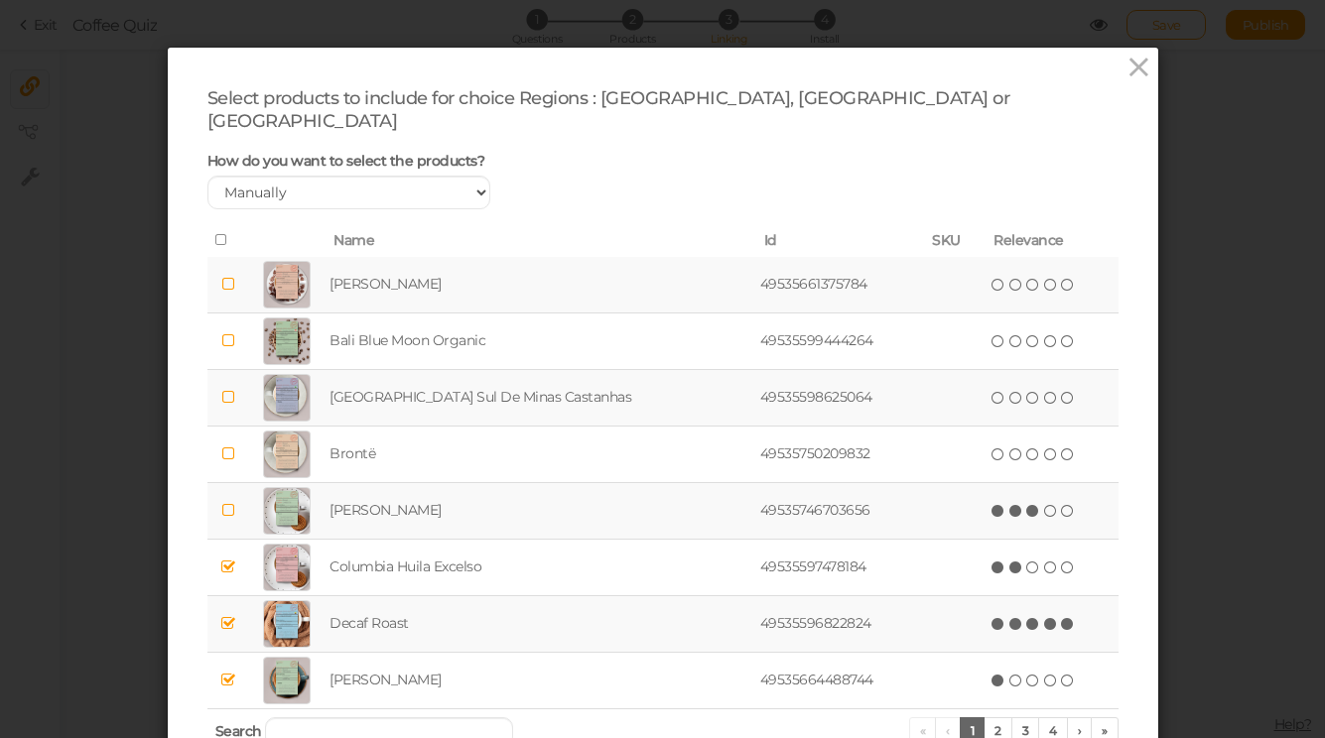
click at [1026, 504] on icon at bounding box center [1033, 511] width 14 height 14
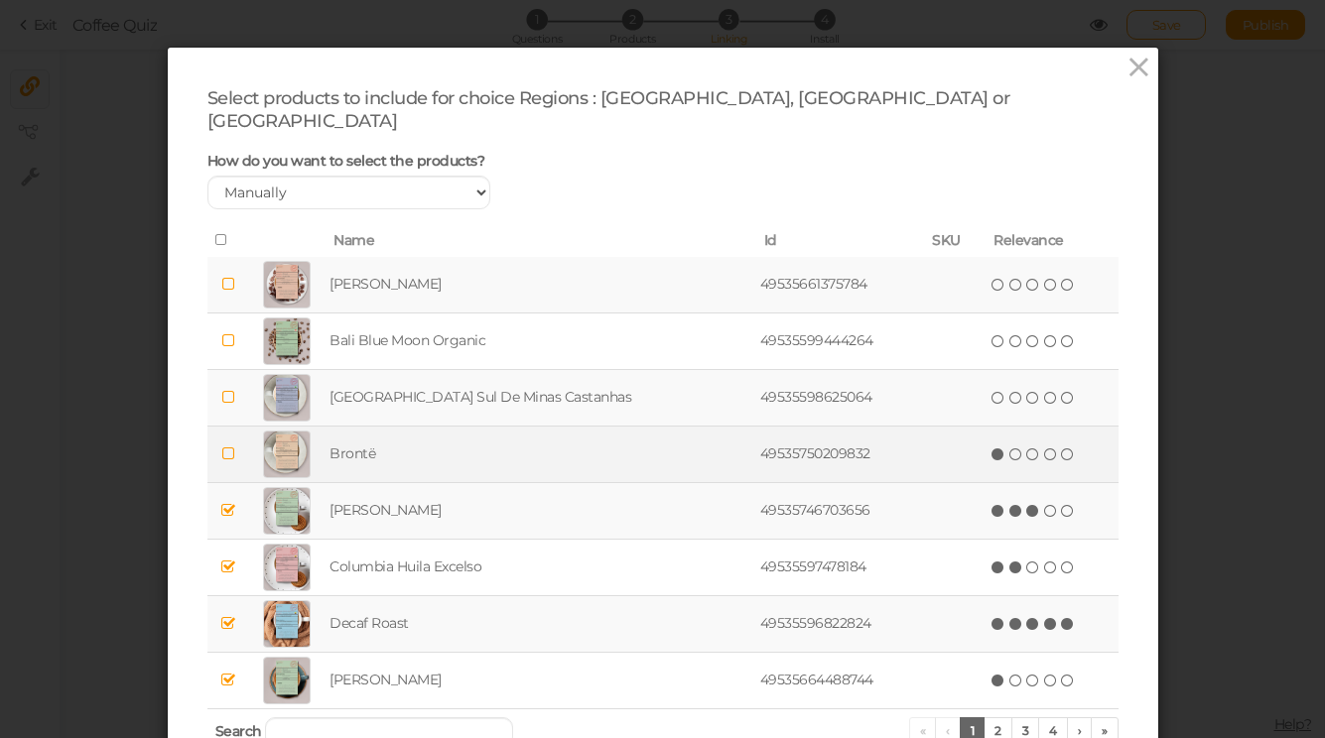
click at [991, 448] on icon at bounding box center [998, 455] width 14 height 14
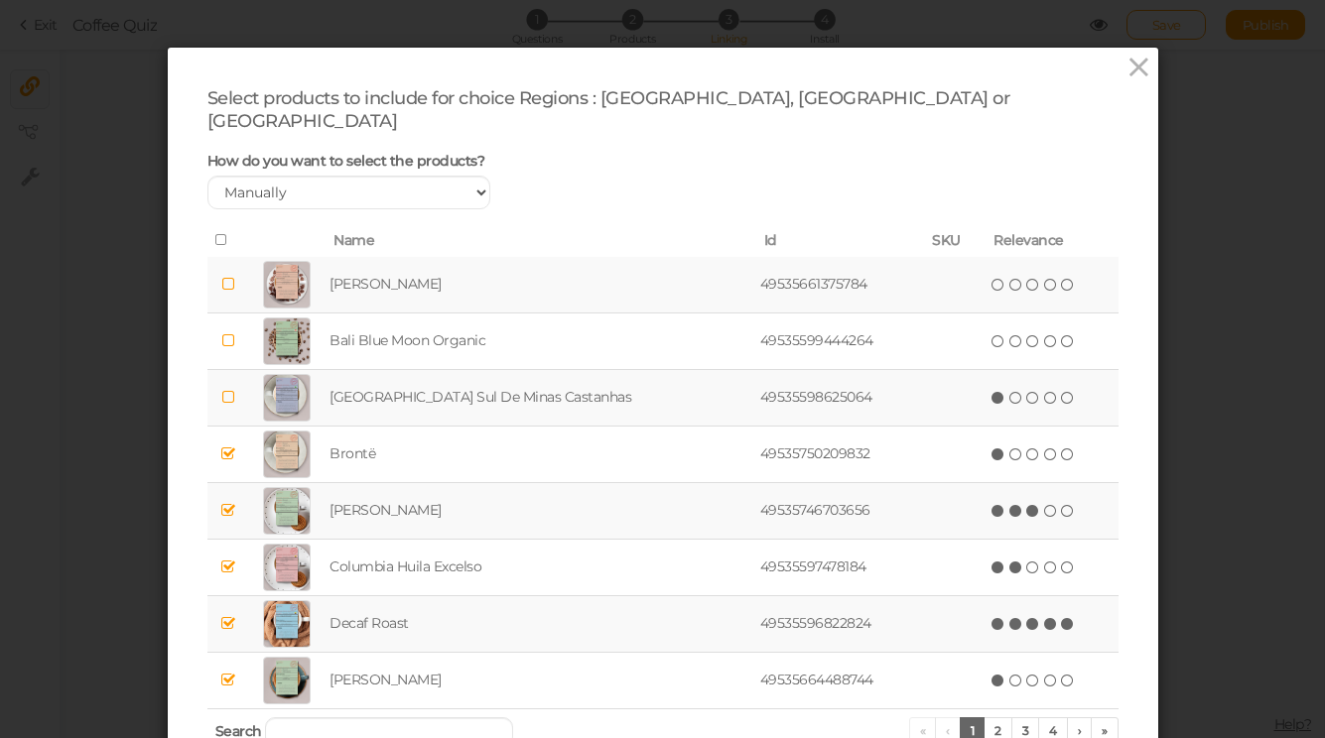
click at [991, 391] on icon at bounding box center [998, 398] width 14 height 14
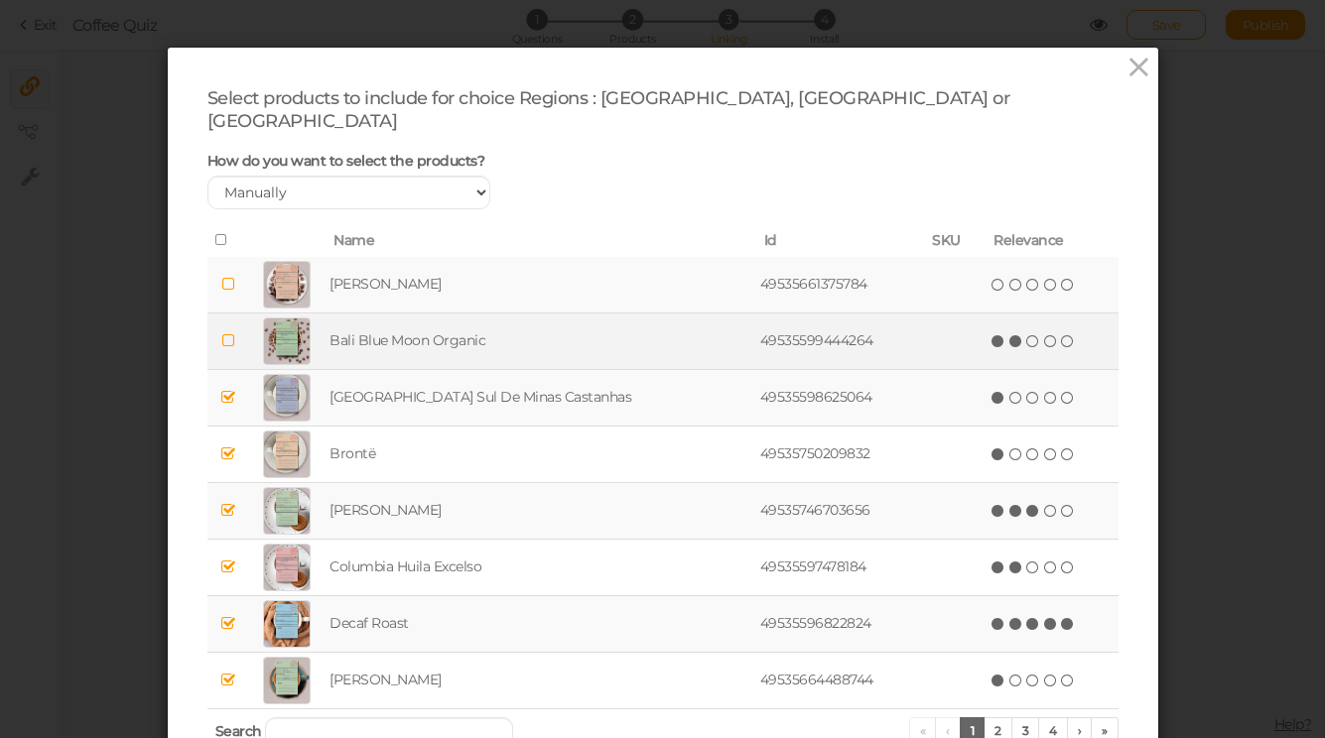
click at [1009, 334] on icon at bounding box center [1016, 341] width 14 height 14
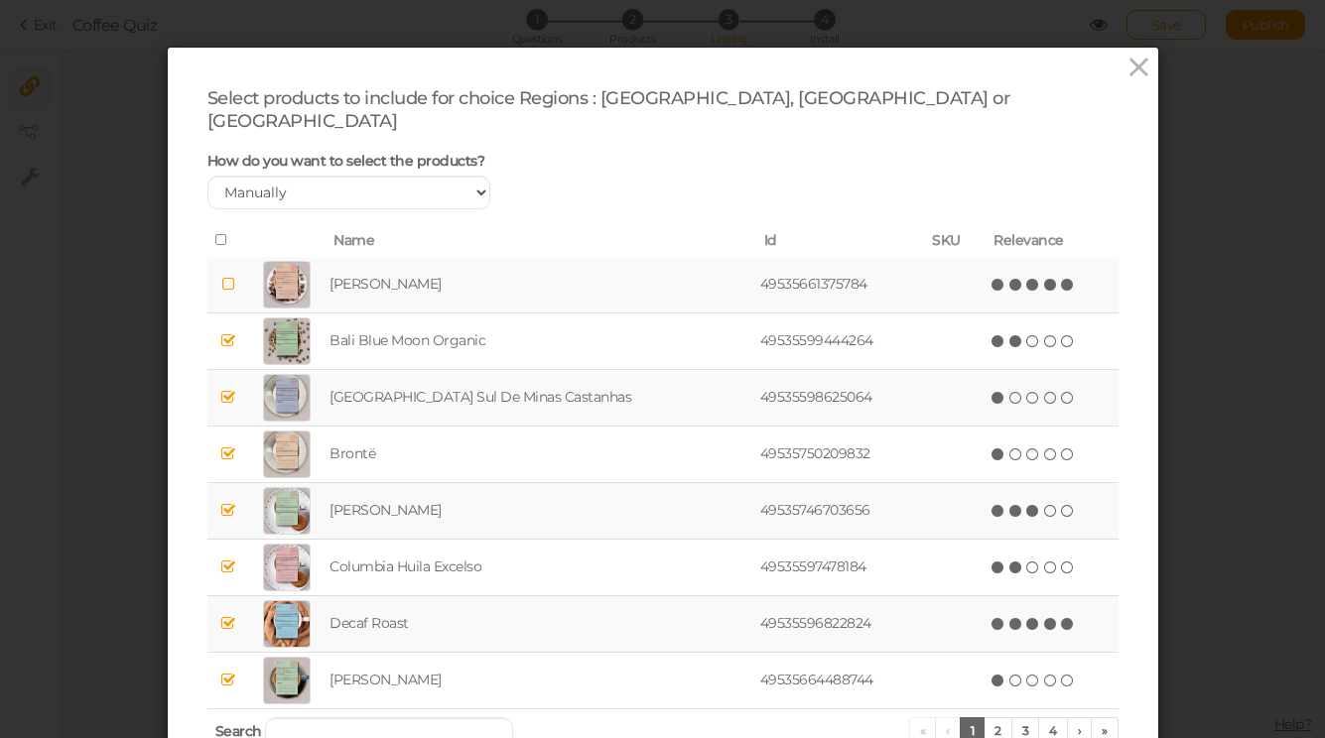
click at [1061, 278] on icon at bounding box center [1068, 285] width 14 height 14
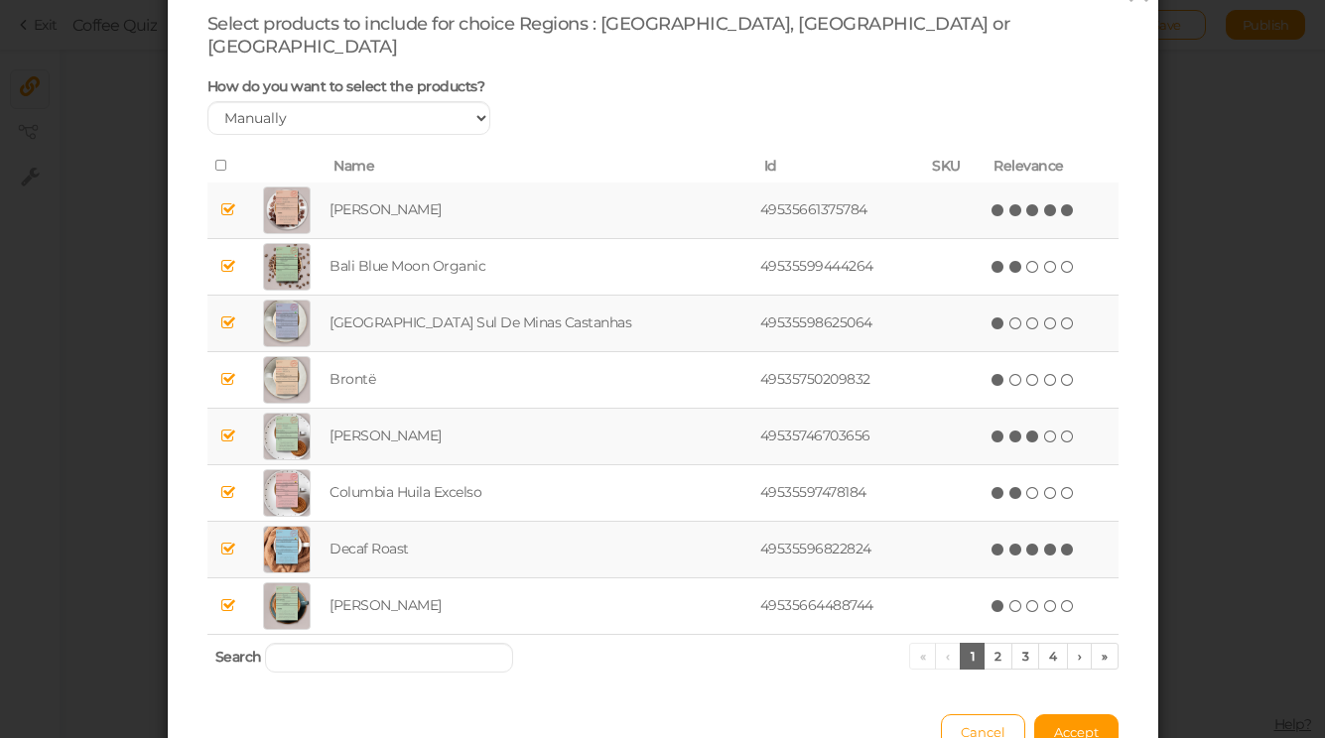
scroll to position [176, 0]
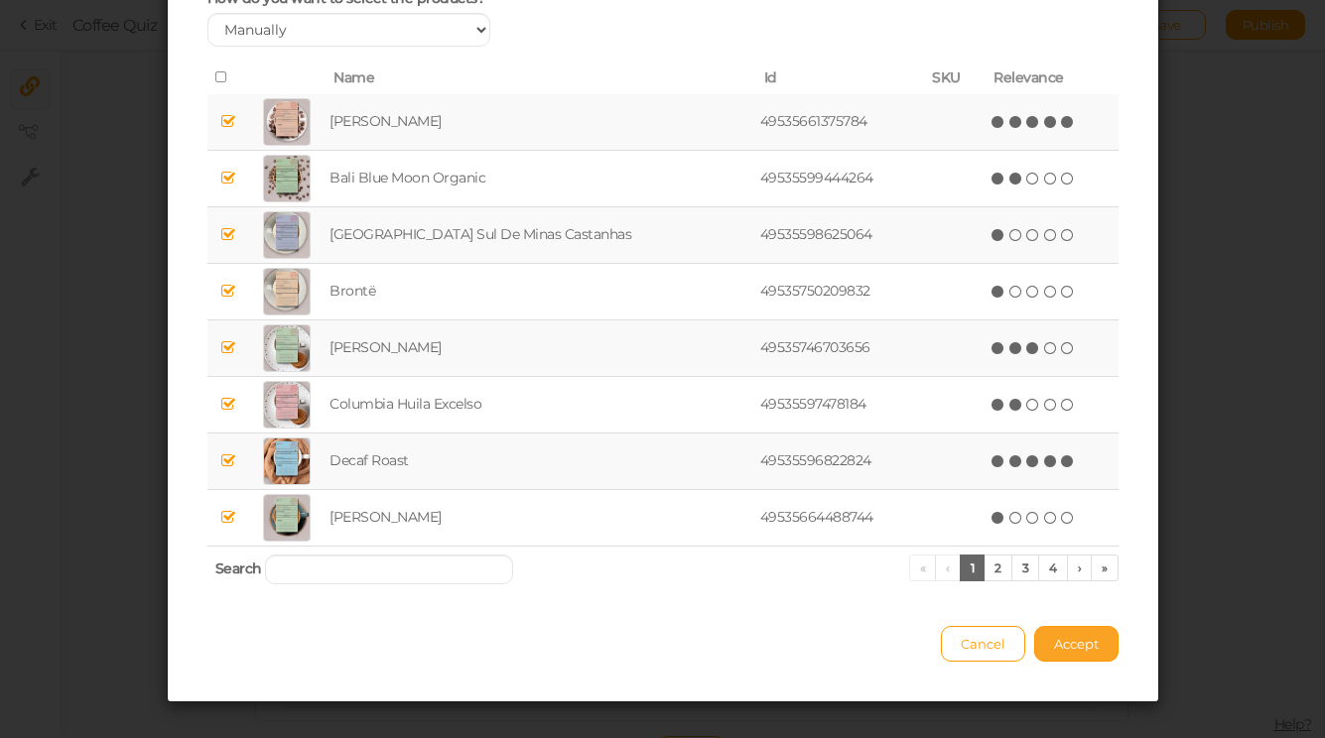
click at [1077, 632] on button "Accept" at bounding box center [1076, 644] width 84 height 36
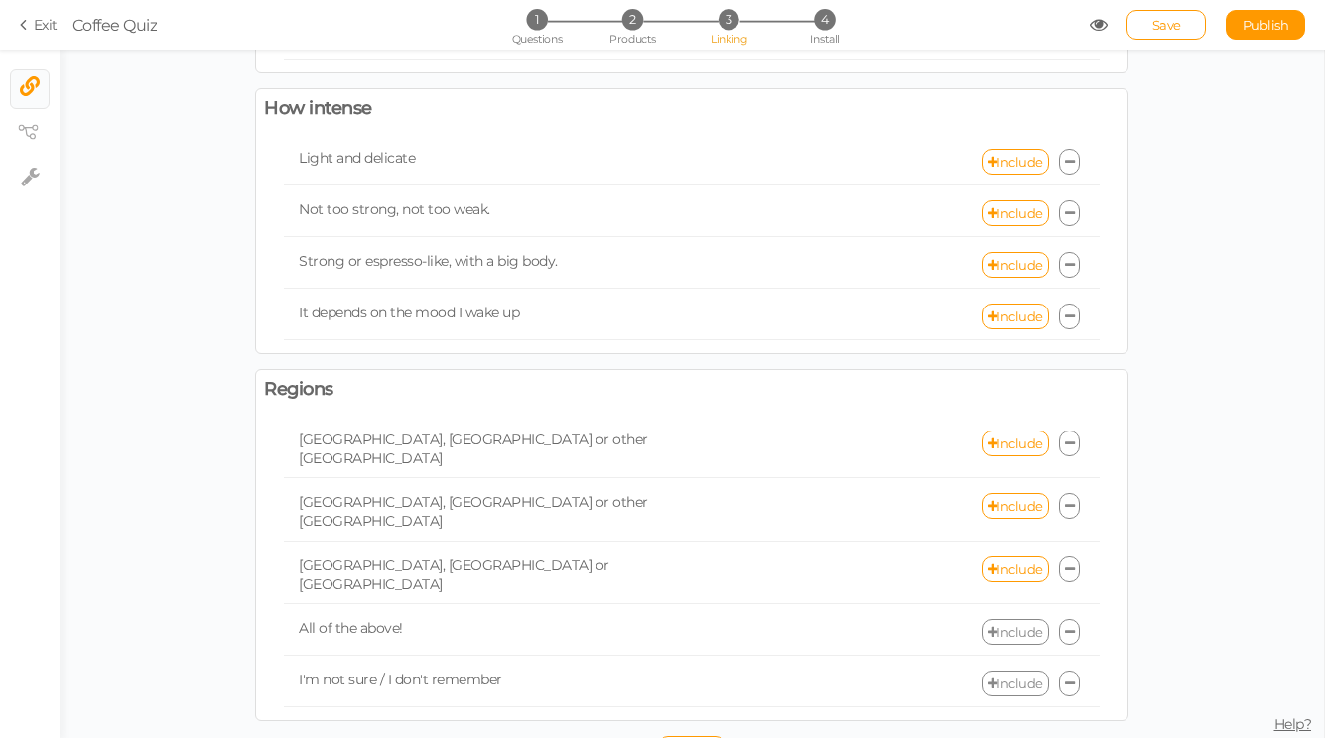
click at [1025, 611] on div "All of the above! Include" at bounding box center [692, 632] width 816 height 47
click at [1021, 619] on link "Include" at bounding box center [1014, 632] width 67 height 26
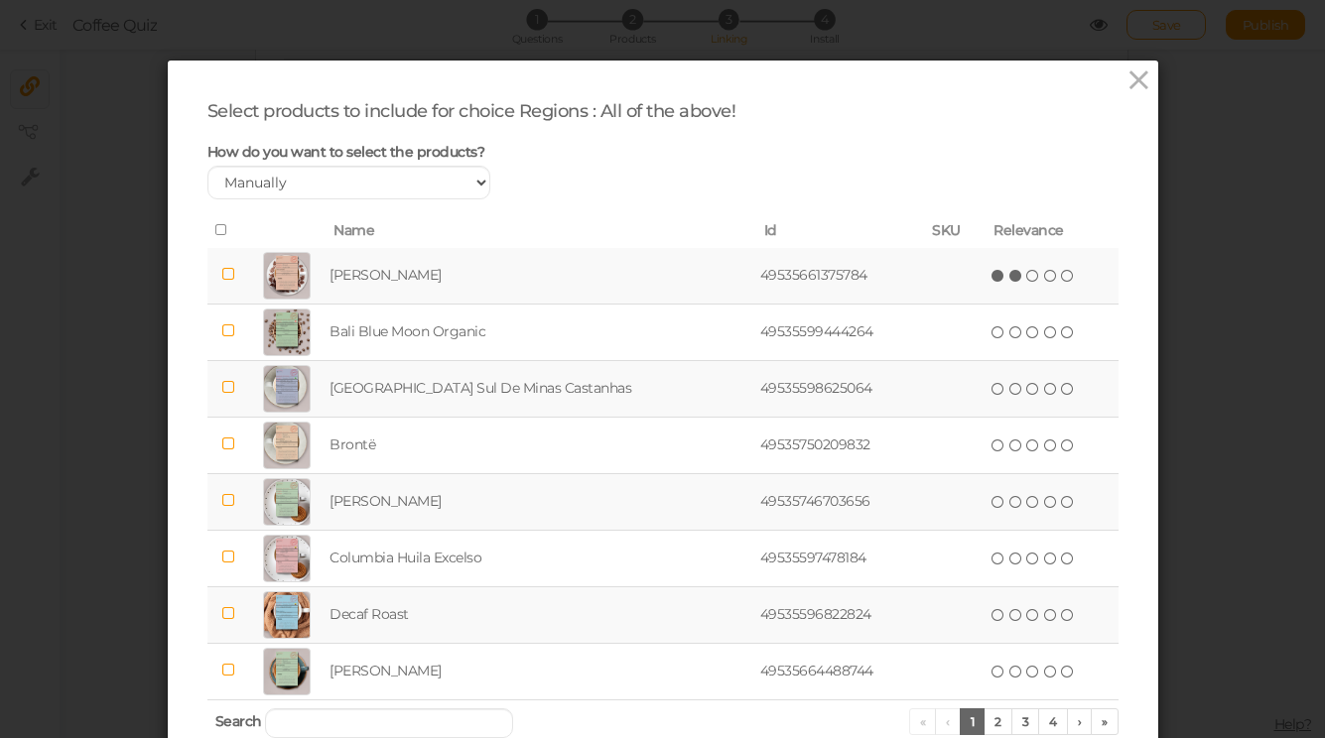
click at [1009, 278] on icon at bounding box center [1016, 276] width 14 height 14
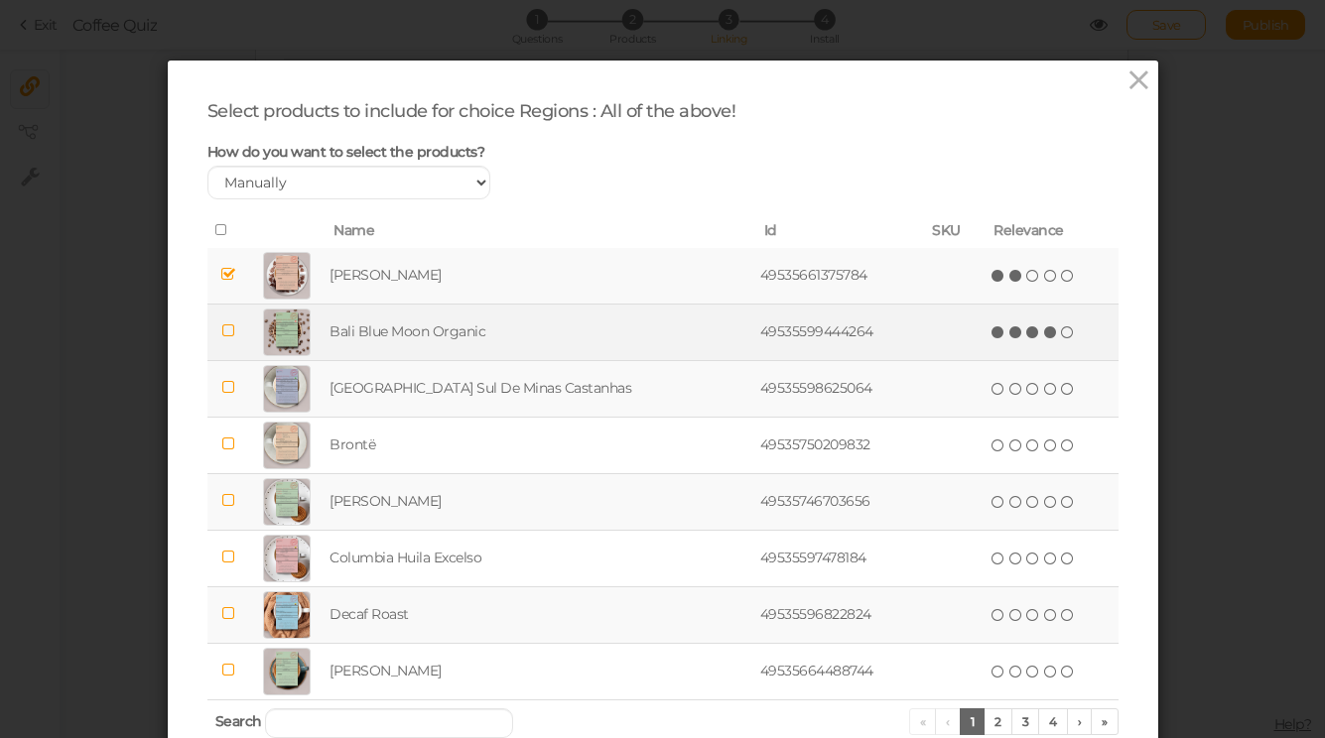
click at [1044, 337] on icon at bounding box center [1051, 333] width 14 height 14
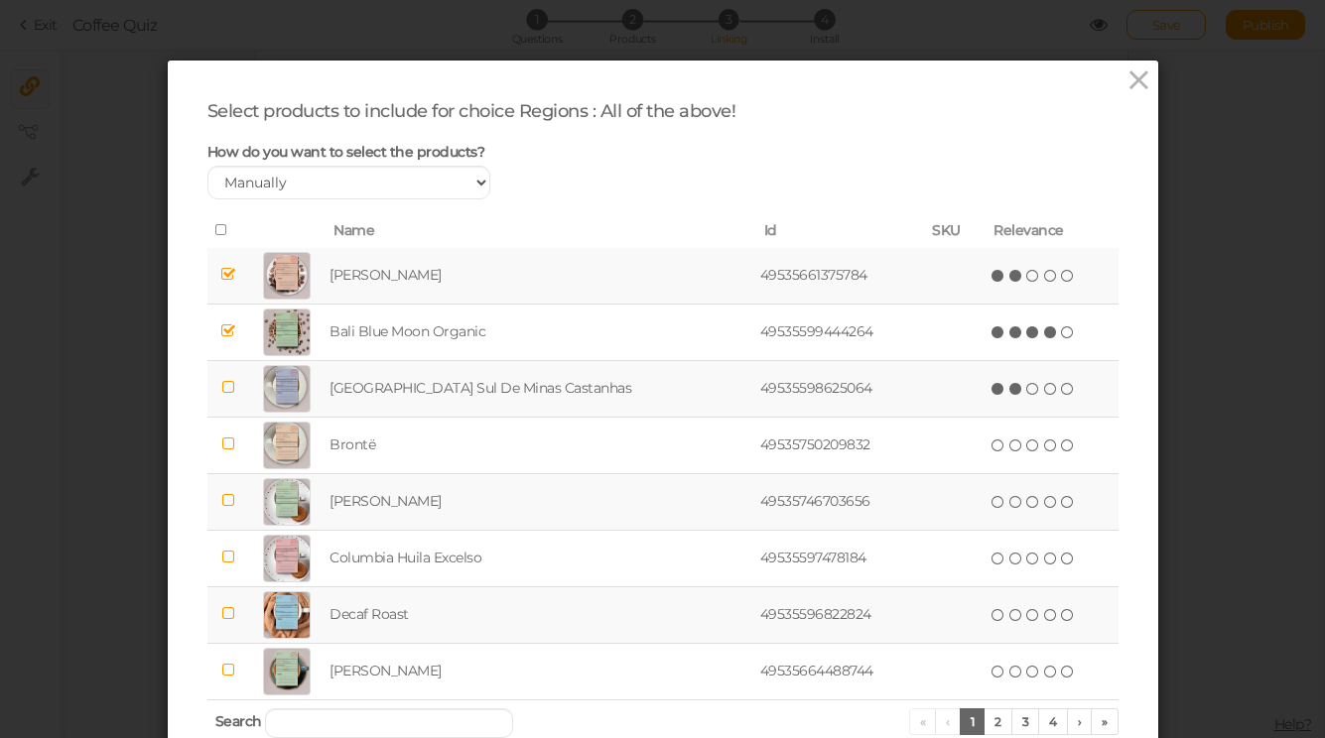
click at [1009, 393] on icon at bounding box center [1016, 389] width 14 height 14
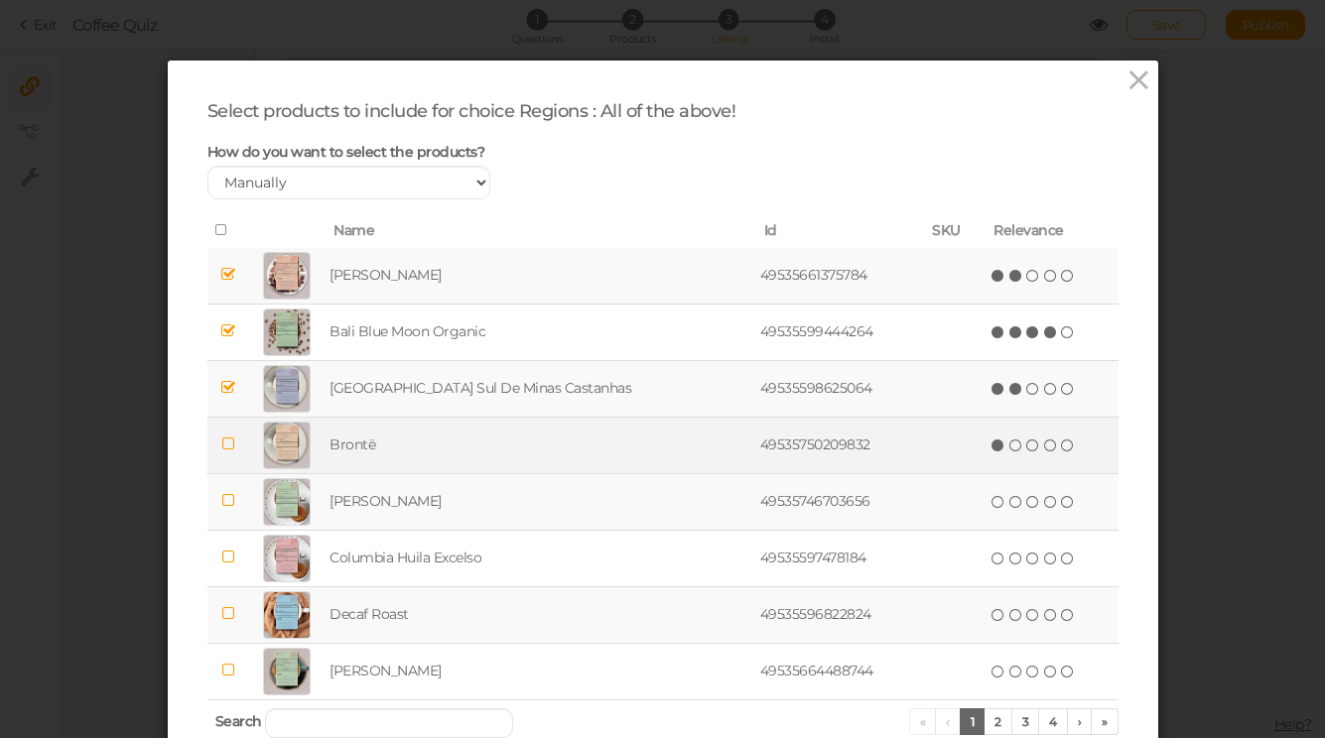
click at [989, 436] on span "(*) ( ) ( ) ( ) ( )" at bounding box center [1032, 445] width 87 height 22
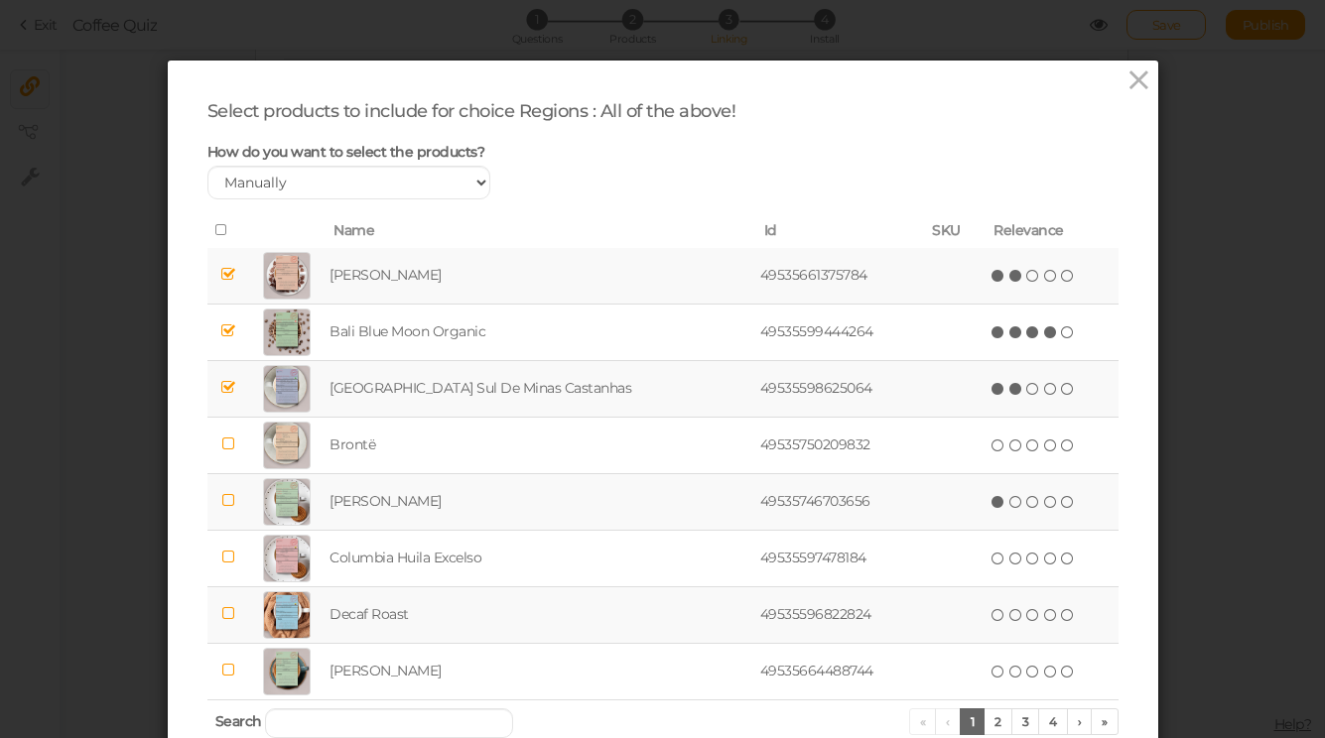
click at [991, 505] on icon at bounding box center [998, 502] width 14 height 14
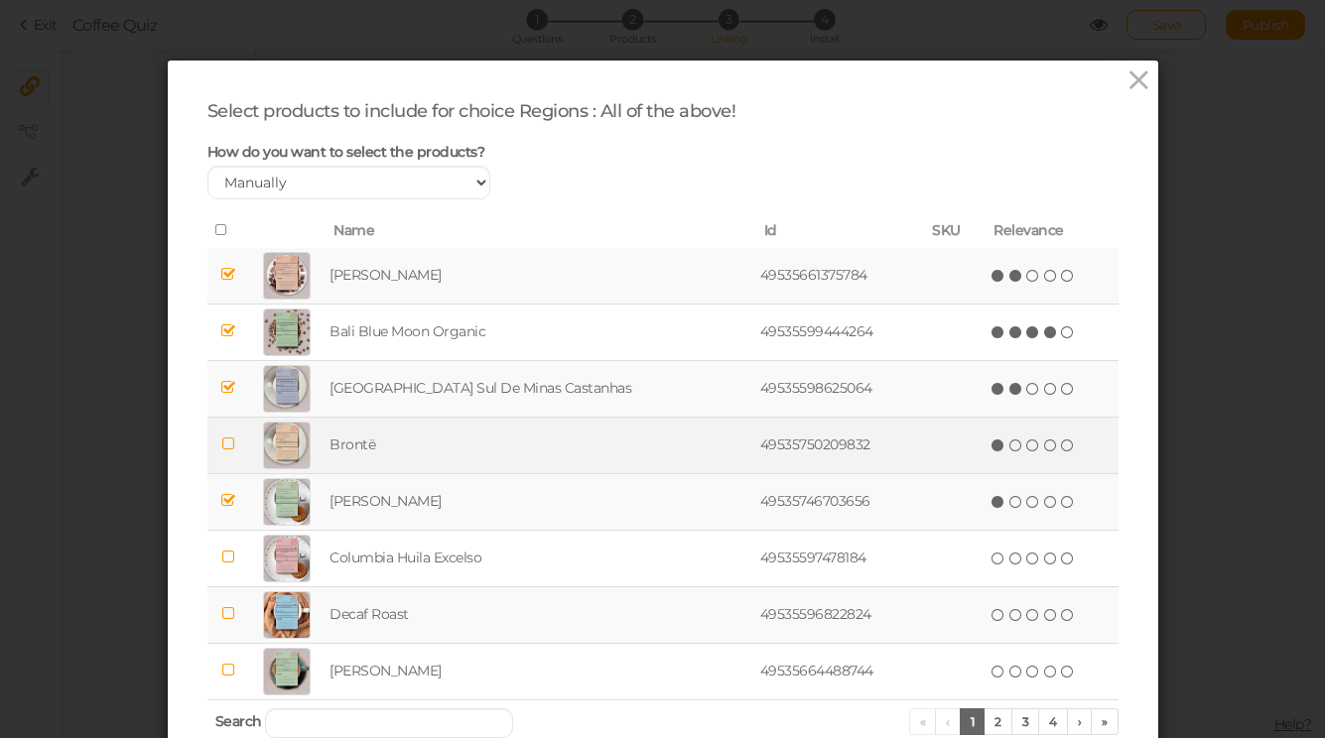
click at [991, 446] on icon at bounding box center [998, 446] width 14 height 14
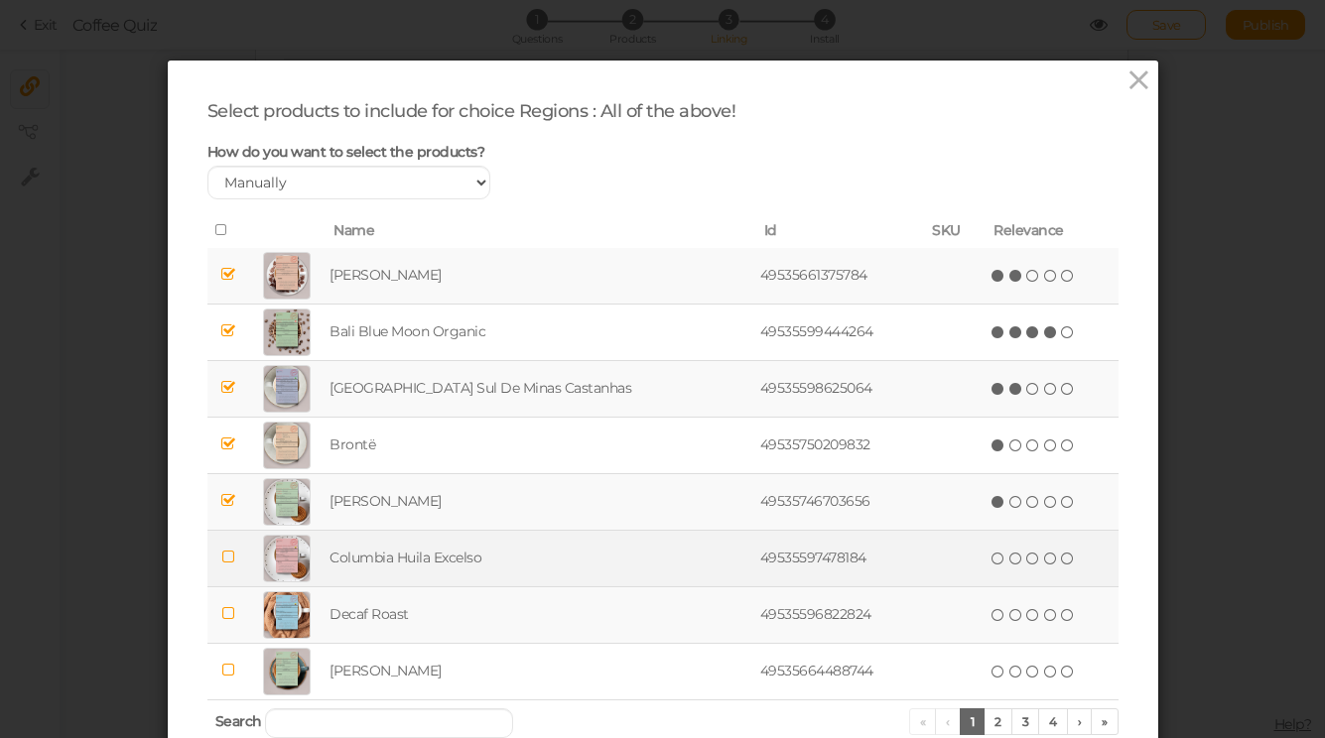
click at [991, 561] on icon at bounding box center [998, 559] width 14 height 14
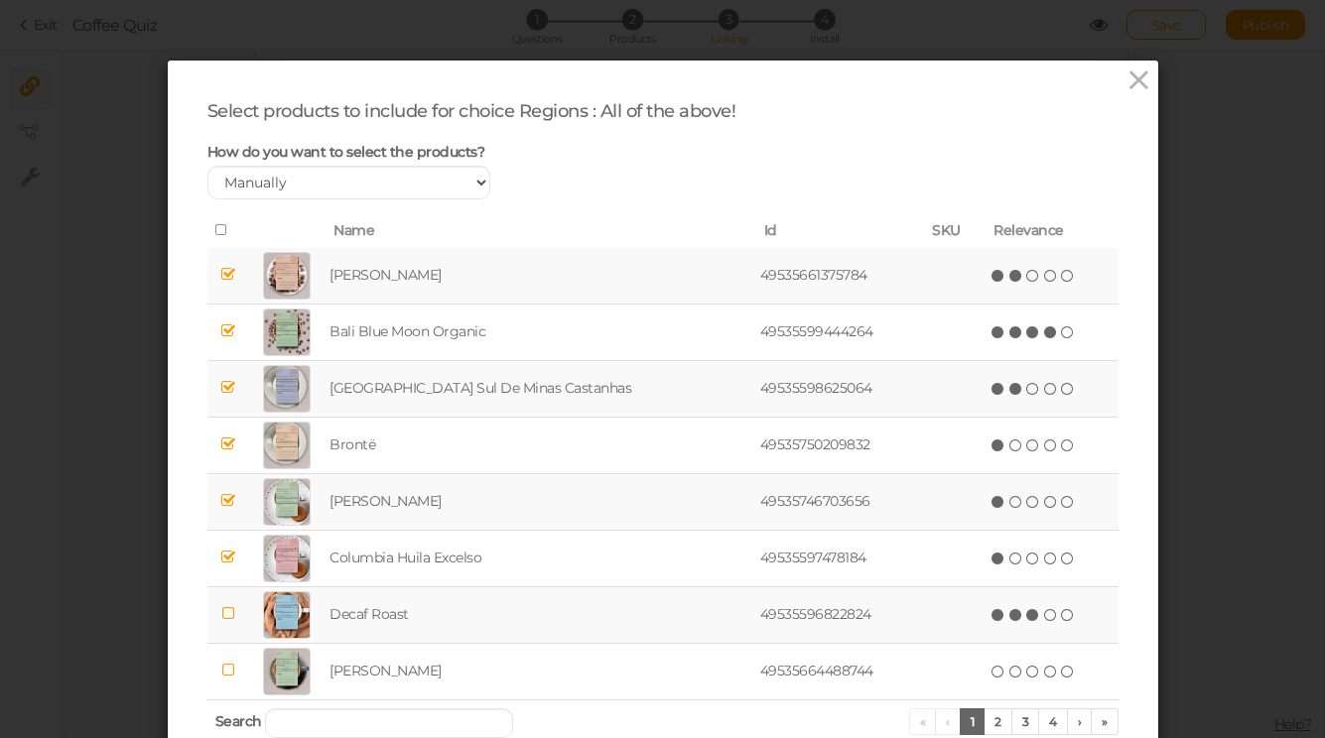
click at [1026, 616] on icon at bounding box center [1033, 615] width 14 height 14
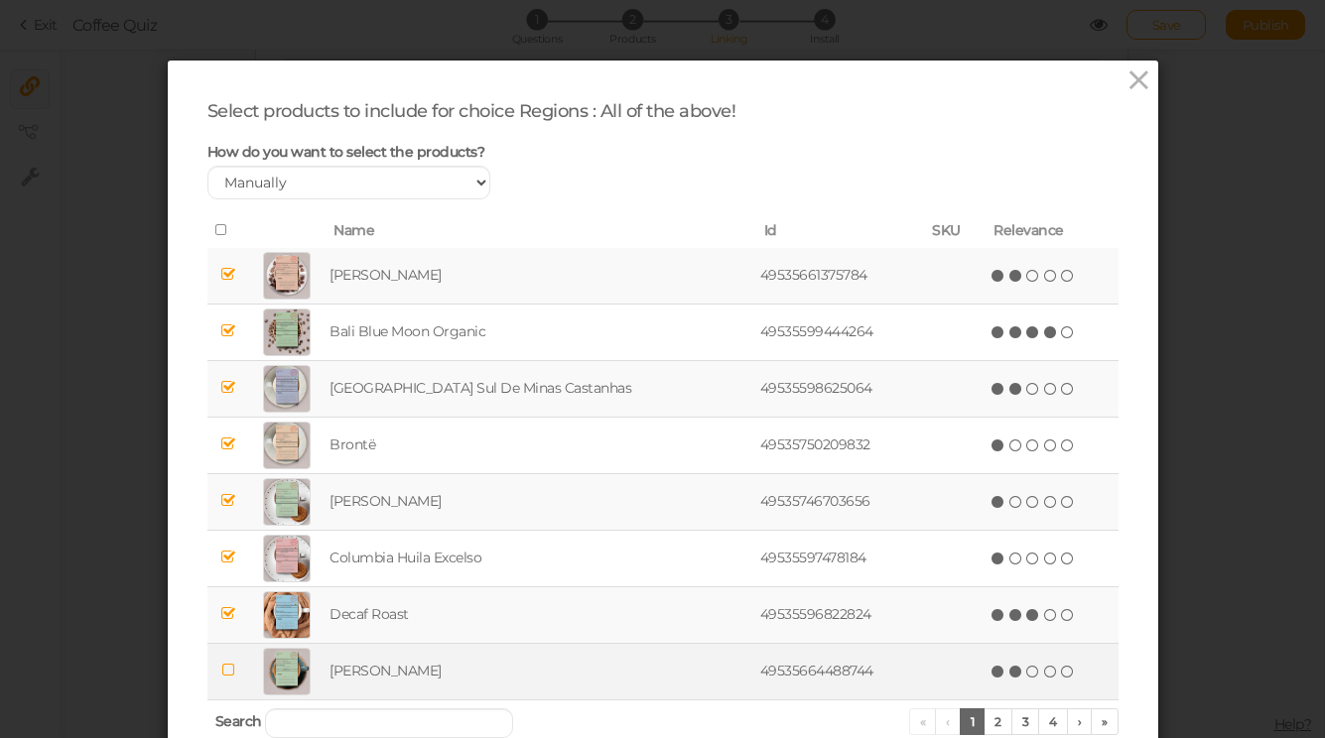
click at [1009, 672] on icon at bounding box center [1016, 672] width 14 height 14
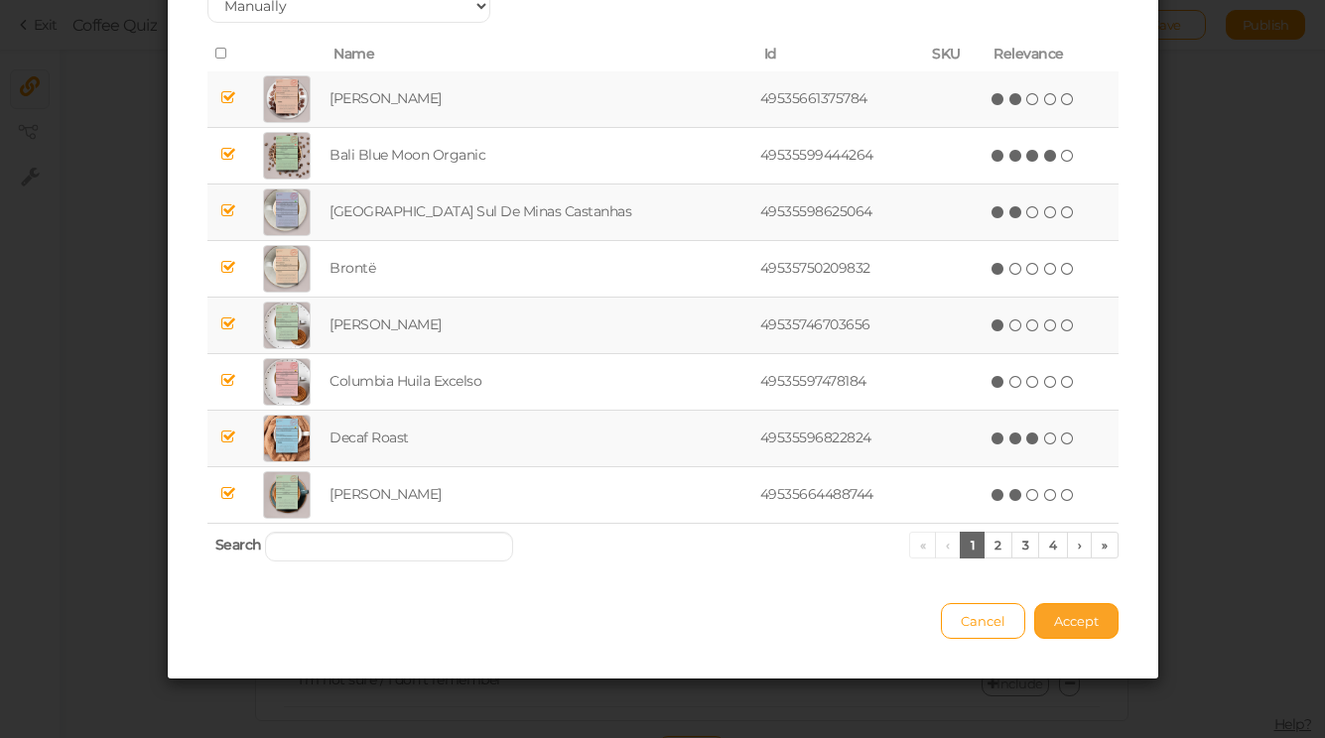
click at [1070, 611] on button "Accept" at bounding box center [1076, 621] width 84 height 36
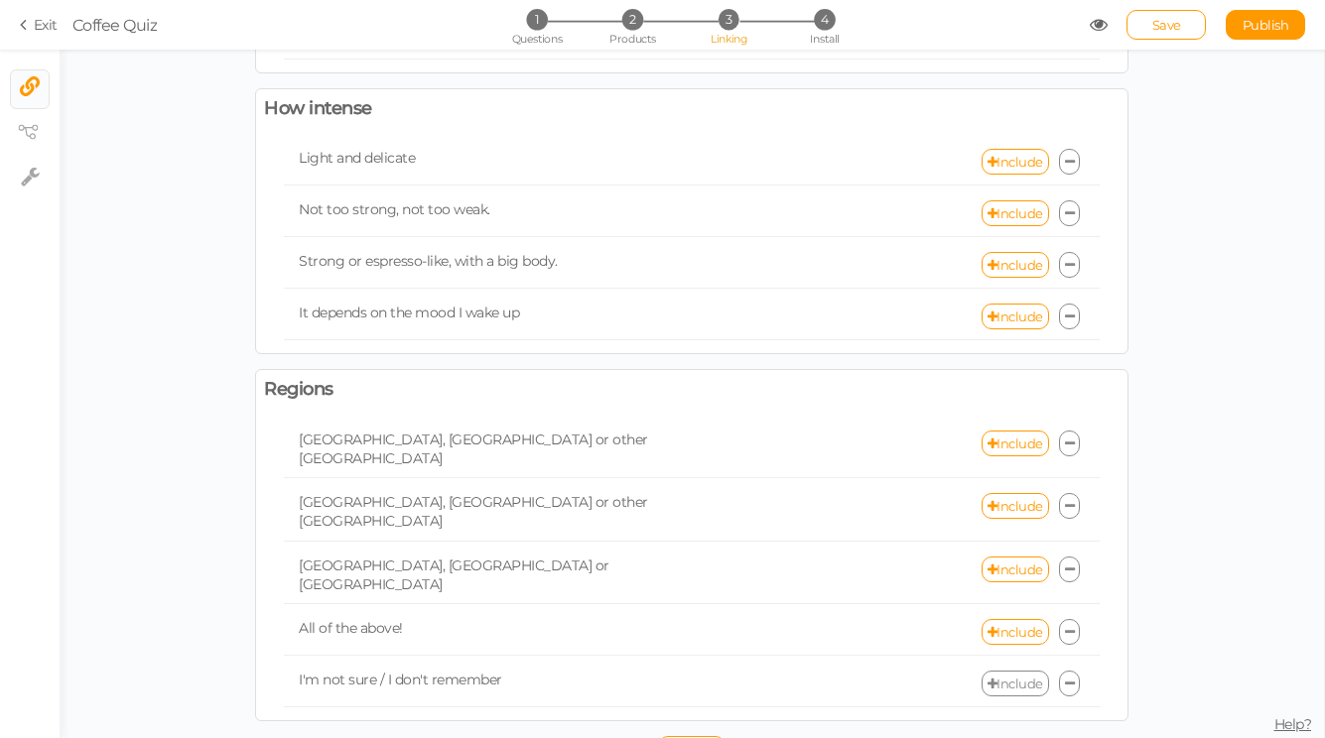
click at [1020, 671] on link "Include" at bounding box center [1014, 684] width 67 height 26
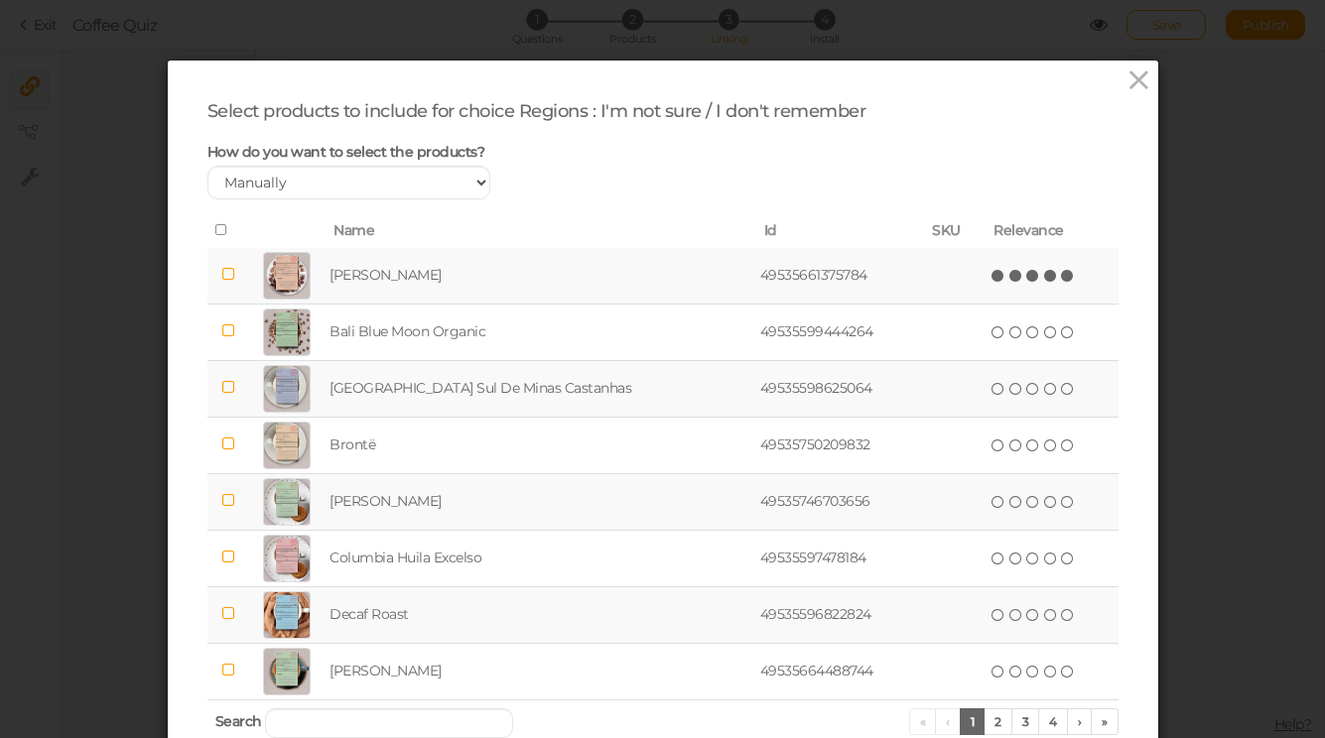
click at [1061, 283] on icon at bounding box center [1068, 276] width 14 height 14
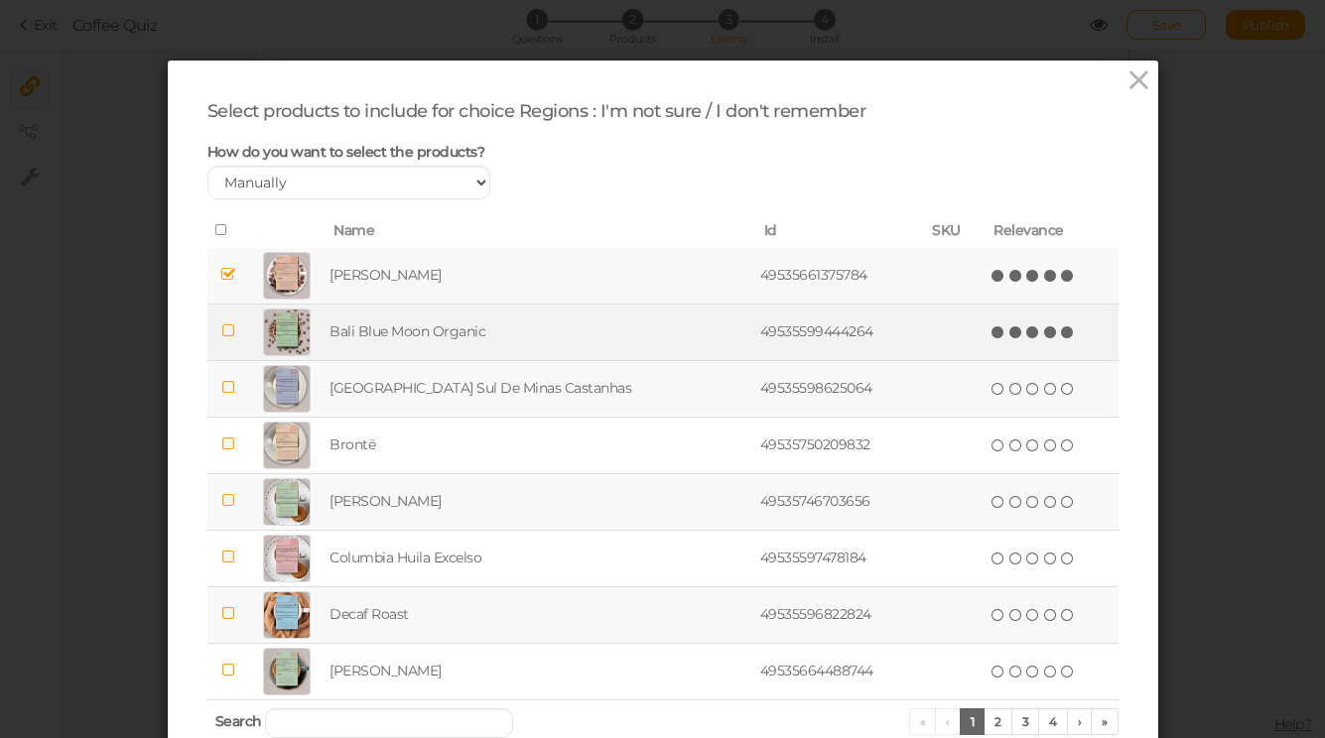
click at [1061, 336] on icon at bounding box center [1068, 333] width 14 height 14
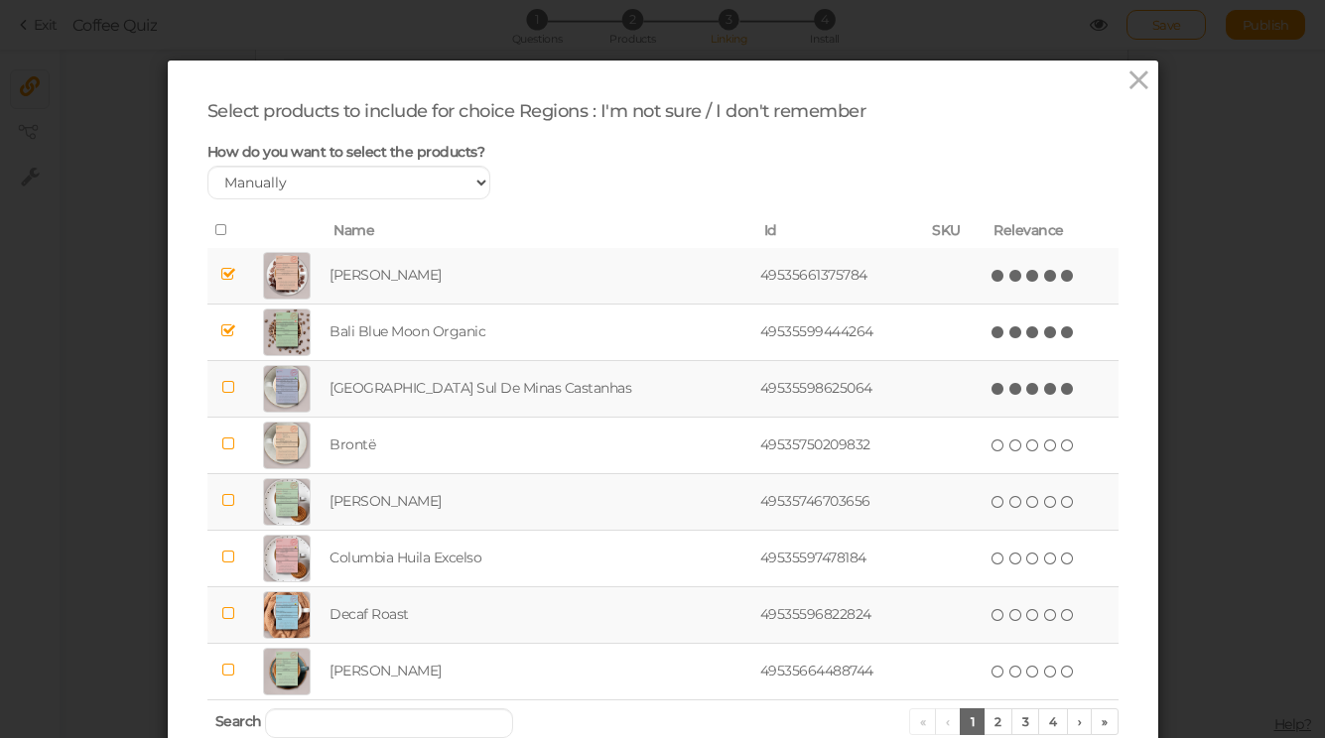
click at [1038, 397] on span "(*) (*) (*) (*) (*)" at bounding box center [1032, 388] width 87 height 22
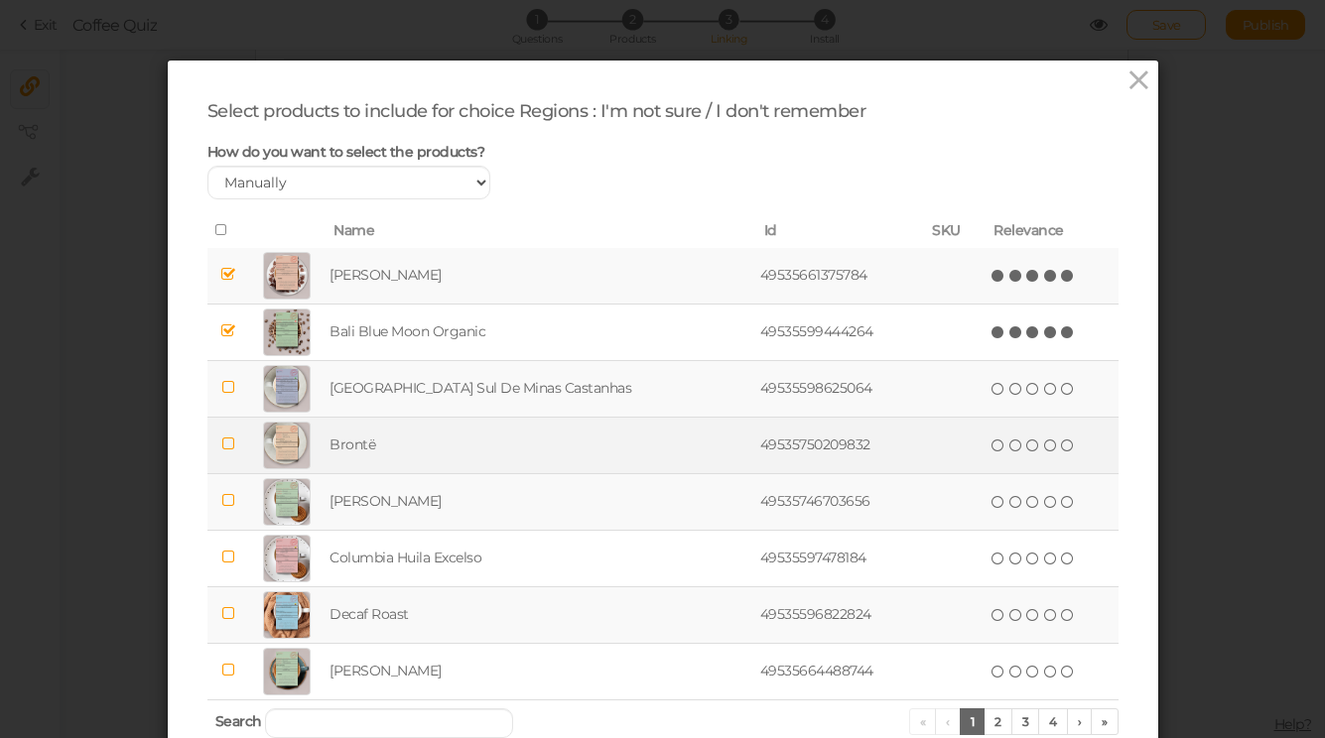
click at [1053, 440] on td "( ) ( ) ( ) ( ) ( )" at bounding box center [1051, 445] width 132 height 57
click at [1061, 448] on icon at bounding box center [1068, 446] width 14 height 14
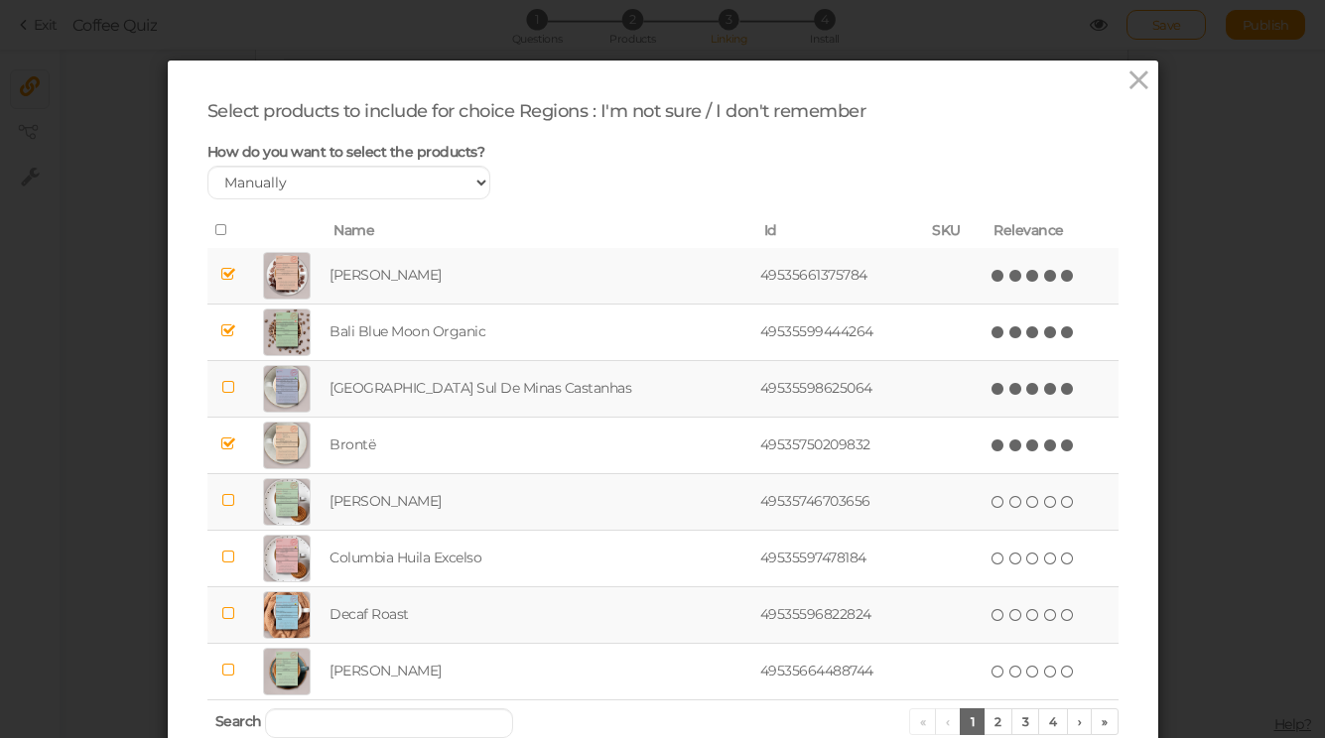
click at [1061, 393] on icon at bounding box center [1068, 389] width 14 height 14
click at [1061, 499] on icon at bounding box center [1068, 502] width 14 height 14
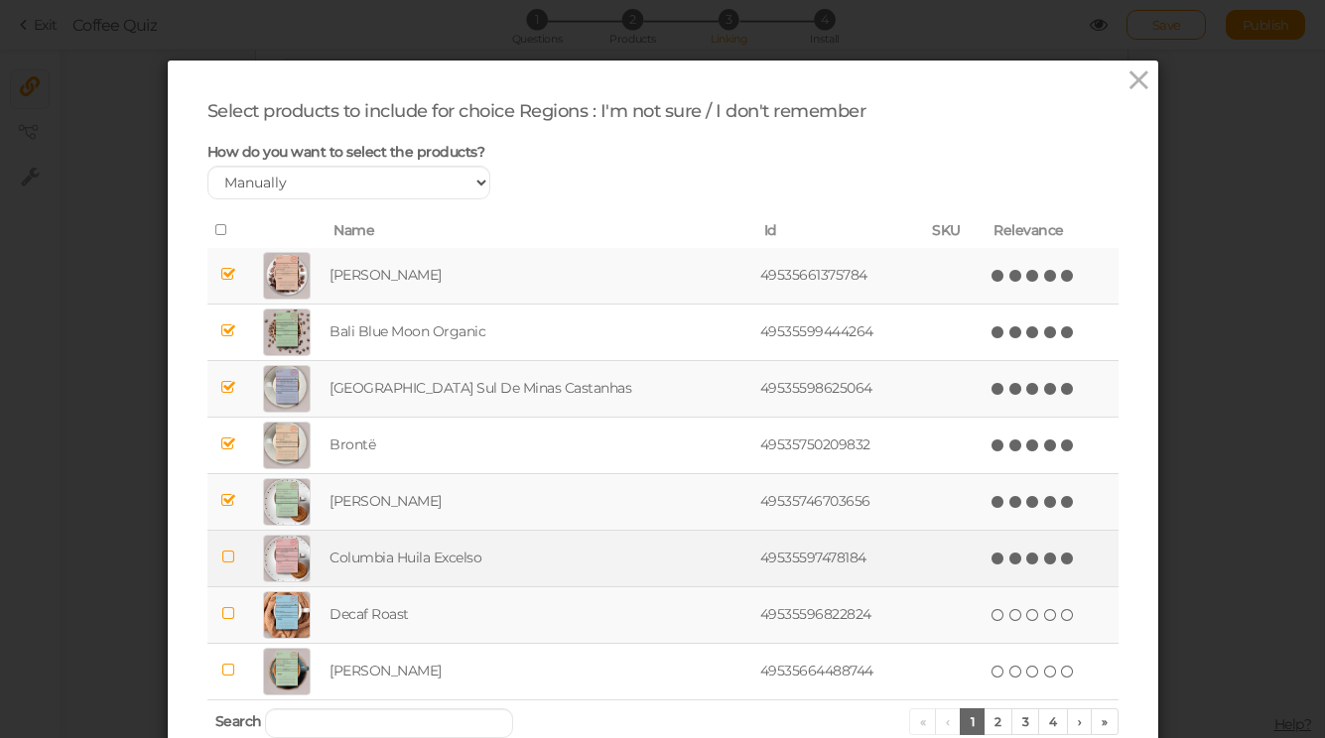
click at [1041, 566] on span "(*) (*) (*) (*) (*)" at bounding box center [1032, 558] width 87 height 22
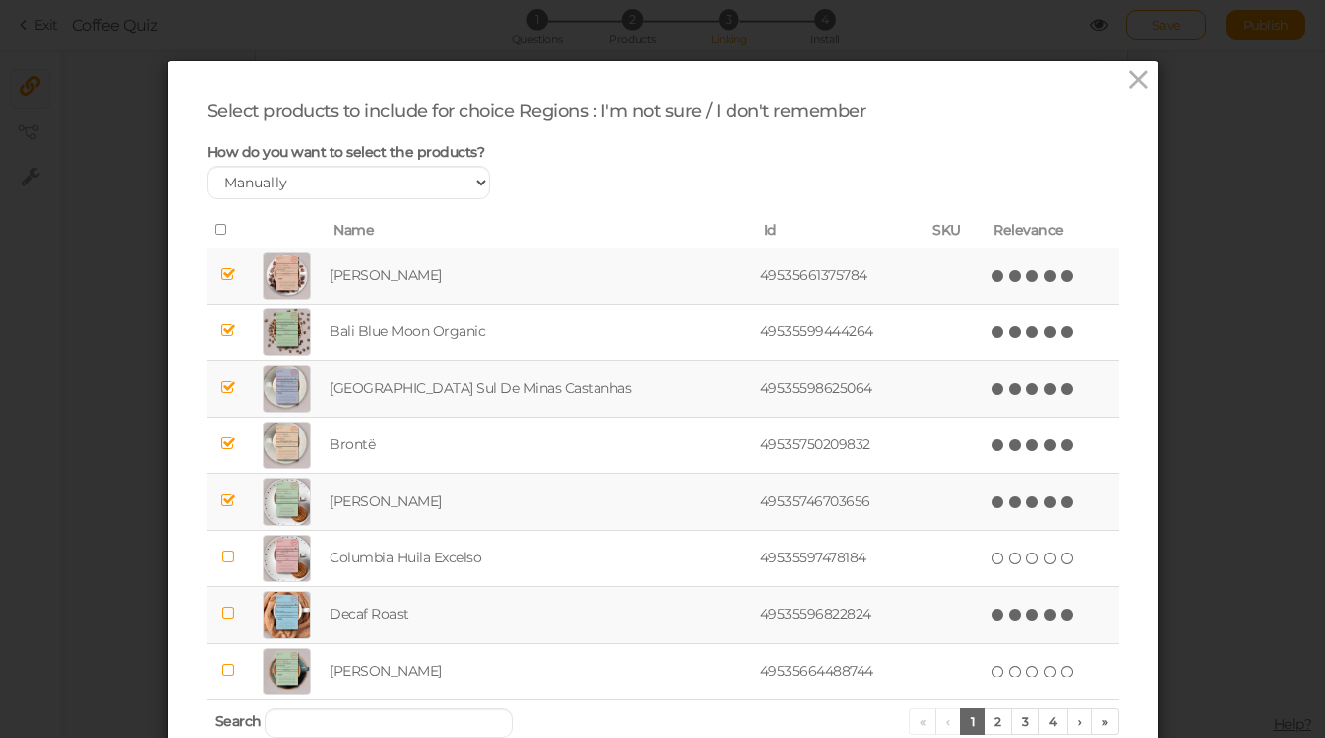
click at [1061, 615] on icon at bounding box center [1068, 615] width 14 height 14
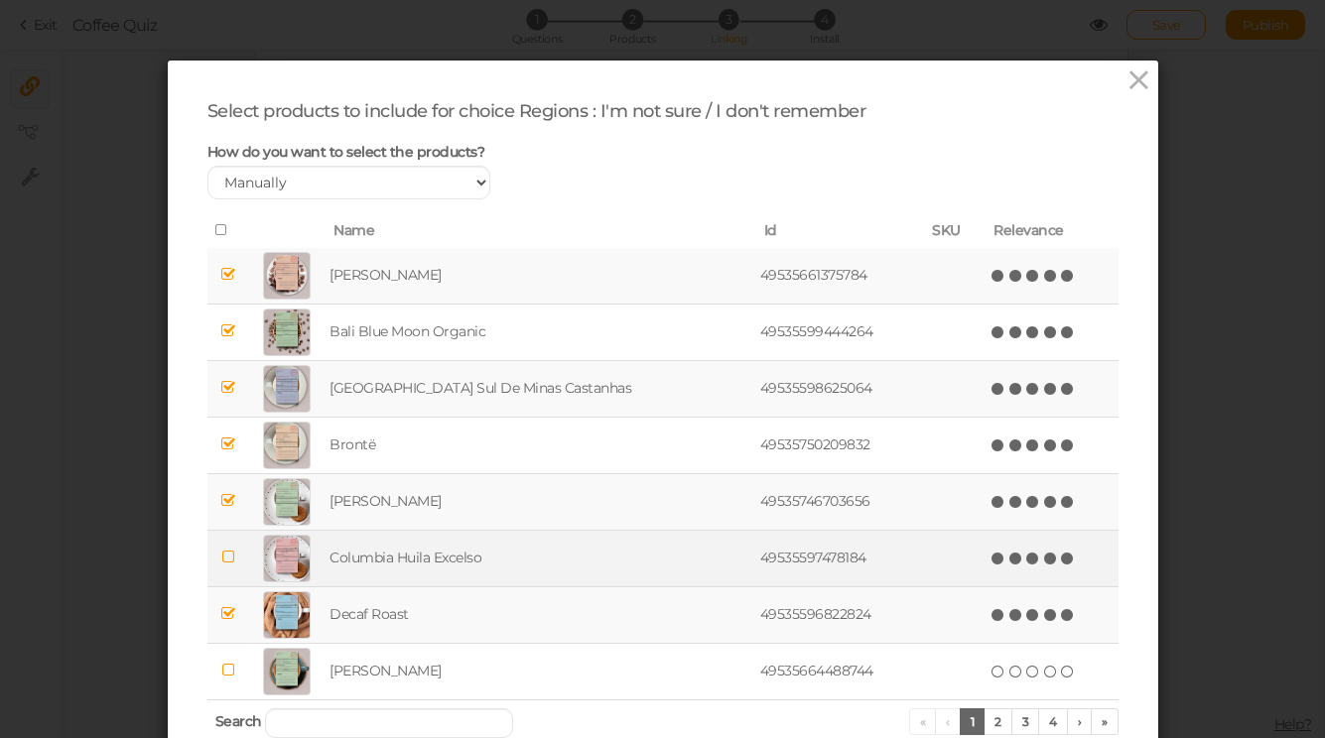
click at [1061, 565] on icon at bounding box center [1068, 559] width 14 height 14
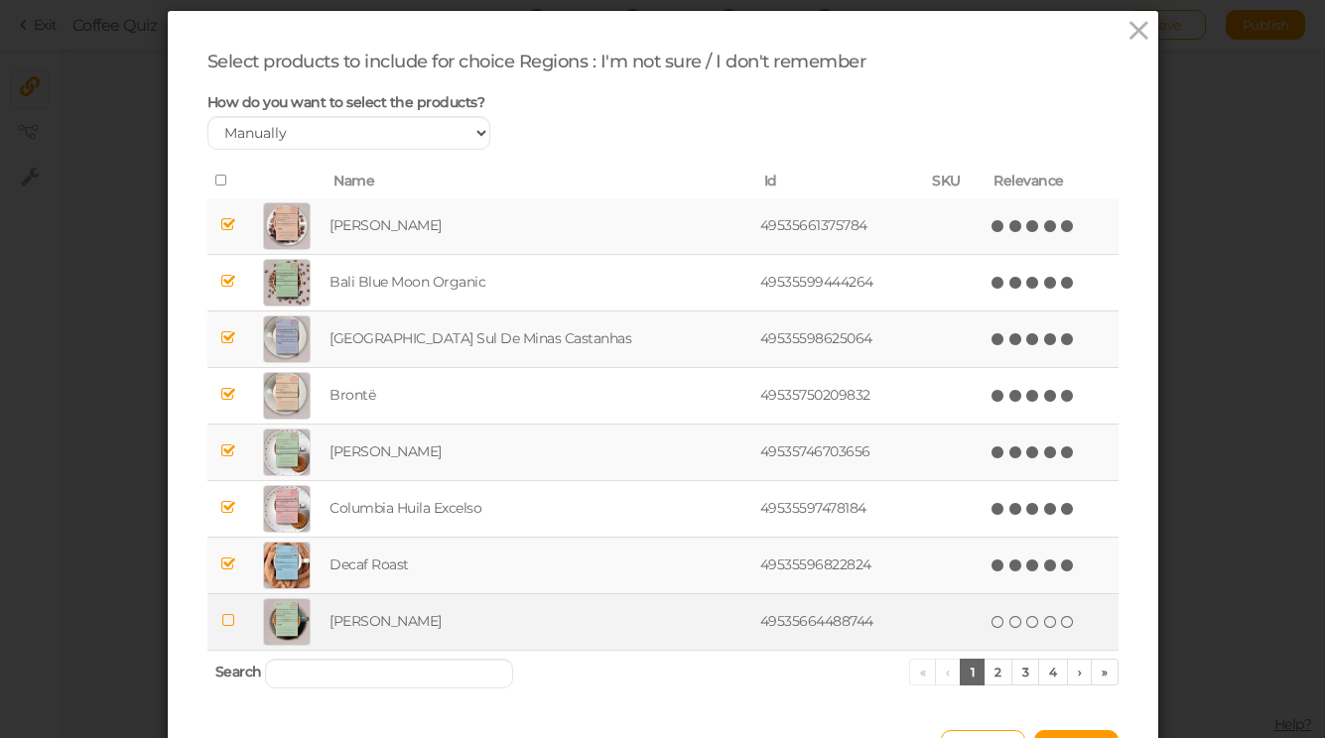
scroll to position [57, 0]
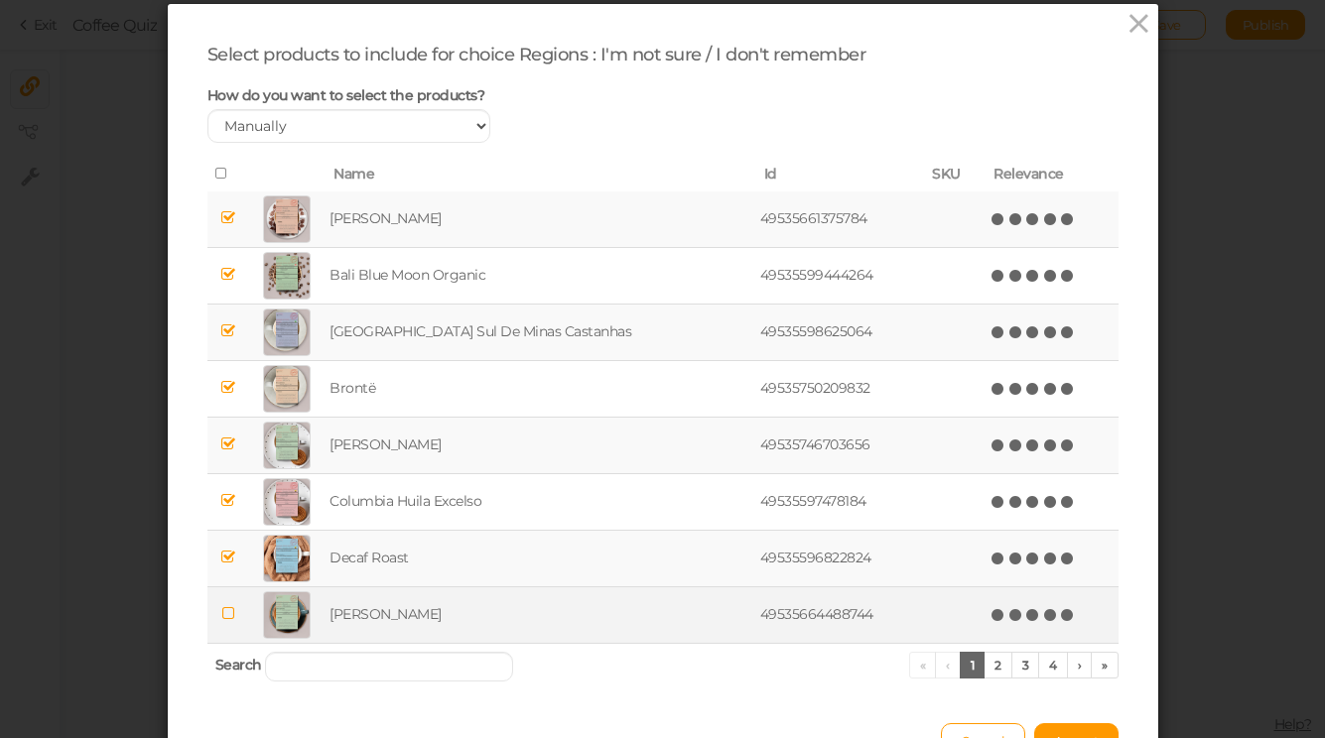
click at [1061, 617] on icon at bounding box center [1068, 615] width 14 height 14
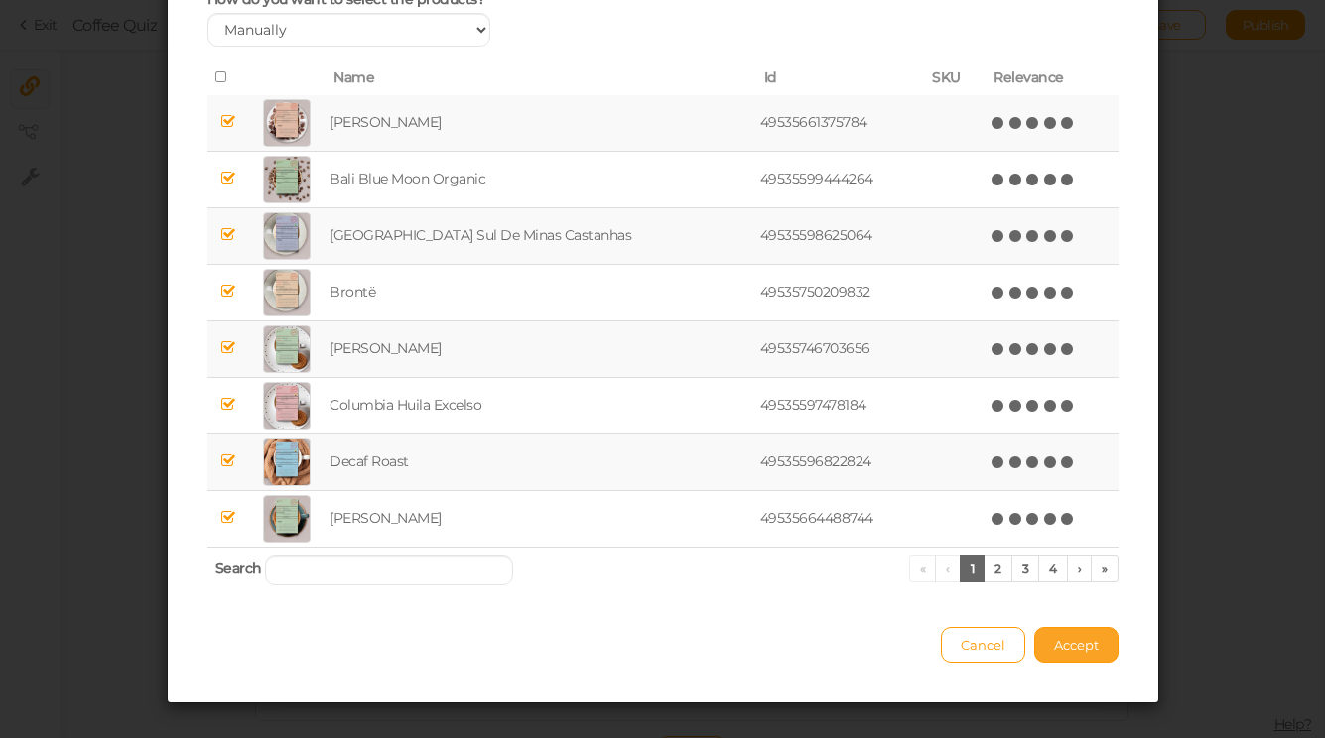
scroll to position [163, 0]
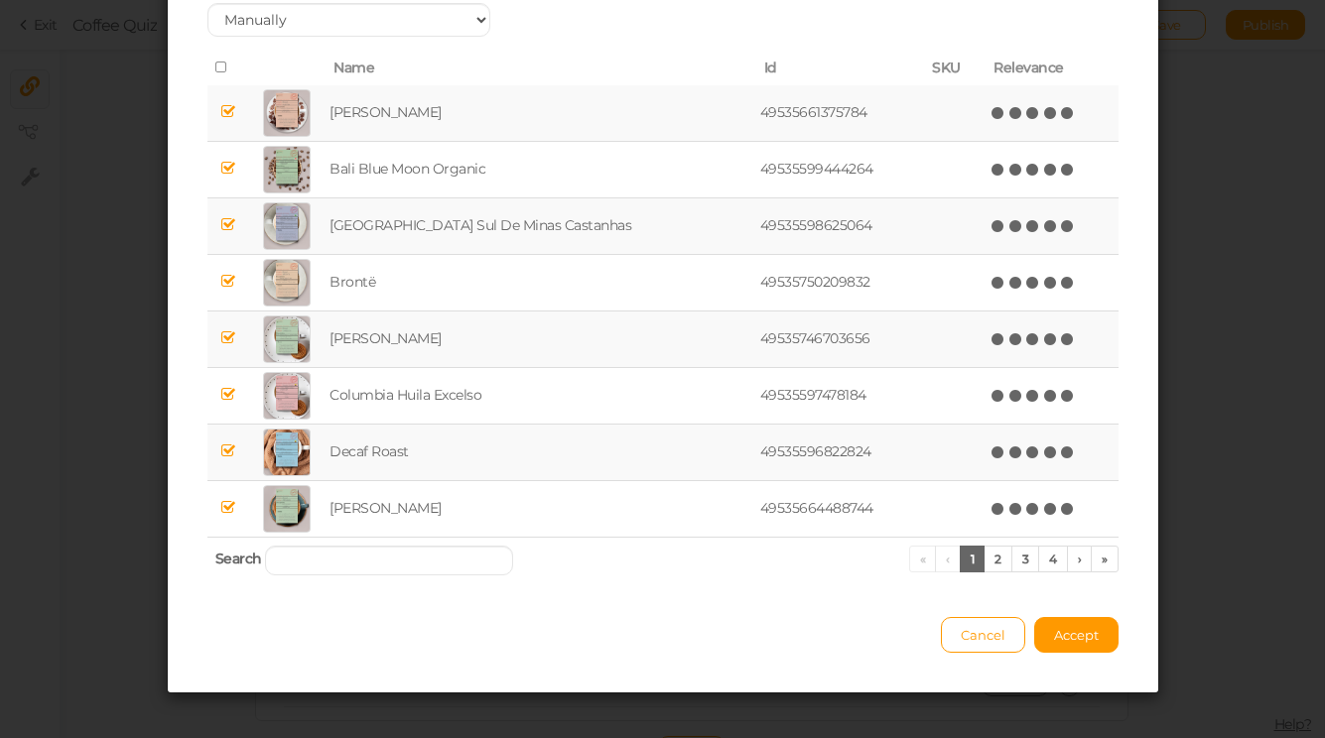
click at [1067, 662] on div "Select products to include for choice Regions : I'm not sure / I don't remember…" at bounding box center [663, 295] width 990 height 795
click at [1065, 635] on span "Accept" at bounding box center [1076, 635] width 45 height 16
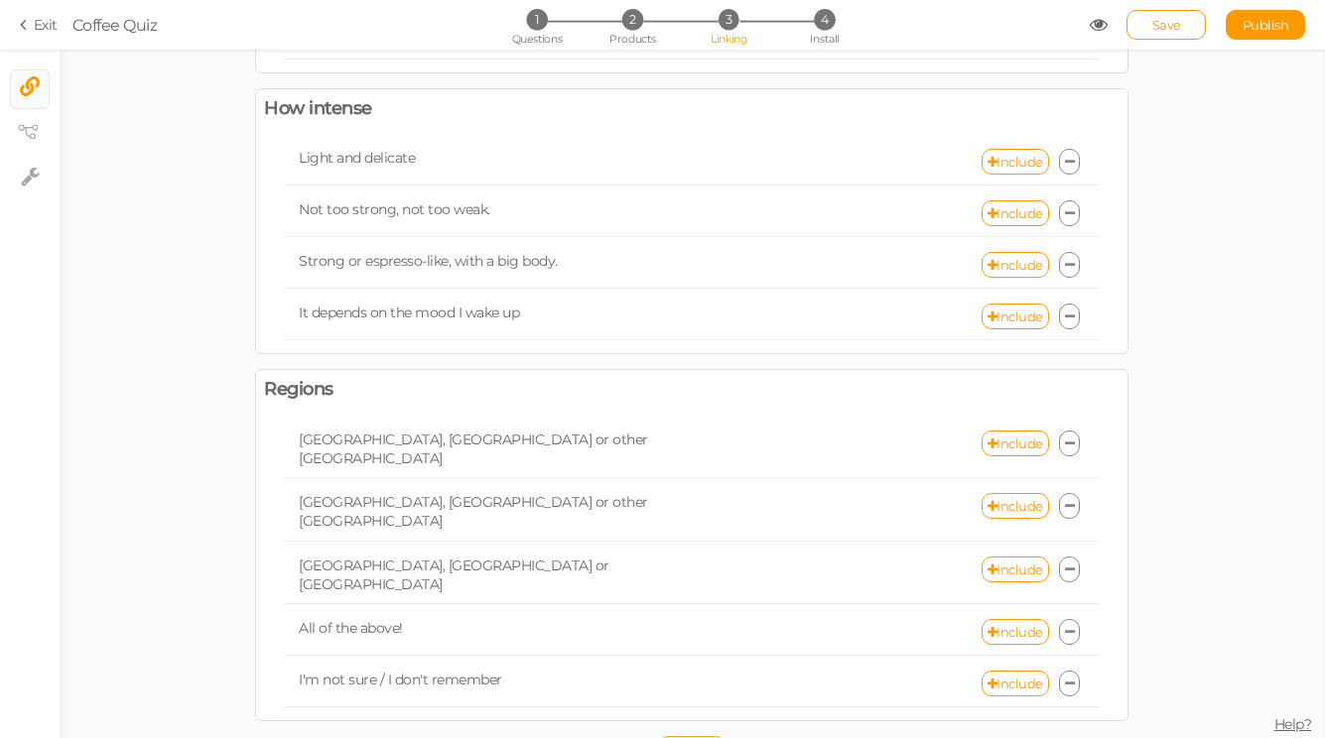
click at [709, 737] on span "Simulate" at bounding box center [692, 749] width 56 height 16
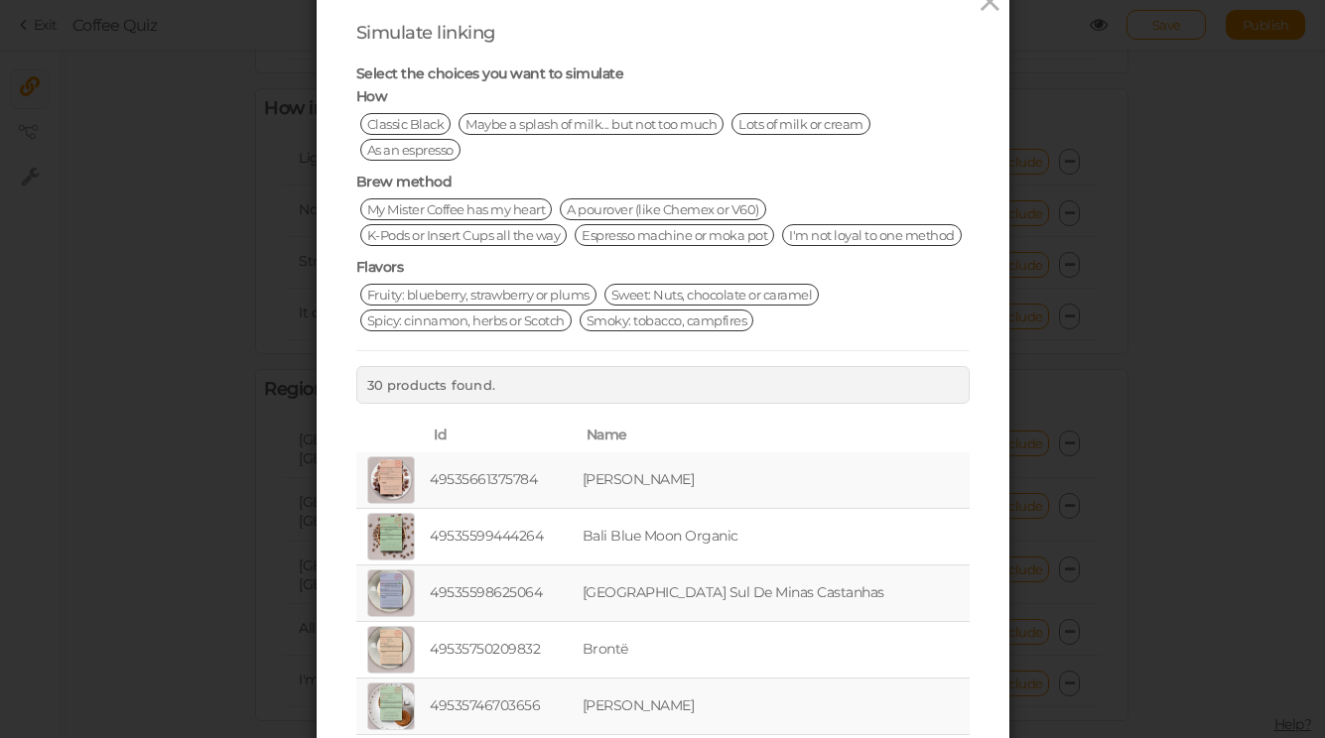
scroll to position [0, 0]
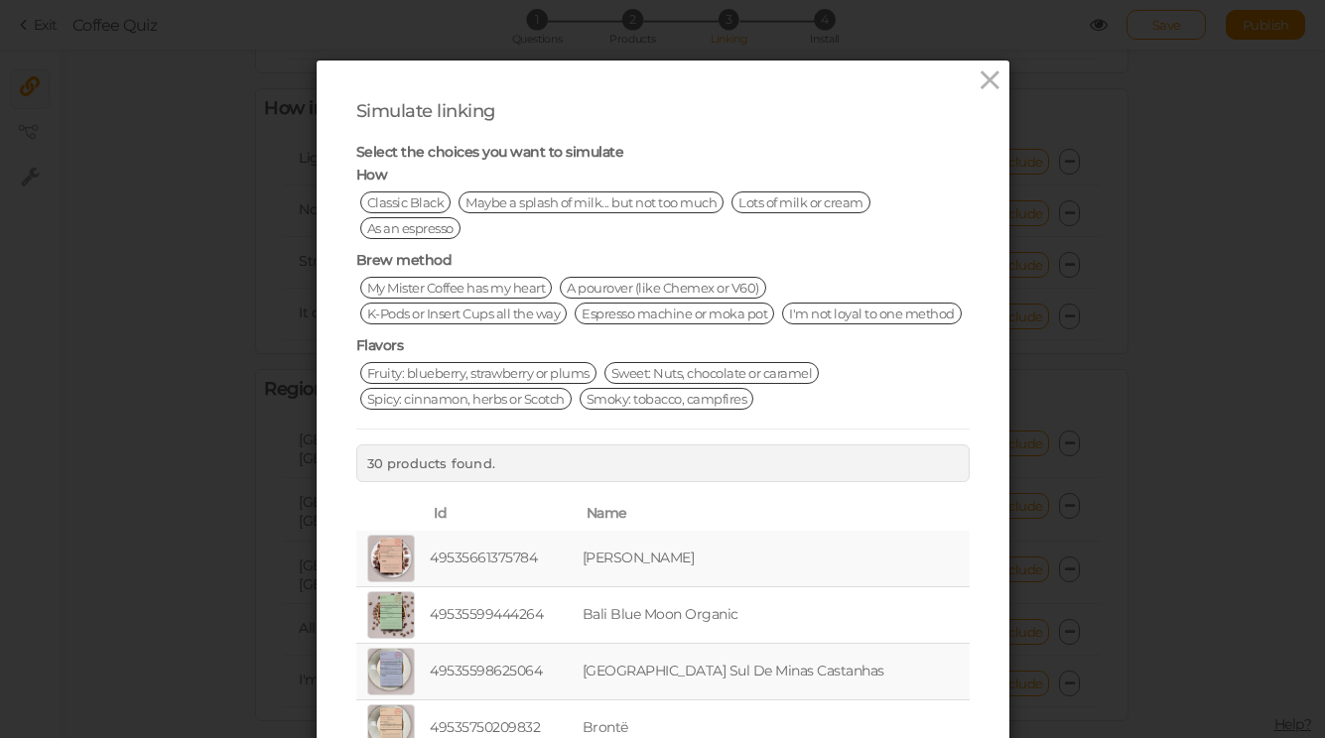
click at [846, 202] on span "Lots of milk or cream" at bounding box center [800, 203] width 139 height 22
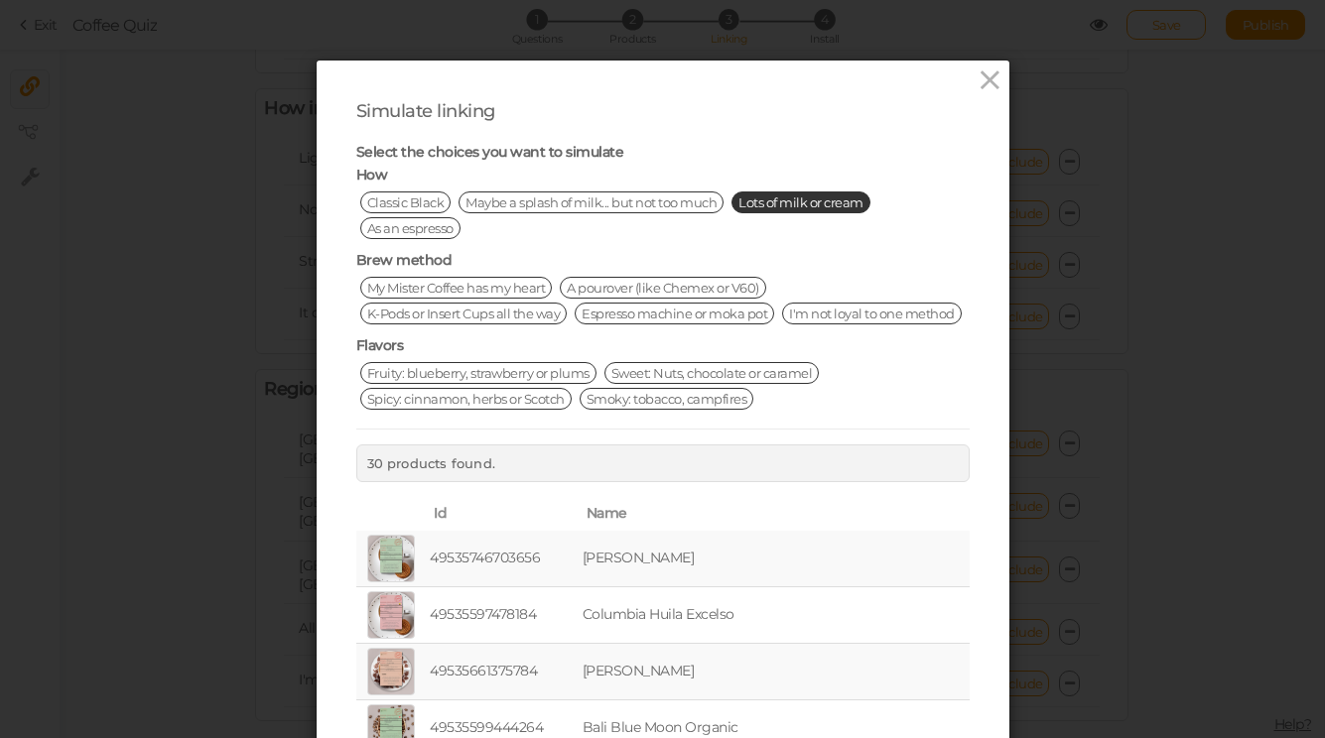
click at [672, 286] on span "A pourover (like Chemex or V60)" at bounding box center [663, 288] width 206 height 22
click at [555, 374] on span "Fruity: blueberry, strawberry or plums" at bounding box center [478, 373] width 236 height 22
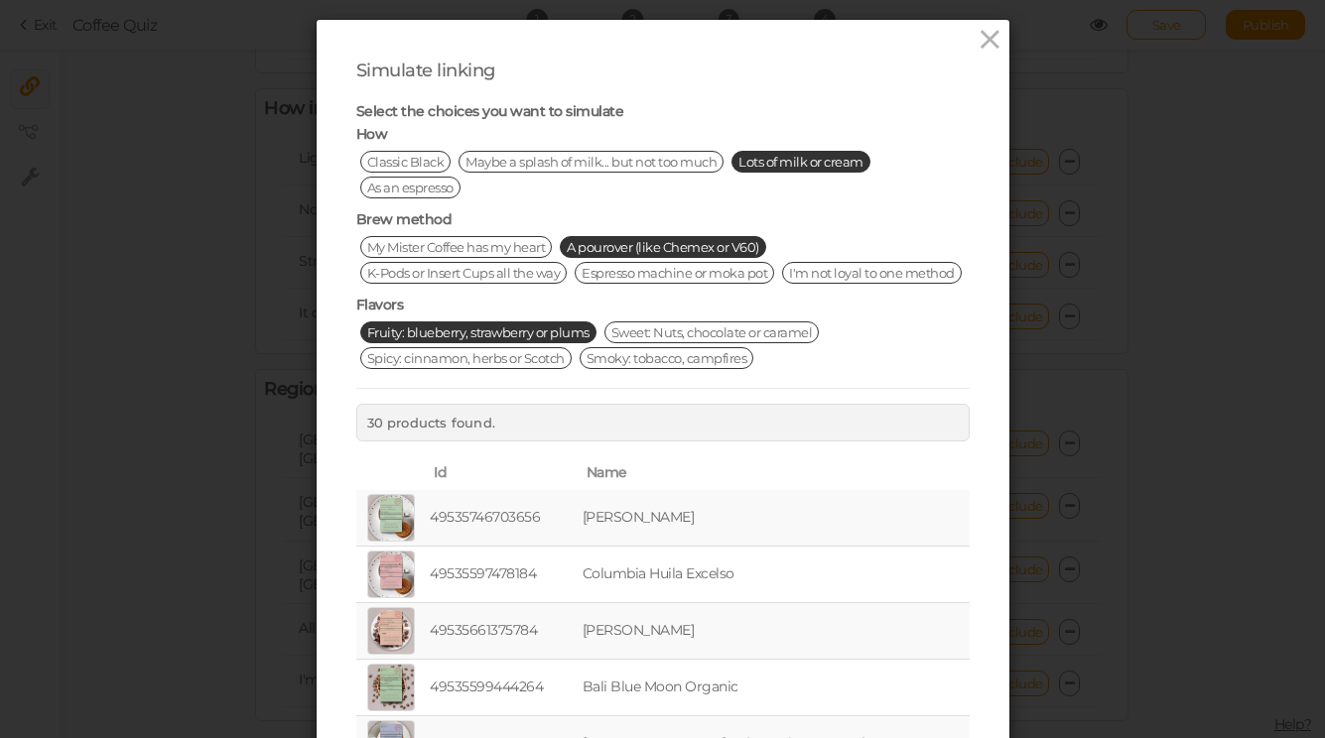
scroll to position [6, 0]
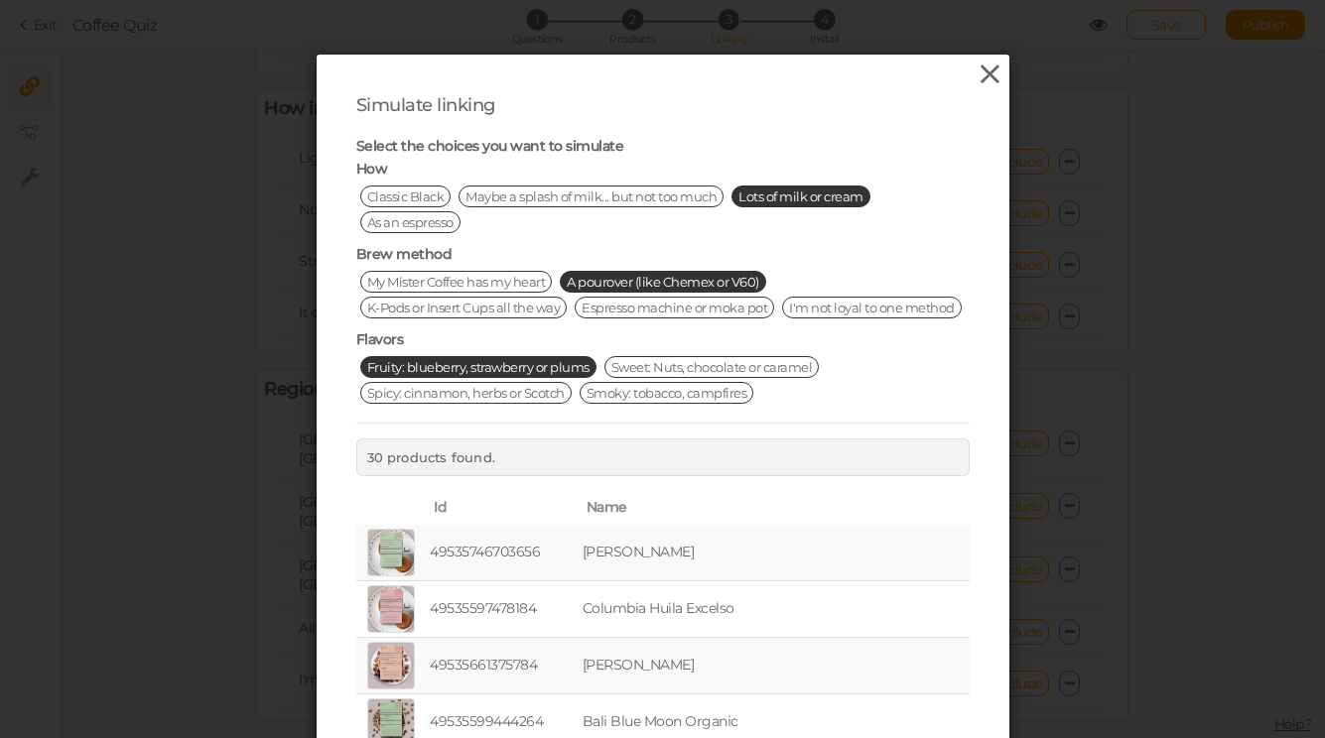
click at [994, 78] on icon at bounding box center [990, 75] width 29 height 30
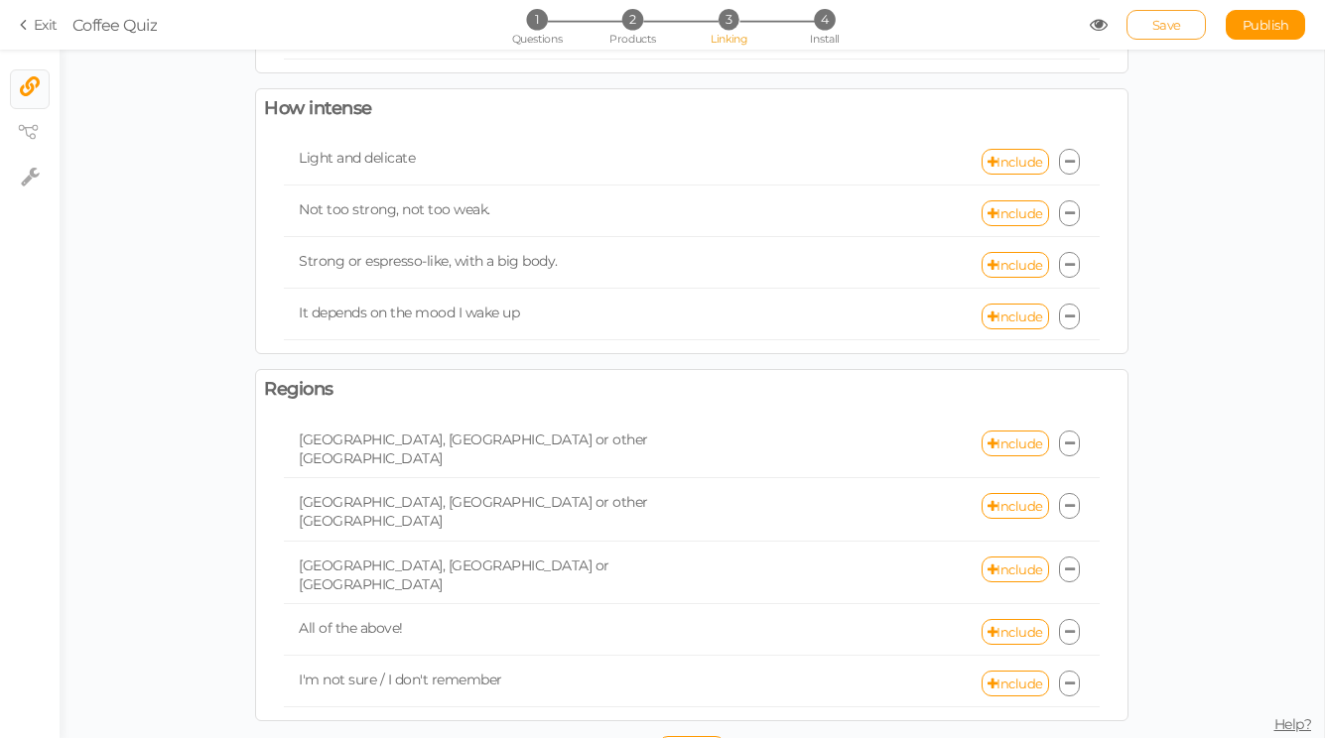
click at [1146, 31] on link "Save" at bounding box center [1165, 25] width 79 height 30
click at [1085, 30] on span "Coffee Quiz" at bounding box center [580, 25] width 1017 height 24
click at [1097, 29] on icon at bounding box center [1099, 25] width 18 height 18
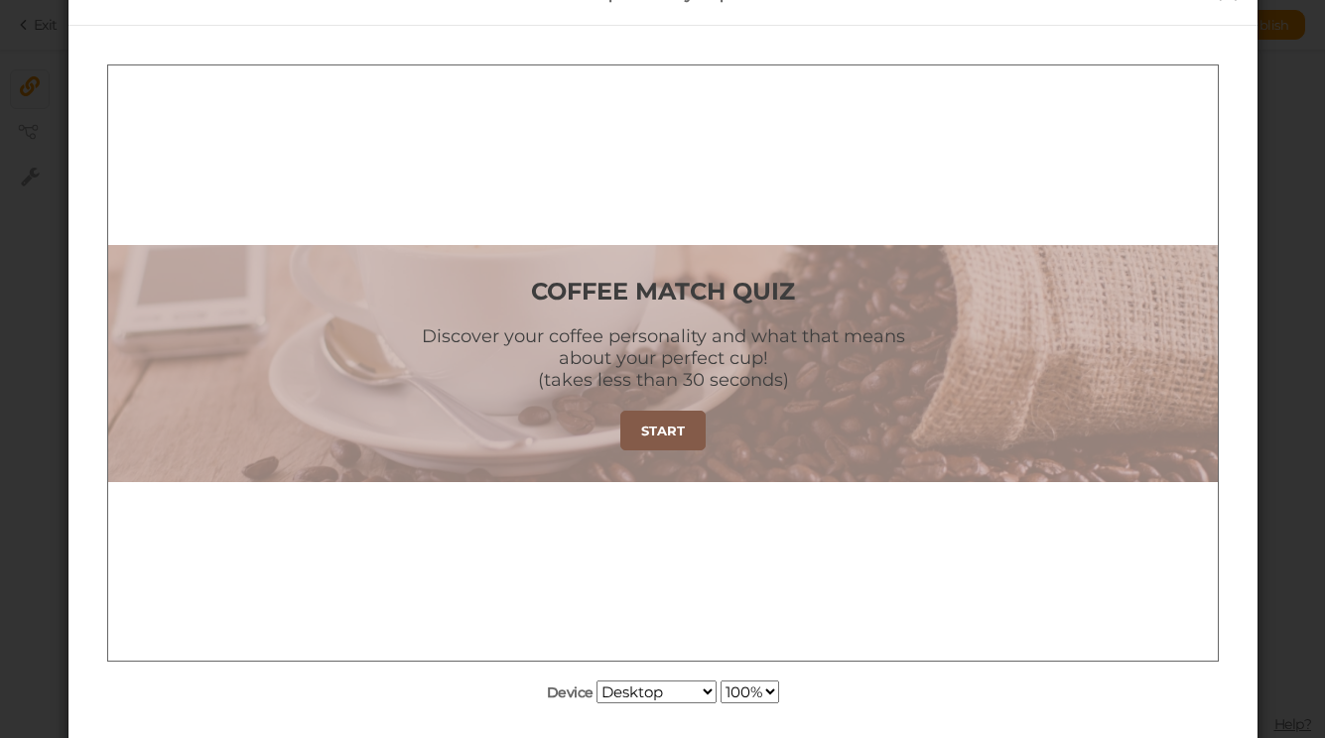
scroll to position [100, 0]
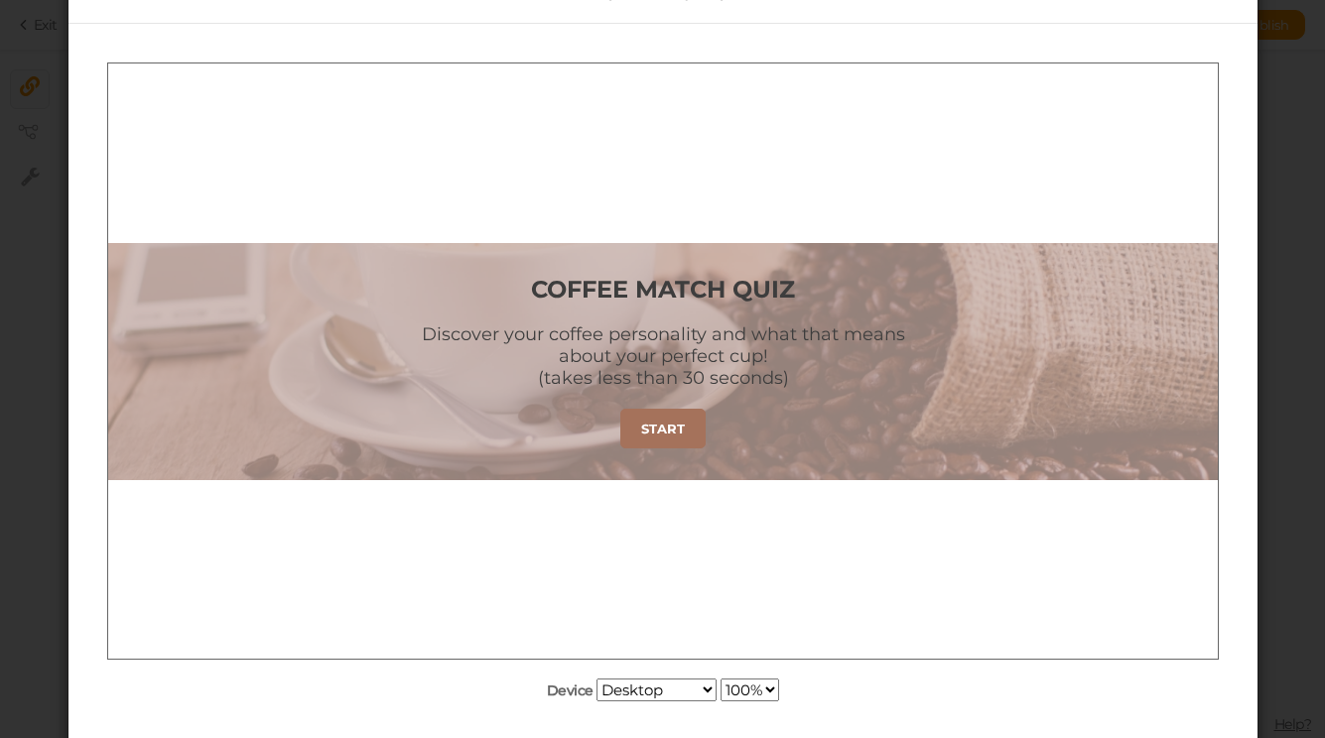
click at [673, 437] on link "START" at bounding box center [661, 428] width 85 height 40
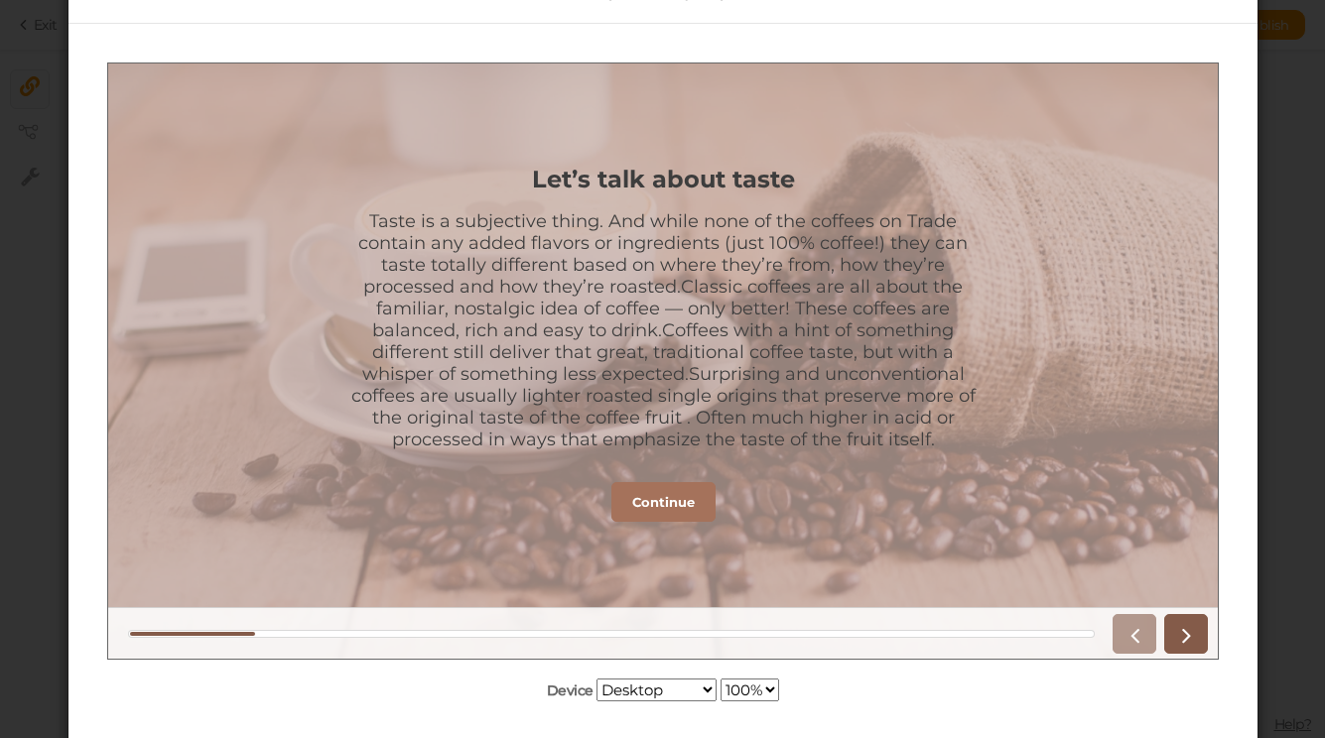
click at [680, 507] on strong "Continue" at bounding box center [662, 501] width 63 height 16
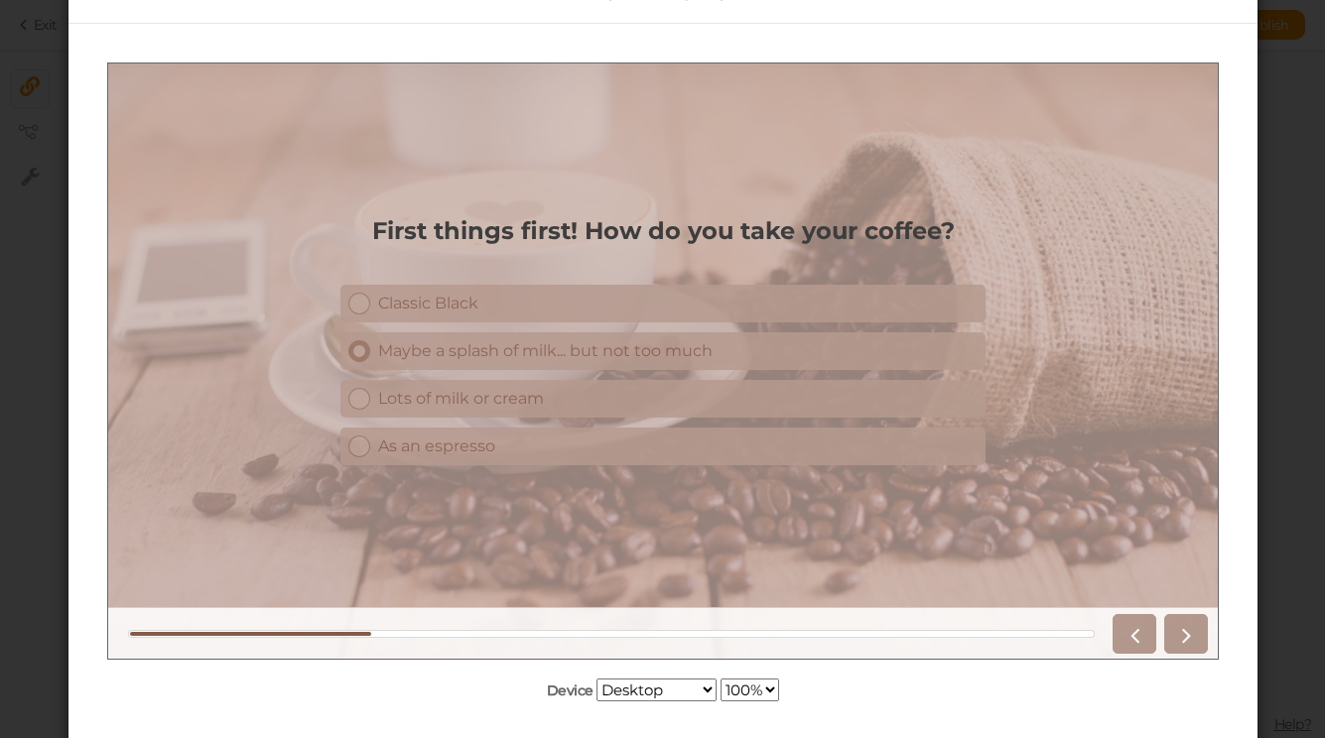
click at [638, 331] on link "Maybe a splash of milk... but not too much" at bounding box center [661, 350] width 645 height 38
click at [638, 351] on div "Maybe a splash of milk... but not too much" at bounding box center [676, 349] width 599 height 19
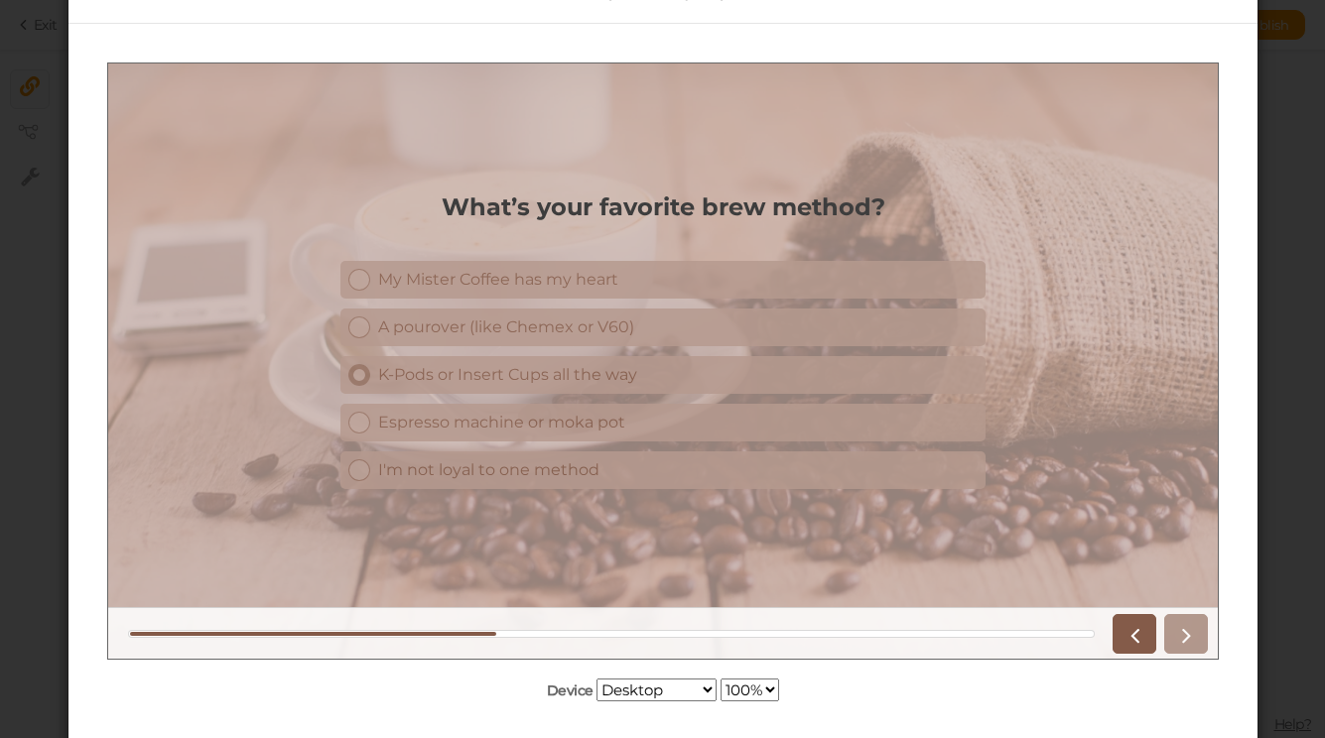
click at [642, 381] on div "K-Pods or Insert Cups all the way" at bounding box center [676, 373] width 599 height 19
click at [1189, 630] on icon at bounding box center [1185, 633] width 26 height 26
click at [818, 427] on div "Smoky: tobacco, campfires" at bounding box center [676, 421] width 599 height 19
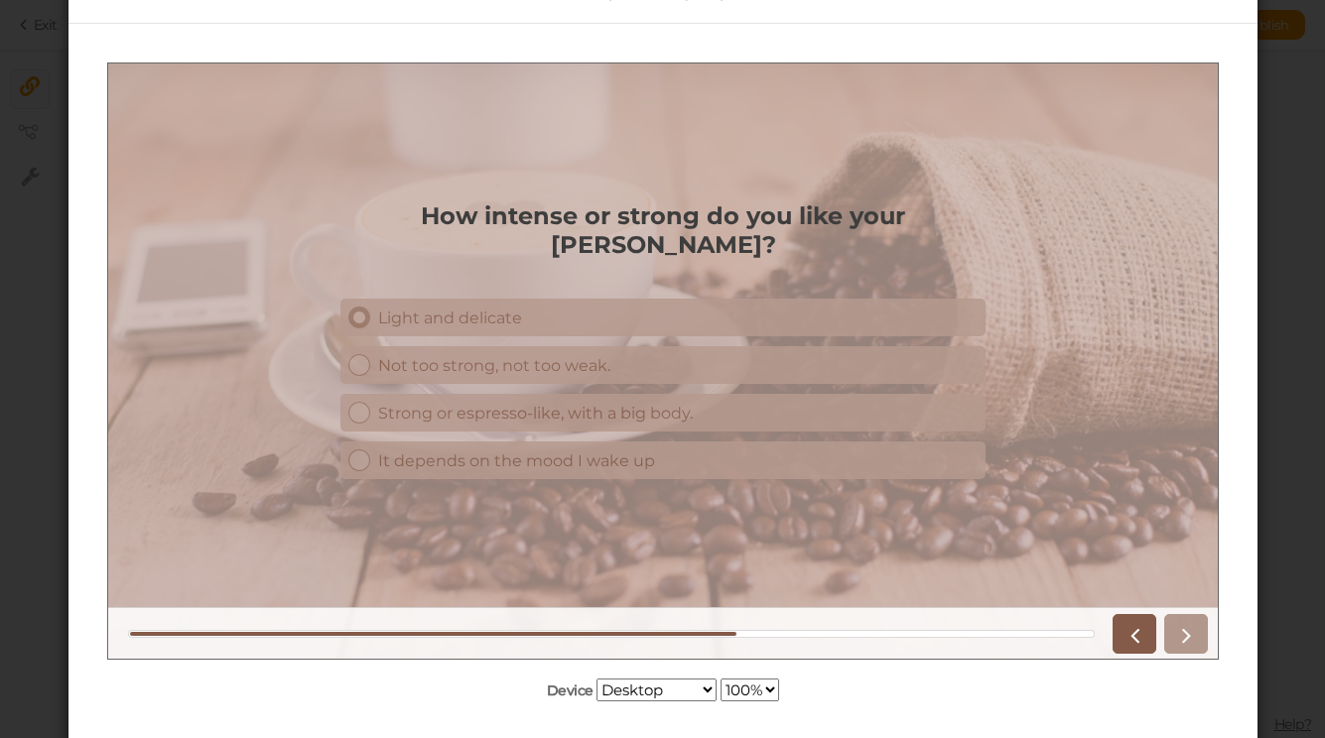
click at [779, 308] on div "Light and delicate" at bounding box center [676, 317] width 599 height 19
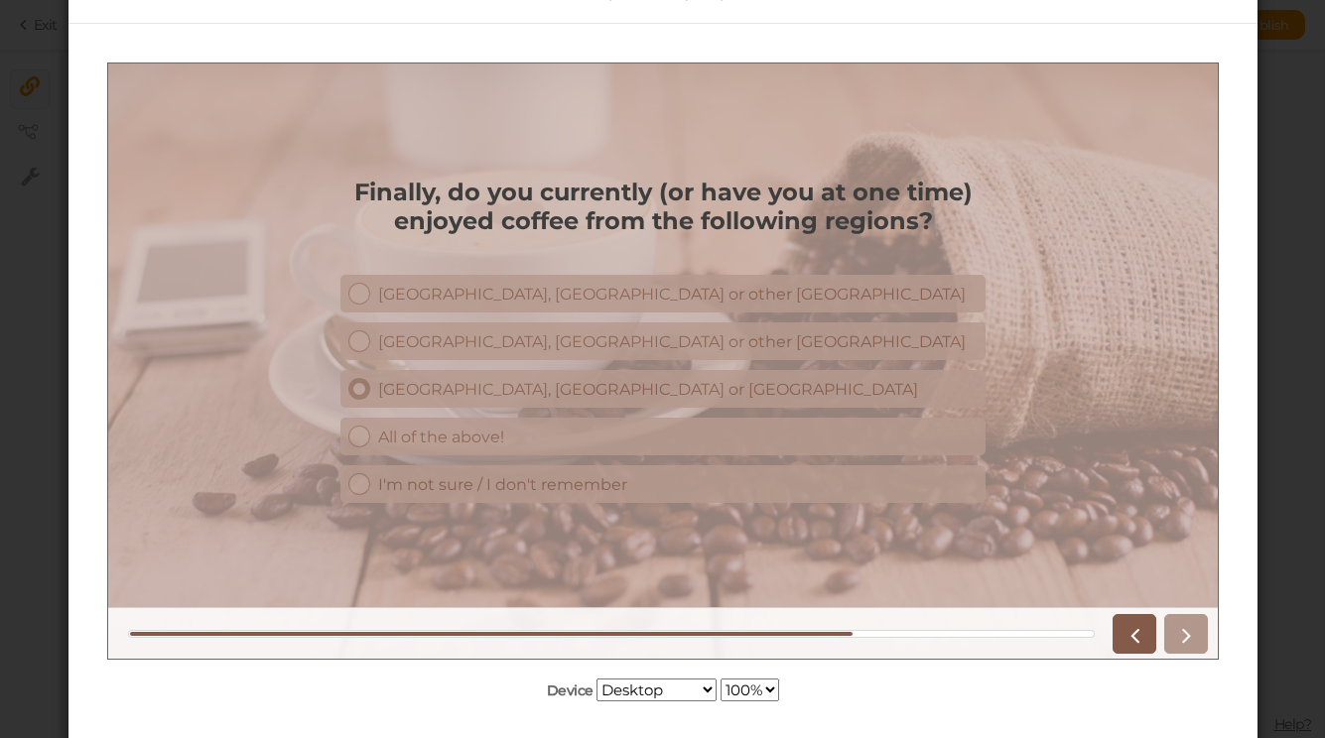
click at [768, 390] on div "[GEOGRAPHIC_DATA], [GEOGRAPHIC_DATA] or [GEOGRAPHIC_DATA]" at bounding box center [676, 388] width 599 height 19
click at [1185, 626] on icon at bounding box center [1185, 633] width 26 height 26
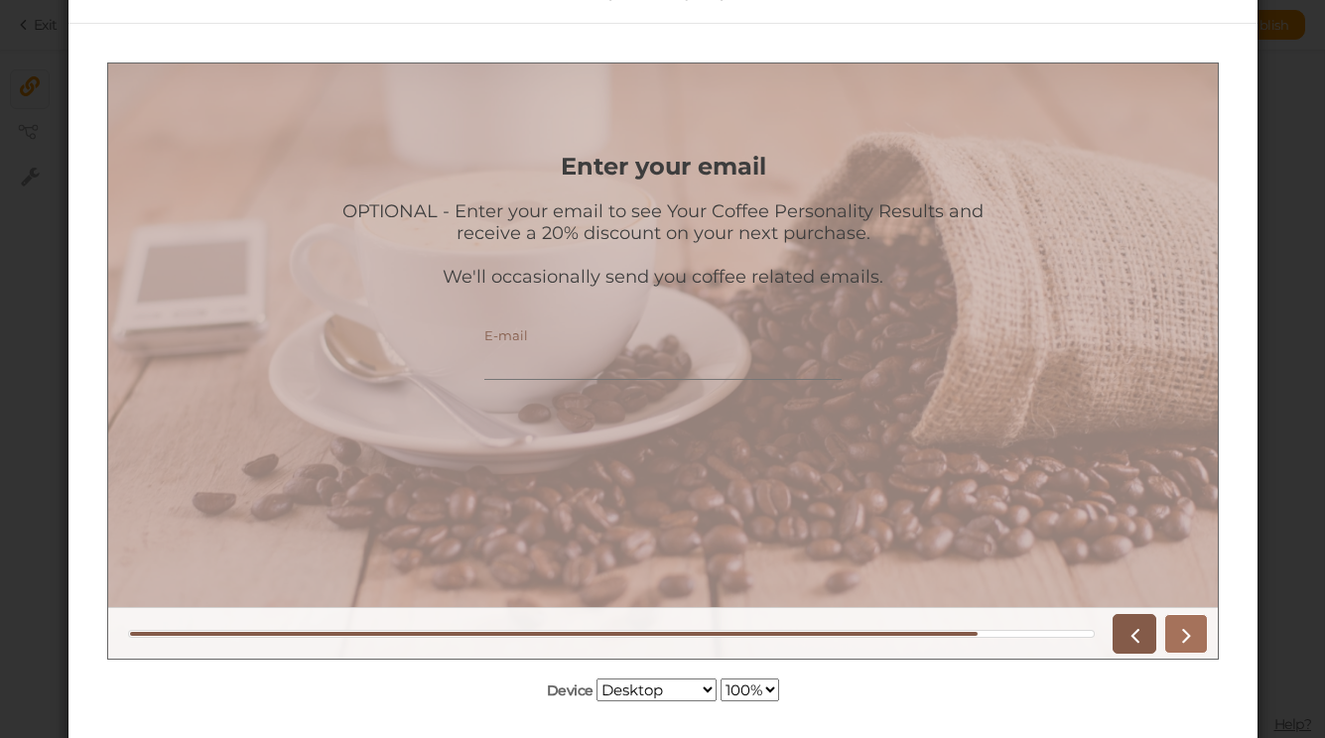
click at [1201, 641] on link at bounding box center [1185, 633] width 44 height 40
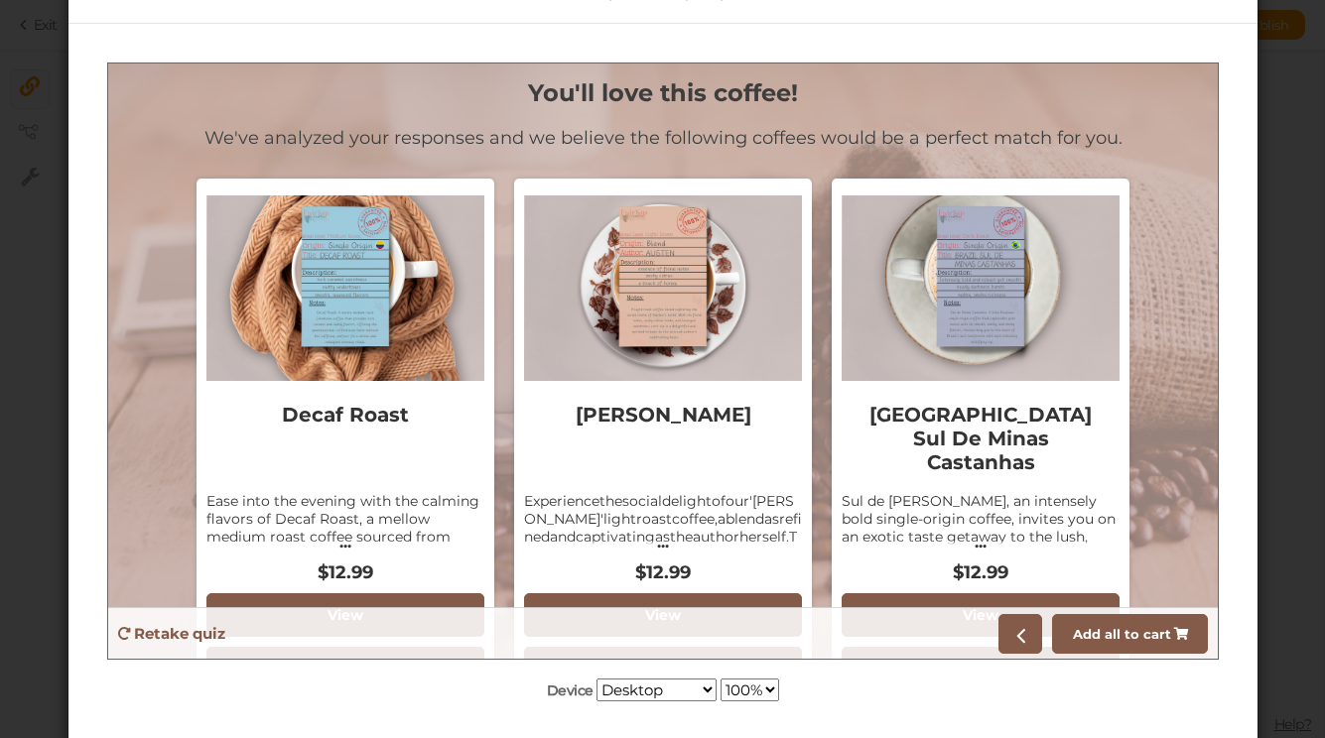
scroll to position [0, 0]
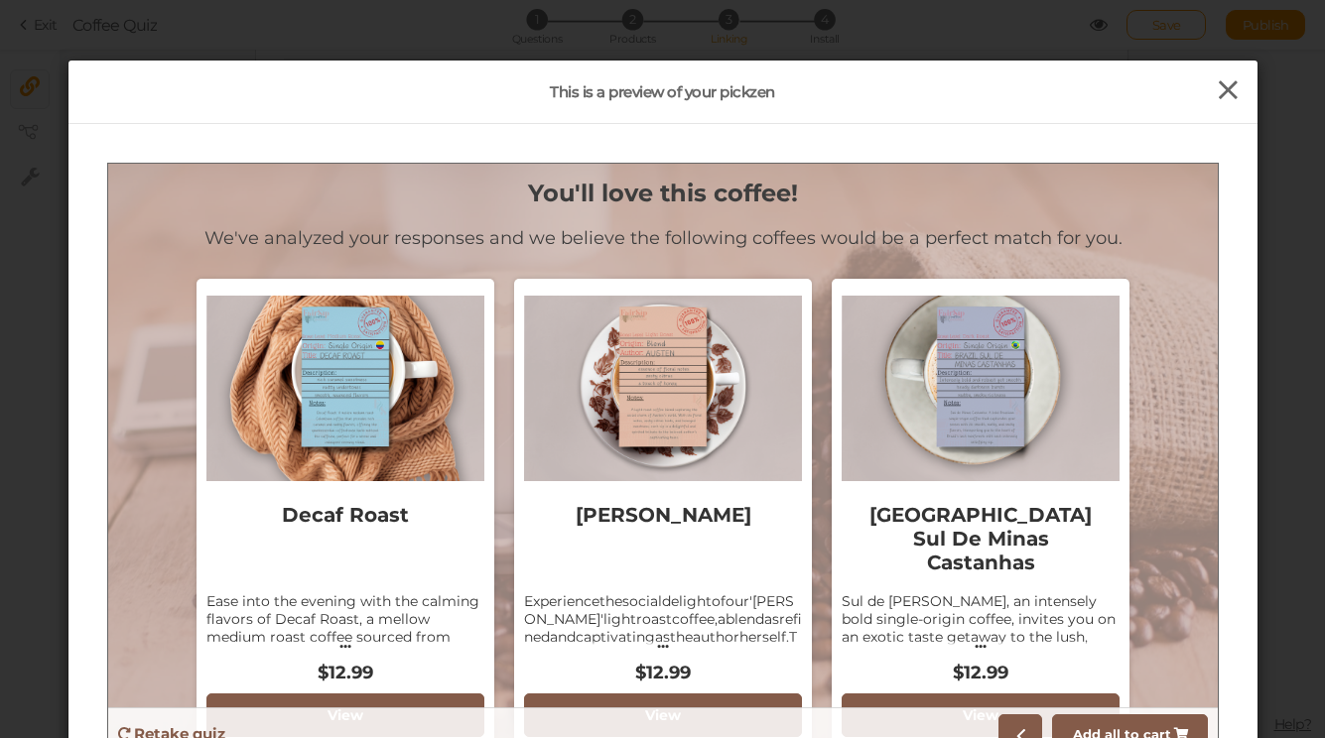
click at [1223, 95] on icon at bounding box center [1228, 90] width 29 height 30
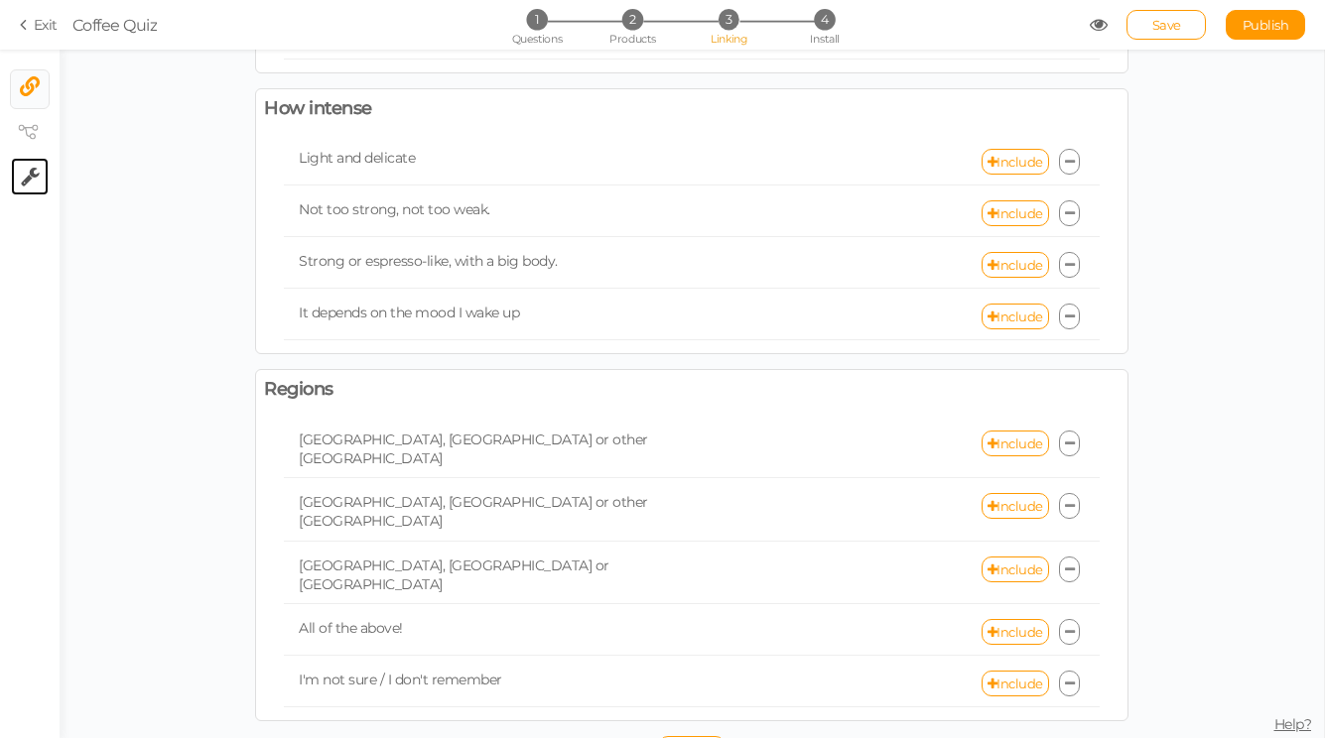
click at [24, 171] on icon at bounding box center [30, 177] width 19 height 20
select select "en"
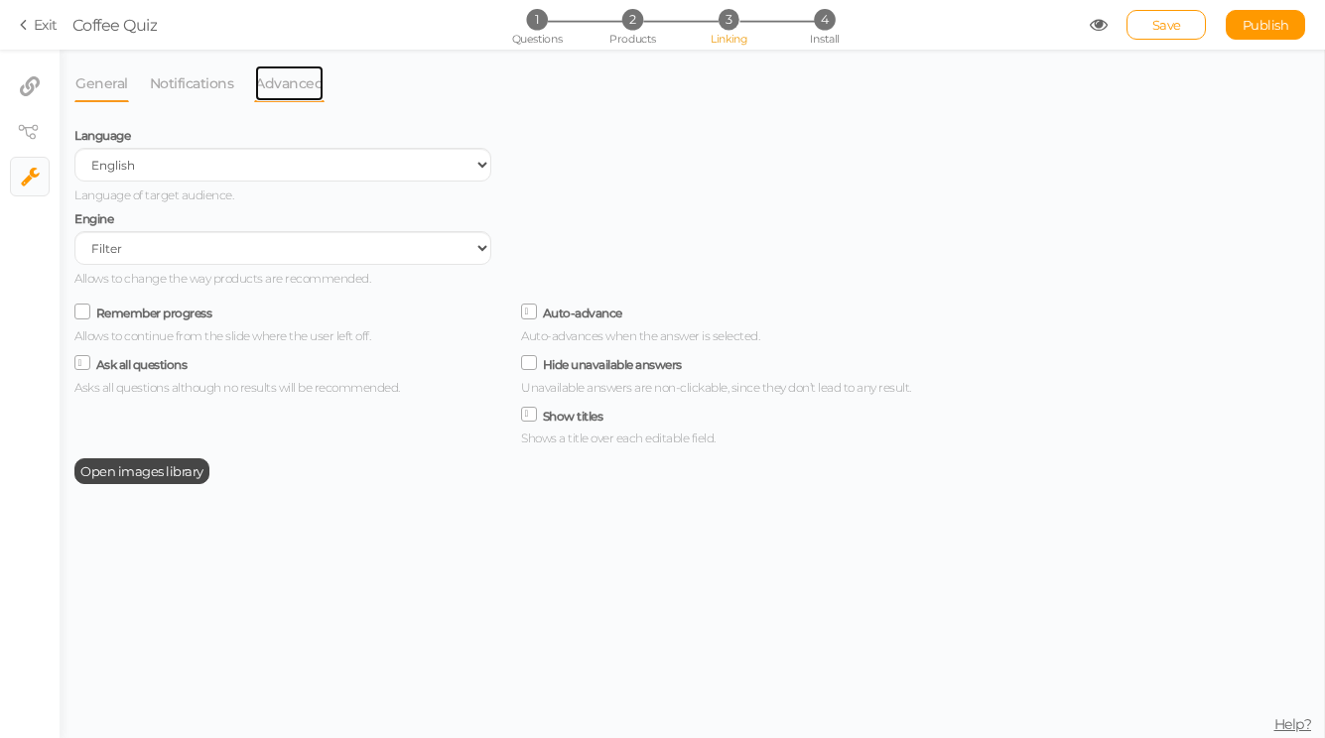
click at [287, 84] on link "Advanced" at bounding box center [289, 84] width 70 height 38
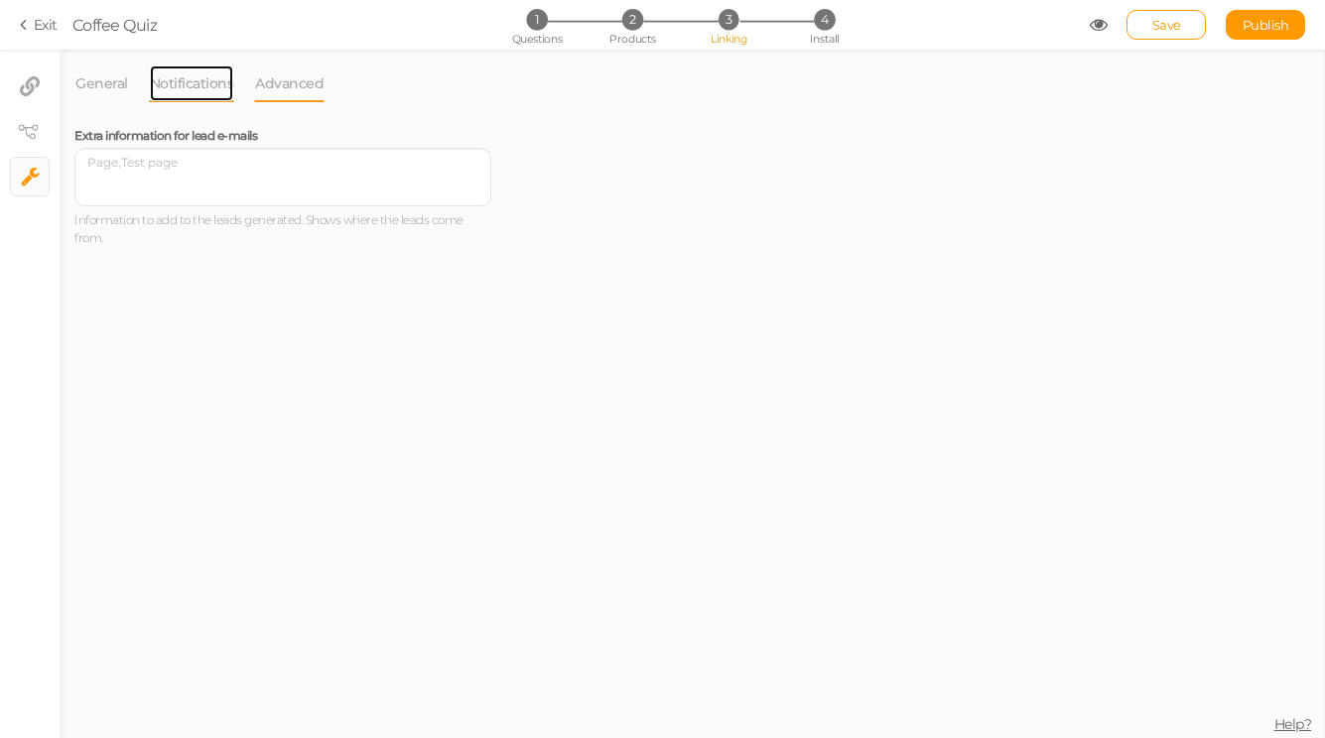
click at [195, 72] on link "Notifications" at bounding box center [192, 84] width 86 height 38
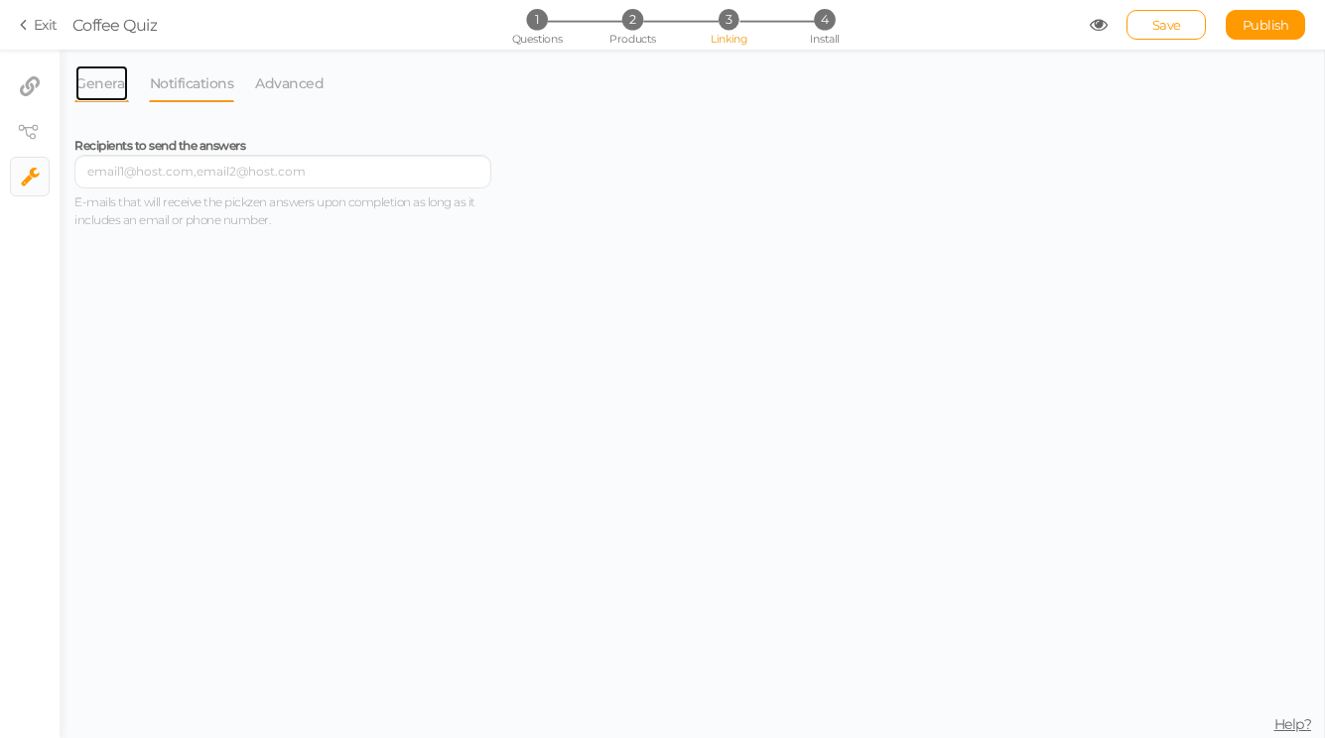
click at [94, 100] on link "General" at bounding box center [101, 84] width 55 height 38
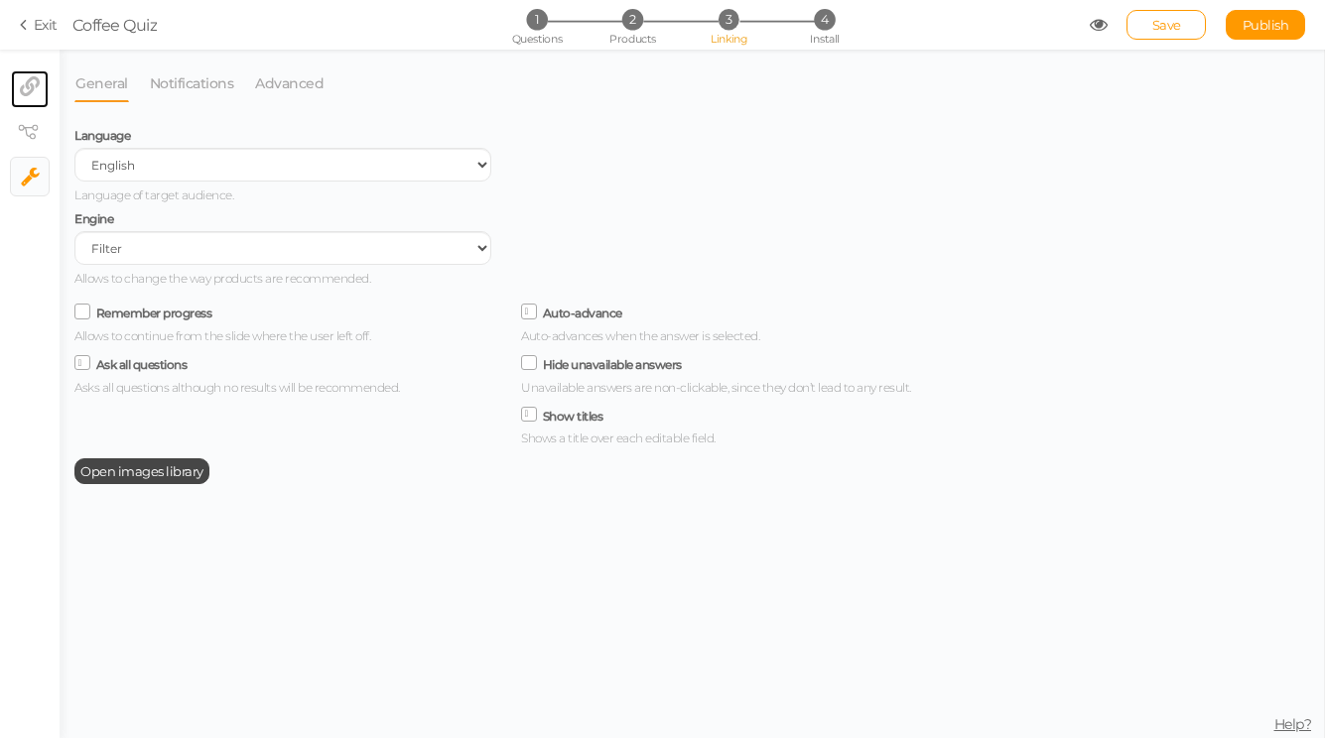
click at [33, 70] on link "× Linking filter" at bounding box center [30, 89] width 38 height 38
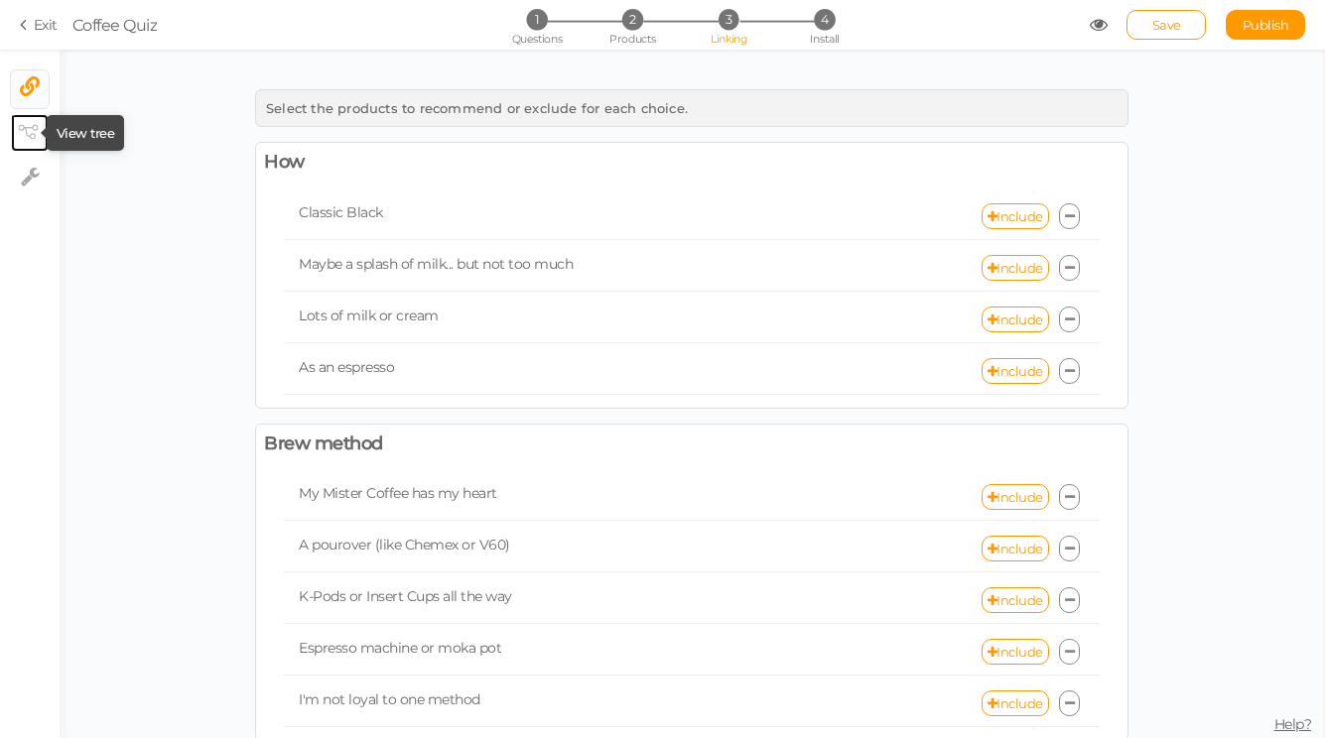
click at [35, 126] on icon at bounding box center [28, 132] width 20 height 15
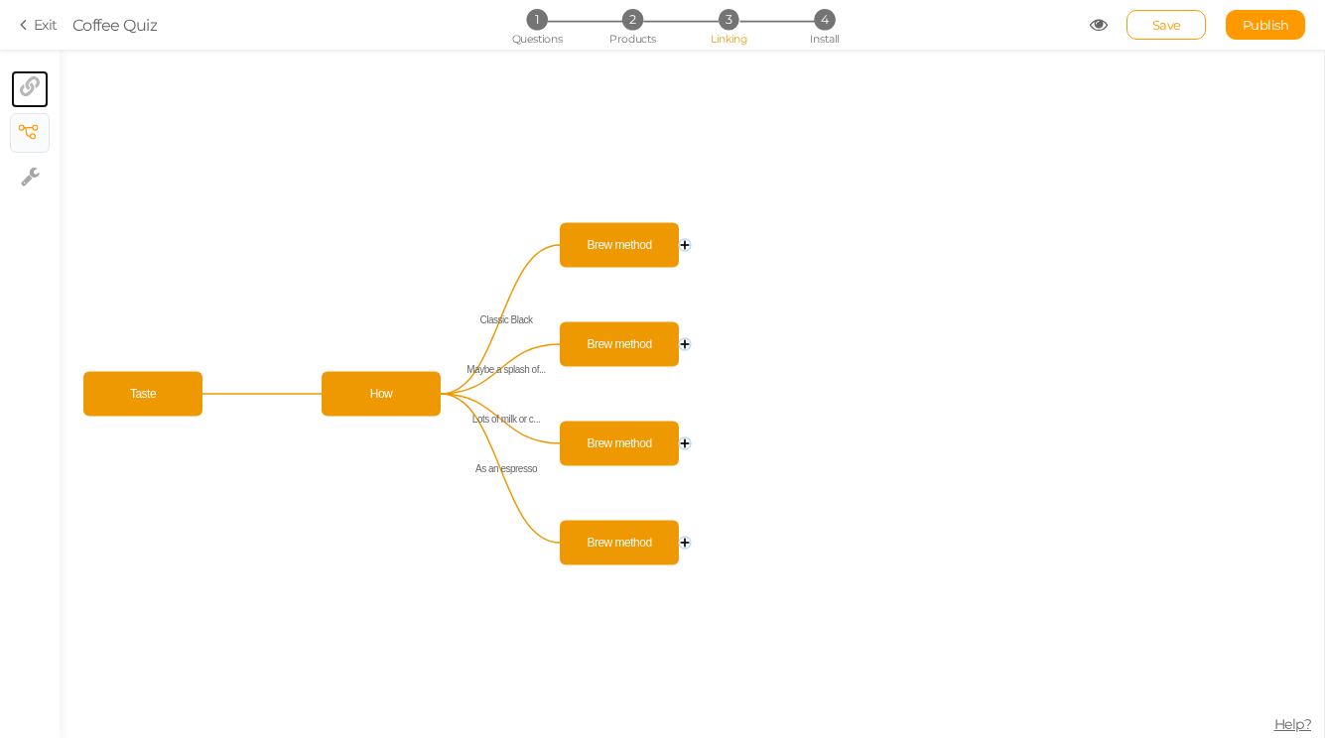
click at [29, 105] on link "× Linking filter" at bounding box center [30, 89] width 38 height 38
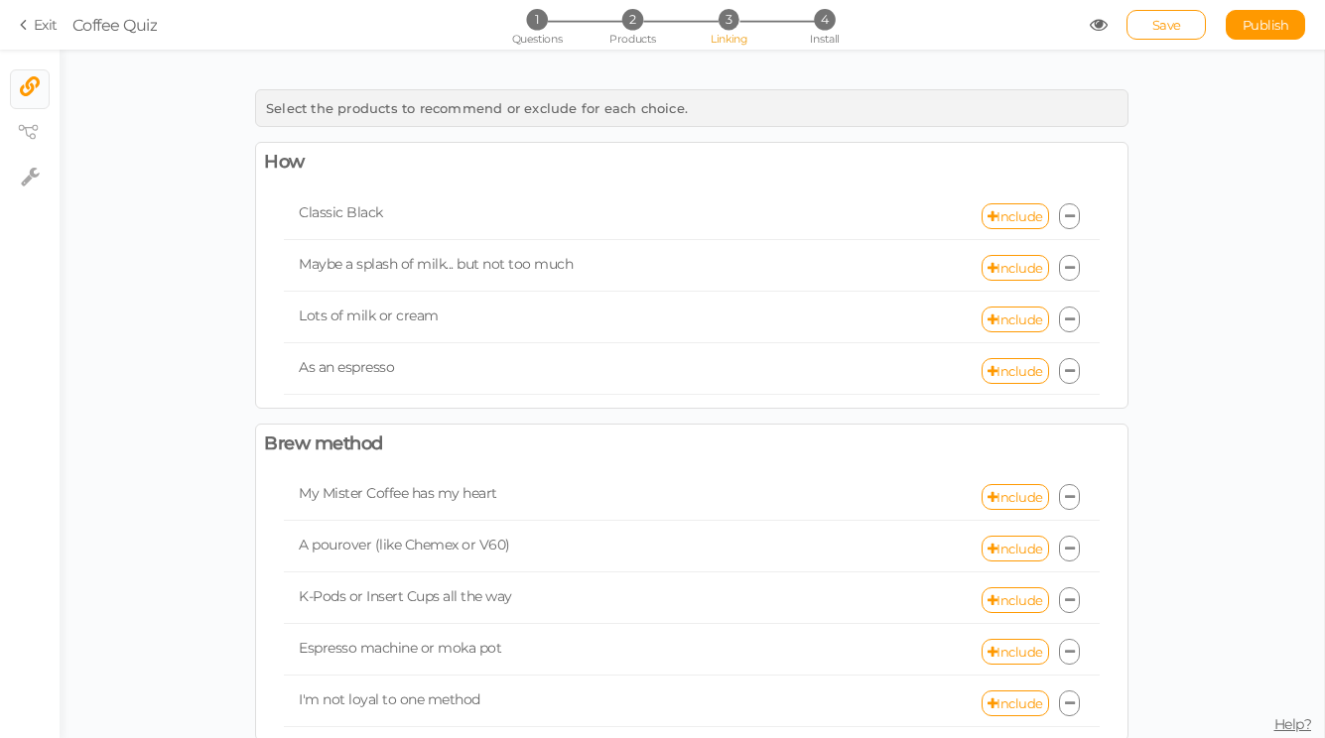
click at [29, 27] on icon at bounding box center [27, 25] width 14 height 18
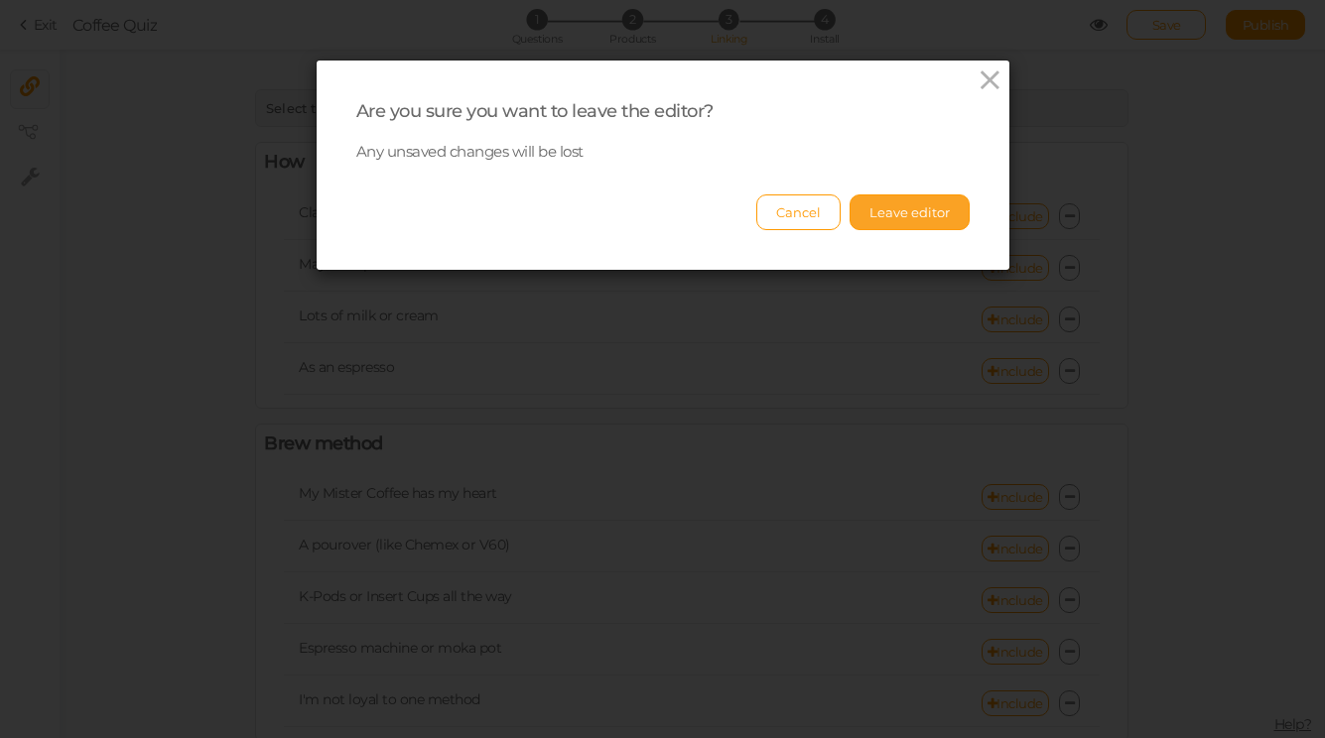
click at [966, 204] on button "Leave editor" at bounding box center [910, 213] width 120 height 36
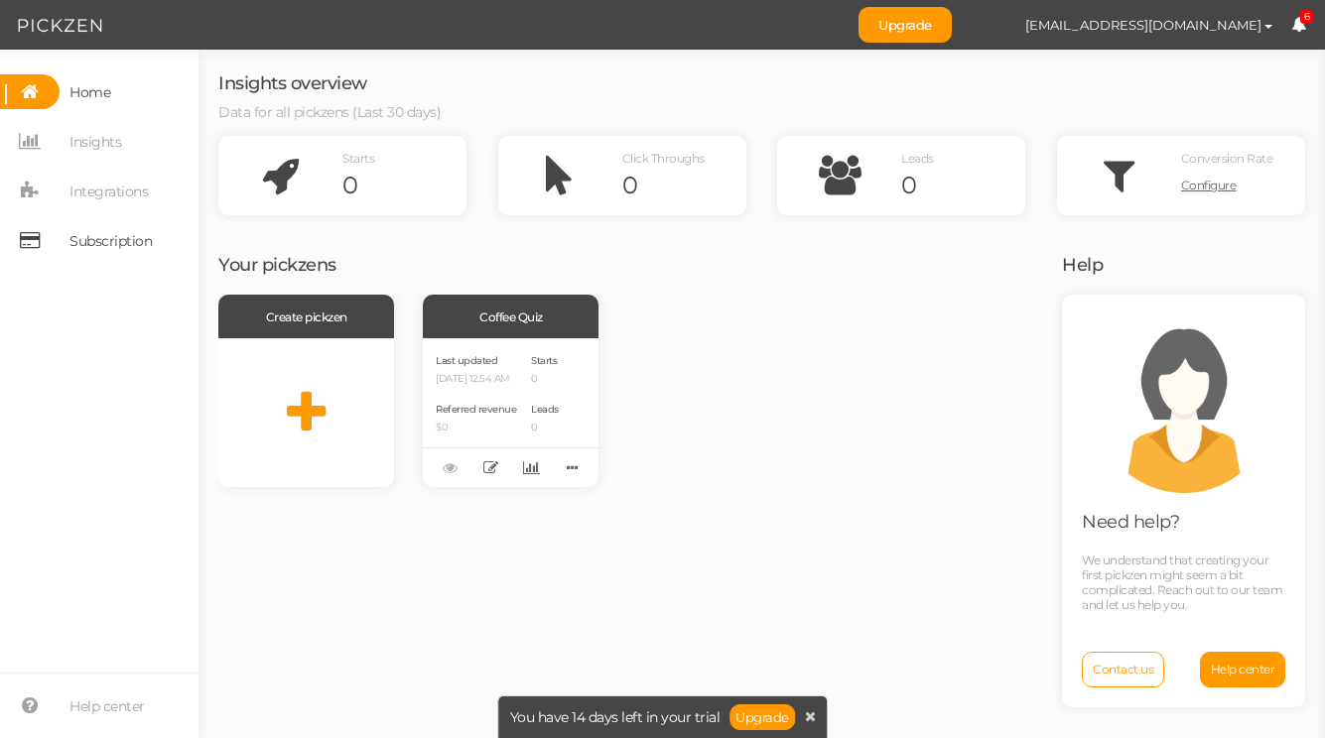
click at [96, 243] on span "Subscription" at bounding box center [110, 241] width 82 height 32
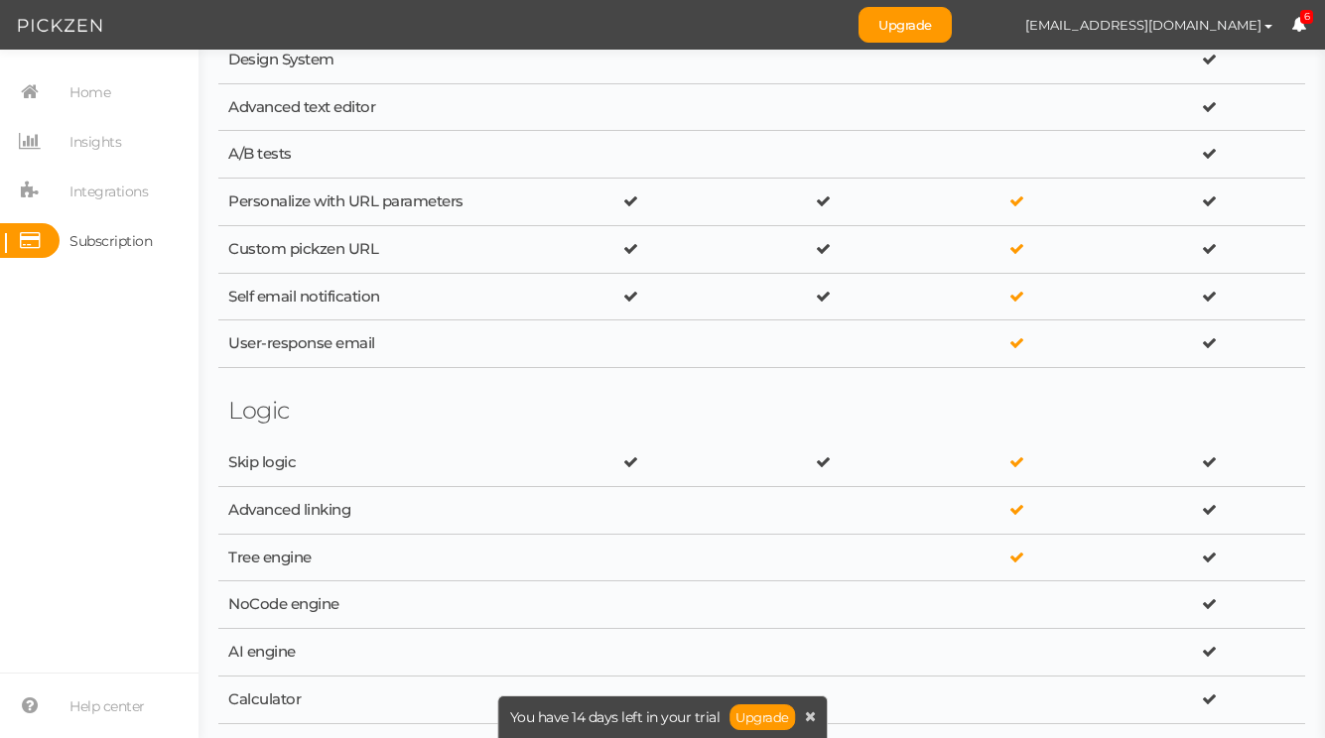
scroll to position [1879, 0]
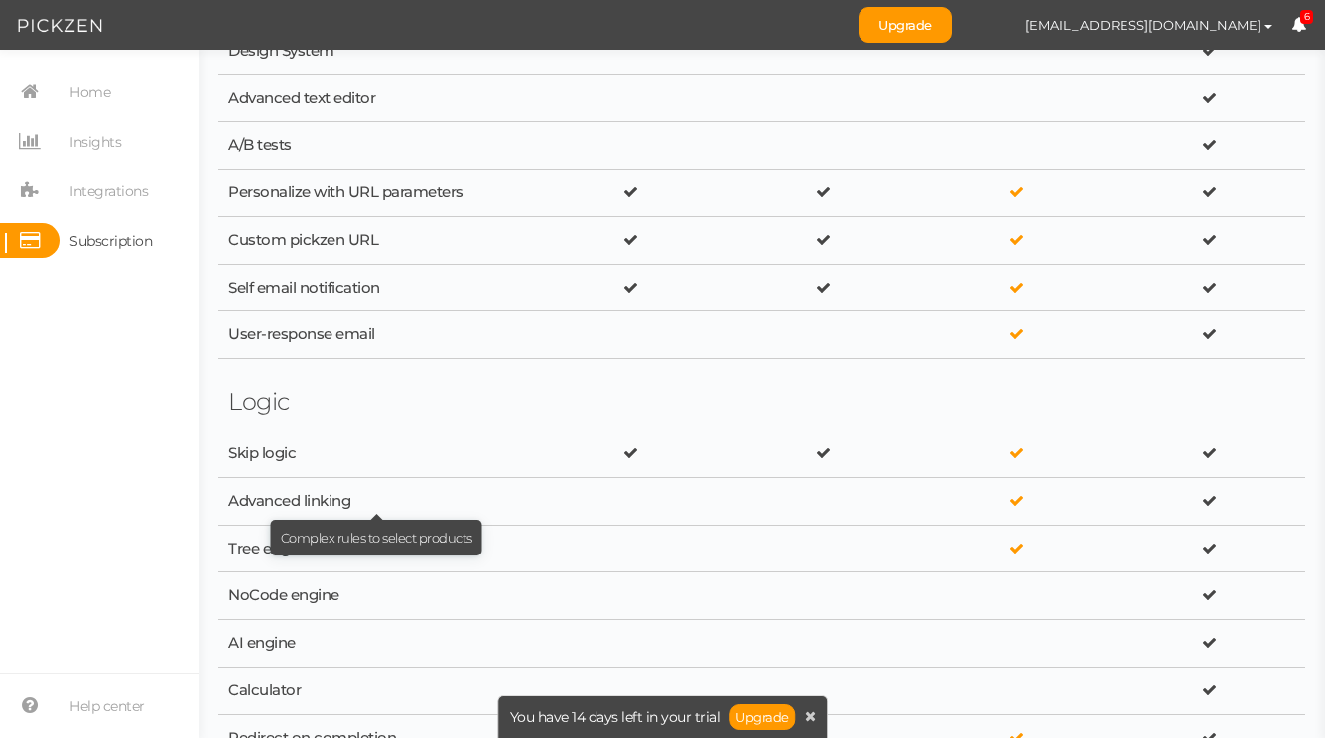
click at [318, 502] on div "Advanced linking" at bounding box center [272, 501] width 89 height 19
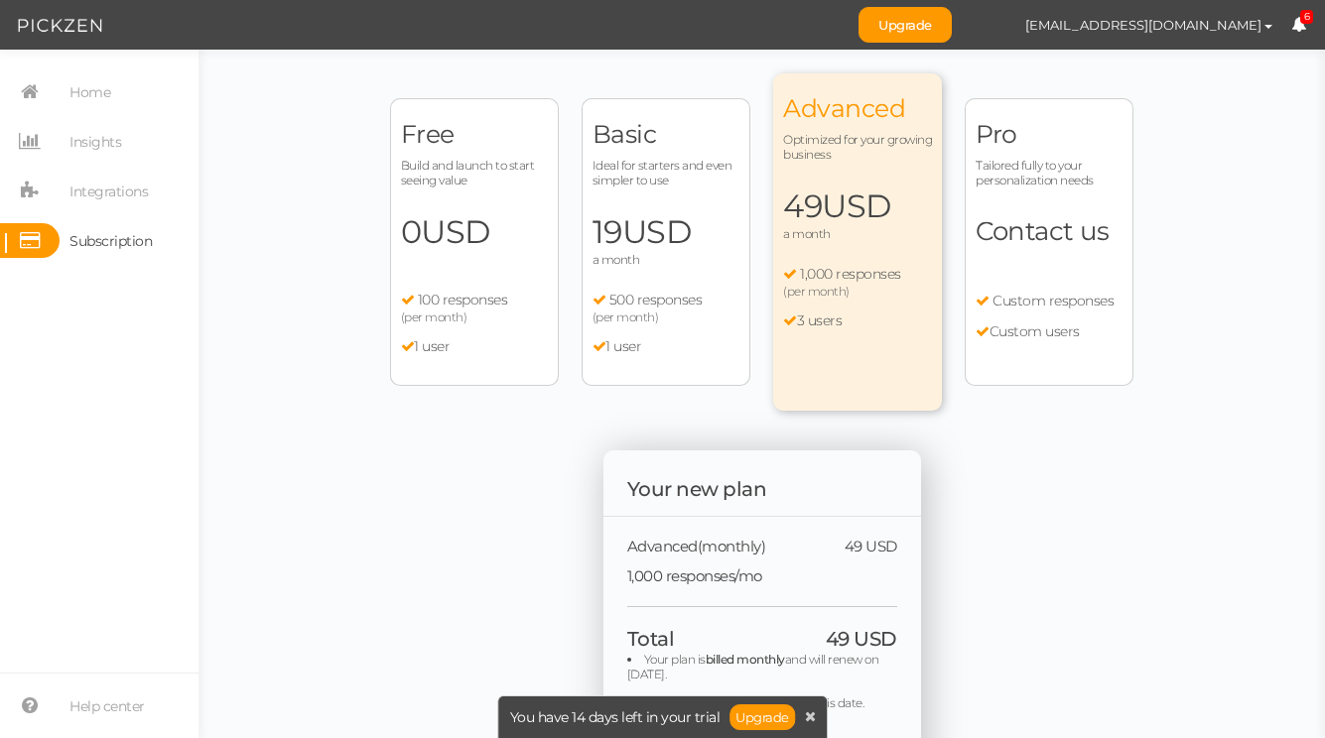
scroll to position [0, 0]
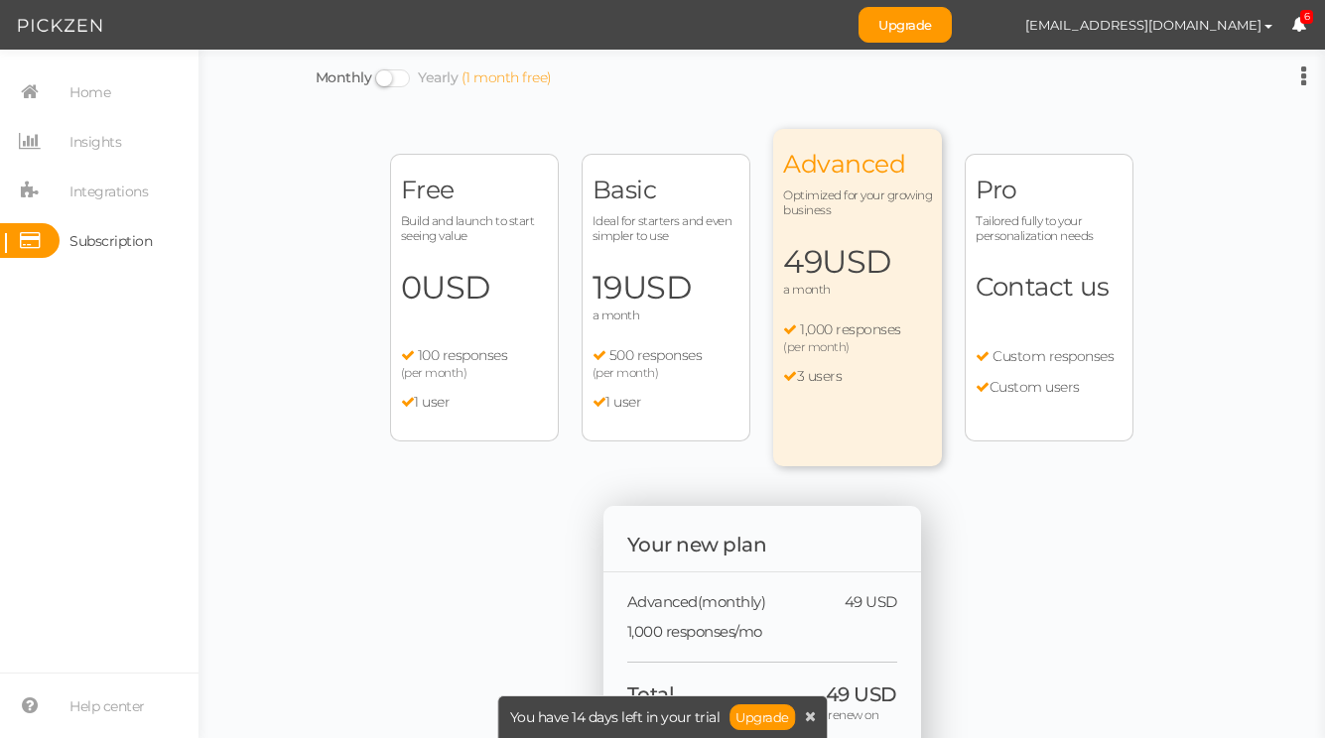
click at [484, 384] on ul "100 responses (per month) 1 user" at bounding box center [474, 379] width 147 height 64
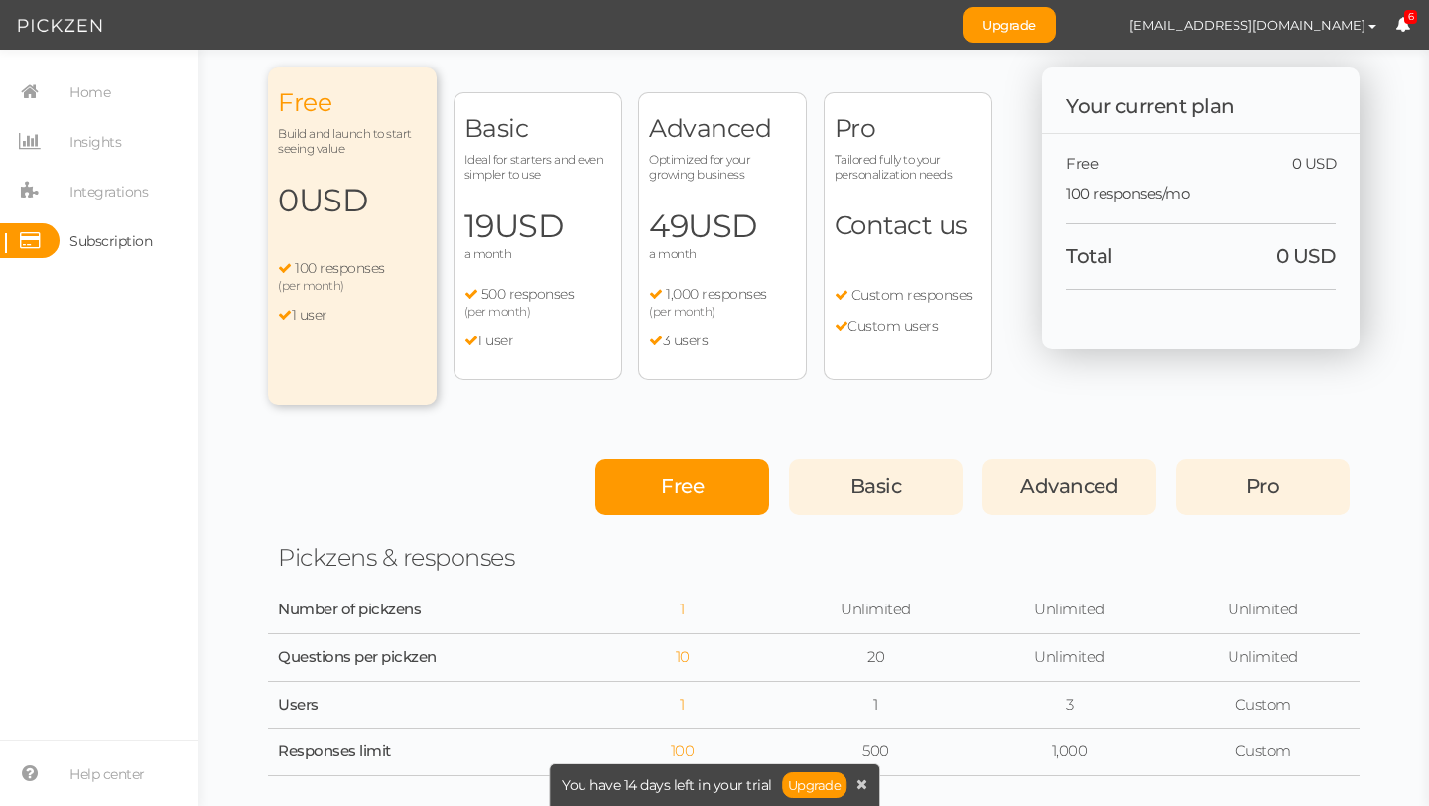
scroll to position [58, 0]
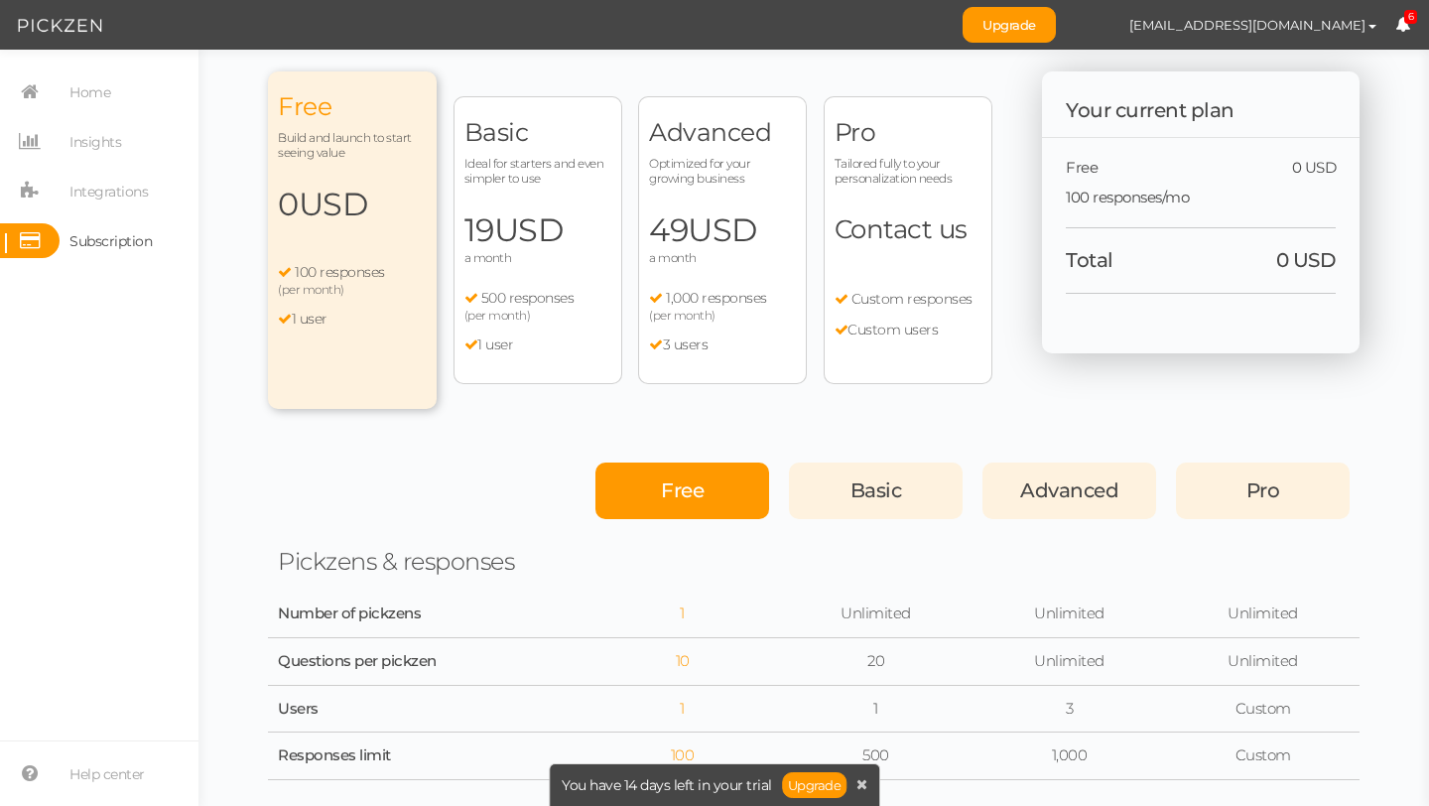
click at [672, 322] on ul "1,000 responses (per month) 3 users" at bounding box center [722, 322] width 147 height 64
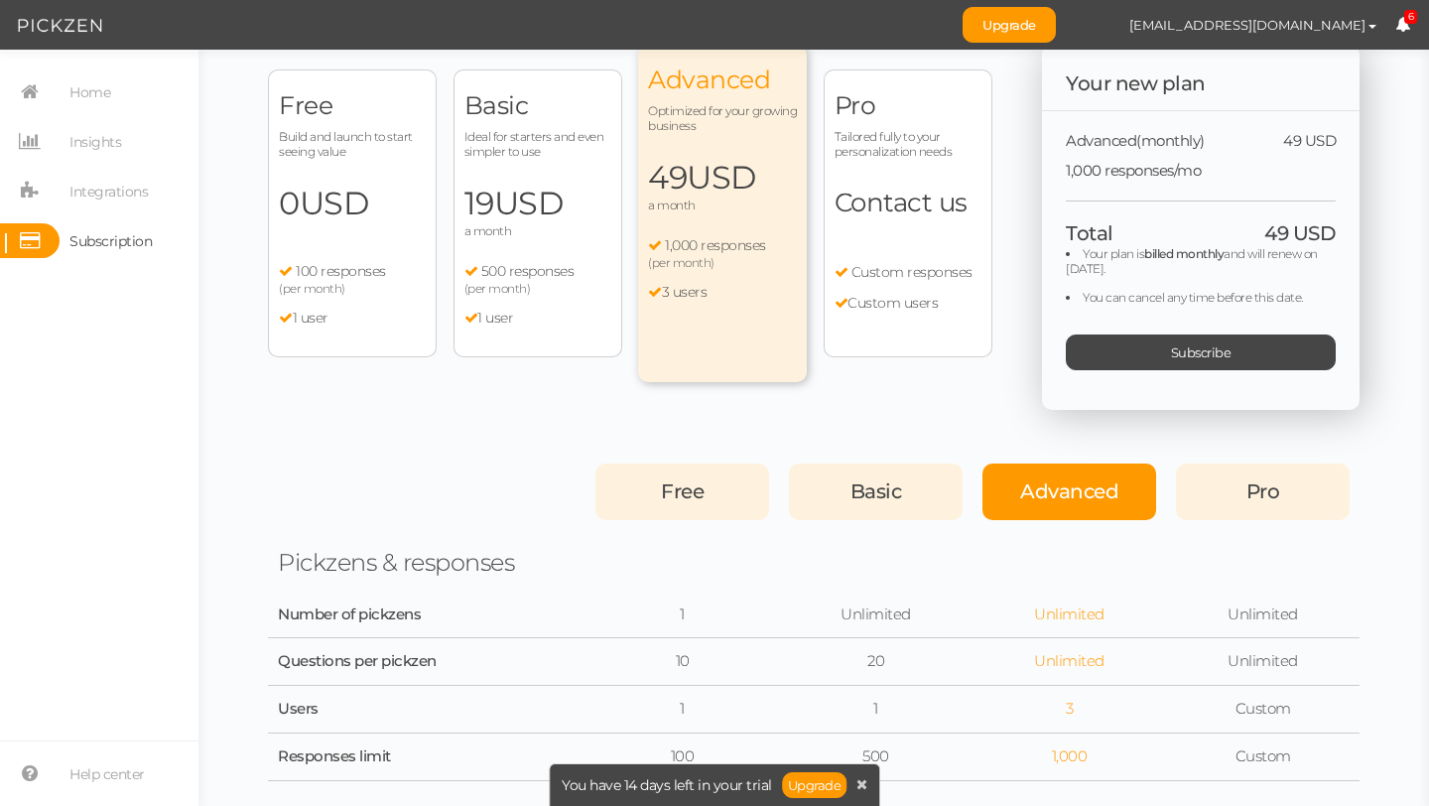
scroll to position [87, 0]
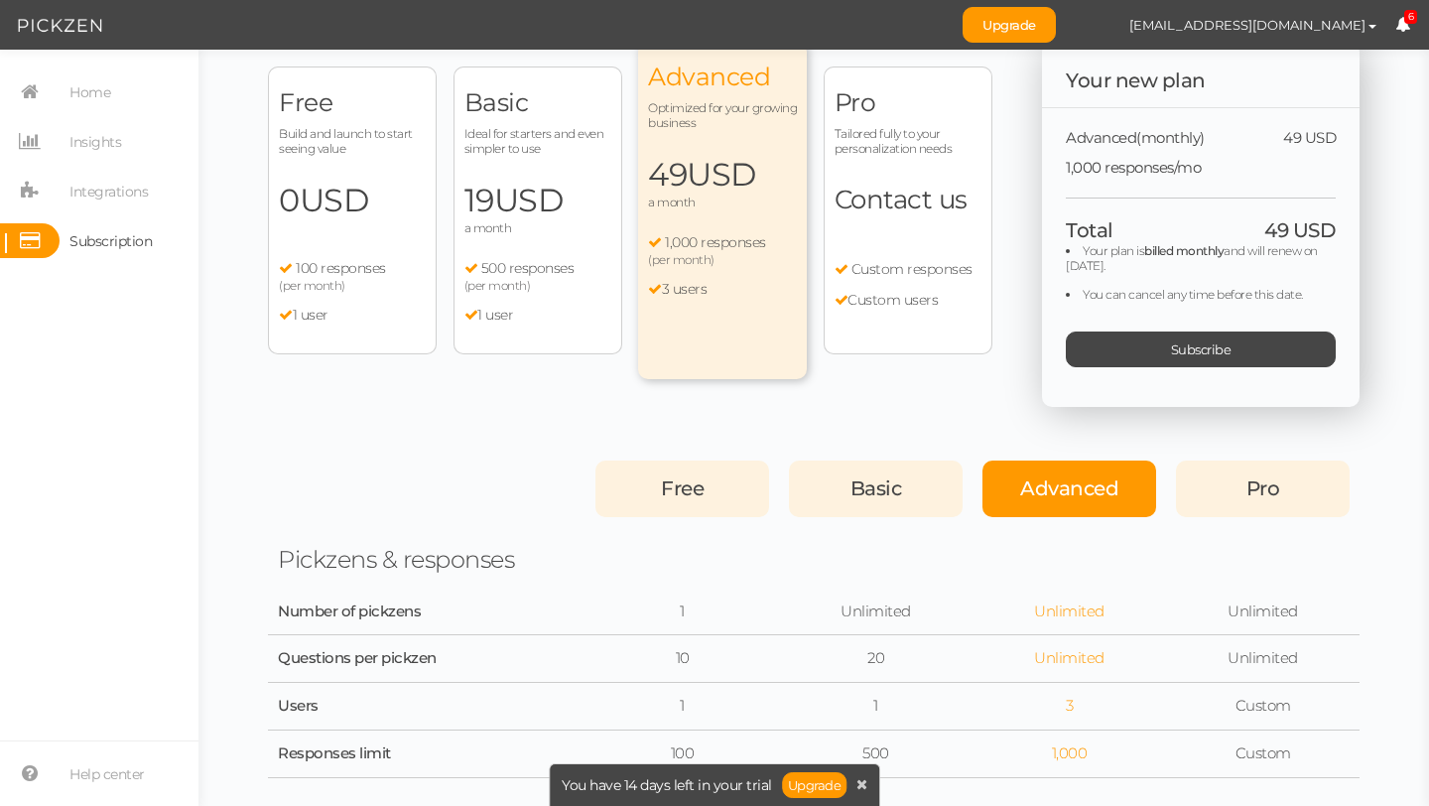
click at [373, 294] on ul "100 responses (per month) 1 user" at bounding box center [352, 292] width 147 height 64
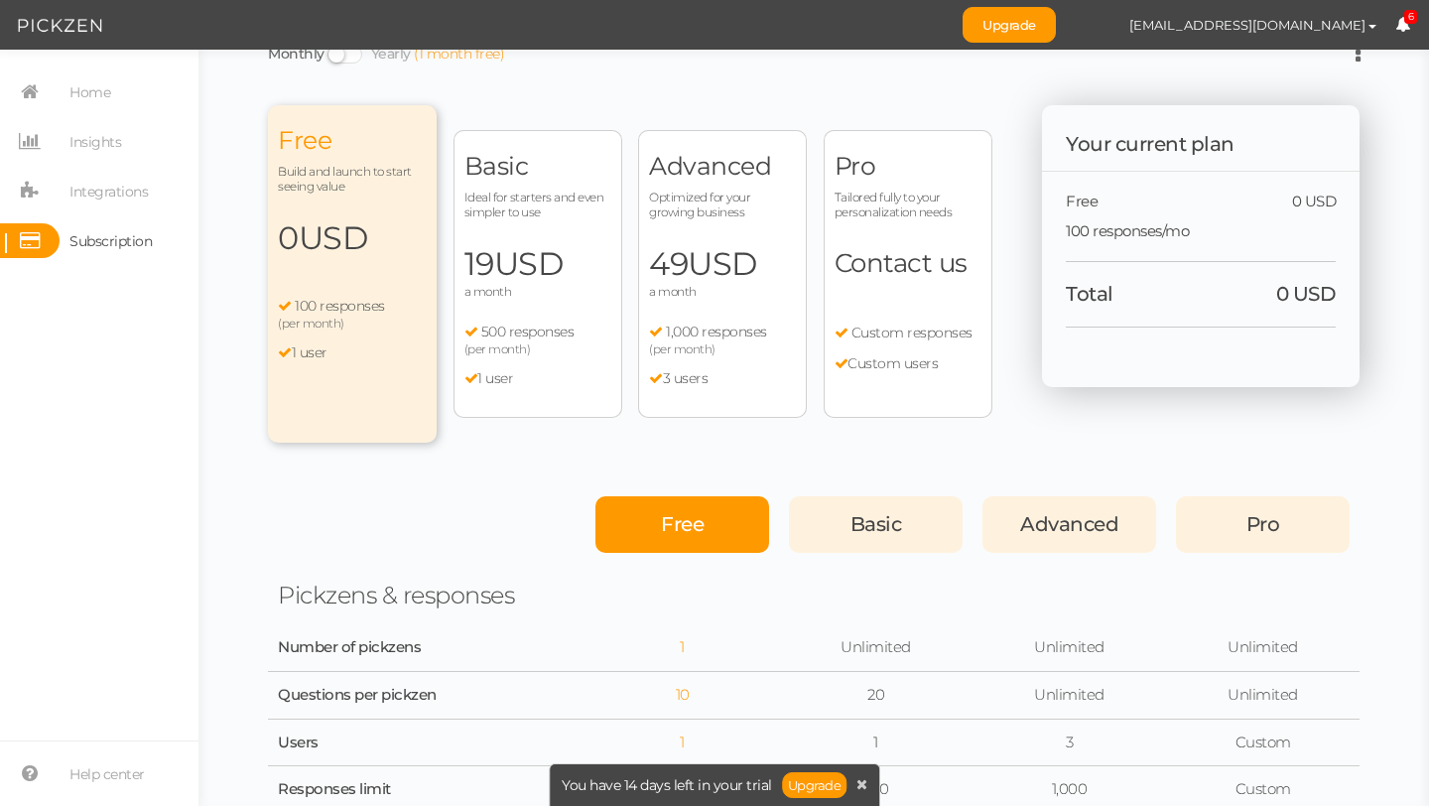
scroll to position [0, 0]
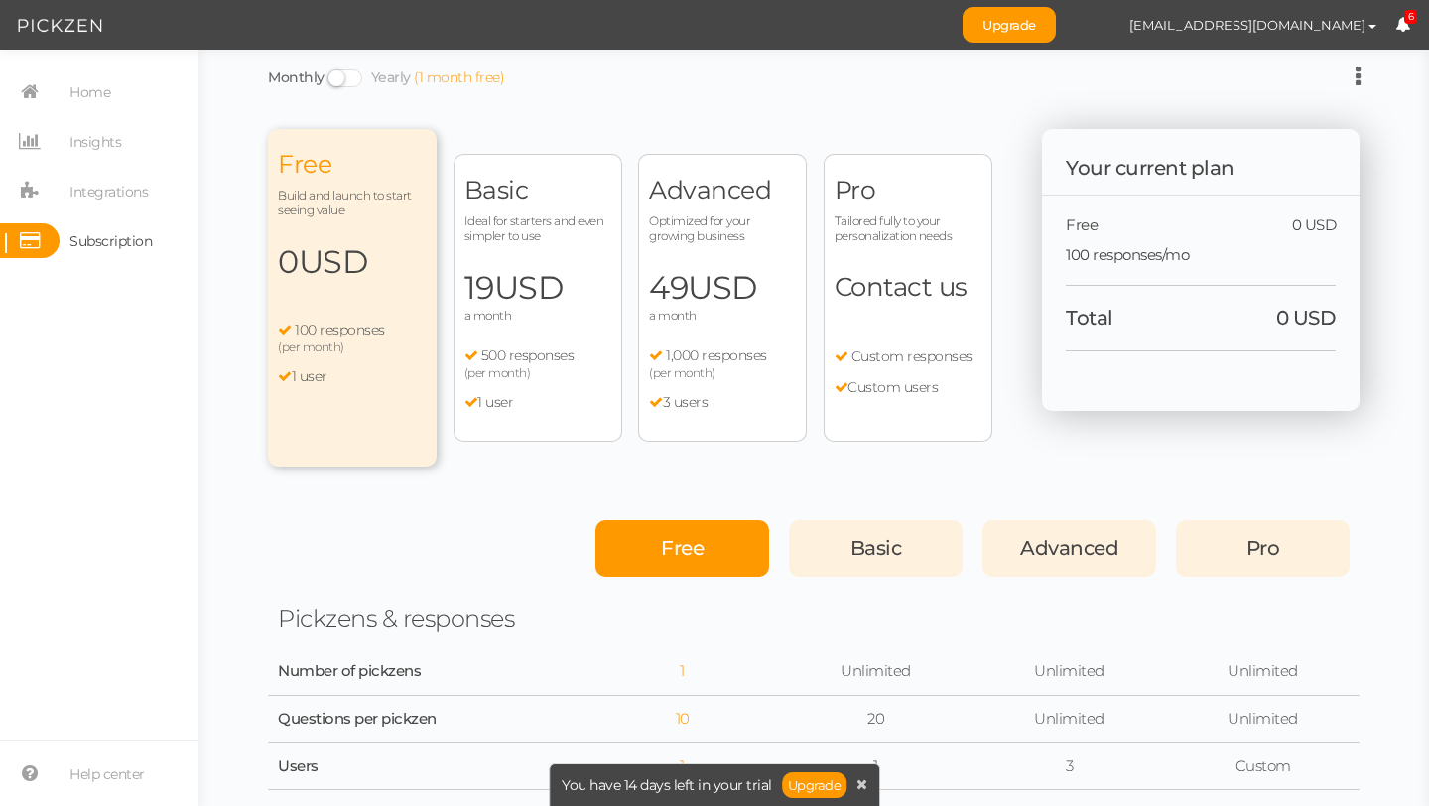
click at [681, 376] on span "(per month)" at bounding box center [682, 372] width 66 height 15
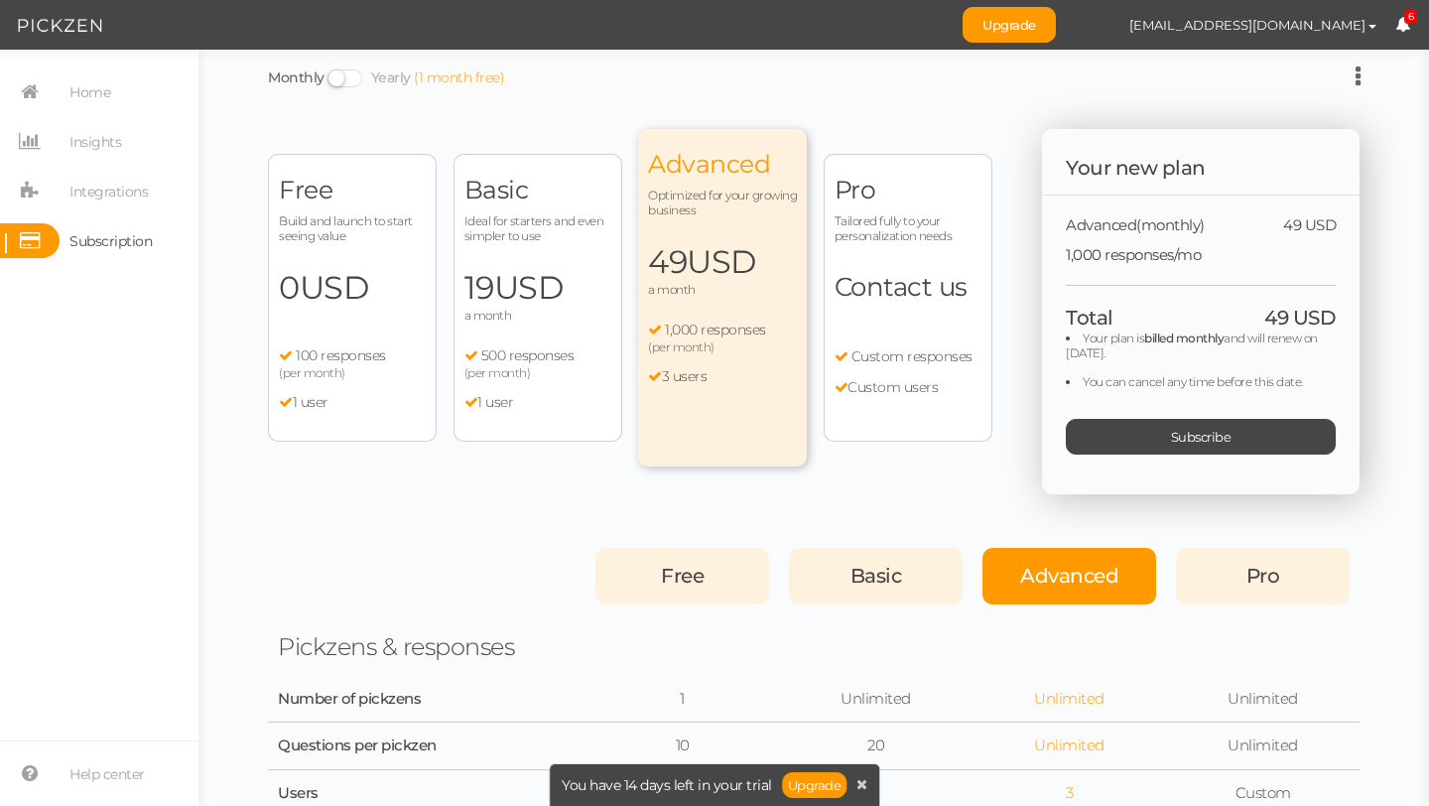
scroll to position [16, 0]
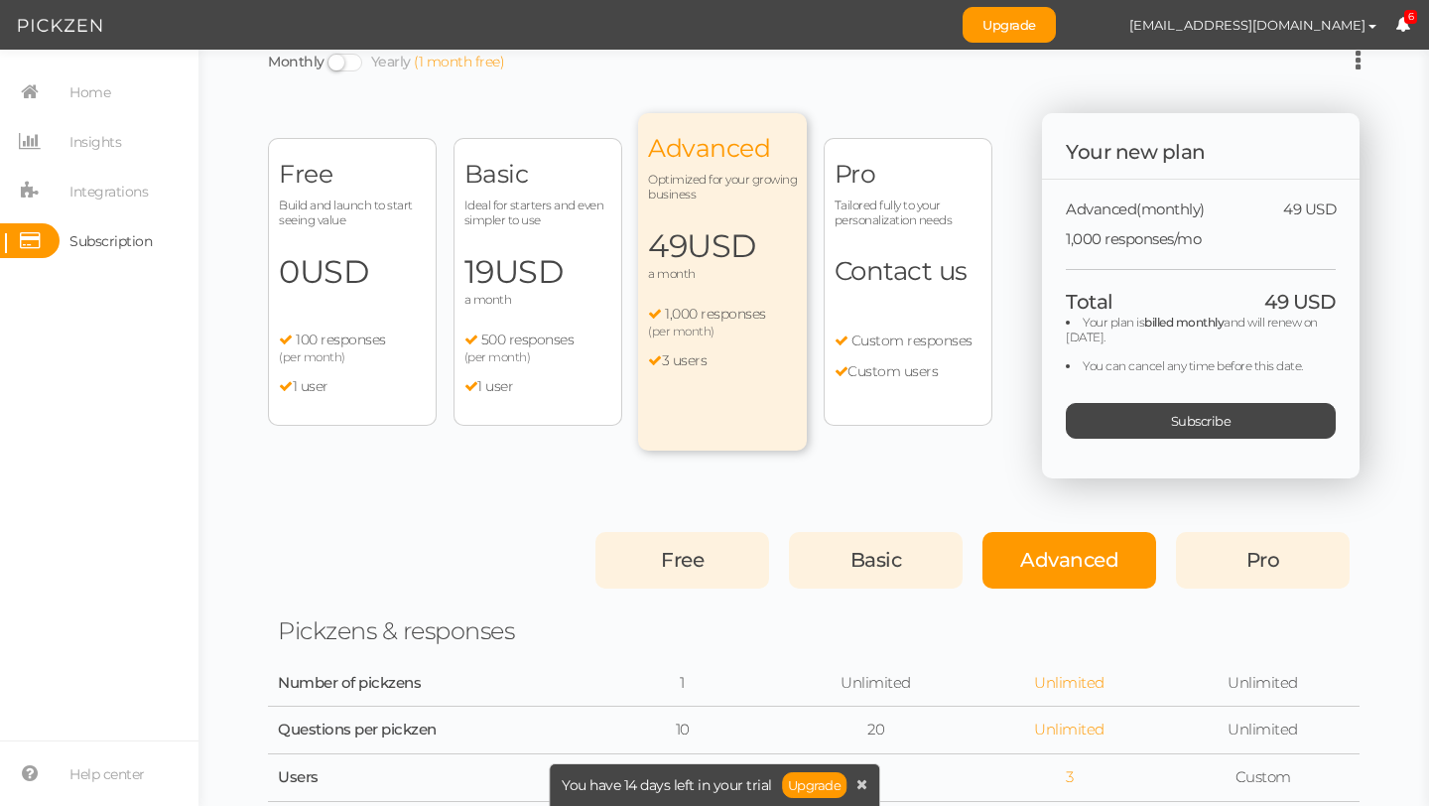
click at [341, 320] on div "Free Build and launch to start seeing value 0 USD a month 100 responses (per mo…" at bounding box center [352, 282] width 169 height 288
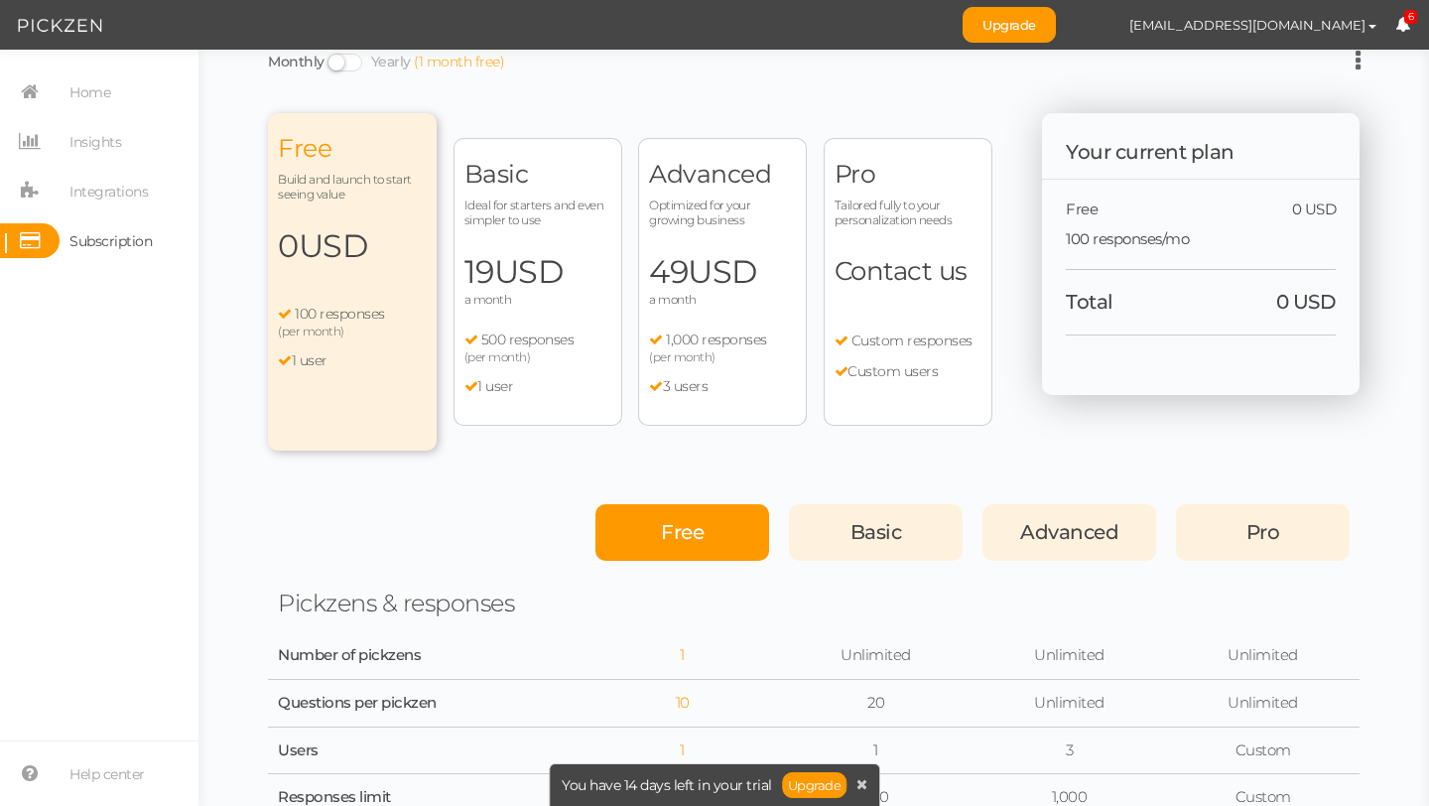
click at [741, 213] on span "Optimized for your growing business" at bounding box center [722, 212] width 147 height 30
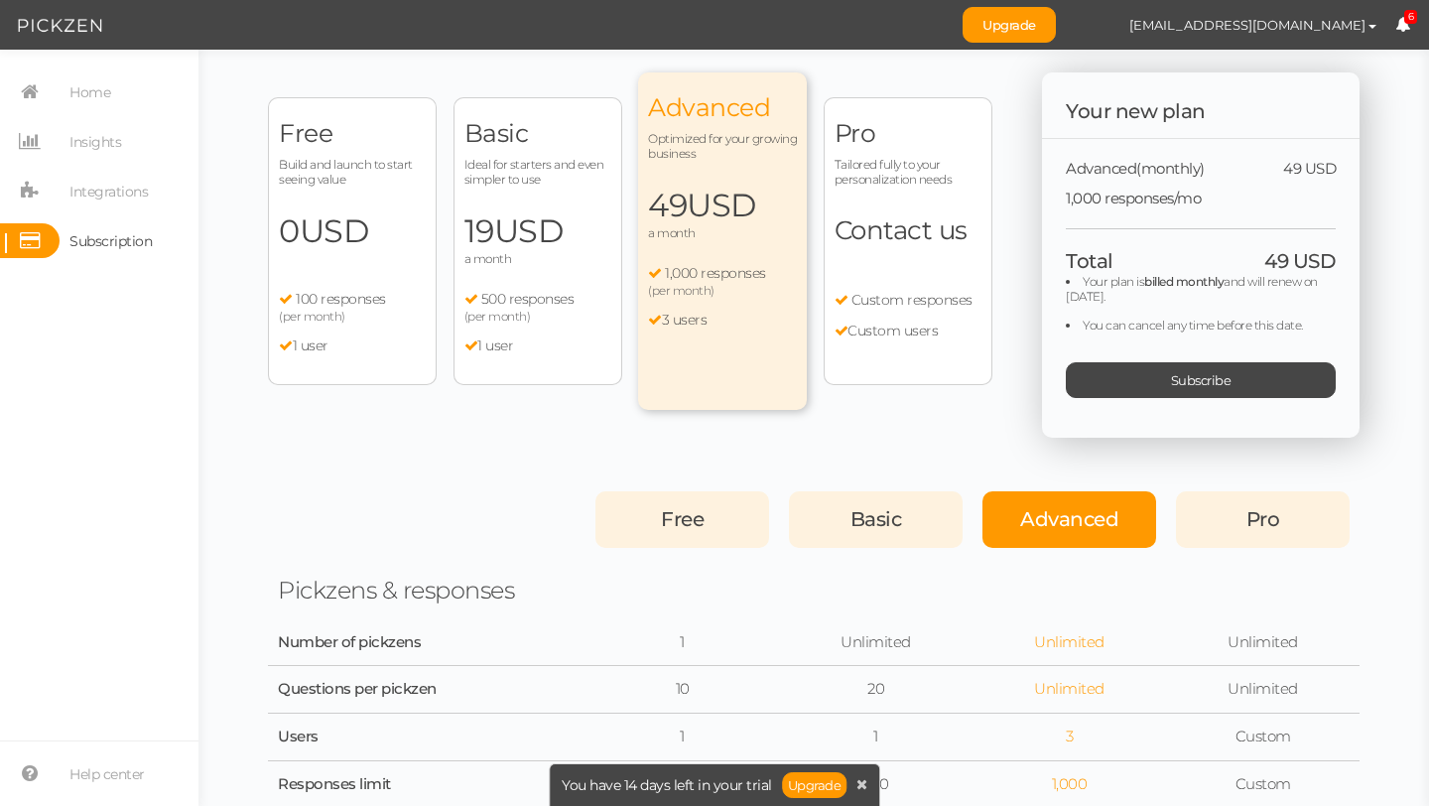
scroll to position [65, 0]
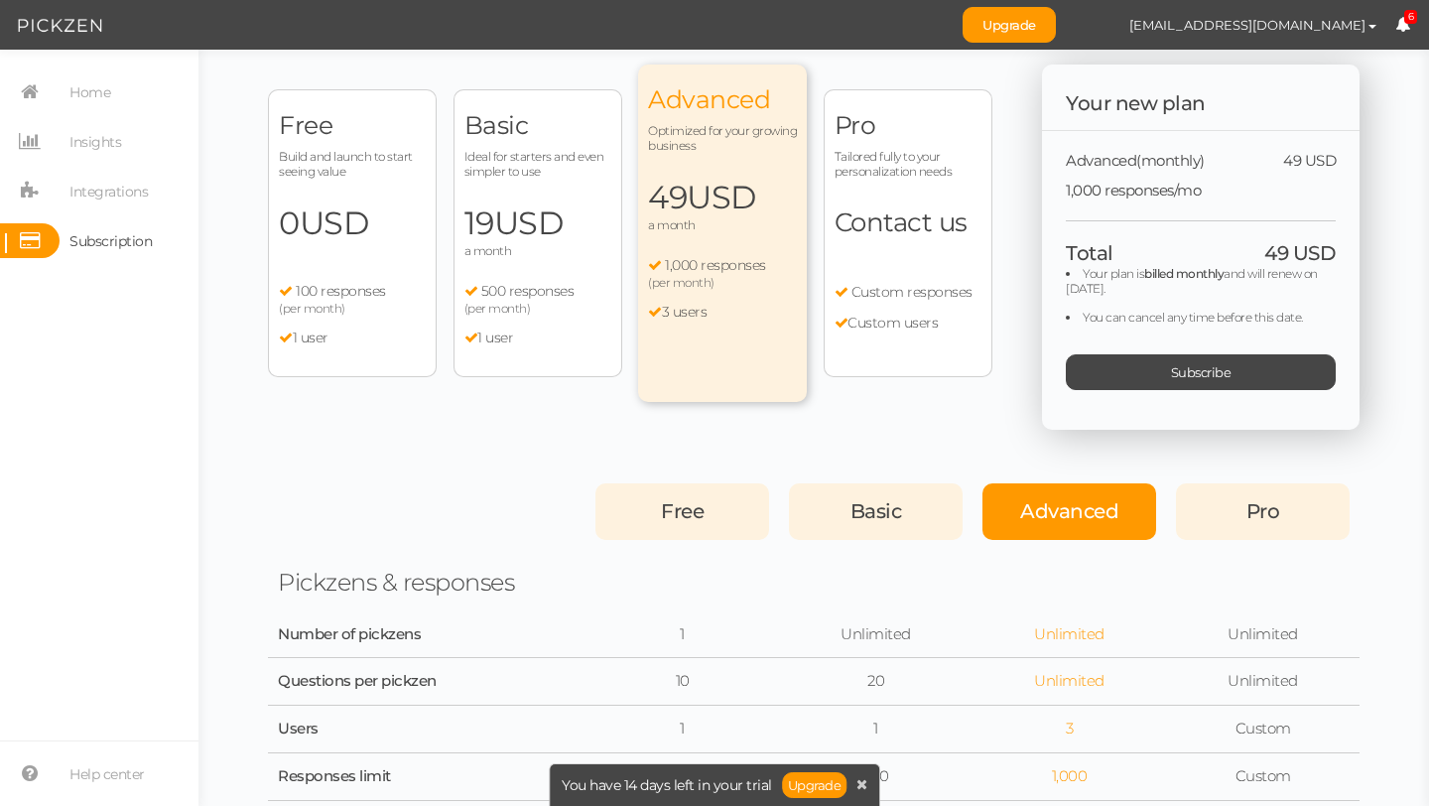
click at [384, 297] on span "100 responses" at bounding box center [341, 291] width 90 height 18
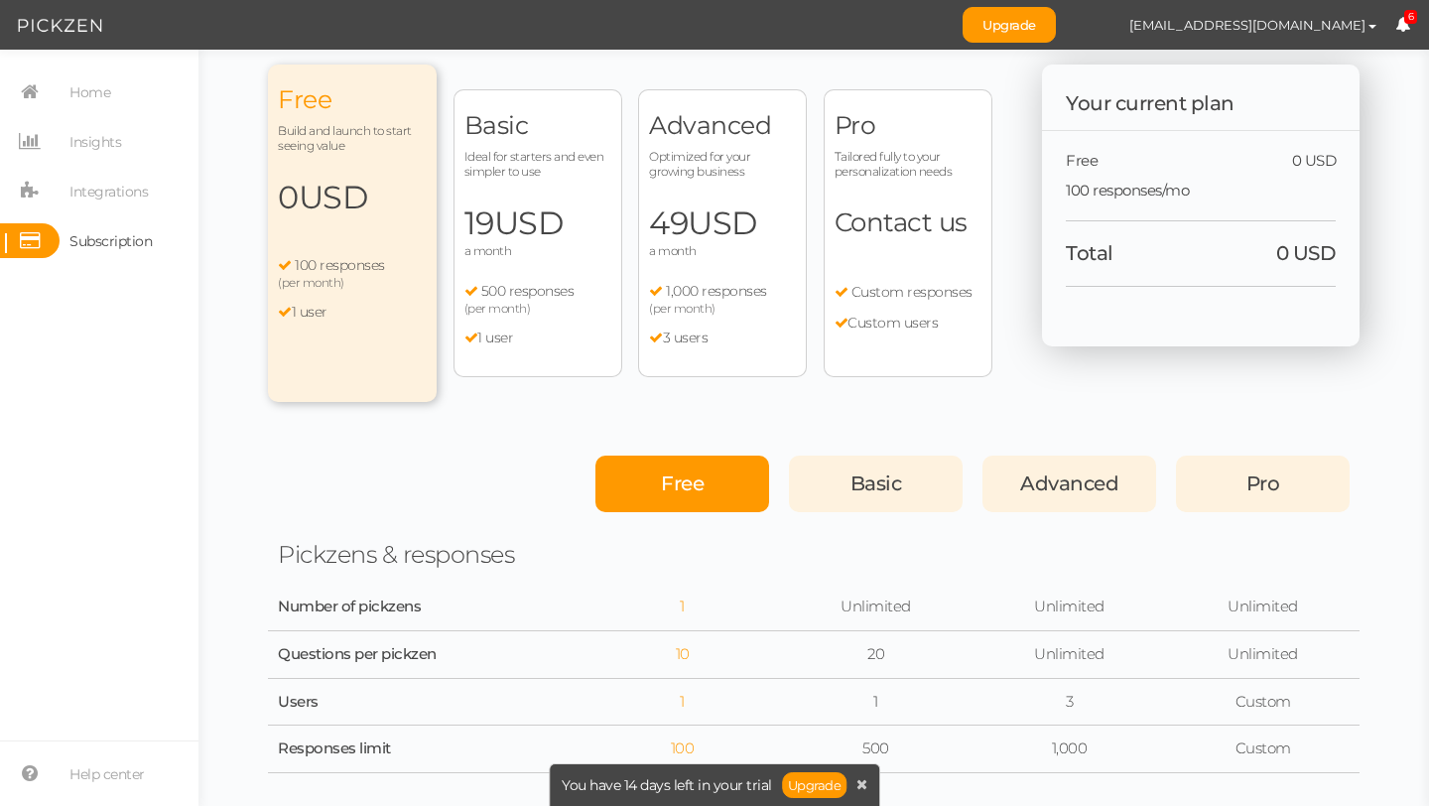
click at [661, 175] on span "Optimized for your growing business" at bounding box center [722, 164] width 147 height 30
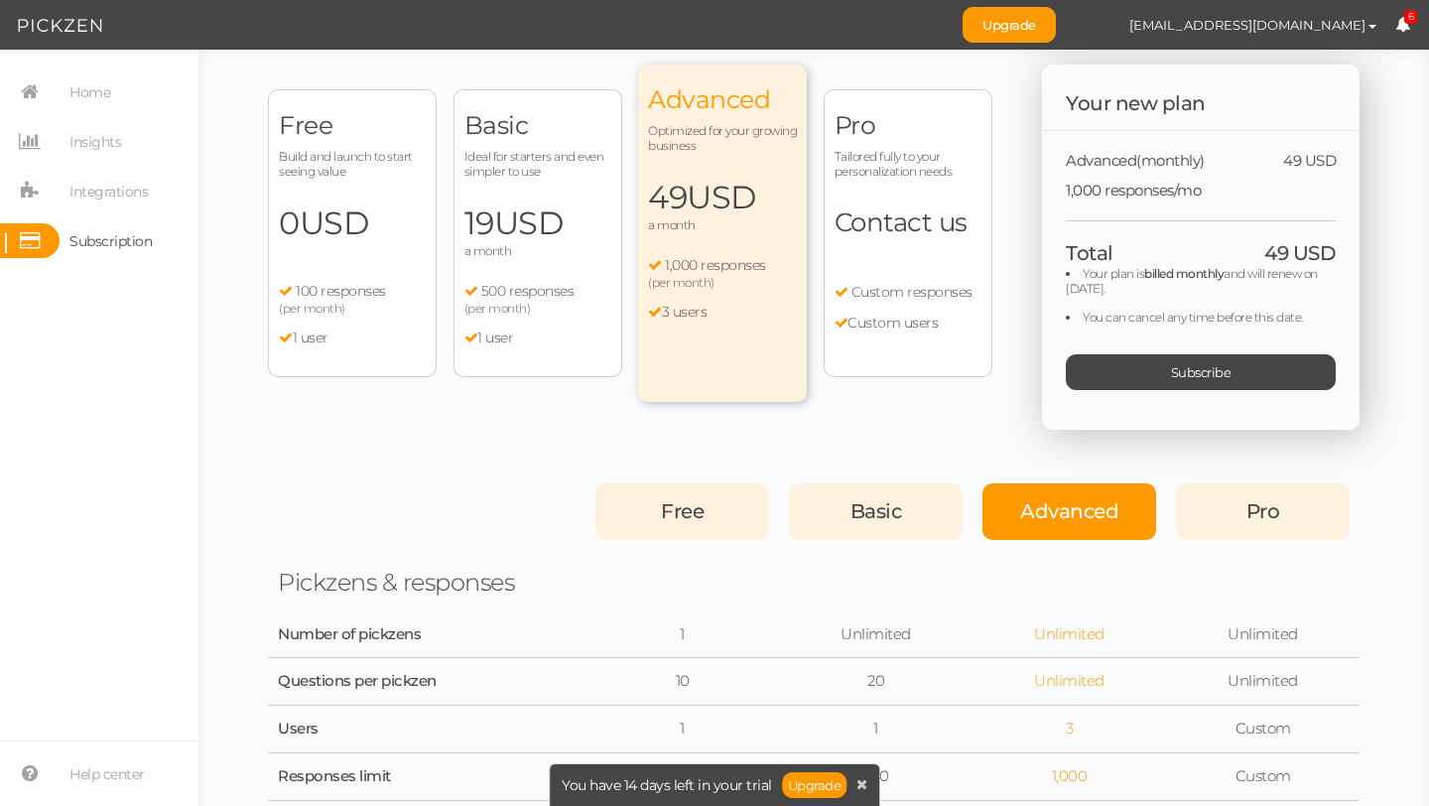
click at [369, 242] on span "USD" at bounding box center [334, 222] width 69 height 39
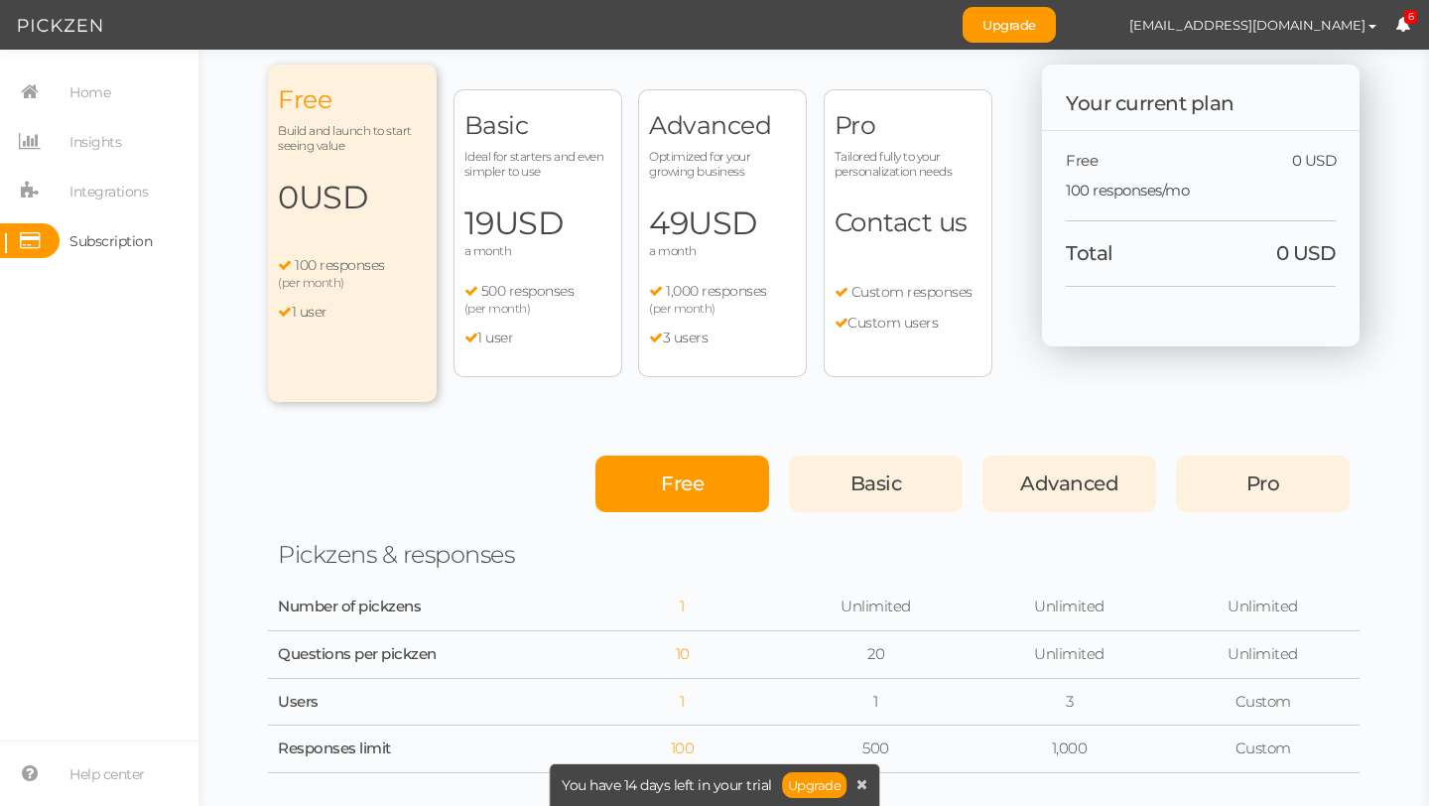
click at [495, 255] on span "a month" at bounding box center [488, 250] width 48 height 15
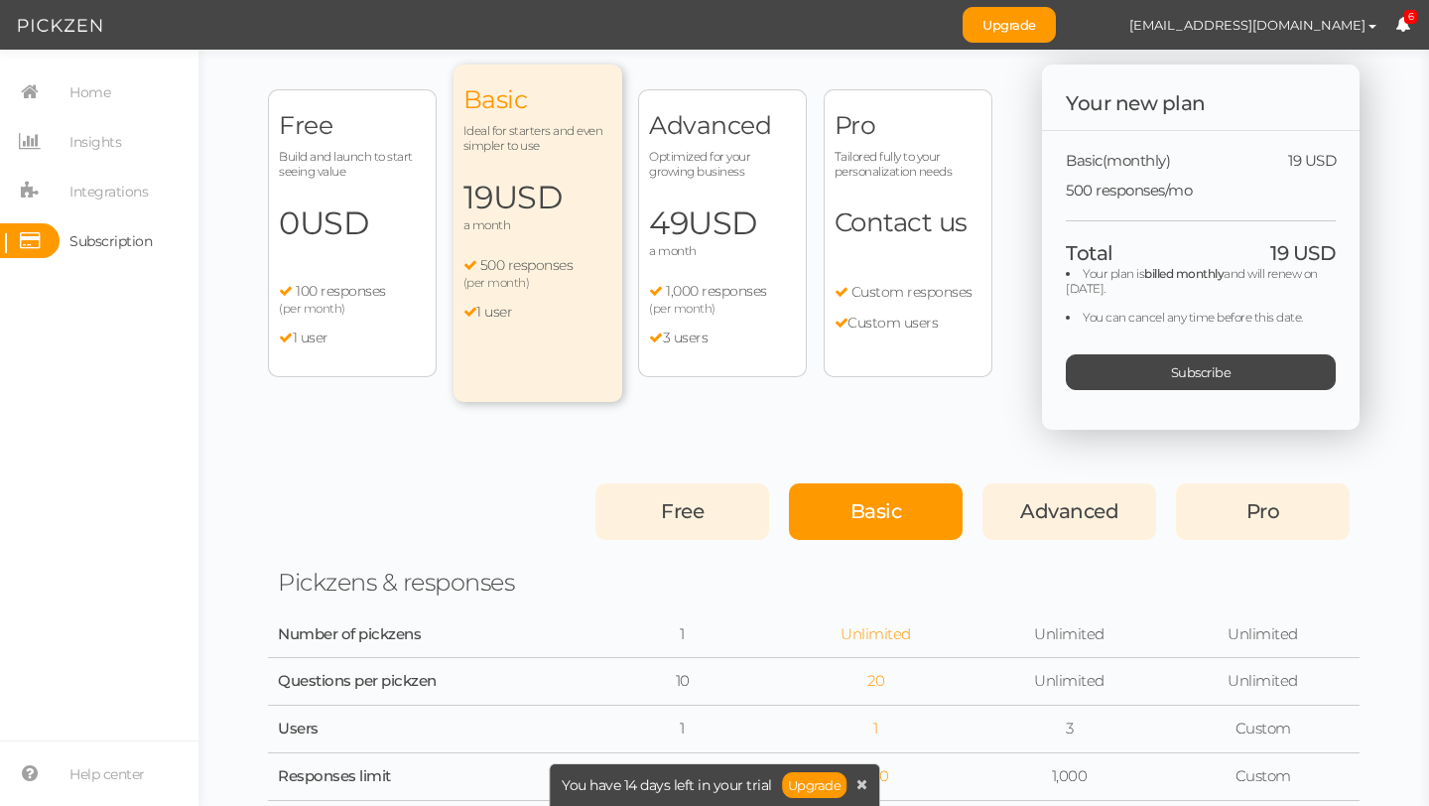
click at [687, 188] on div "Advanced Optimized for your growing business 49 USD a month 1,000 responses (pe…" at bounding box center [722, 233] width 169 height 288
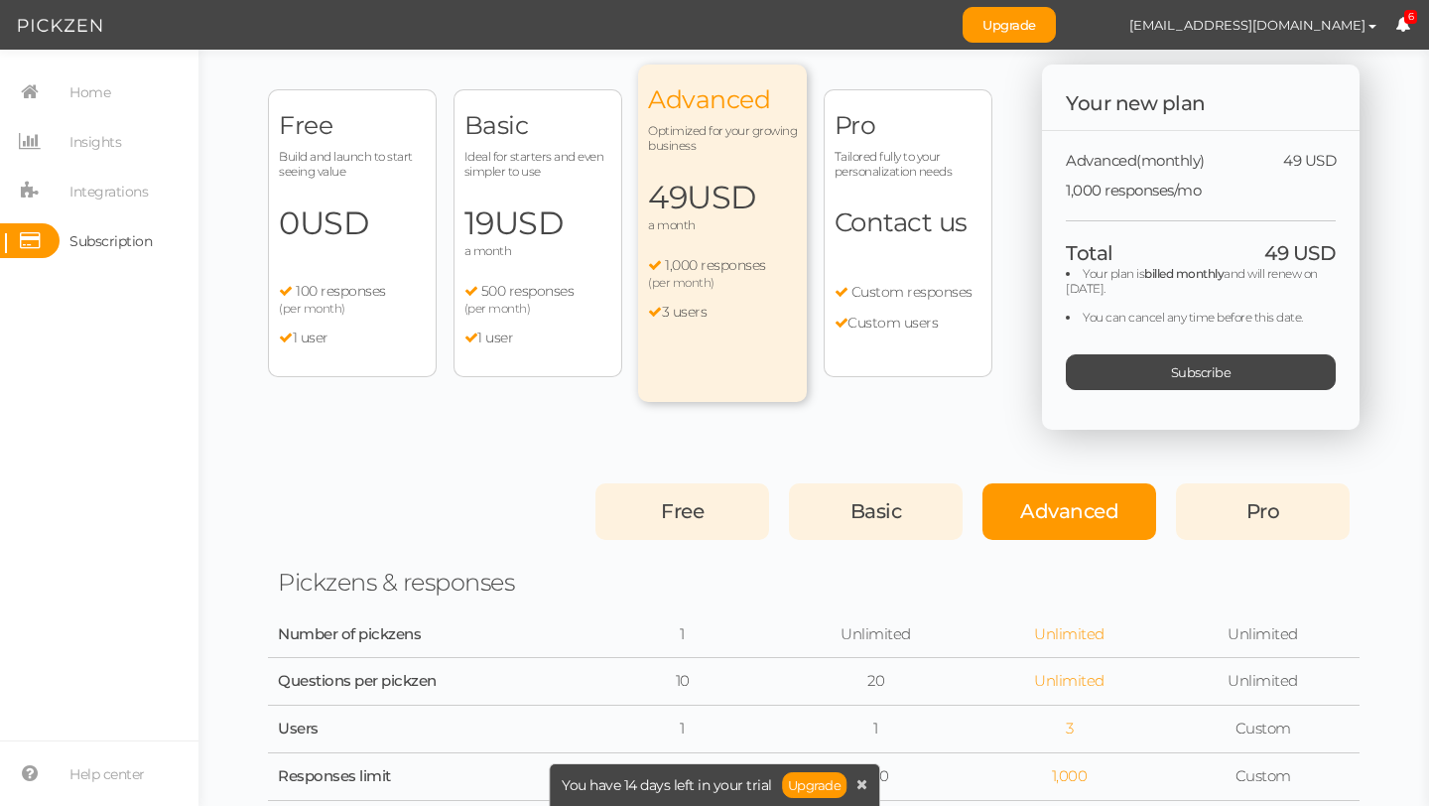
click at [378, 227] on span "0 USD" at bounding box center [352, 223] width 147 height 40
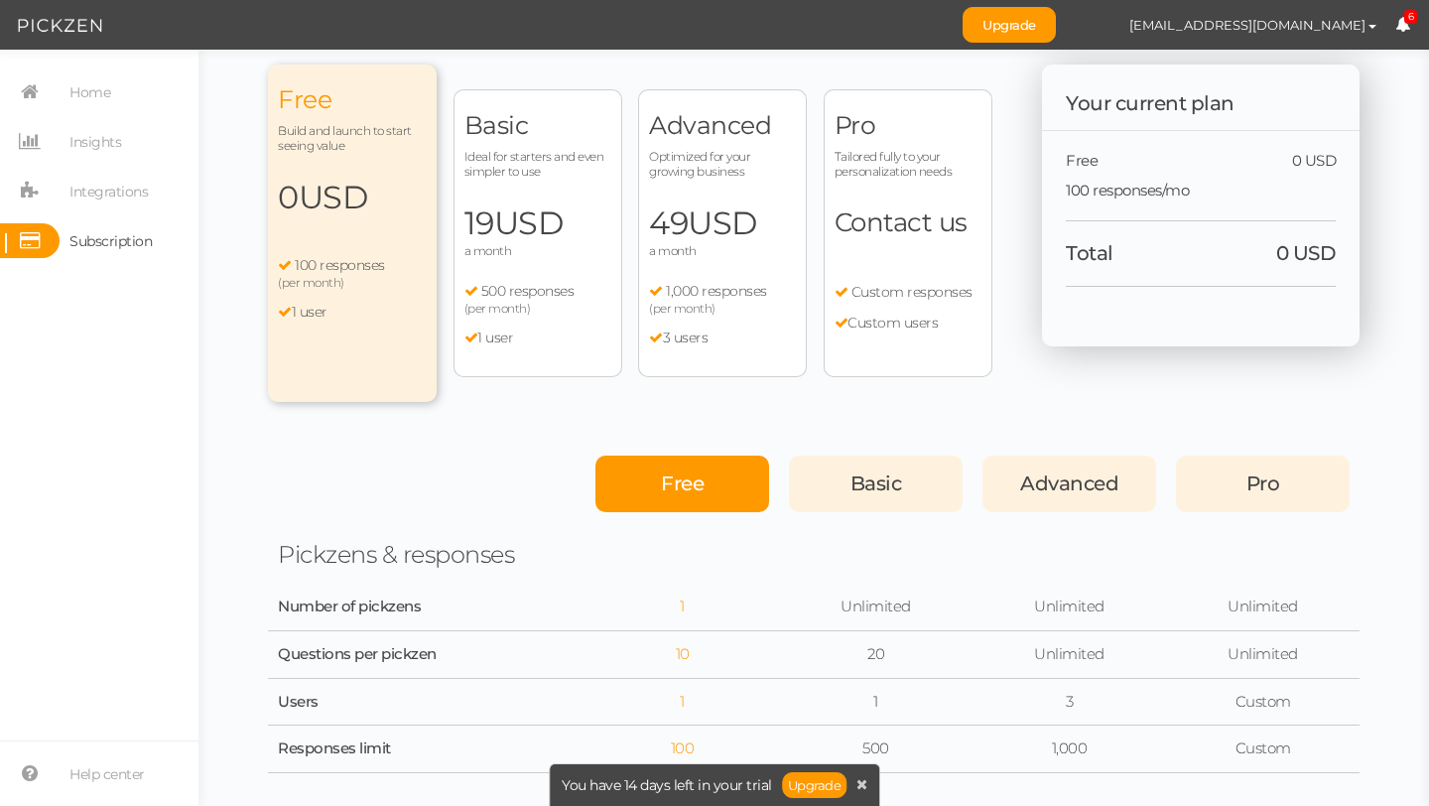
click at [686, 215] on span "49 USD" at bounding box center [722, 223] width 147 height 40
